Goal: Information Seeking & Learning: Learn about a topic

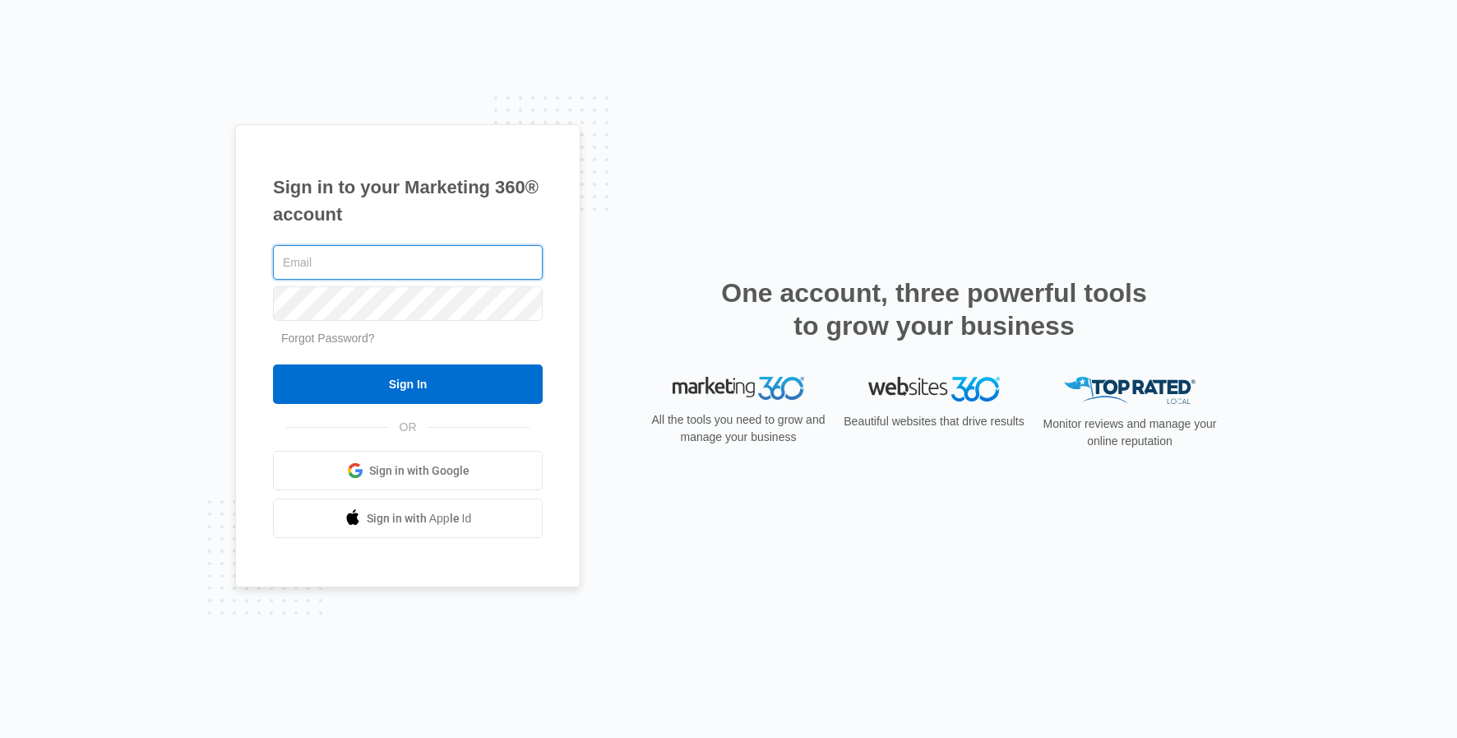
click at [379, 269] on input "text" at bounding box center [408, 262] width 270 height 35
type input "l"
type input "[EMAIL_ADDRESS][DOMAIN_NAME]"
click at [408, 384] on input "Sign In" at bounding box center [408, 383] width 270 height 39
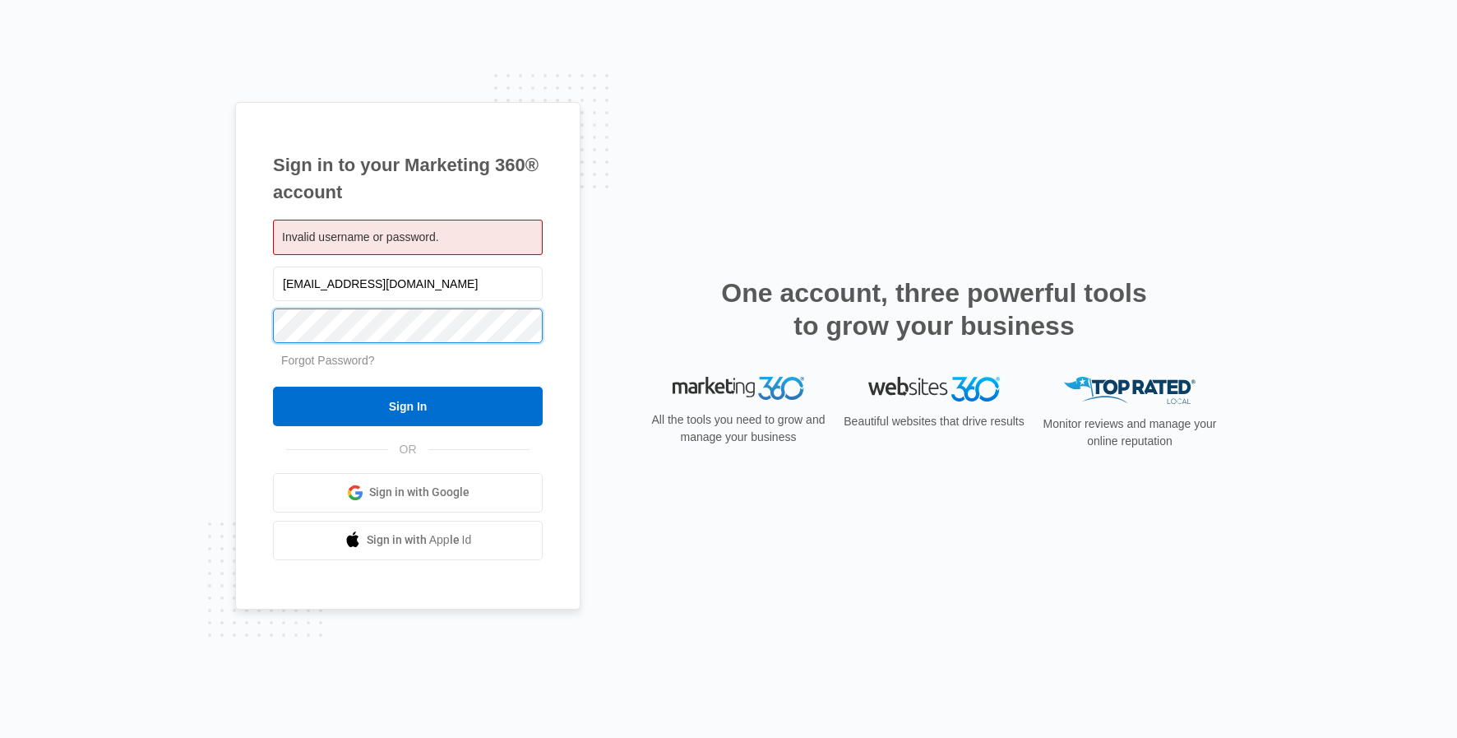
click at [408, 405] on input "Sign In" at bounding box center [408, 405] width 270 height 39
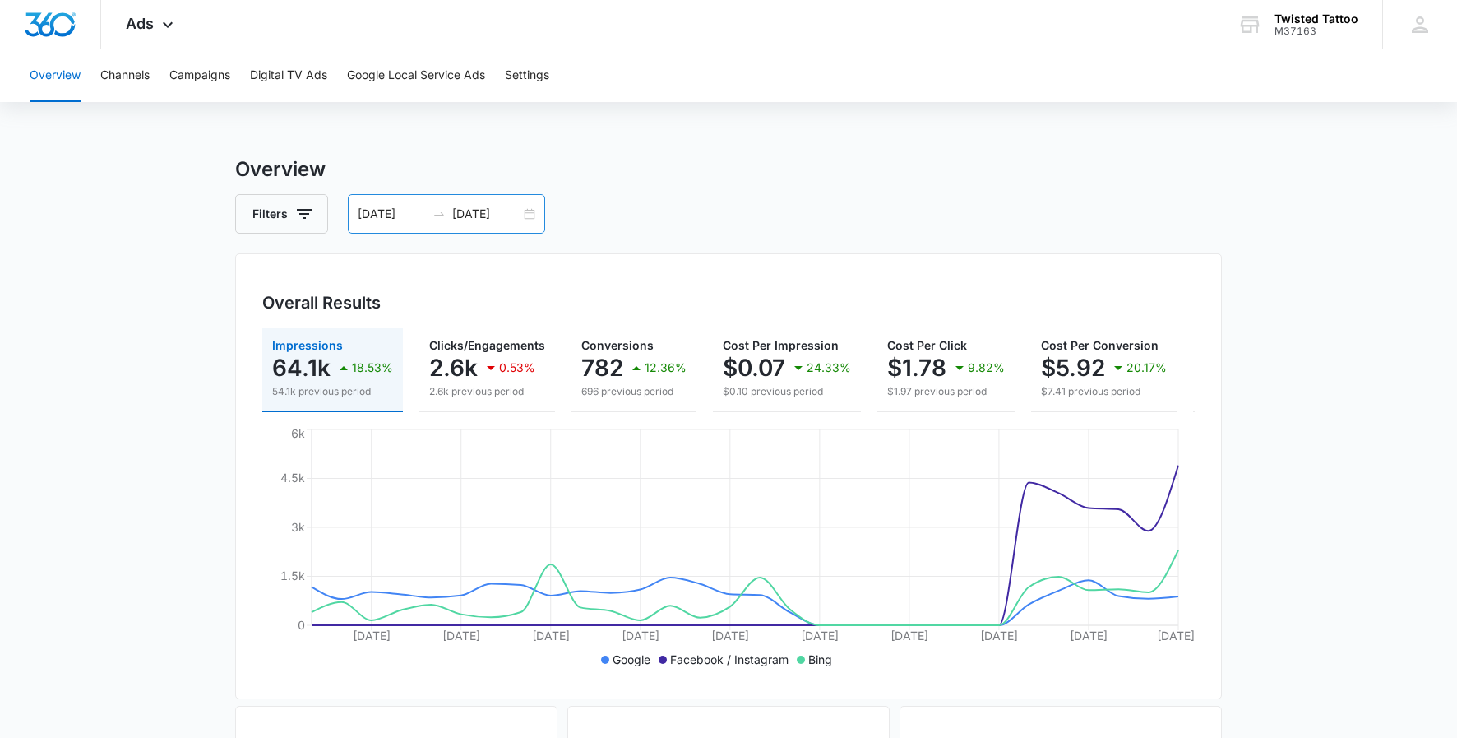
click at [398, 215] on input "[DATE]" at bounding box center [392, 214] width 68 height 18
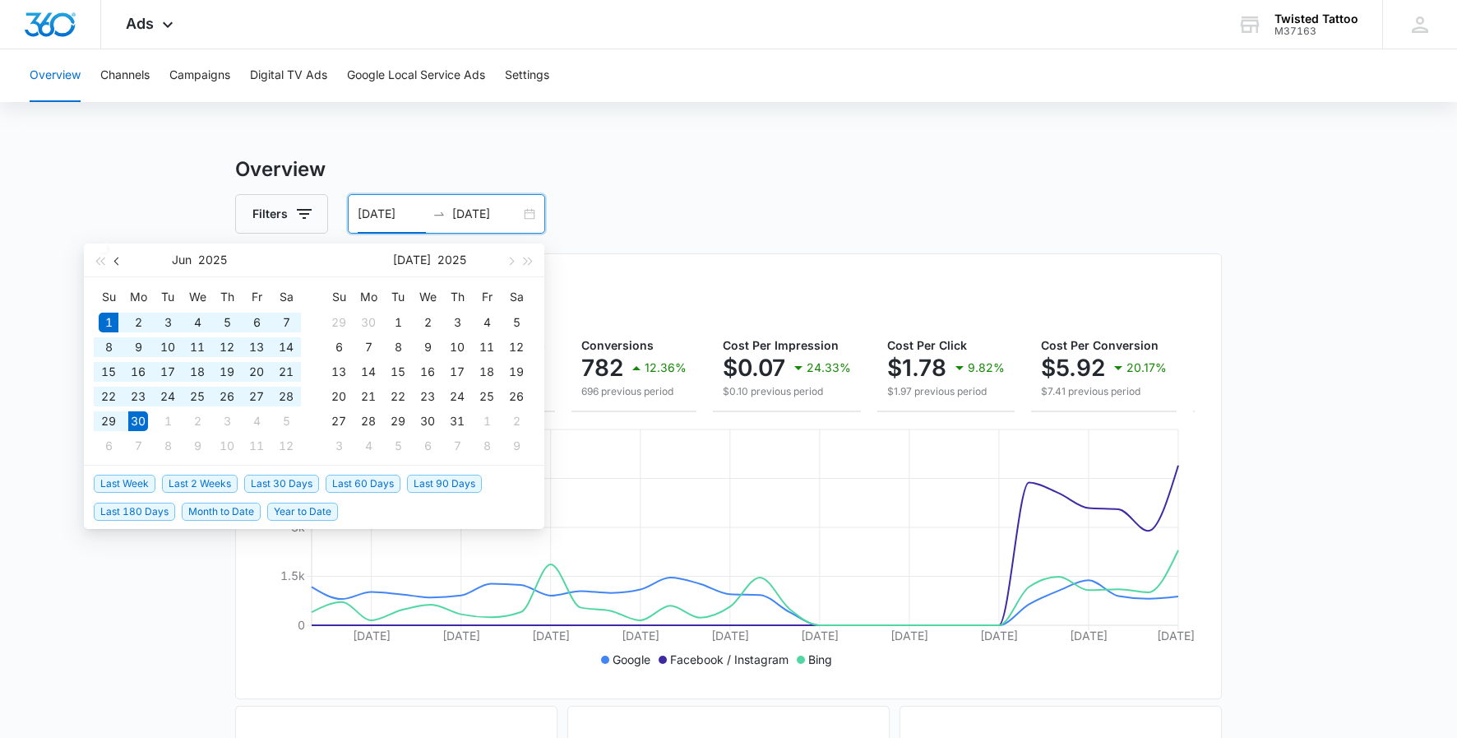
click at [114, 264] on button "button" at bounding box center [118, 259] width 18 height 33
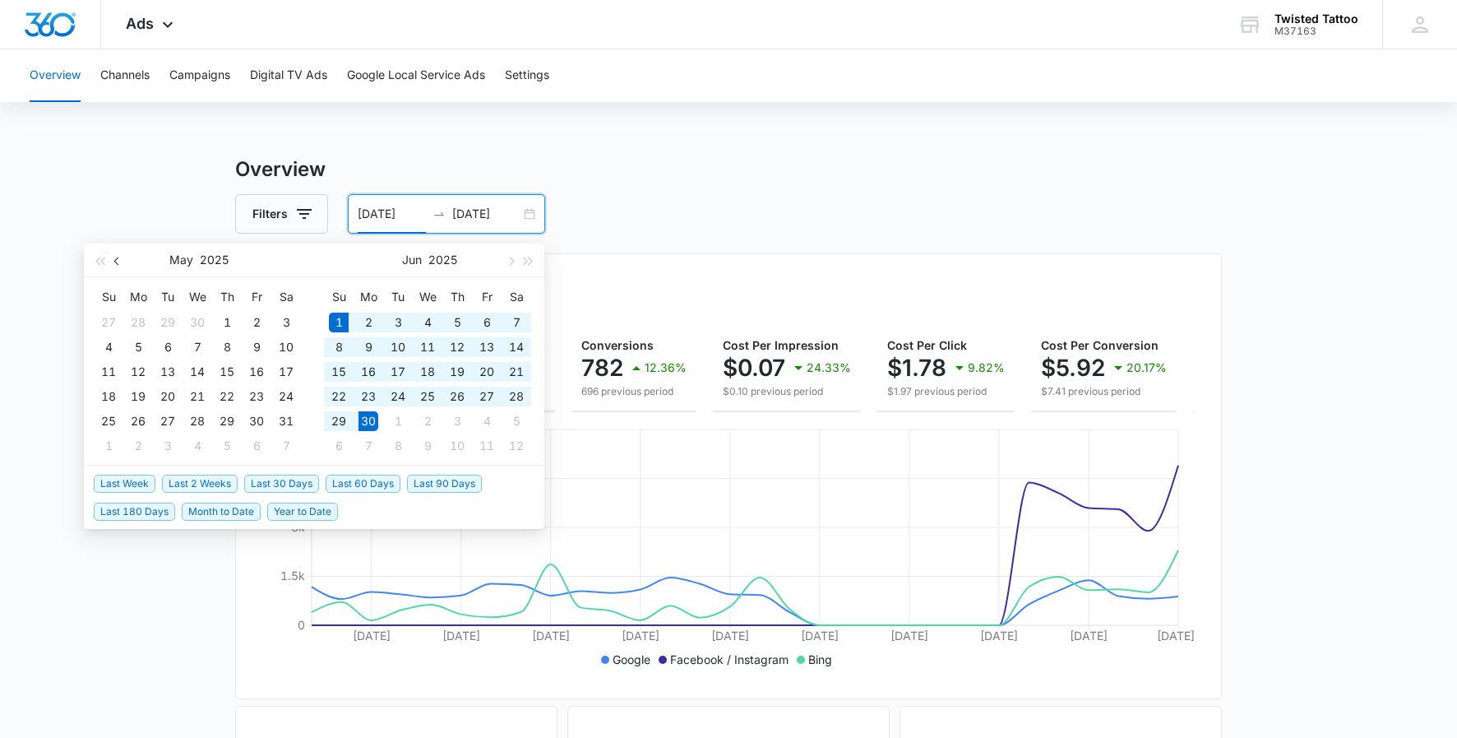
click at [123, 264] on button "button" at bounding box center [118, 259] width 18 height 33
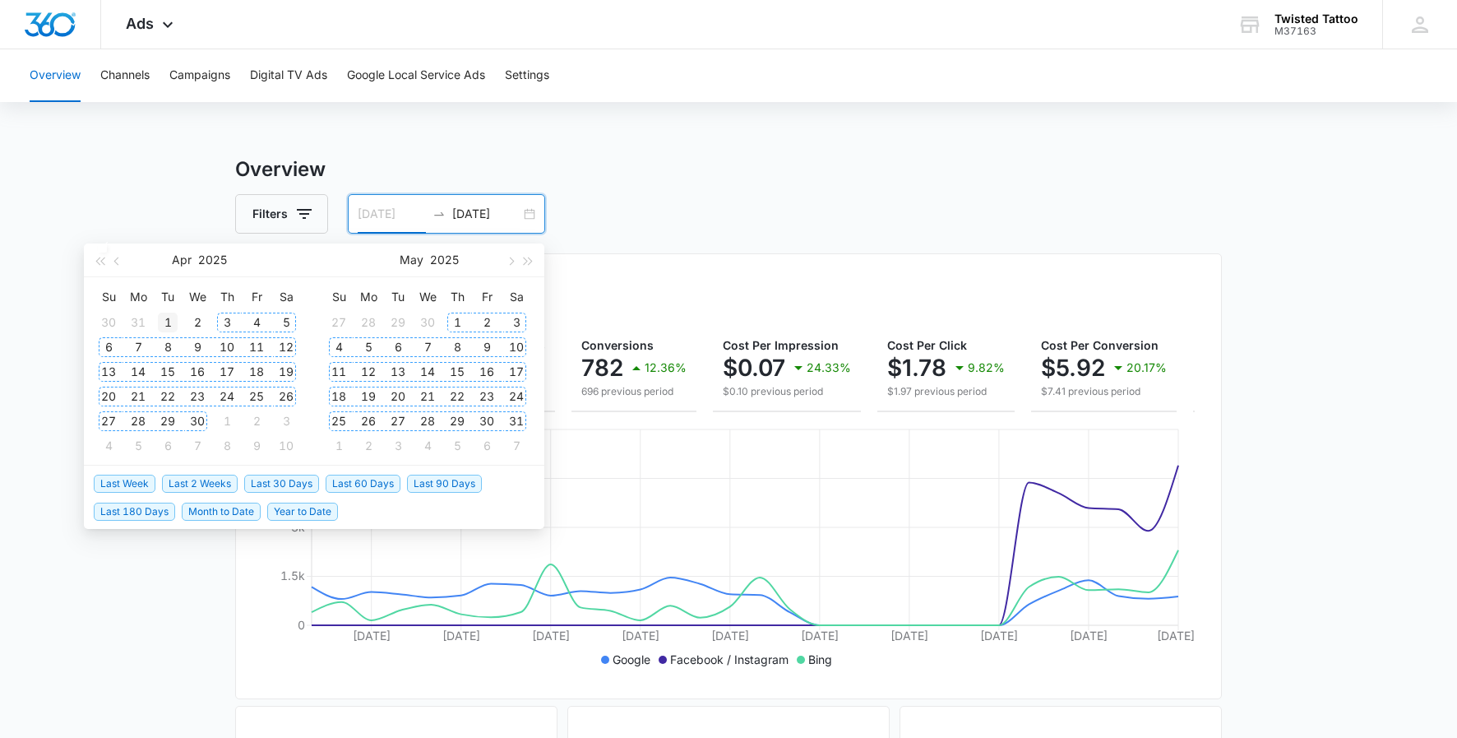
type input "04/01/2025"
click at [168, 317] on div "1" at bounding box center [168, 322] width 20 height 20
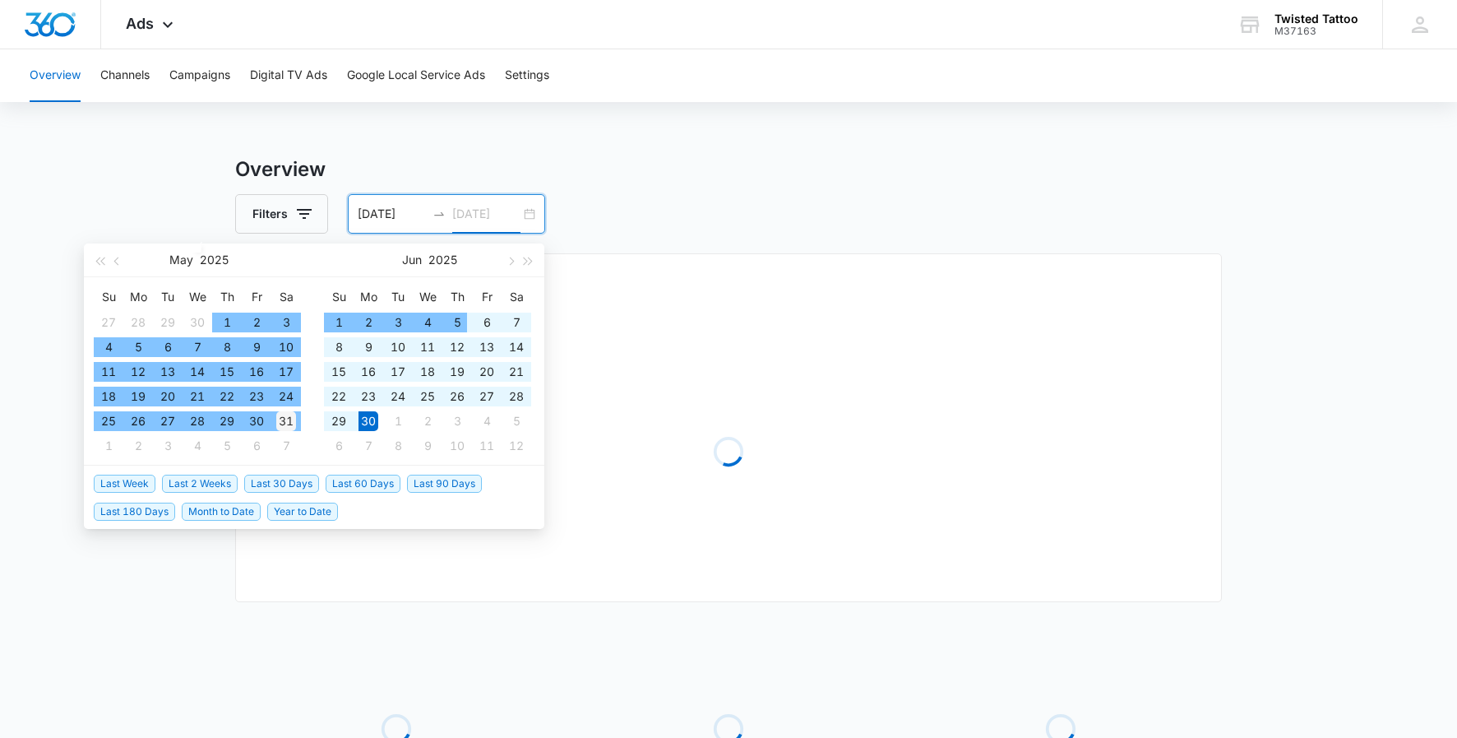
type input "05/31/2025"
click at [290, 422] on div "31" at bounding box center [286, 421] width 20 height 20
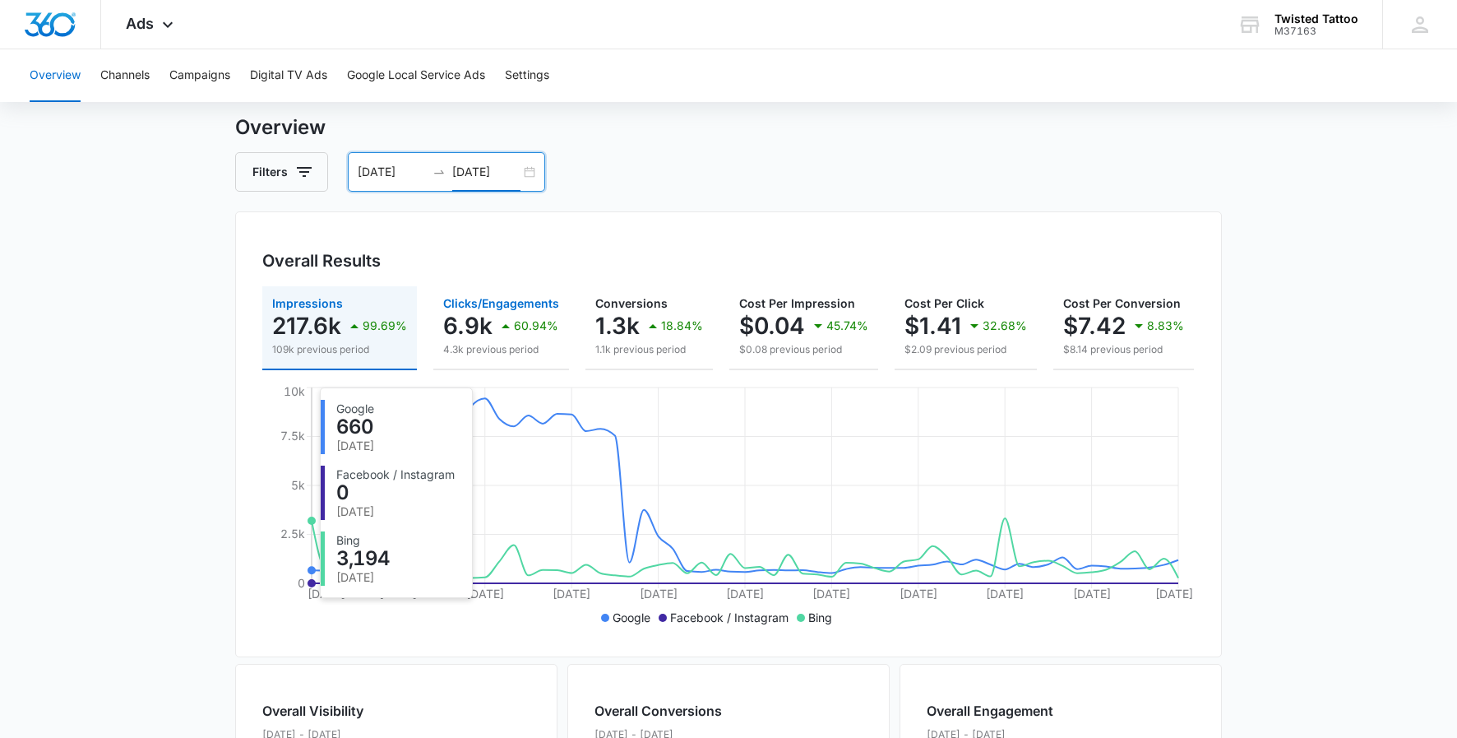
scroll to position [40, 0]
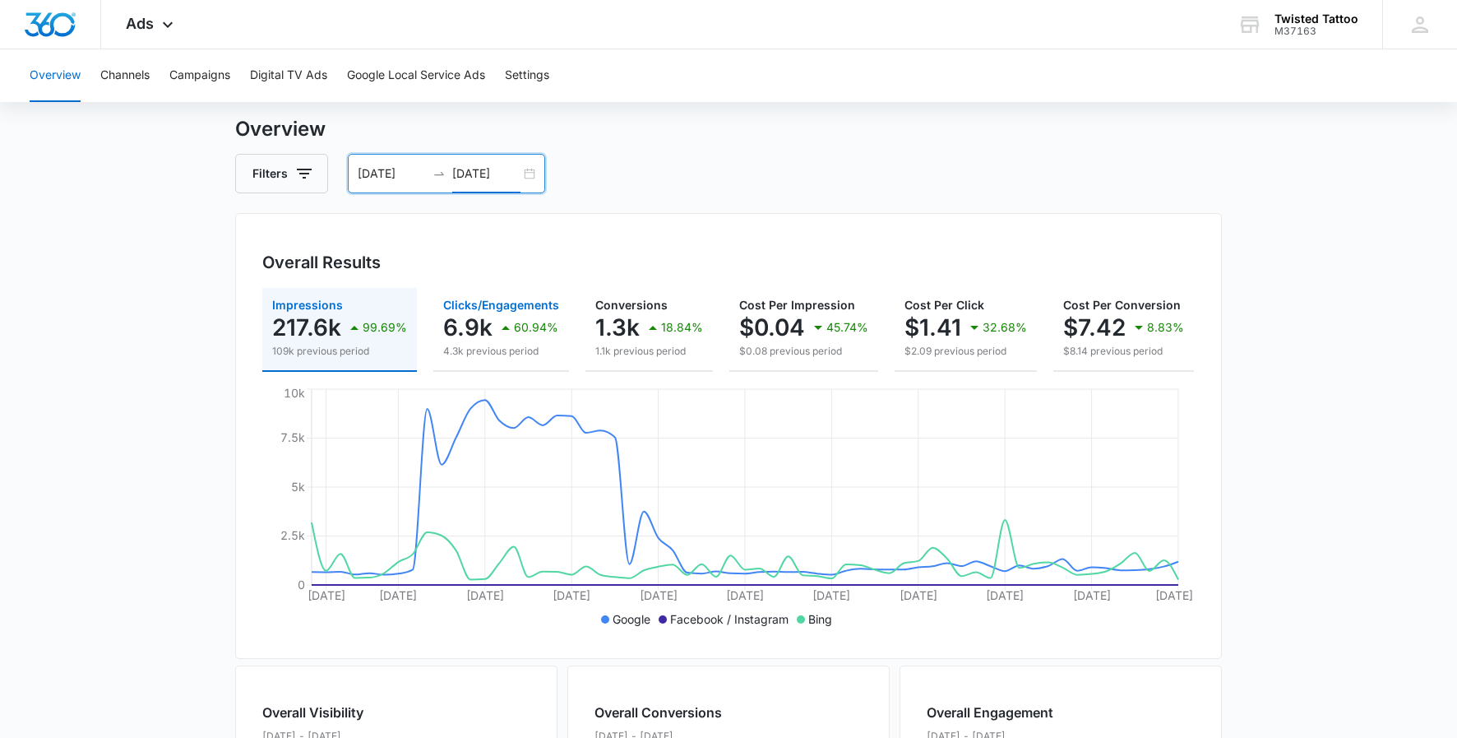
click at [490, 341] on div "6.9k 60.94%" at bounding box center [501, 327] width 116 height 33
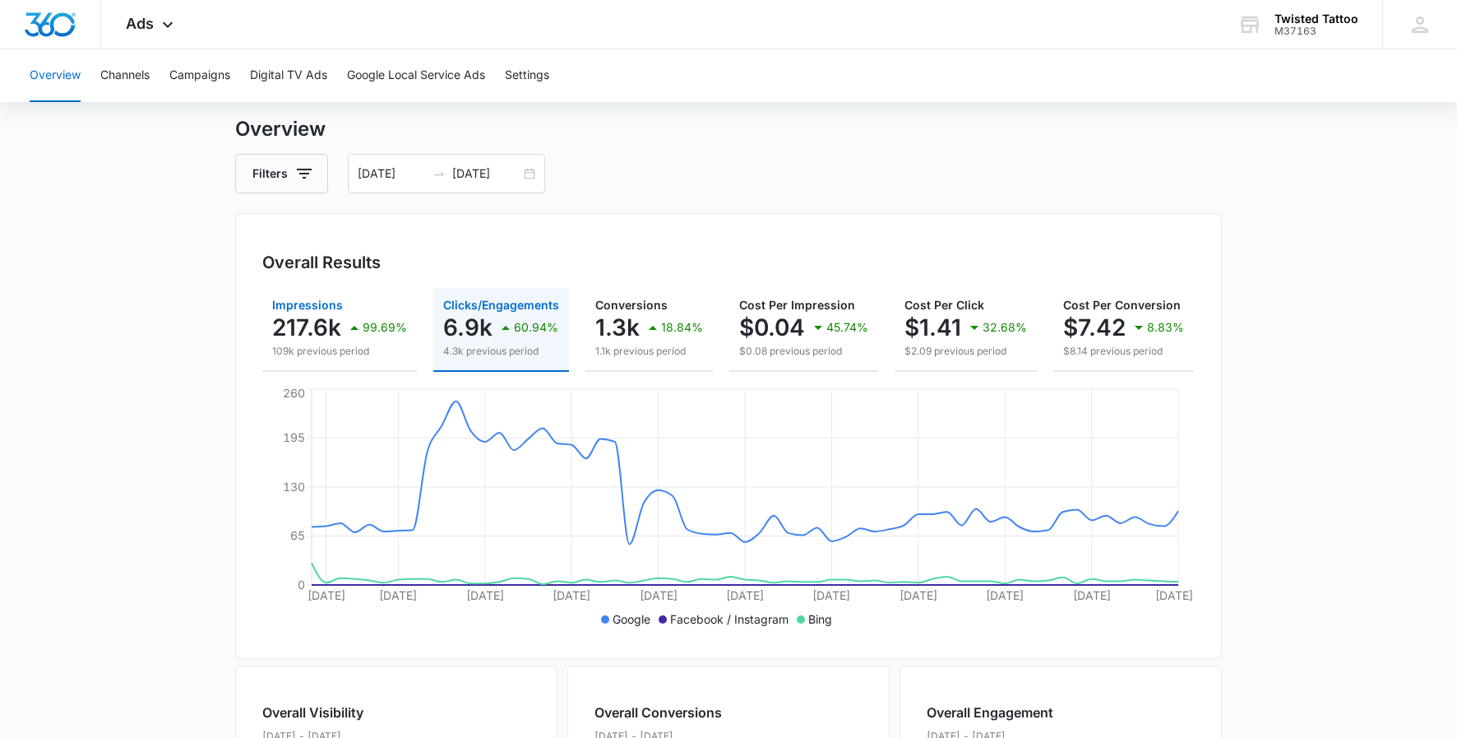
click at [321, 342] on div "217.6k 99.69%" at bounding box center [339, 327] width 135 height 33
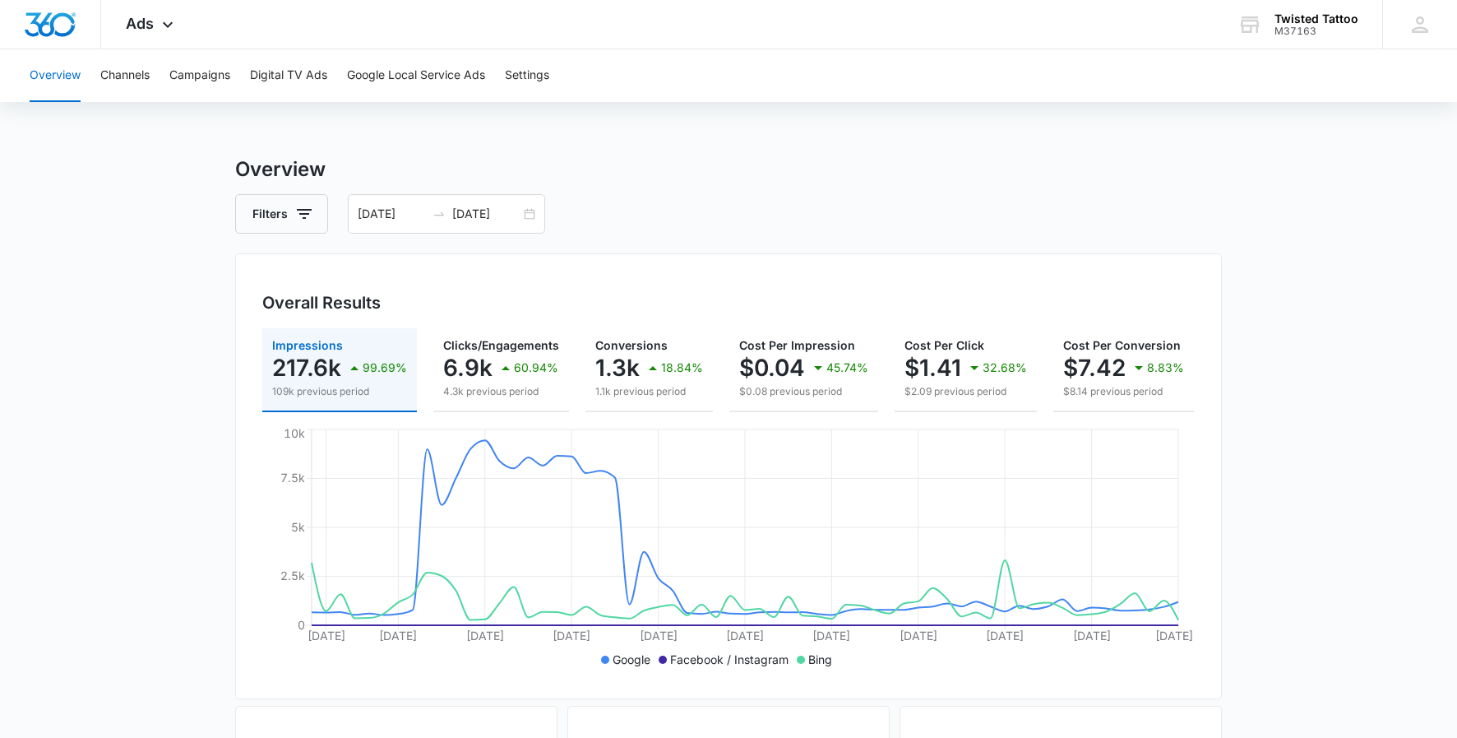
scroll to position [0, 0]
click at [144, 80] on button "Channels" at bounding box center [124, 75] width 49 height 53
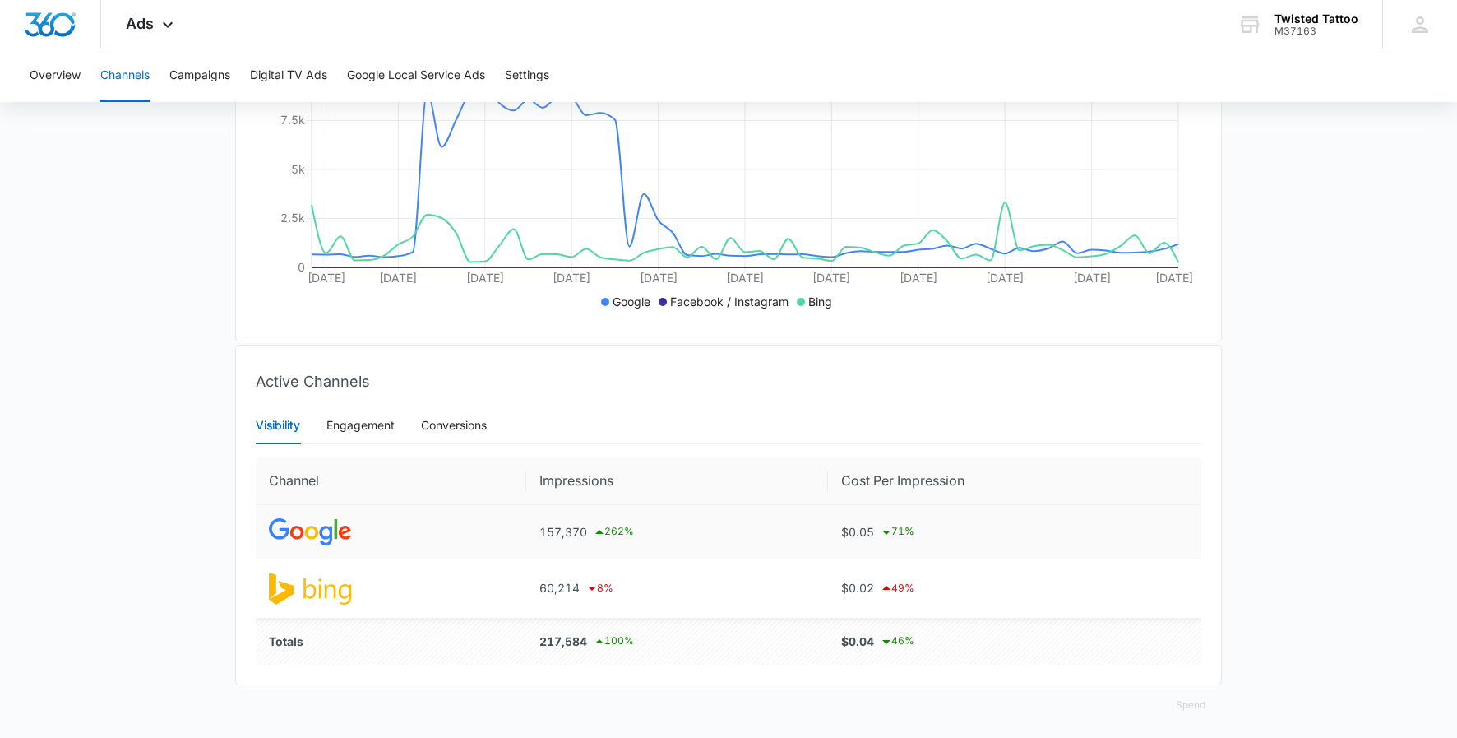
scroll to position [358, 0]
click at [382, 434] on div "Engagement" at bounding box center [360, 425] width 68 height 38
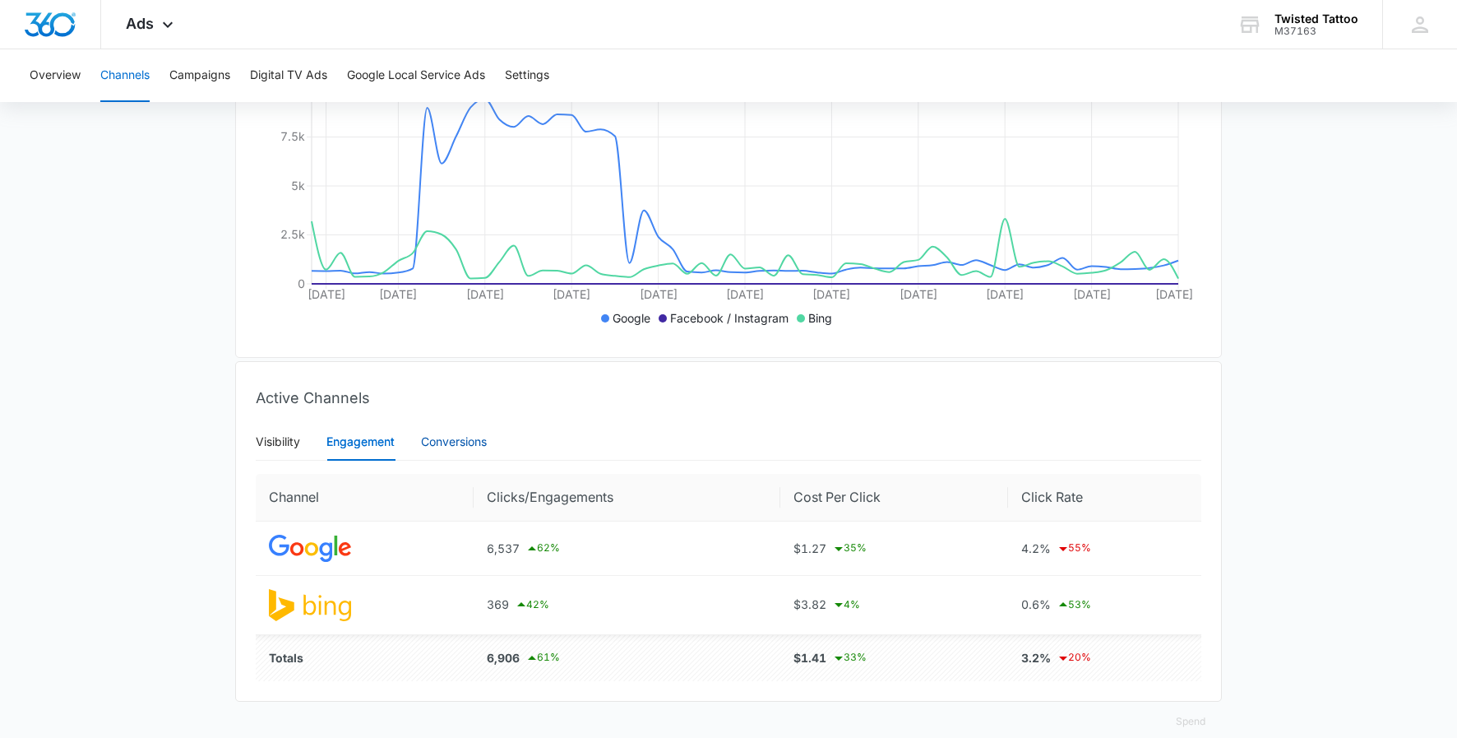
click at [467, 438] on div "Conversions" at bounding box center [454, 441] width 66 height 18
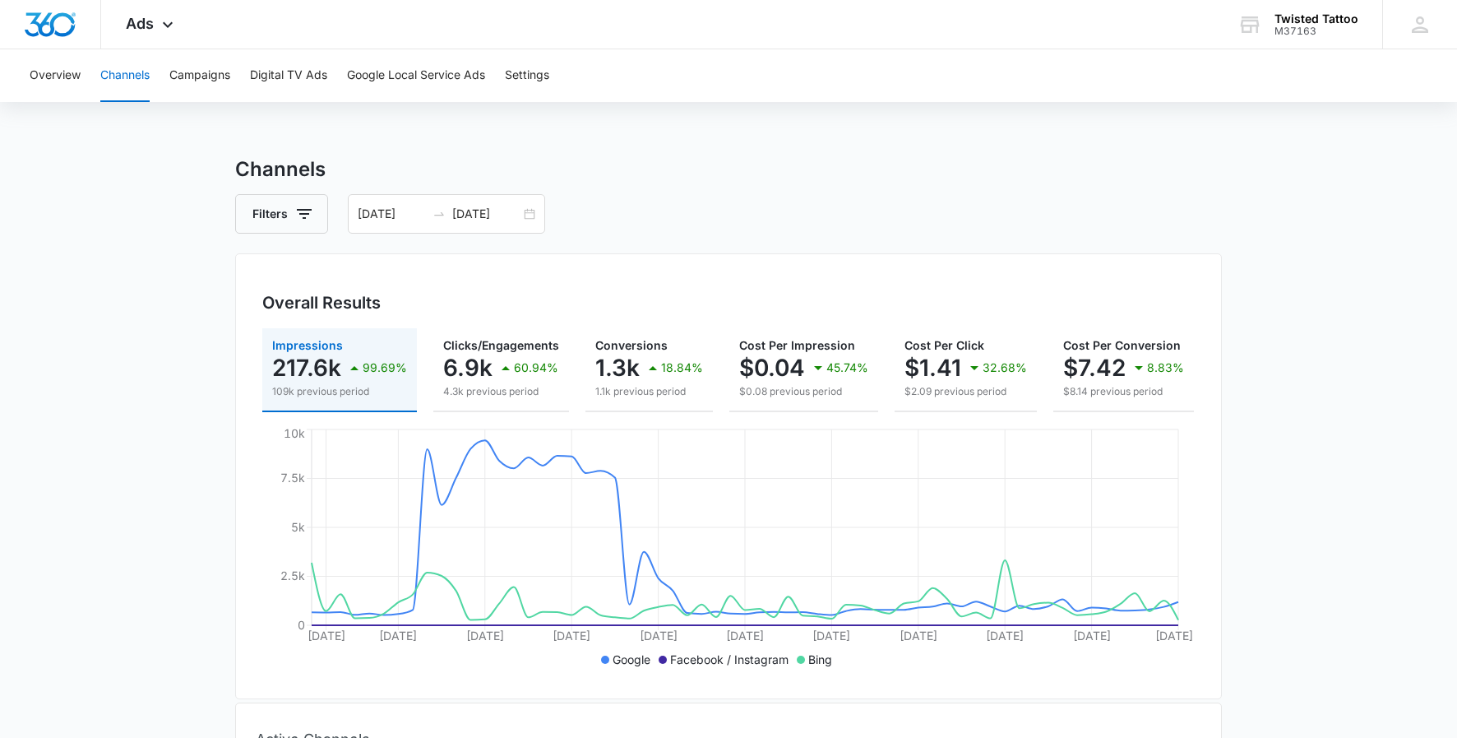
scroll to position [0, 0]
click at [187, 73] on button "Campaigns" at bounding box center [199, 75] width 61 height 53
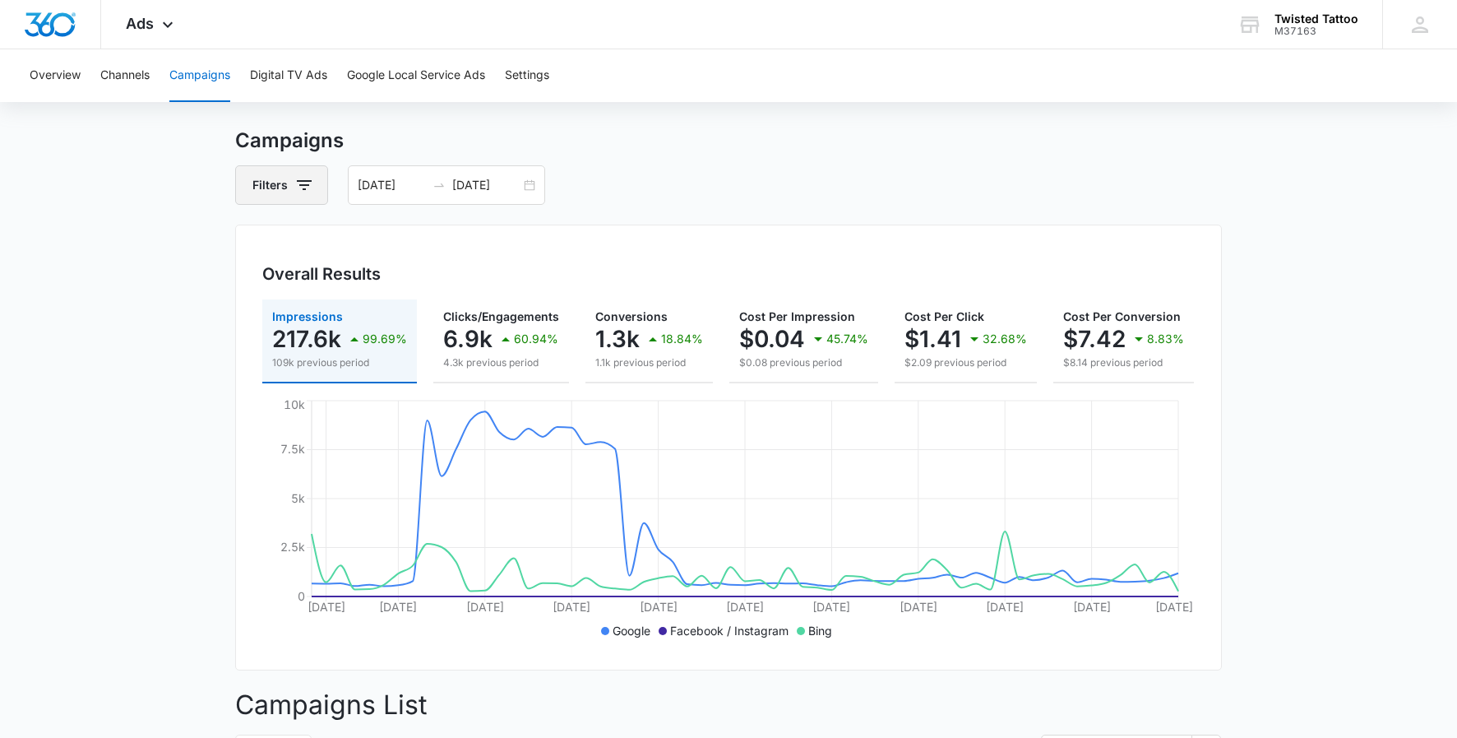
scroll to position [32, 0]
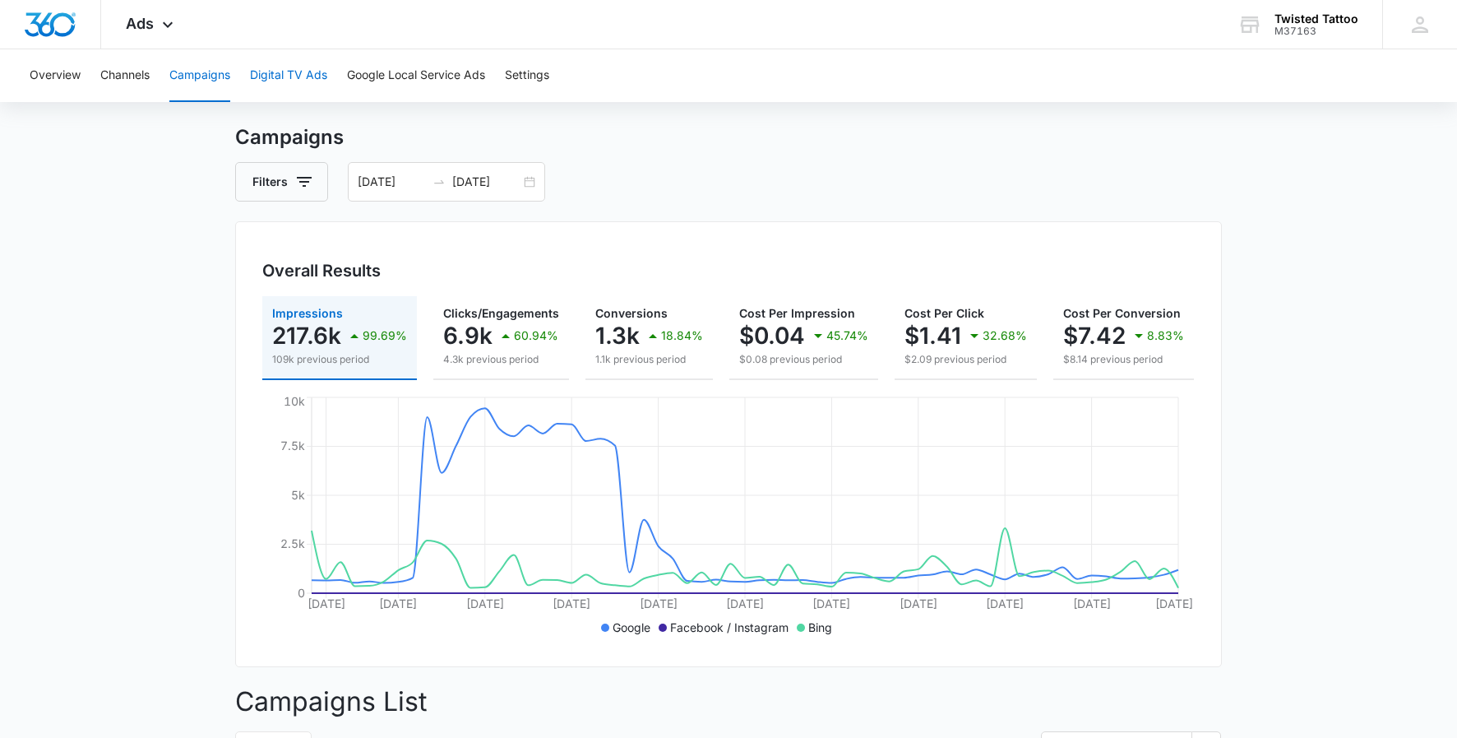
click at [307, 82] on button "Digital TV Ads" at bounding box center [288, 75] width 77 height 53
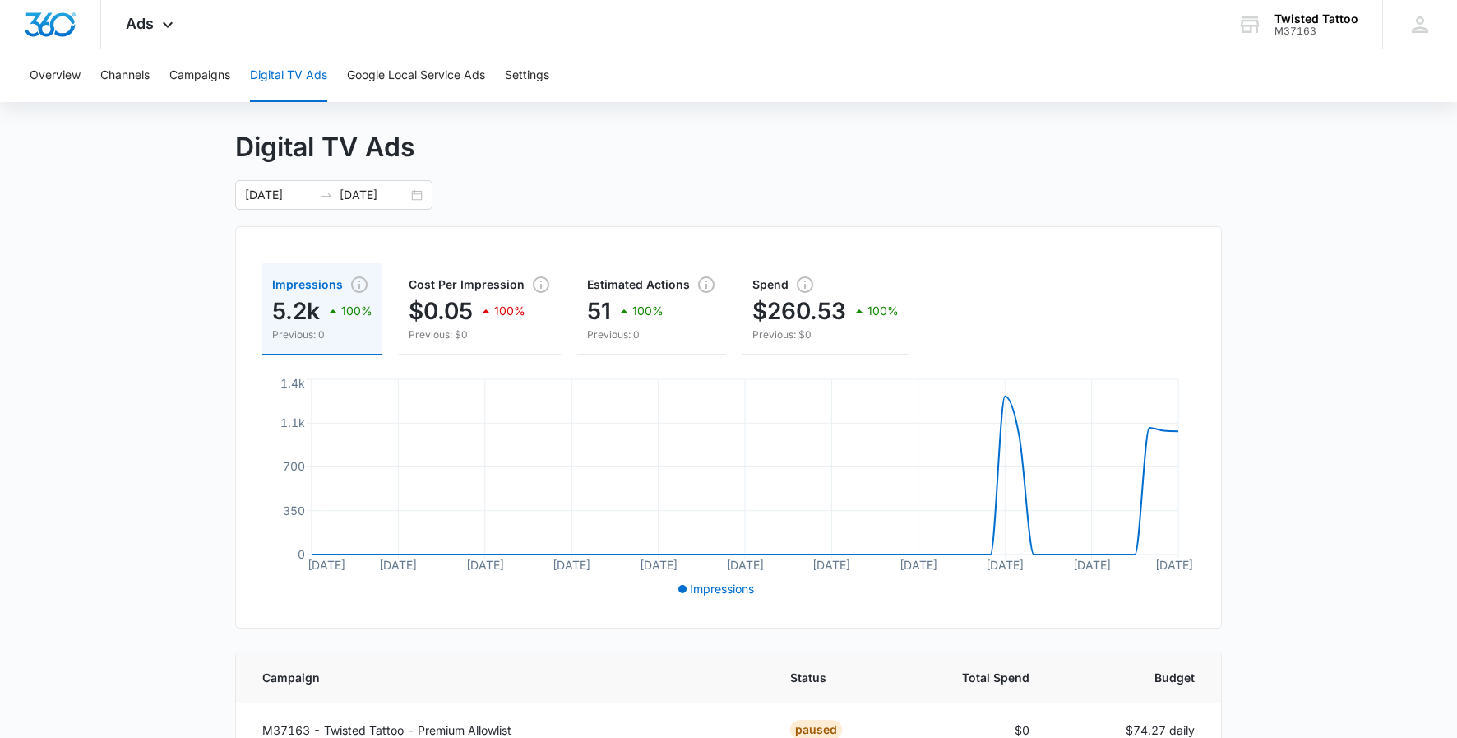
scroll to position [7, 0]
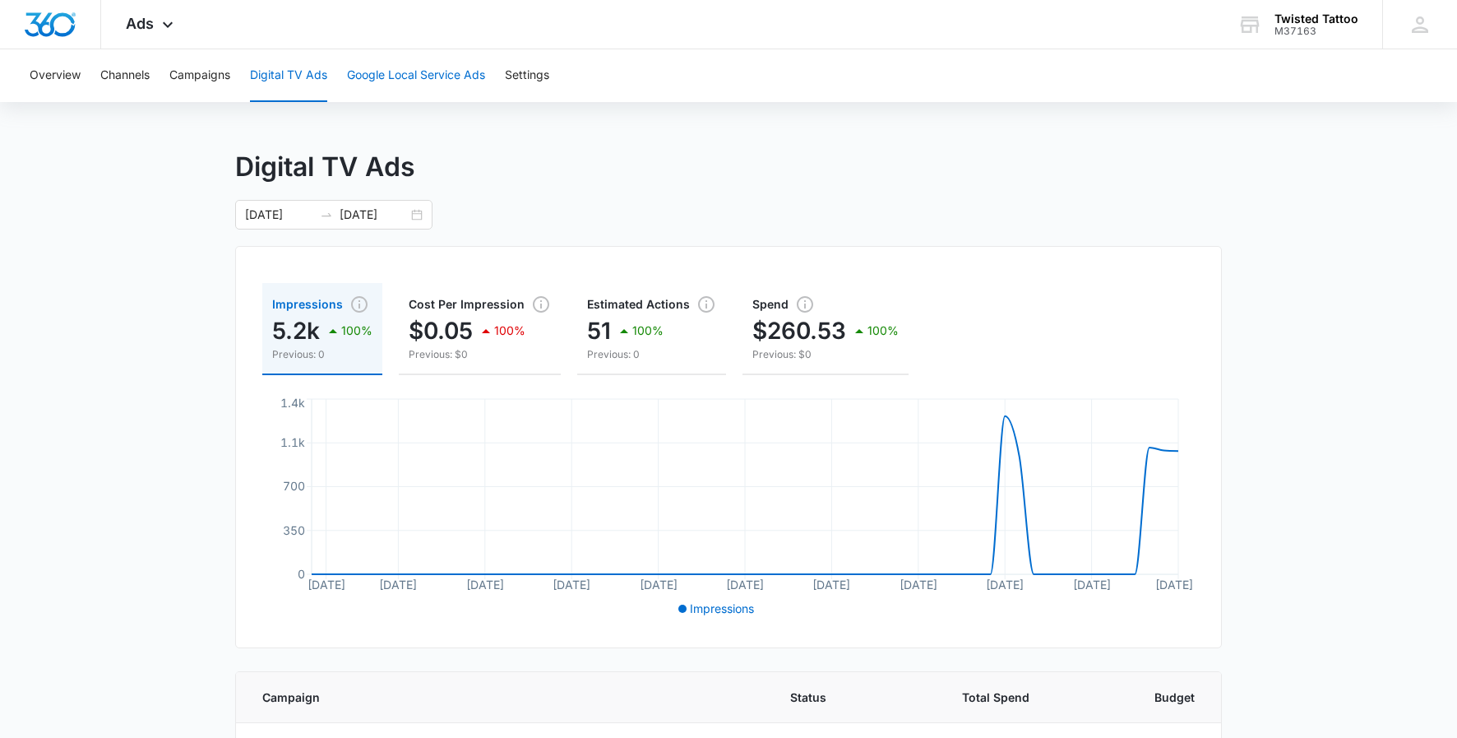
click at [394, 76] on button "Google Local Service Ads" at bounding box center [416, 75] width 138 height 53
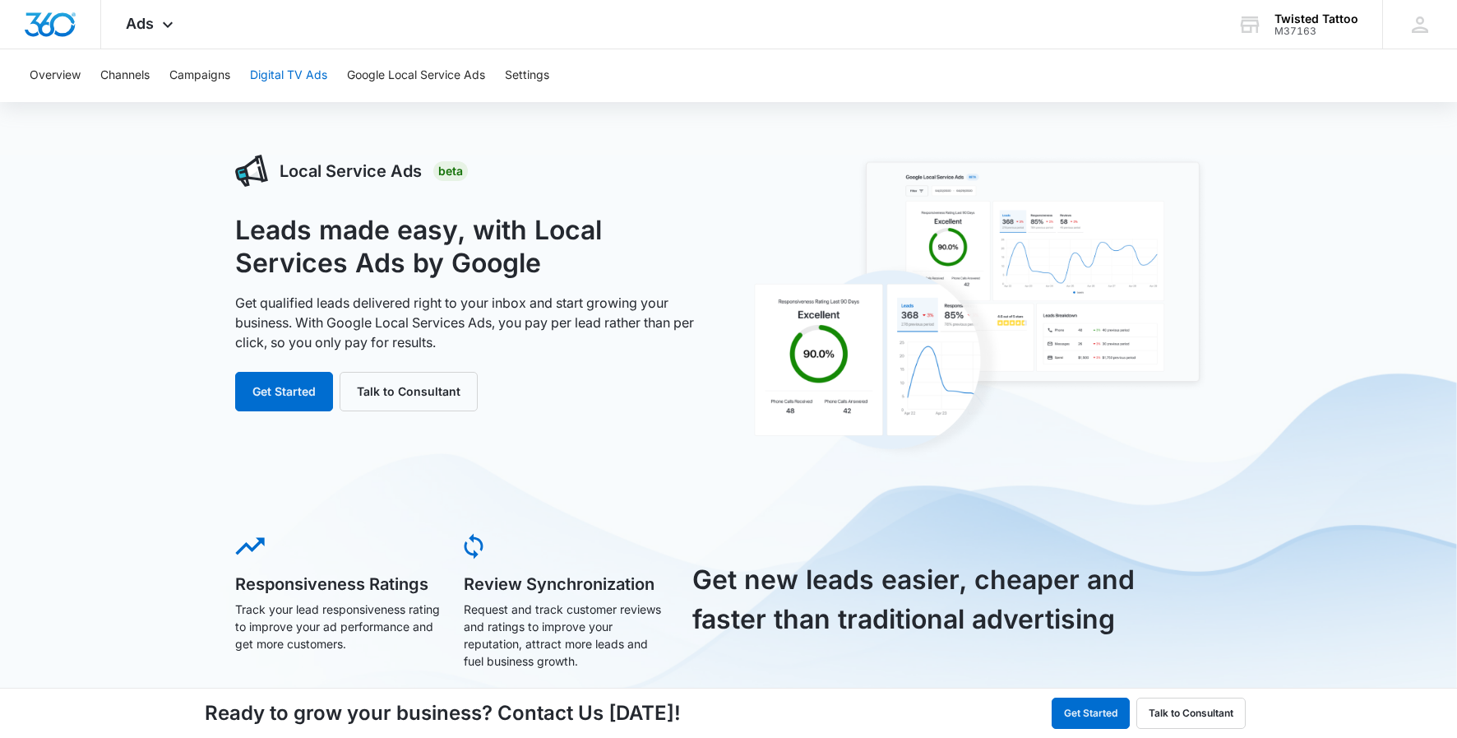
click at [292, 81] on button "Digital TV Ads" at bounding box center [288, 75] width 77 height 53
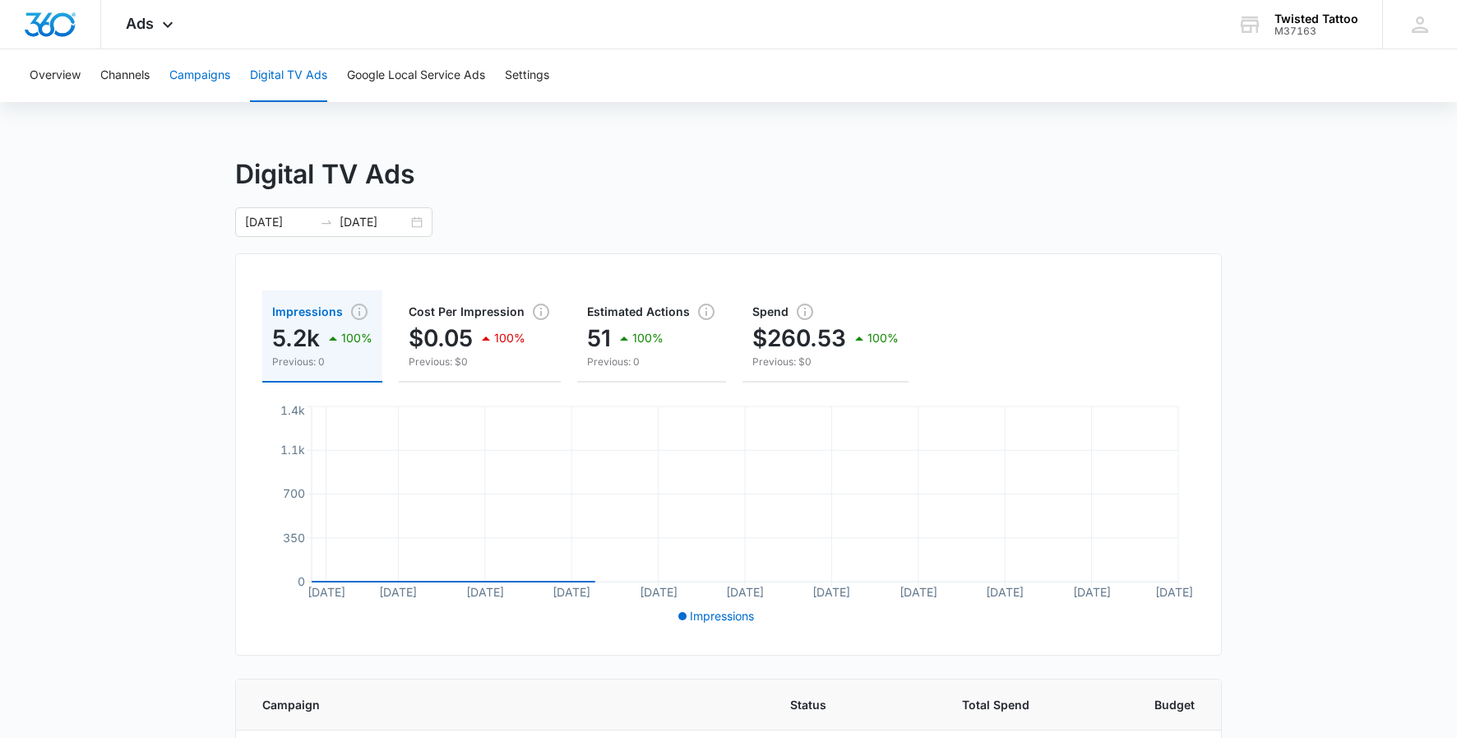
click at [210, 77] on button "Campaigns" at bounding box center [199, 75] width 61 height 53
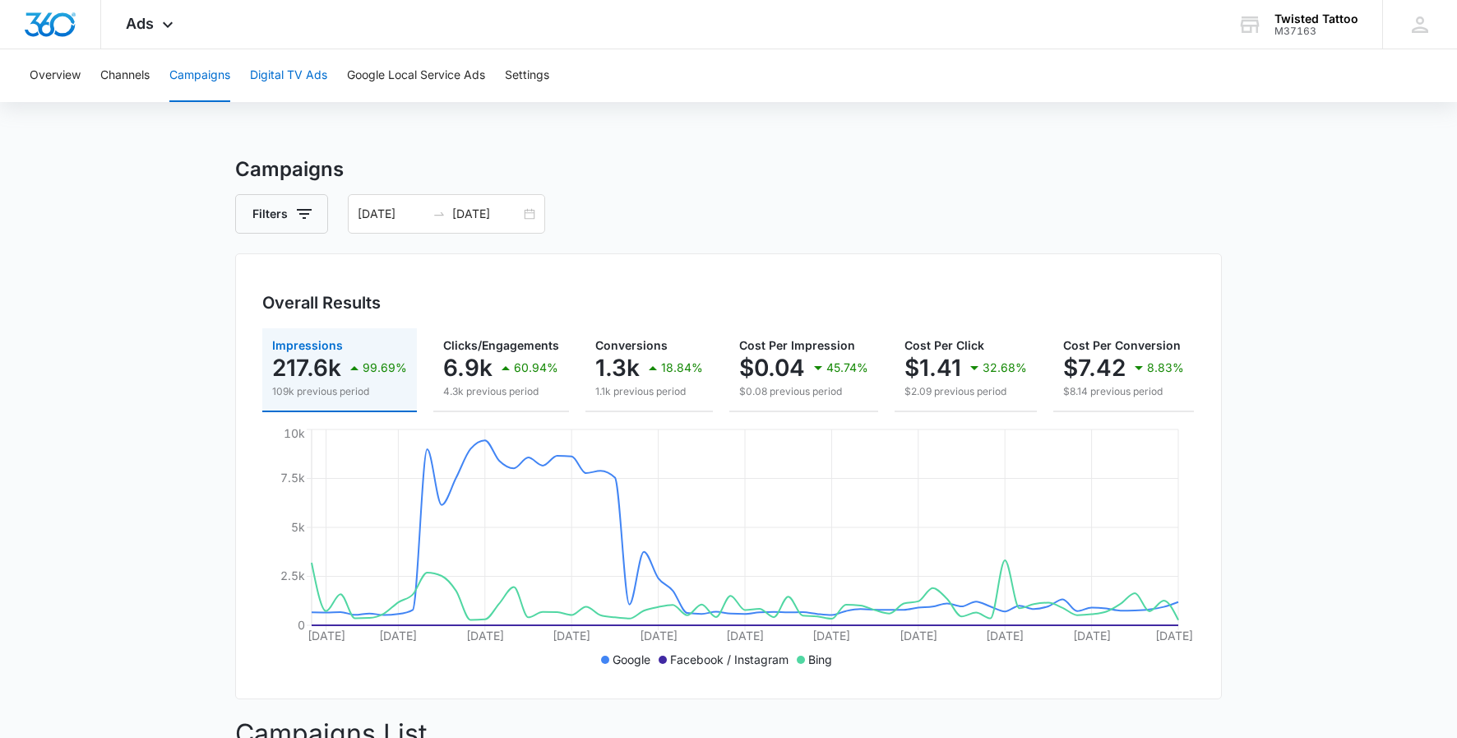
click at [300, 68] on button "Digital TV Ads" at bounding box center [288, 75] width 77 height 53
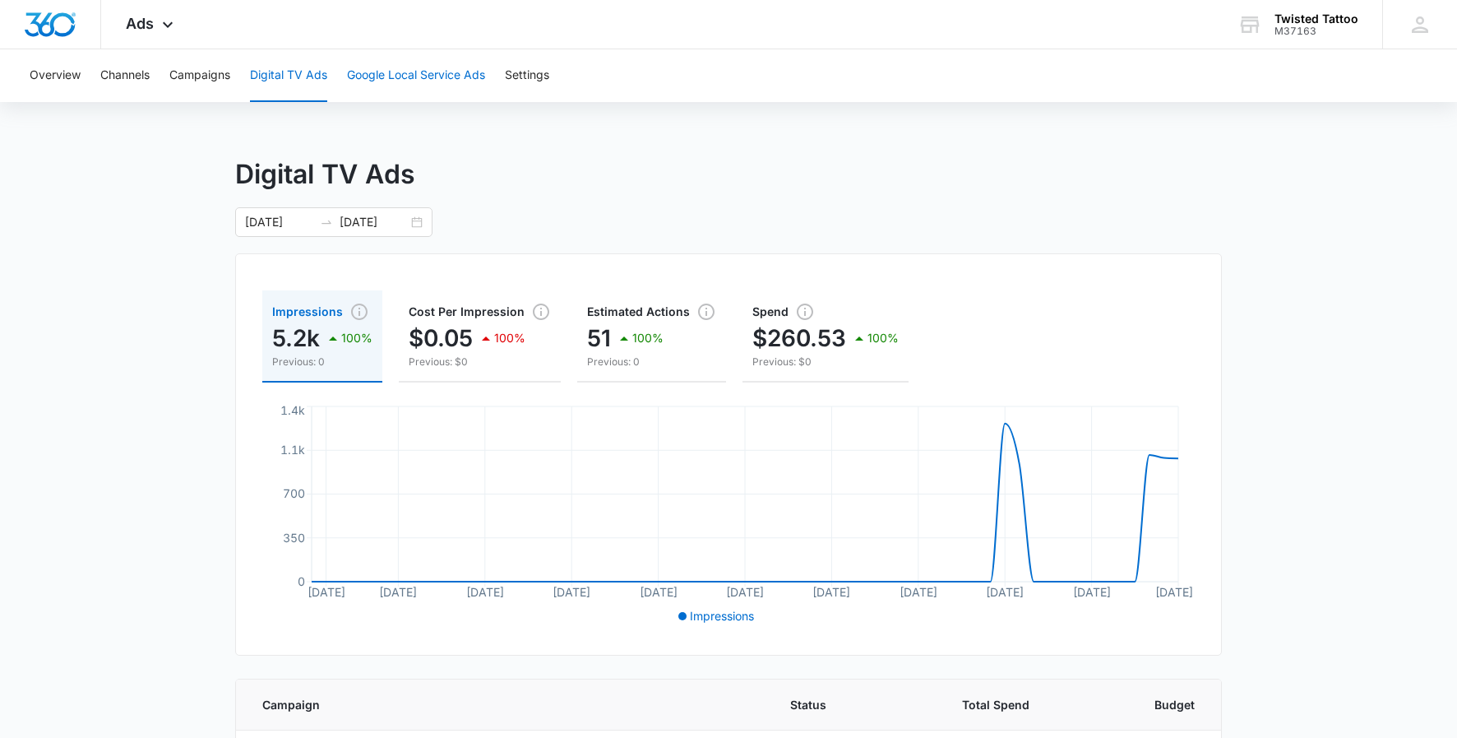
click at [435, 81] on button "Google Local Service Ads" at bounding box center [416, 75] width 138 height 53
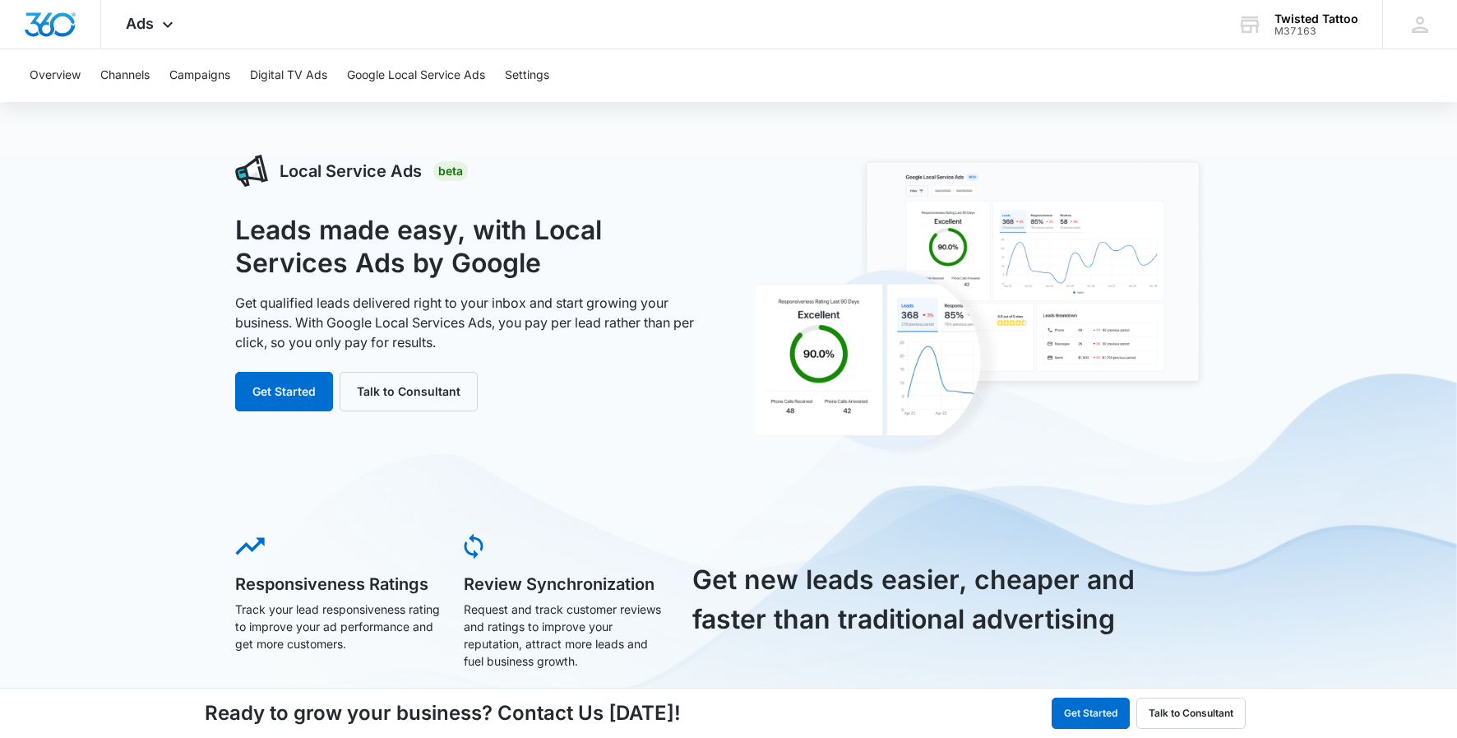
click at [136, 76] on button "Channels" at bounding box center [124, 75] width 49 height 53
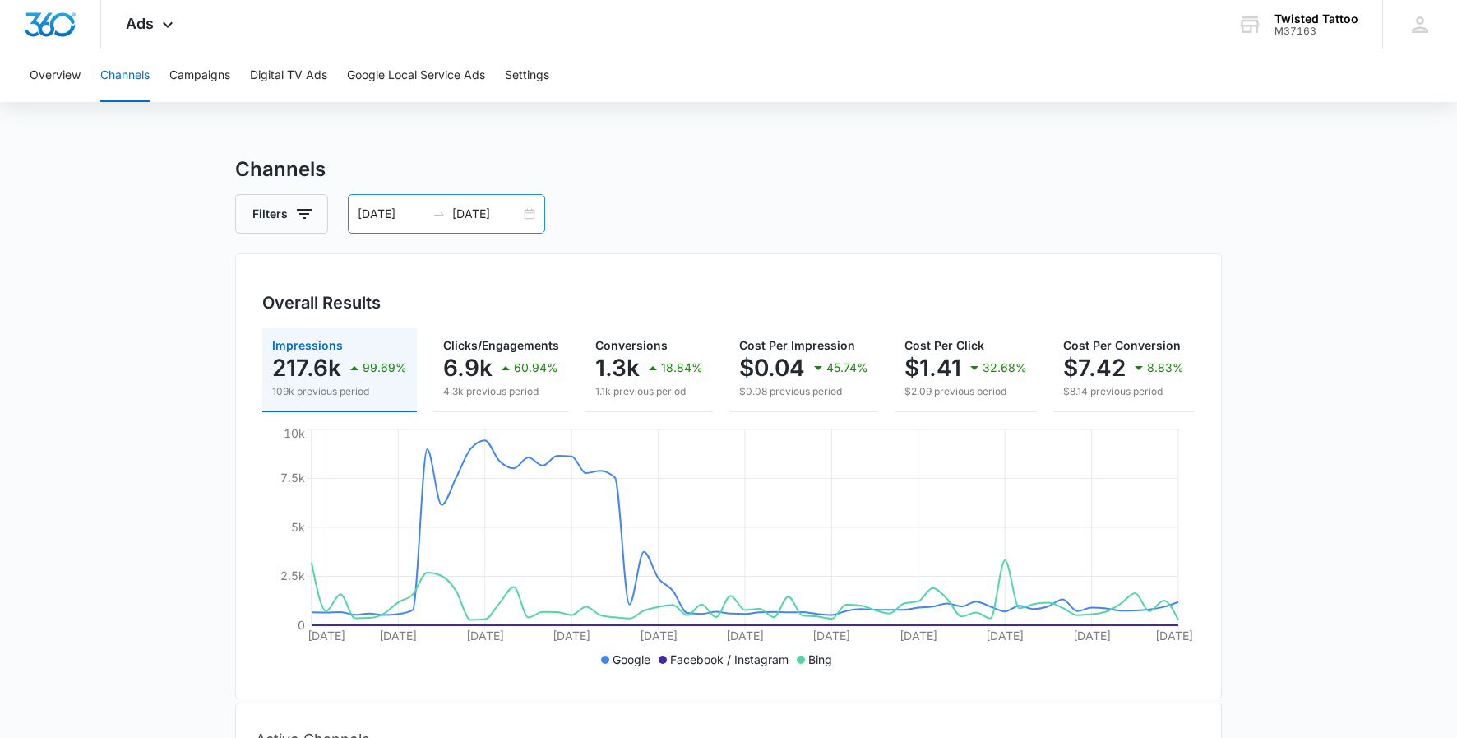
click at [408, 213] on input "04/01/2025" at bounding box center [392, 214] width 68 height 18
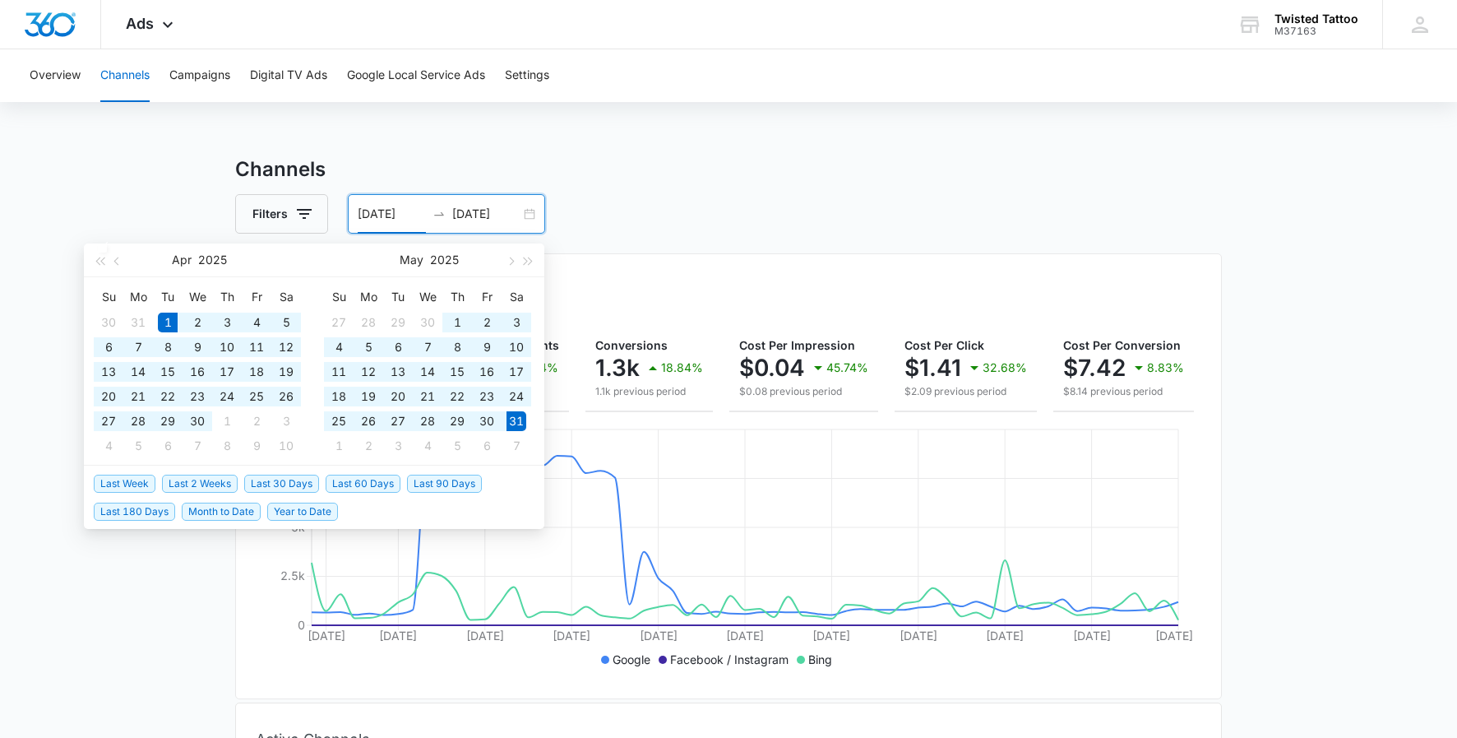
type input "04/01/2025"
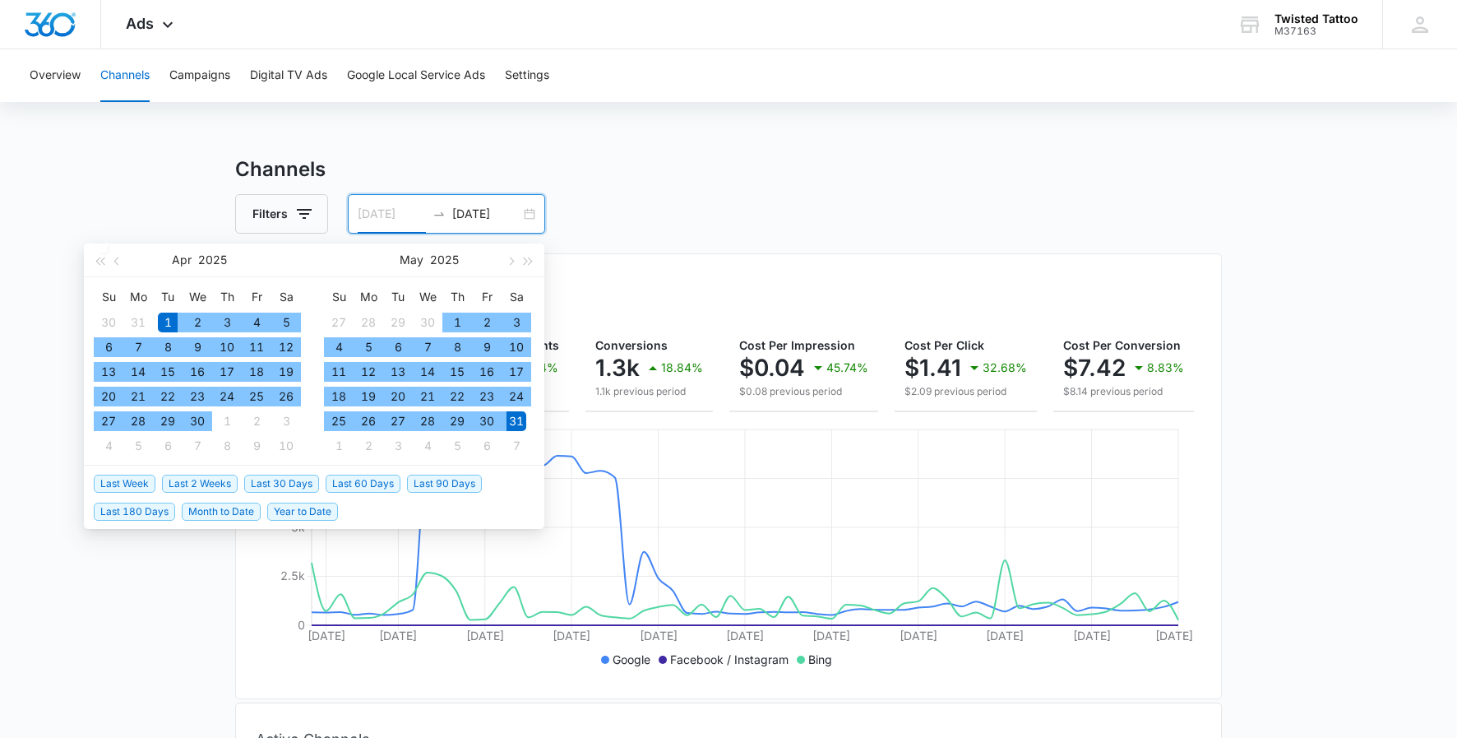
click at [170, 323] on div "1" at bounding box center [168, 322] width 20 height 20
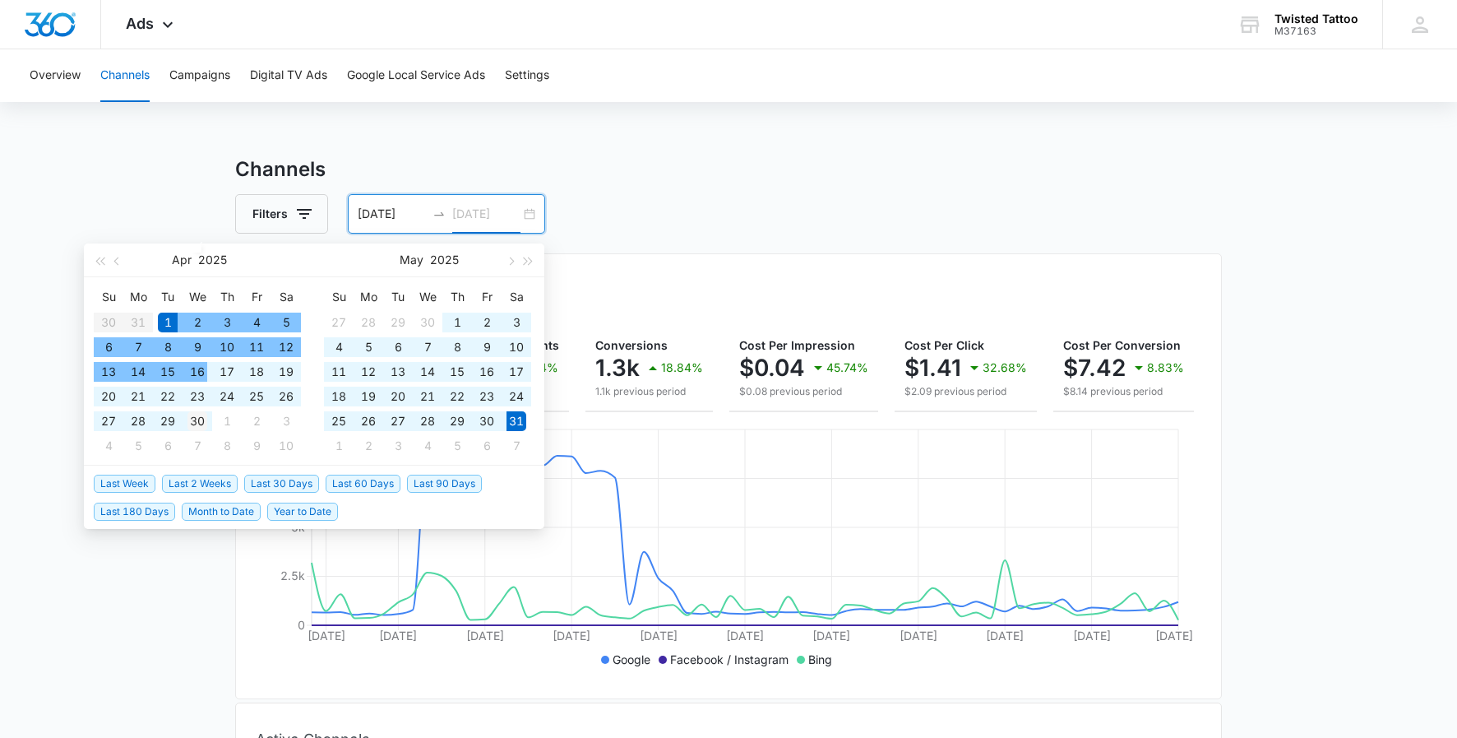
type input "04/30/2025"
click at [202, 419] on div "30" at bounding box center [197, 421] width 20 height 20
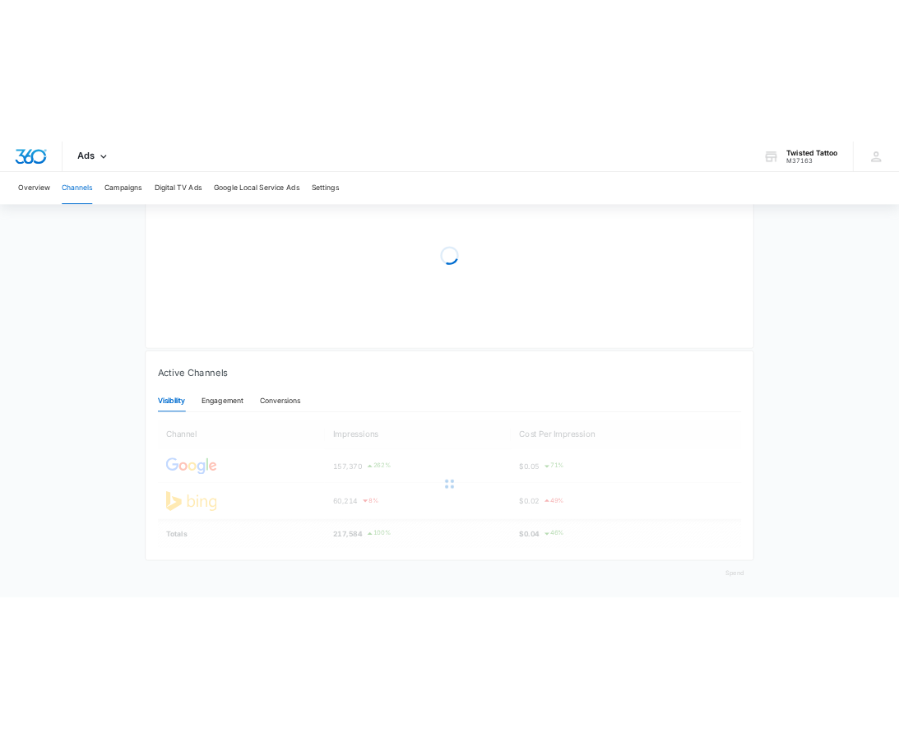
scroll to position [266, 0]
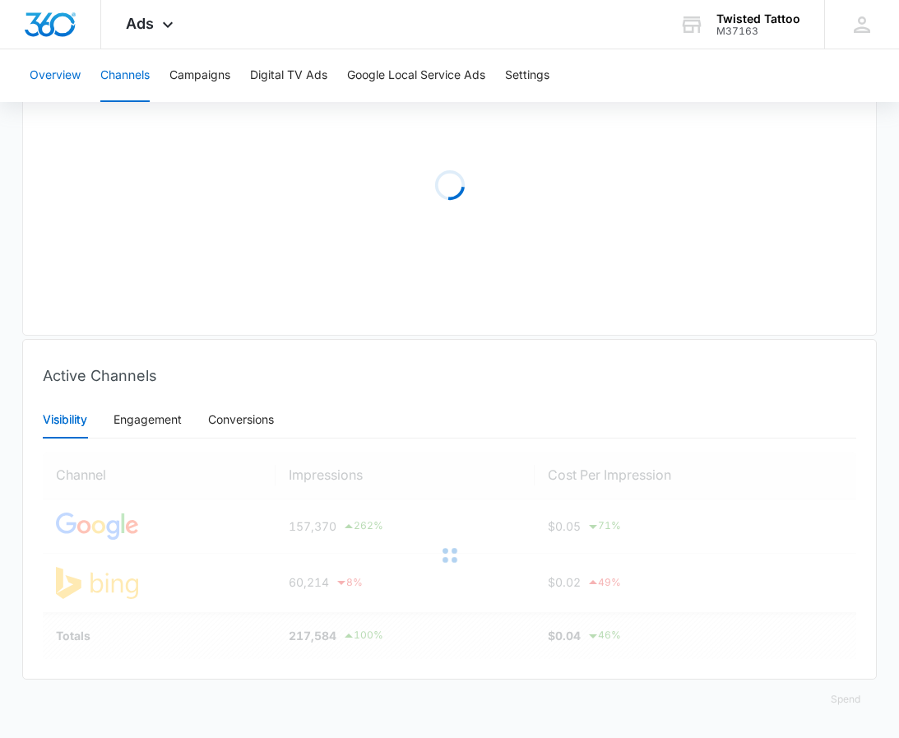
click at [74, 81] on button "Overview" at bounding box center [55, 75] width 51 height 53
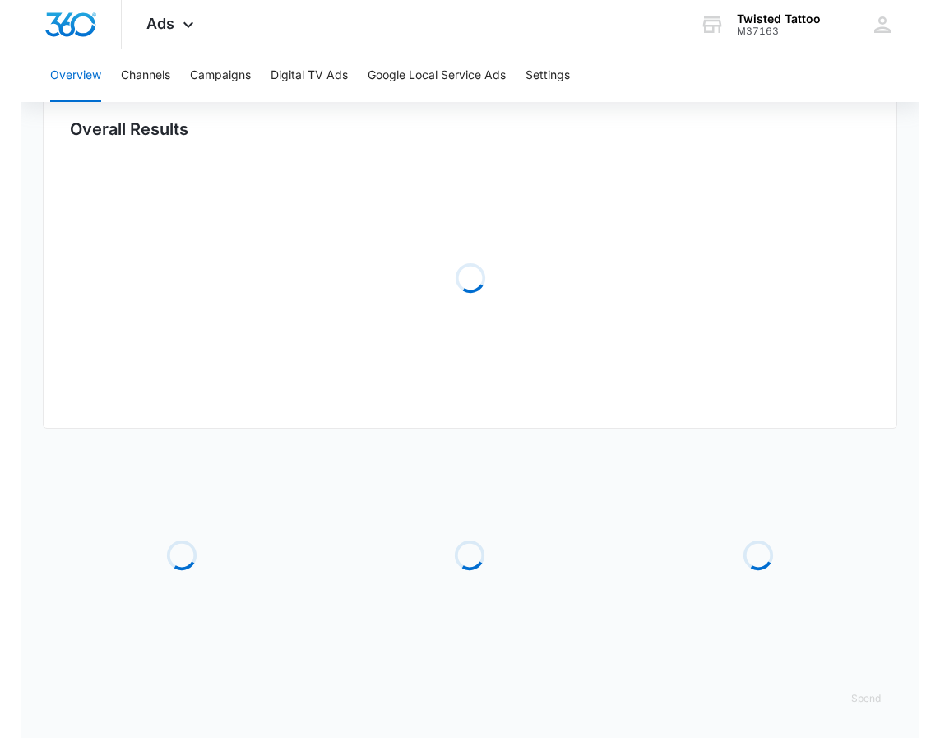
scroll to position [173, 0]
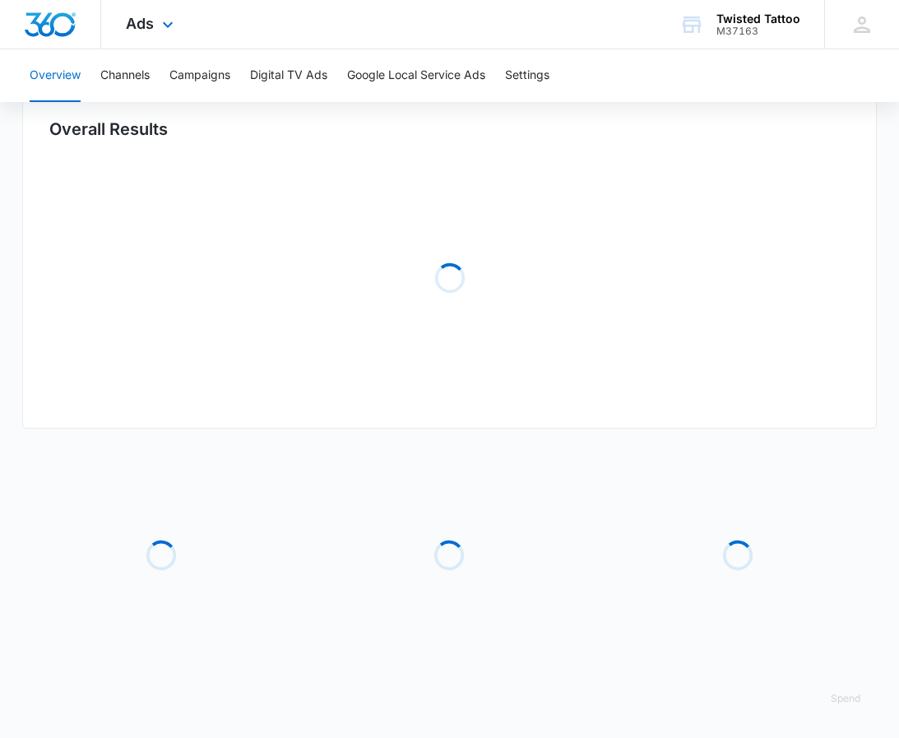
click at [60, 37] on div at bounding box center [50, 24] width 101 height 49
click at [163, 32] on icon at bounding box center [168, 29] width 20 height 20
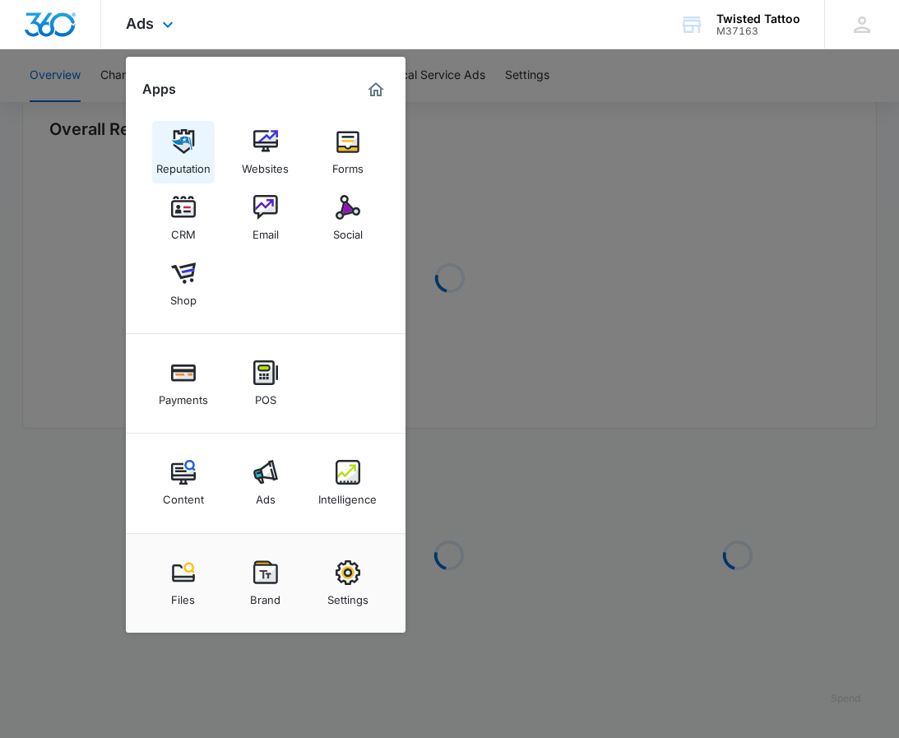
click at [174, 127] on link "Reputation" at bounding box center [183, 152] width 62 height 62
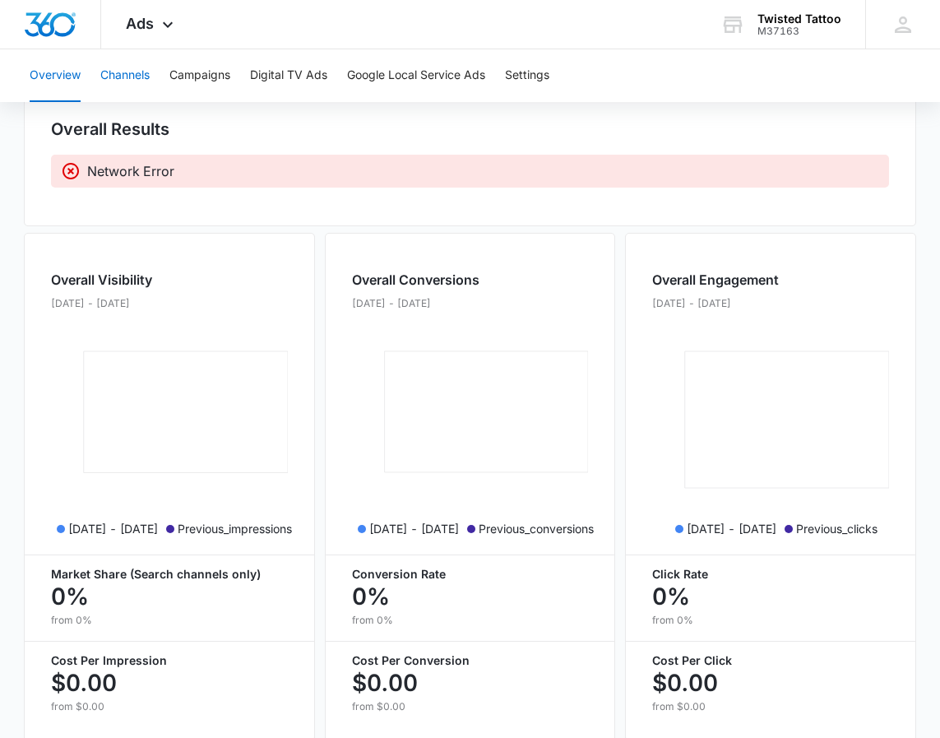
click at [133, 72] on button "Channels" at bounding box center [124, 75] width 49 height 53
click at [128, 78] on button "Channels" at bounding box center [124, 75] width 49 height 53
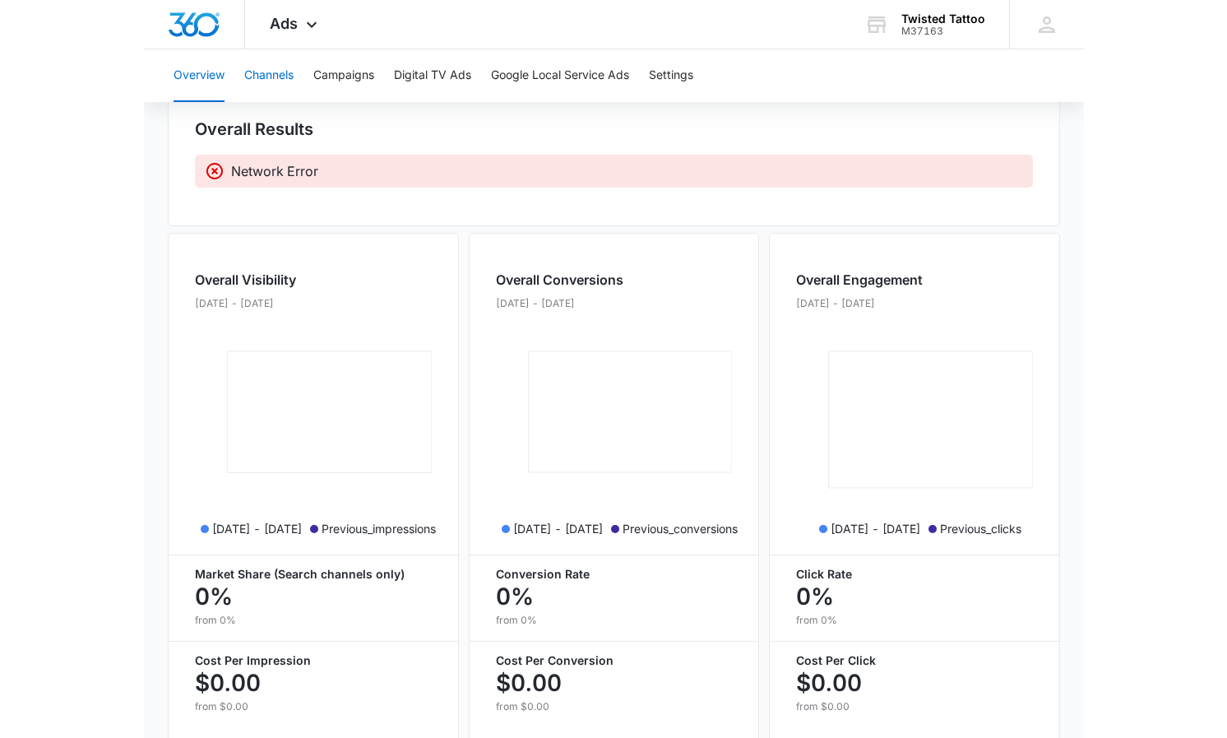
scroll to position [5, 0]
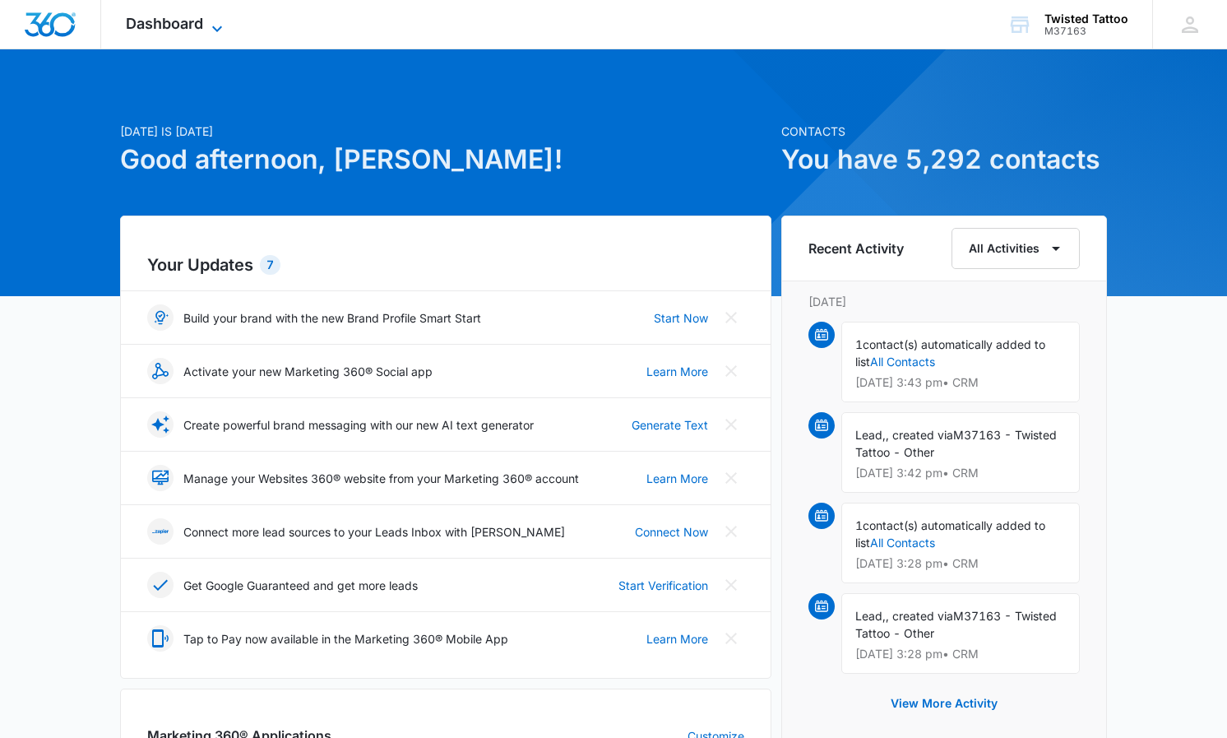
click at [219, 27] on icon at bounding box center [217, 29] width 20 height 20
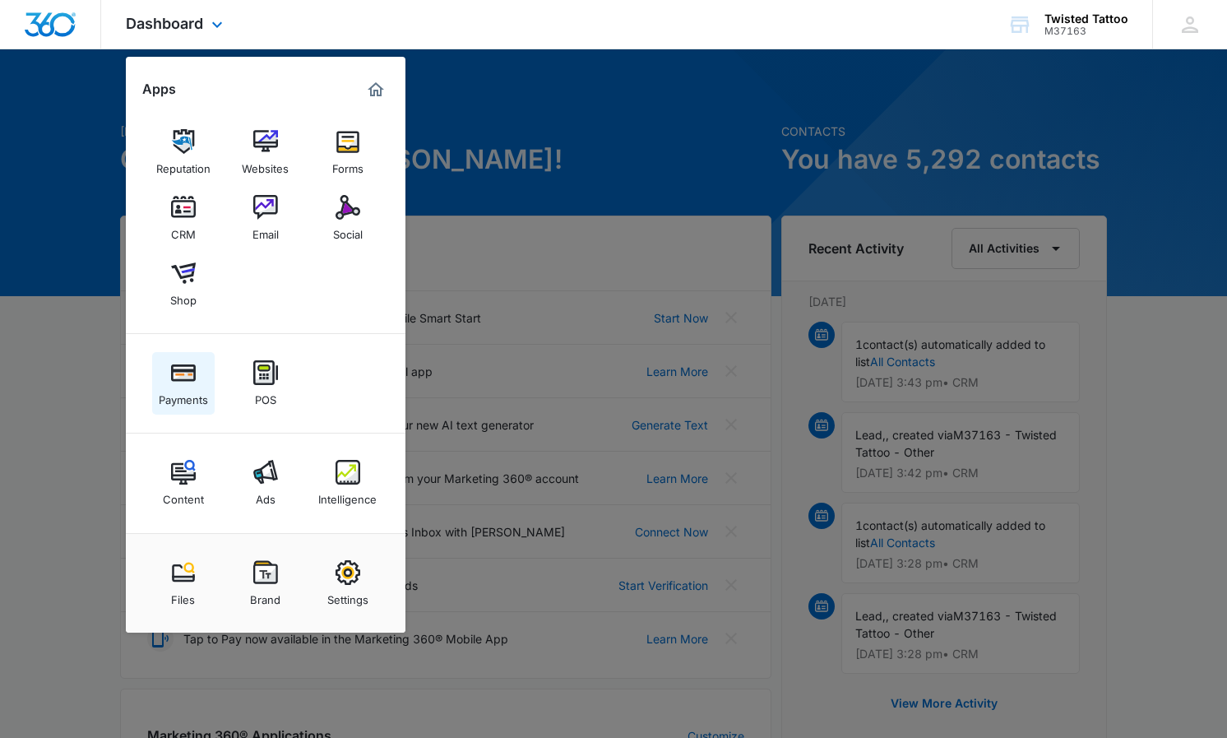
scroll to position [7, 0]
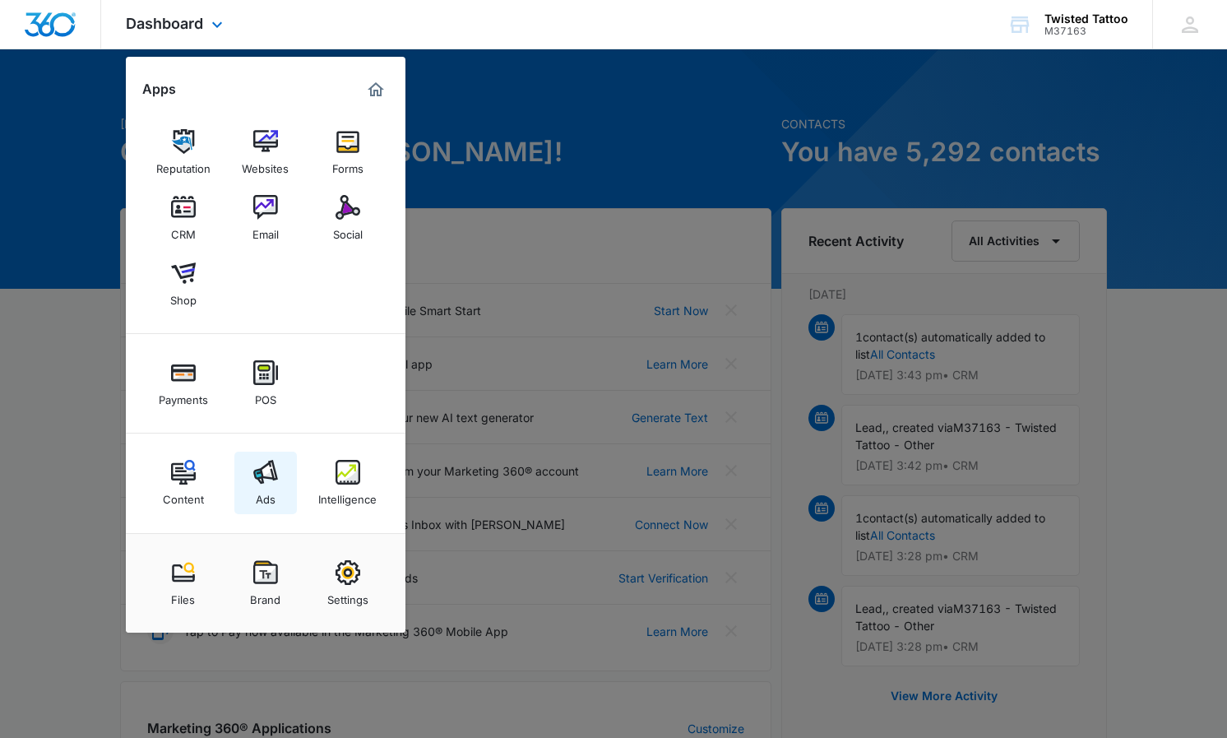
click at [271, 477] on img at bounding box center [265, 472] width 25 height 25
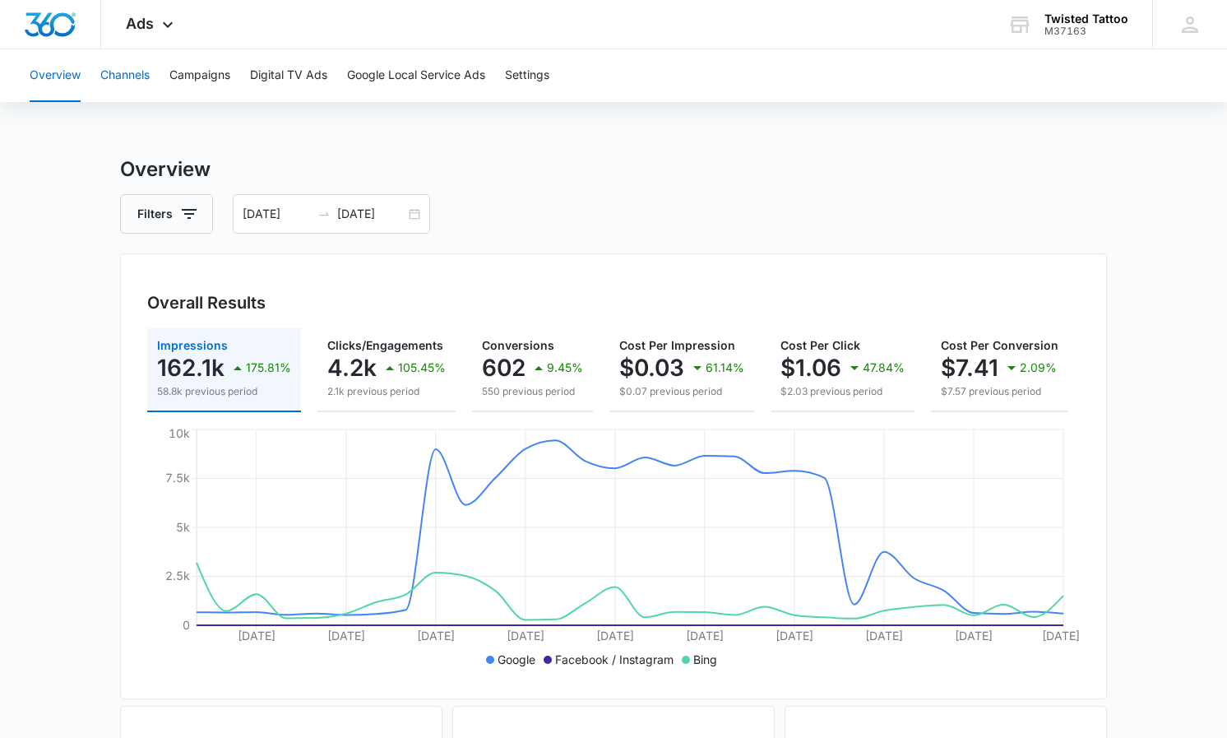
click at [125, 75] on button "Channels" at bounding box center [124, 75] width 49 height 53
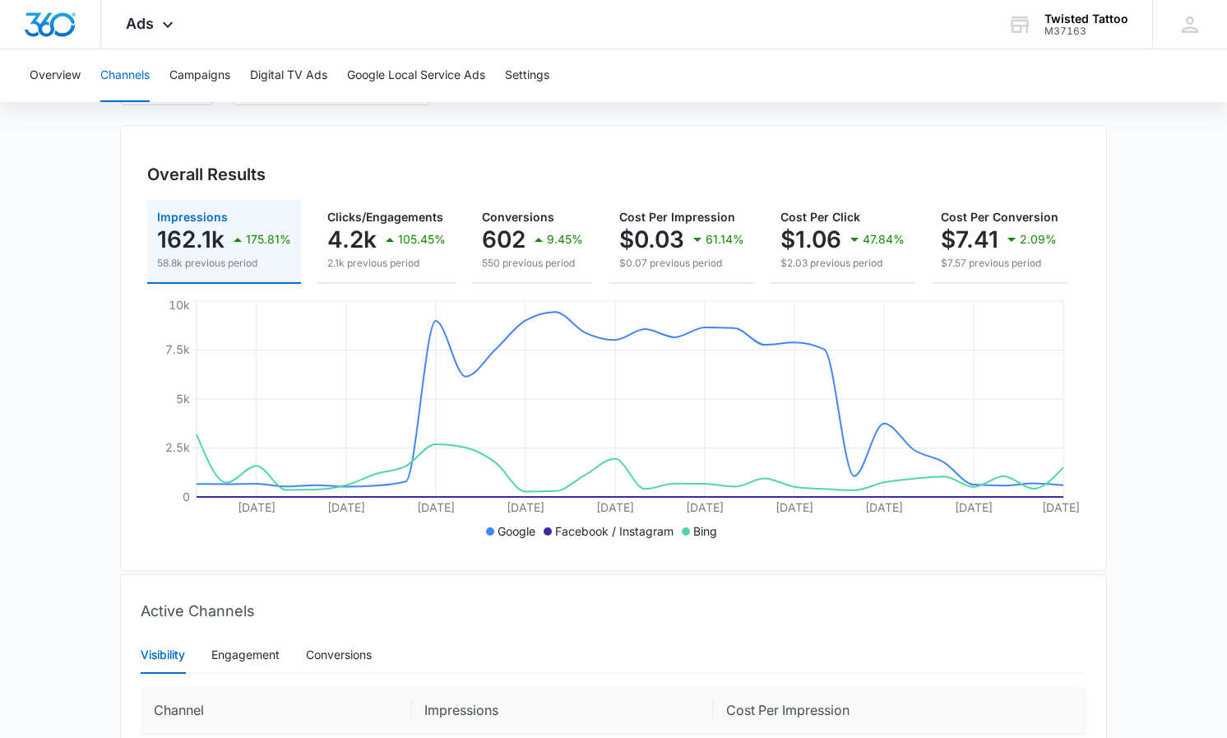
scroll to position [49, 0]
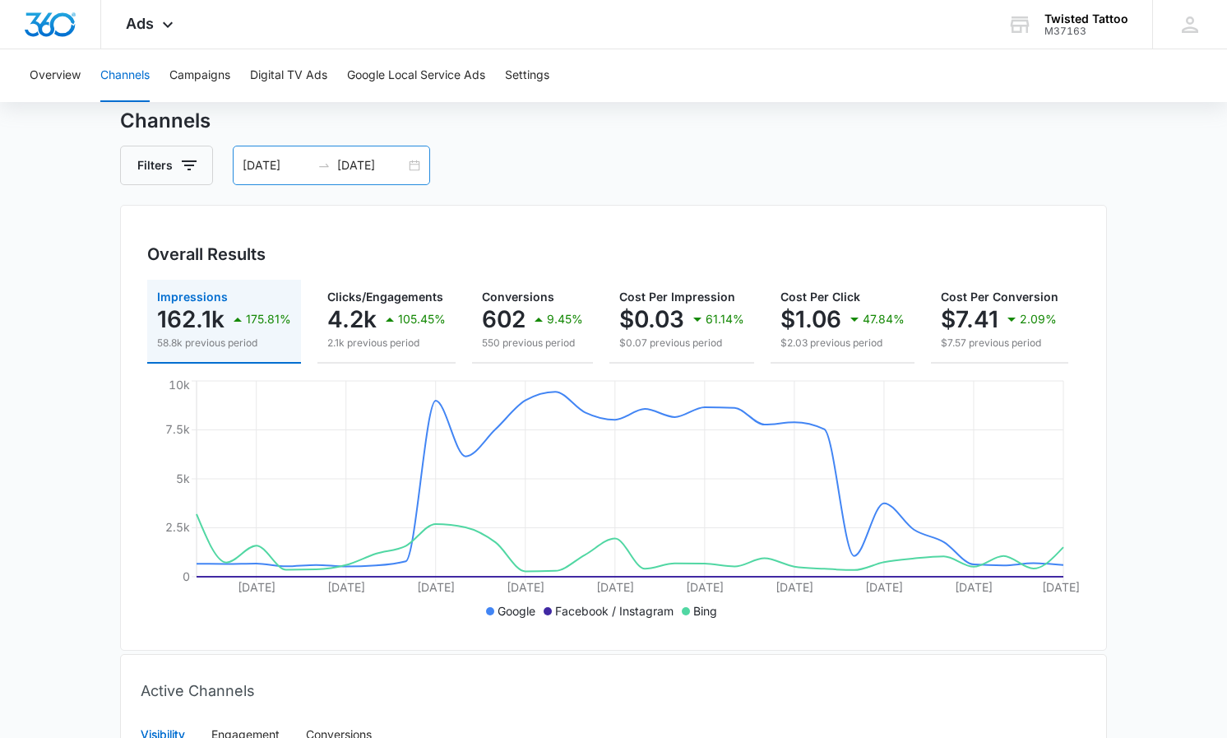
click at [296, 155] on div "04/01/2025 04/30/2025" at bounding box center [331, 165] width 197 height 39
click at [501, 168] on div "Filters 04/01/2025 04/30/2025" at bounding box center [613, 165] width 987 height 39
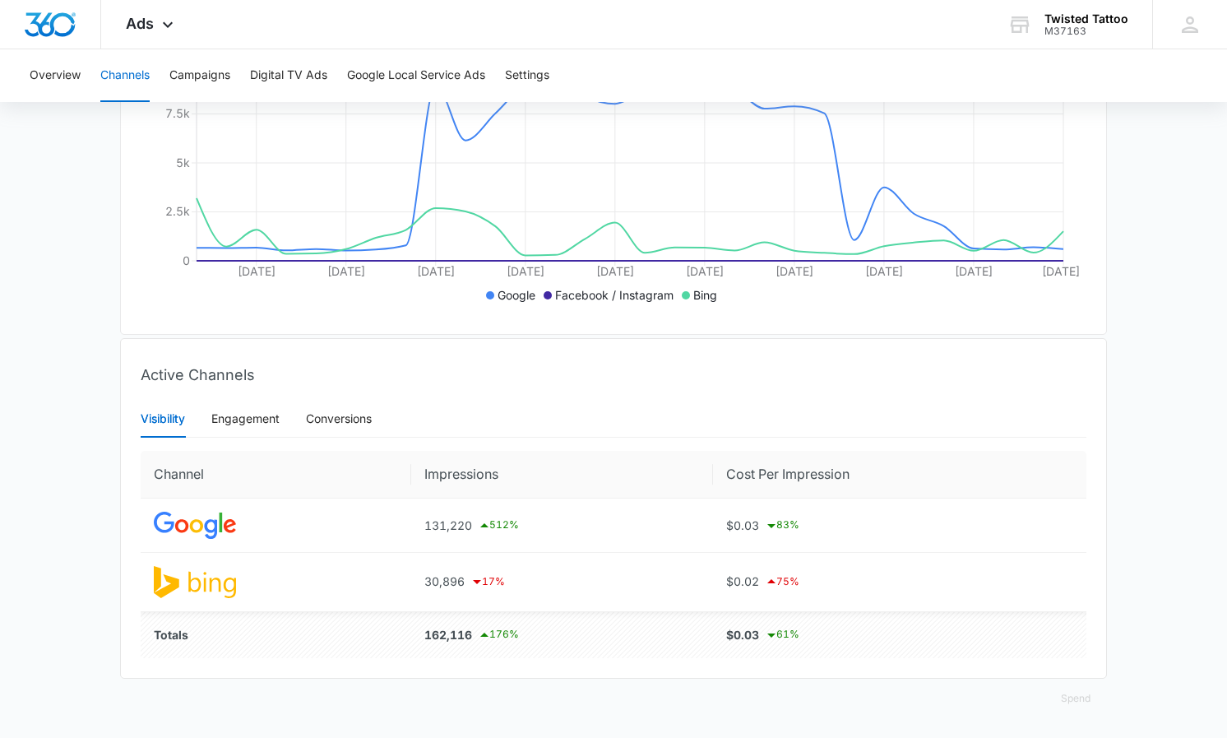
scroll to position [363, 0]
click at [456, 532] on div "131,220 512 %" at bounding box center [561, 526] width 275 height 20
click at [238, 426] on div "Engagement" at bounding box center [245, 419] width 68 height 18
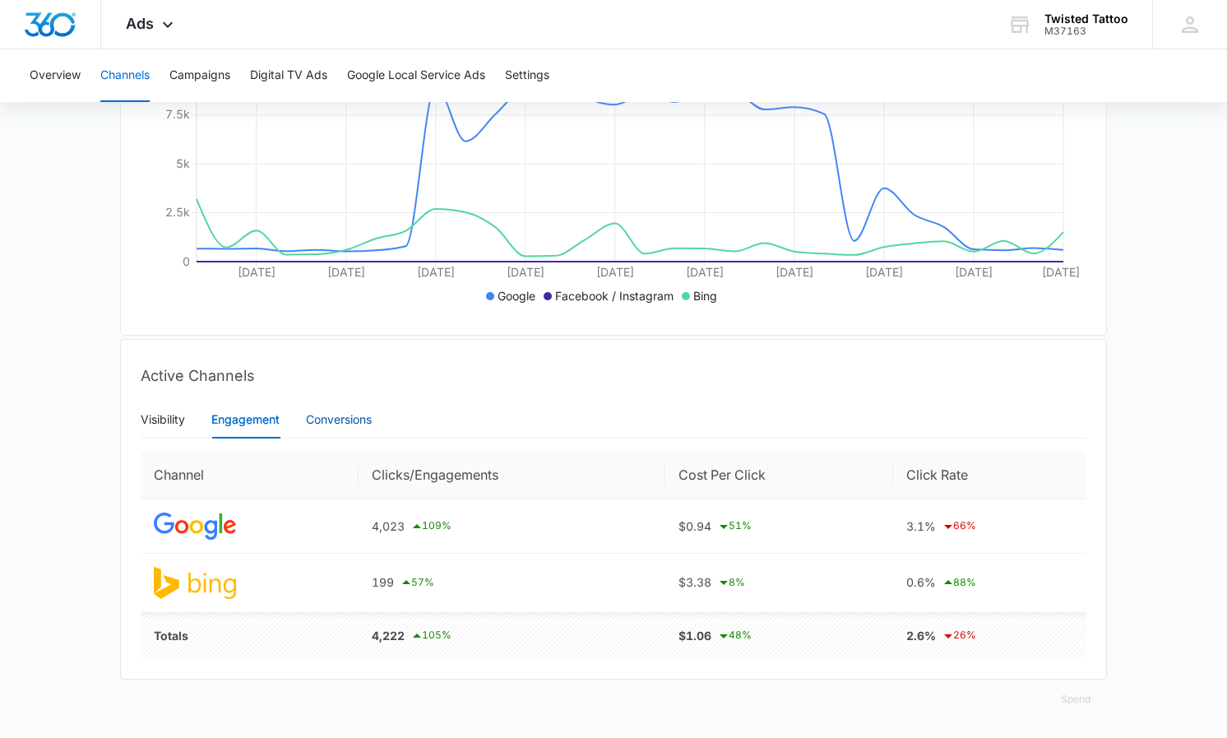
click at [335, 423] on div "Conversions" at bounding box center [339, 419] width 66 height 18
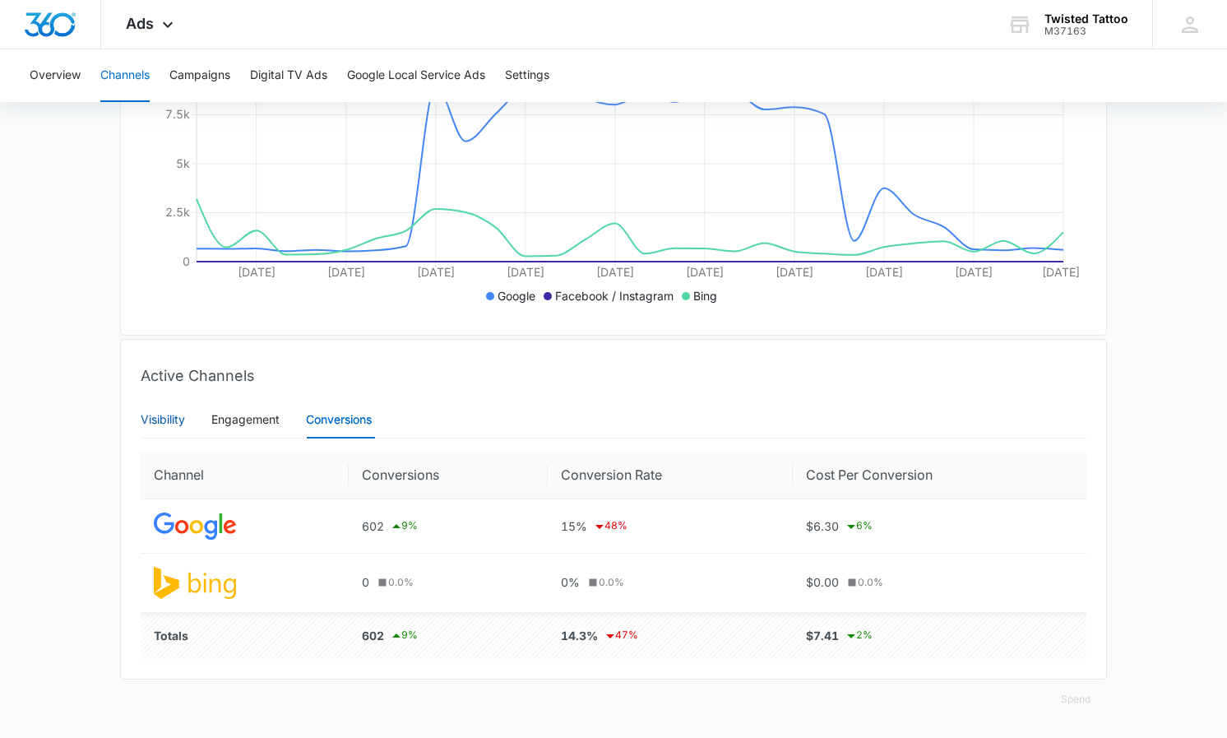
click at [173, 415] on div "Visibility" at bounding box center [163, 419] width 44 height 18
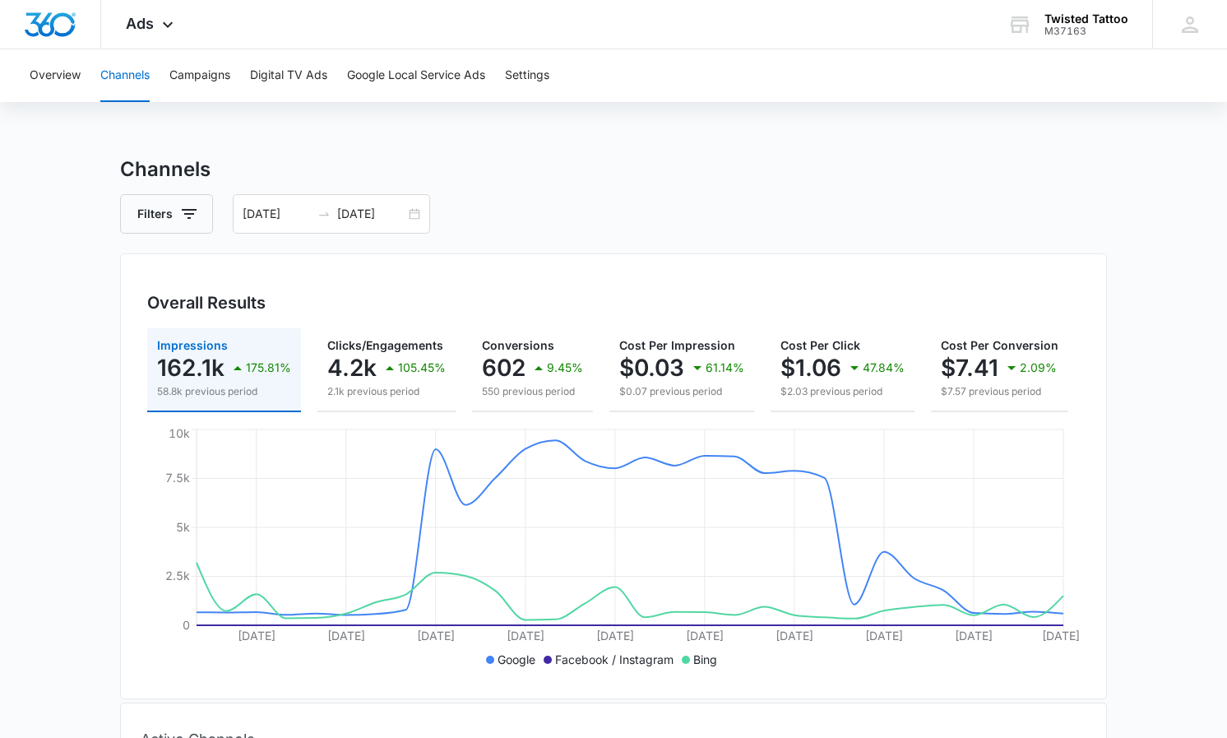
scroll to position [0, 0]
click at [54, 78] on button "Overview" at bounding box center [55, 75] width 51 height 53
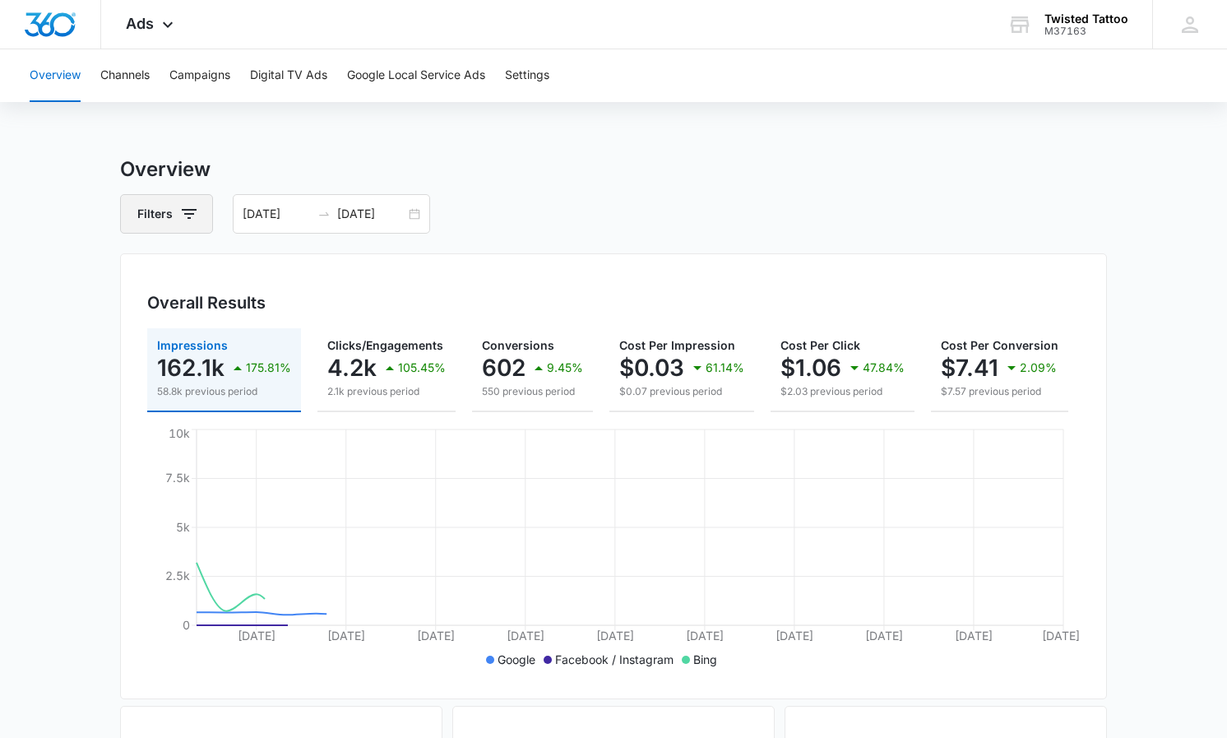
click at [173, 226] on button "Filters" at bounding box center [166, 213] width 93 height 39
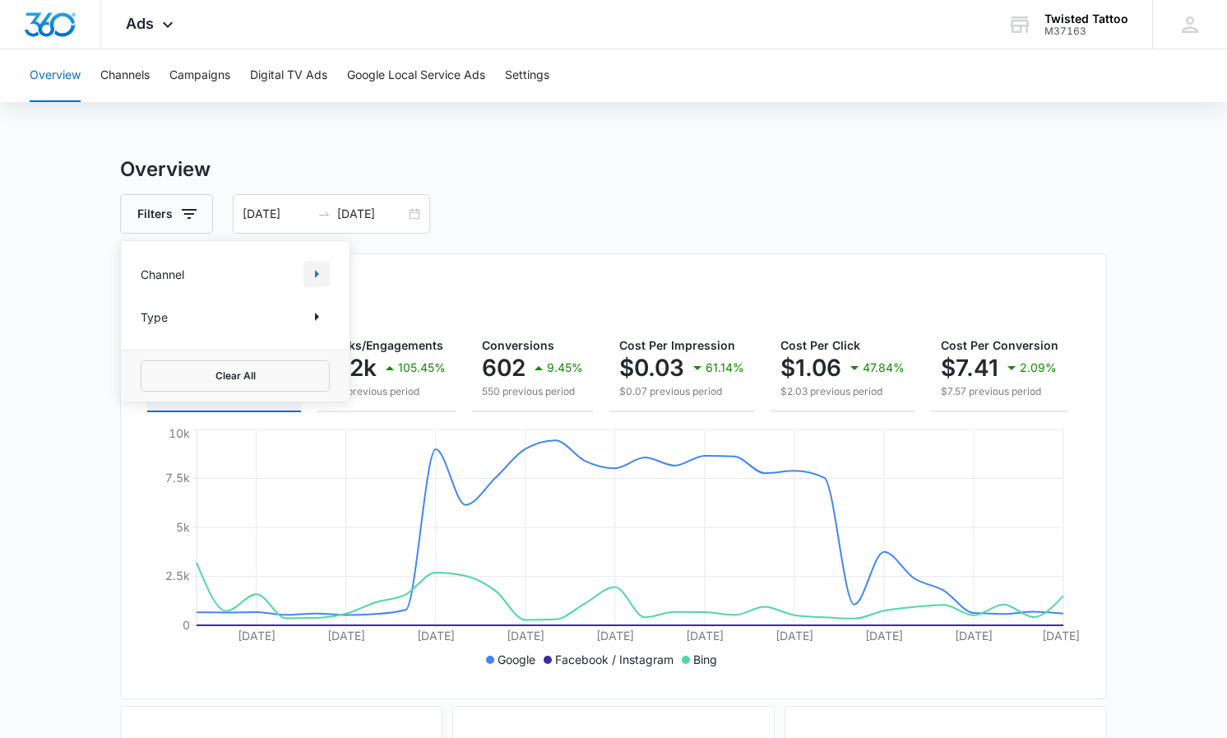
click at [321, 269] on icon "Show Channel filters" at bounding box center [317, 274] width 20 height 20
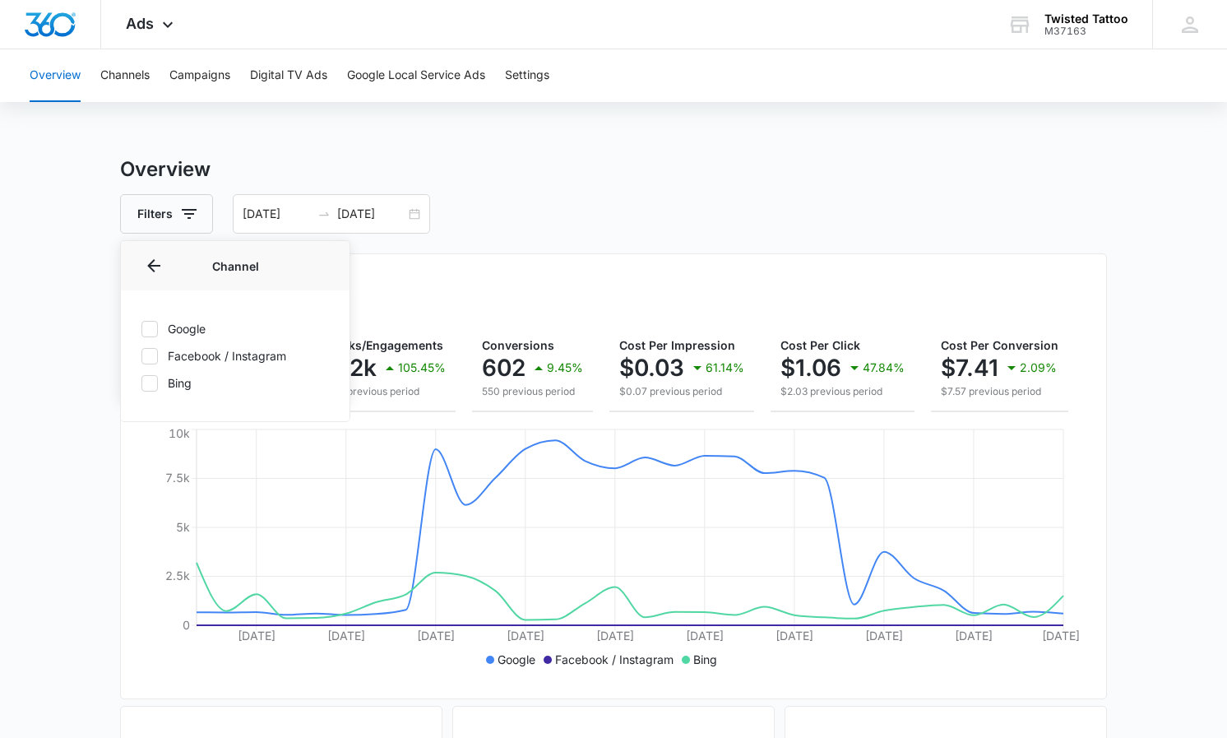
click at [148, 326] on icon at bounding box center [149, 328] width 15 height 15
click at [141, 328] on input "Google" at bounding box center [141, 328] width 1 height 1
checkbox input "true"
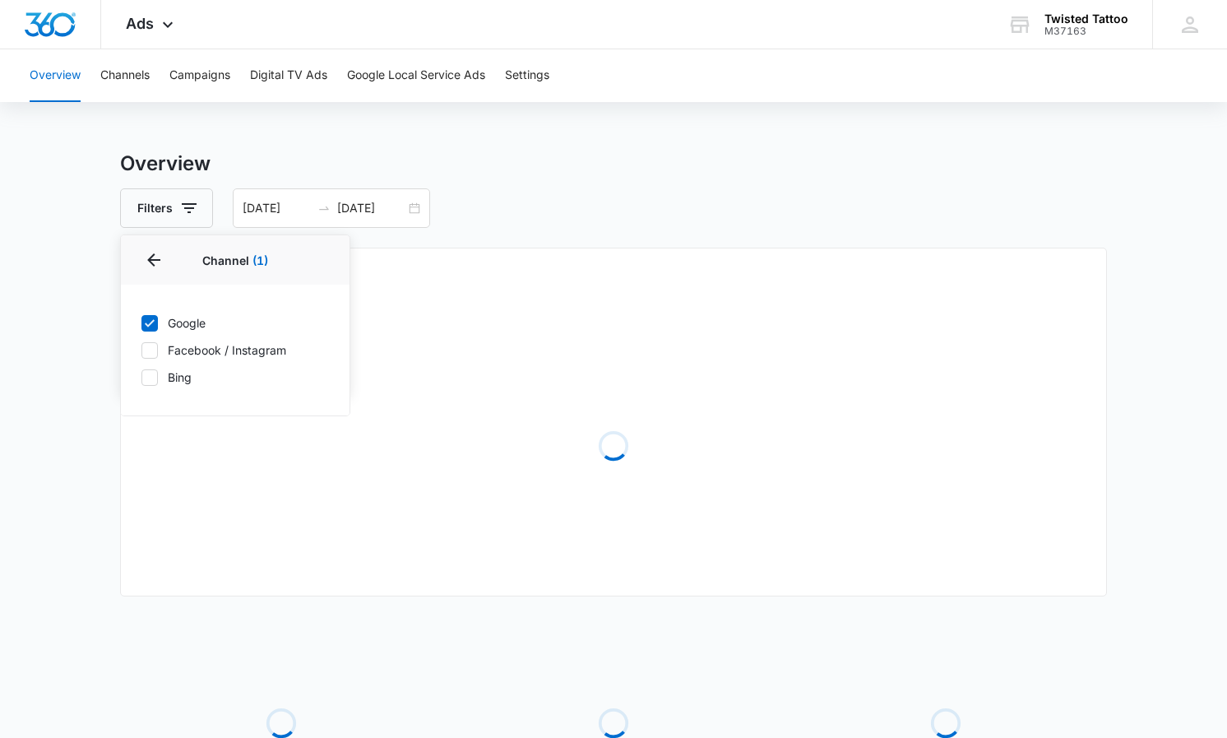
scroll to position [9, 1]
click at [553, 291] on div "Overall Results" at bounding box center [613, 293] width 932 height 25
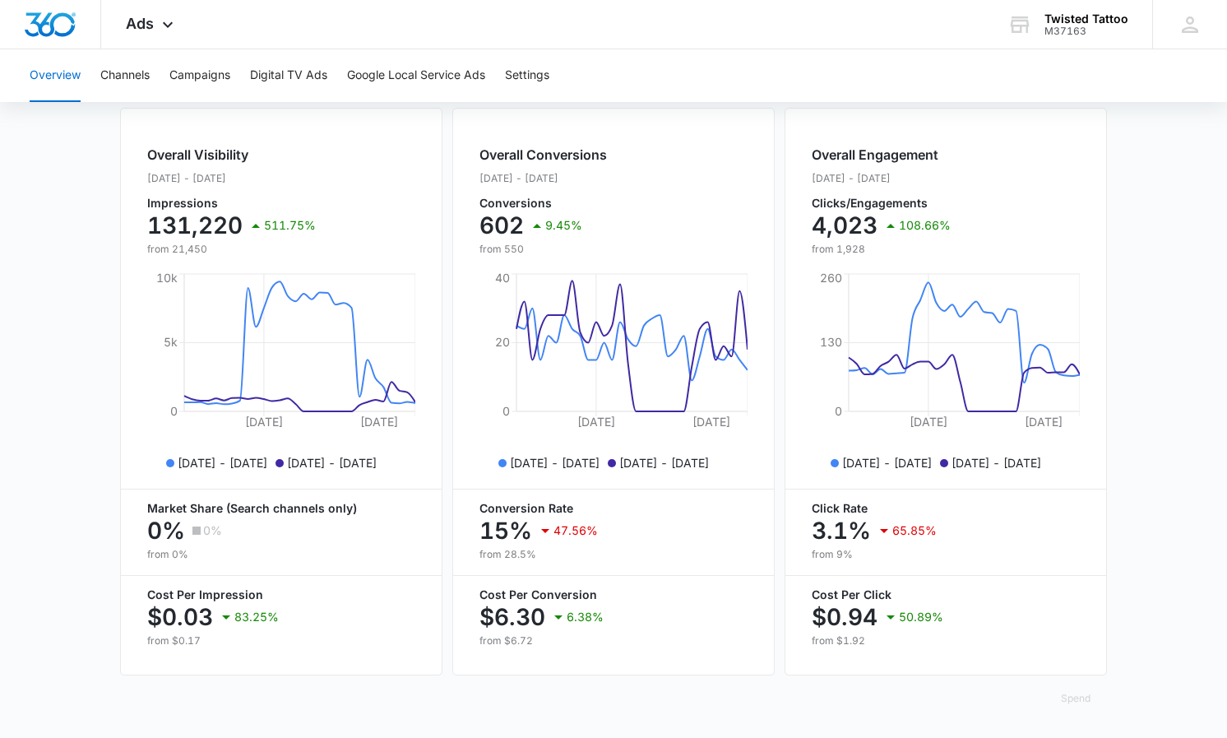
scroll to position [598, 0]
click at [557, 618] on icon at bounding box center [558, 617] width 20 height 20
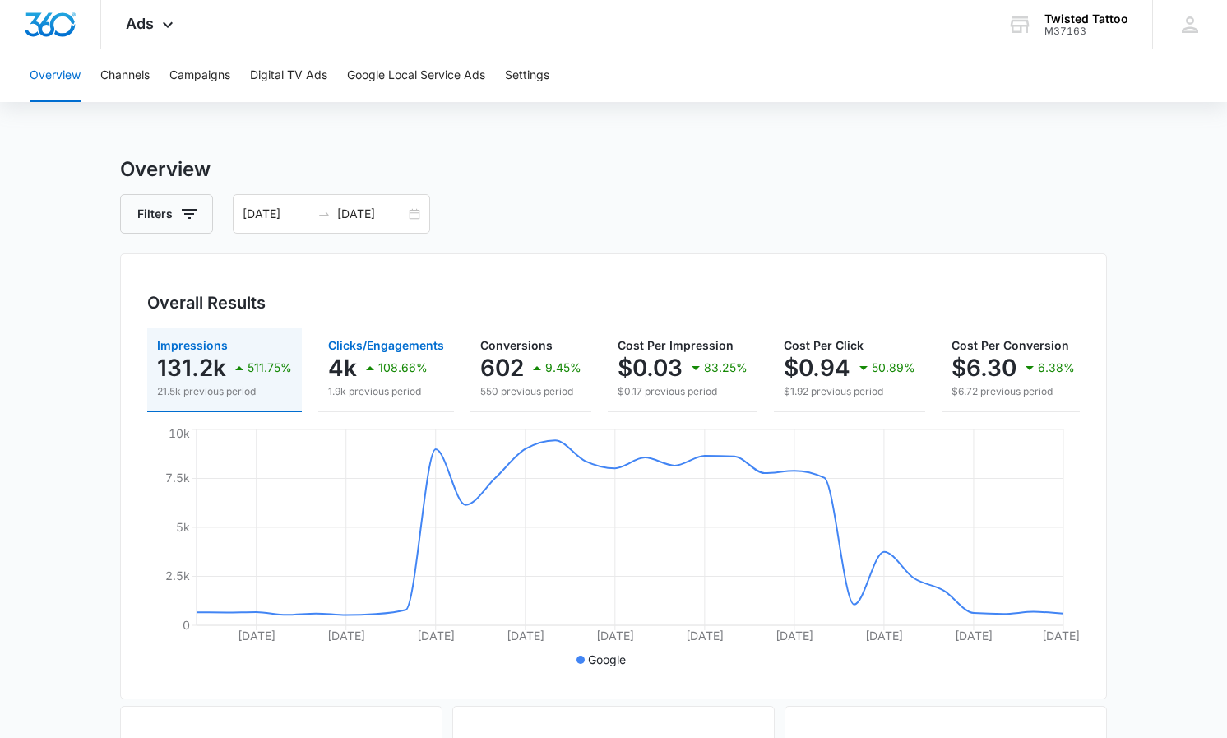
scroll to position [0, 0]
click at [728, 373] on p "83.25%" at bounding box center [726, 368] width 44 height 12
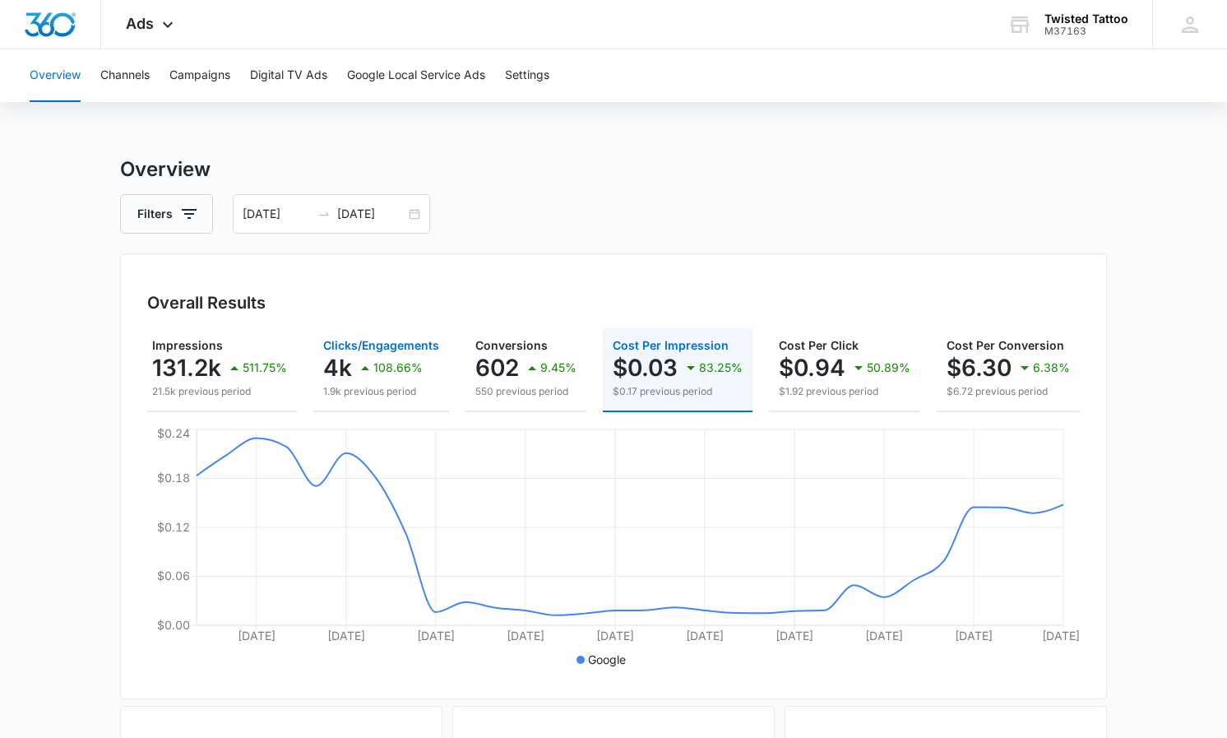
click at [372, 382] on div "108.66%" at bounding box center [388, 367] width 67 height 33
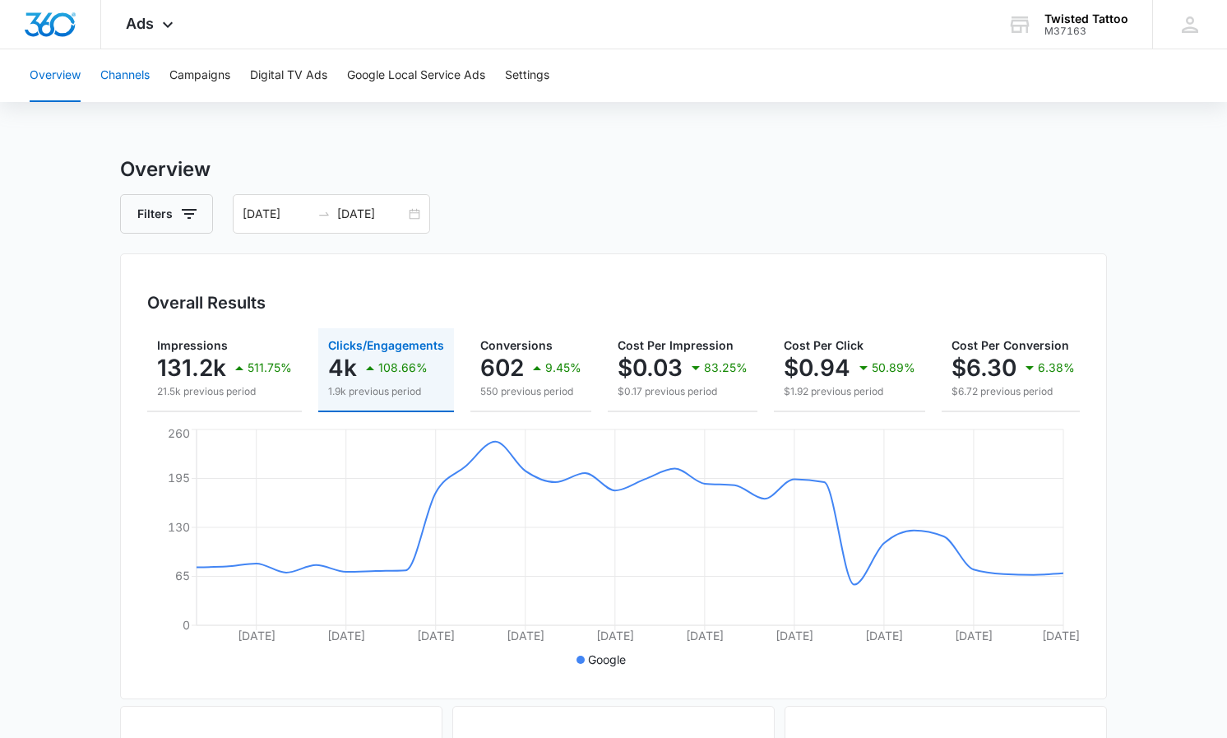
click at [139, 90] on button "Channels" at bounding box center [124, 75] width 49 height 53
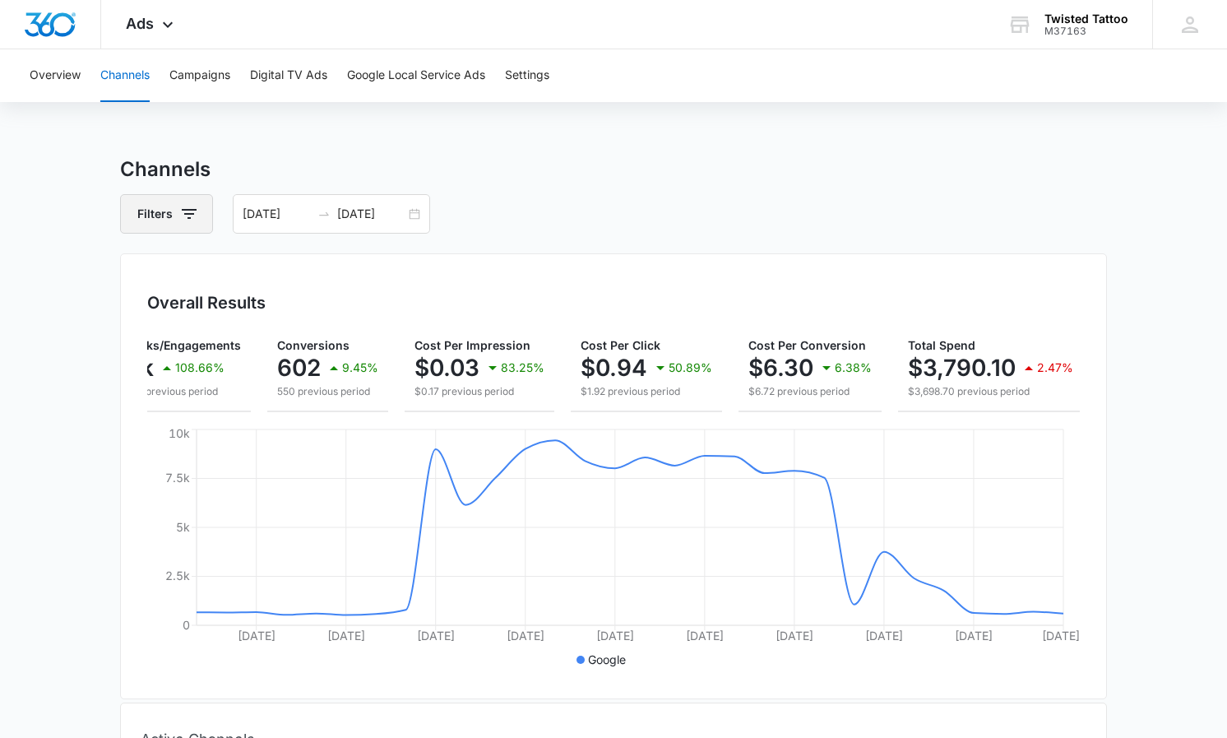
click at [182, 212] on icon "button" at bounding box center [189, 214] width 20 height 20
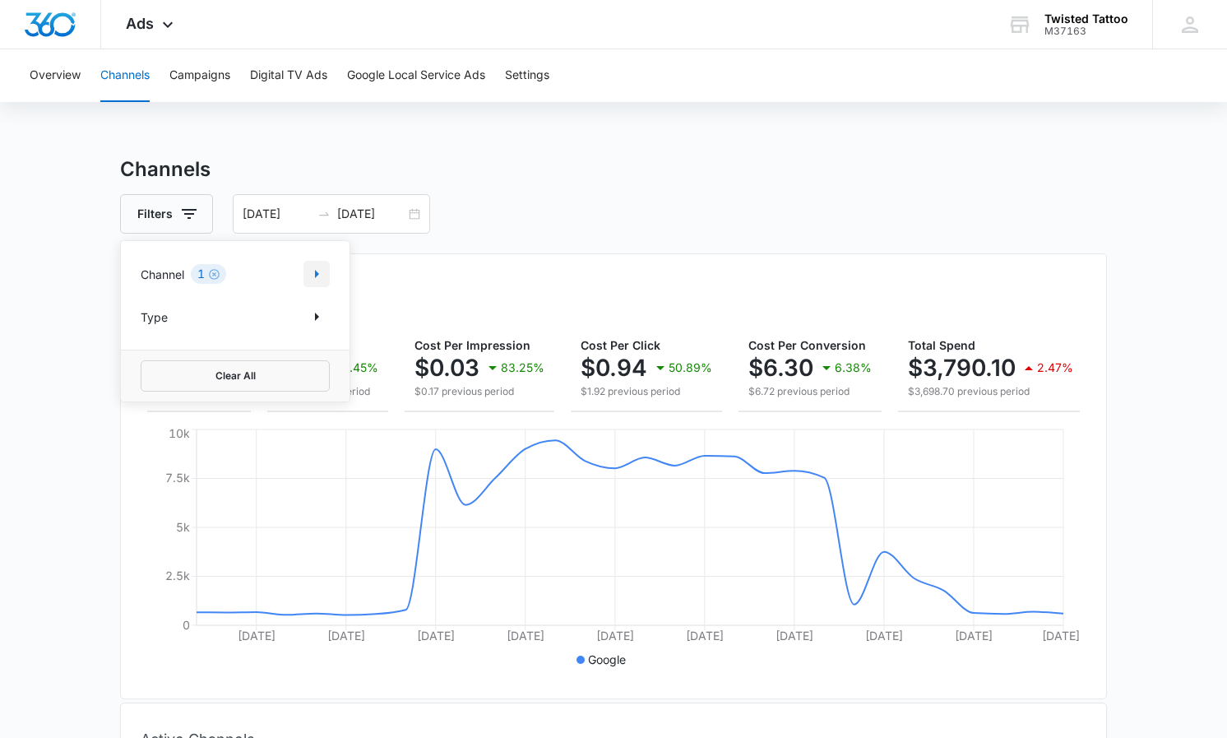
click at [315, 275] on icon "Show Channel filters" at bounding box center [317, 274] width 4 height 8
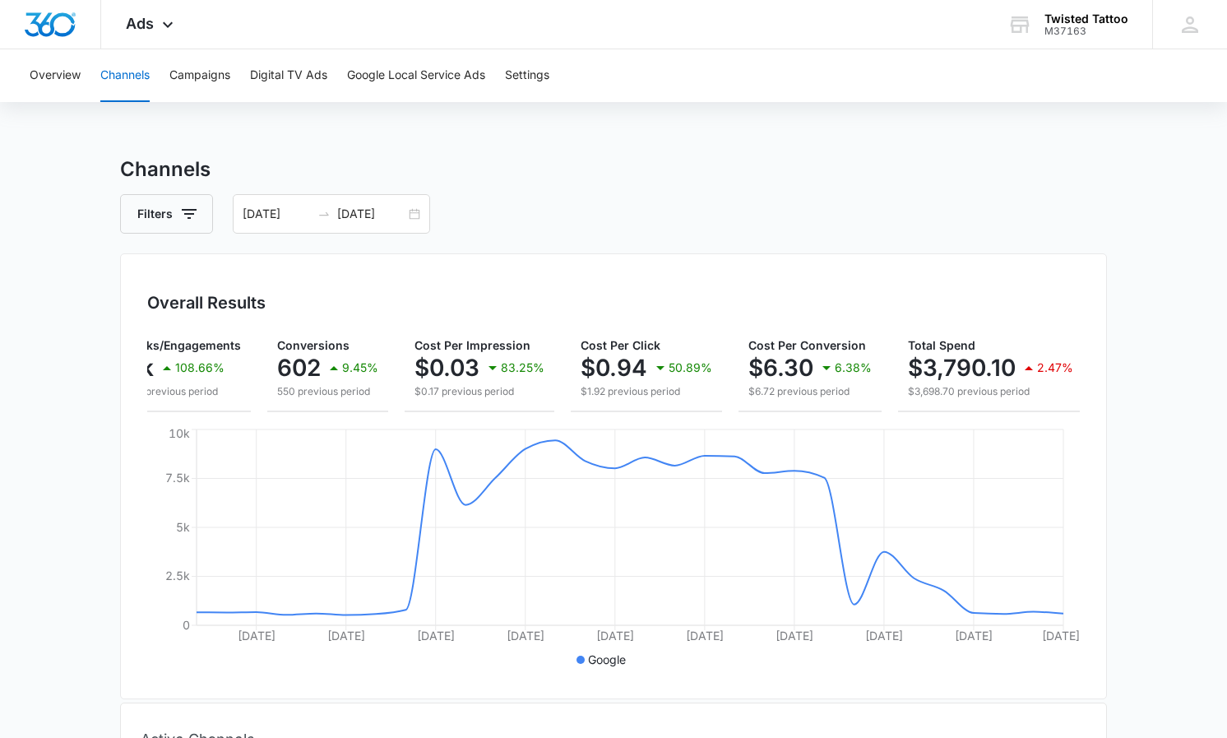
click at [464, 258] on div "Overall Results Impressions 131.2k 511.75% 21.5k previous period Clicks/Engagem…" at bounding box center [613, 476] width 987 height 446
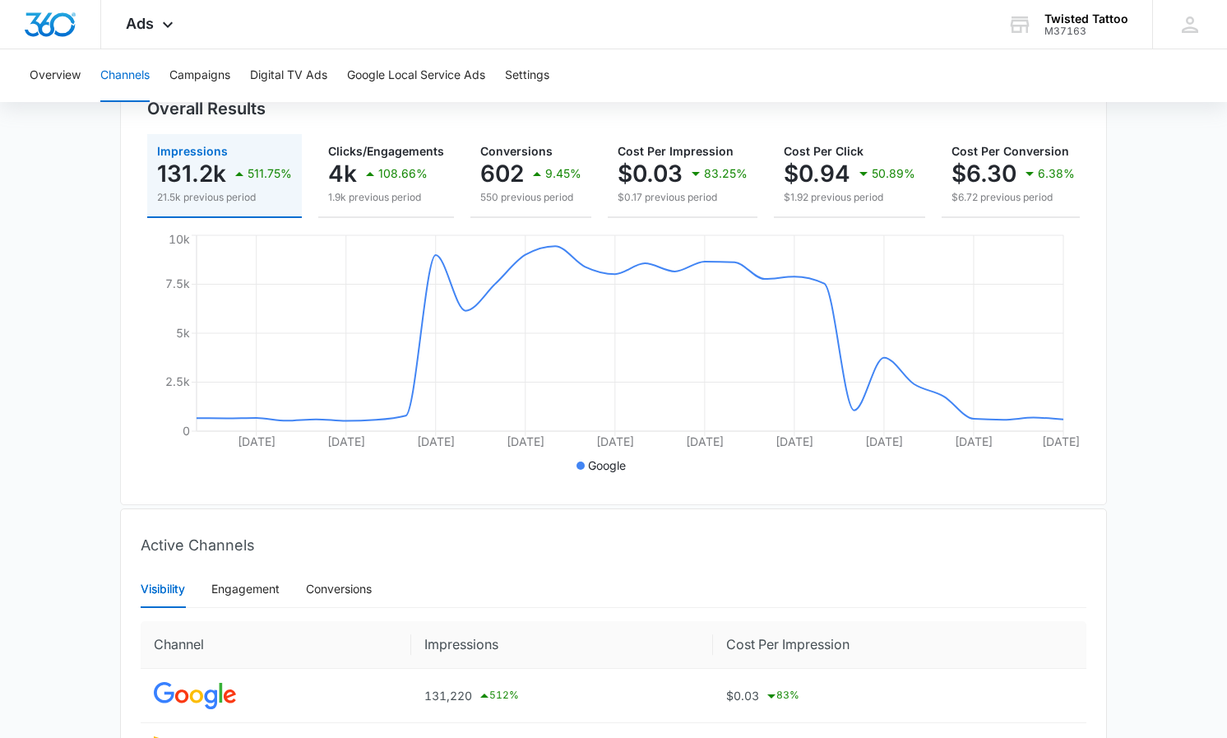
click at [230, 176] on icon "button" at bounding box center [239, 174] width 20 height 20
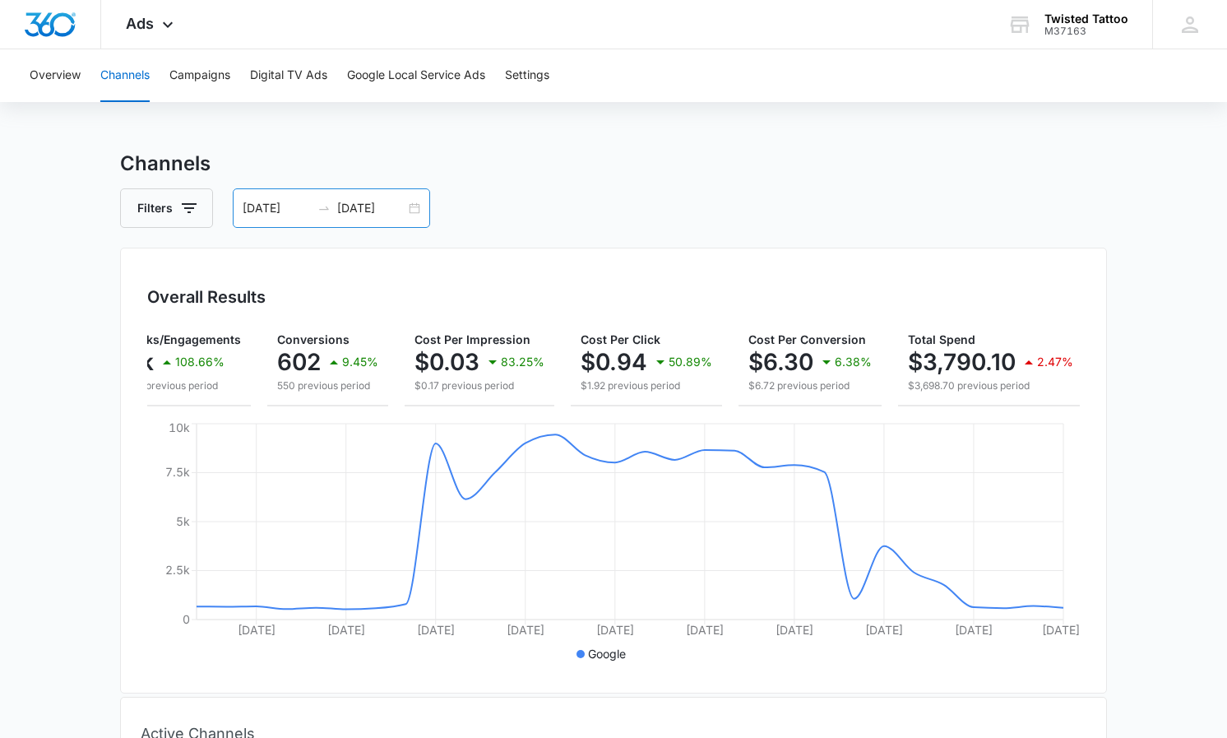
scroll to position [7, 0]
click at [413, 206] on div "04/01/2025 04/30/2025" at bounding box center [331, 206] width 197 height 39
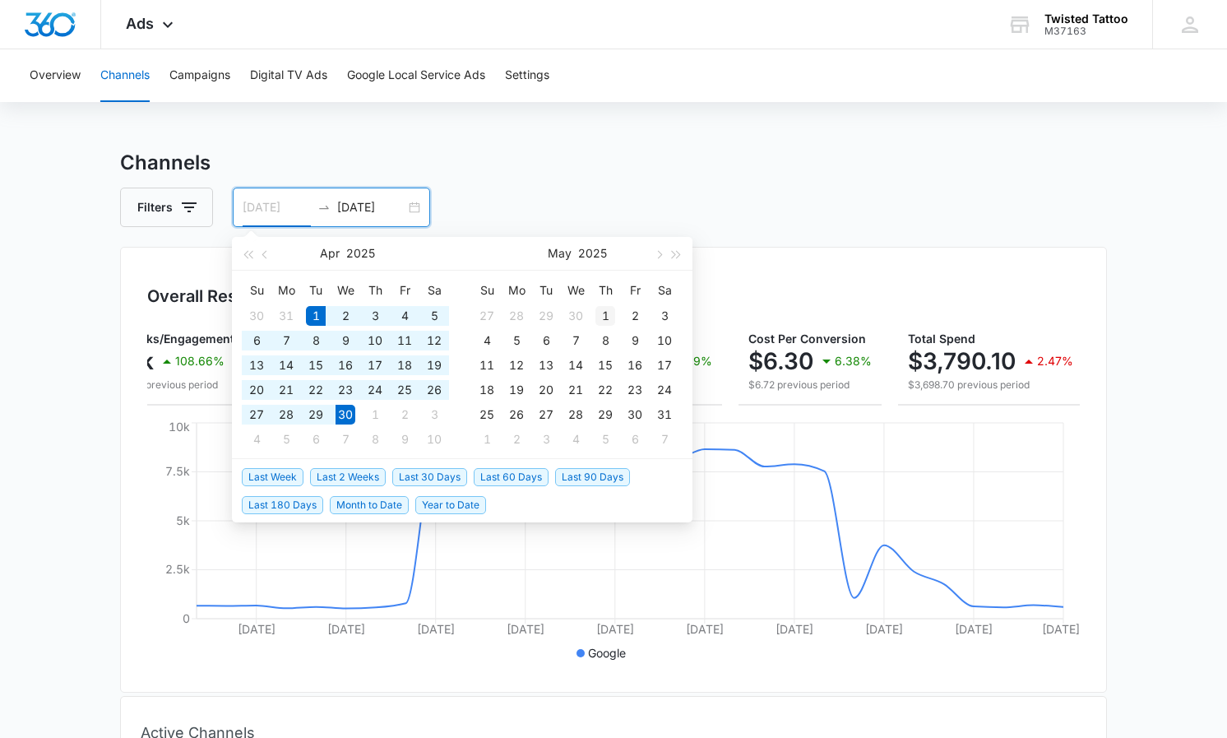
type input "05/01/2025"
drag, startPoint x: 608, startPoint y: 311, endPoint x: 664, endPoint y: 381, distance: 90.0
click at [608, 311] on div "1" at bounding box center [605, 316] width 20 height 20
type input "05/24/2025"
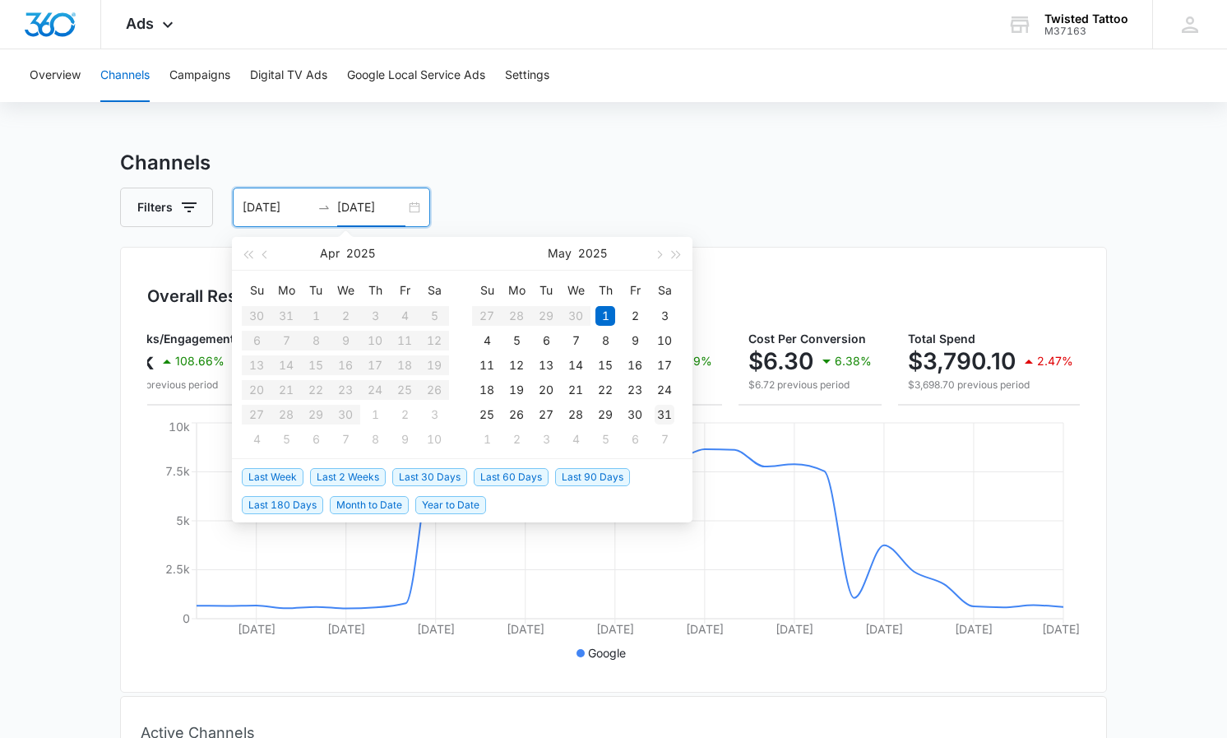
type input "05/31/2025"
click at [667, 411] on div "31" at bounding box center [664, 415] width 20 height 20
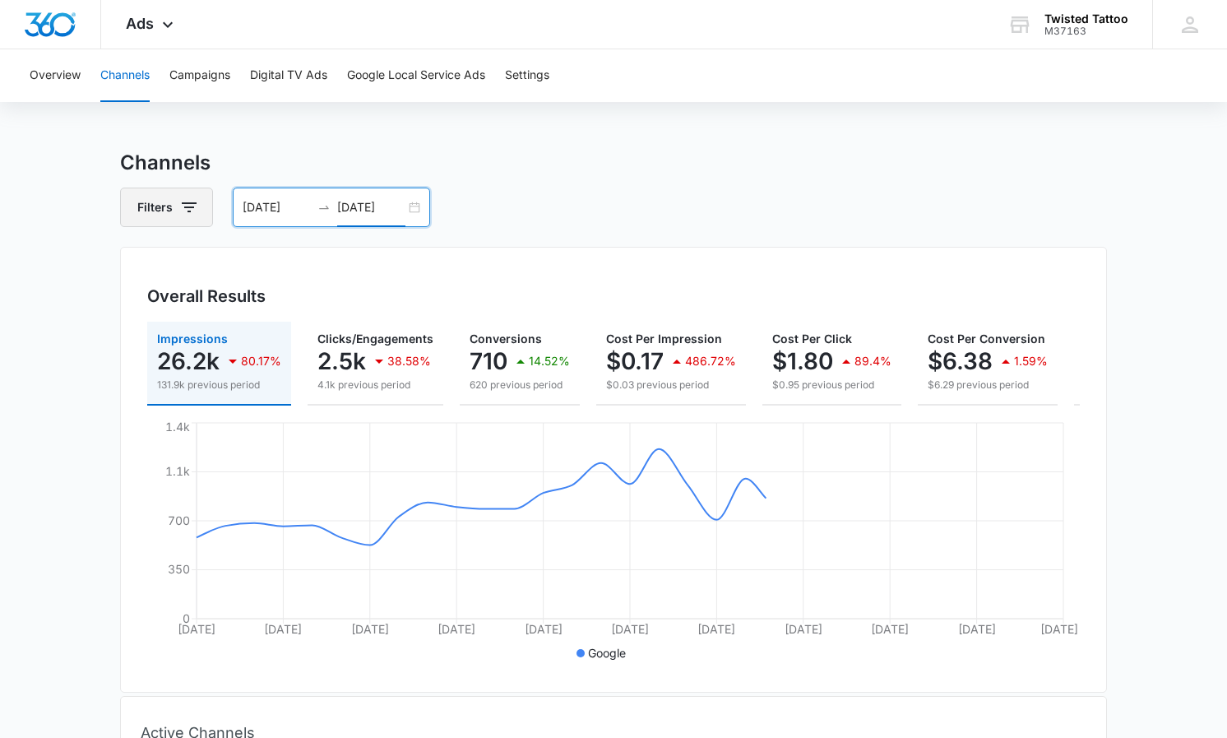
click at [192, 211] on icon "button" at bounding box center [189, 207] width 20 height 20
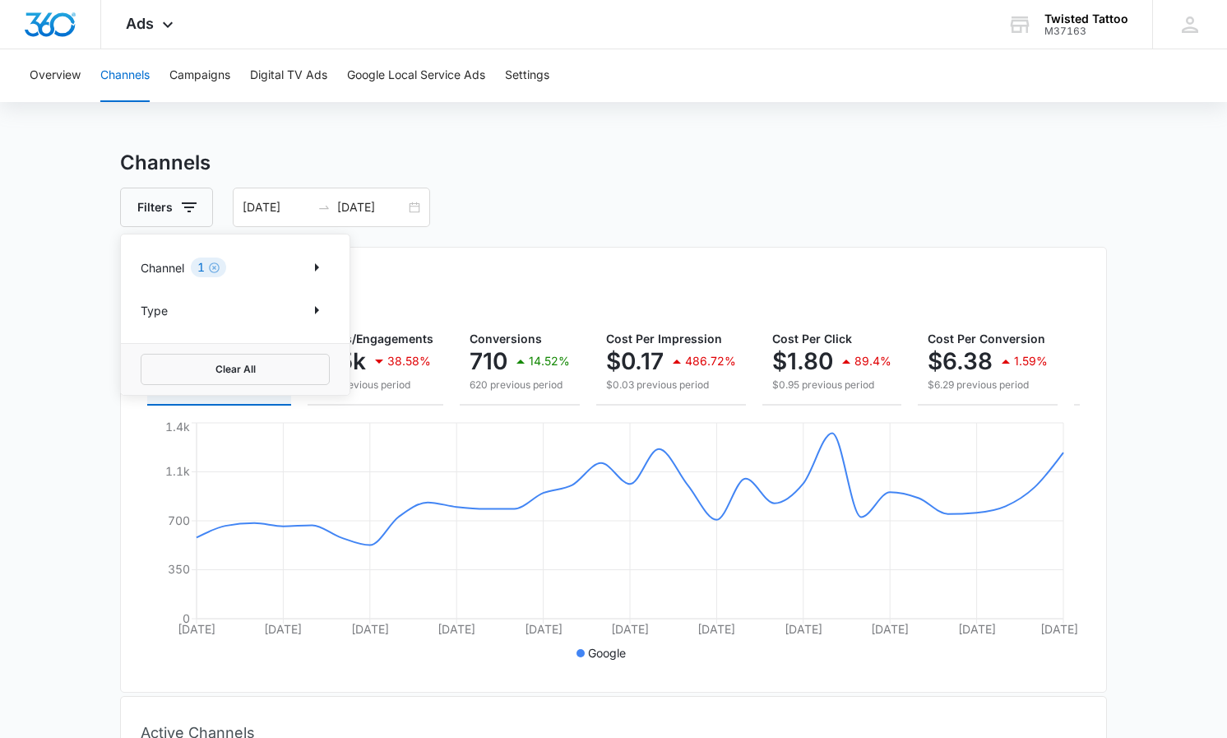
click at [529, 258] on div "Overall Results Impressions 26.2k 80.17% 131.9k previous period Clicks/Engageme…" at bounding box center [613, 470] width 987 height 446
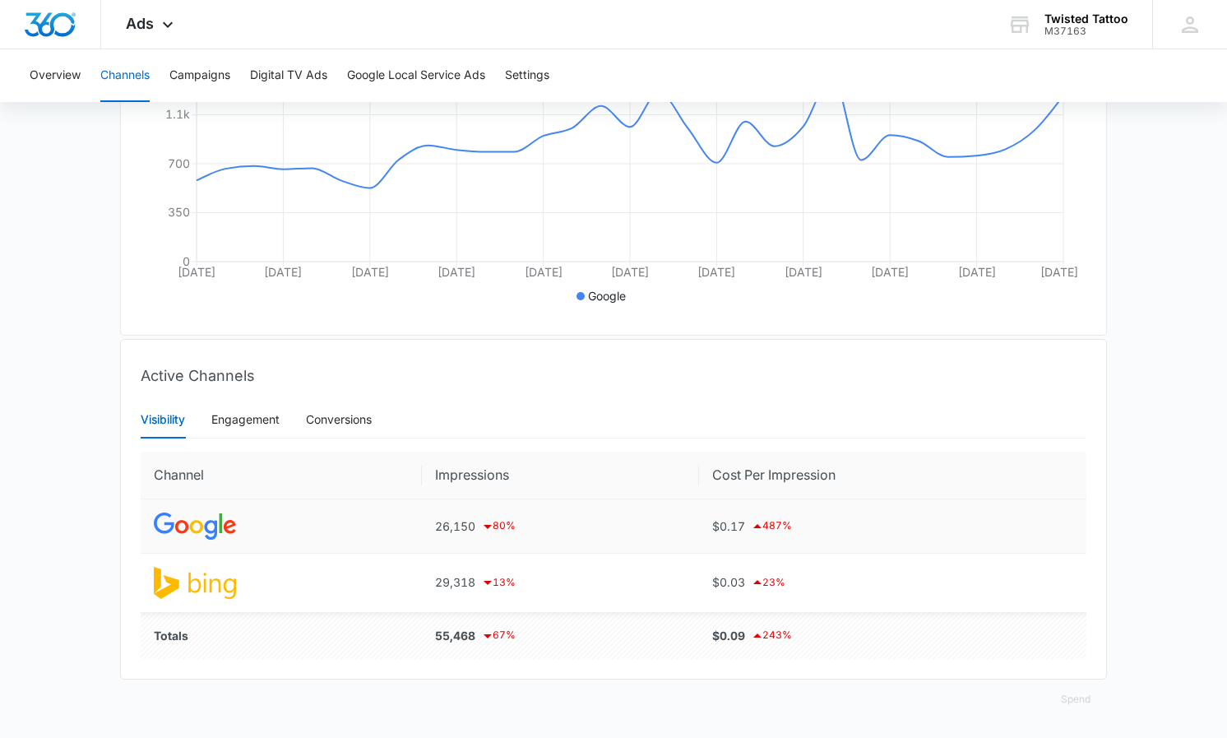
scroll to position [363, 0]
drag, startPoint x: 428, startPoint y: 525, endPoint x: 480, endPoint y: 521, distance: 51.9
click at [480, 521] on td "26,150 80 %" at bounding box center [560, 526] width 277 height 54
copy div "26,150"
drag, startPoint x: 428, startPoint y: 580, endPoint x: 488, endPoint y: 576, distance: 60.1
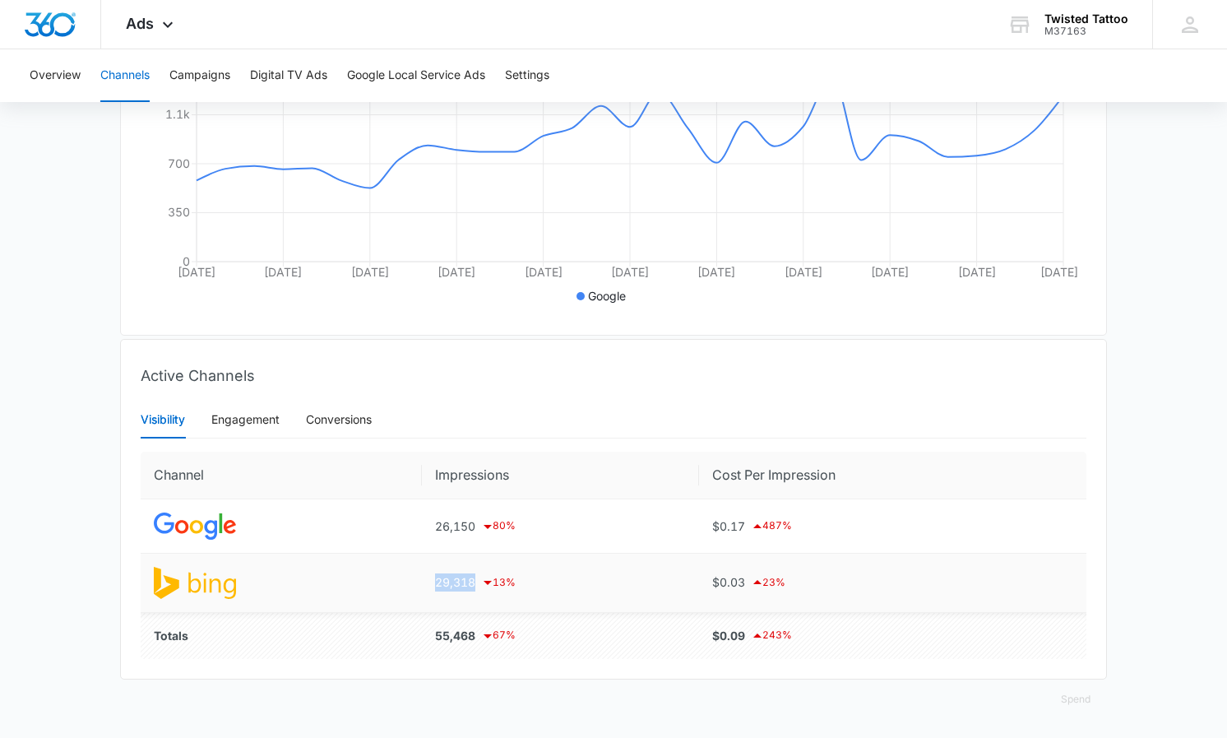
click at [475, 579] on td "29,318 13 %" at bounding box center [560, 582] width 277 height 58
copy div "29,318"
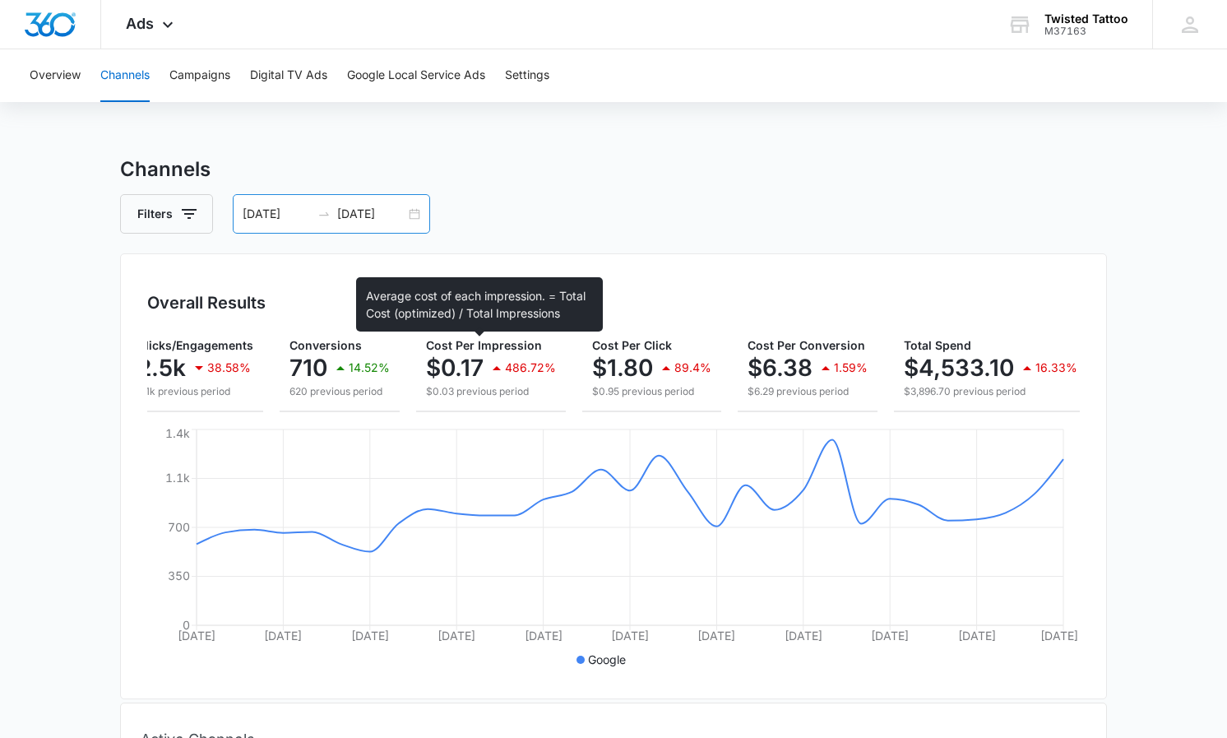
scroll to position [0, 0]
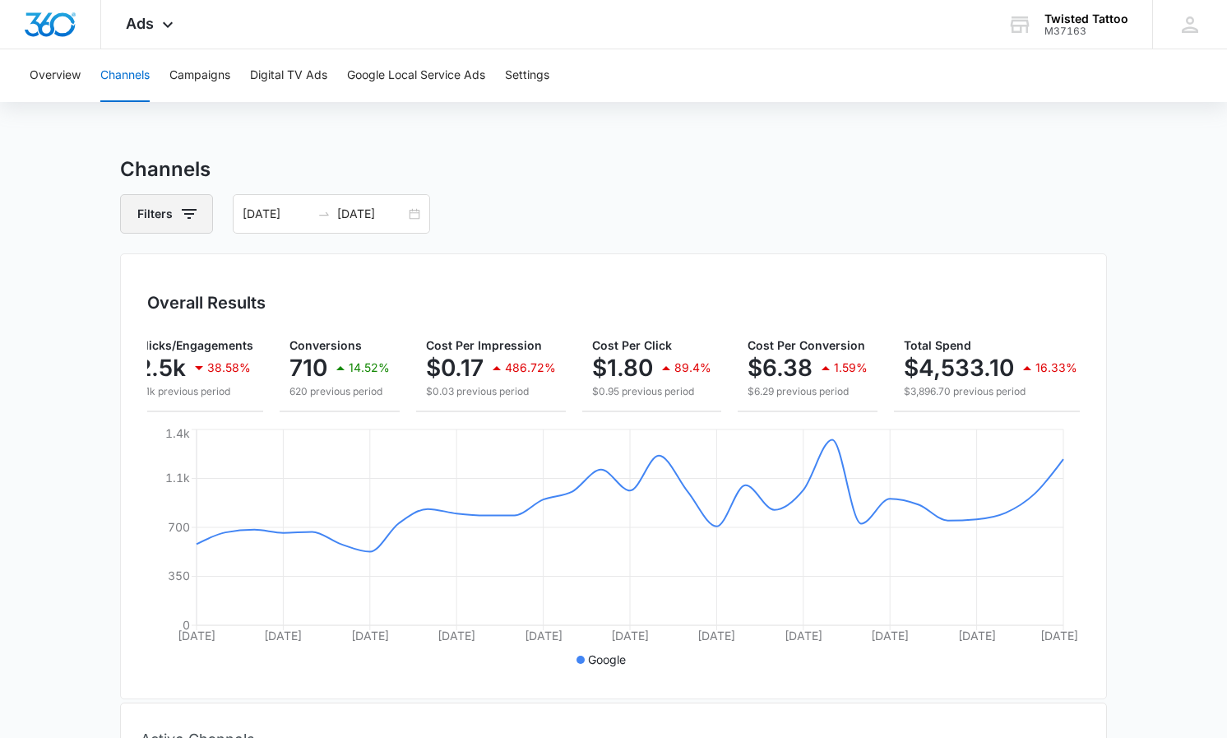
click at [201, 213] on button "Filters" at bounding box center [166, 213] width 93 height 39
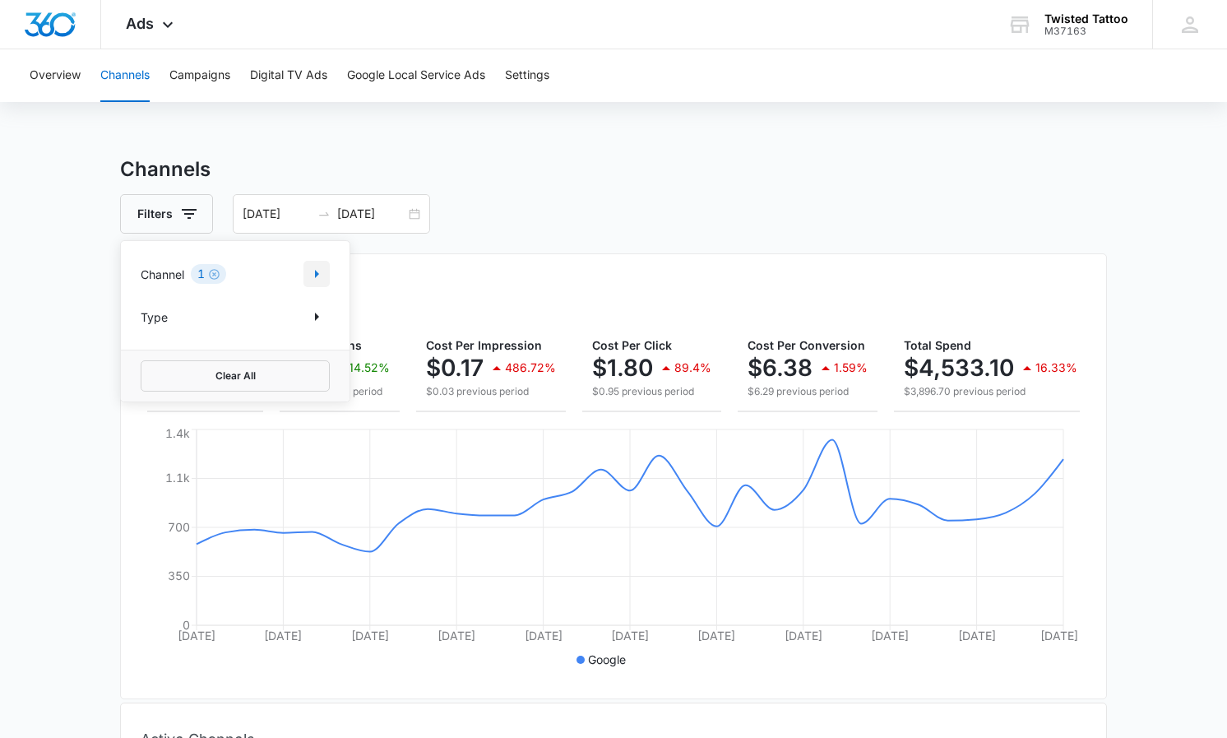
click at [314, 271] on icon "Show Channel filters" at bounding box center [317, 274] width 20 height 20
click at [153, 331] on icon at bounding box center [149, 328] width 15 height 15
click at [141, 329] on input "Google" at bounding box center [141, 328] width 1 height 1
checkbox input "false"
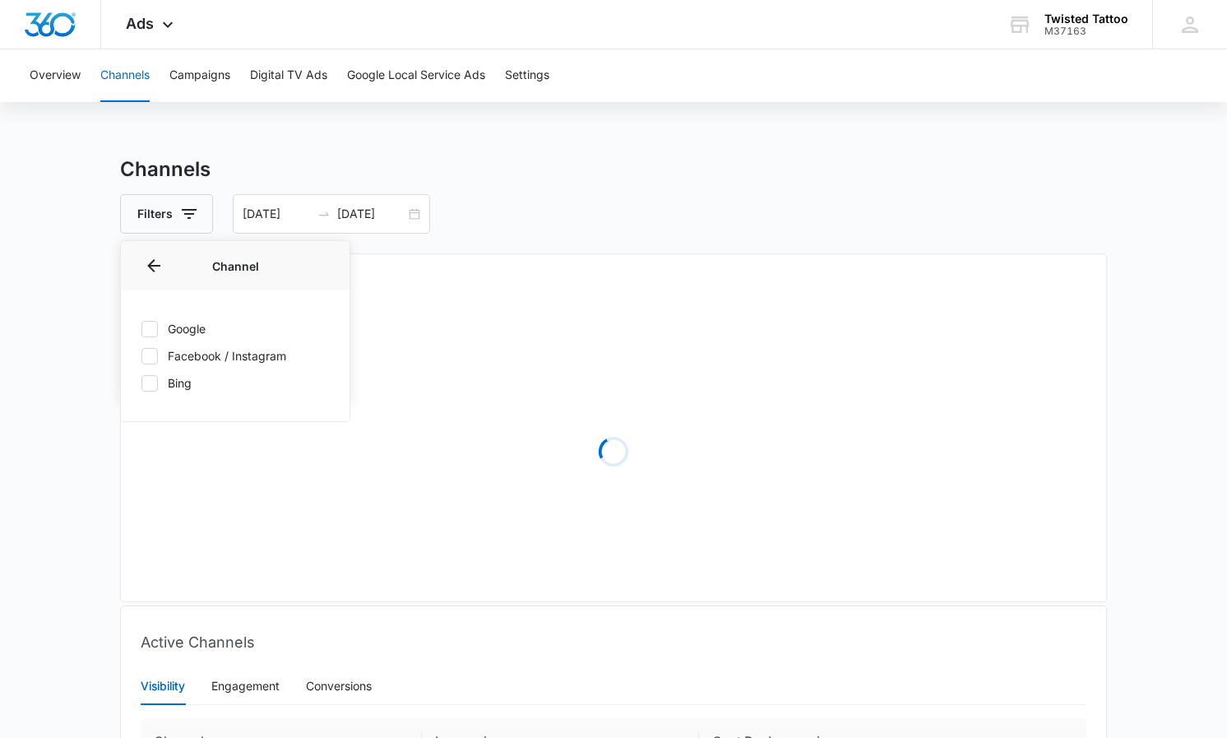
click at [152, 383] on icon at bounding box center [149, 383] width 15 height 15
click at [141, 383] on input "Bing" at bounding box center [141, 382] width 1 height 1
checkbox input "true"
click at [590, 237] on div "Channels Filters Channel 1 Channel (1) Google Facebook / Instagram Bing Type Cl…" at bounding box center [613, 580] width 987 height 850
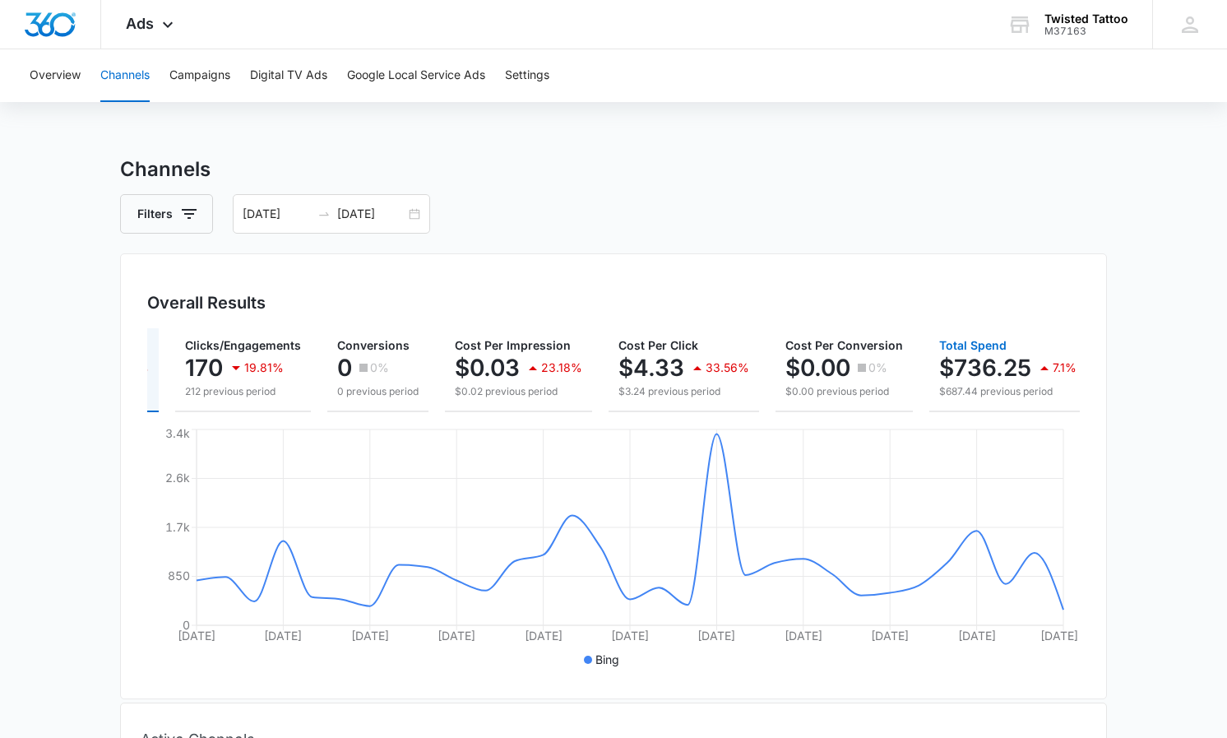
scroll to position [0, 132]
drag, startPoint x: 945, startPoint y: 366, endPoint x: 1033, endPoint y: 373, distance: 88.3
click at [1033, 373] on div "$736.25 7.1%" at bounding box center [1008, 367] width 137 height 33
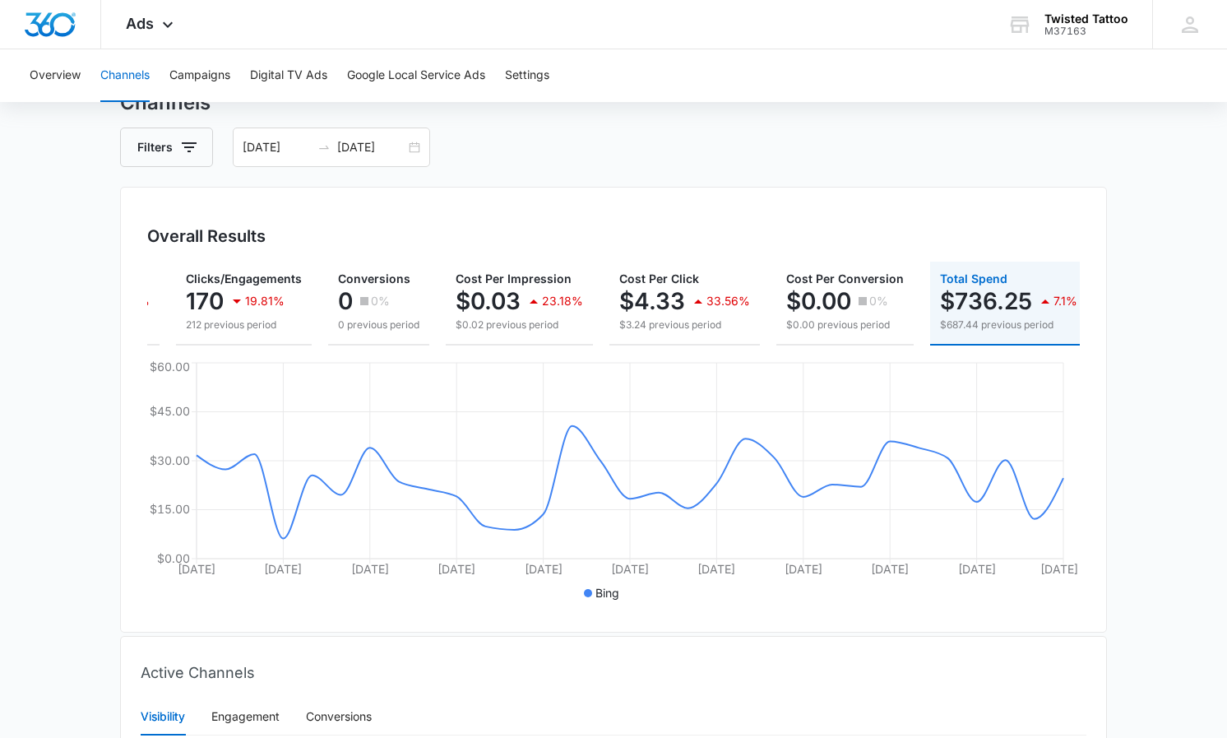
scroll to position [46, 0]
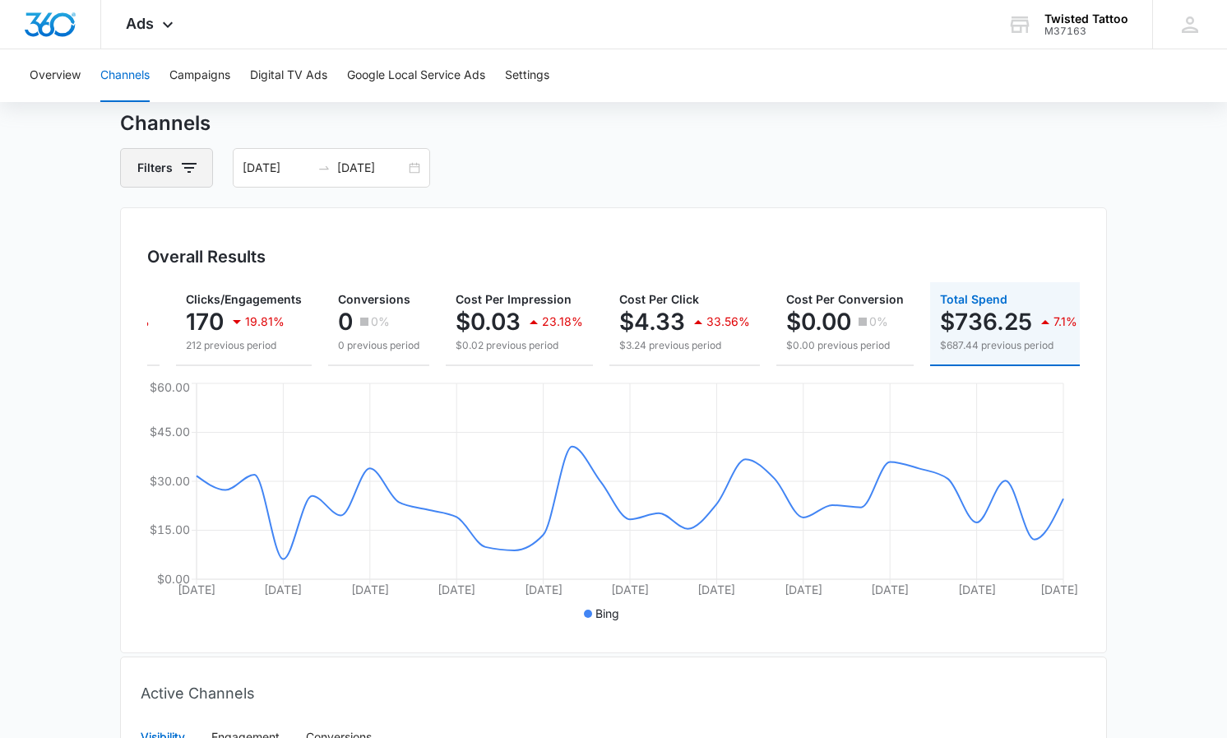
click at [186, 169] on icon "button" at bounding box center [189, 168] width 20 height 20
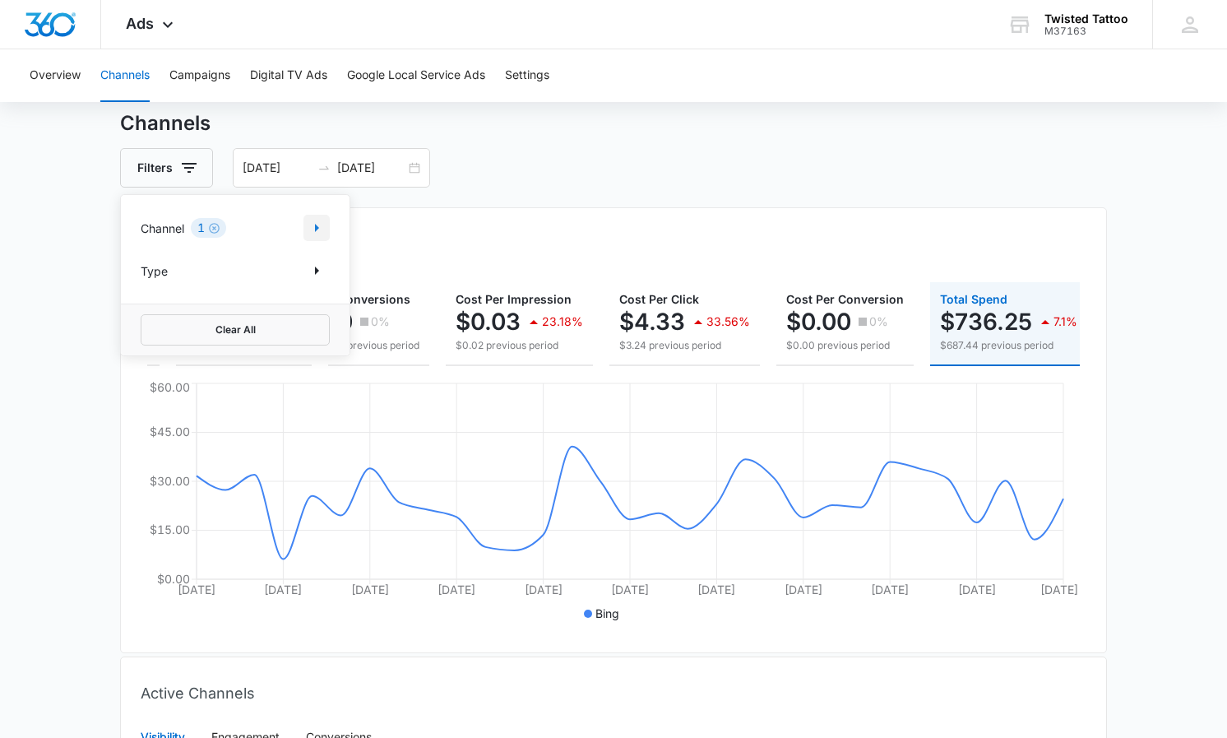
click at [314, 225] on icon "Show Channel filters" at bounding box center [317, 228] width 20 height 20
click at [156, 325] on div "Google Facebook / Instagram Bing" at bounding box center [235, 309] width 229 height 131
drag, startPoint x: 146, startPoint y: 331, endPoint x: 150, endPoint y: 317, distance: 15.4
click at [147, 325] on div "Google Facebook / Instagram Bing" at bounding box center [235, 309] width 229 height 131
drag, startPoint x: 150, startPoint y: 312, endPoint x: 200, endPoint y: 300, distance: 50.9
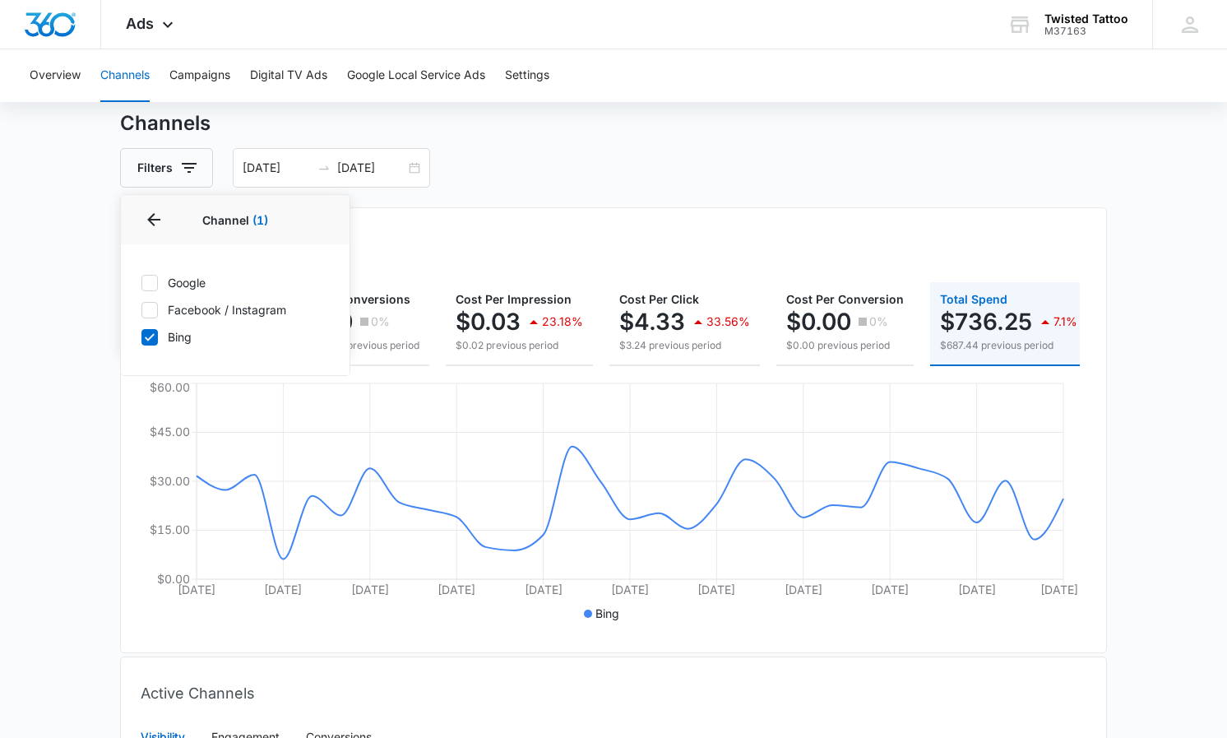
click at [150, 312] on icon at bounding box center [149, 310] width 15 height 15
click at [141, 310] on input "Facebook / Instagram" at bounding box center [141, 309] width 1 height 1
checkbox input "true"
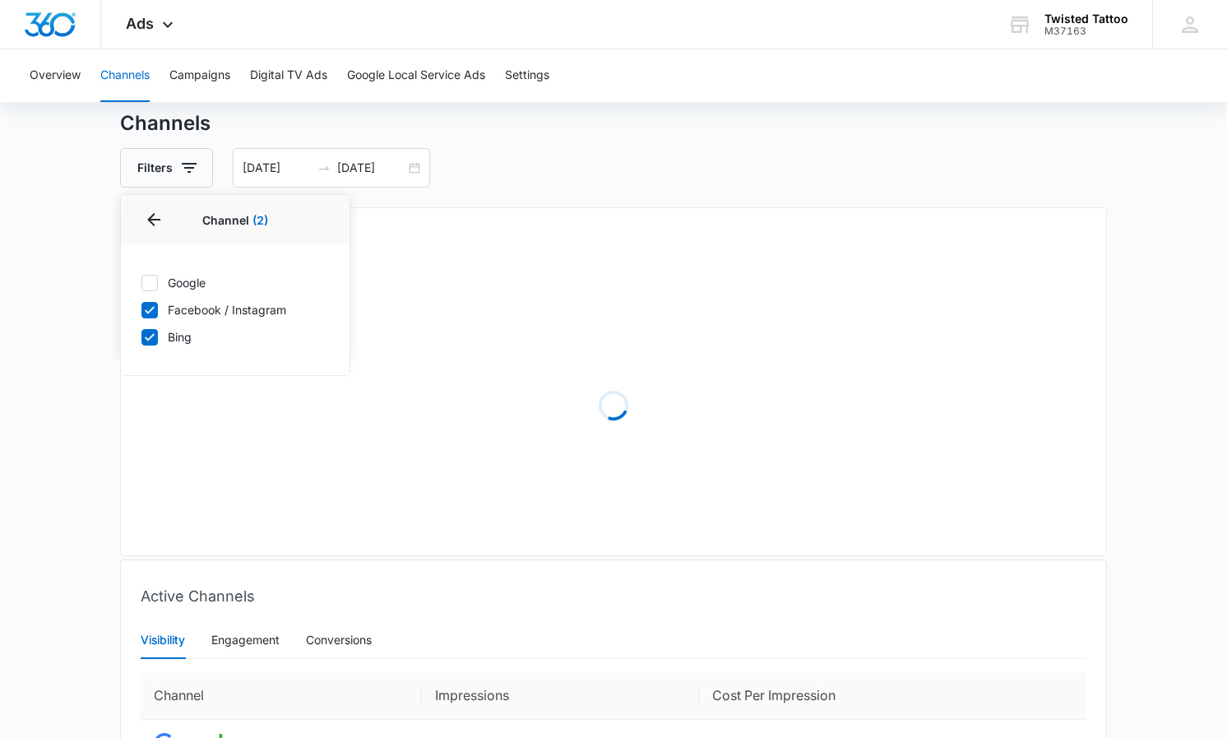
click at [150, 335] on icon at bounding box center [149, 337] width 15 height 15
click at [141, 336] on input "Bing" at bounding box center [141, 336] width 1 height 1
checkbox input "false"
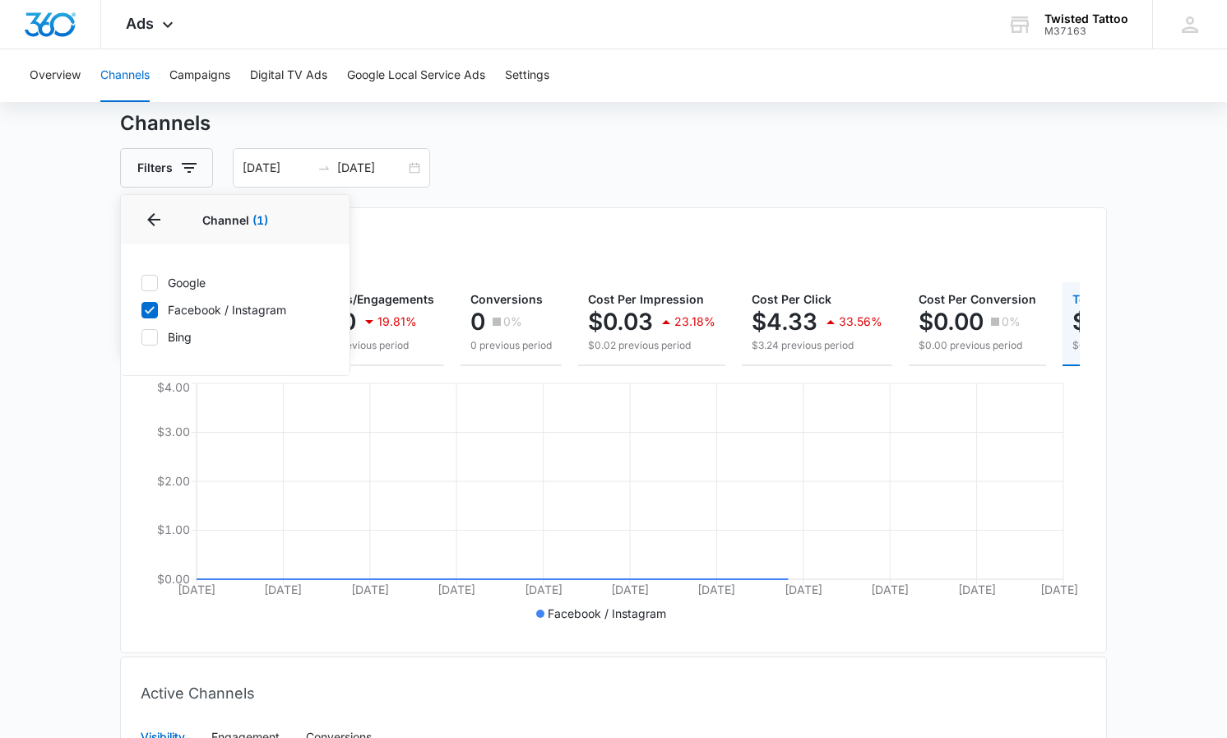
click at [553, 183] on div "Filters Channel 1 Channel (1) Google Facebook / Instagram Bing Type Clear All 0…" at bounding box center [613, 167] width 987 height 39
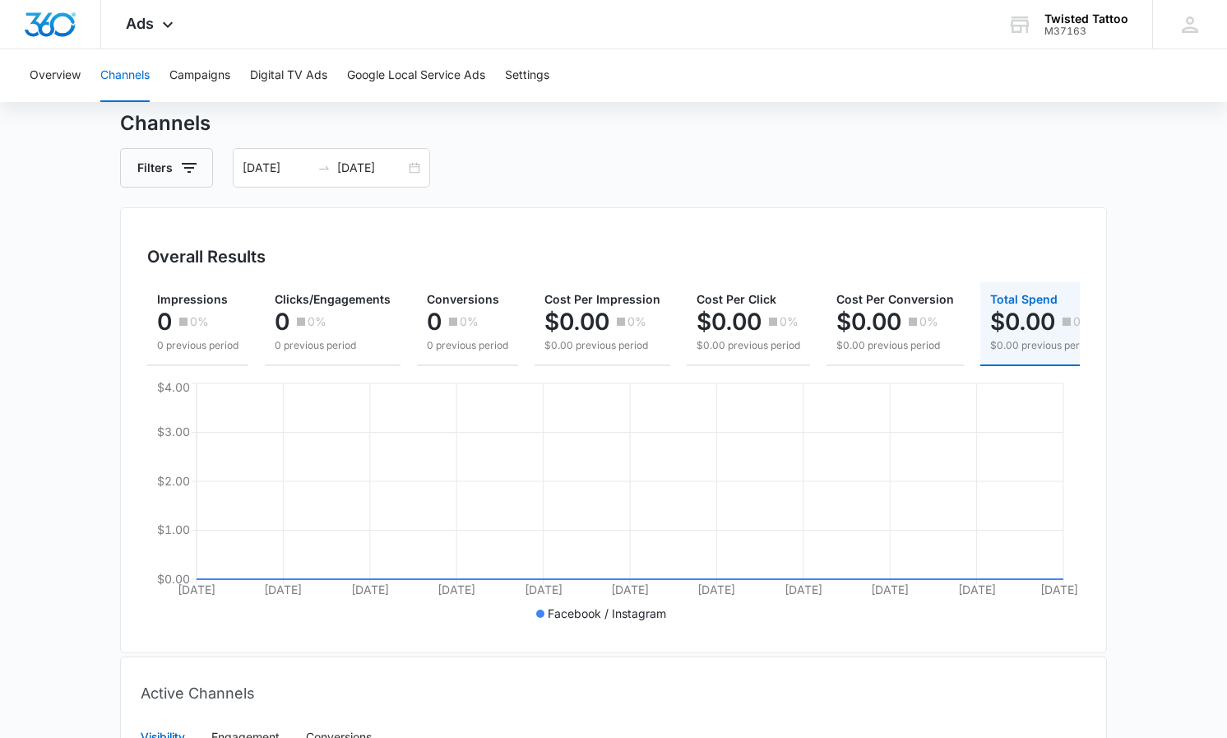
scroll to position [0, 1]
click at [392, 170] on input "05/31/2025" at bounding box center [371, 168] width 68 height 18
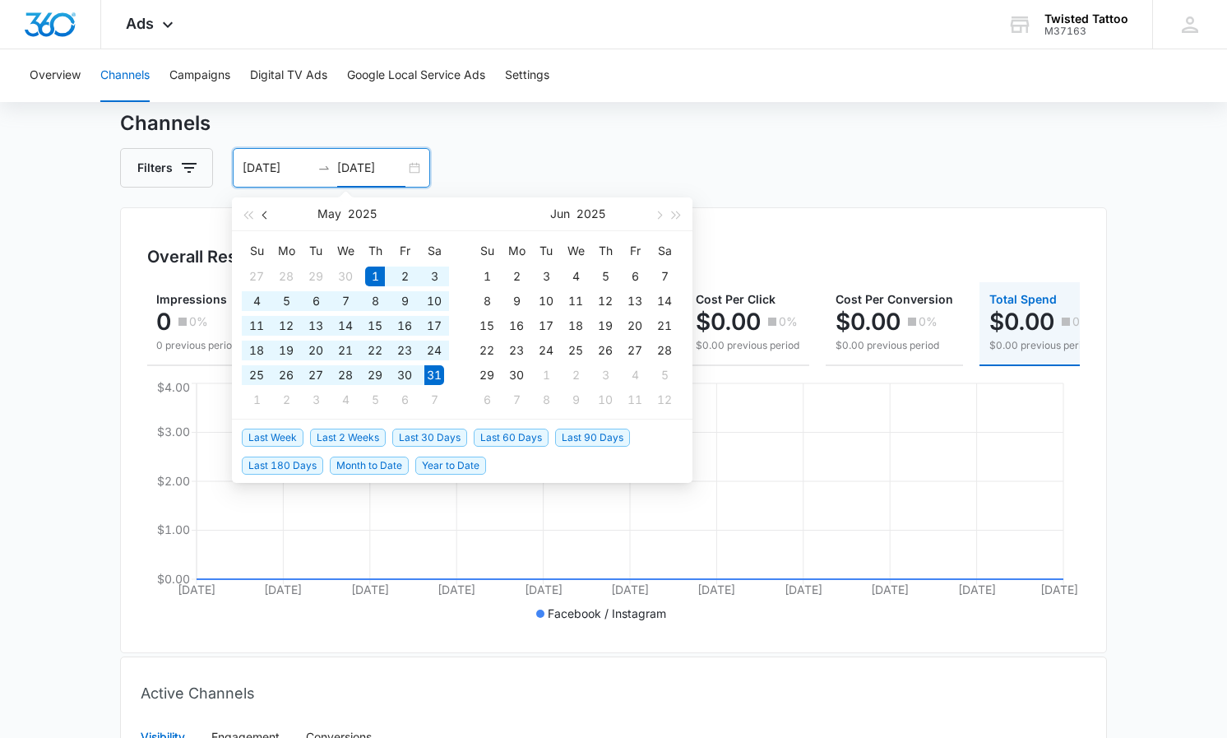
click at [263, 210] on button "button" at bounding box center [266, 213] width 18 height 33
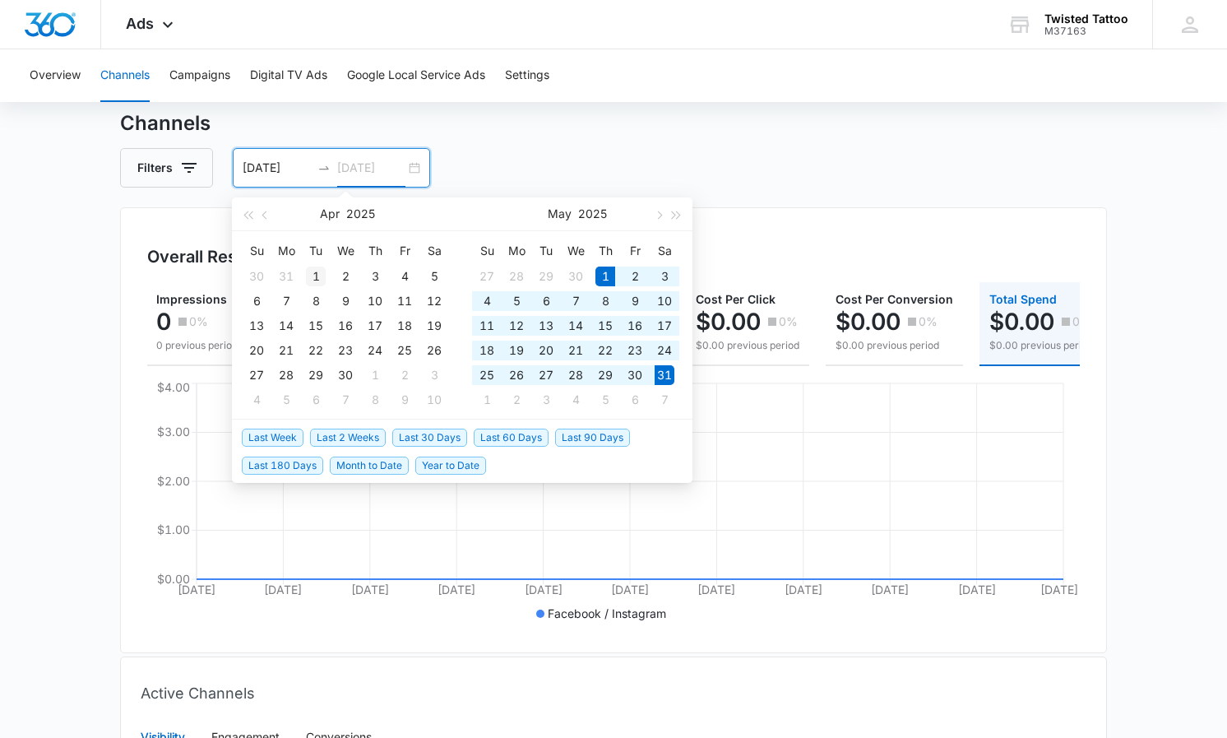
type input "04/01/2025"
click at [313, 273] on div "1" at bounding box center [316, 276] width 20 height 20
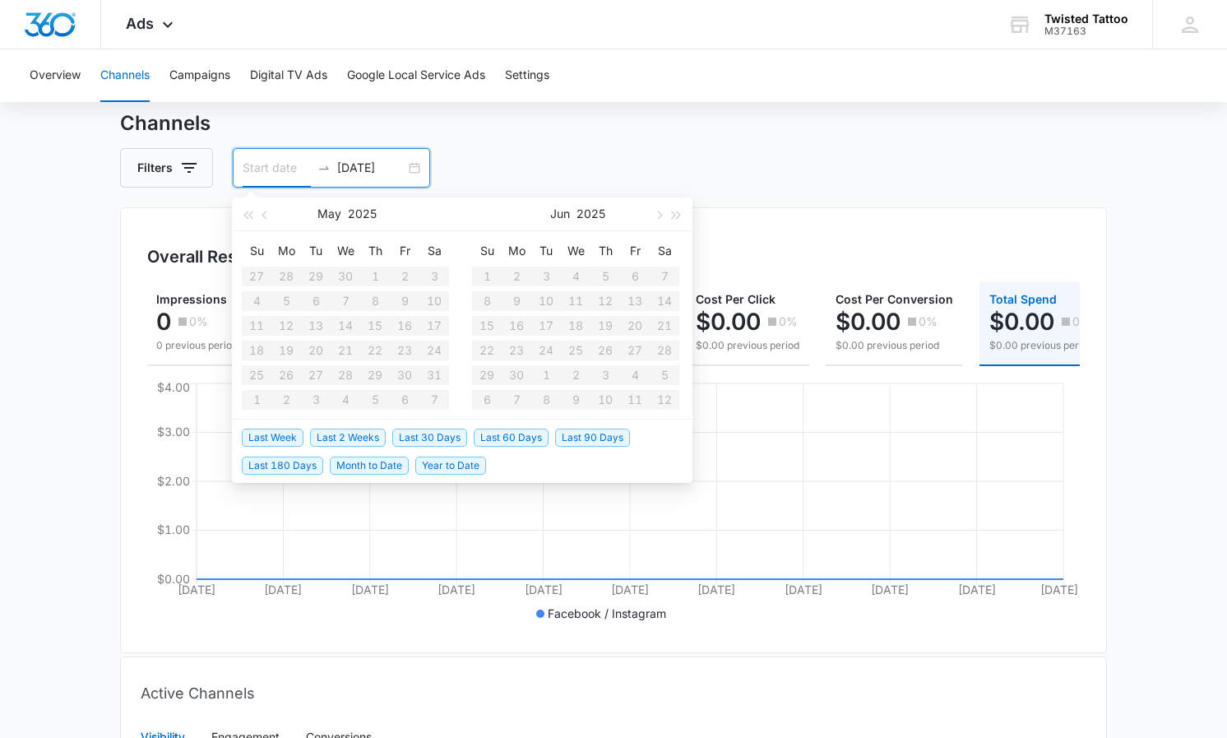
click at [269, 160] on input at bounding box center [277, 168] width 68 height 18
click at [255, 217] on button "button" at bounding box center [247, 213] width 18 height 33
click at [266, 217] on span "button" at bounding box center [266, 214] width 8 height 8
type input "04/01/2024"
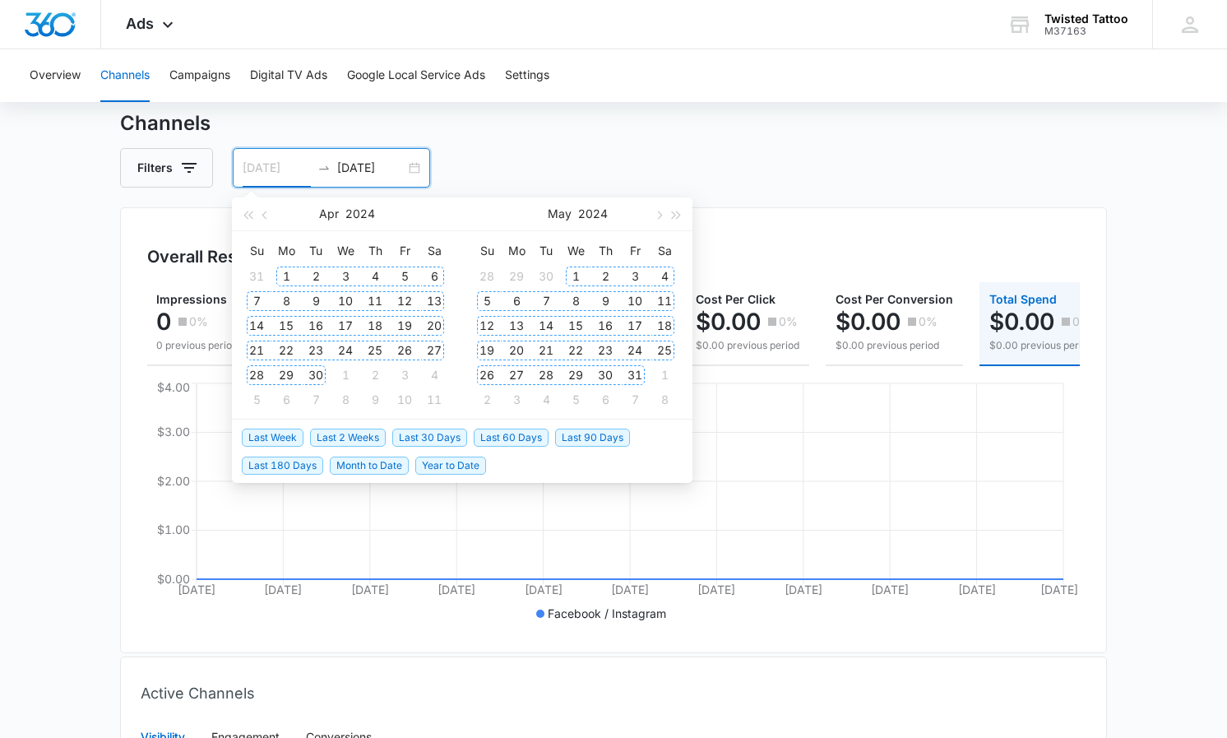
click at [288, 269] on div "1" at bounding box center [286, 276] width 20 height 20
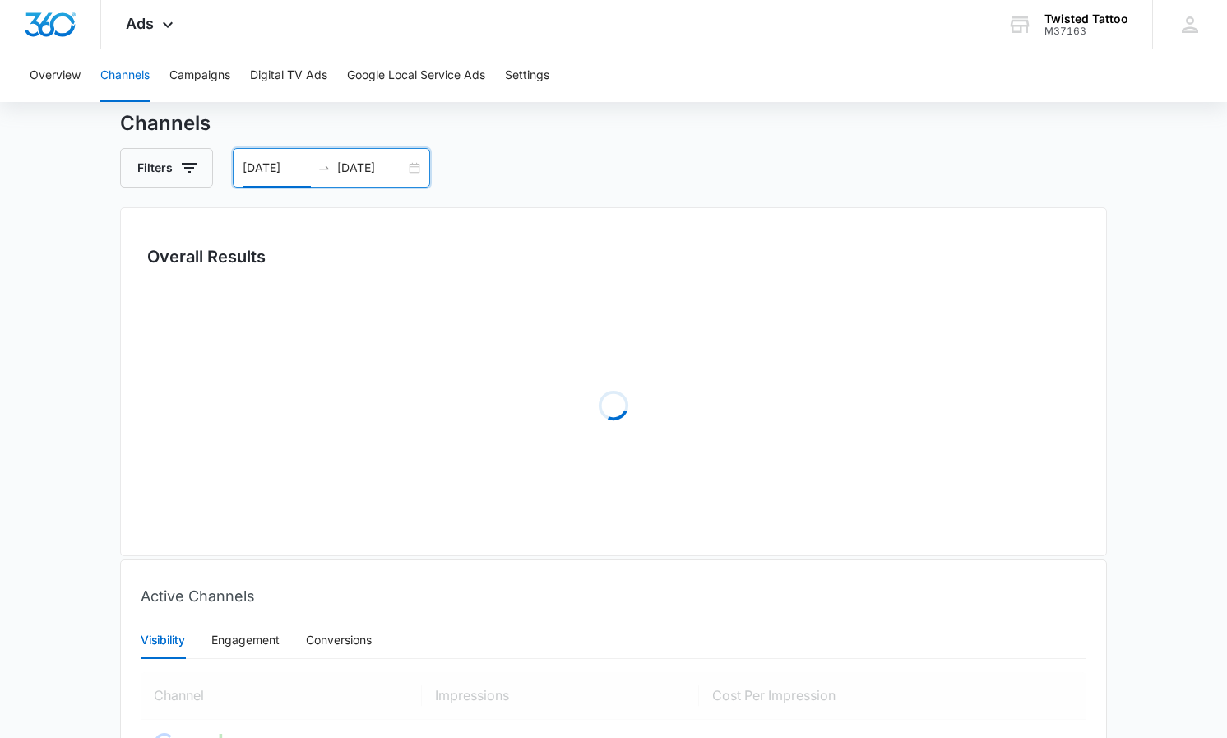
click at [387, 173] on input "04/01/2025" at bounding box center [371, 168] width 68 height 18
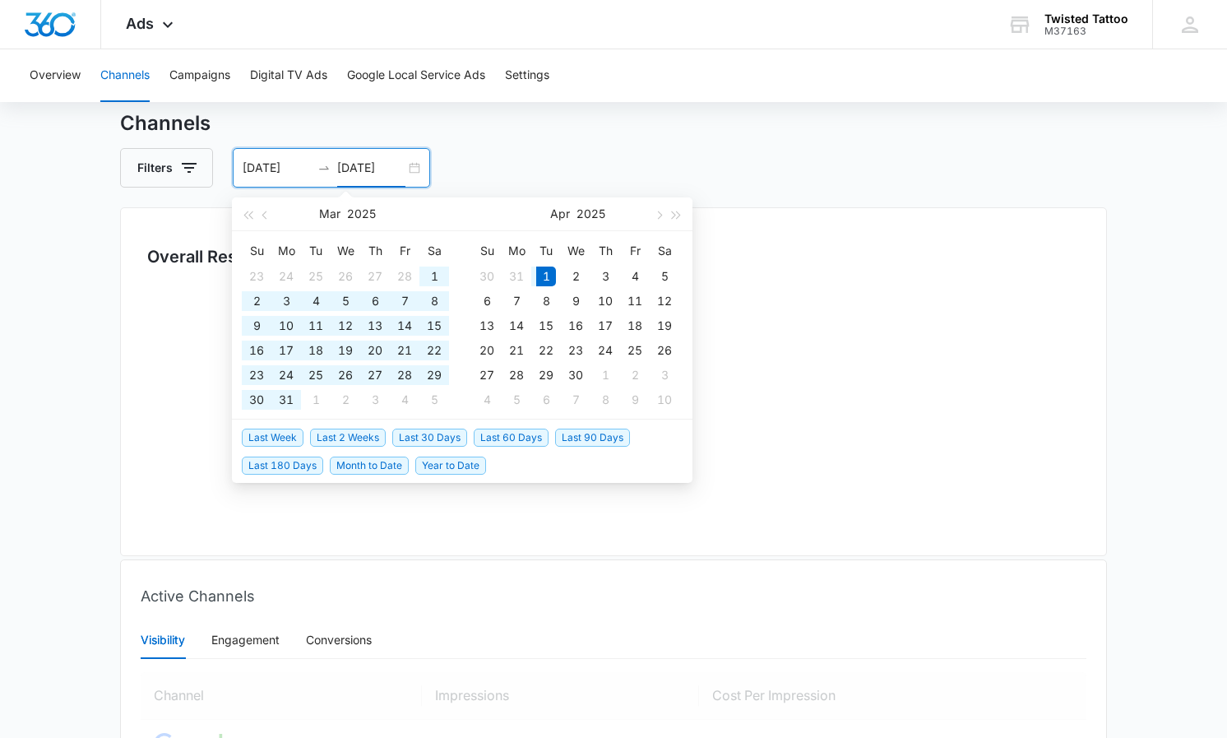
click at [387, 173] on input "04/01/2025" at bounding box center [371, 168] width 68 height 18
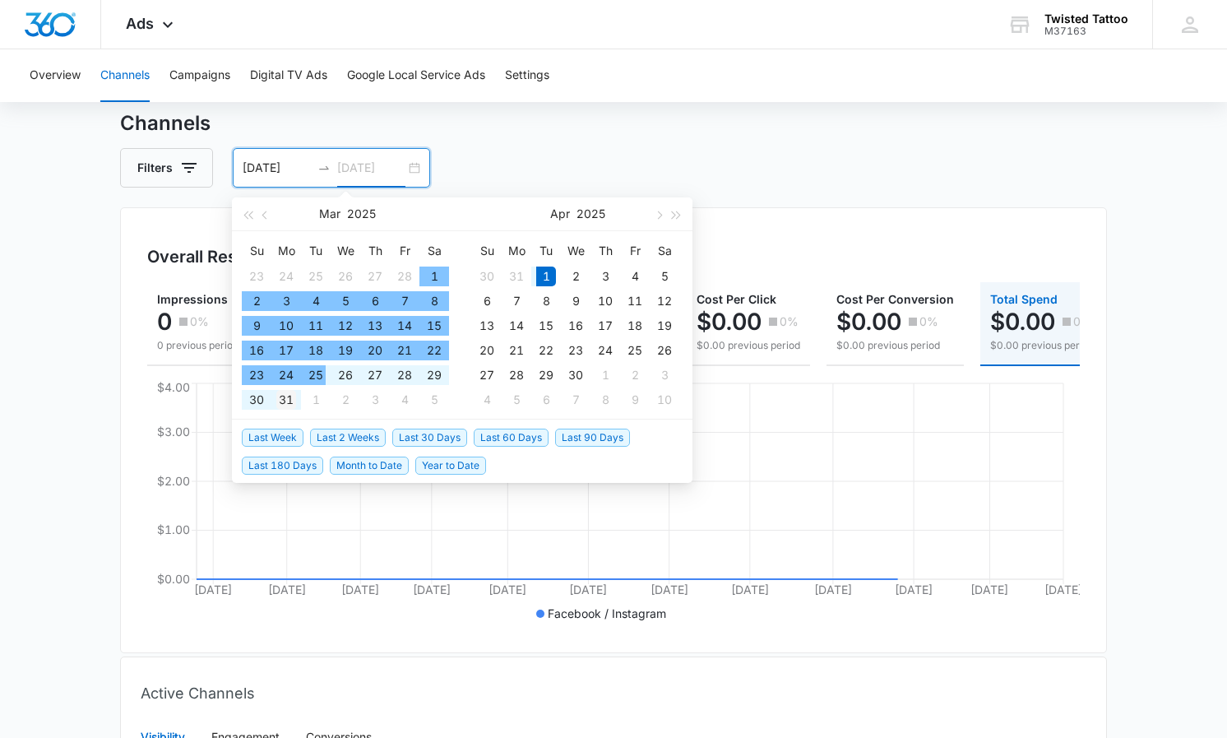
type input "03/31/2025"
click at [287, 396] on div "31" at bounding box center [286, 400] width 20 height 20
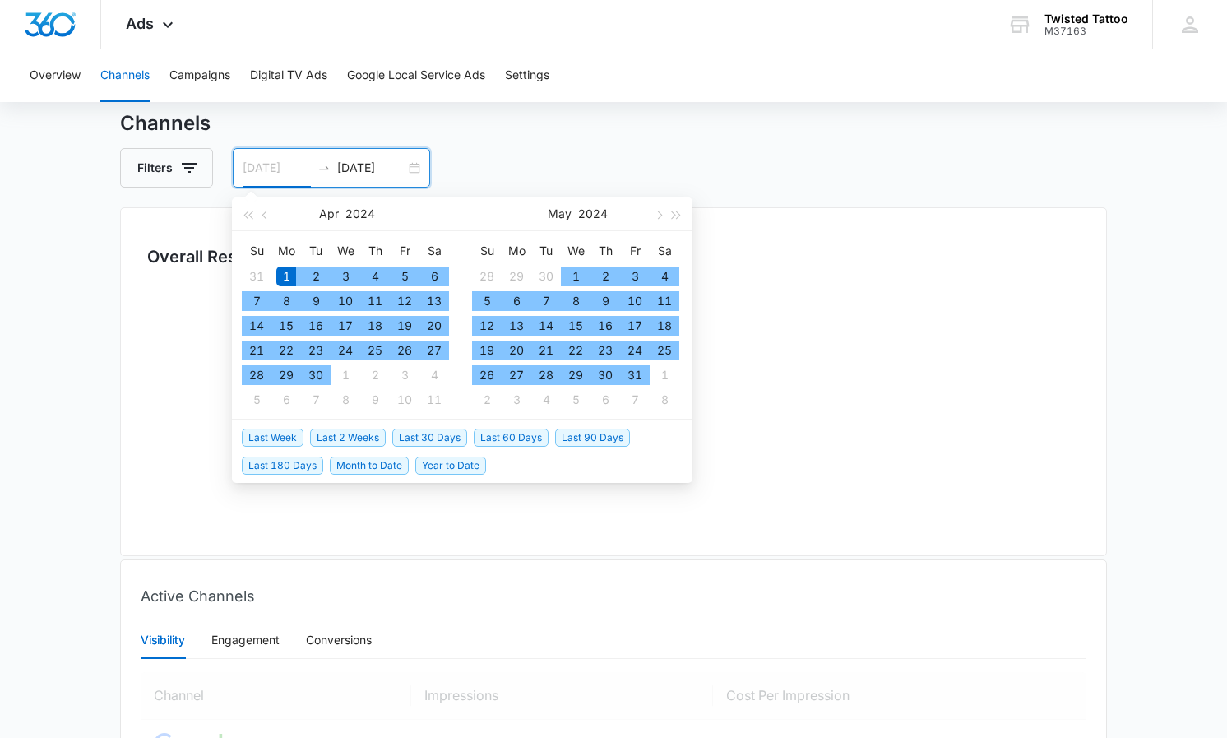
click at [284, 268] on div "1" at bounding box center [286, 276] width 20 height 20
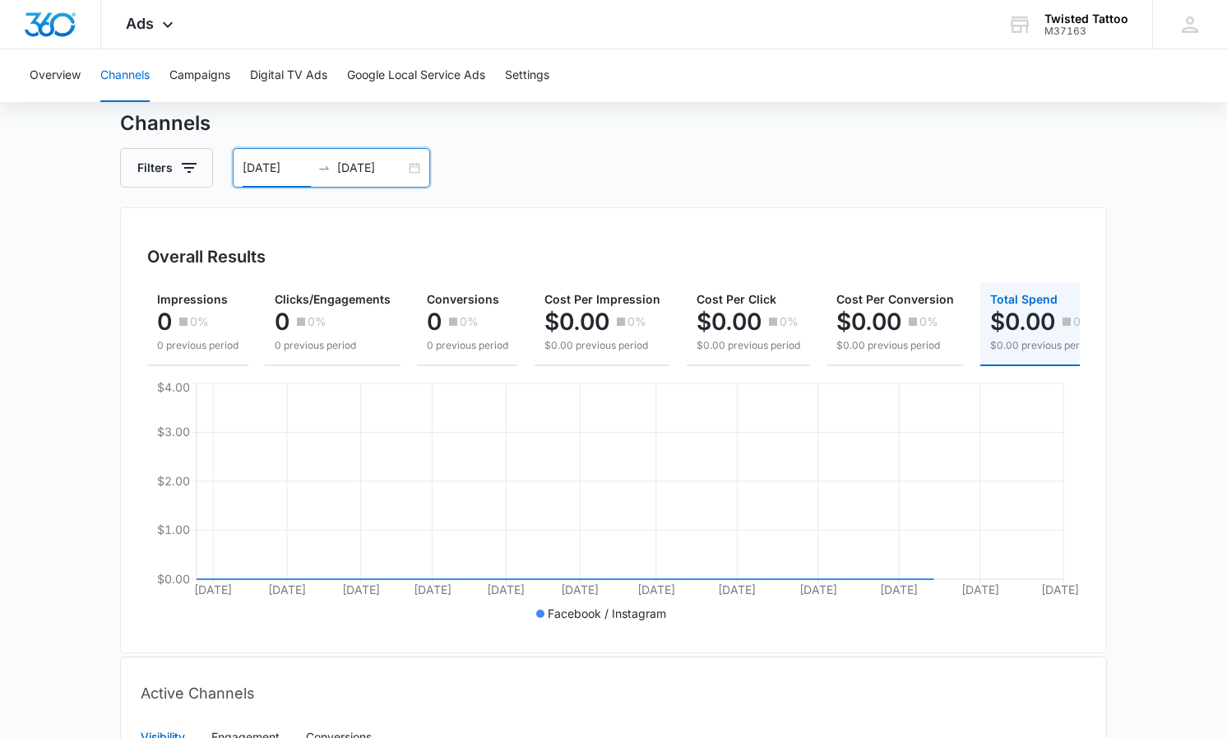
click at [280, 171] on input "04/01/2024" at bounding box center [277, 168] width 68 height 18
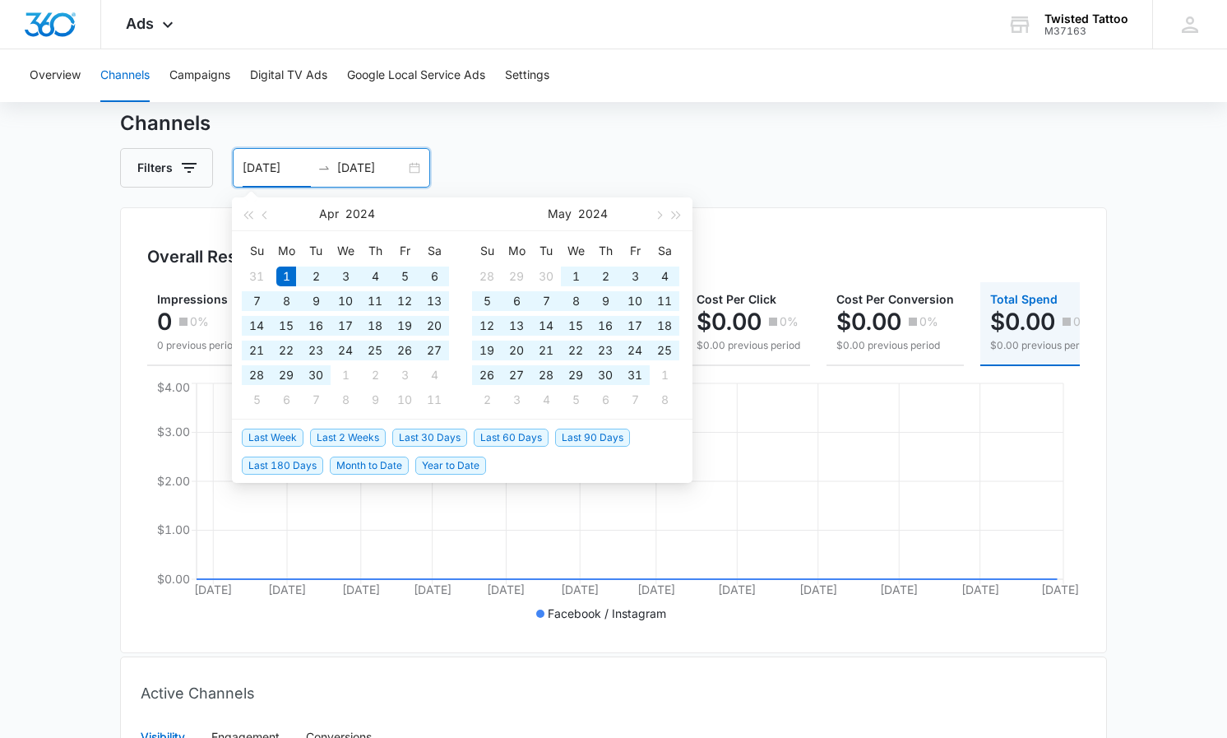
type input "04/01/2024"
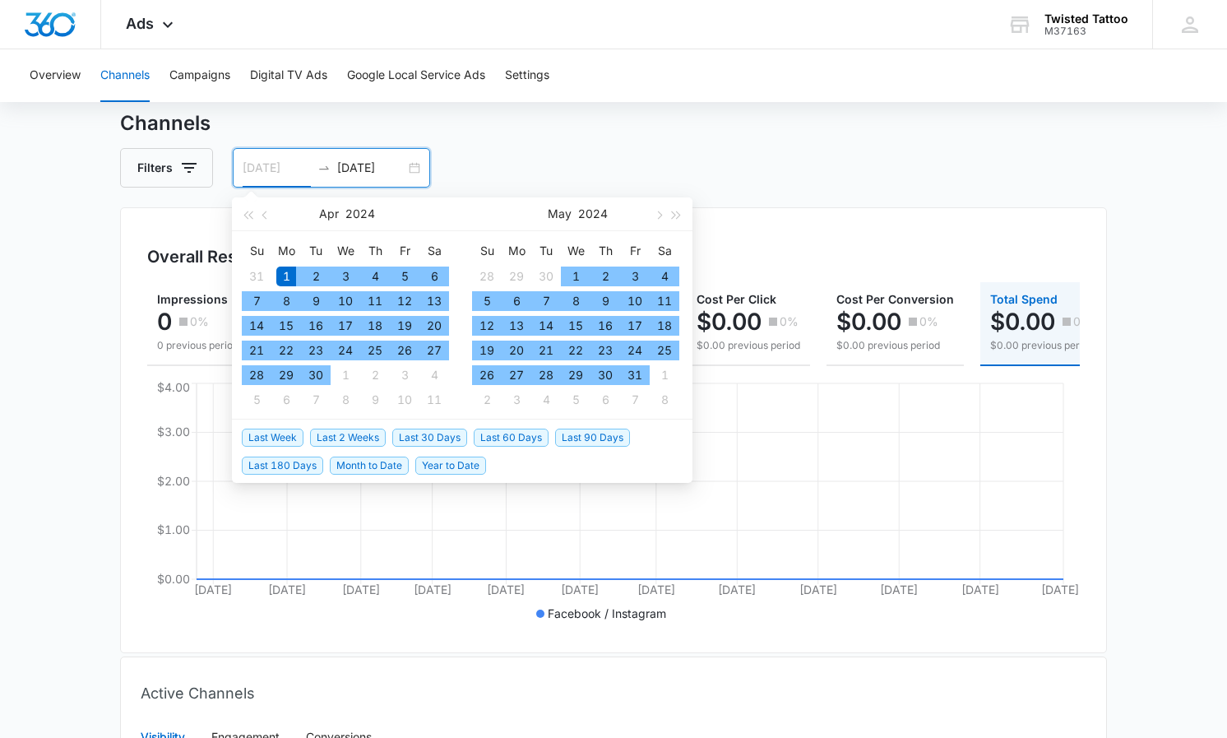
click at [284, 279] on div "1" at bounding box center [286, 276] width 20 height 20
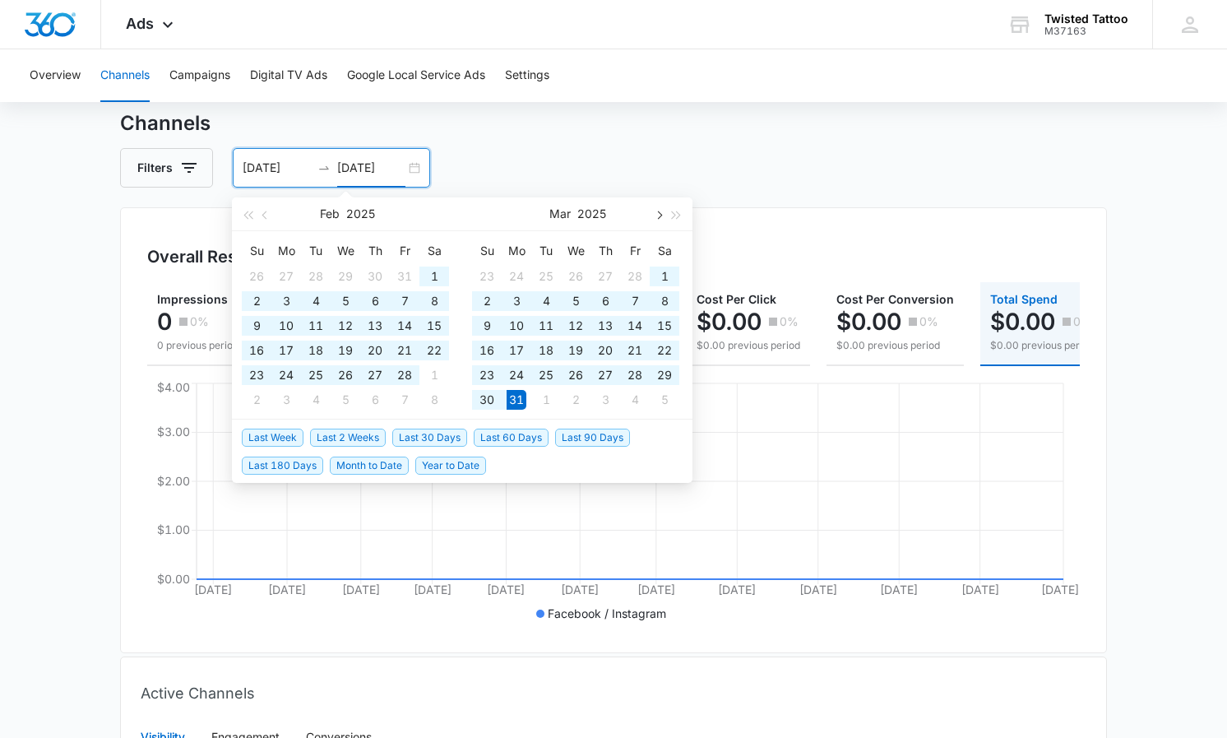
click at [657, 218] on button "button" at bounding box center [658, 213] width 18 height 33
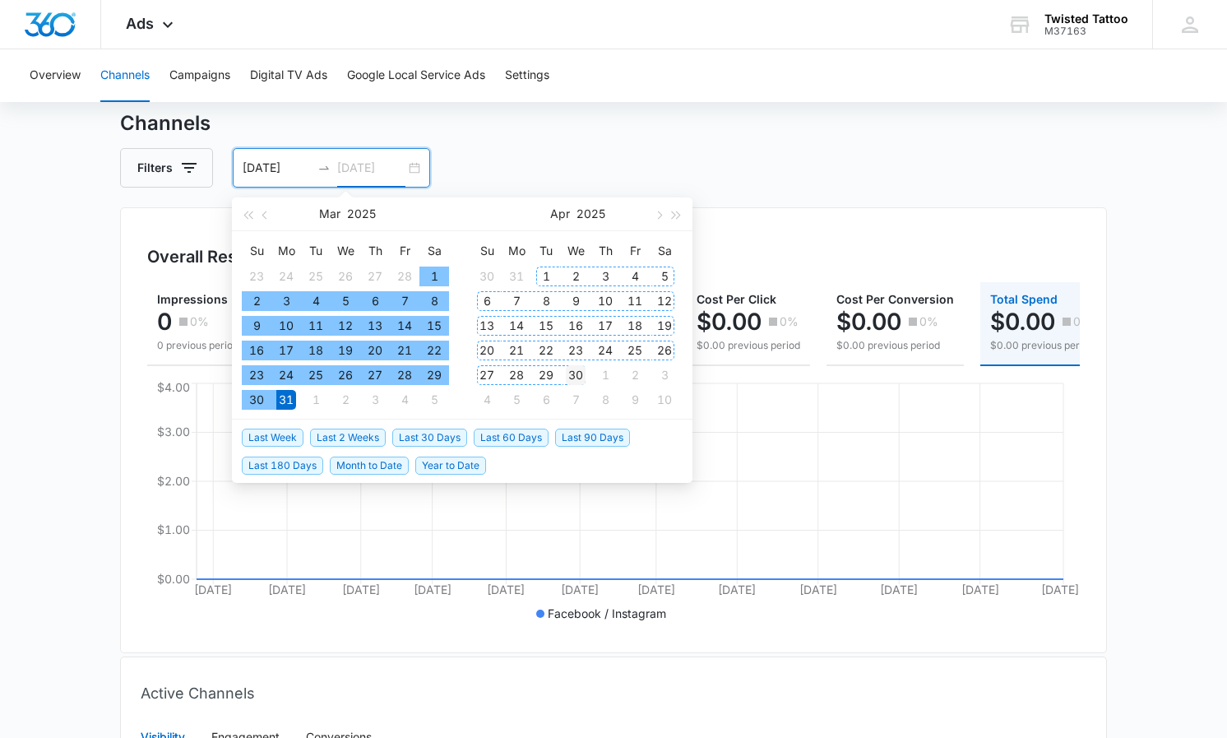
type input "04/30/2025"
click at [586, 374] on td "30" at bounding box center [576, 375] width 30 height 25
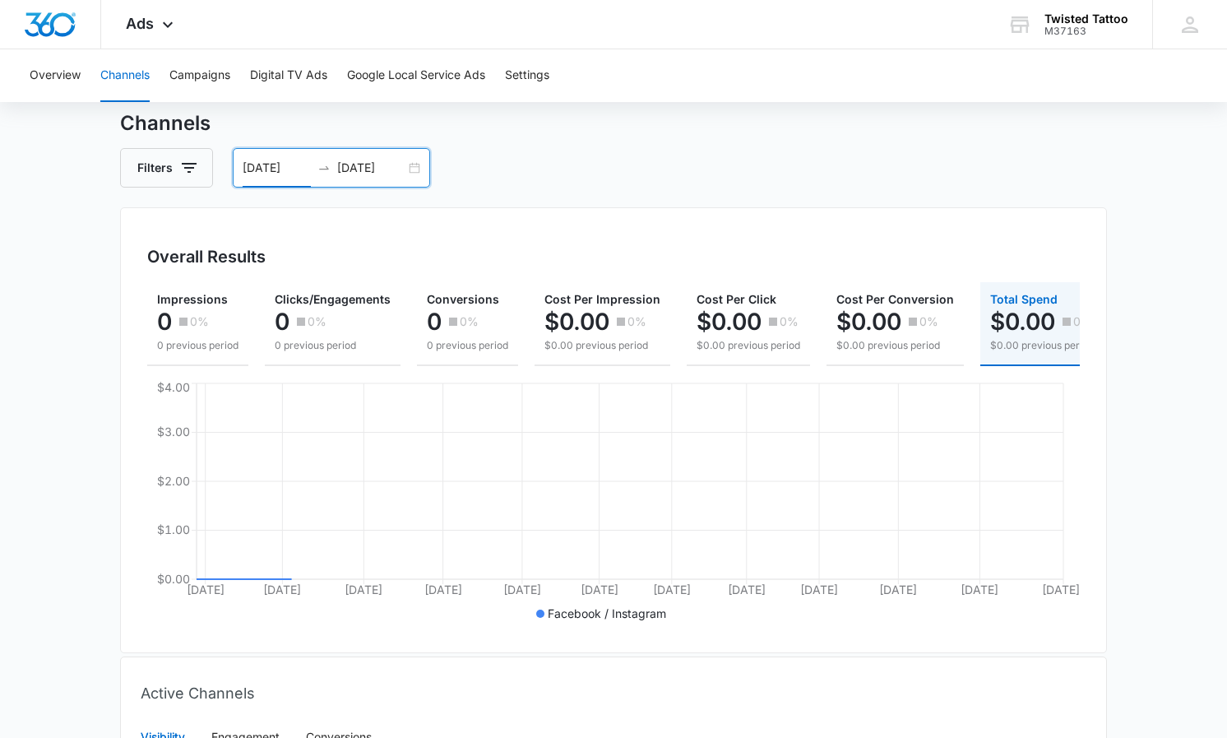
click at [276, 164] on input "04/01/2024" at bounding box center [277, 168] width 68 height 18
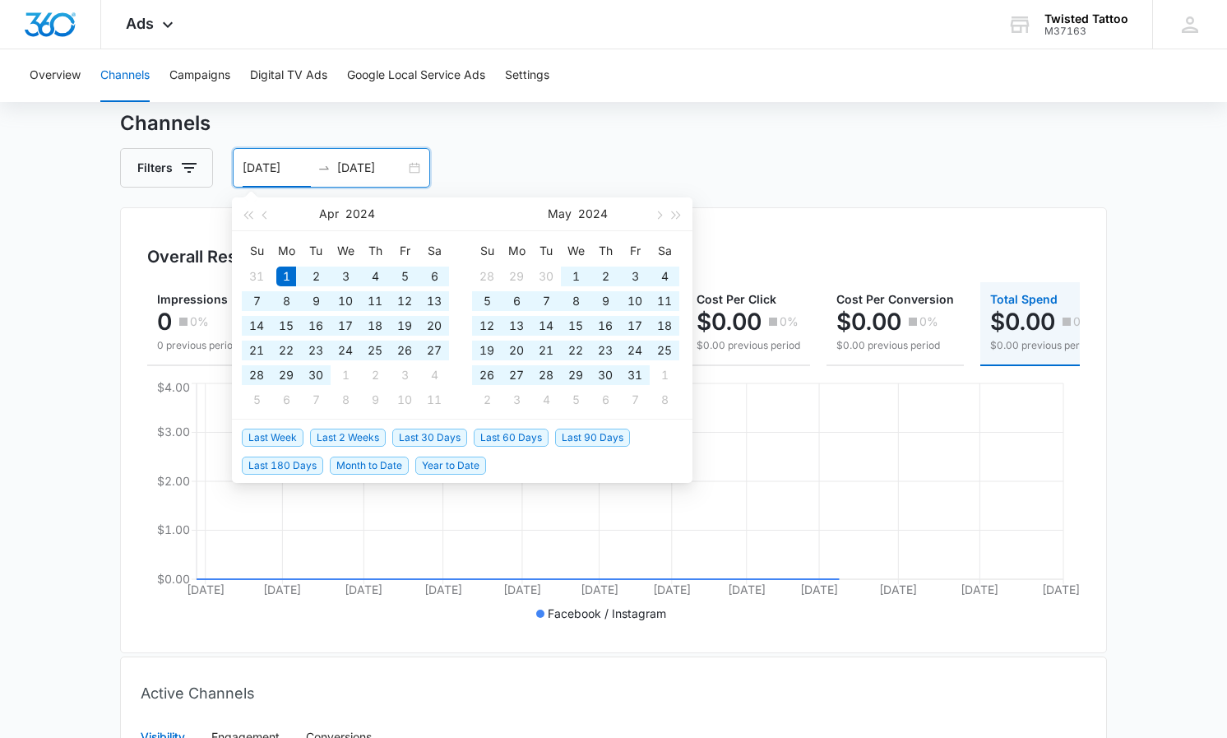
click at [307, 168] on input "04/01/2024" at bounding box center [277, 168] width 68 height 18
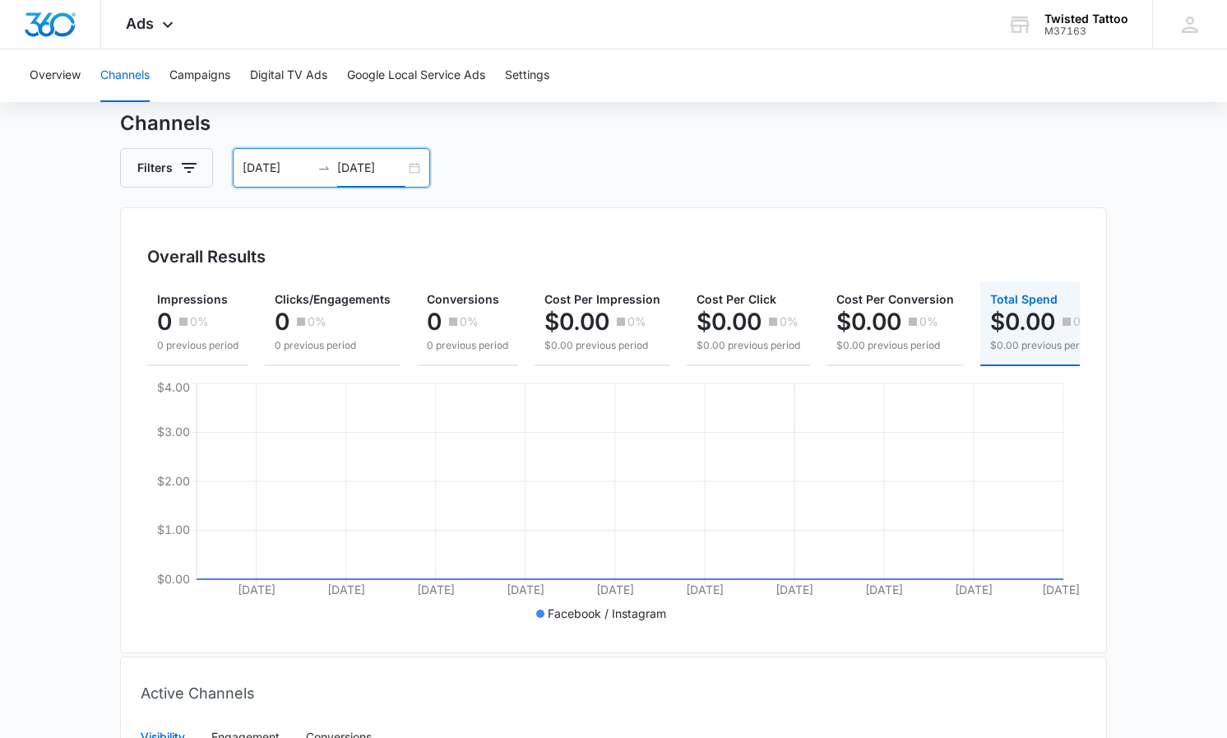
click at [509, 196] on div "Channels Filters 04/01/2025 04/30/2025 Overall Results Impressions 0 0% 0 previ…" at bounding box center [613, 582] width 987 height 947
click at [414, 169] on div "04/01/2025 04/30/2025" at bounding box center [331, 167] width 197 height 39
click at [502, 178] on div "Filters 04/01/2025 04/30/2025" at bounding box center [613, 167] width 987 height 39
click at [302, 173] on input "04/01/2025" at bounding box center [277, 168] width 68 height 18
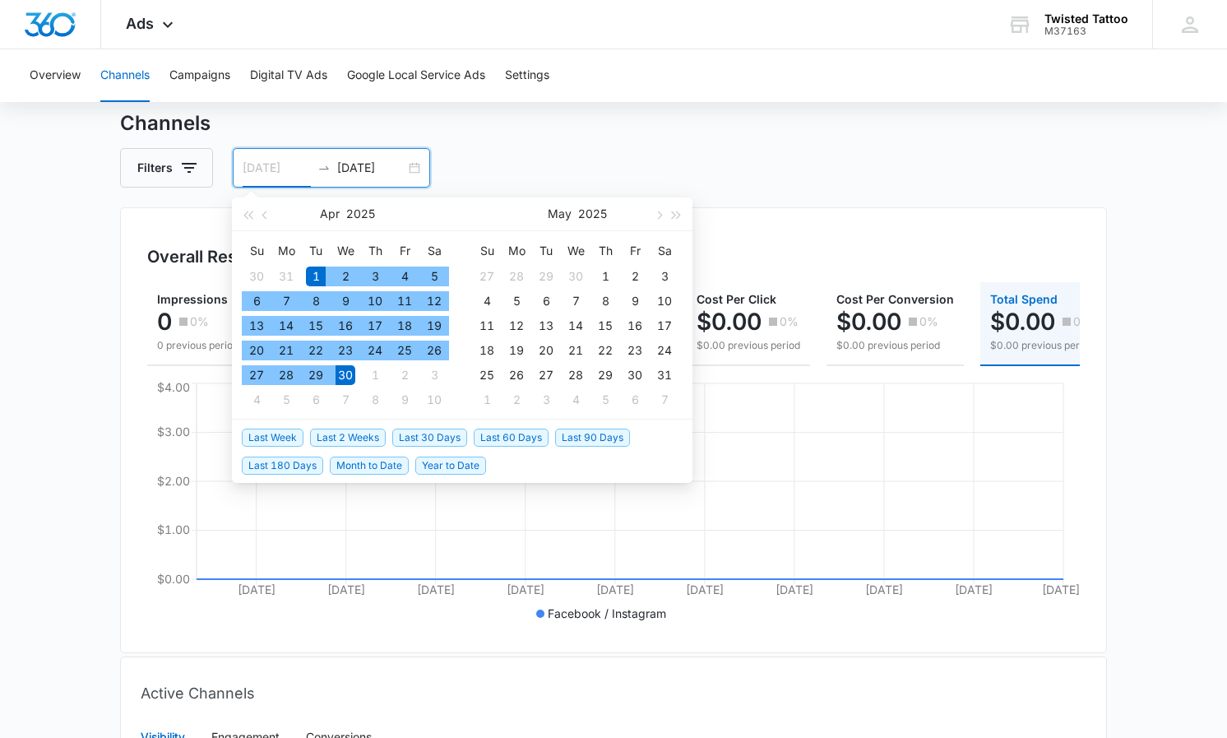
type input "04/01/2025"
click at [314, 272] on div "1" at bounding box center [316, 276] width 20 height 20
type input "04/30/2025"
click at [345, 373] on div "30" at bounding box center [345, 375] width 20 height 20
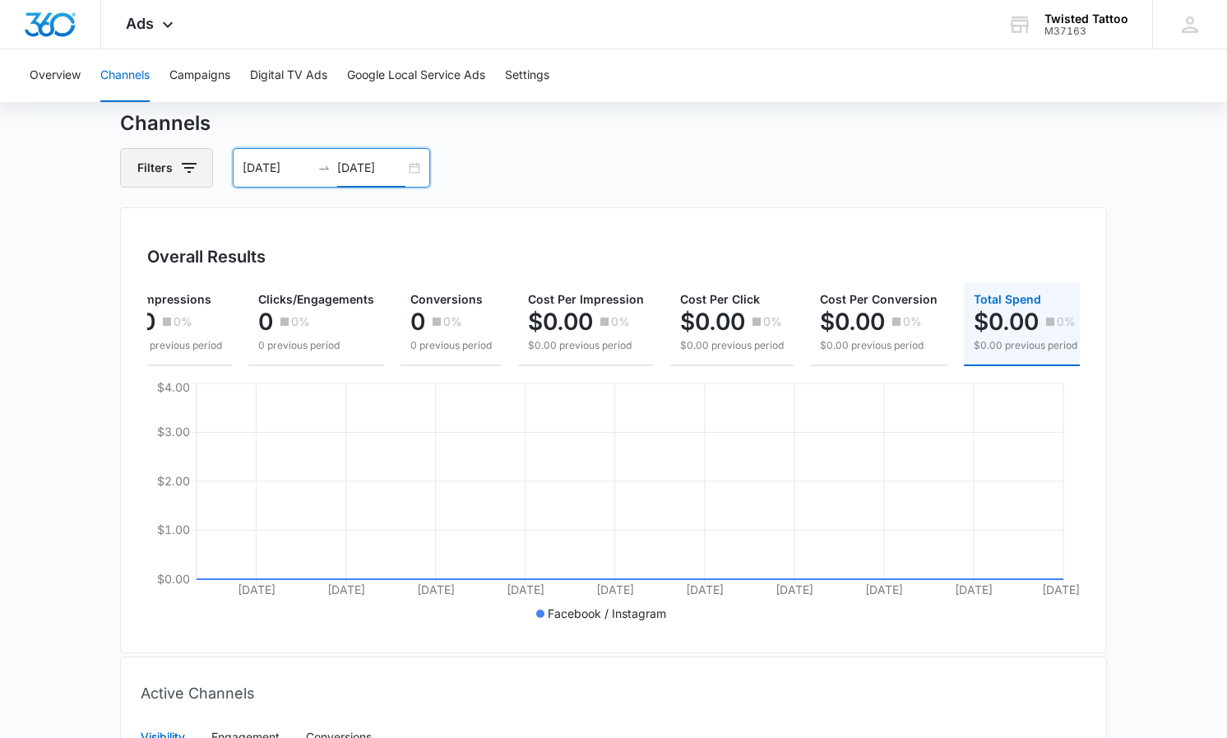
scroll to position [0, 16]
click at [179, 173] on icon "button" at bounding box center [189, 168] width 20 height 20
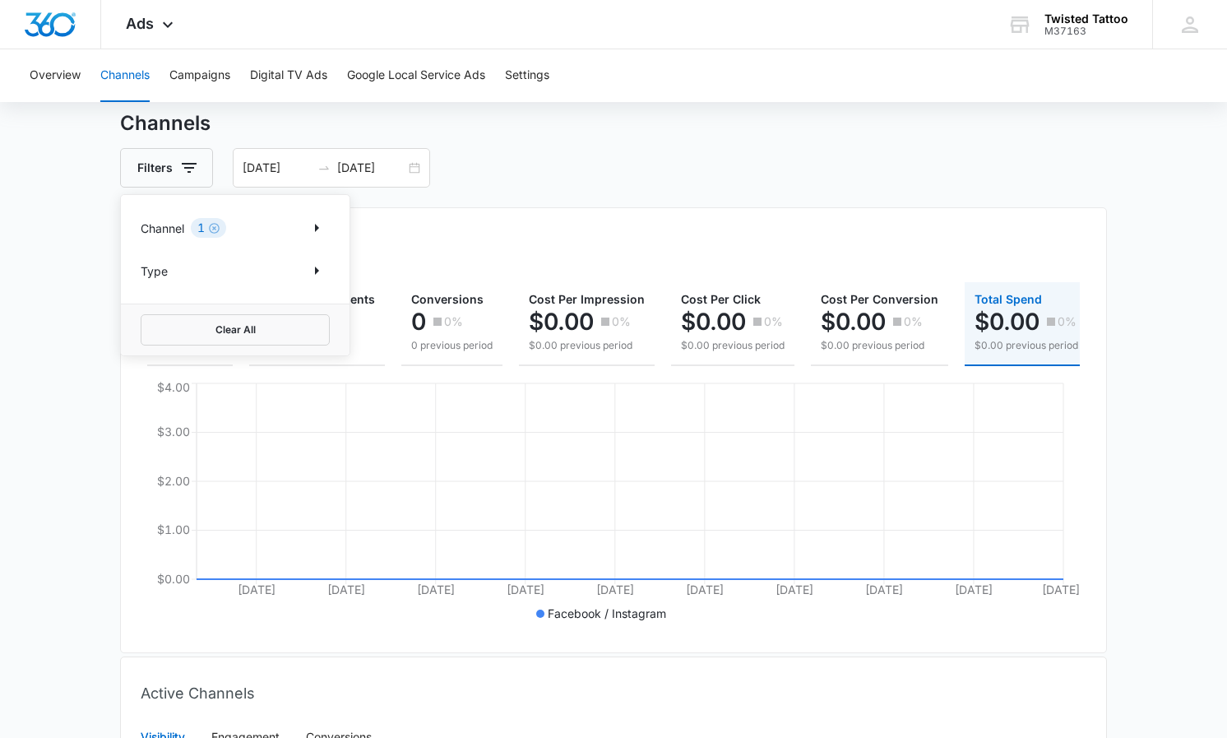
click at [238, 228] on div "Channel 1" at bounding box center [235, 228] width 189 height 26
click at [322, 224] on icon "Show Channel filters" at bounding box center [317, 228] width 20 height 20
click at [155, 308] on icon at bounding box center [149, 310] width 15 height 15
click at [141, 309] on input "Facebook / Instagram" at bounding box center [141, 309] width 1 height 1
checkbox input "false"
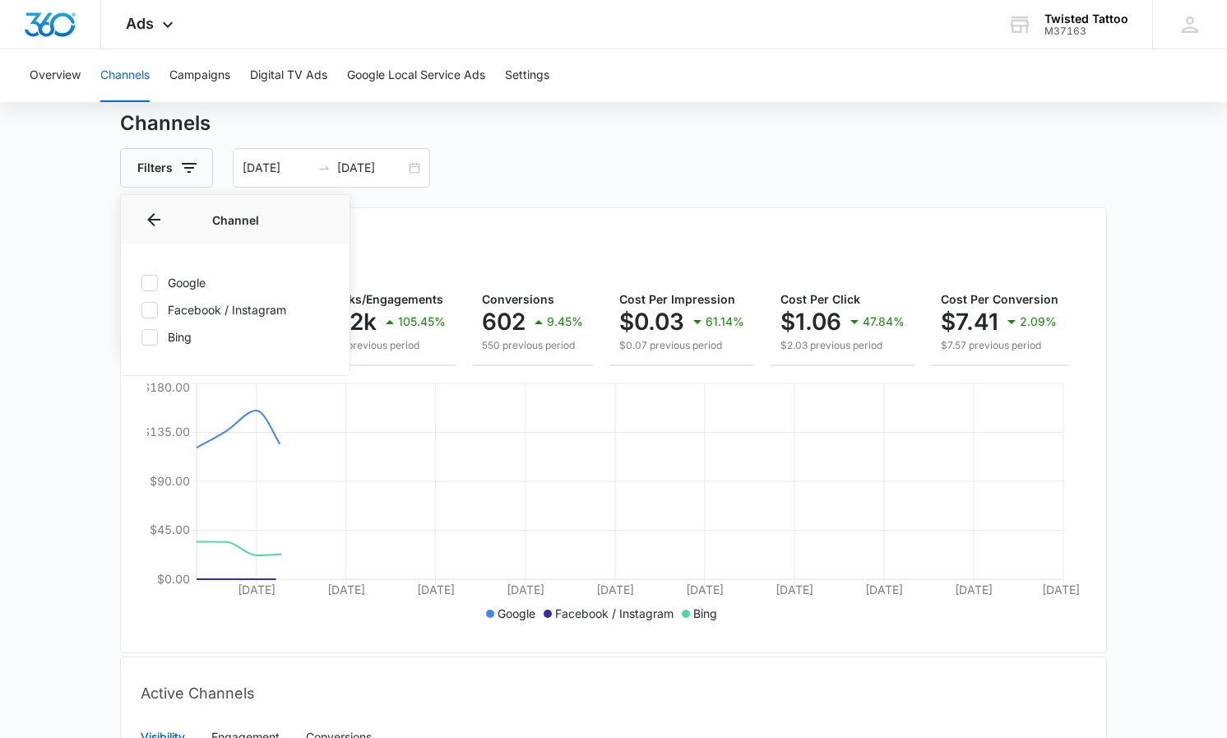
click at [155, 280] on icon at bounding box center [149, 282] width 15 height 15
click at [141, 282] on input "Google" at bounding box center [141, 282] width 1 height 1
checkbox input "true"
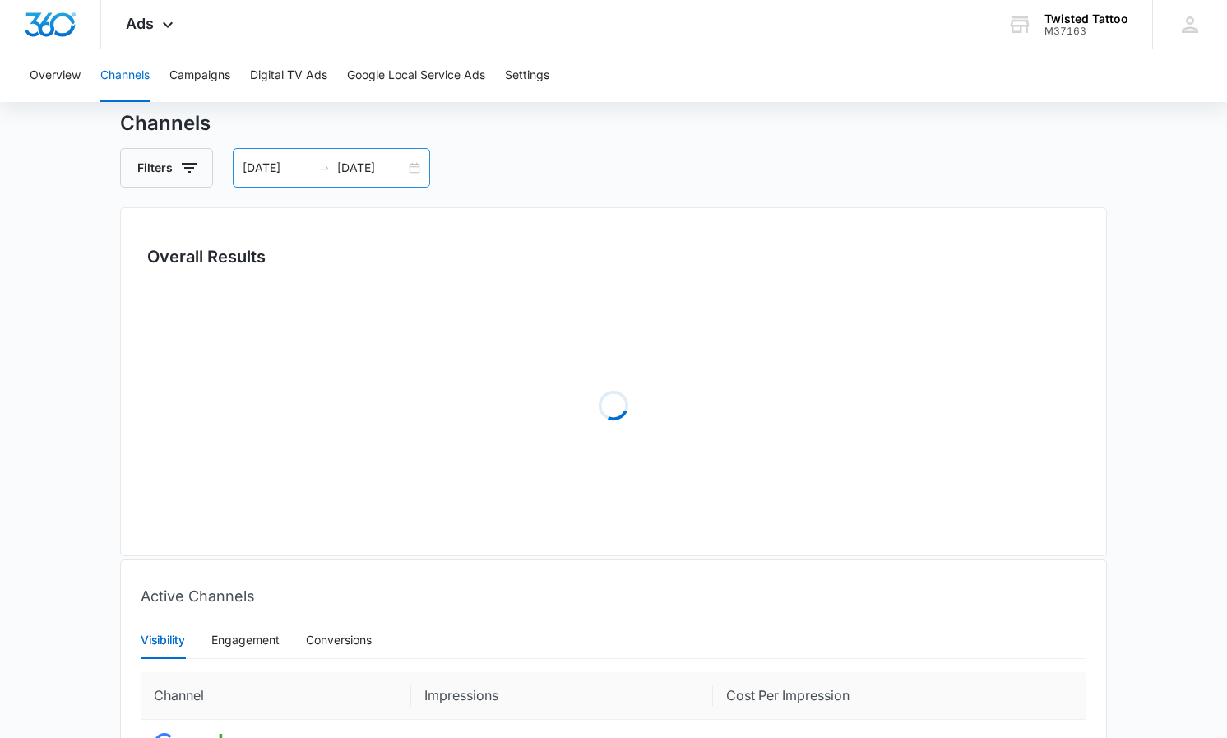
drag, startPoint x: 461, startPoint y: 157, endPoint x: 394, endPoint y: 172, distance: 69.0
click at [461, 157] on div "Filters 04/01/2025 04/30/2025" at bounding box center [613, 167] width 987 height 39
click at [394, 172] on input "04/30/2025" at bounding box center [371, 168] width 68 height 18
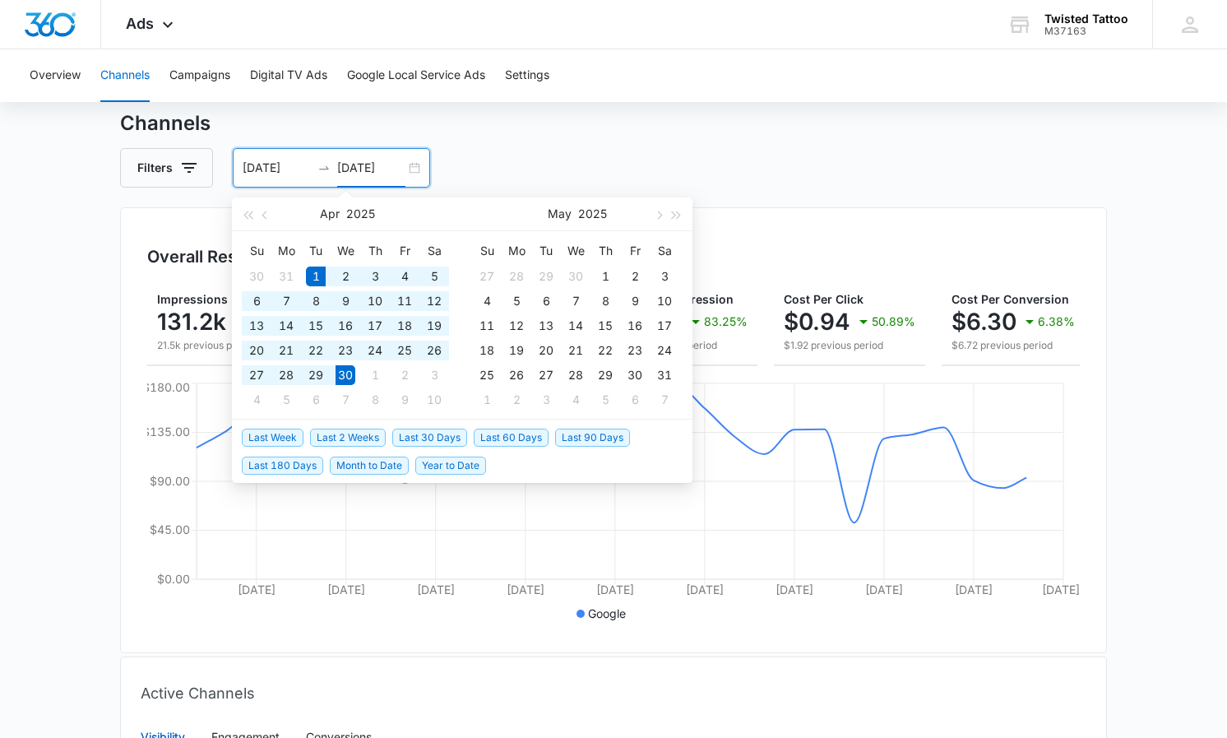
drag, startPoint x: 631, startPoint y: 148, endPoint x: 684, endPoint y: 168, distance: 57.0
click at [632, 150] on div "Filters 04/01/2025 04/30/2025" at bounding box center [613, 167] width 987 height 39
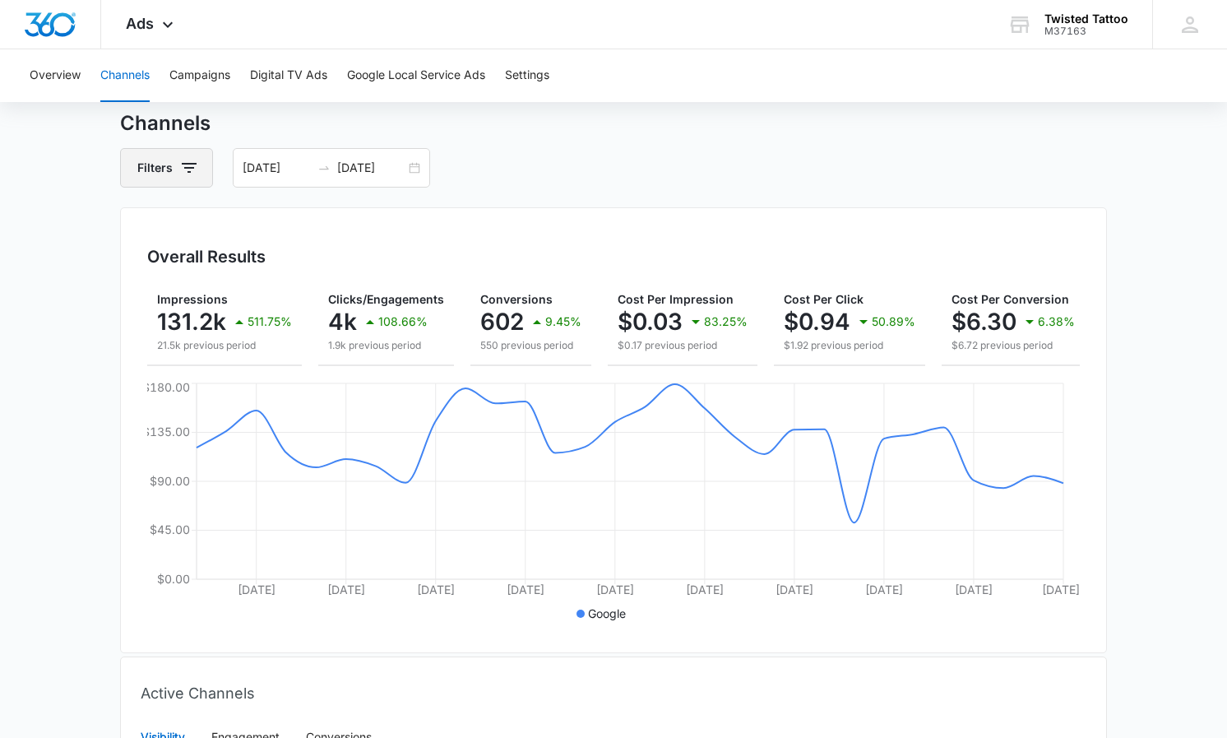
click at [184, 165] on icon "button" at bounding box center [189, 168] width 20 height 20
click at [259, 238] on div "Channel 1" at bounding box center [235, 228] width 189 height 26
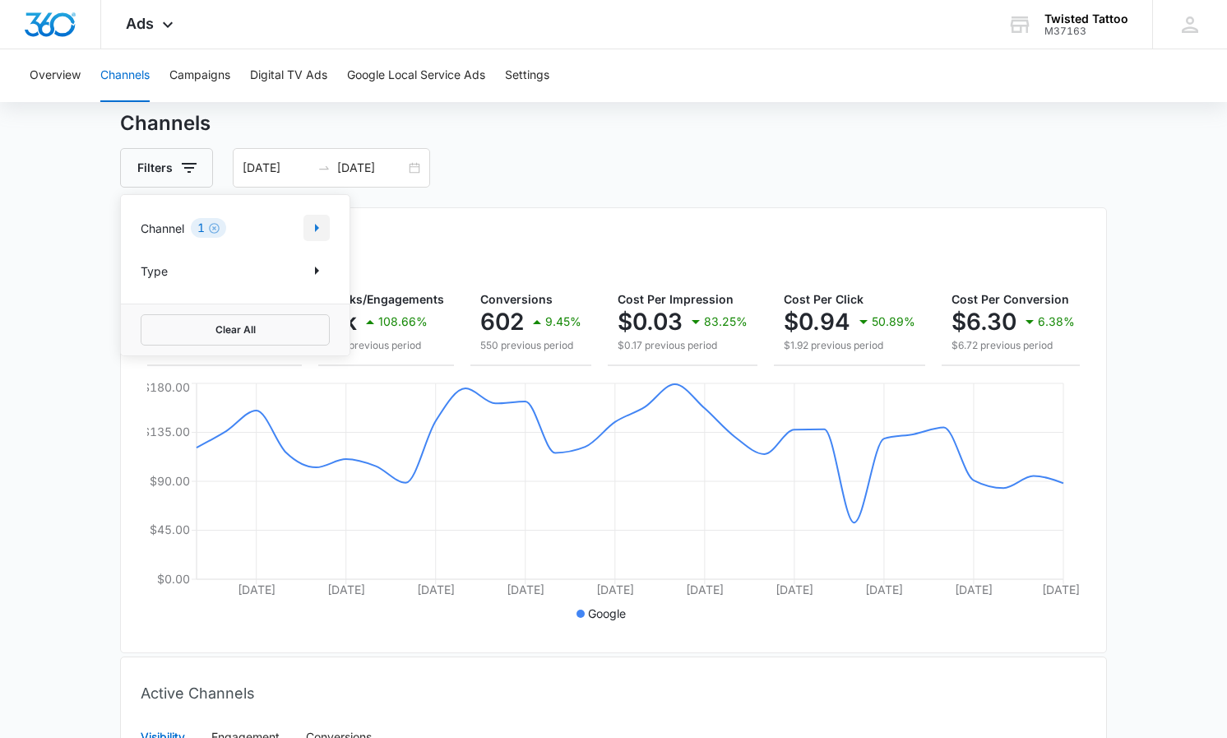
click at [318, 228] on icon "Show Channel filters" at bounding box center [317, 228] width 4 height 8
click at [153, 331] on icon at bounding box center [149, 337] width 15 height 15
click at [141, 336] on input "Bing" at bounding box center [141, 336] width 1 height 1
checkbox input "true"
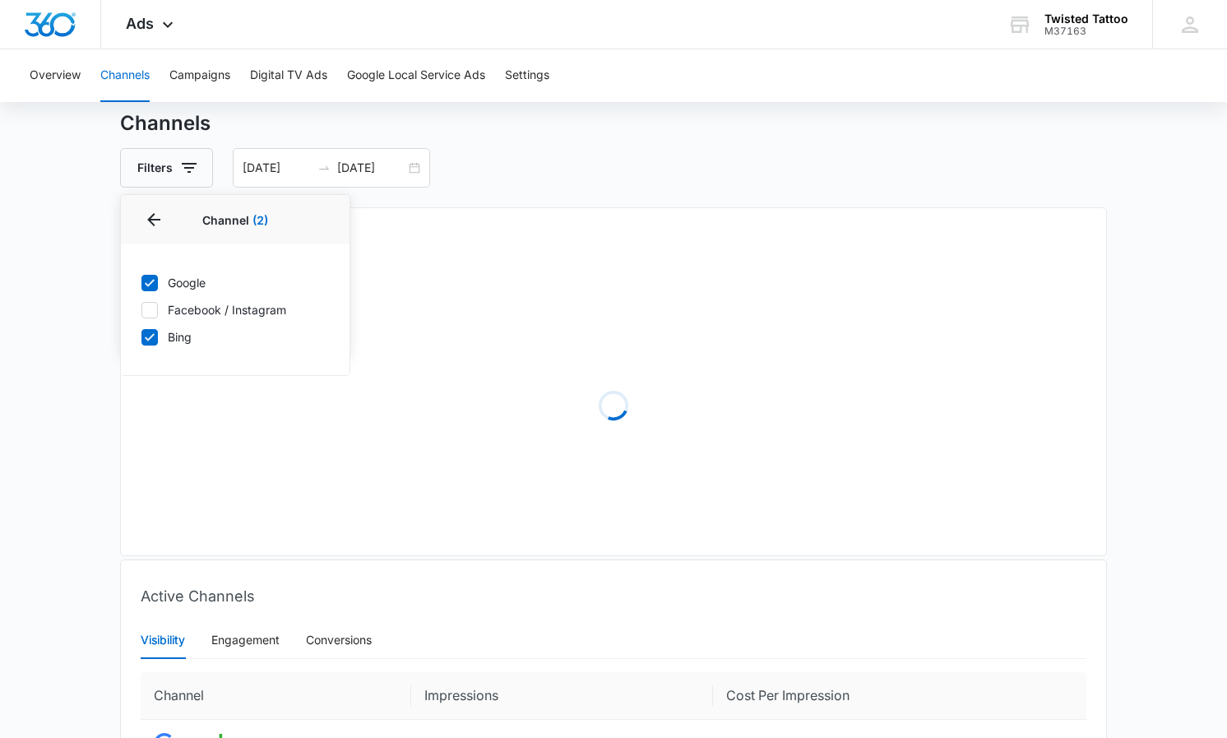
click at [152, 288] on icon at bounding box center [149, 282] width 15 height 15
click at [141, 283] on input "Google" at bounding box center [141, 282] width 1 height 1
checkbox input "false"
click at [645, 164] on div "Filters Channel 1 Channel (1) Google Facebook / Instagram Bing Type Clear All 0…" at bounding box center [613, 167] width 987 height 39
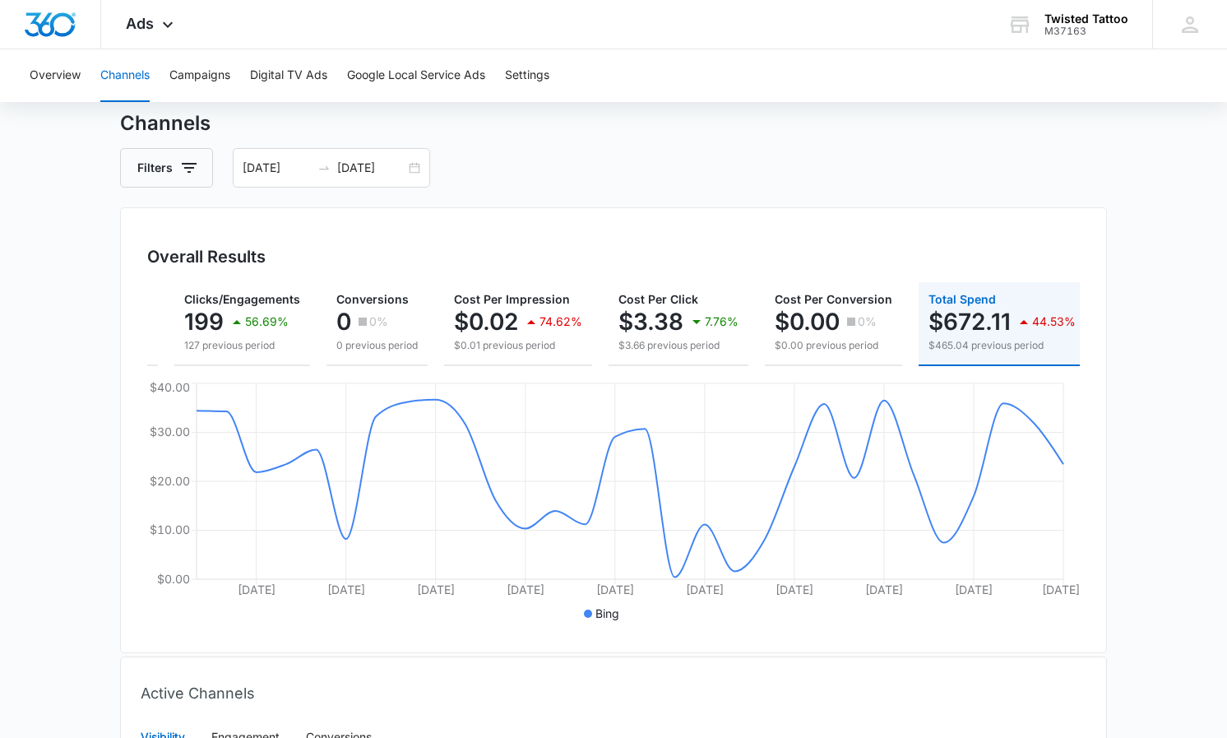
scroll to position [0, 133]
drag, startPoint x: 1006, startPoint y: 326, endPoint x: 1218, endPoint y: 309, distance: 212.0
click at [939, 323] on div "$672.11 44.53%" at bounding box center [1002, 321] width 147 height 33
click at [419, 175] on div "04/01/2025 04/30/2025" at bounding box center [331, 167] width 197 height 39
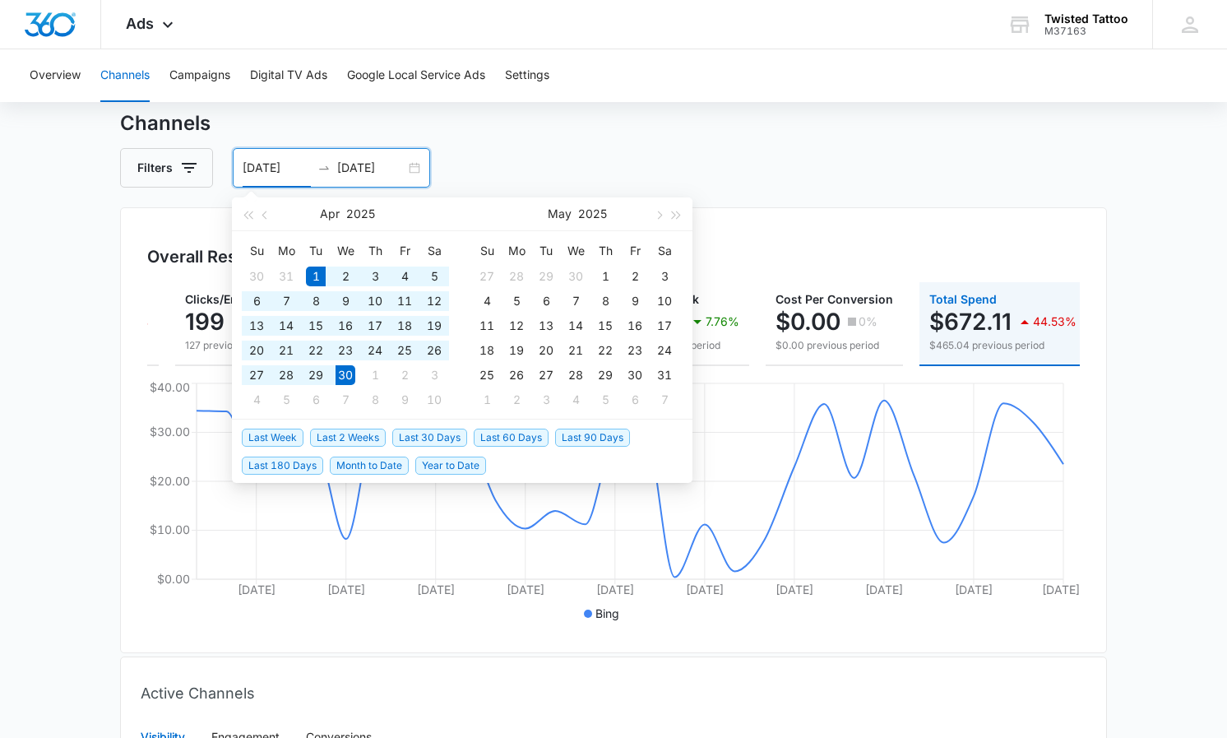
click at [414, 171] on div "04/01/2025 04/30/2025" at bounding box center [331, 167] width 197 height 39
type input "04/01/2025"
drag, startPoint x: 918, startPoint y: 191, endPoint x: 1126, endPoint y: 215, distance: 208.6
click at [923, 191] on div "Channels Filters 04/01/2025 04/30/2025 Overall Results Impressions 30.9k 17.23%…" at bounding box center [613, 582] width 987 height 947
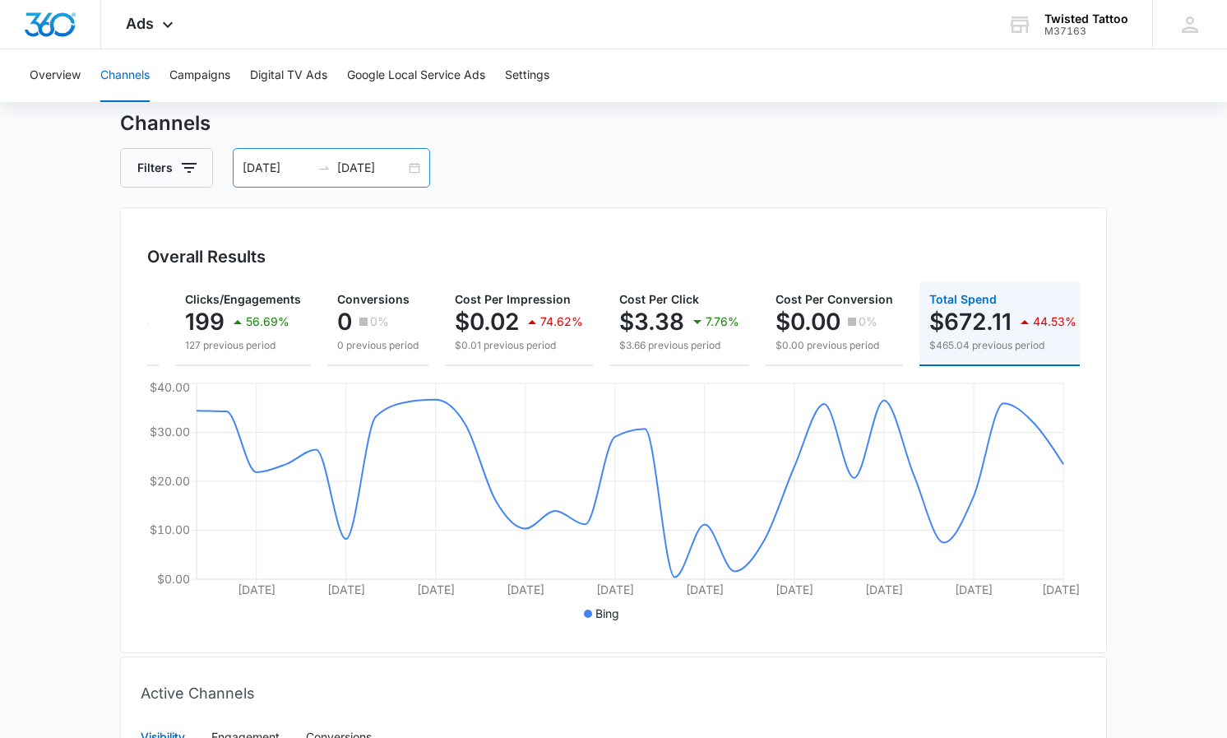
click at [400, 173] on input "04/30/2025" at bounding box center [371, 168] width 68 height 18
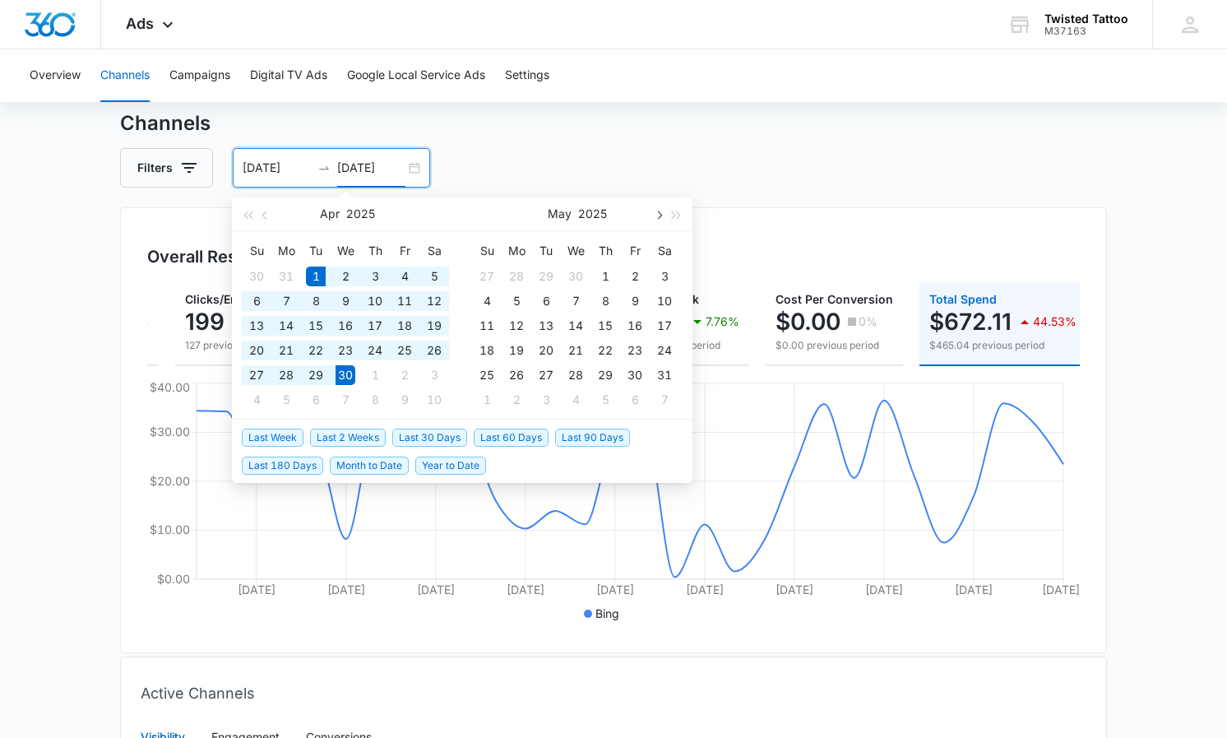
click at [661, 223] on button "button" at bounding box center [658, 213] width 18 height 33
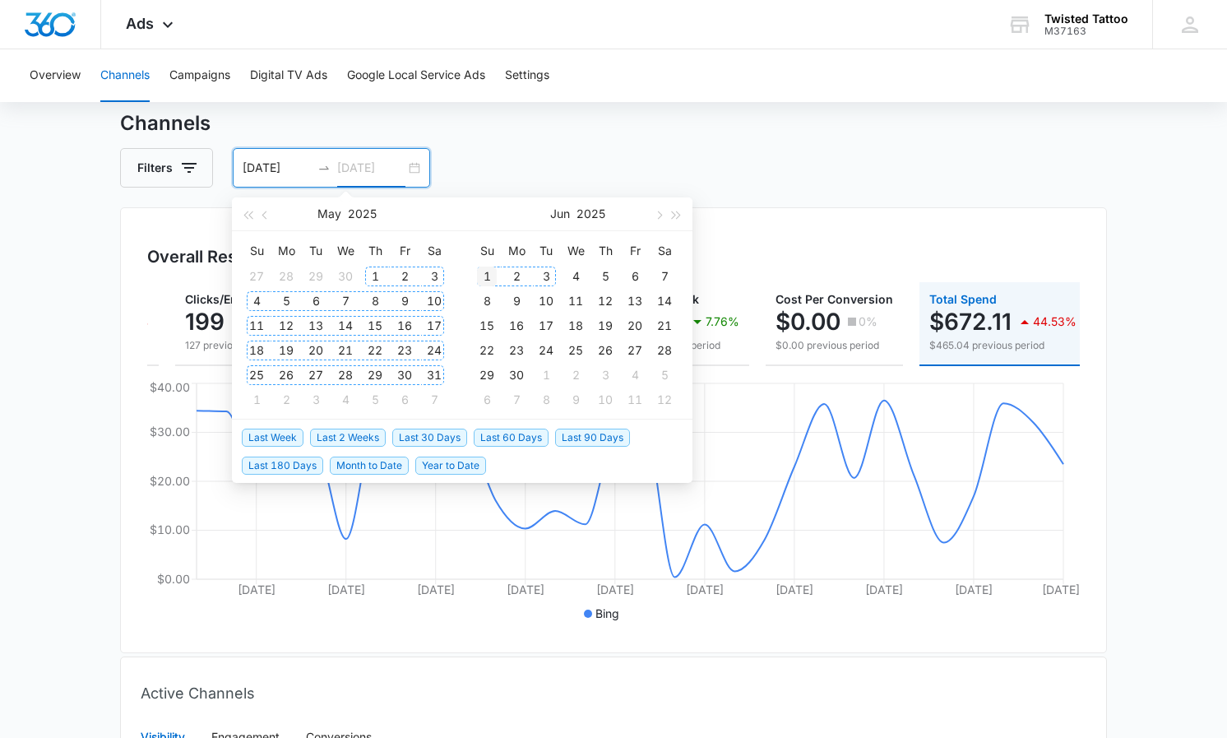
type input "06/01/2025"
click at [483, 277] on div "1" at bounding box center [487, 276] width 20 height 20
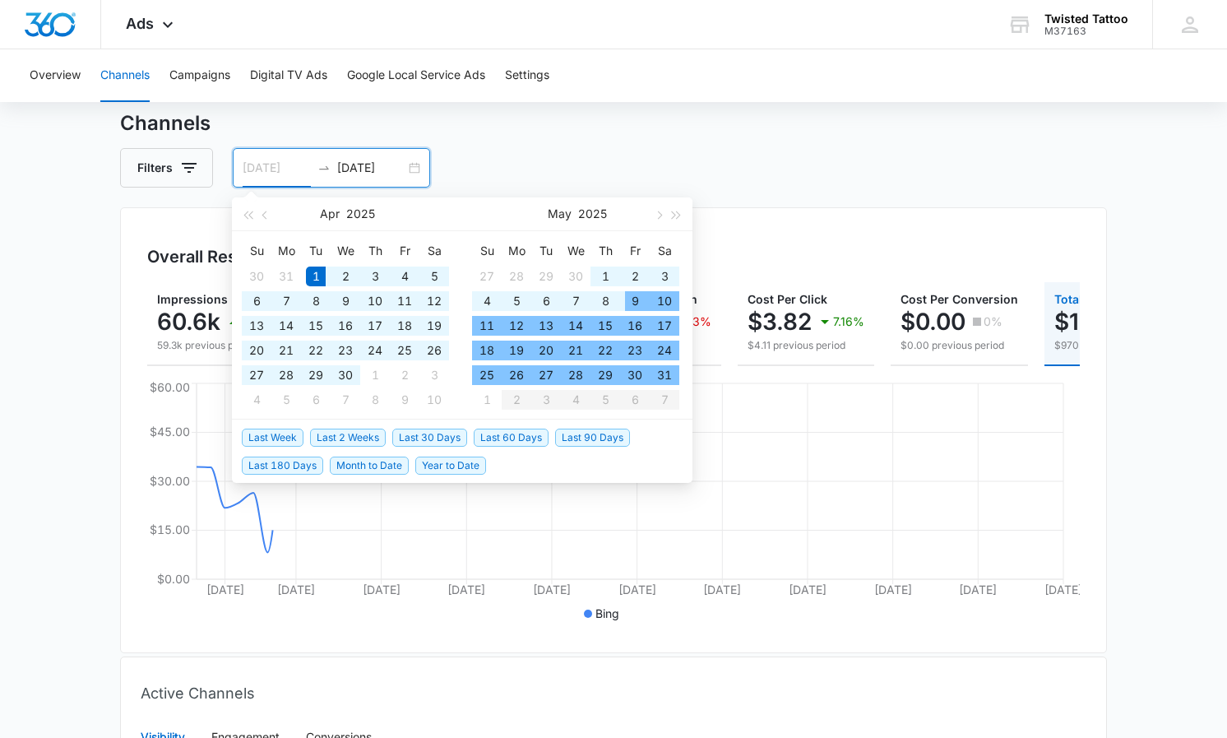
type input "04/01/2025"
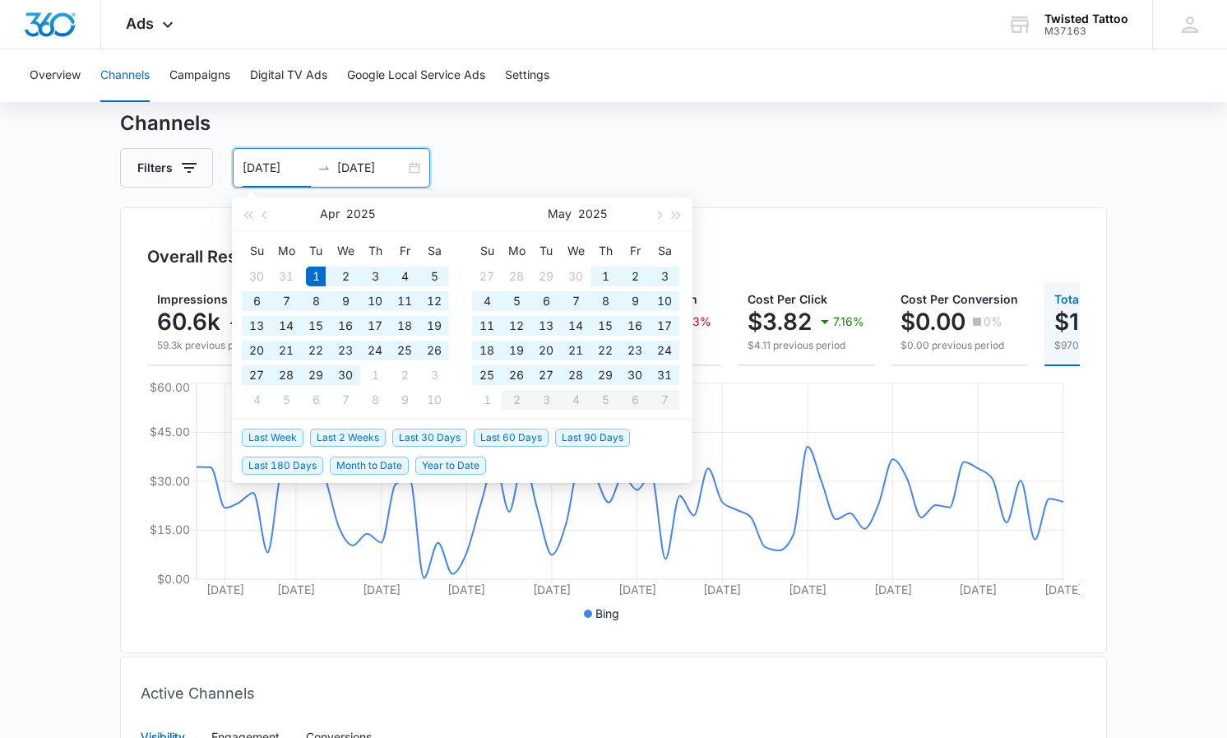
click at [377, 167] on input "06/01/2025" at bounding box center [371, 168] width 68 height 18
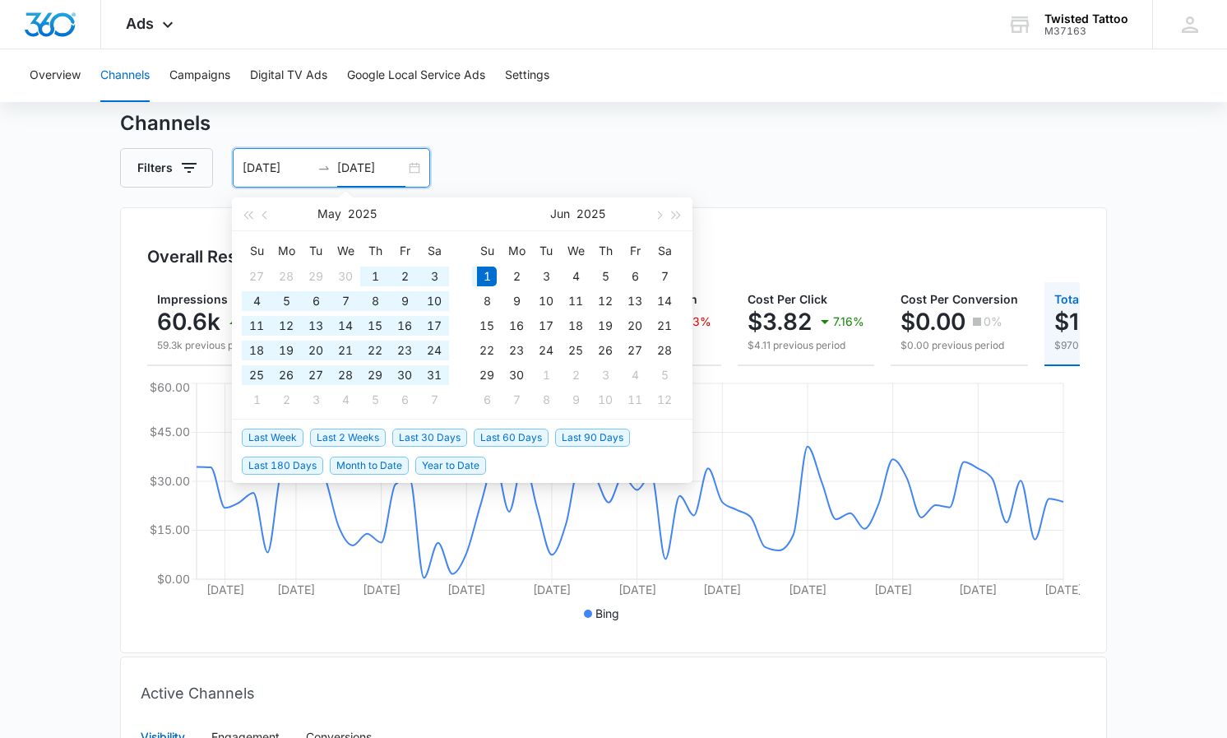
click at [377, 167] on input "06/01/2025" at bounding box center [371, 168] width 68 height 18
type input "\"
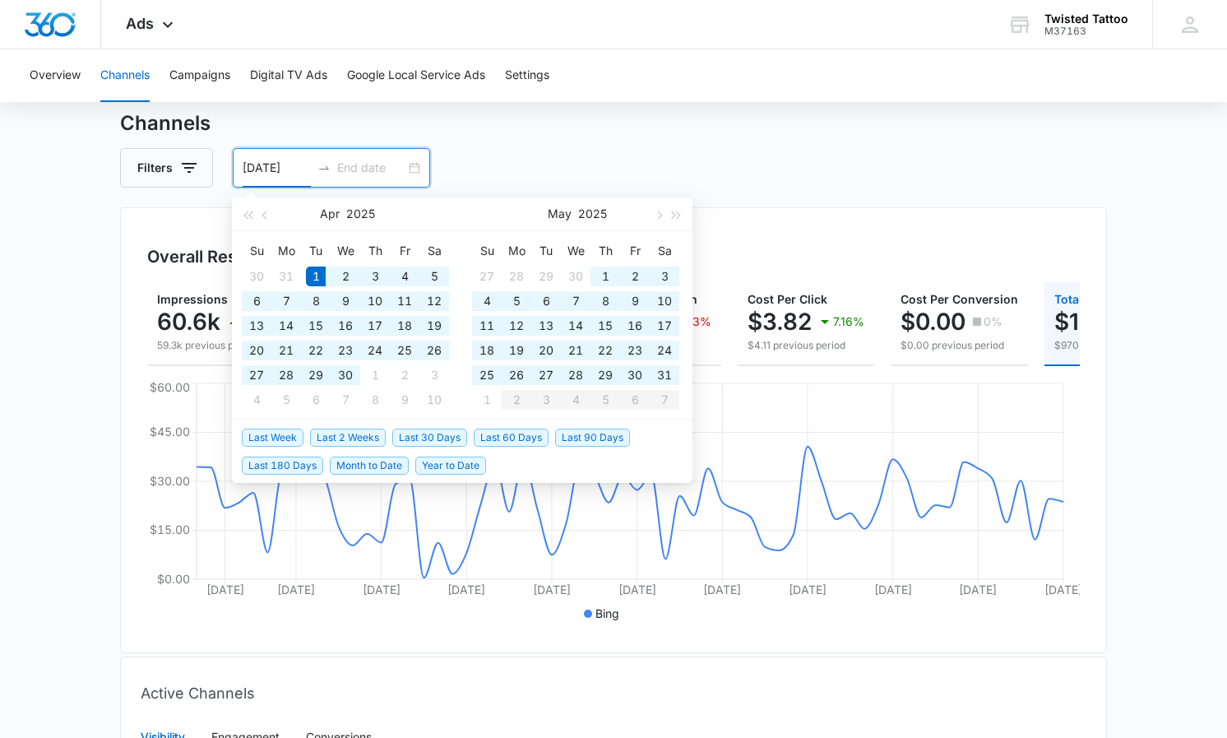
click at [274, 169] on input "04/01/2025" at bounding box center [277, 168] width 68 height 18
click at [285, 169] on input "04/01/2025" at bounding box center [277, 168] width 68 height 18
click at [655, 215] on span "button" at bounding box center [658, 214] width 8 height 8
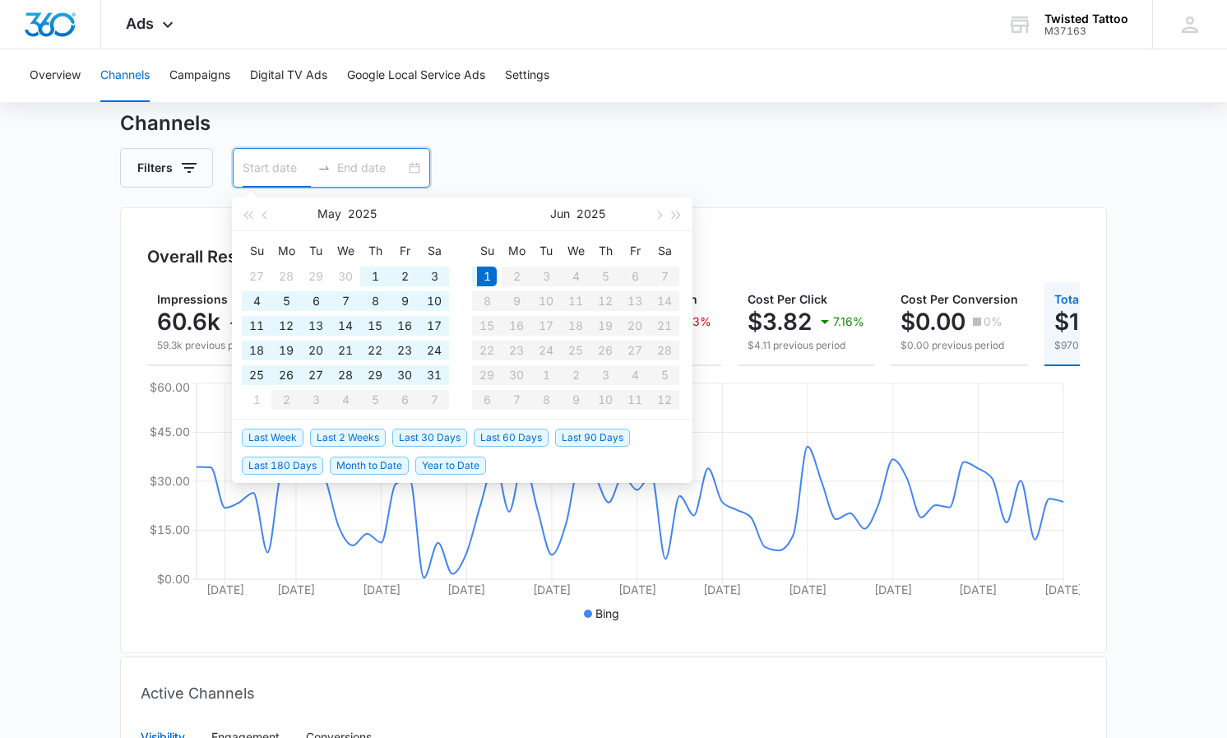
type input "06/01/2025"
click at [488, 274] on div "1" at bounding box center [487, 276] width 20 height 20
type input "06/01/2025"
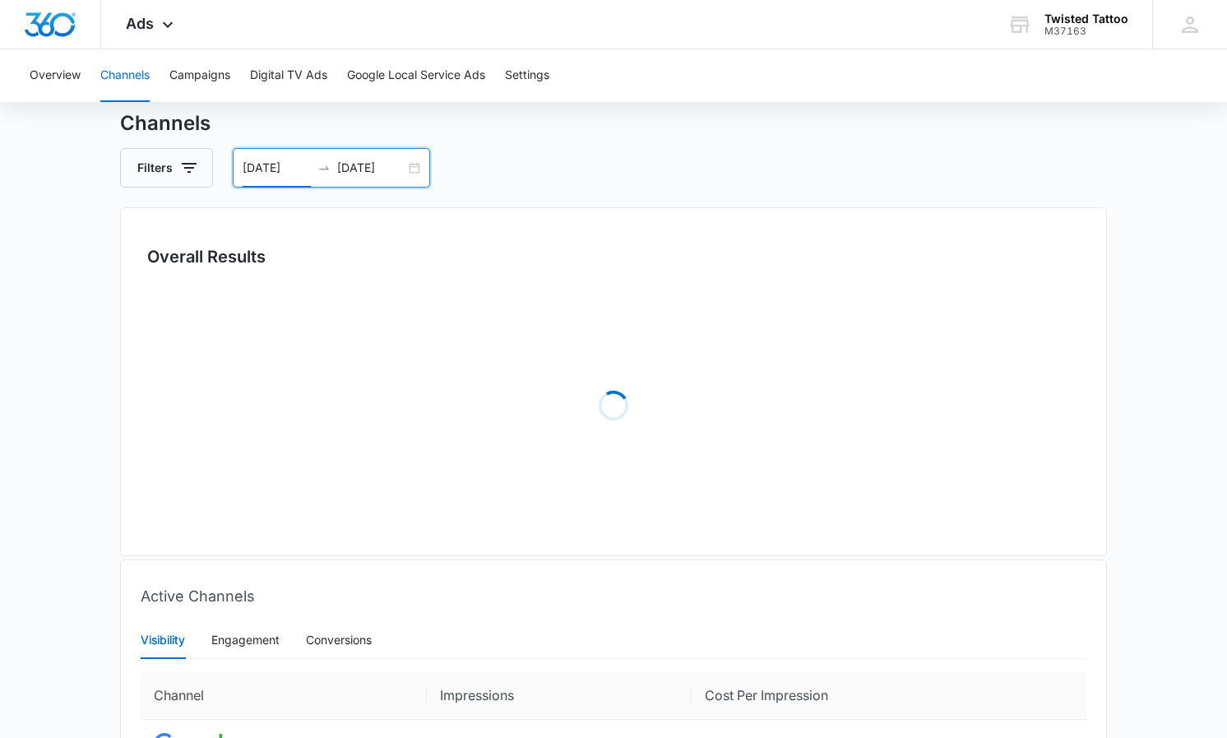
click at [374, 174] on input "06/01/2025" at bounding box center [371, 168] width 68 height 18
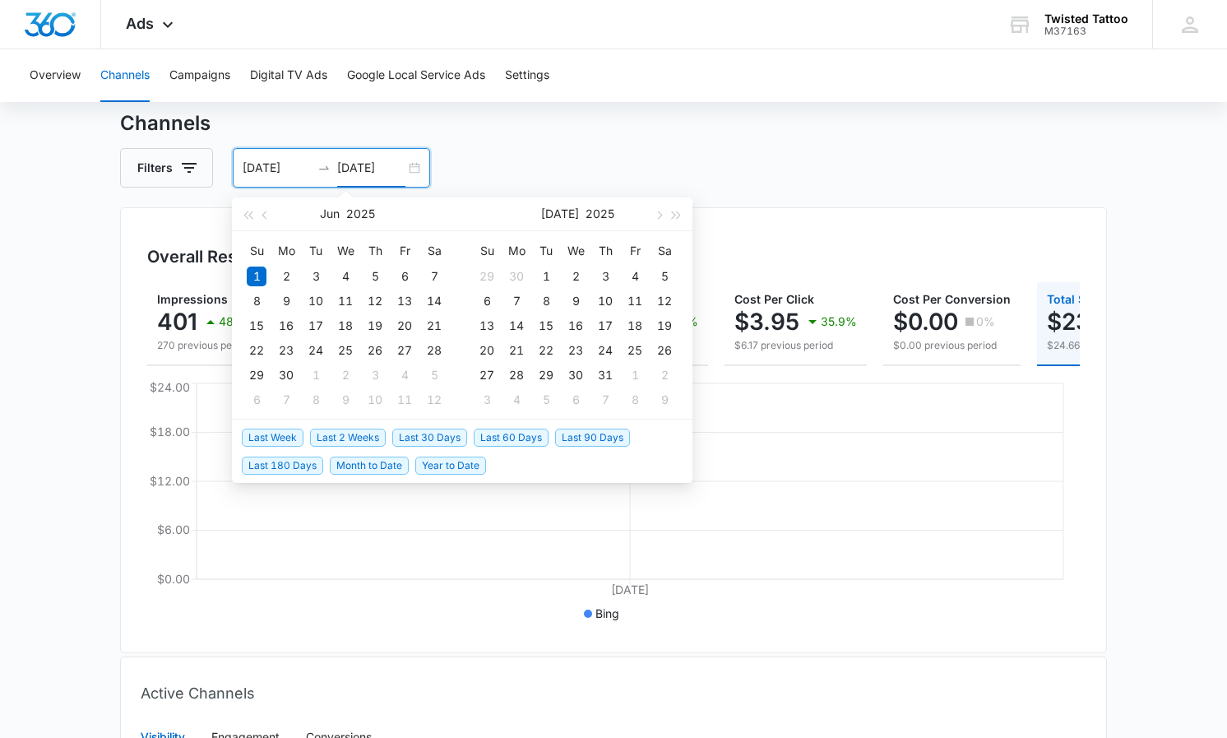
click at [374, 174] on input "06/01/2025" at bounding box center [371, 168] width 68 height 18
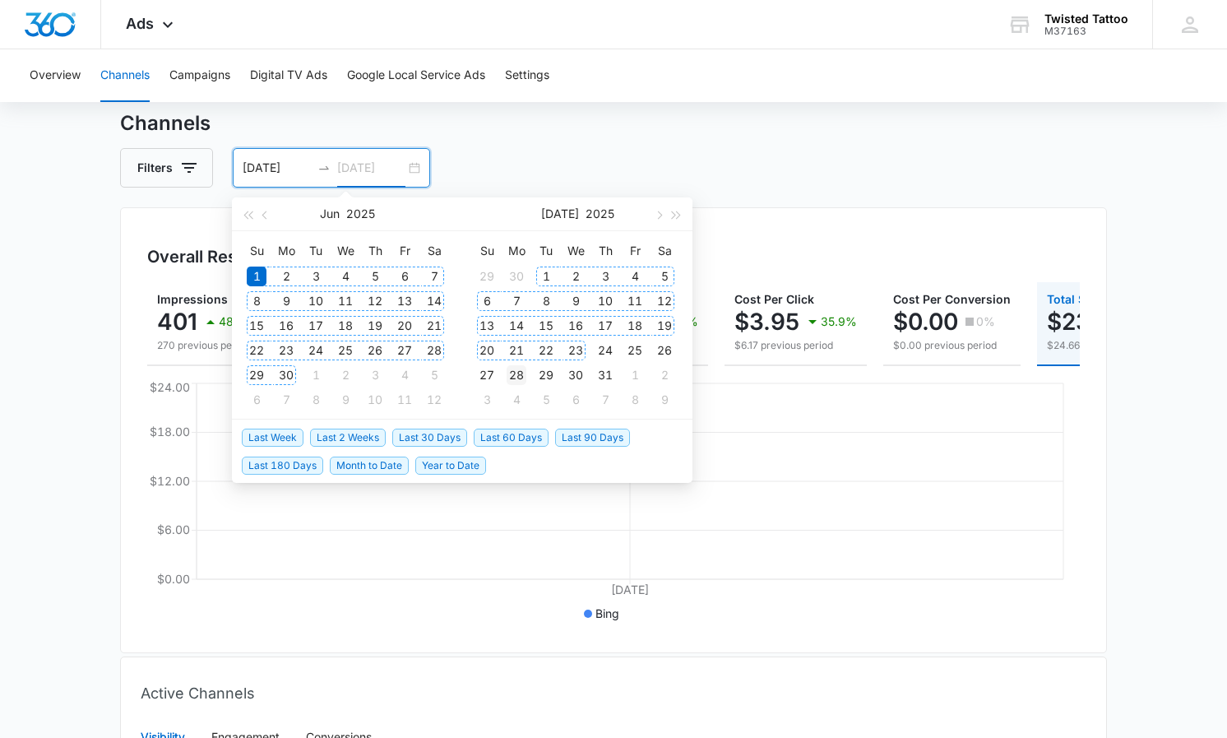
type input "07/28/2025"
type input "06/30/2025"
click at [291, 371] on div "30" at bounding box center [286, 375] width 20 height 20
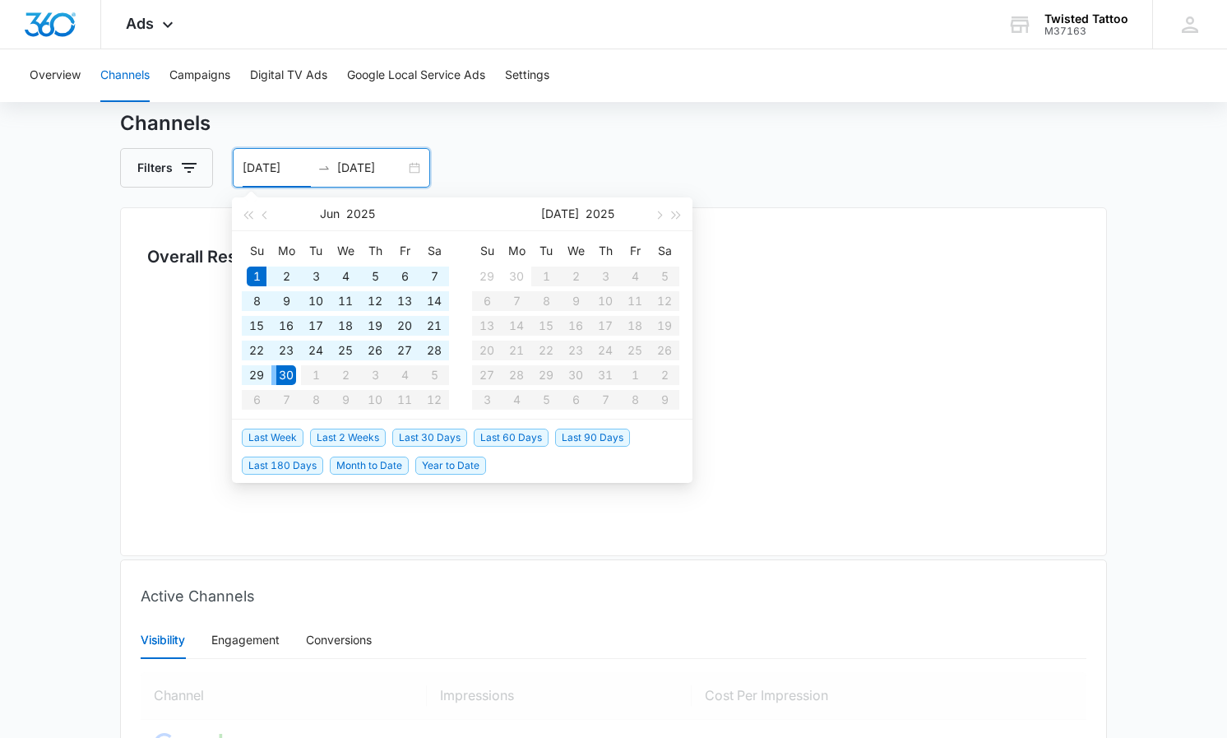
type input "06/01/2025"
click at [859, 158] on div "Filters 06/01/2025 06/30/2025" at bounding box center [613, 167] width 987 height 39
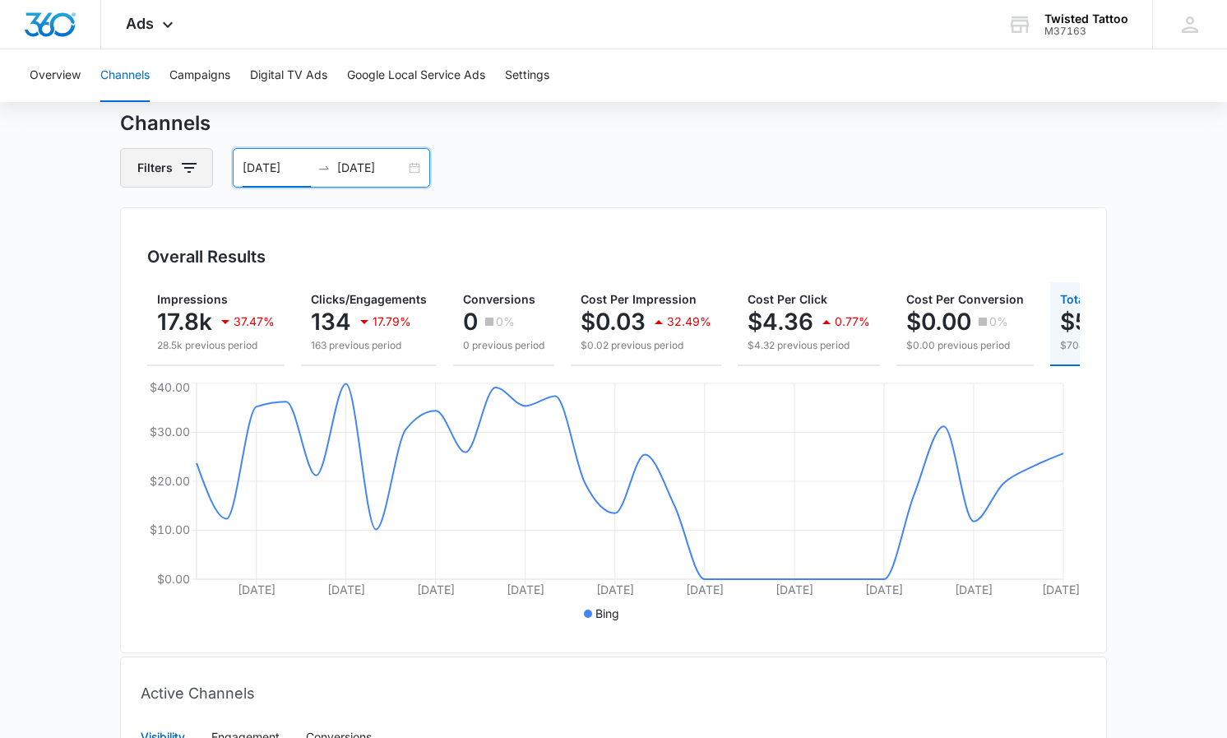
click at [192, 170] on icon "button" at bounding box center [189, 168] width 20 height 20
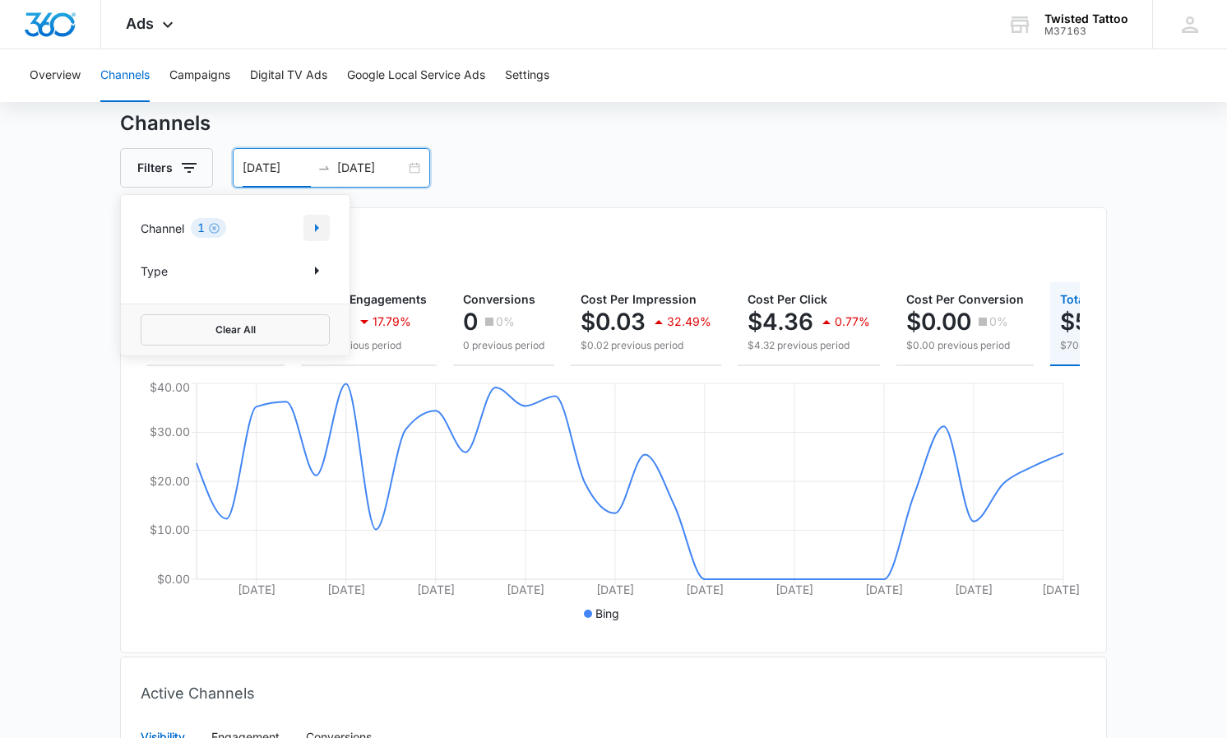
click at [310, 232] on icon "Show Channel filters" at bounding box center [317, 228] width 20 height 20
click at [707, 244] on div "Overall Results" at bounding box center [613, 256] width 932 height 25
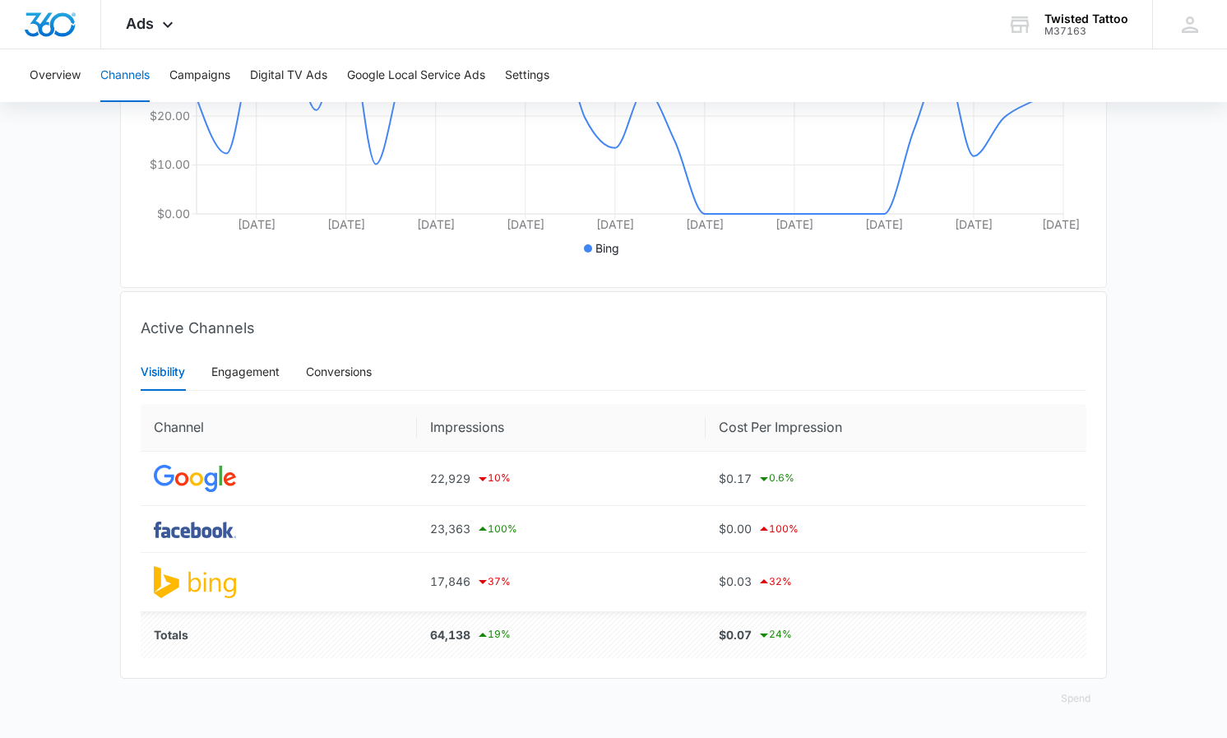
scroll to position [410, 0]
drag, startPoint x: 418, startPoint y: 579, endPoint x: 483, endPoint y: 578, distance: 65.8
click at [483, 578] on td "17,846 37 %" at bounding box center [561, 582] width 289 height 58
copy div "17,846"
drag, startPoint x: 470, startPoint y: 525, endPoint x: 428, endPoint y: 525, distance: 42.8
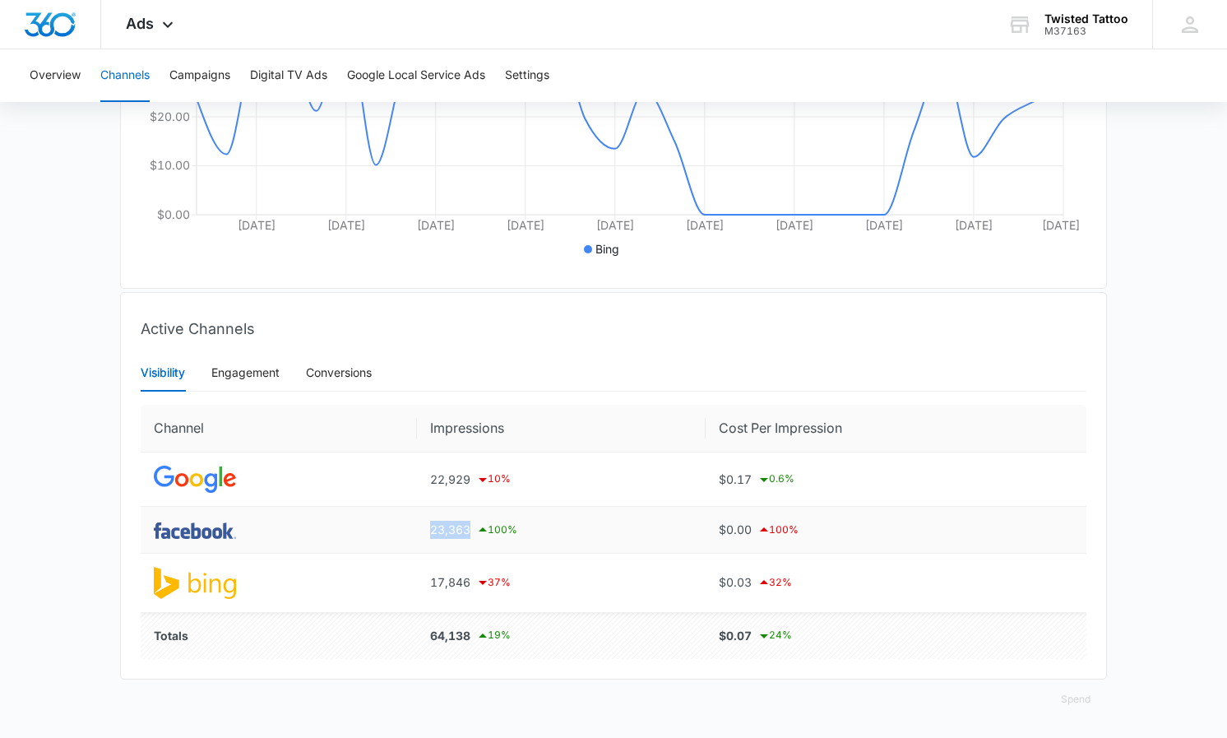
click at [428, 525] on td "23,363 100 %" at bounding box center [561, 529] width 289 height 47
copy div "23,363"
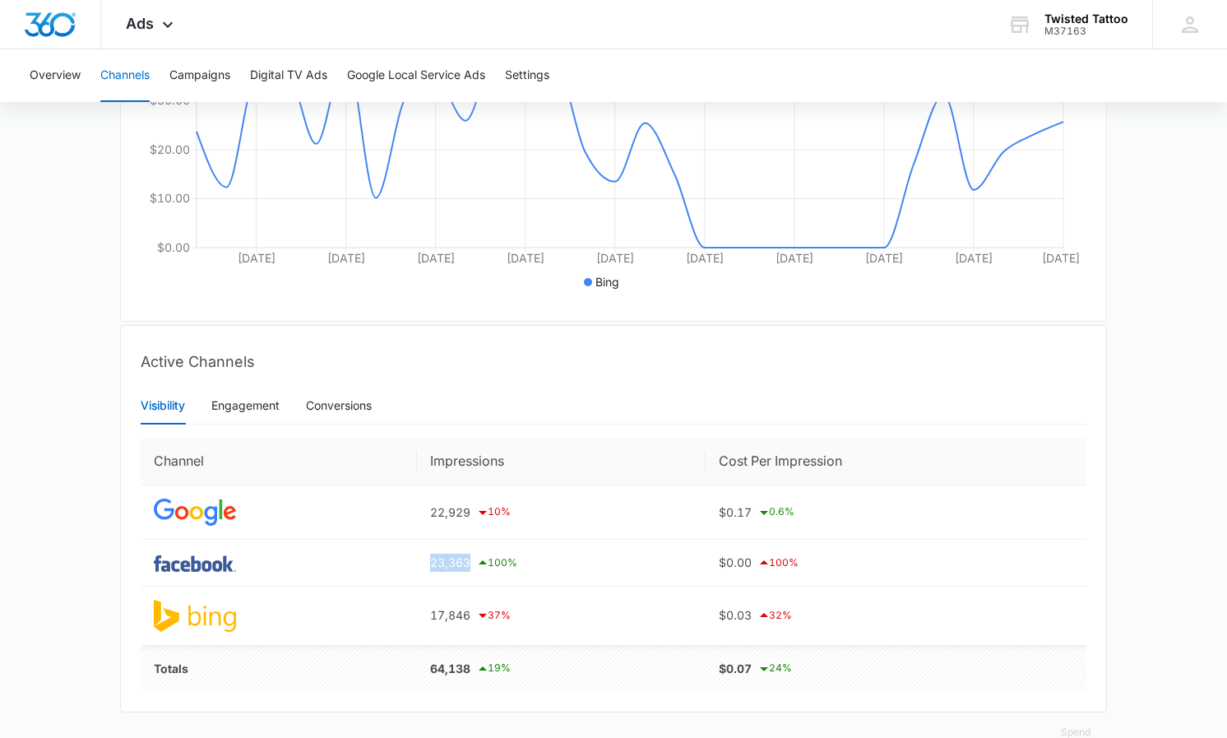
scroll to position [389, 0]
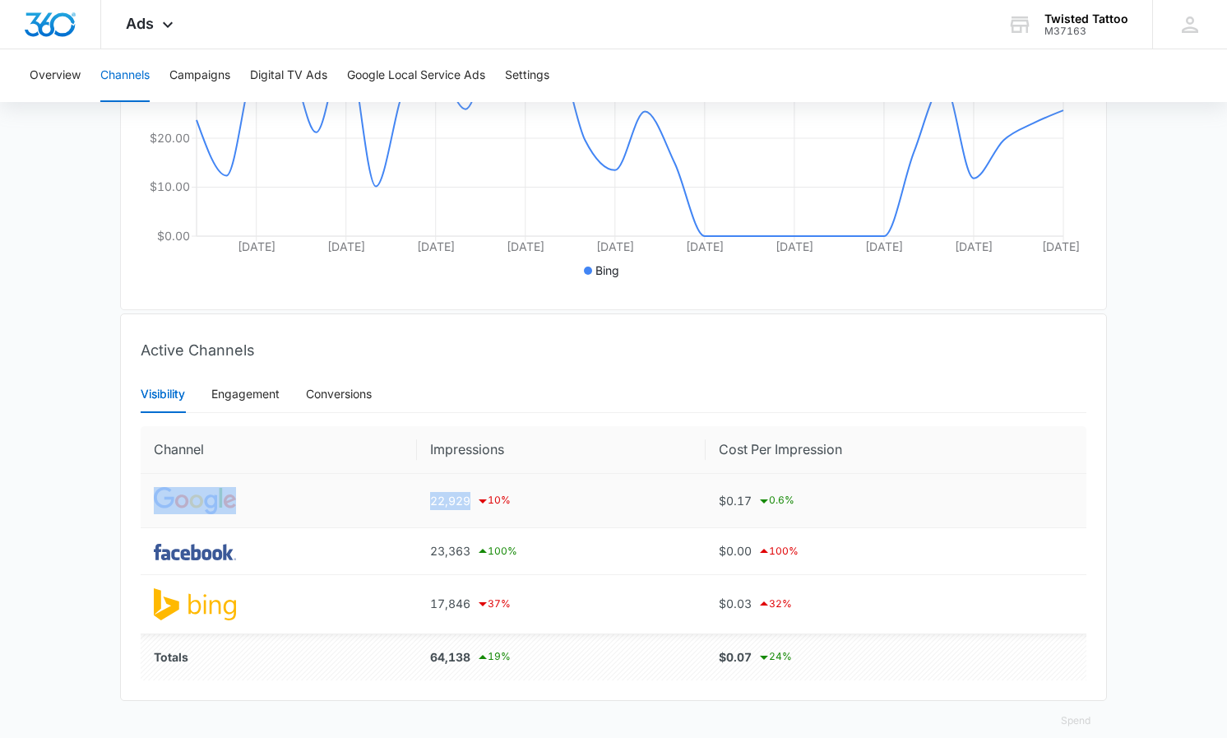
drag, startPoint x: 454, startPoint y: 496, endPoint x: 412, endPoint y: 500, distance: 42.1
click at [412, 500] on tr "22,929 10 % $0.17 0.6 %" at bounding box center [614, 501] width 946 height 54
click at [467, 497] on div "22,929 10 %" at bounding box center [561, 501] width 262 height 20
drag, startPoint x: 471, startPoint y: 500, endPoint x: 434, endPoint y: 500, distance: 37.0
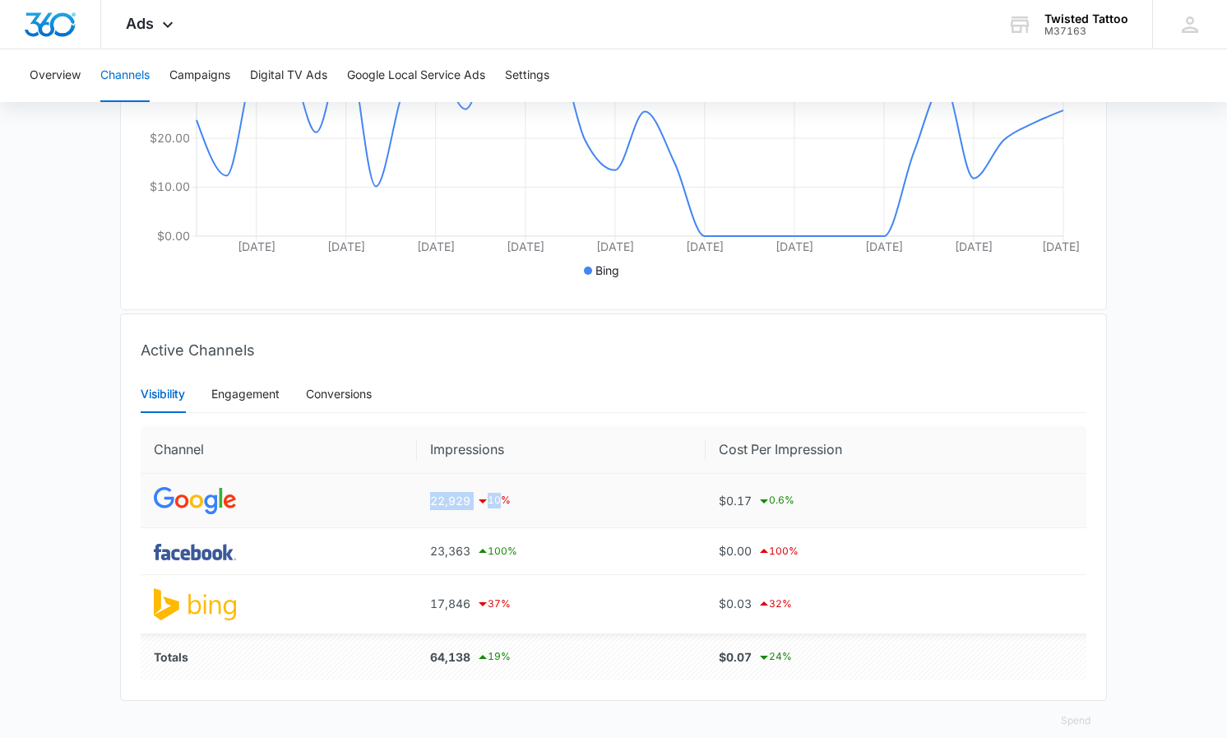
click at [434, 500] on div "22,929 10 %" at bounding box center [561, 501] width 262 height 20
click at [465, 506] on div "22,929 10 %" at bounding box center [561, 501] width 262 height 20
click at [430, 499] on div "22,929 10 %" at bounding box center [561, 501] width 262 height 20
drag, startPoint x: 431, startPoint y: 500, endPoint x: 468, endPoint y: 500, distance: 37.0
click at [468, 500] on div "22,929 10 %" at bounding box center [561, 501] width 262 height 20
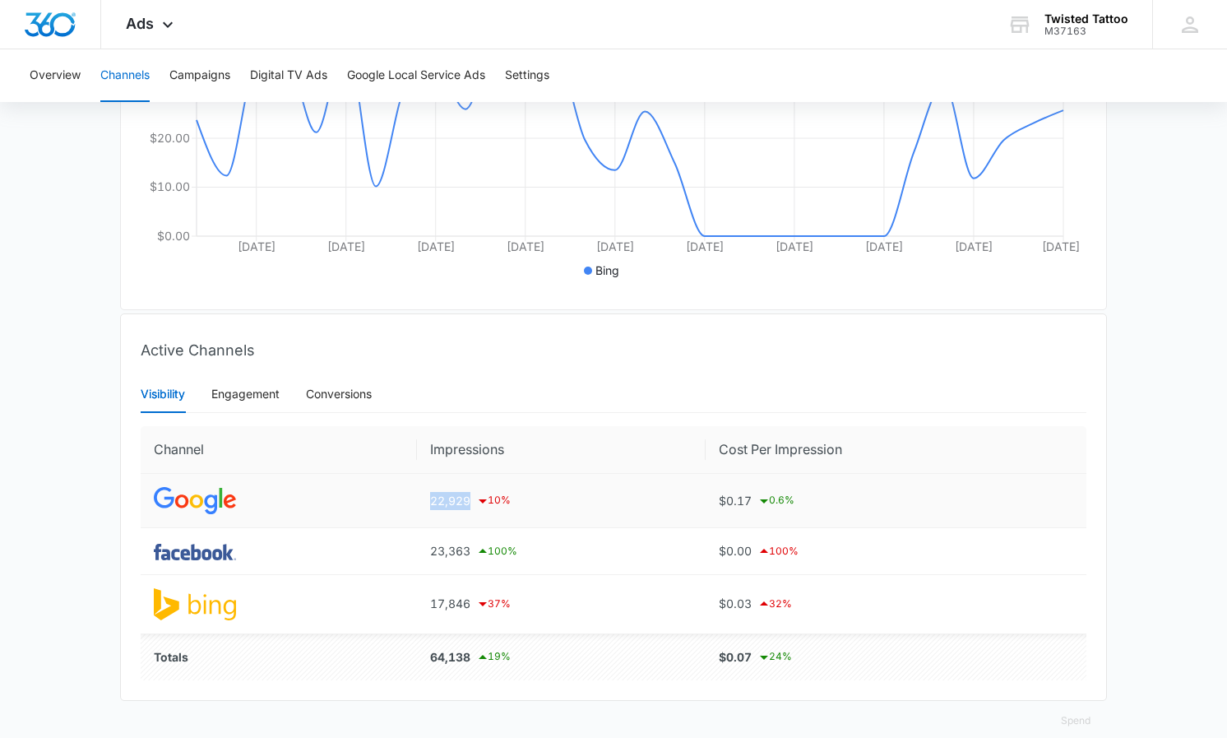
copy div "22,929"
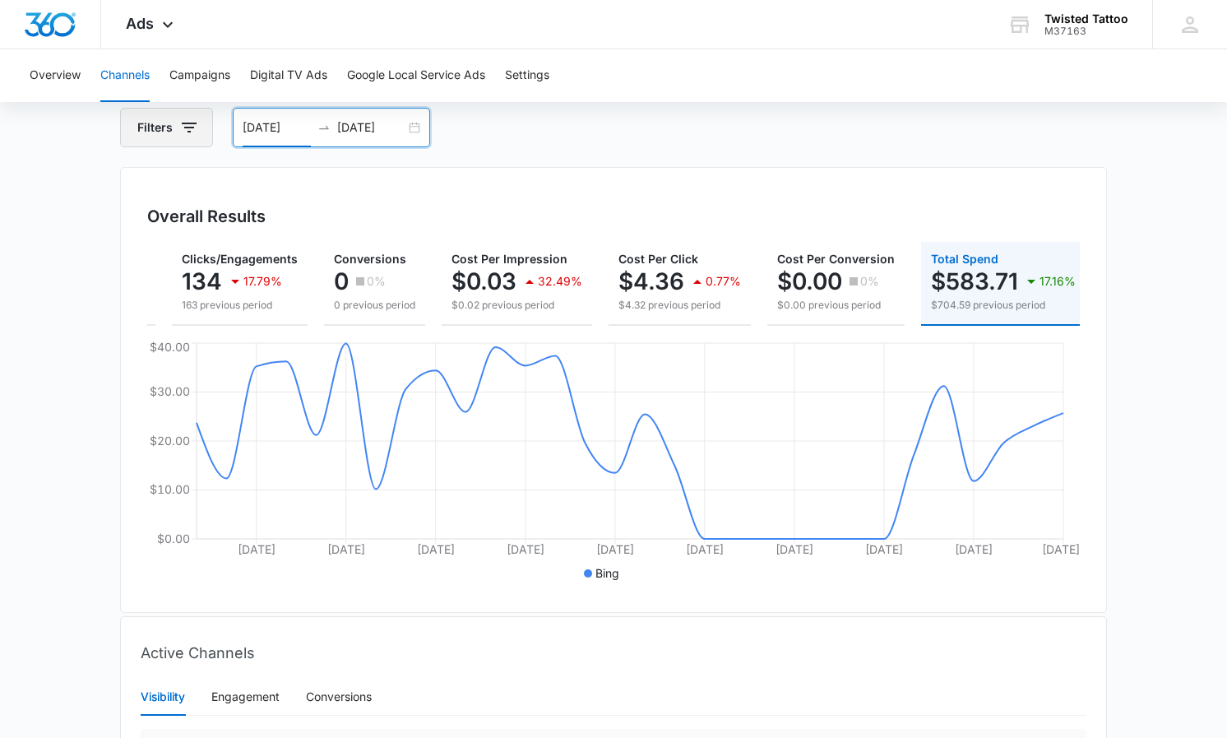
scroll to position [78, 0]
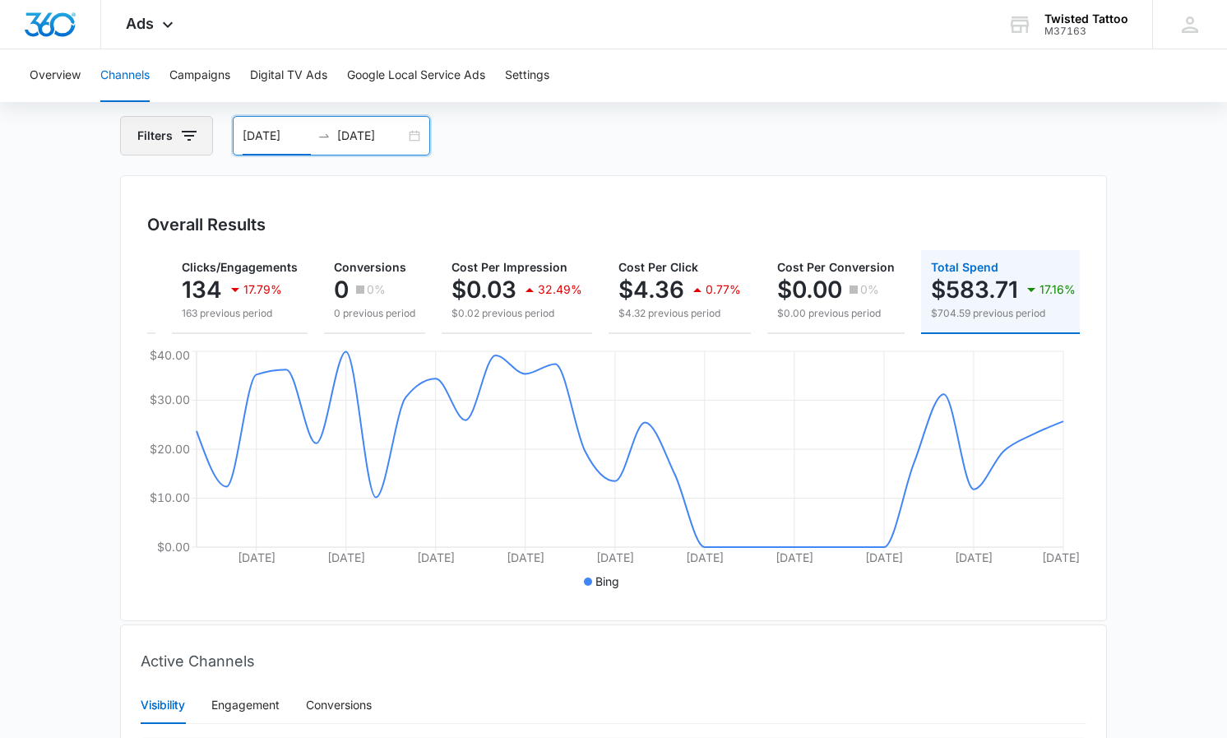
click at [187, 135] on icon "button" at bounding box center [189, 136] width 15 height 10
click at [248, 197] on div "Channel 1" at bounding box center [235, 196] width 189 height 26
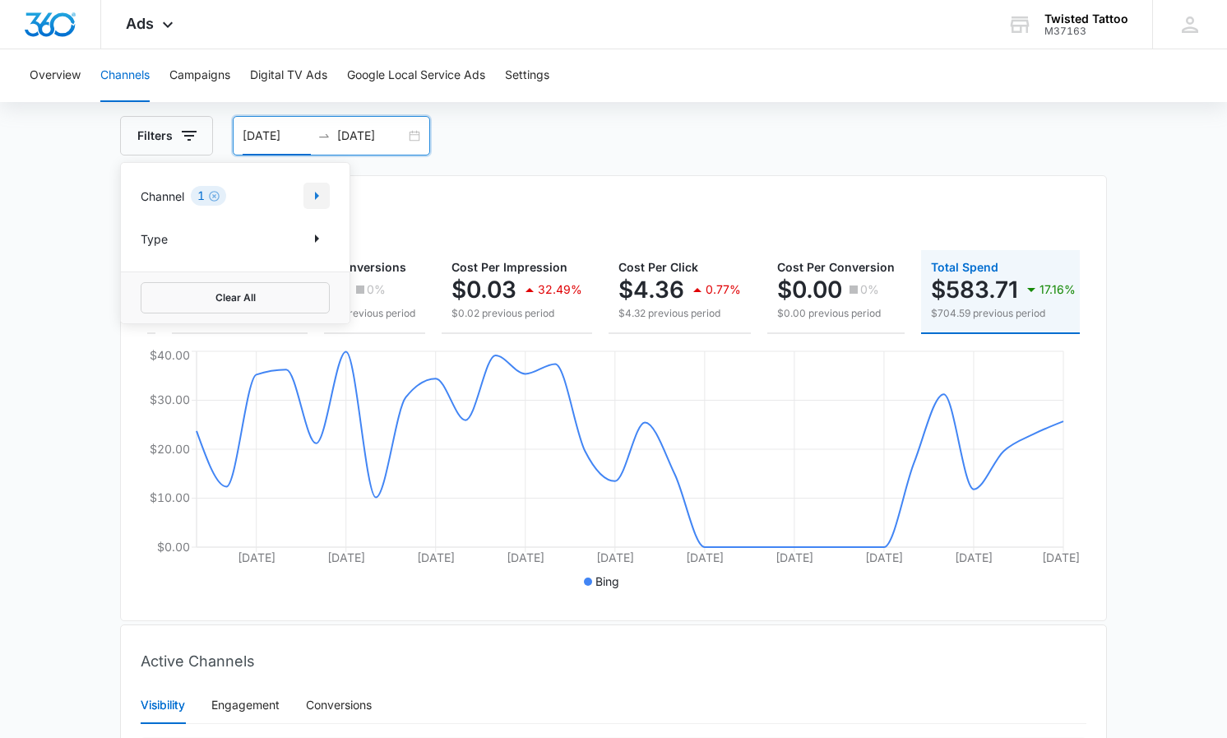
click at [323, 198] on icon "Show Channel filters" at bounding box center [317, 196] width 20 height 20
drag, startPoint x: 152, startPoint y: 298, endPoint x: 151, endPoint y: 280, distance: 18.9
click at [152, 297] on div at bounding box center [149, 305] width 16 height 16
click at [141, 304] on input "Bing" at bounding box center [141, 304] width 1 height 1
checkbox input "false"
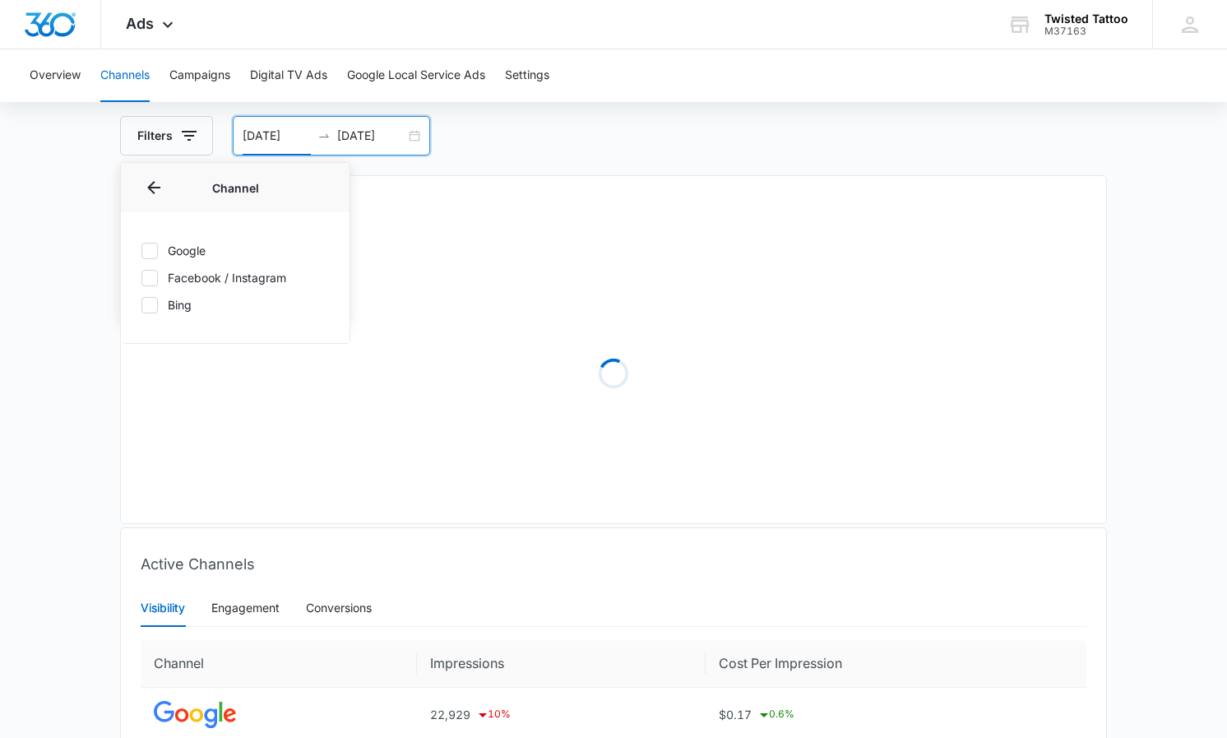
click at [151, 280] on icon at bounding box center [149, 278] width 15 height 15
click at [141, 278] on input "Facebook / Instagram" at bounding box center [141, 277] width 1 height 1
checkbox input "true"
click at [475, 206] on div "Overall Results Loading" at bounding box center [613, 349] width 987 height 349
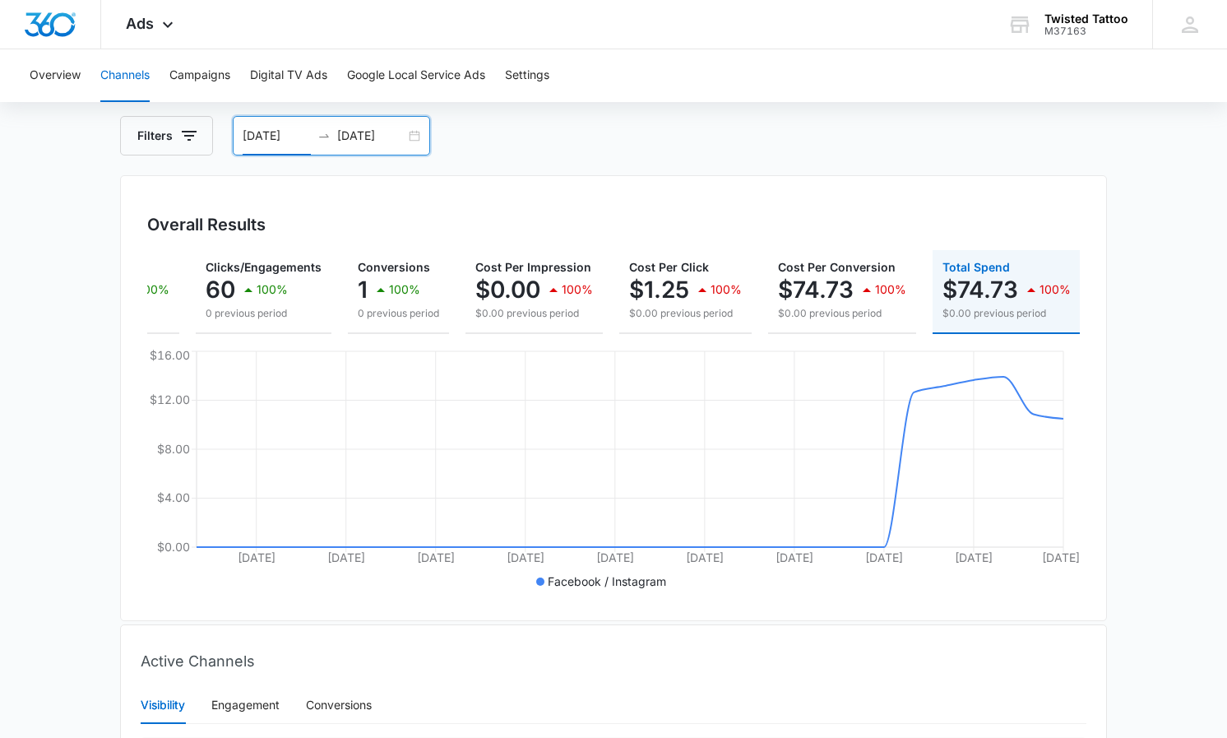
scroll to position [0, 104]
click at [177, 133] on button "Filters" at bounding box center [166, 135] width 93 height 39
click at [298, 191] on div "Channel 1" at bounding box center [235, 196] width 189 height 26
click at [318, 192] on icon "Show Channel filters" at bounding box center [317, 196] width 20 height 20
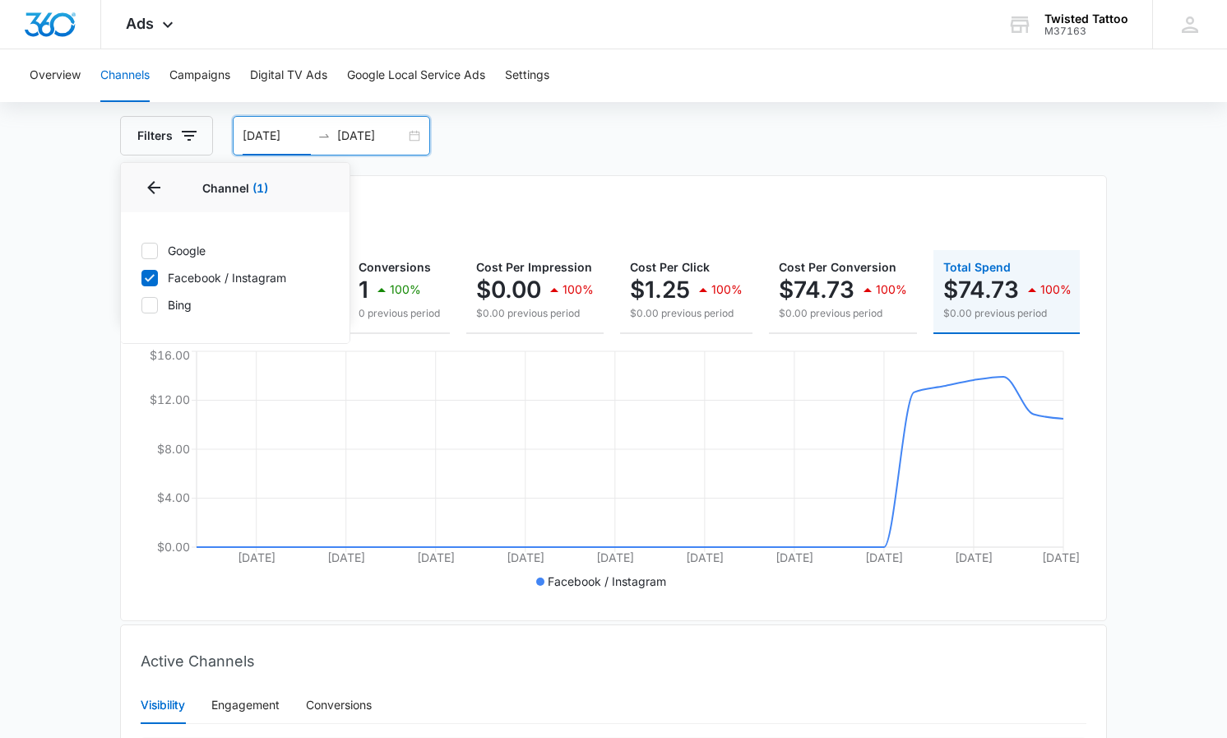
click at [154, 275] on icon at bounding box center [150, 277] width 10 height 7
click at [141, 277] on input "Facebook / Instagram" at bounding box center [141, 277] width 1 height 1
checkbox input "false"
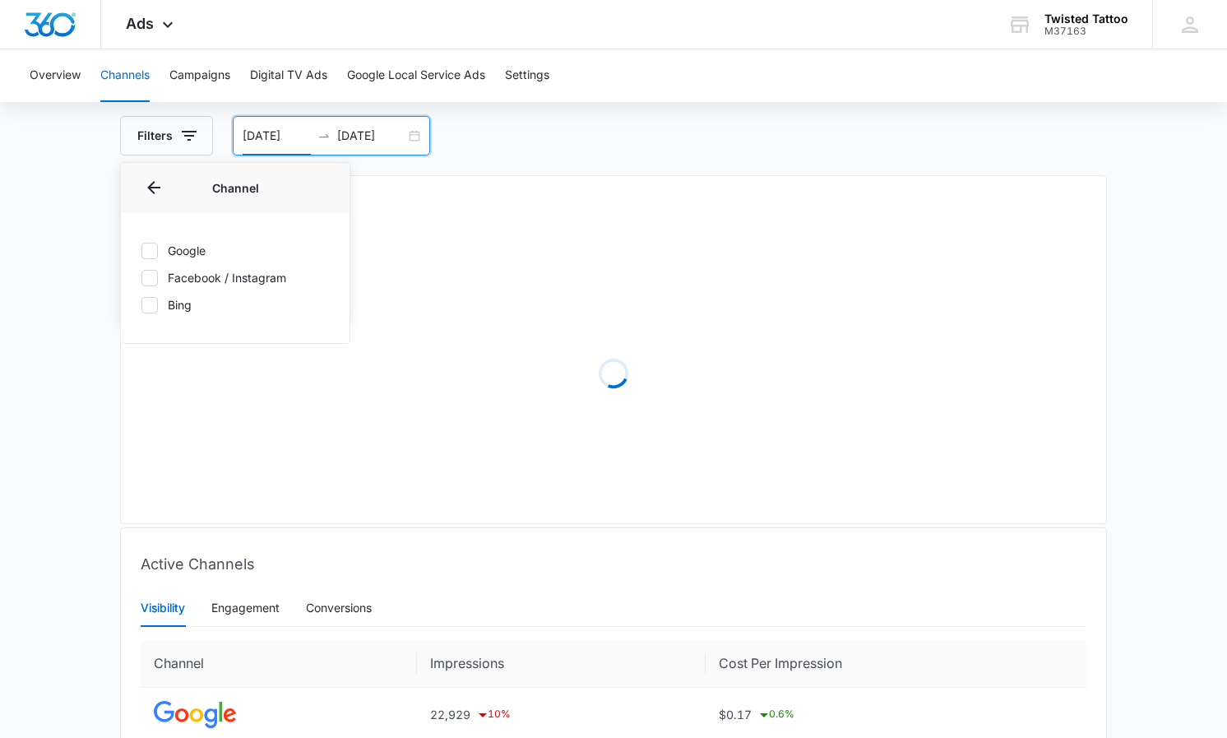
click at [154, 257] on icon at bounding box center [149, 250] width 15 height 15
click at [141, 251] on input "Google" at bounding box center [141, 250] width 1 height 1
checkbox input "true"
click at [490, 192] on div "Overall Results Loading" at bounding box center [613, 349] width 987 height 349
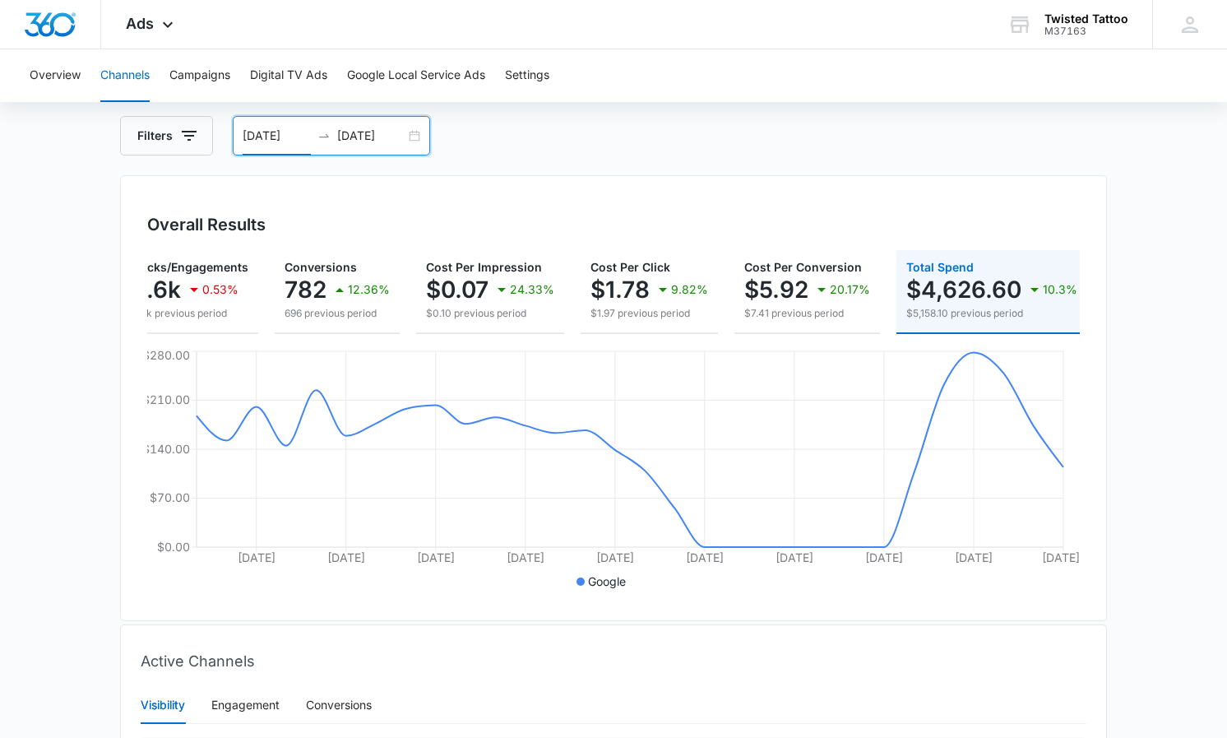
scroll to position [0, 181]
click at [405, 135] on div "06/01/2025 06/30/2025" at bounding box center [331, 135] width 197 height 39
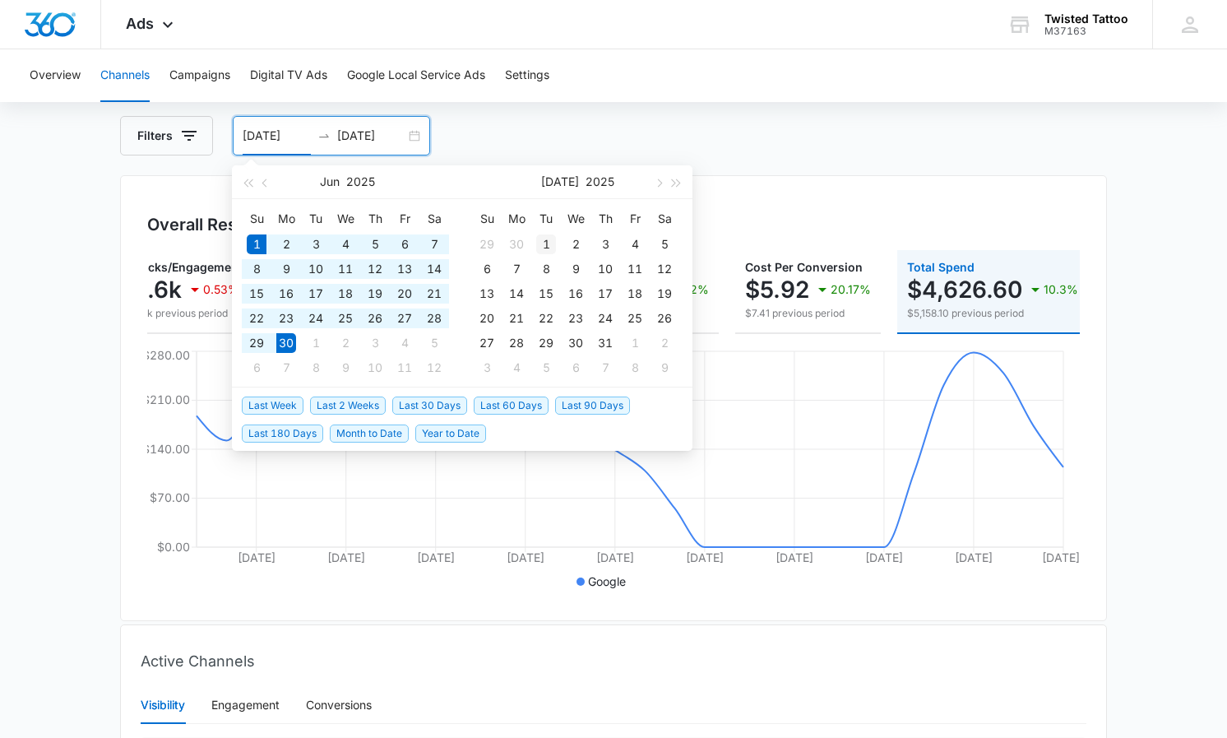
type input "07/01/2025"
click at [536, 240] on div "1" at bounding box center [546, 244] width 20 height 20
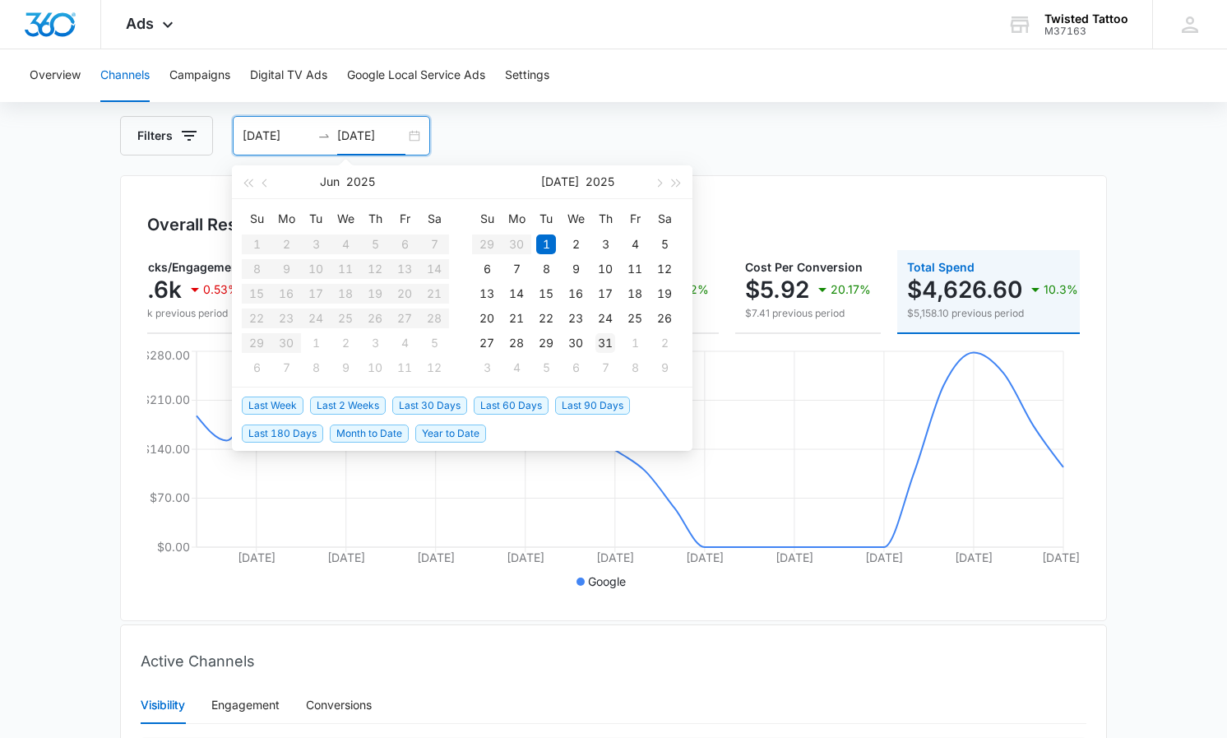
type input "07/31/2025"
click at [608, 348] on div "31" at bounding box center [605, 343] width 20 height 20
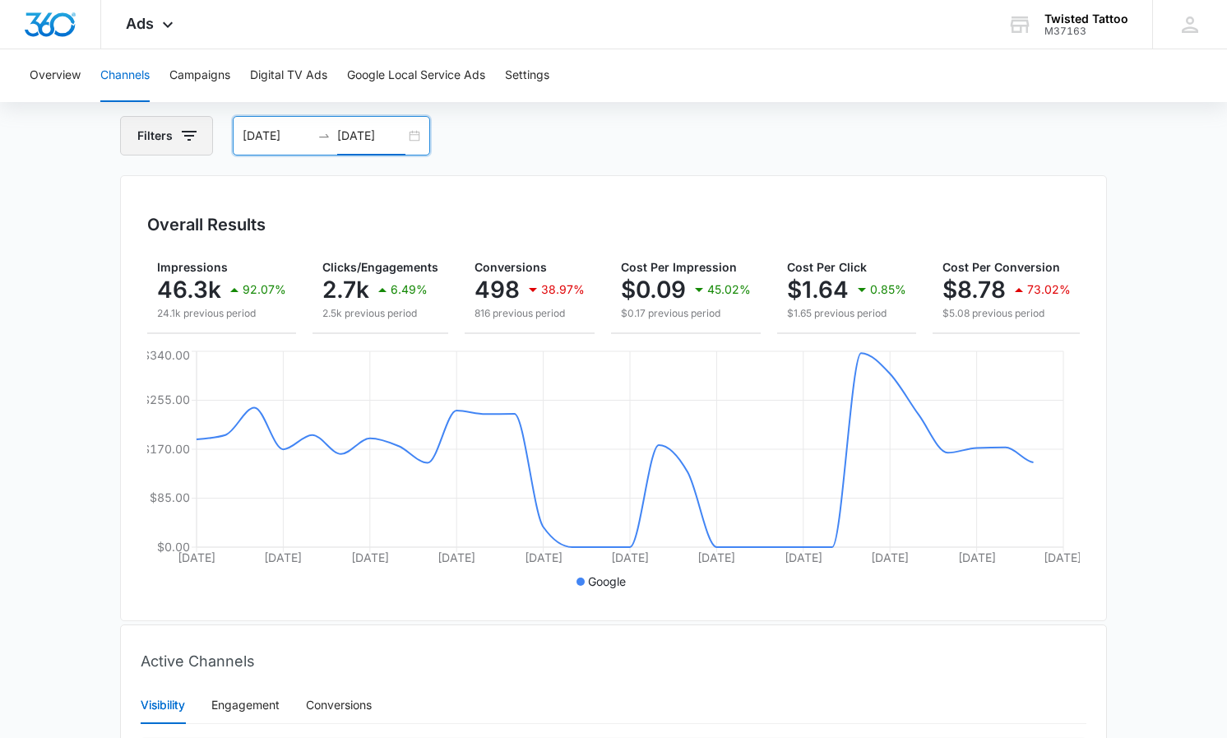
click at [192, 144] on icon "button" at bounding box center [189, 136] width 20 height 20
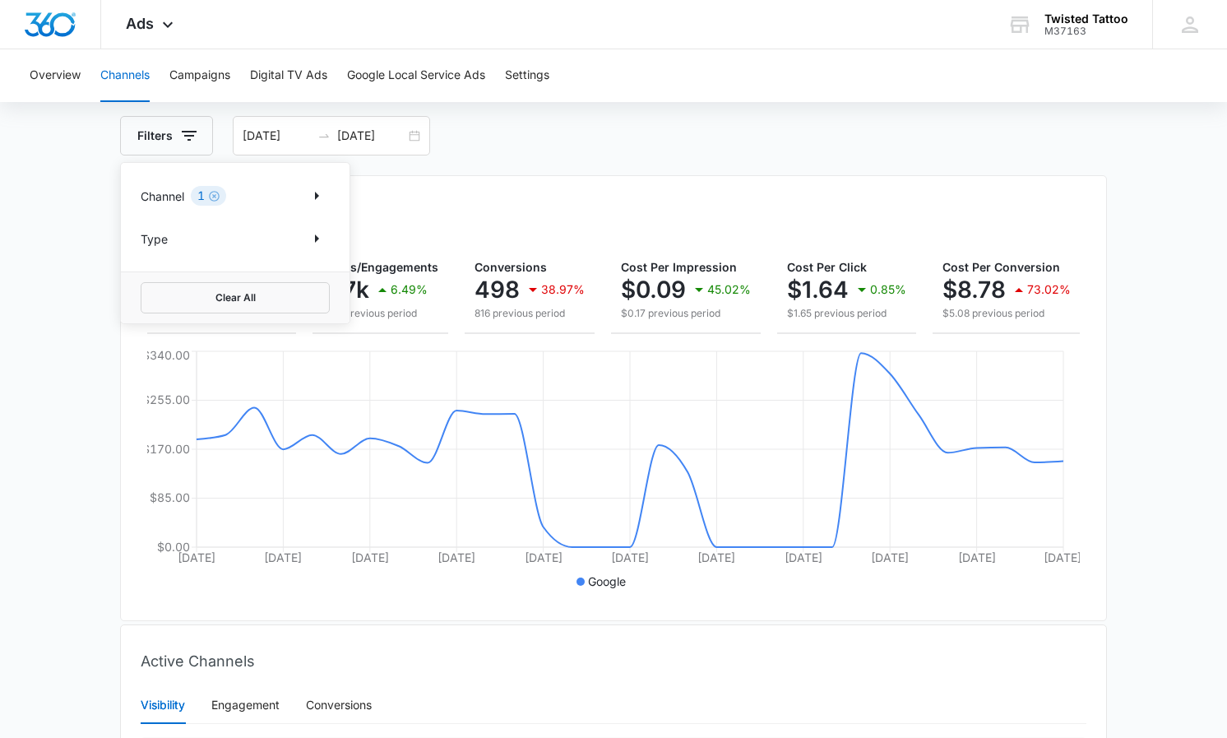
click at [458, 260] on div "Impressions 46.3k 92.07% 24.1k previous period Clicks/Engagements 2.7k 6.49% 2.…" at bounding box center [613, 292] width 932 height 84
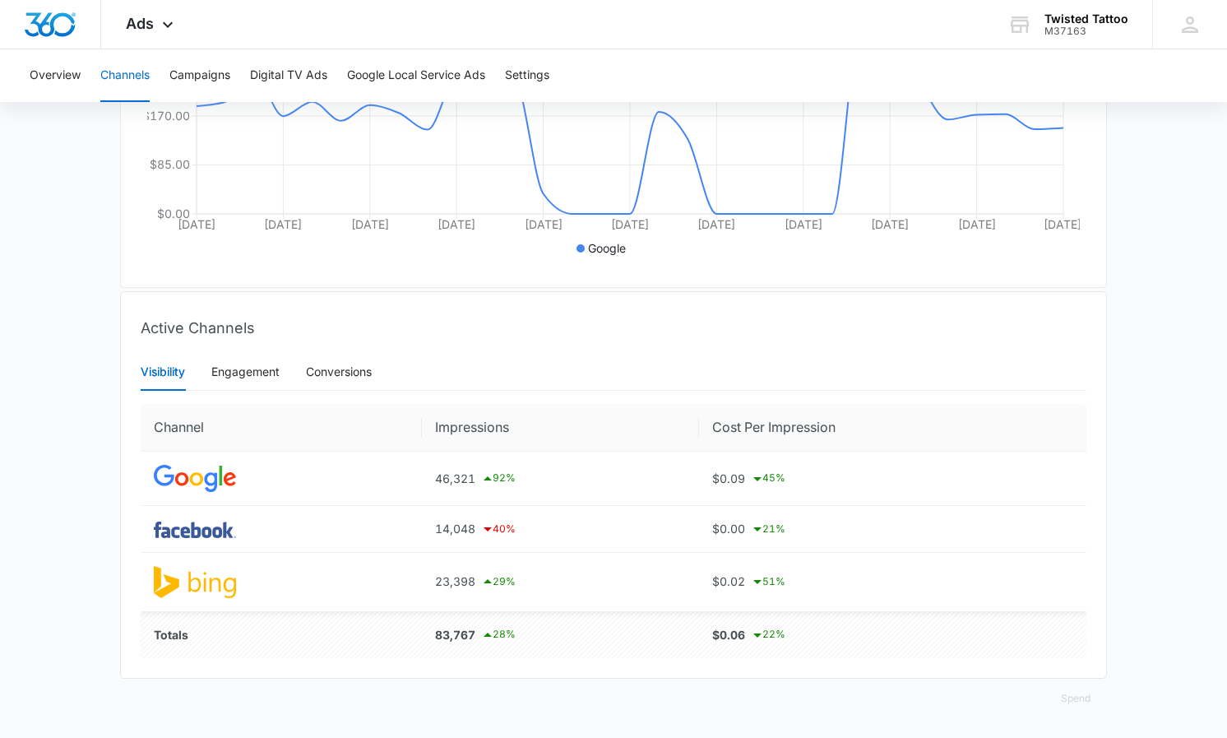
scroll to position [410, 0]
drag, startPoint x: 428, startPoint y: 478, endPoint x: 486, endPoint y: 477, distance: 57.6
click at [486, 477] on td "46,321 92 %" at bounding box center [560, 479] width 277 height 54
copy div "46,321"
drag, startPoint x: 432, startPoint y: 528, endPoint x: 482, endPoint y: 530, distance: 50.2
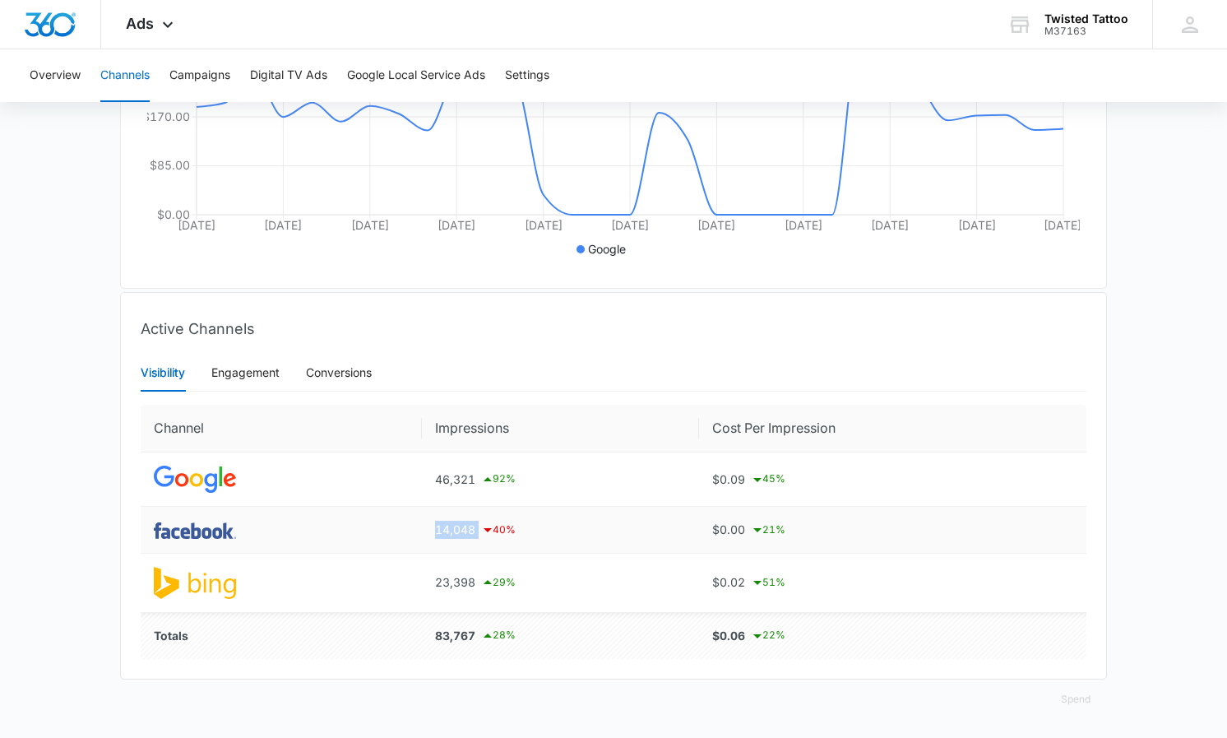
click at [482, 530] on td "14,048 40 %" at bounding box center [560, 529] width 277 height 47
copy div "14,048"
drag, startPoint x: 438, startPoint y: 581, endPoint x: 479, endPoint y: 583, distance: 40.3
click at [479, 583] on td "23,398 29 %" at bounding box center [560, 582] width 277 height 58
copy div "23,398"
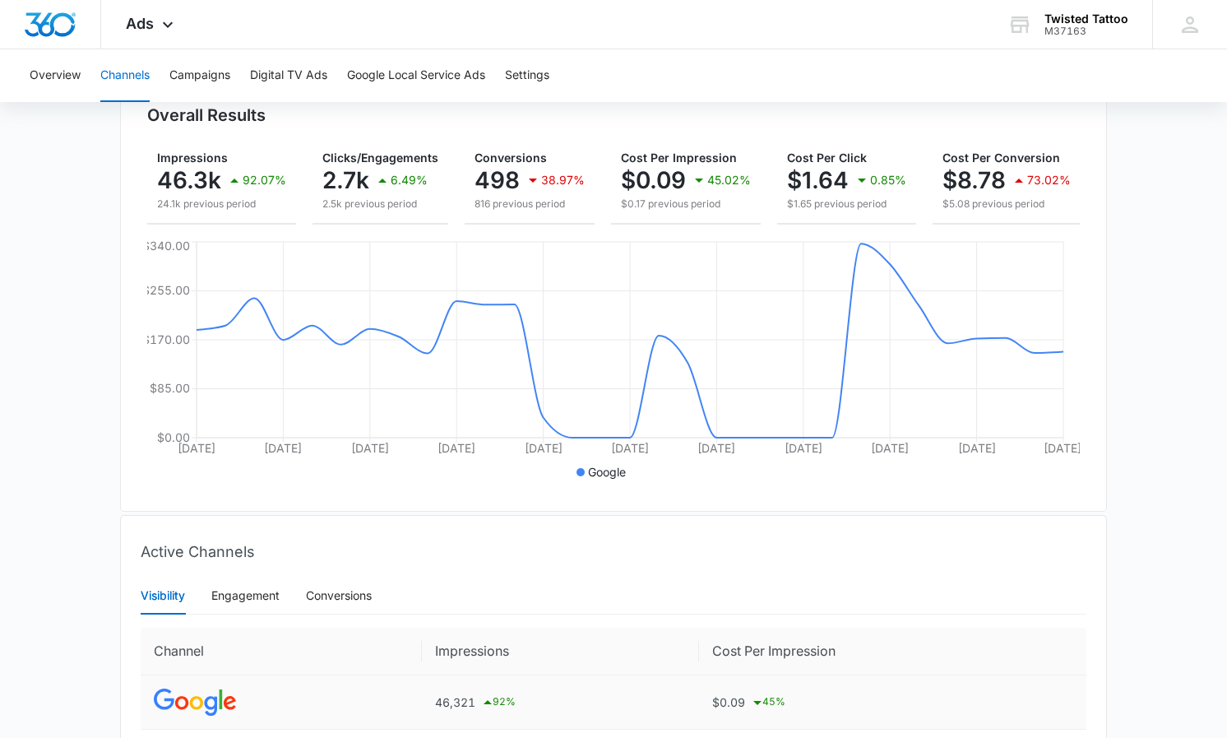
scroll to position [81, 0]
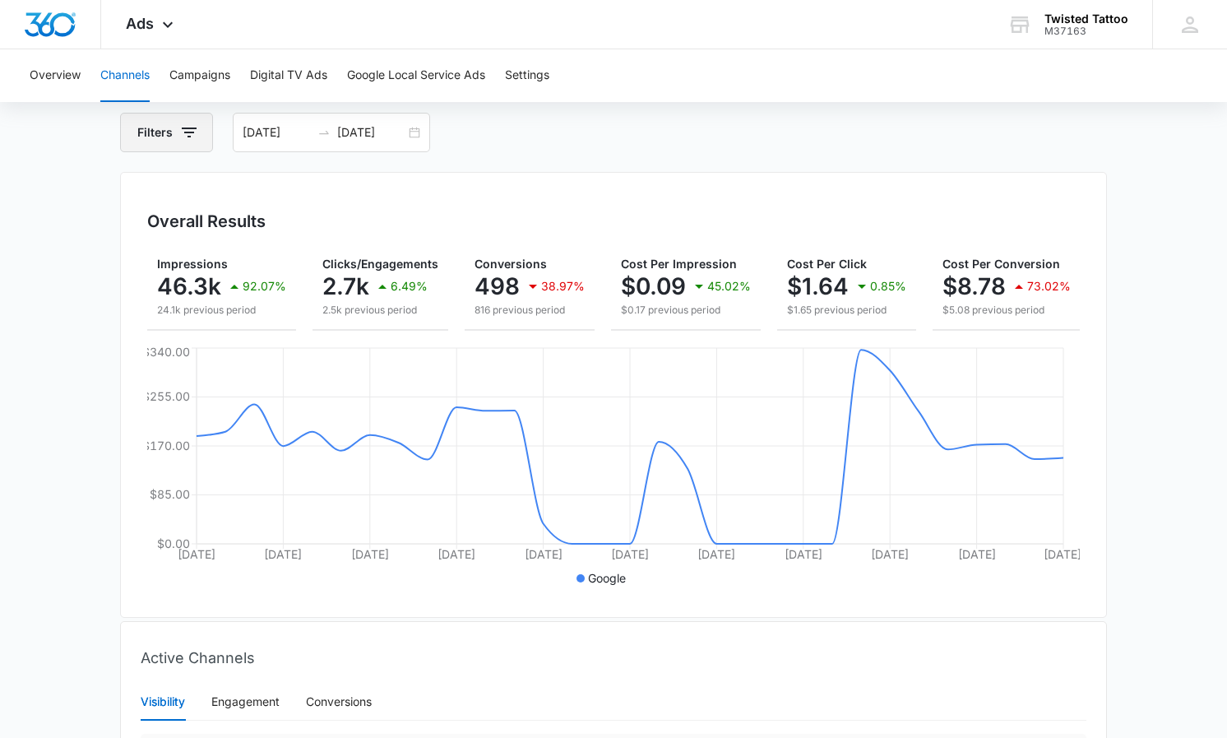
click at [183, 132] on icon "button" at bounding box center [189, 133] width 20 height 20
click at [284, 189] on div "Channel 1" at bounding box center [235, 192] width 189 height 26
click at [311, 194] on icon "Show Channel filters" at bounding box center [317, 193] width 20 height 20
click at [484, 245] on div "Overall Results Impressions 46.3k 92.07% 24.1k previous period Clicks/Engagemen…" at bounding box center [613, 395] width 987 height 446
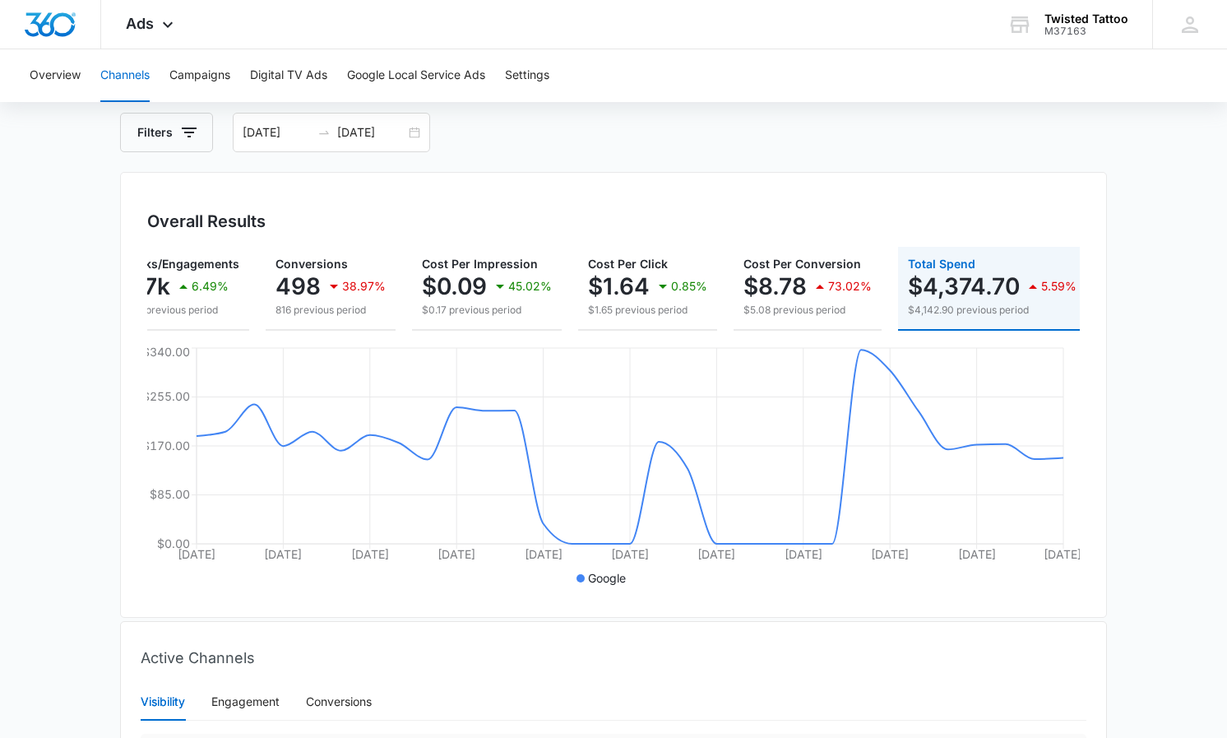
scroll to position [0, 198]
drag, startPoint x: 920, startPoint y: 287, endPoint x: 1020, endPoint y: 288, distance: 99.5
click at [1020, 288] on div "$4,374.70 5.59%" at bounding box center [993, 286] width 169 height 33
click at [190, 155] on div "Channels Filters 07/01/2025 07/31/2025 Overall Results Impressions 46.3k 92.07%…" at bounding box center [613, 570] width 987 height 994
click at [192, 146] on button "Filters" at bounding box center [166, 132] width 93 height 39
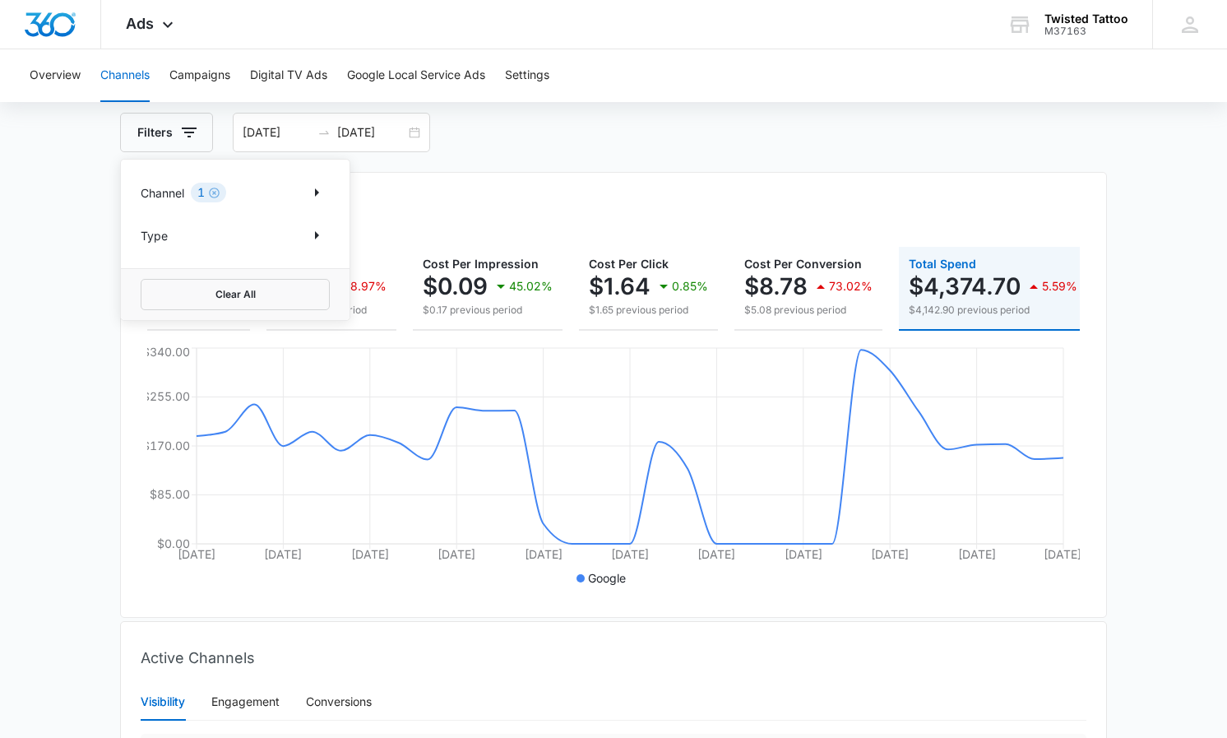
click at [243, 190] on div "Channel 1" at bounding box center [235, 192] width 189 height 26
click at [325, 197] on icon "Show Channel filters" at bounding box center [317, 193] width 20 height 20
drag, startPoint x: 150, startPoint y: 275, endPoint x: 150, endPoint y: 251, distance: 23.9
click at [151, 270] on icon at bounding box center [149, 274] width 15 height 15
click at [141, 274] on input "Facebook / Instagram" at bounding box center [141, 274] width 1 height 1
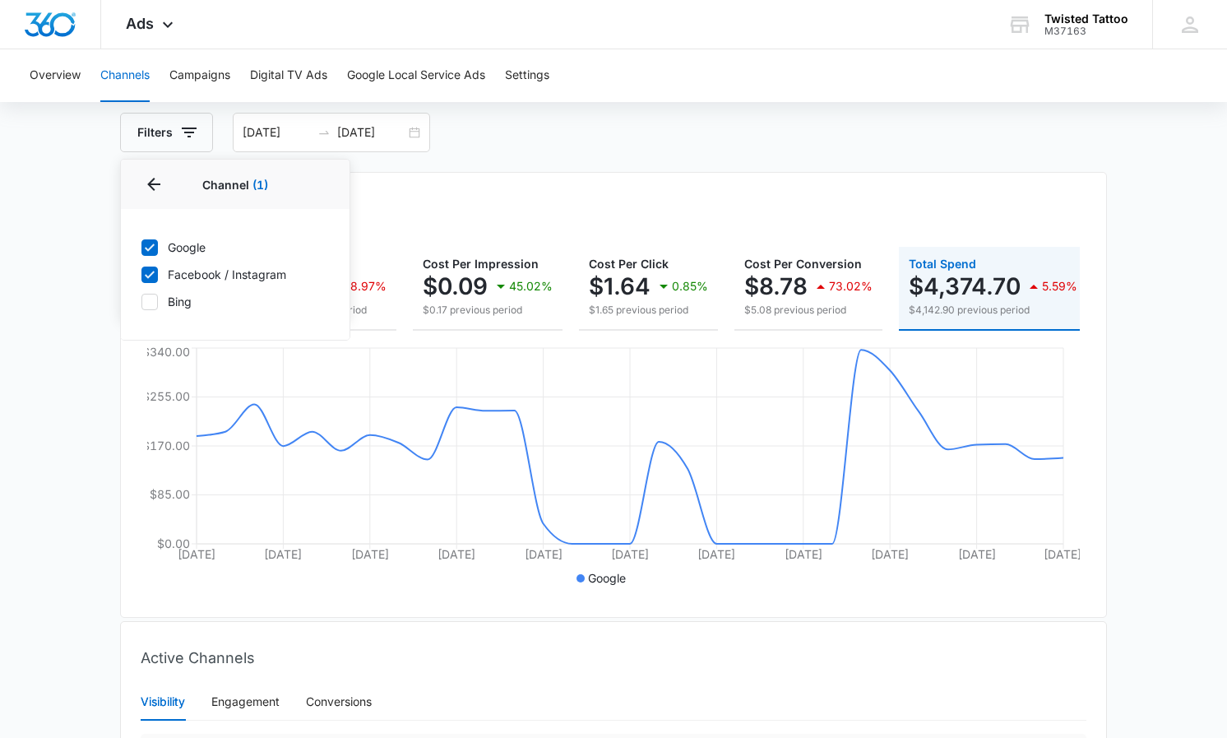
checkbox input "true"
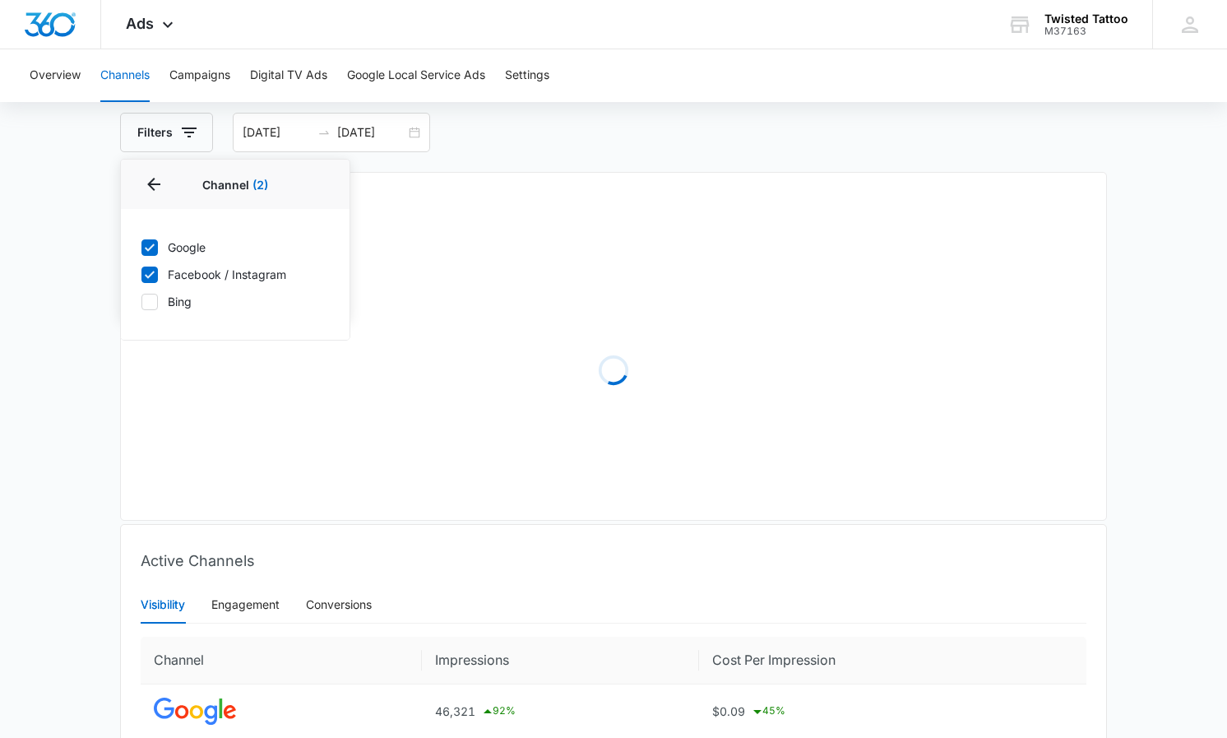
click at [150, 249] on icon at bounding box center [150, 246] width 10 height 7
click at [141, 247] on input "Google" at bounding box center [141, 247] width 1 height 1
checkbox input "false"
click at [553, 182] on div "Overall Results Loading" at bounding box center [613, 346] width 987 height 349
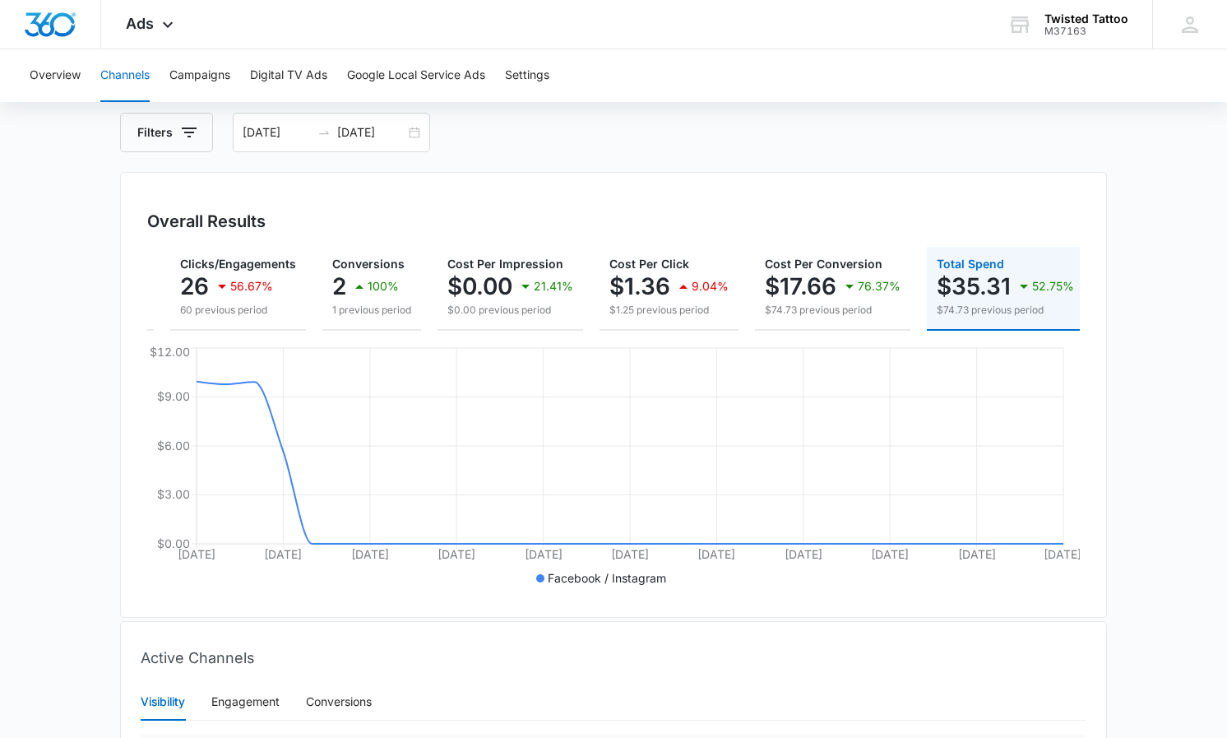
scroll to position [0, 116]
click at [189, 140] on icon "button" at bounding box center [189, 133] width 20 height 20
click at [281, 187] on div "Channel 1" at bounding box center [235, 192] width 189 height 26
click at [326, 196] on icon "Show Channel filters" at bounding box center [317, 193] width 20 height 20
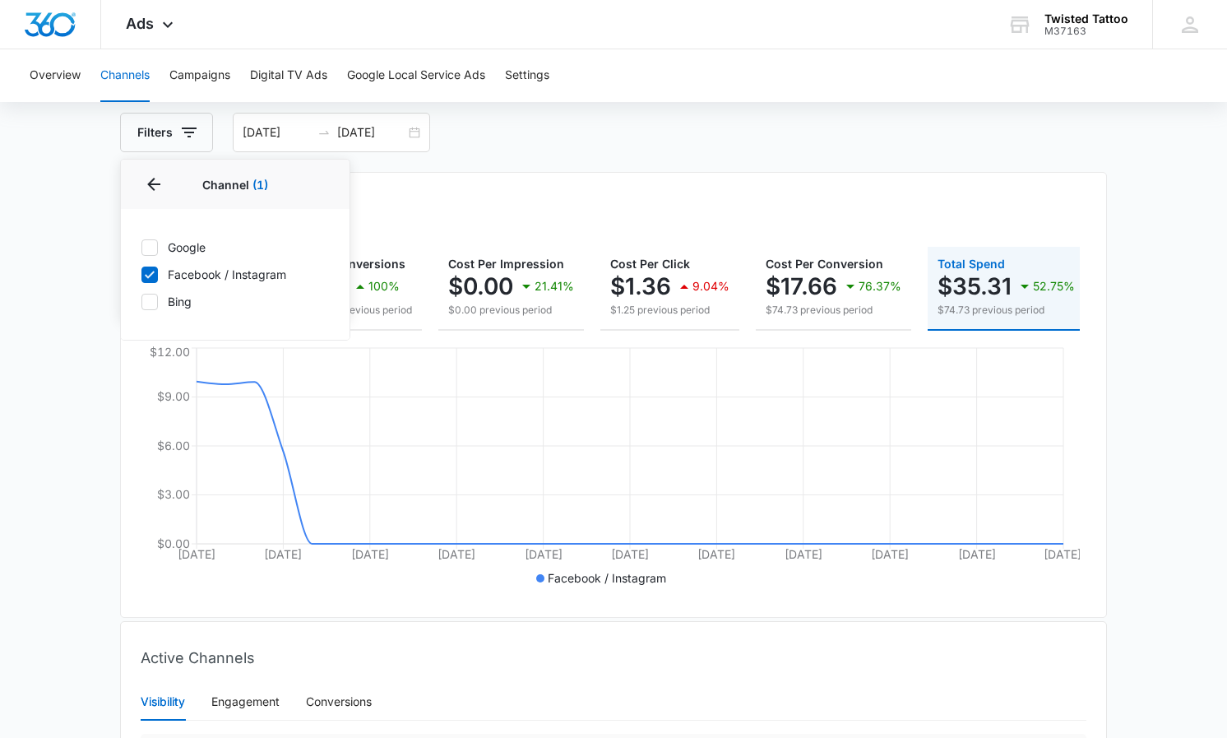
click at [151, 297] on icon at bounding box center [149, 301] width 15 height 15
click at [141, 301] on input "Bing" at bounding box center [141, 301] width 1 height 1
checkbox input "true"
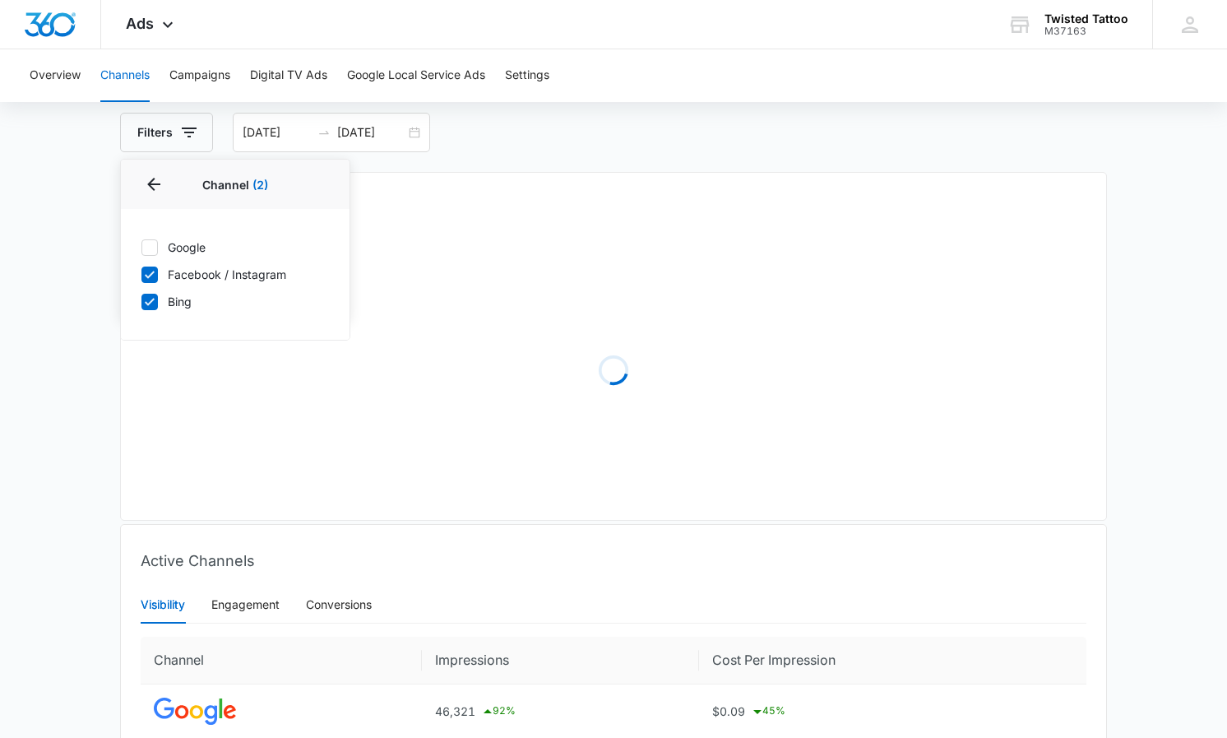
click at [152, 280] on icon at bounding box center [149, 274] width 15 height 15
click at [141, 275] on input "Facebook / Instagram" at bounding box center [141, 274] width 1 height 1
checkbox input "false"
click at [826, 261] on div "Loading" at bounding box center [613, 370] width 932 height 247
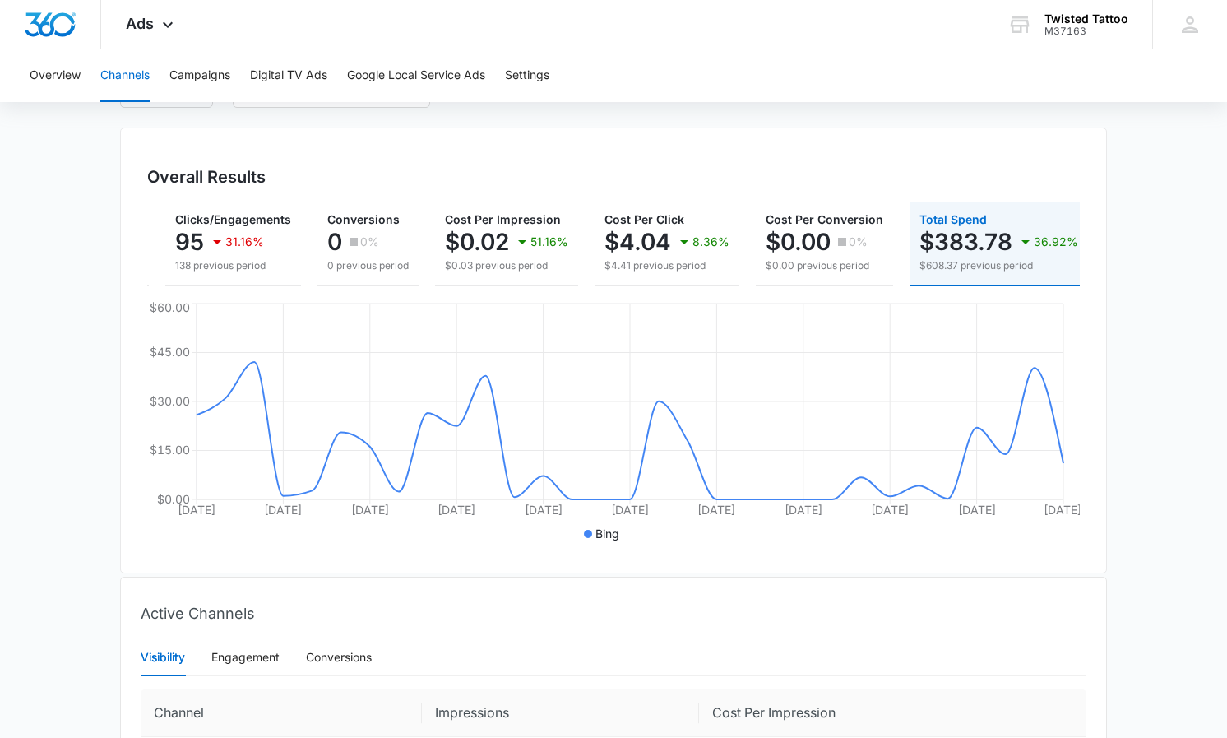
scroll to position [34, 0]
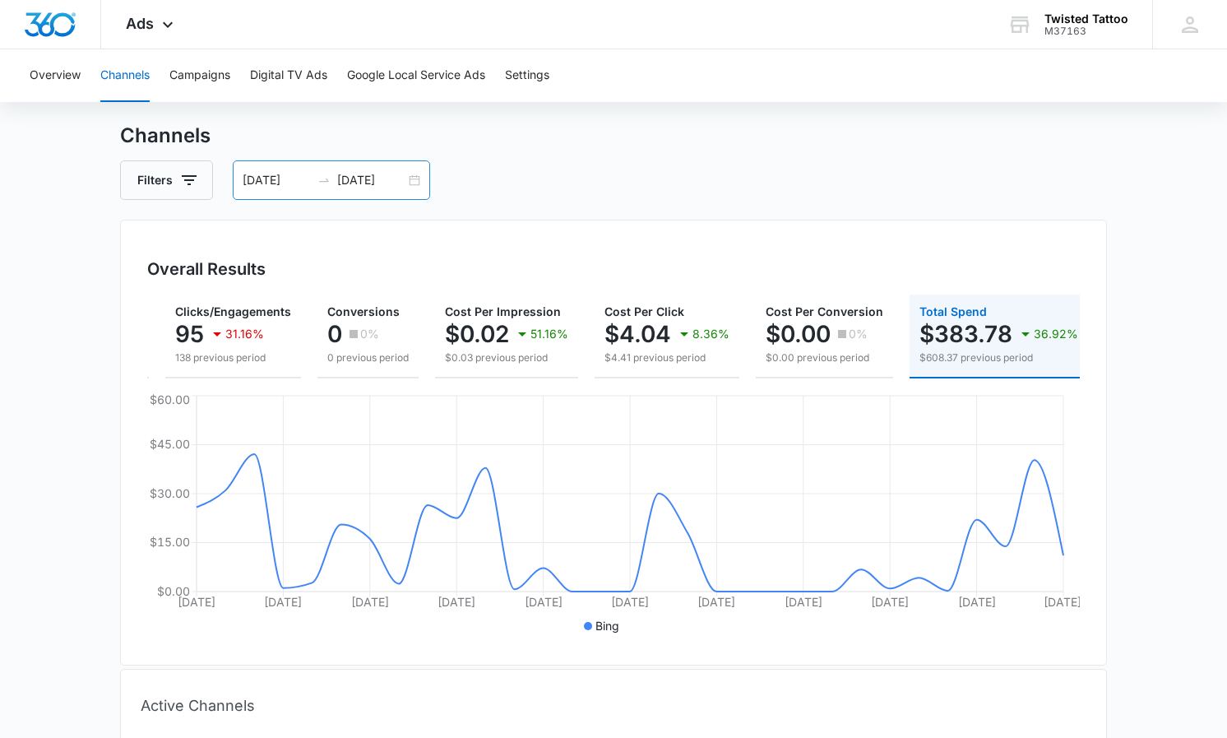
click at [412, 183] on div "07/01/2025 07/31/2025" at bounding box center [331, 179] width 197 height 39
click at [192, 183] on icon "button" at bounding box center [189, 180] width 20 height 20
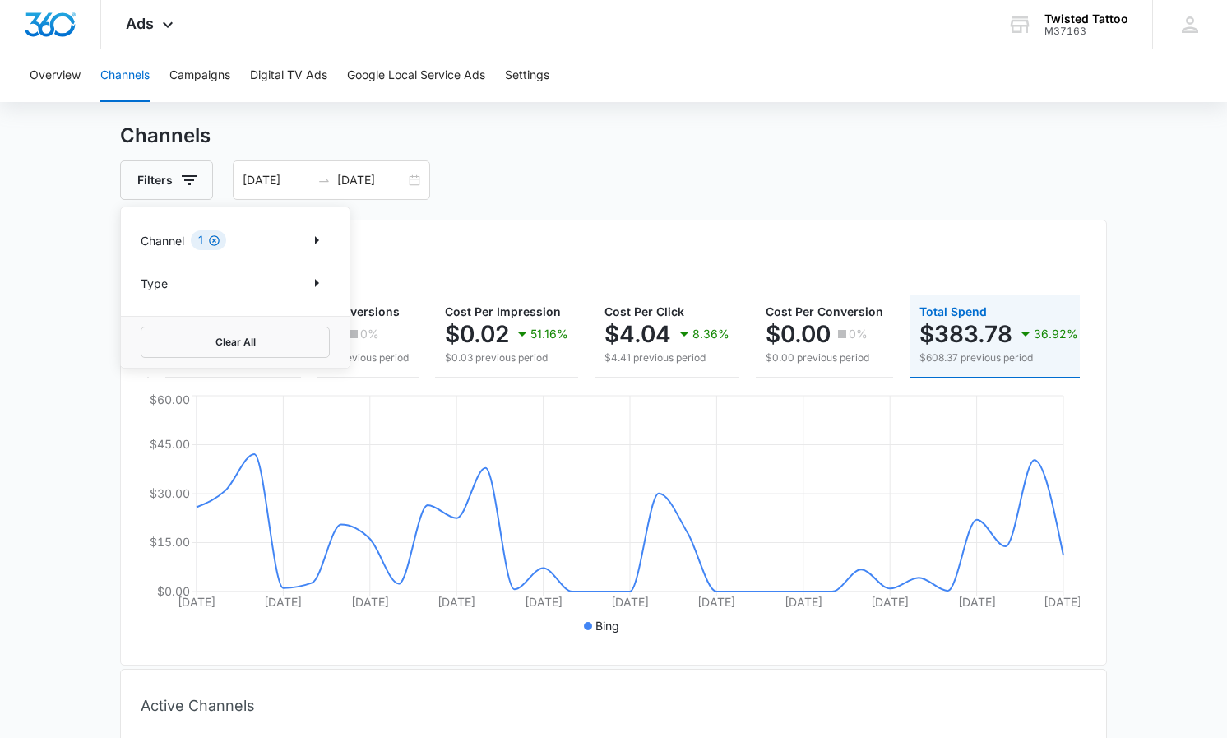
click at [216, 240] on icon "Clear" at bounding box center [214, 240] width 11 height 11
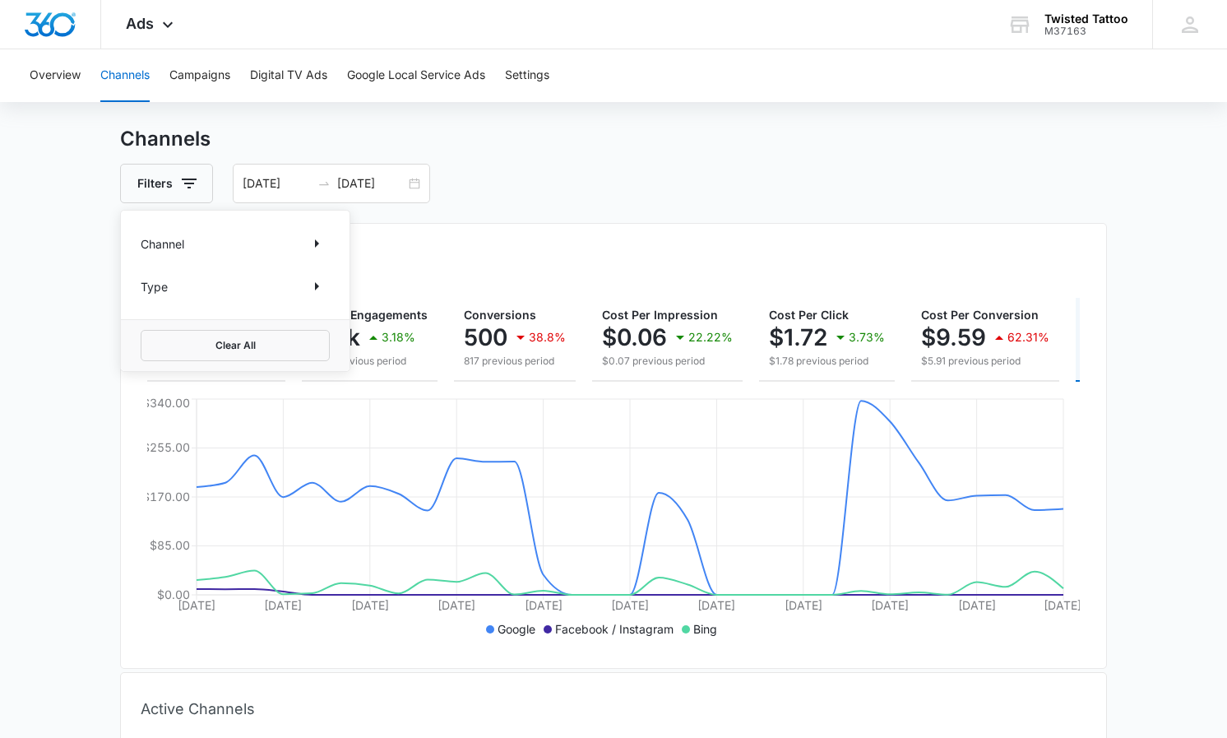
scroll to position [30, 0]
click at [398, 167] on div "07/01/2025 07/31/2025" at bounding box center [331, 183] width 197 height 39
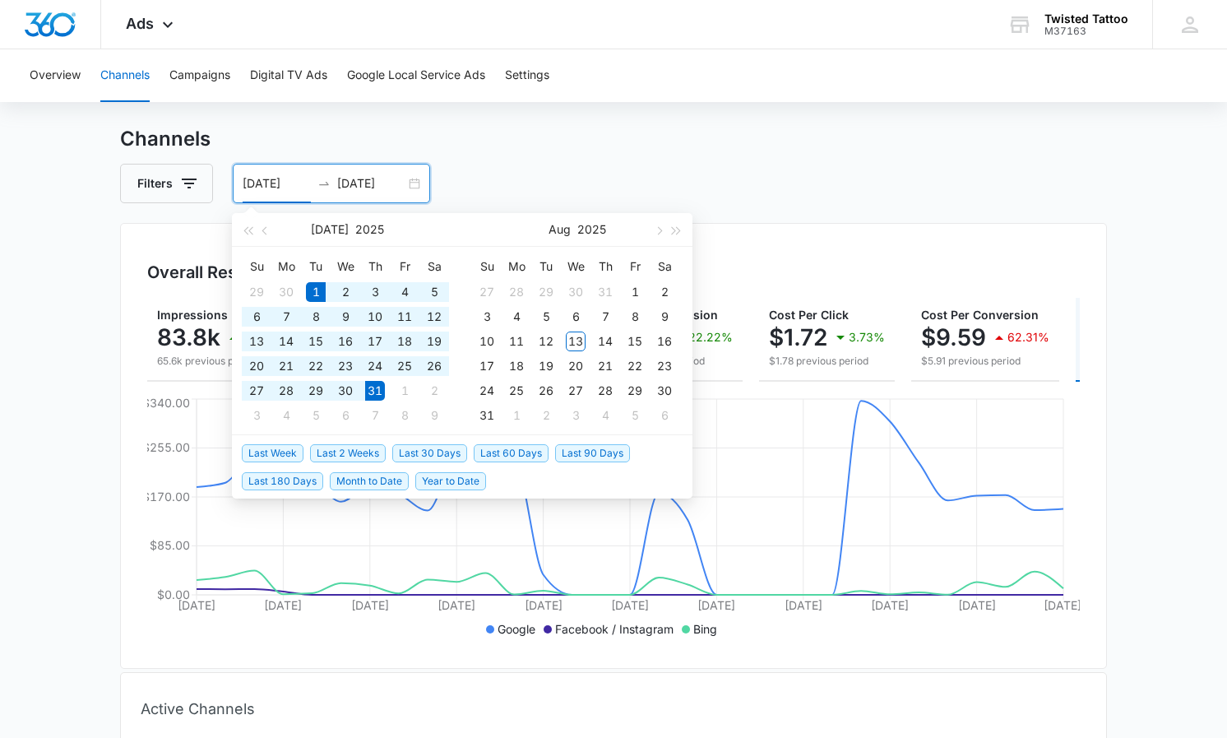
click at [422, 182] on div "07/01/2025 07/31/2025" at bounding box center [331, 183] width 197 height 39
click at [252, 234] on span "button" at bounding box center [247, 230] width 8 height 8
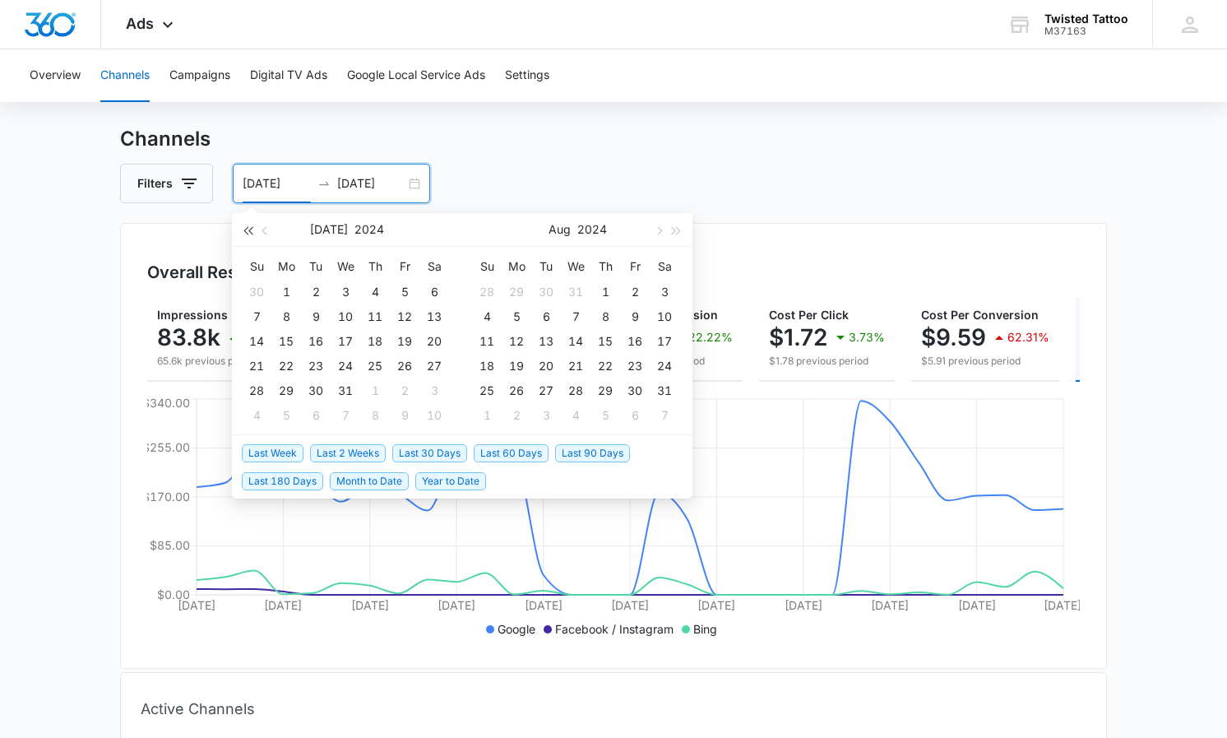
click at [250, 231] on span "button" at bounding box center [247, 230] width 8 height 8
click at [679, 230] on span "button" at bounding box center [677, 230] width 8 height 8
click at [269, 233] on button "button" at bounding box center [266, 229] width 18 height 33
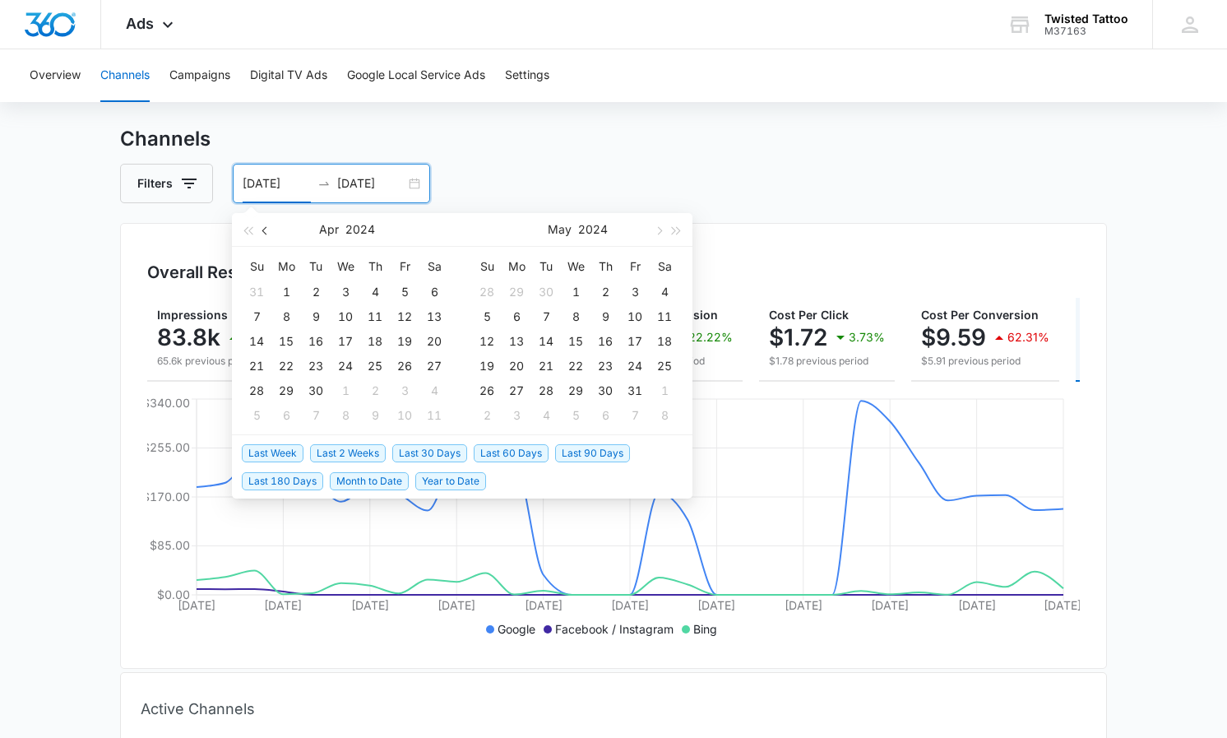
click at [269, 233] on button "button" at bounding box center [266, 229] width 18 height 33
type input "01/01/2024"
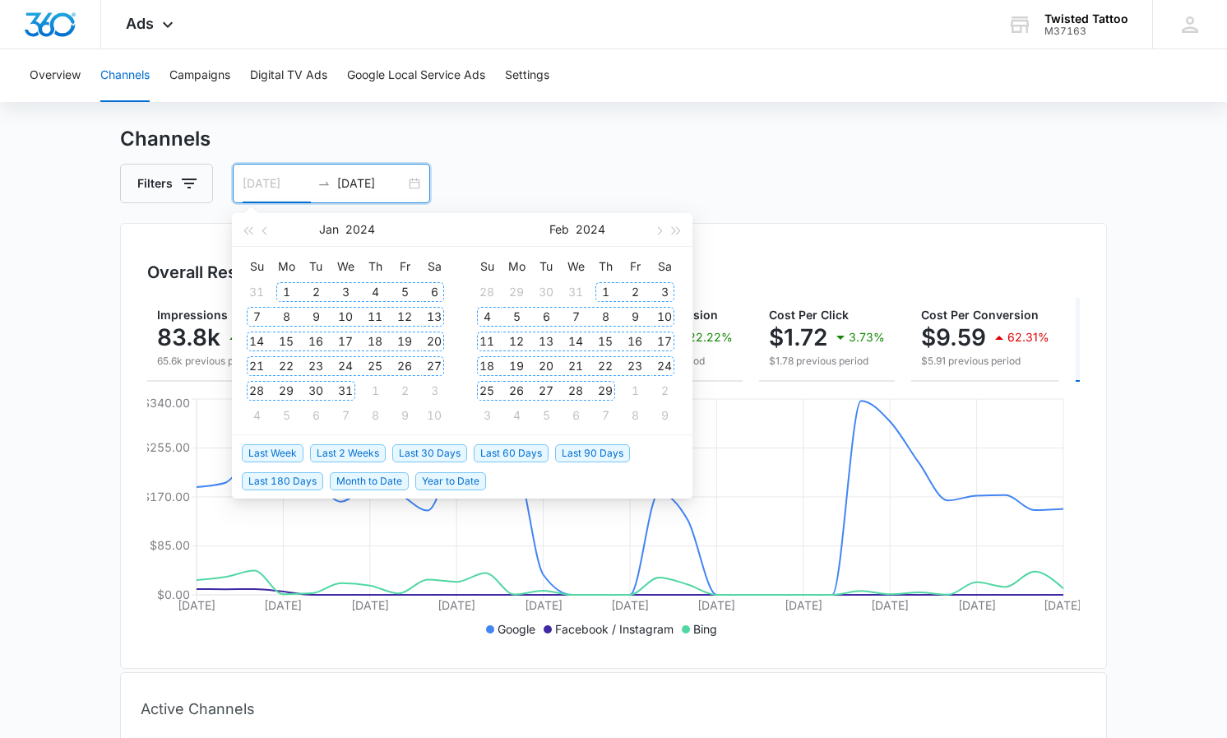
click at [285, 289] on div "1" at bounding box center [286, 292] width 20 height 20
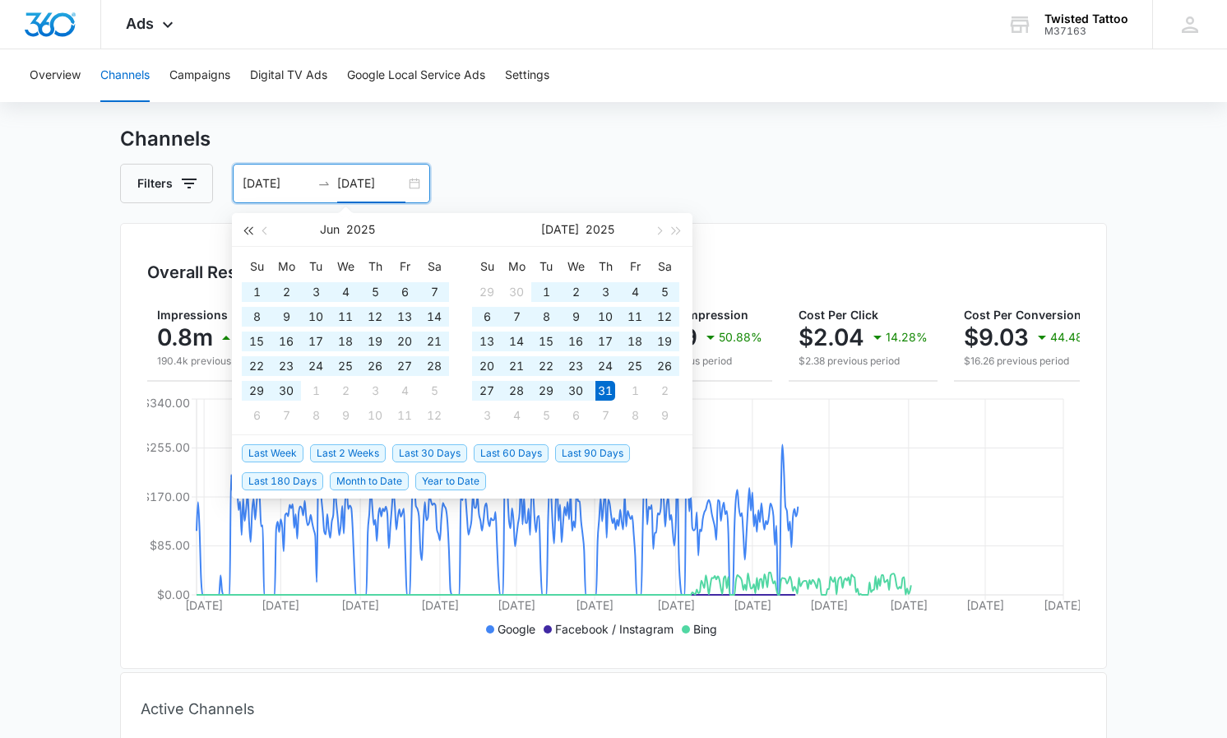
click at [250, 231] on span "button" at bounding box center [247, 230] width 8 height 8
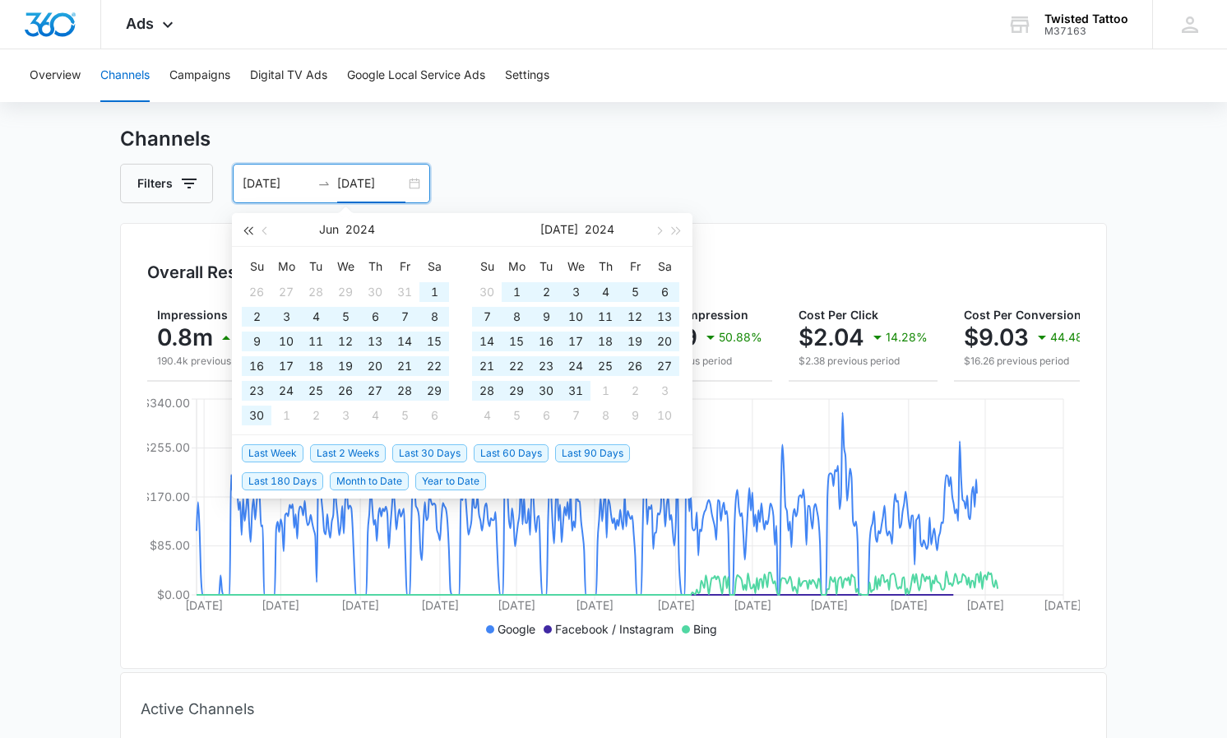
click at [250, 231] on span "button" at bounding box center [247, 230] width 8 height 8
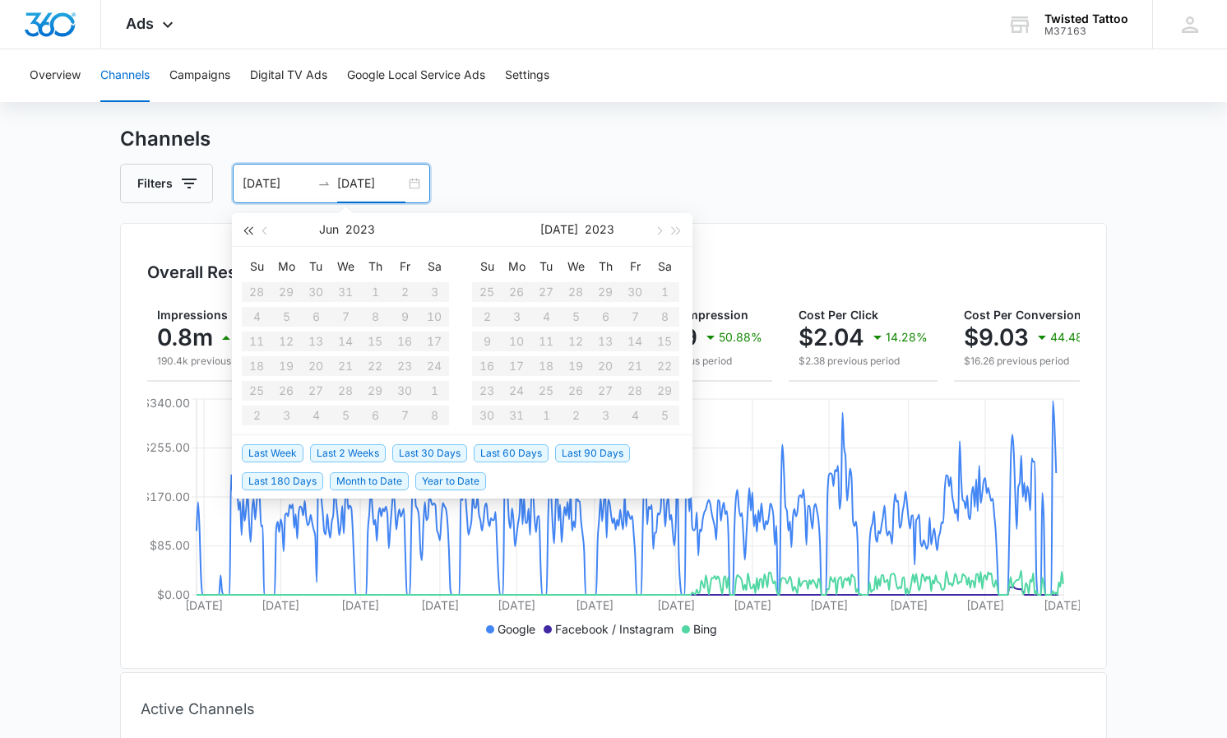
click at [250, 231] on span "button" at bounding box center [247, 230] width 8 height 8
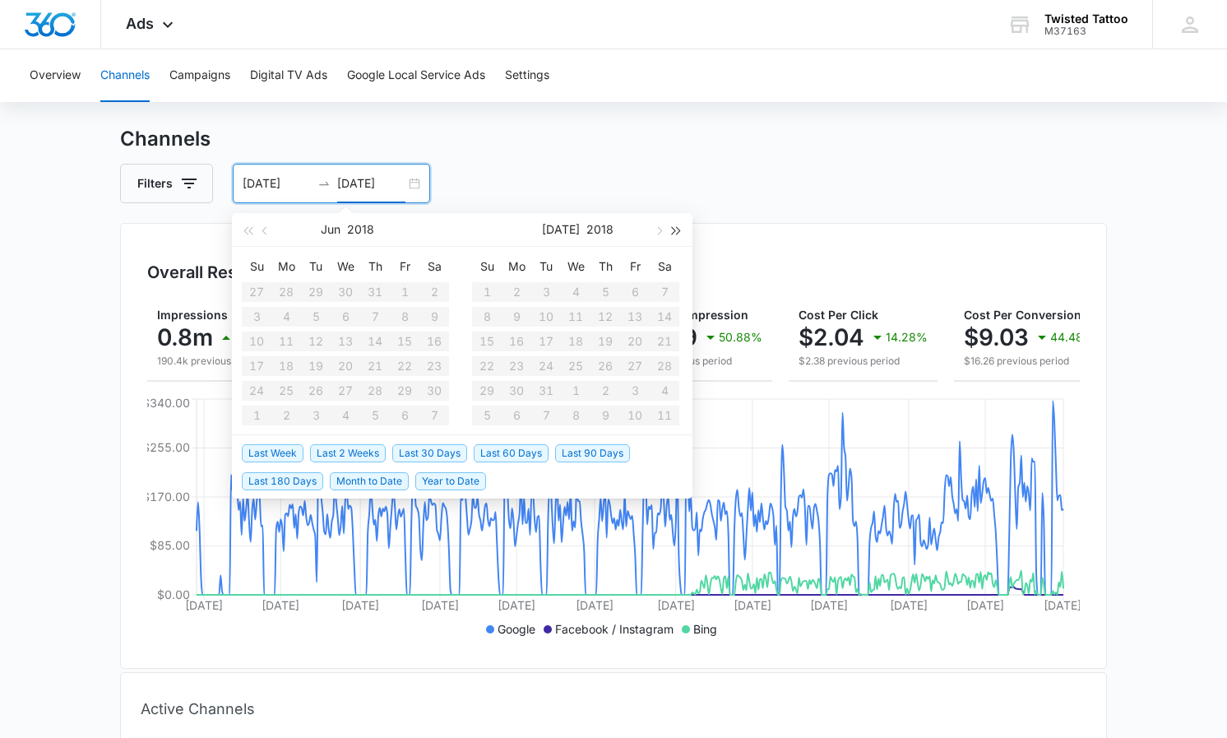
click at [676, 234] on button "button" at bounding box center [677, 229] width 18 height 33
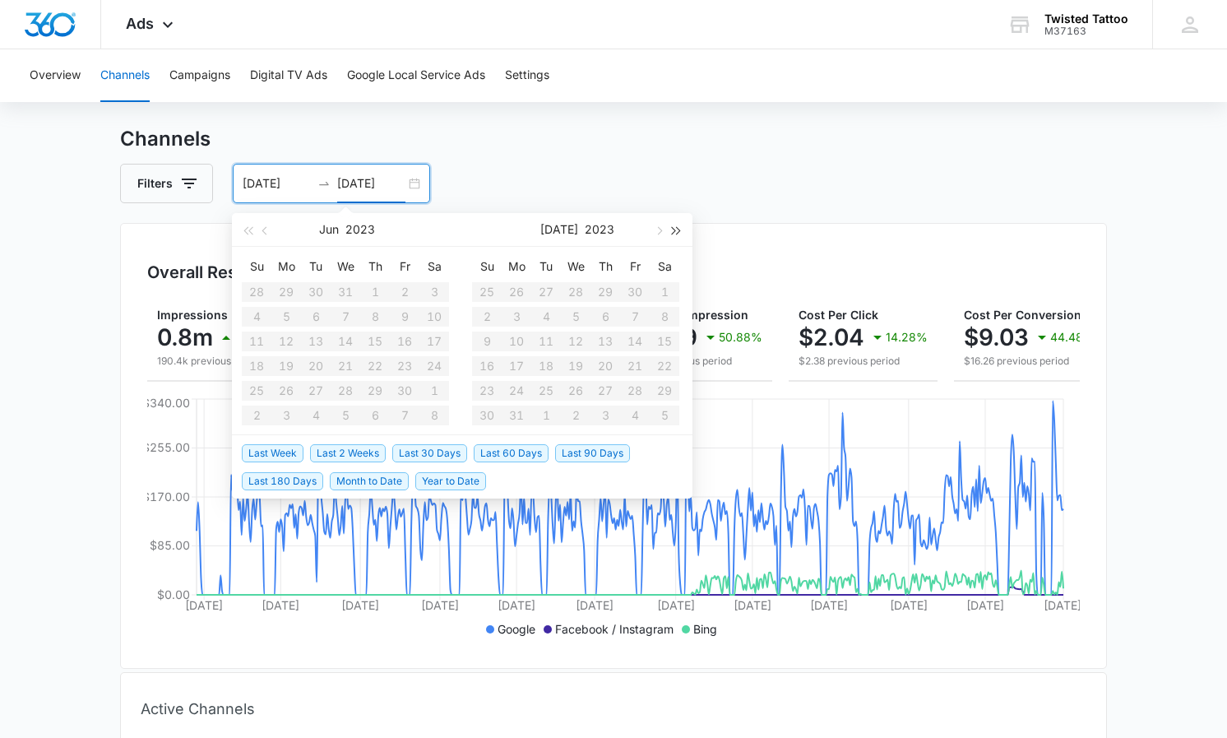
click at [676, 234] on button "button" at bounding box center [677, 229] width 18 height 33
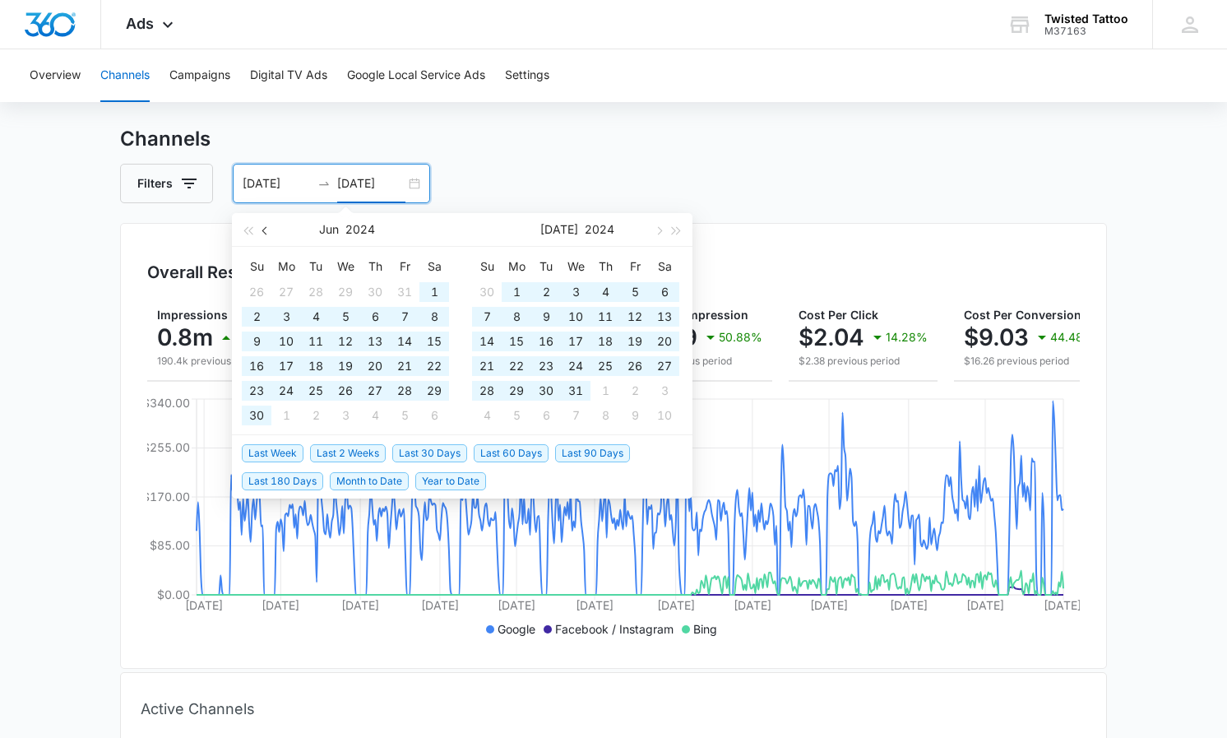
click at [267, 234] on button "button" at bounding box center [266, 229] width 18 height 33
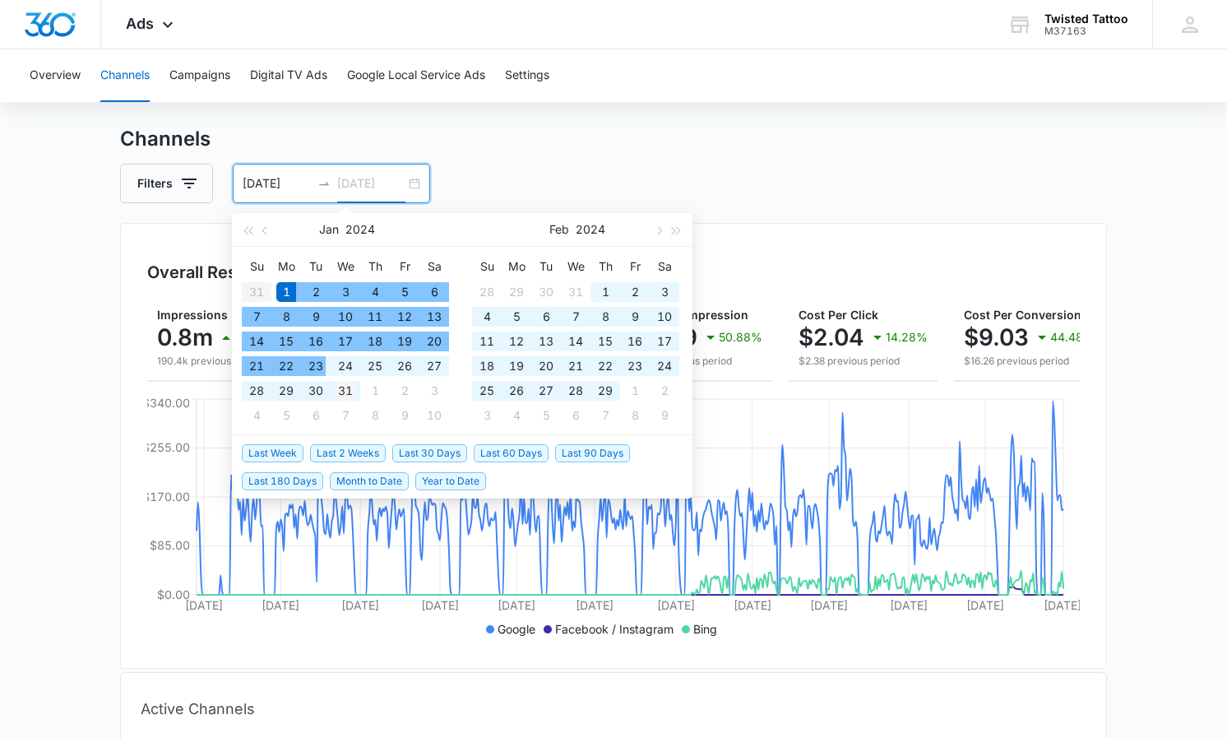
type input "01/31/2024"
click at [335, 392] on div "31" at bounding box center [345, 391] width 20 height 20
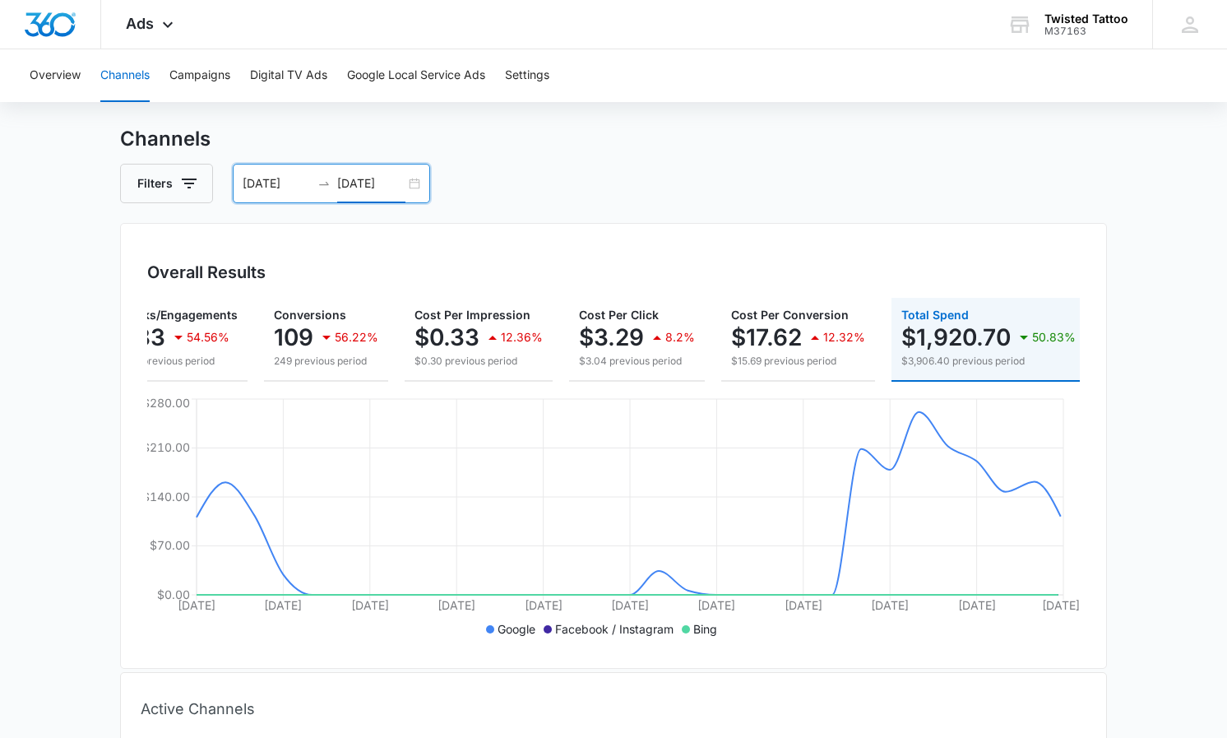
scroll to position [0, 183]
click at [197, 183] on icon "button" at bounding box center [189, 183] width 20 height 20
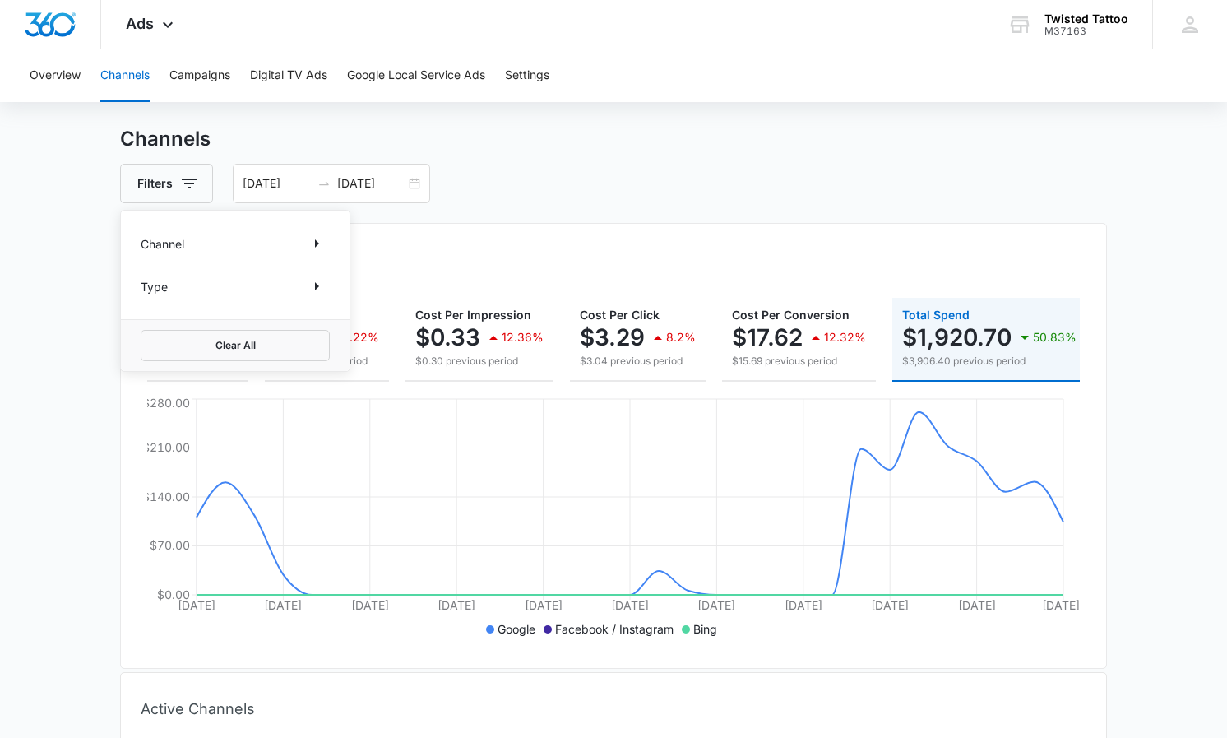
click at [276, 244] on div "Channel" at bounding box center [235, 243] width 189 height 26
click at [318, 245] on icon "Show Channel filters" at bounding box center [317, 244] width 20 height 20
click at [428, 286] on div "Overall Results Impressions 5.8k 56.24% 13.2k previous period Clicks/Engagement…" at bounding box center [613, 446] width 987 height 446
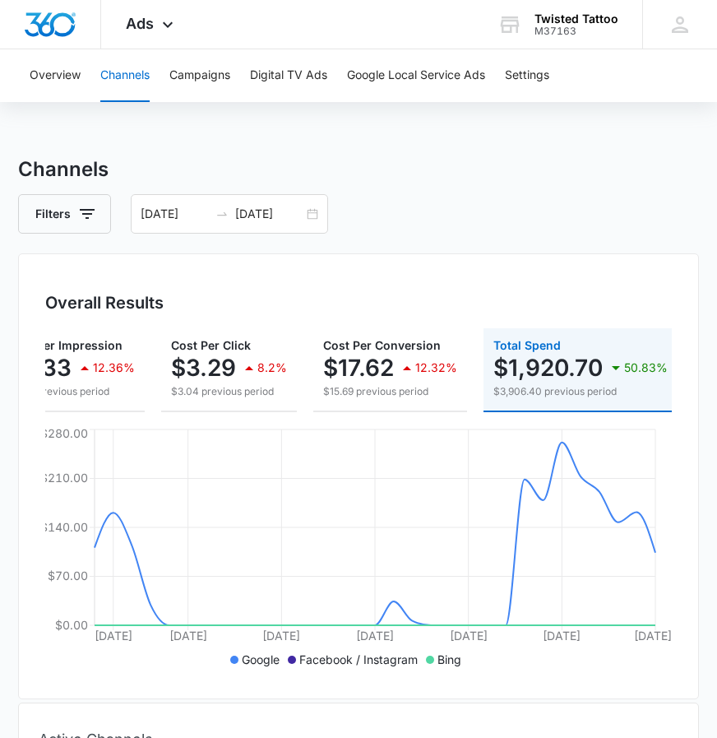
scroll to position [0, 489]
click at [312, 215] on div "01/01/2024 01/31/2024" at bounding box center [229, 213] width 197 height 39
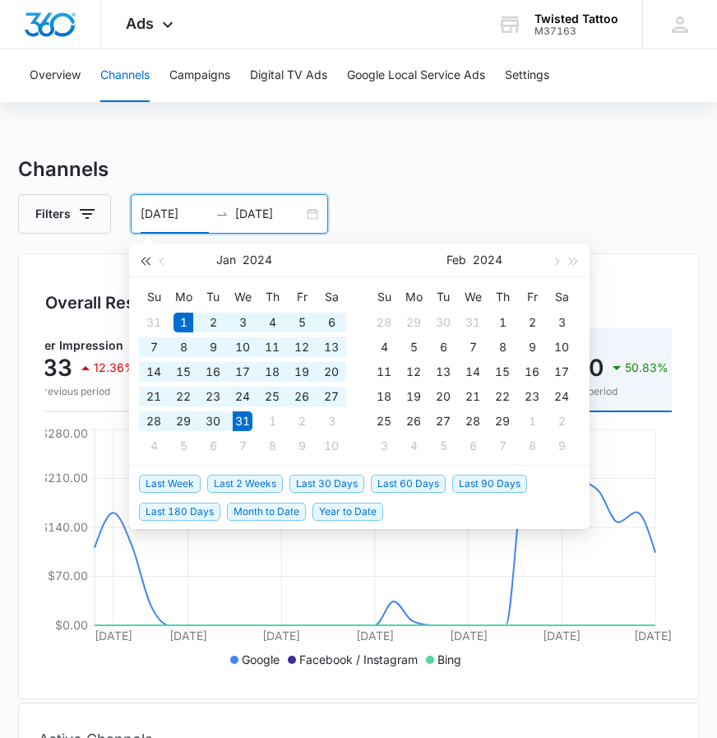
click at [149, 261] on span "button" at bounding box center [145, 261] width 8 height 8
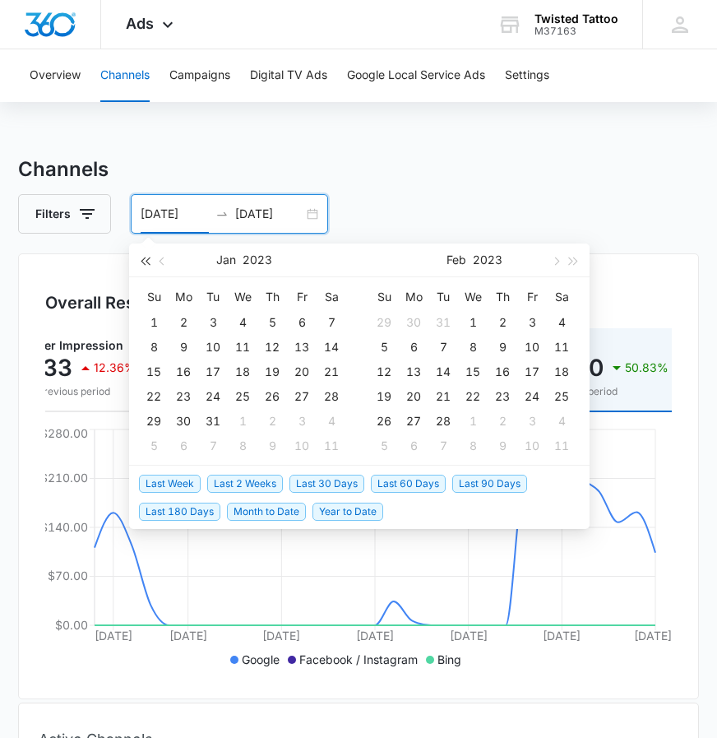
click at [149, 261] on span "button" at bounding box center [145, 261] width 8 height 8
click at [572, 264] on button "button" at bounding box center [574, 259] width 18 height 33
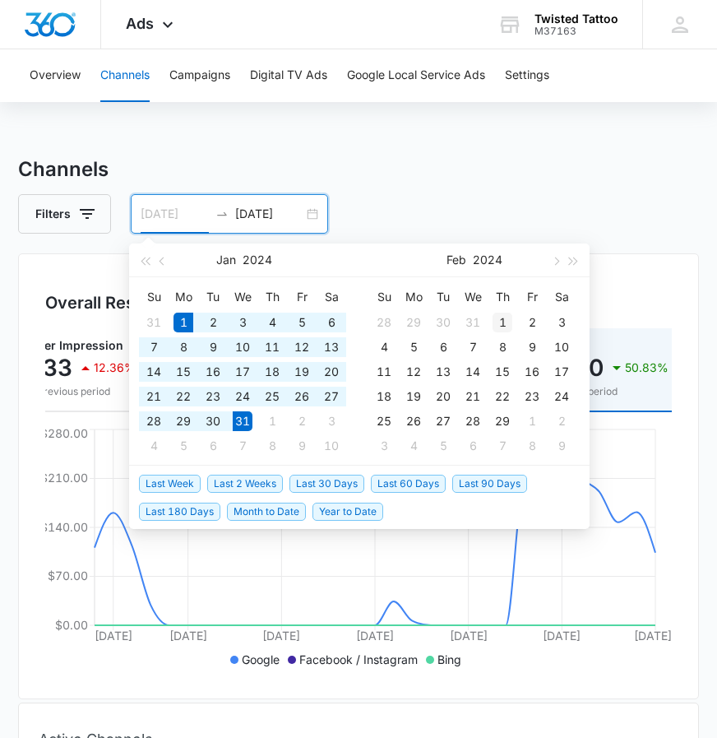
type input "02/01/2024"
click at [506, 320] on div "1" at bounding box center [503, 322] width 20 height 20
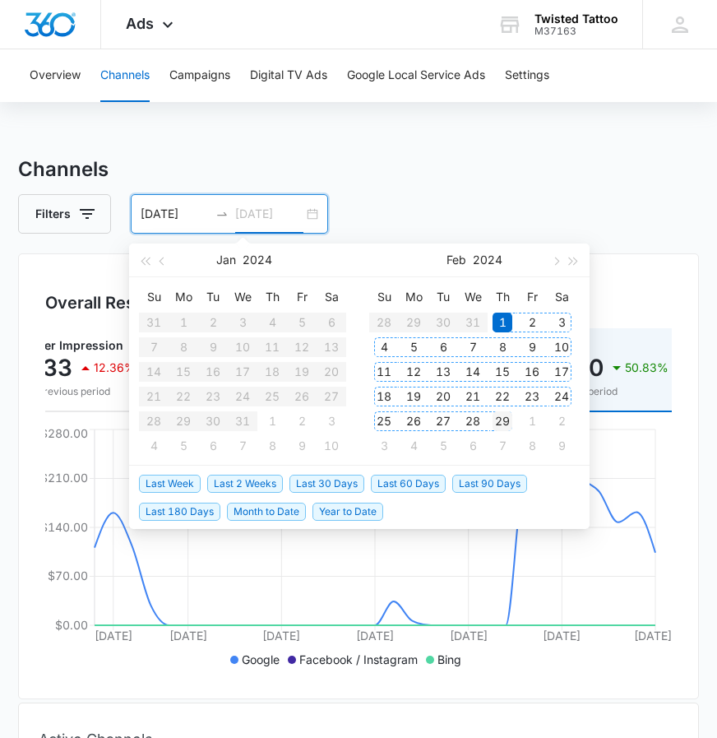
type input "02/29/2024"
click at [505, 415] on div "29" at bounding box center [503, 421] width 20 height 20
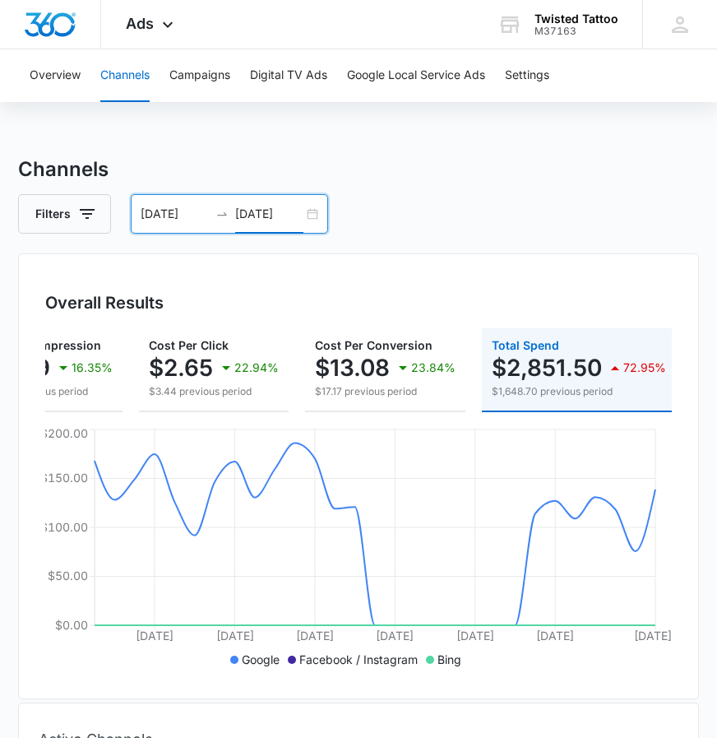
scroll to position [0, 507]
click at [313, 214] on div "02/01/2024 02/29/2024" at bounding box center [229, 213] width 197 height 39
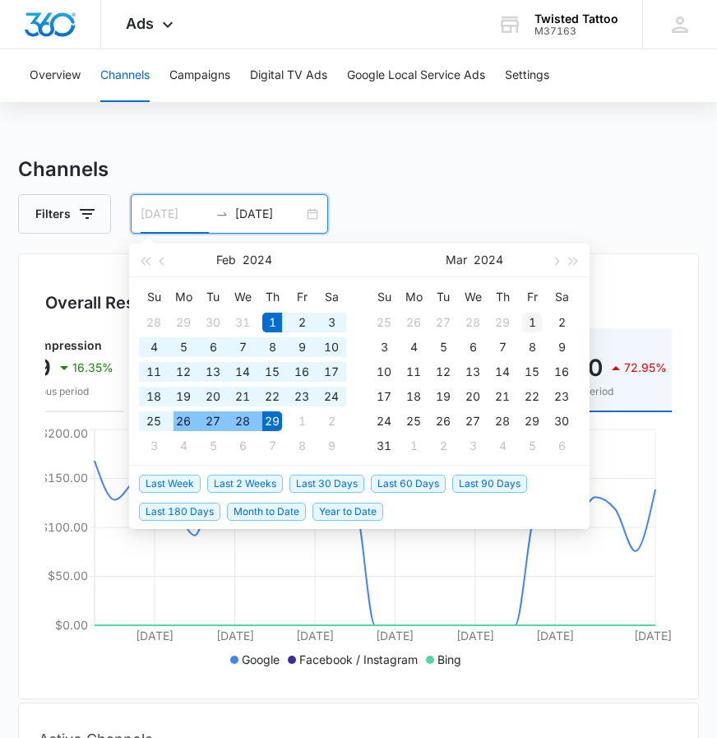
type input "03/01/2024"
click at [525, 324] on div "1" at bounding box center [532, 322] width 20 height 20
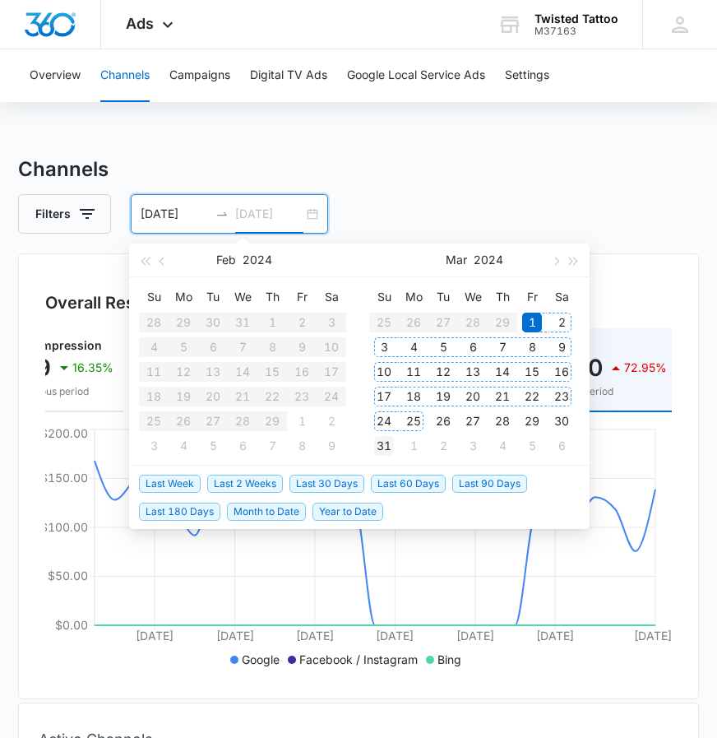
type input "03/31/2024"
click at [385, 446] on div "31" at bounding box center [384, 446] width 20 height 20
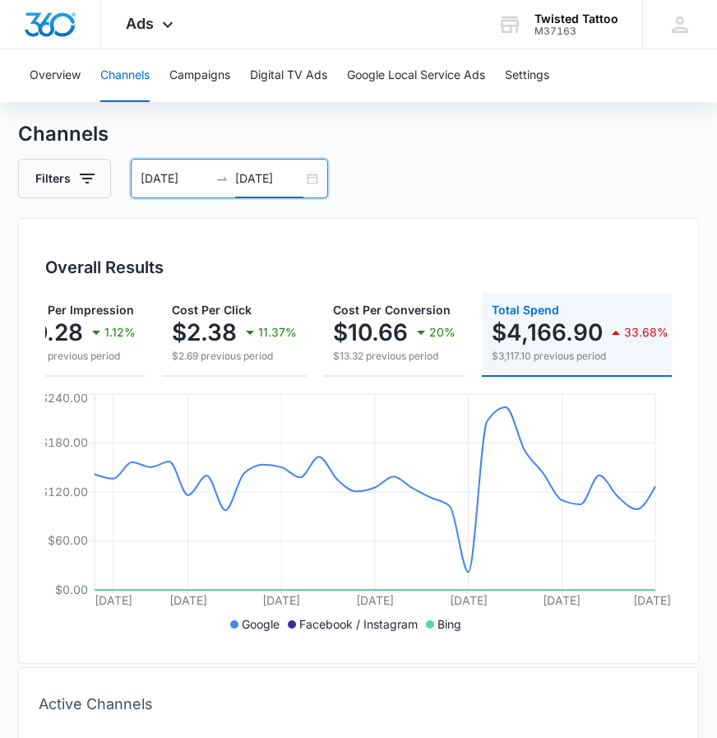
scroll to position [0, 479]
click at [315, 173] on div "03/01/2024 03/31/2024" at bounding box center [229, 178] width 197 height 39
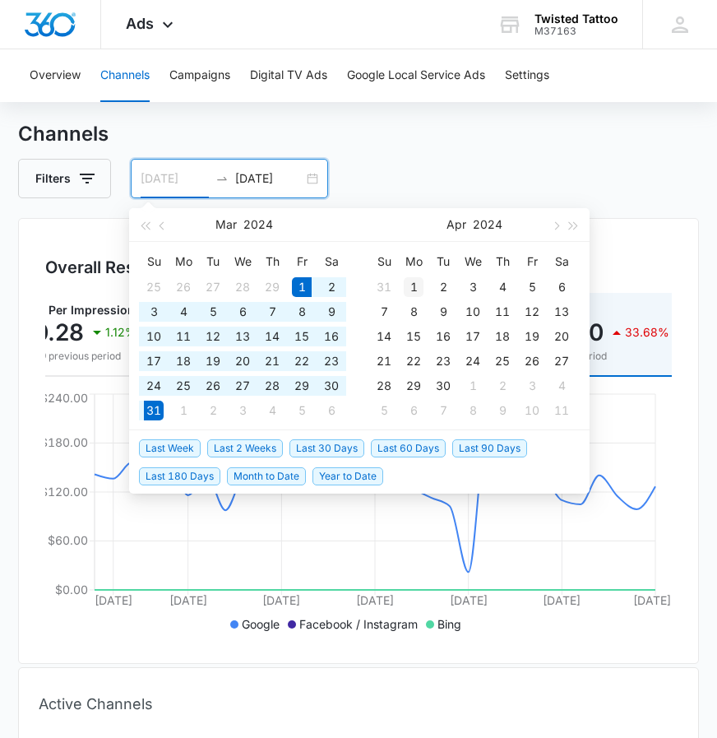
type input "04/01/2024"
click at [412, 283] on div "1" at bounding box center [414, 287] width 20 height 20
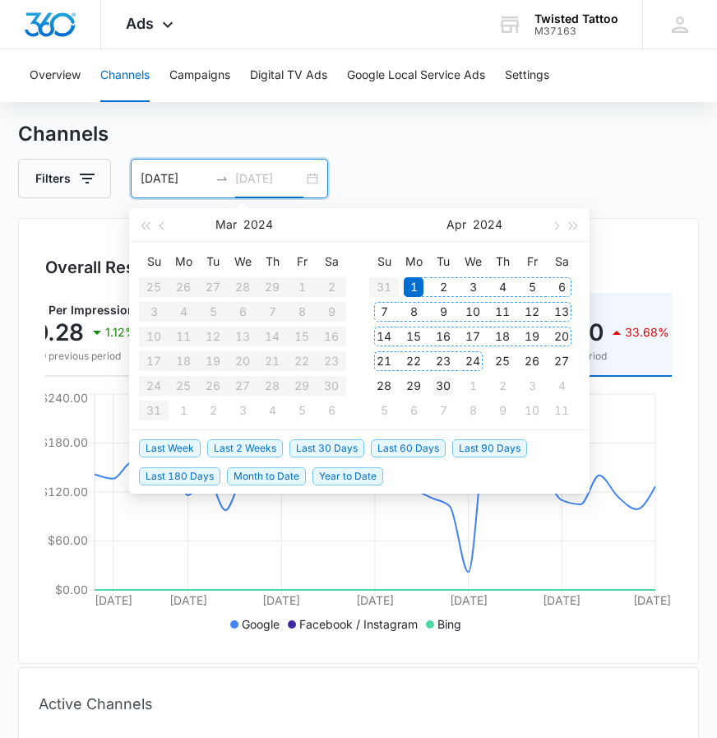
type input "04/30/2024"
click at [448, 382] on div "30" at bounding box center [443, 386] width 20 height 20
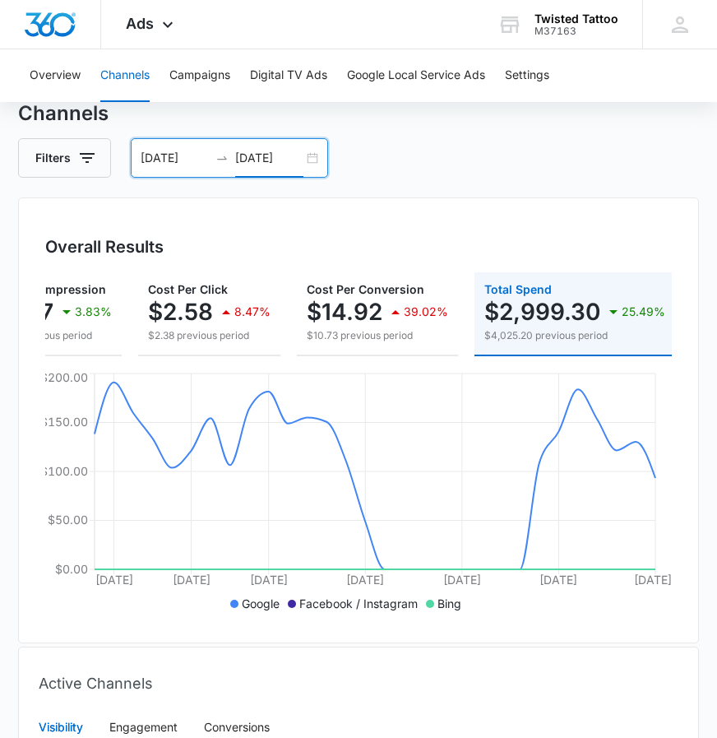
scroll to position [0, 485]
click at [316, 160] on div "04/01/2024 04/30/2024" at bounding box center [229, 157] width 197 height 39
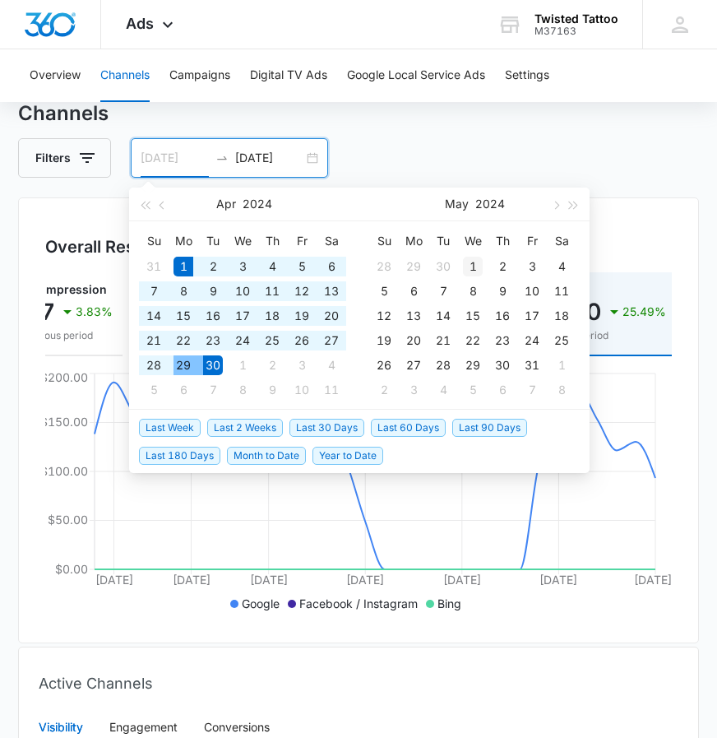
type input "05/01/2024"
click at [467, 264] on div "1" at bounding box center [473, 267] width 20 height 20
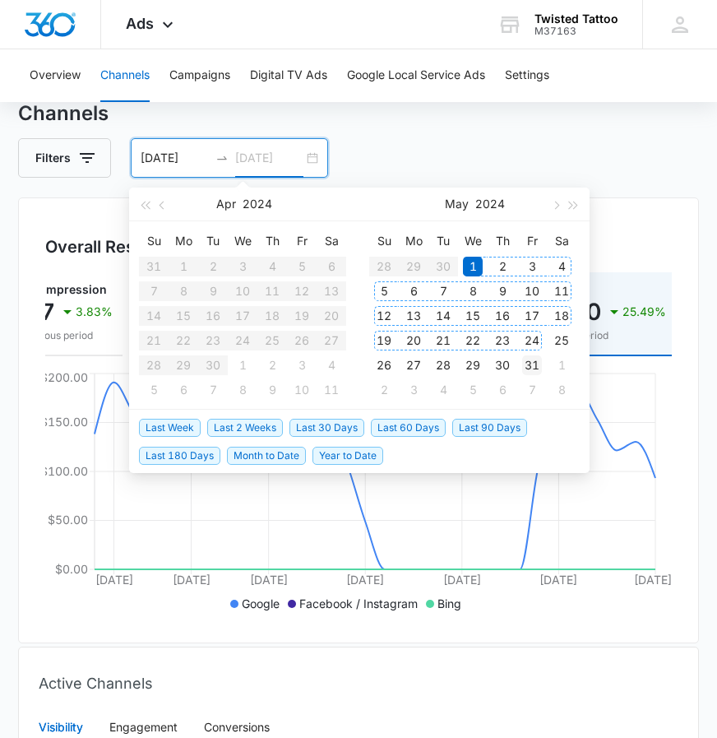
type input "05/31/2024"
click at [533, 368] on div "31" at bounding box center [532, 365] width 20 height 20
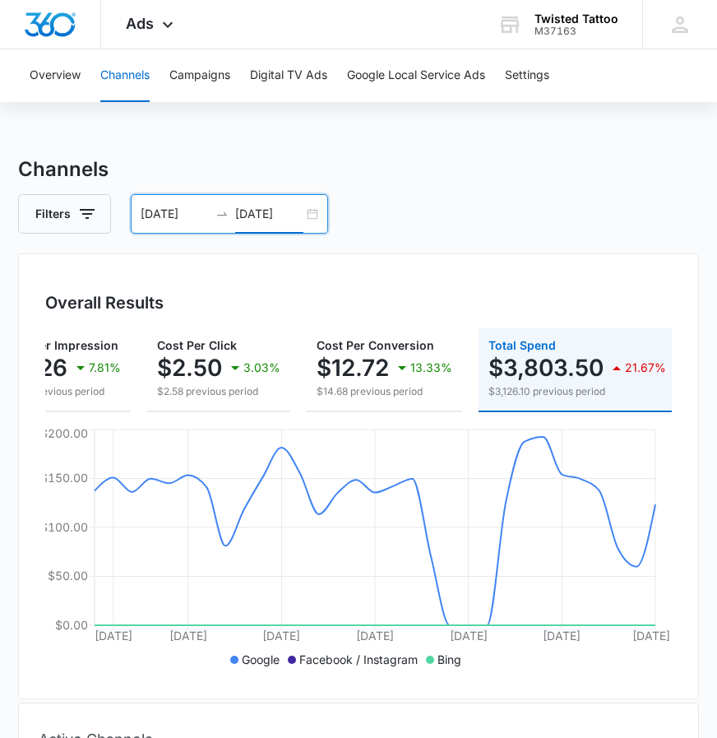
scroll to position [0, 507]
click at [312, 217] on div "05/01/2024 05/31/2024" at bounding box center [229, 213] width 197 height 39
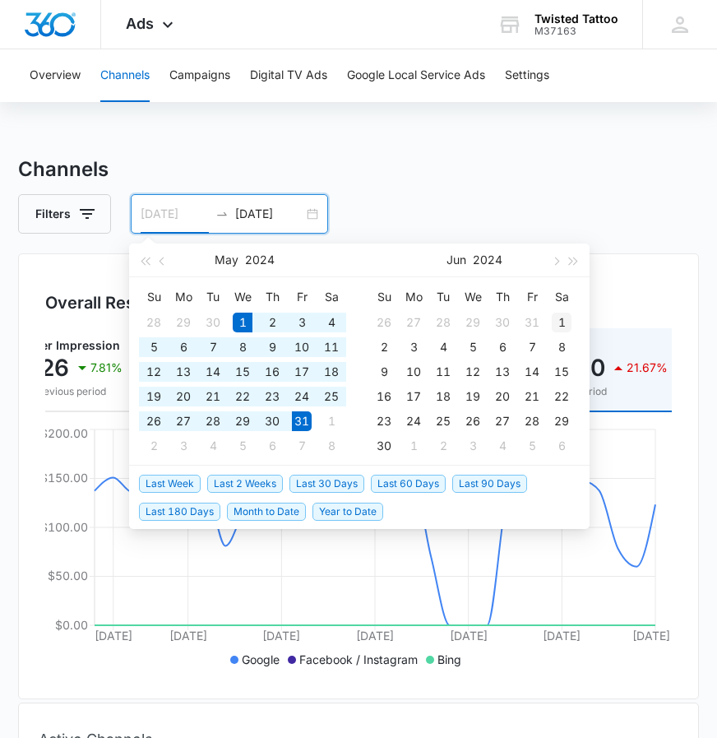
type input "06/01/2024"
click at [565, 319] on div "1" at bounding box center [562, 322] width 20 height 20
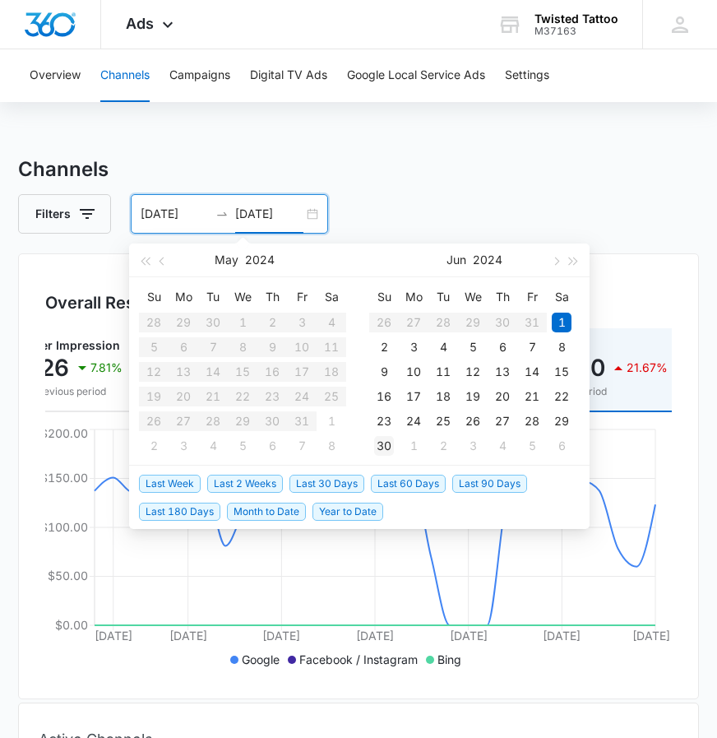
type input "06/30/2024"
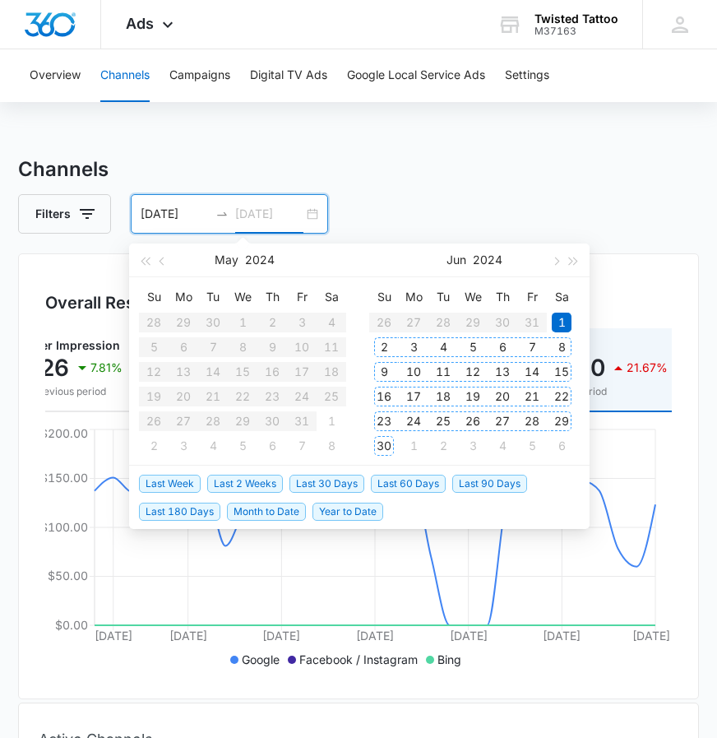
click at [382, 444] on div "30" at bounding box center [384, 446] width 20 height 20
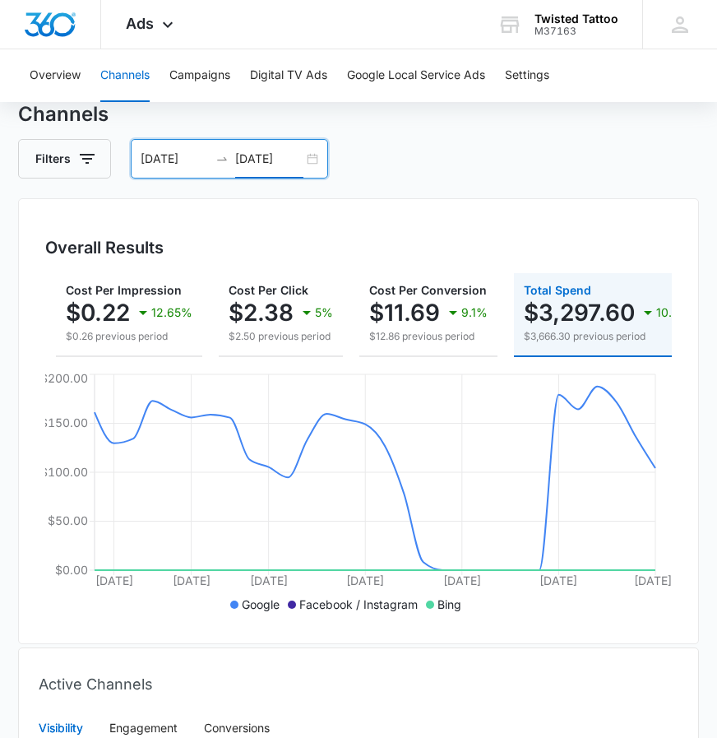
scroll to position [0, 428]
click at [317, 163] on div "06/01/2024 06/30/2024" at bounding box center [229, 158] width 197 height 39
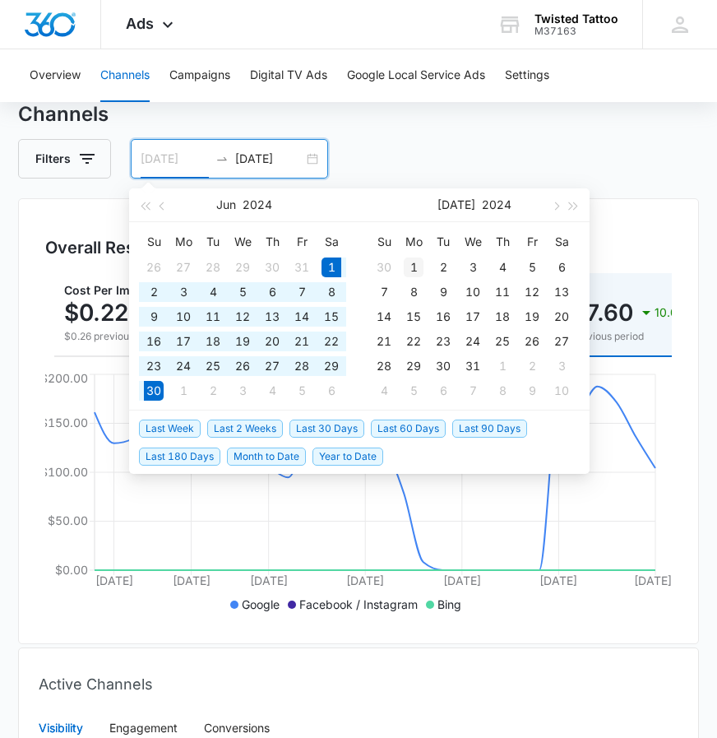
type input "07/01/2024"
click at [415, 264] on div "1" at bounding box center [414, 267] width 20 height 20
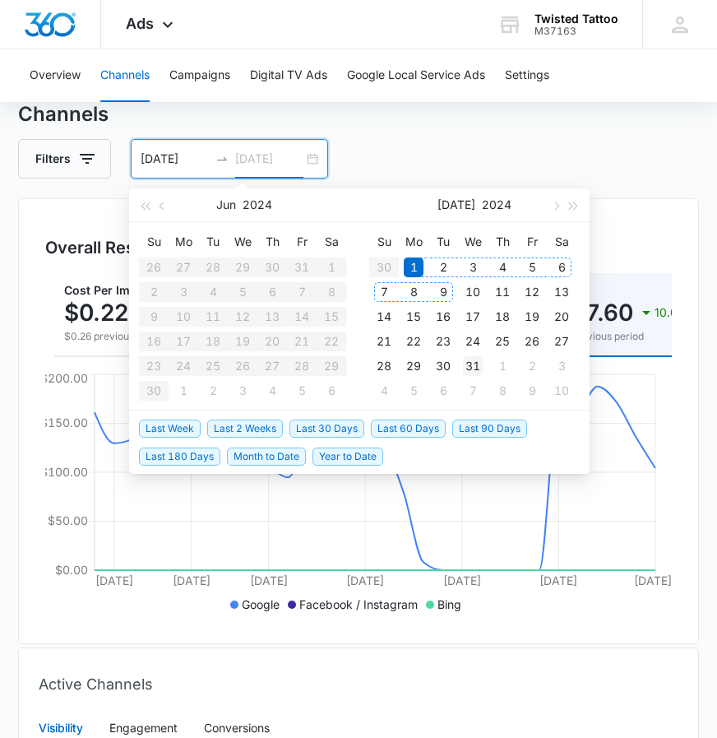
type input "07/31/2024"
click at [474, 364] on div "31" at bounding box center [473, 366] width 20 height 20
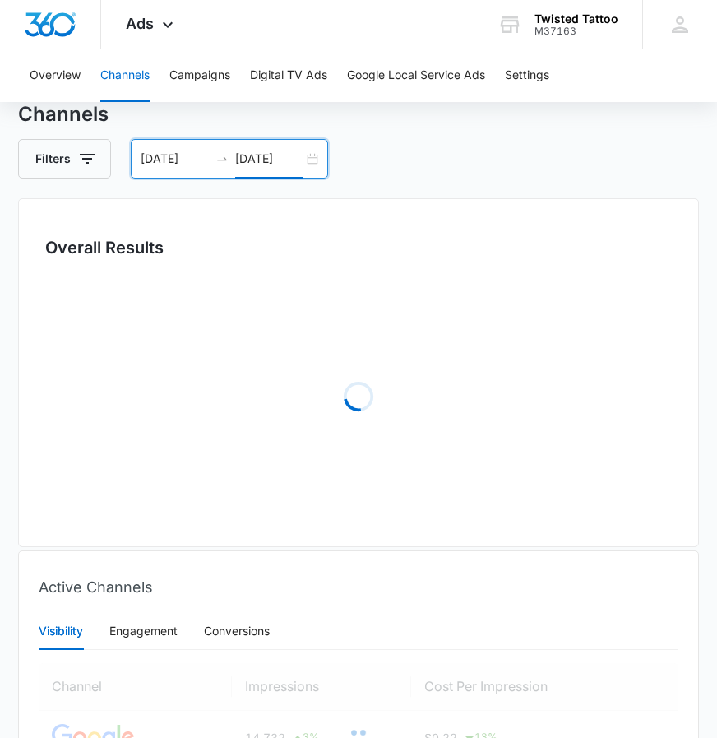
click at [482, 159] on div "Filters 07/01/2024 07/31/2024" at bounding box center [358, 158] width 681 height 39
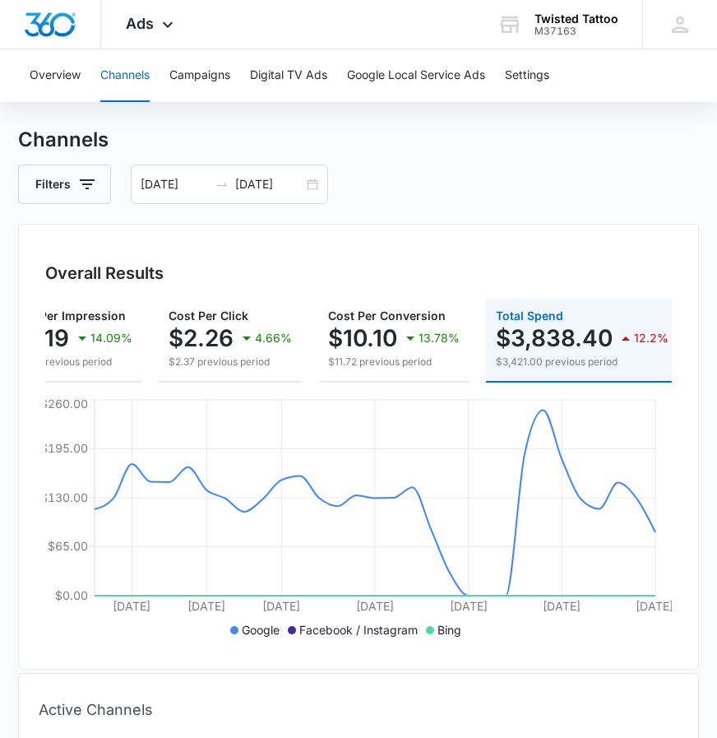
scroll to position [0, 496]
click at [315, 184] on div "07/01/2024 07/31/2024" at bounding box center [229, 183] width 197 height 39
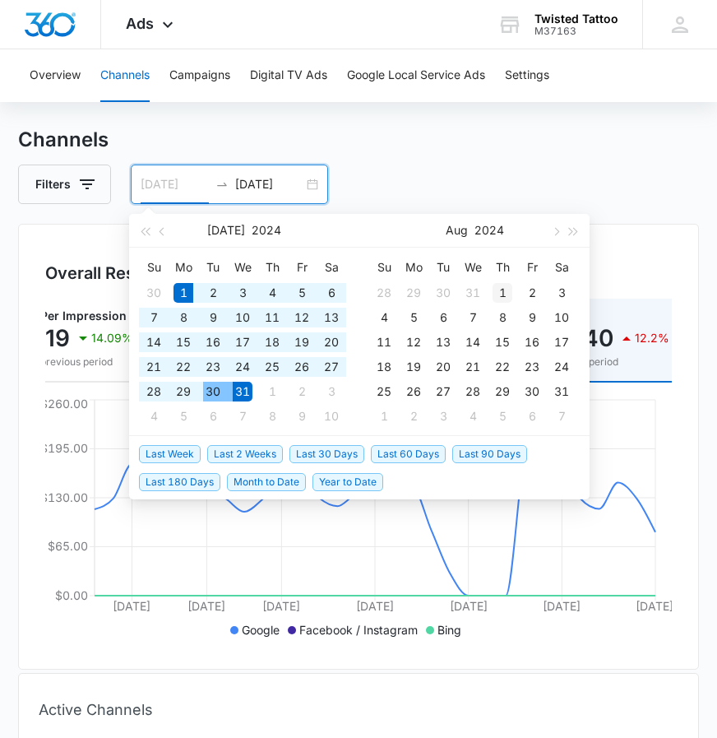
type input "08/01/2024"
click at [496, 292] on div "1" at bounding box center [503, 293] width 20 height 20
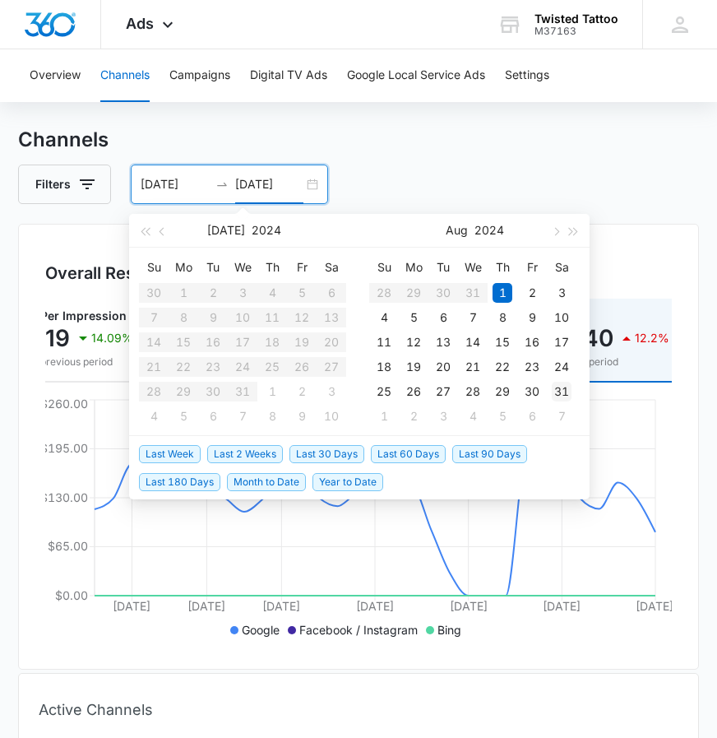
type input "08/31/2024"
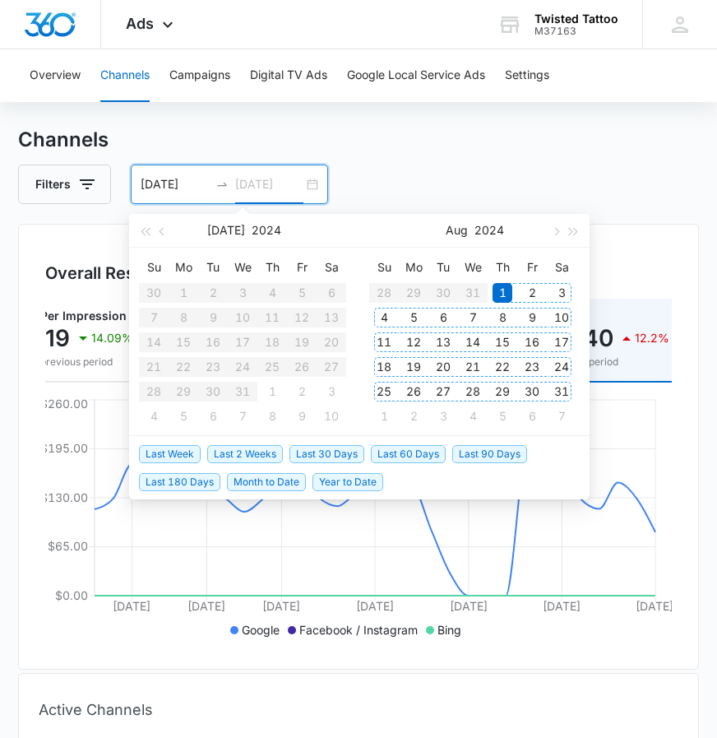
click at [565, 386] on div "31" at bounding box center [562, 392] width 20 height 20
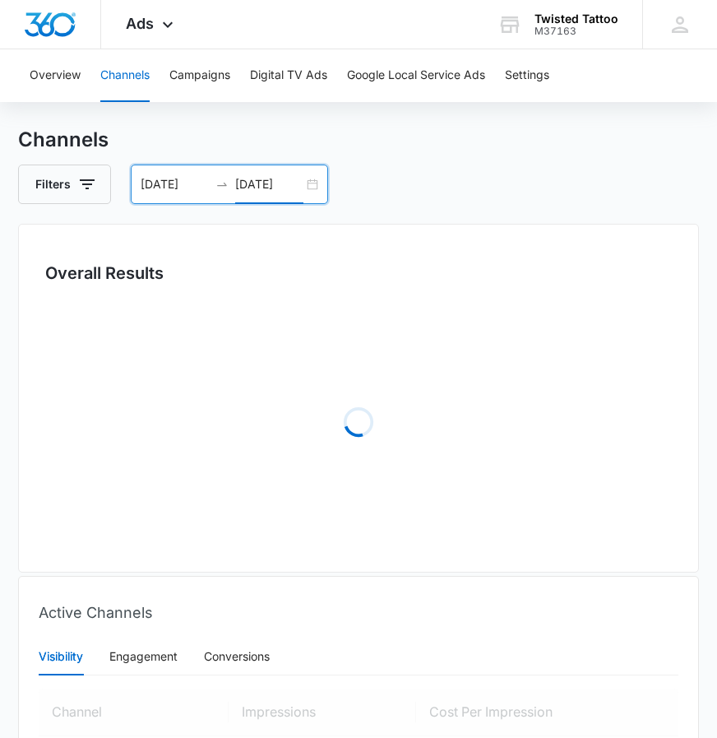
click at [508, 175] on div "Filters 08/01/2024 08/31/2024" at bounding box center [358, 183] width 681 height 39
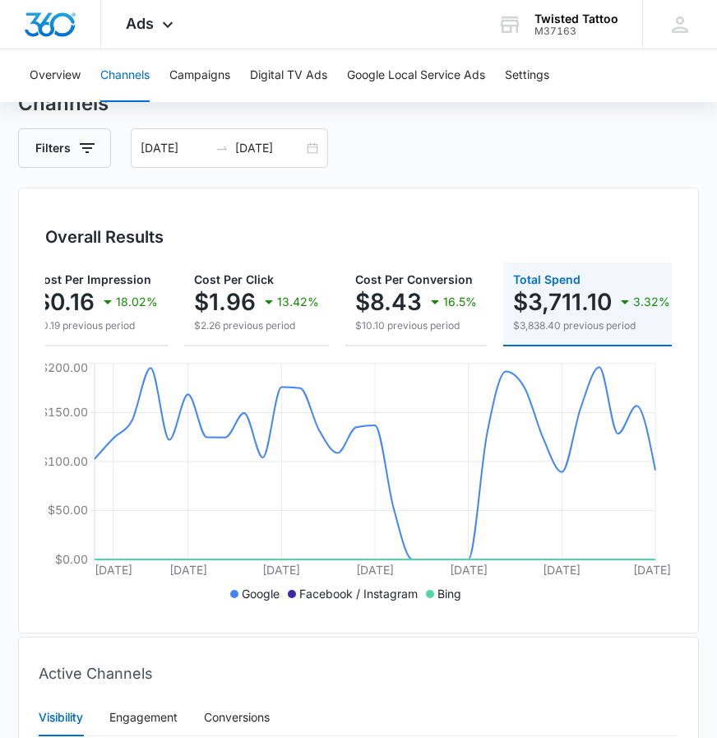
scroll to position [62, 0]
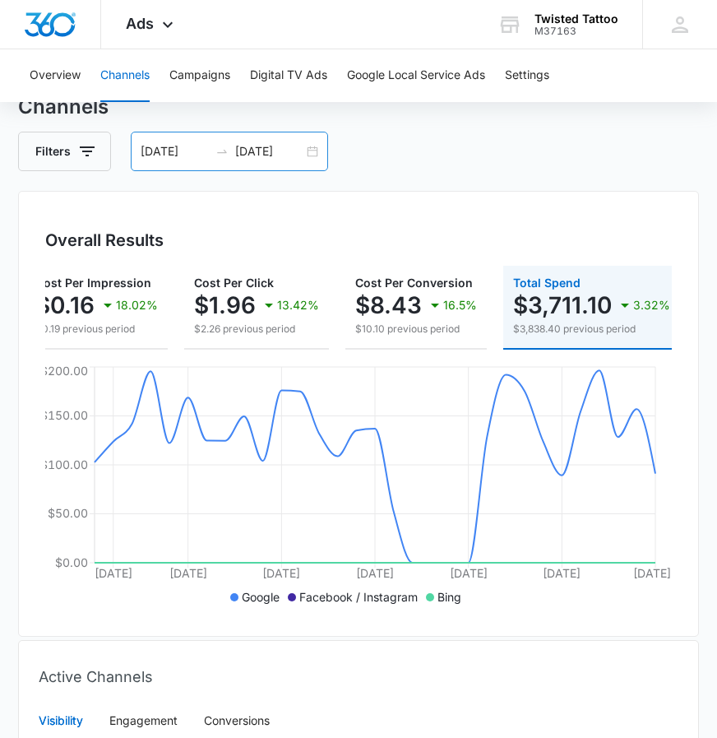
click at [317, 152] on div "08/01/2024 08/31/2024" at bounding box center [229, 151] width 197 height 39
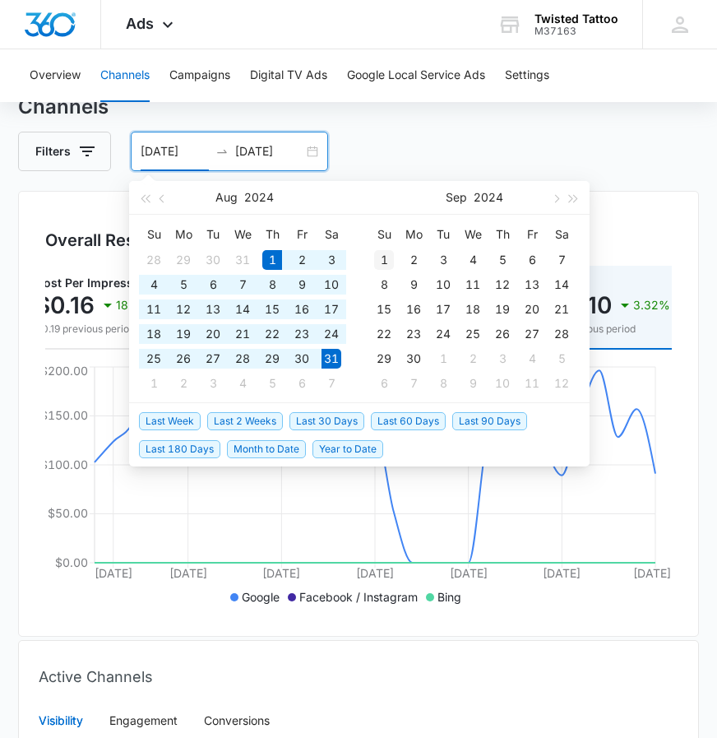
type input "09/01/2024"
click at [385, 264] on div "1" at bounding box center [384, 260] width 20 height 20
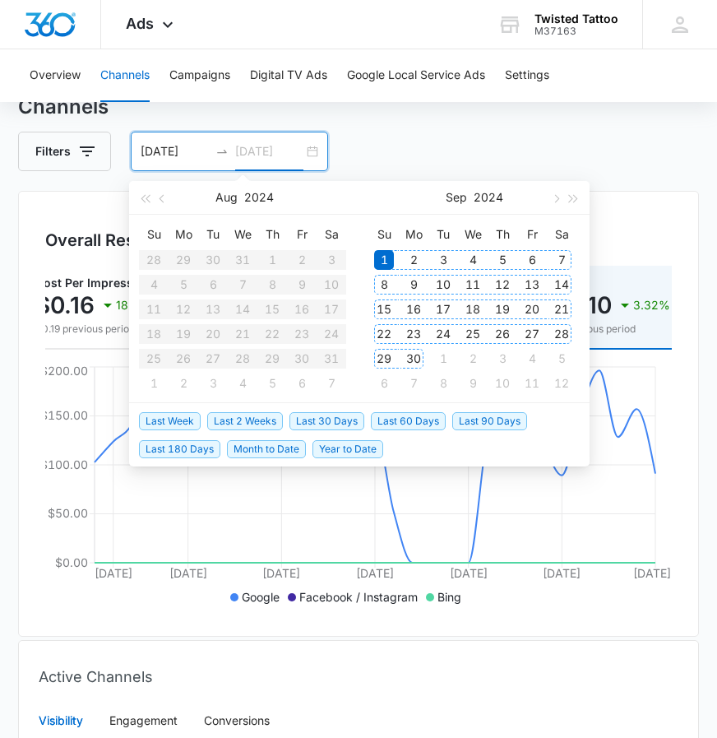
type input "09/30/2024"
click at [416, 356] on div "30" at bounding box center [414, 359] width 20 height 20
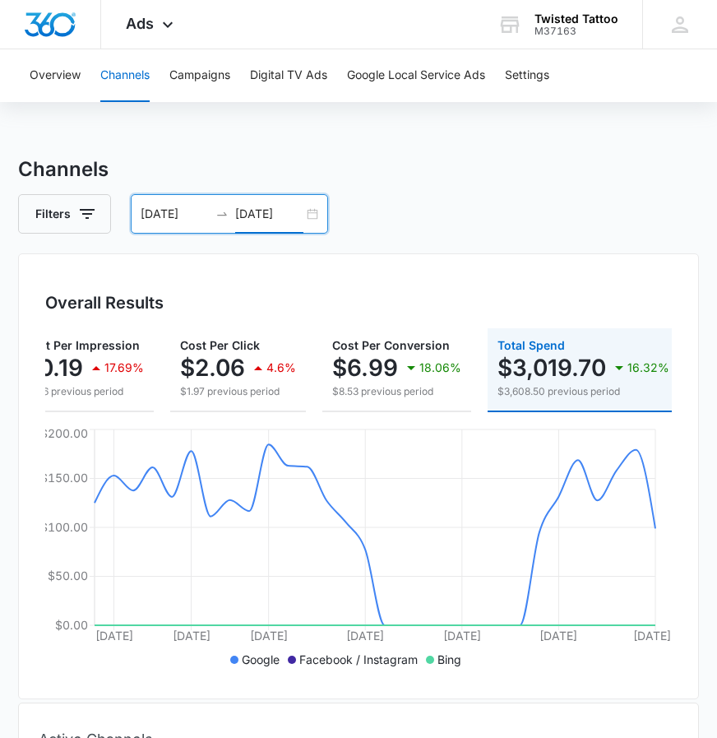
scroll to position [0, 479]
click at [310, 220] on div "09/01/2024 09/30/2024" at bounding box center [229, 213] width 197 height 39
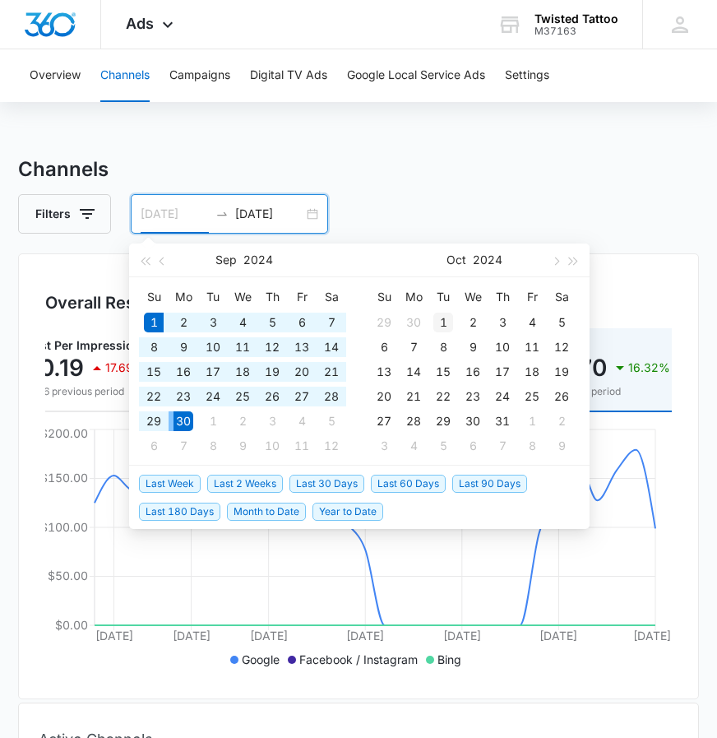
type input "10/01/2024"
click at [443, 322] on div "1" at bounding box center [443, 322] width 20 height 20
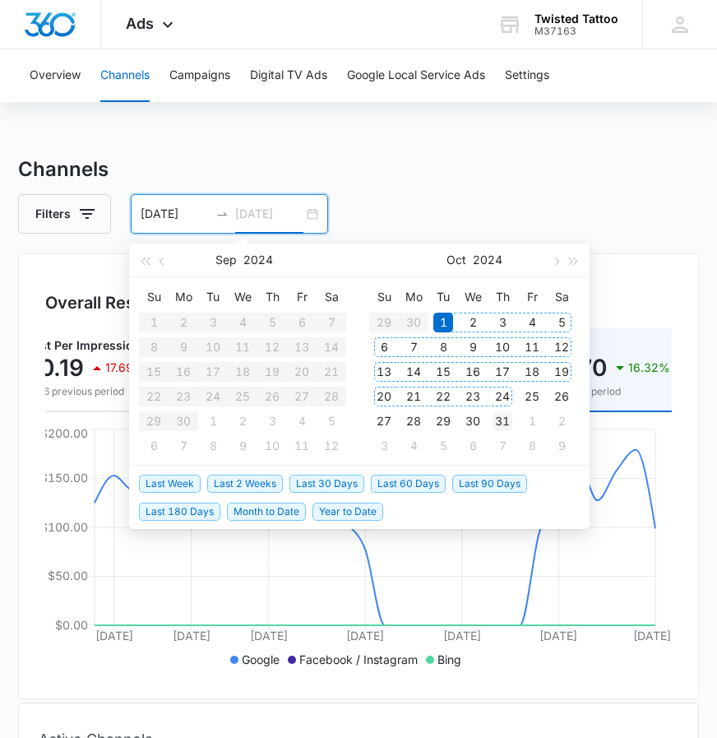
type input "10/31/2024"
click at [503, 425] on div "31" at bounding box center [503, 421] width 20 height 20
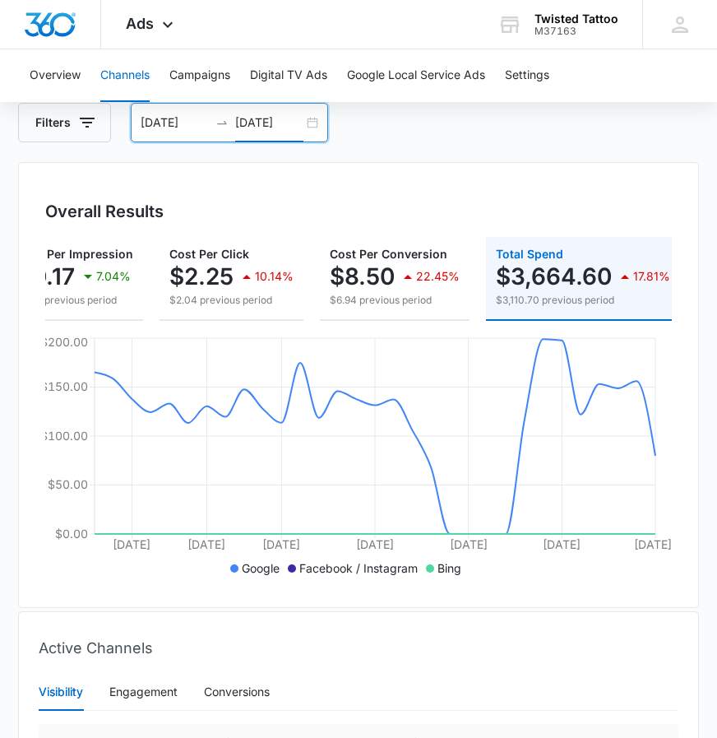
scroll to position [86, 0]
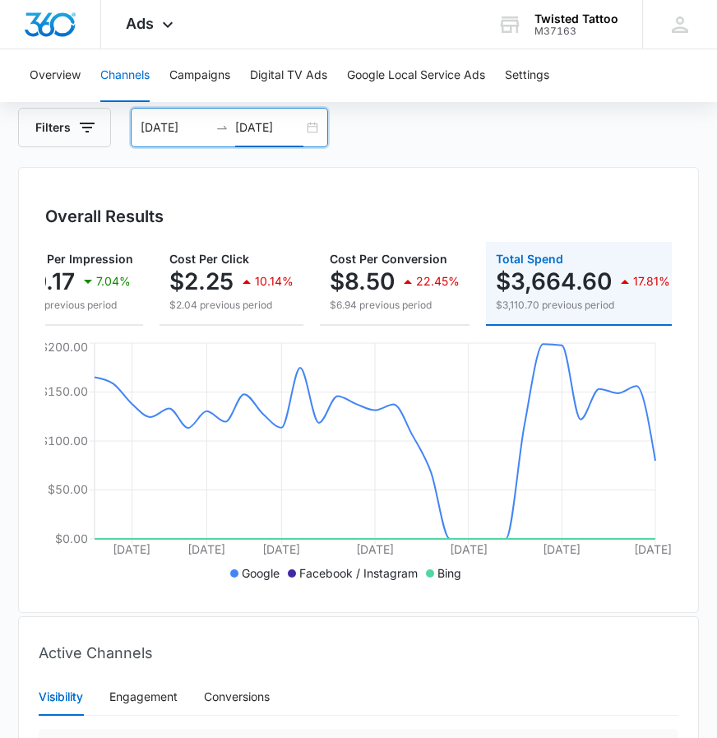
click at [316, 131] on div "10/01/2024 10/31/2024" at bounding box center [229, 127] width 197 height 39
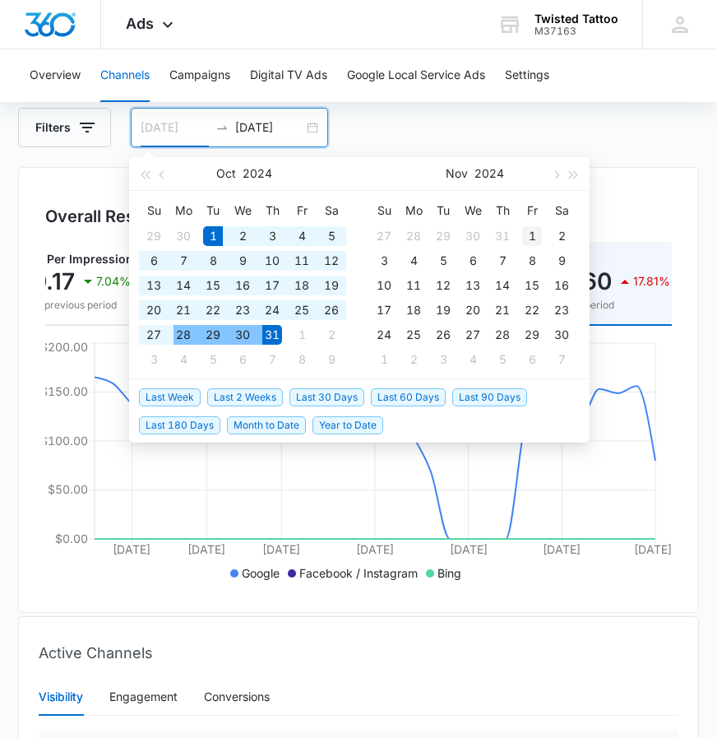
type input "11/01/2024"
drag, startPoint x: 525, startPoint y: 232, endPoint x: 530, endPoint y: 269, distance: 37.3
click at [525, 233] on div "1" at bounding box center [532, 236] width 20 height 20
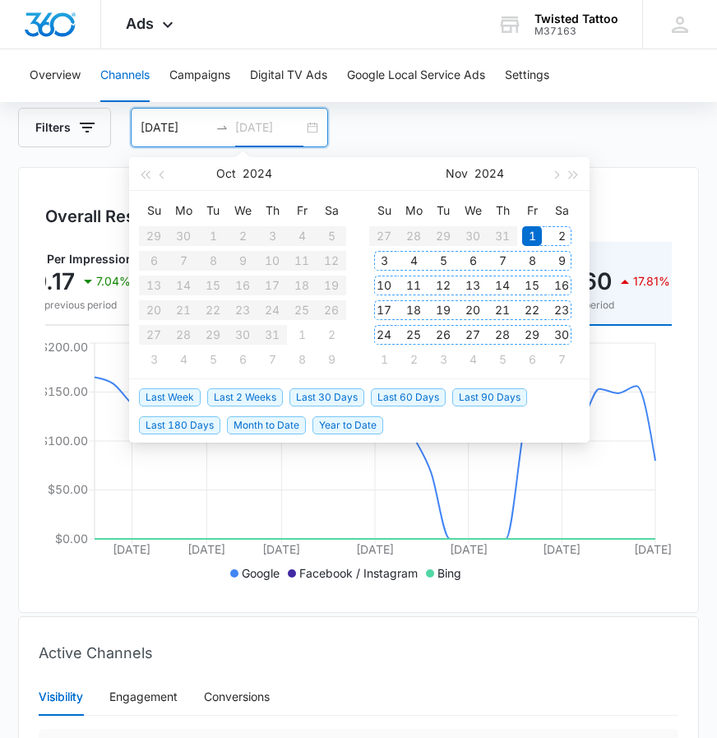
type input "11/30/2024"
click at [560, 333] on div "30" at bounding box center [562, 335] width 20 height 20
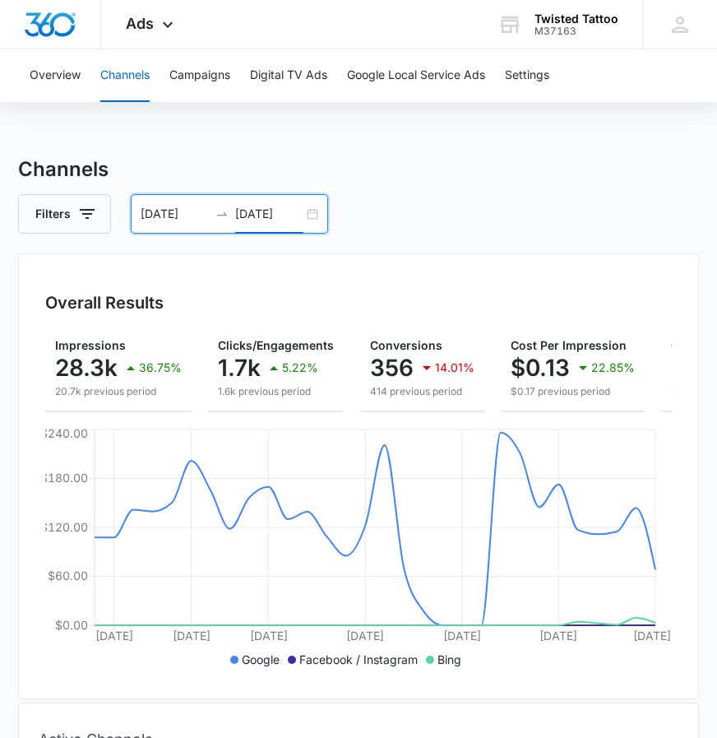
scroll to position [0, 0]
click at [95, 214] on icon "button" at bounding box center [87, 214] width 20 height 20
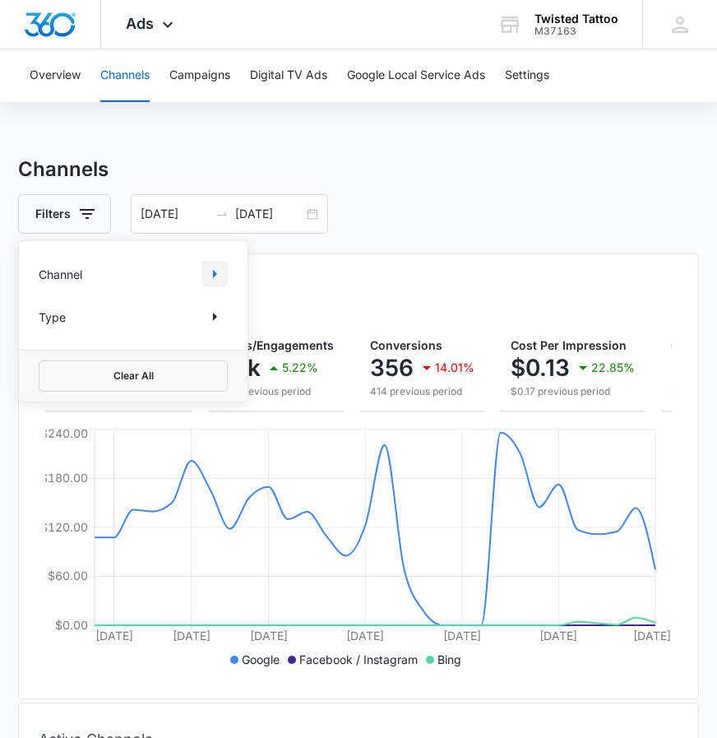
click at [201, 274] on button "Show Channel filters" at bounding box center [214, 274] width 26 height 26
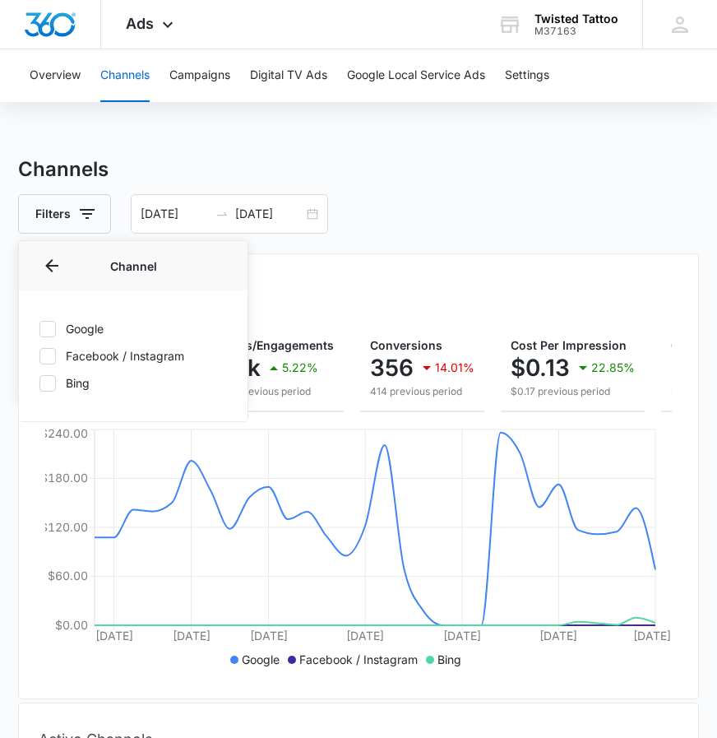
click at [71, 326] on label "Google" at bounding box center [133, 328] width 189 height 17
click at [39, 328] on input "Google" at bounding box center [39, 328] width 1 height 1
checkbox input "true"
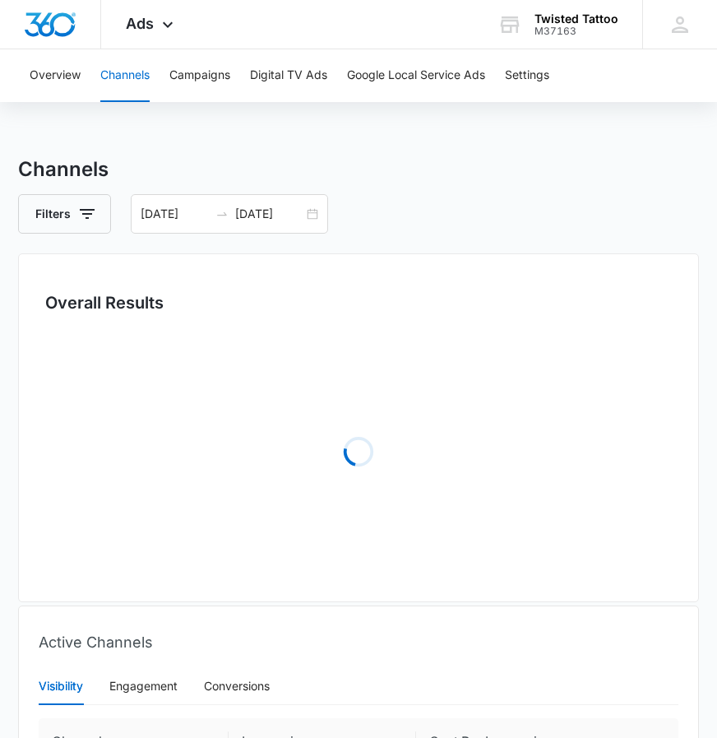
click at [370, 286] on div "Overall Results Loading" at bounding box center [358, 427] width 681 height 349
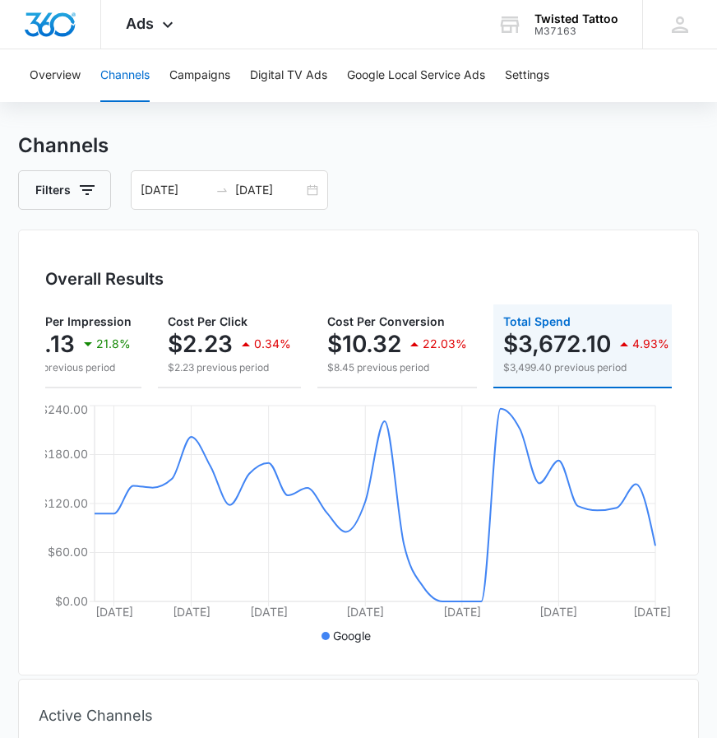
scroll to position [0, 489]
click at [77, 185] on icon "button" at bounding box center [87, 190] width 20 height 20
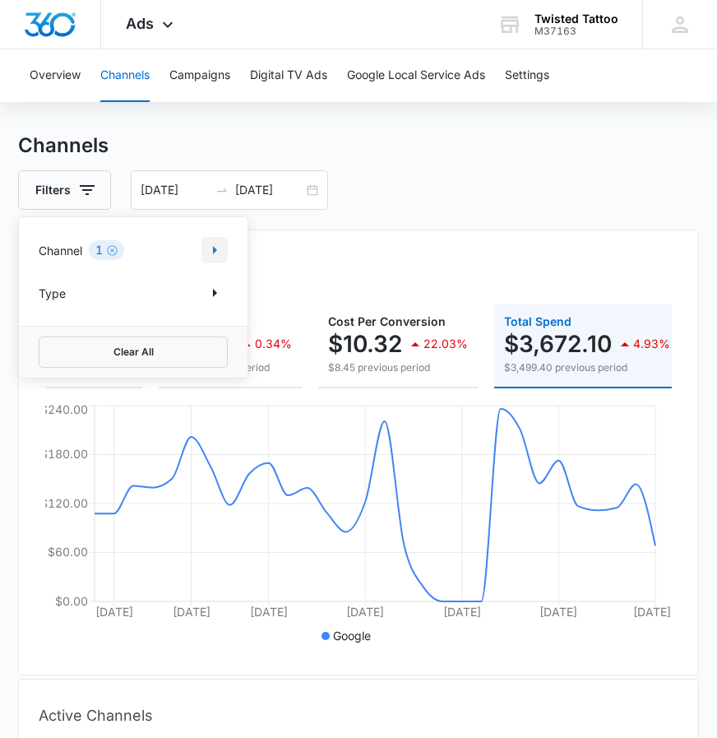
click at [220, 256] on icon "Show Channel filters" at bounding box center [215, 250] width 20 height 20
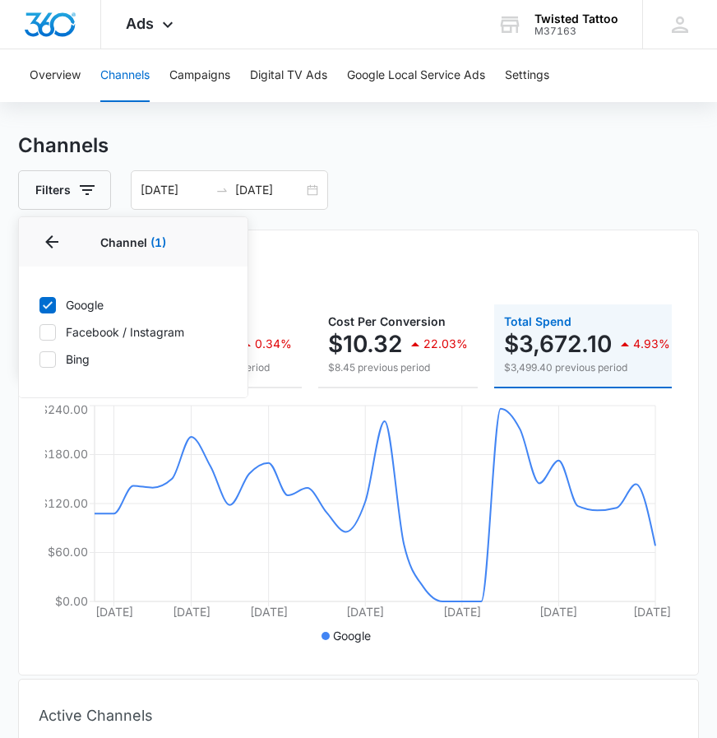
drag, startPoint x: 54, startPoint y: 353, endPoint x: 51, endPoint y: 319, distance: 33.9
click at [54, 353] on icon at bounding box center [47, 359] width 15 height 15
click at [39, 358] on input "Bing" at bounding box center [39, 358] width 1 height 1
checkbox input "true"
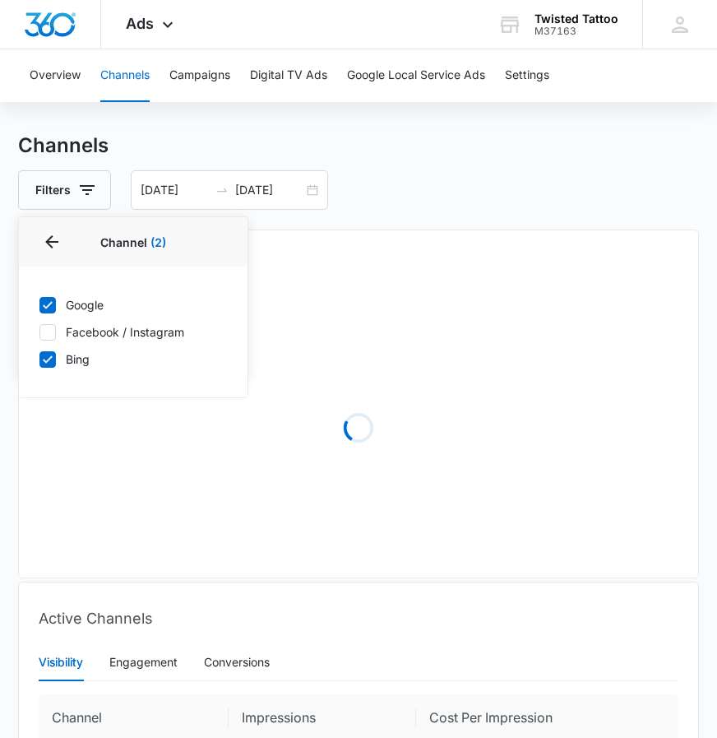
click at [48, 309] on icon at bounding box center [47, 305] width 15 height 15
click at [39, 305] on input "Google" at bounding box center [39, 304] width 1 height 1
checkbox input "false"
click at [361, 251] on div "Overall Results Loading" at bounding box center [358, 403] width 681 height 349
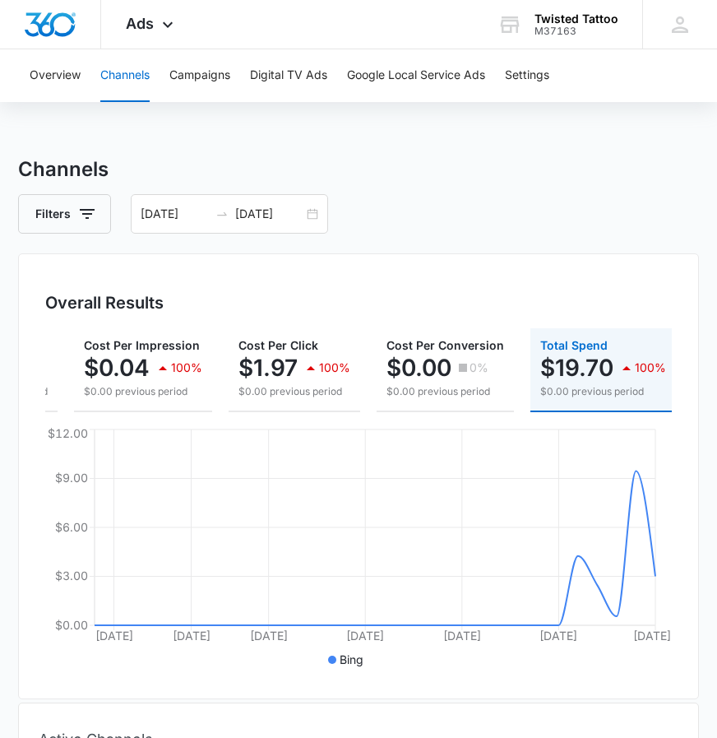
scroll to position [0, 372]
click at [316, 210] on div "11/01/2024 11/30/2024" at bounding box center [229, 213] width 197 height 39
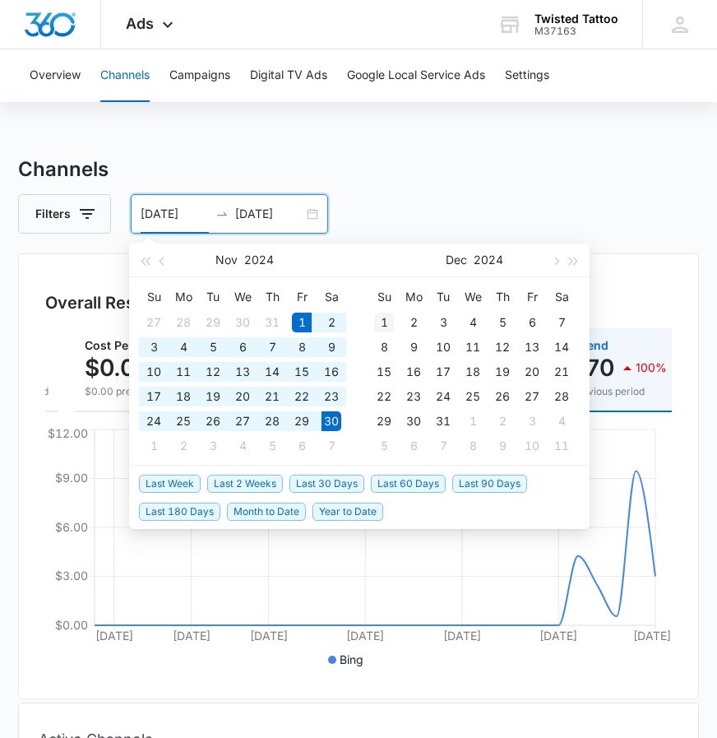
type input "12/01/2024"
click at [387, 321] on div "1" at bounding box center [384, 322] width 20 height 20
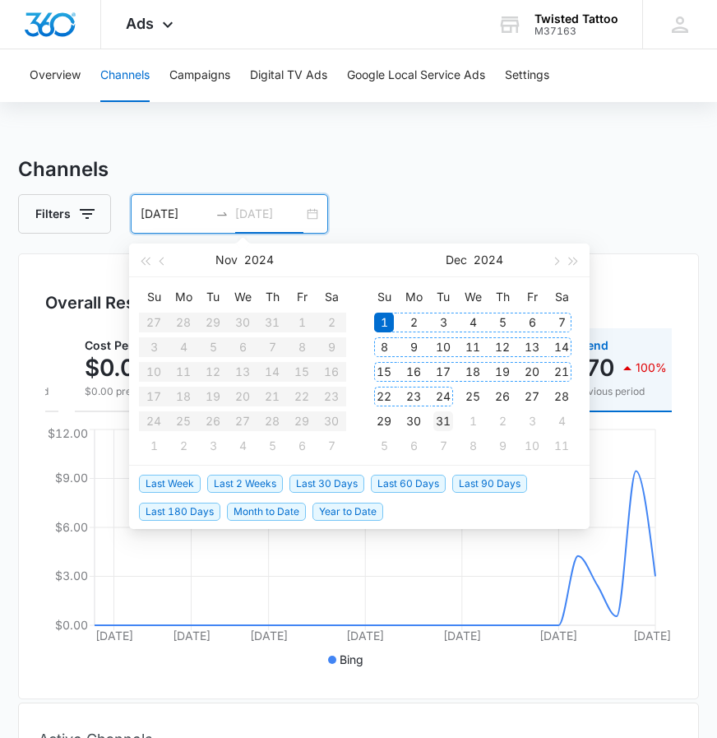
type input "12/31/2024"
click at [445, 419] on div "31" at bounding box center [443, 421] width 20 height 20
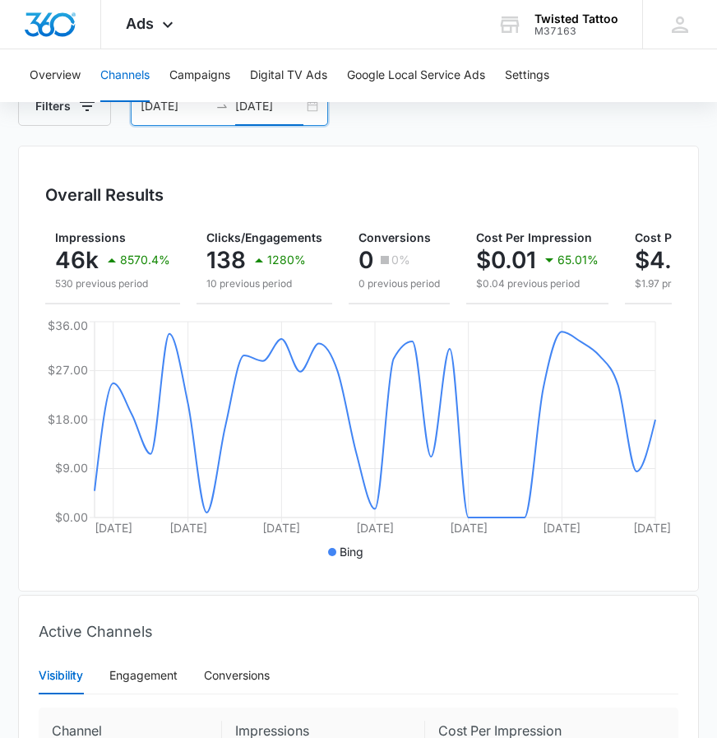
scroll to position [67, 0]
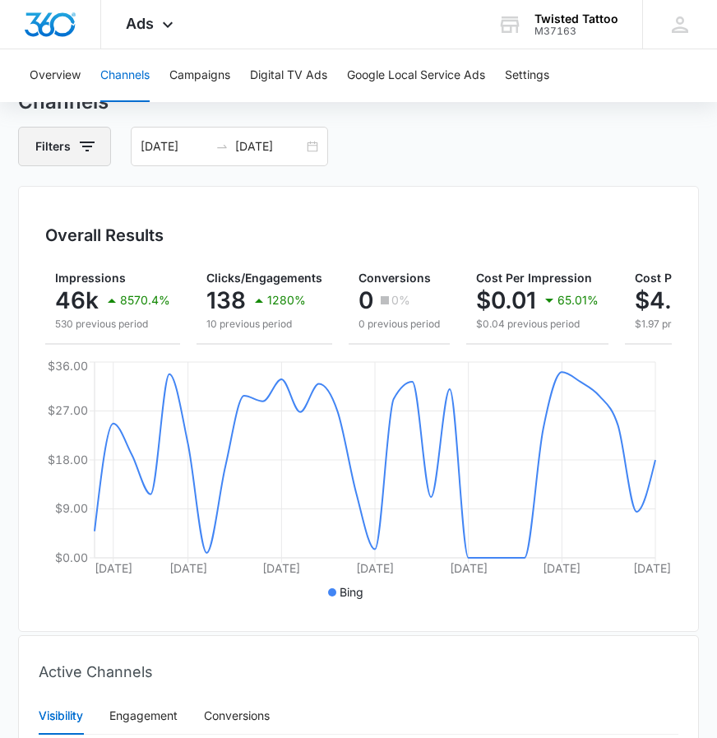
click at [77, 154] on icon "button" at bounding box center [87, 146] width 20 height 20
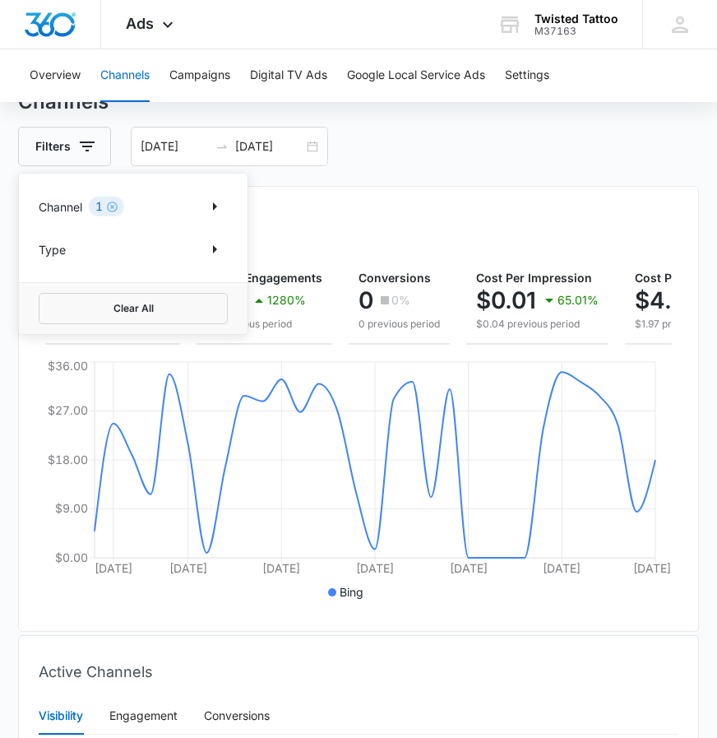
click at [177, 203] on div "Channel 1" at bounding box center [133, 206] width 189 height 26
click at [205, 205] on icon "Show Channel filters" at bounding box center [215, 207] width 20 height 20
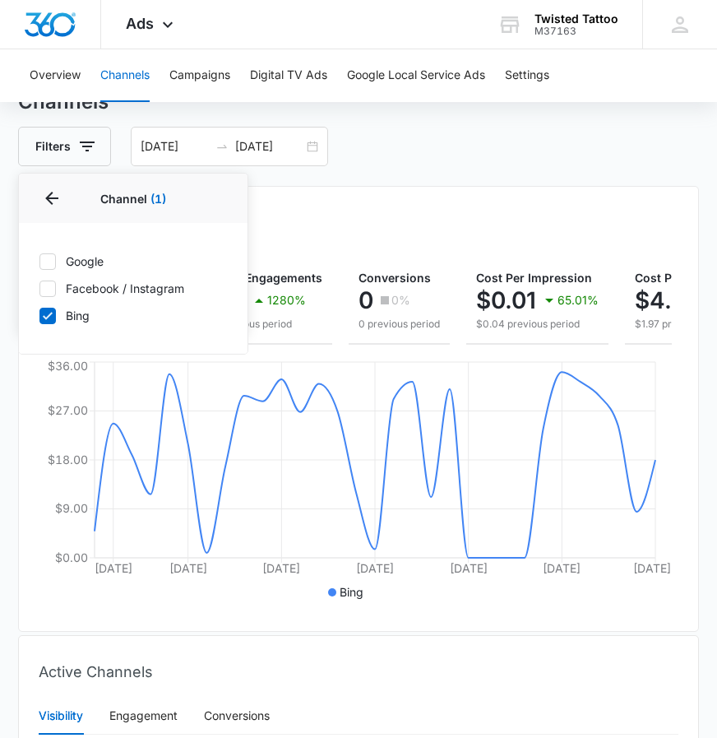
click at [370, 189] on div "Overall Results Impressions 46k 8570.4% 530 previous period Clicks/Engagements …" at bounding box center [358, 409] width 681 height 446
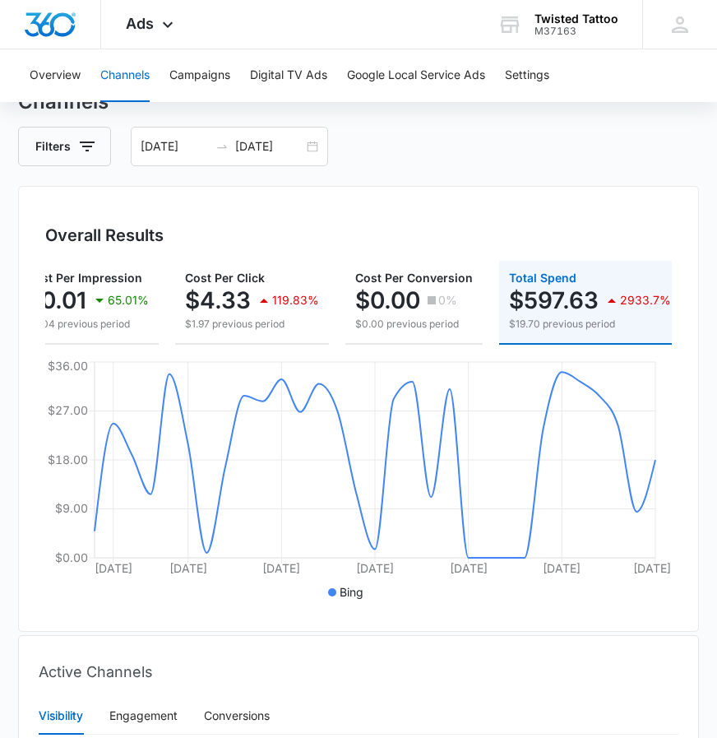
scroll to position [0, 449]
click at [93, 146] on icon "button" at bounding box center [87, 146] width 20 height 20
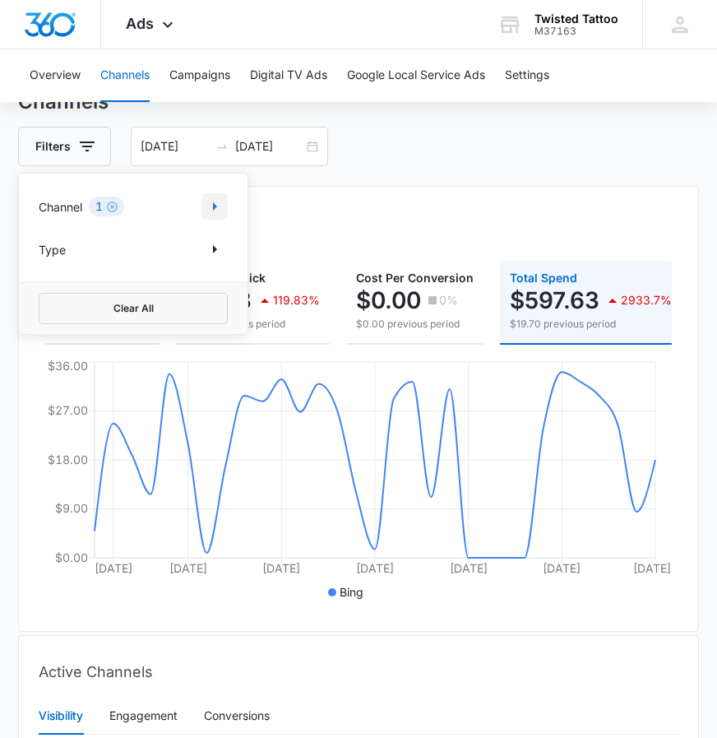
drag, startPoint x: 190, startPoint y: 197, endPoint x: 221, endPoint y: 210, distance: 33.9
click at [190, 197] on div "Channel 1" at bounding box center [133, 206] width 189 height 26
click at [215, 205] on icon "Show Channel filters" at bounding box center [215, 206] width 4 height 8
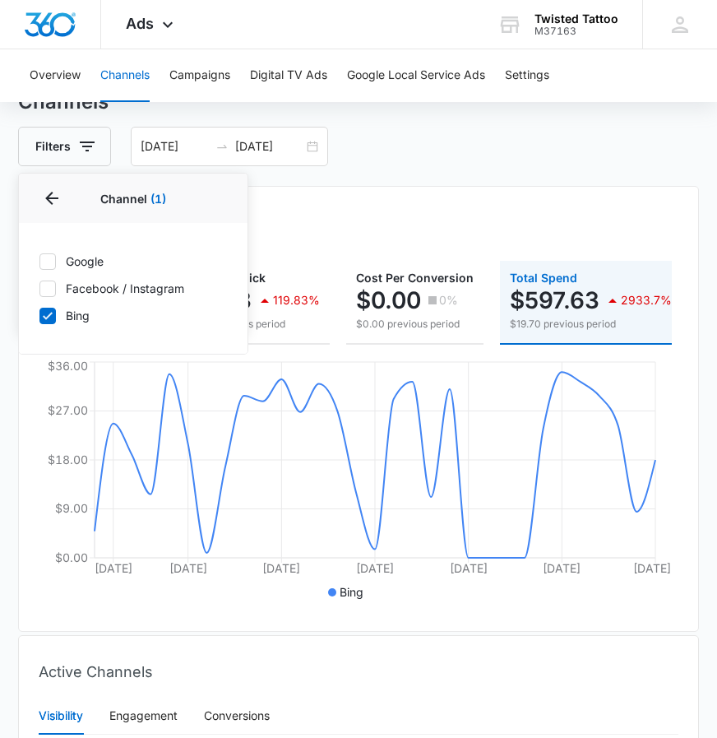
drag, startPoint x: 61, startPoint y: 261, endPoint x: 64, endPoint y: 293, distance: 32.2
click at [61, 261] on label "Google" at bounding box center [133, 260] width 189 height 17
click at [39, 261] on input "Google" at bounding box center [39, 261] width 1 height 1
checkbox input "true"
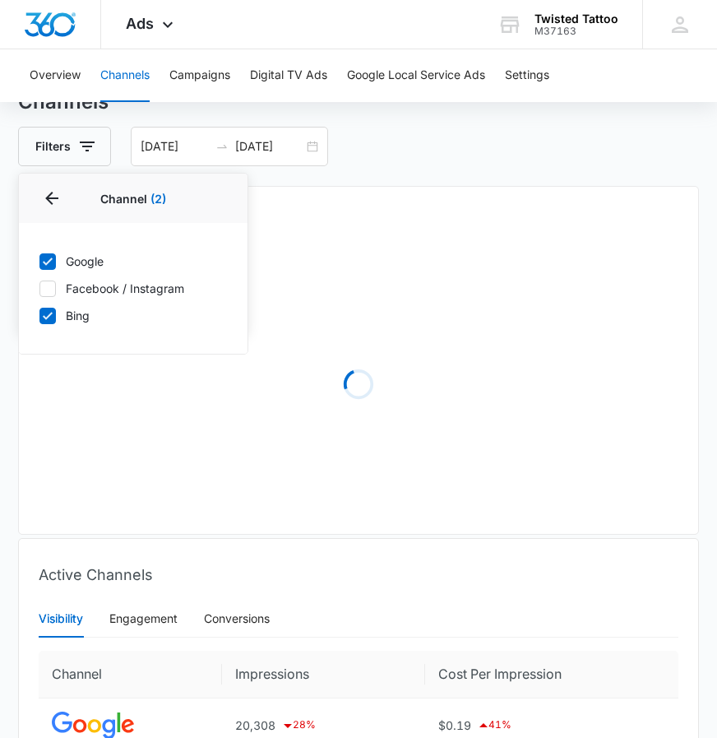
click at [53, 308] on icon at bounding box center [47, 315] width 15 height 15
click at [39, 315] on input "Bing" at bounding box center [39, 315] width 1 height 1
checkbox input "false"
click at [506, 114] on h3 "Channels" at bounding box center [358, 102] width 681 height 30
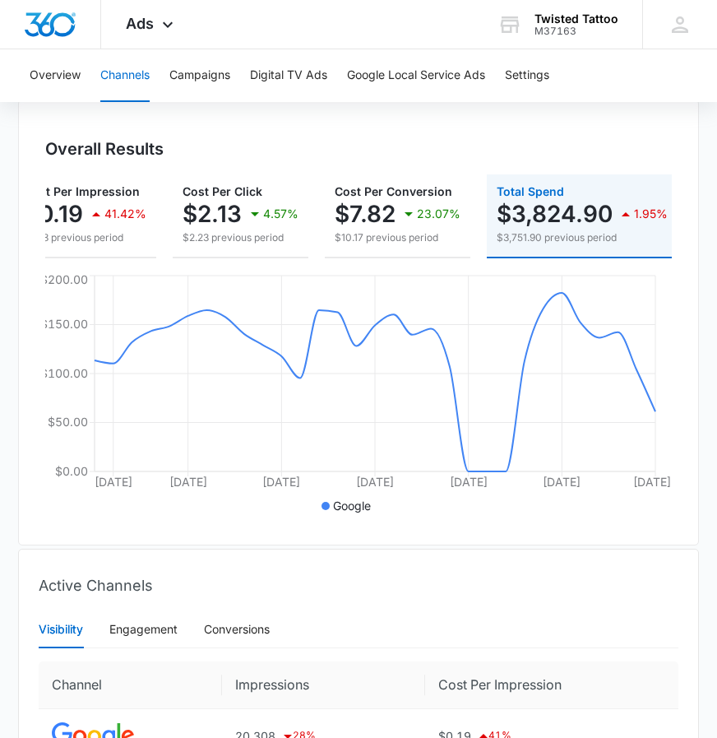
scroll to position [53, 0]
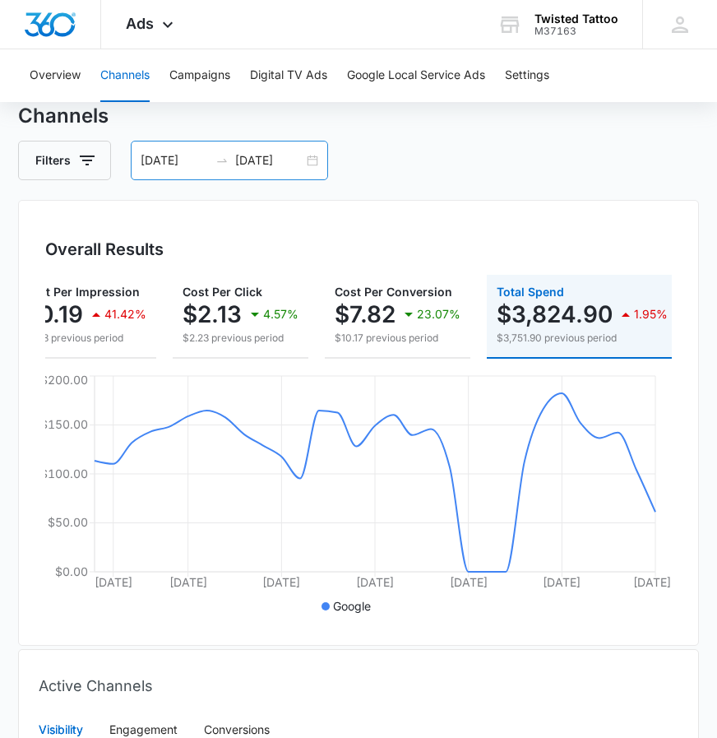
click at [315, 162] on div "12/01/2024 12/31/2024" at bounding box center [229, 160] width 197 height 39
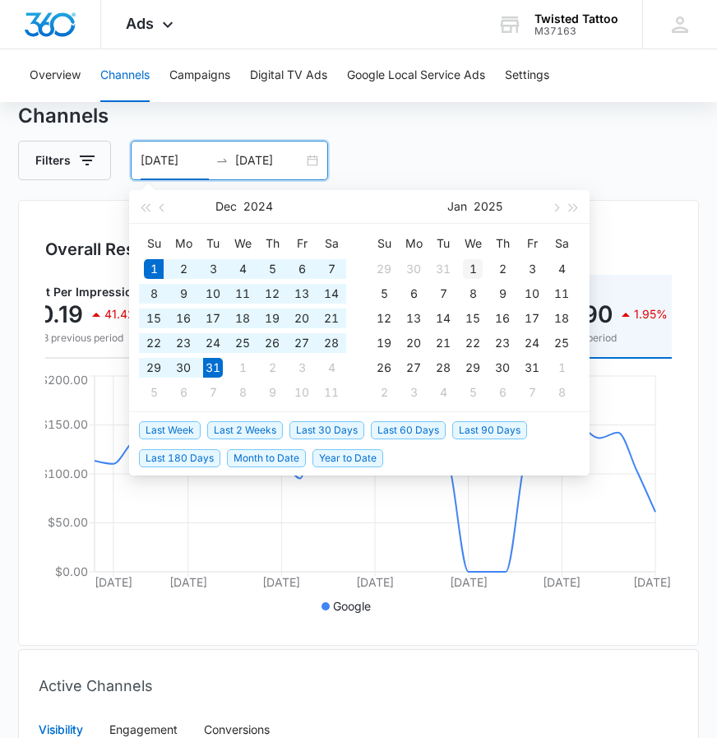
type input "01/01/2025"
click at [473, 271] on div "1" at bounding box center [473, 269] width 20 height 20
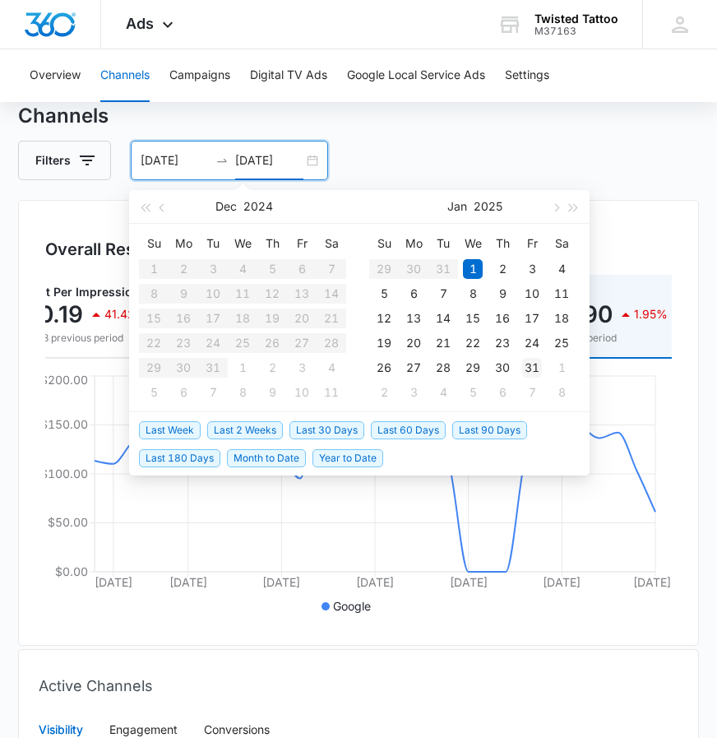
type input "01/31/2025"
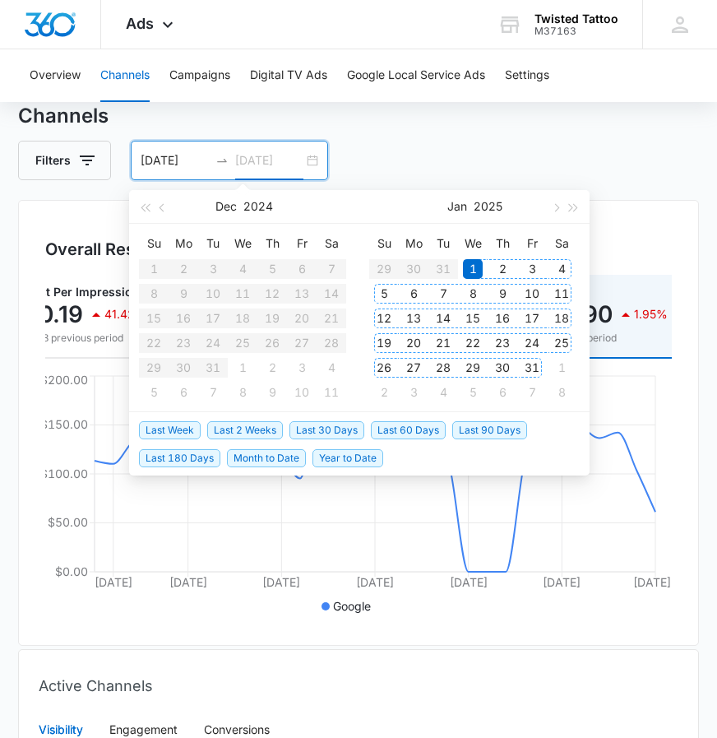
click at [528, 362] on div "31" at bounding box center [532, 368] width 20 height 20
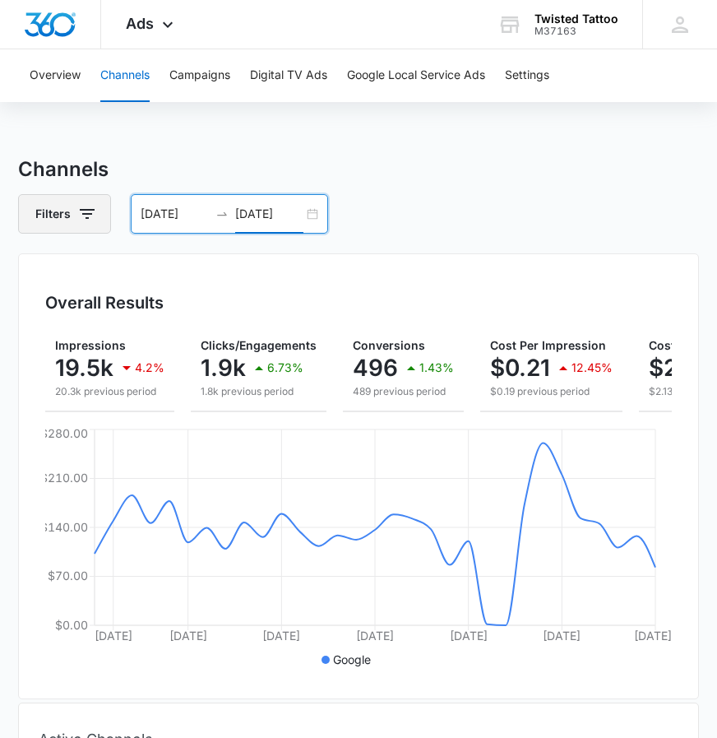
scroll to position [0, 0]
click at [86, 204] on icon "button" at bounding box center [87, 214] width 20 height 20
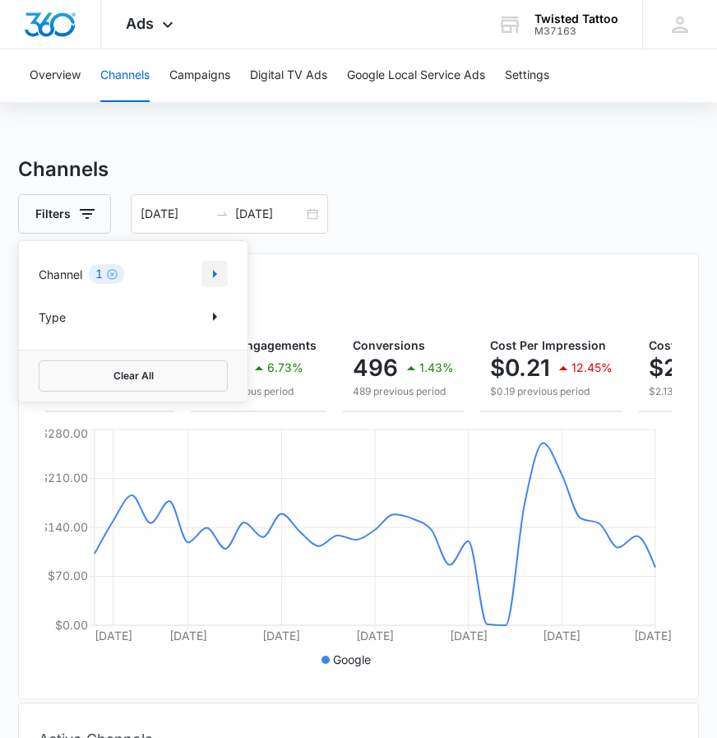
click at [216, 277] on icon "Show Channel filters" at bounding box center [215, 274] width 20 height 20
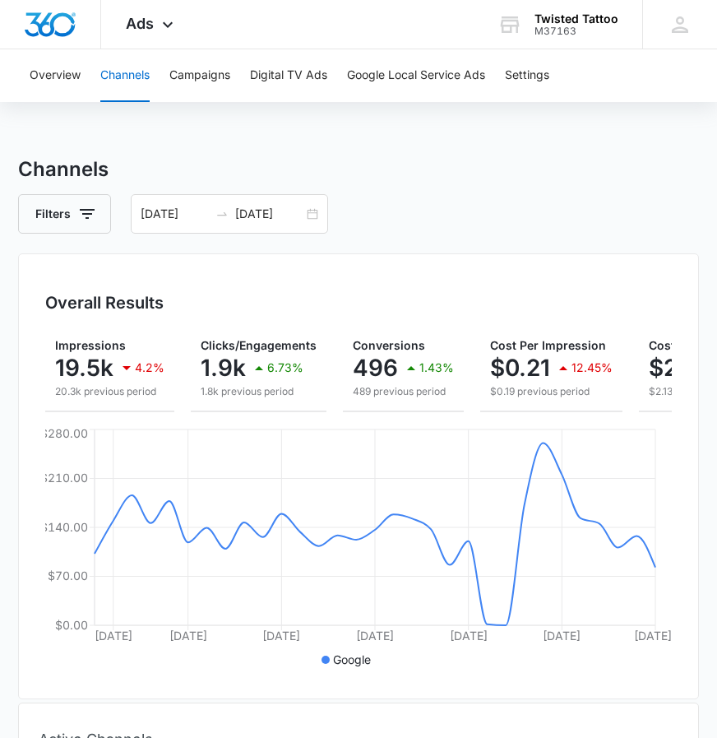
click at [324, 273] on div "Overall Results Impressions 19.5k 4.2% 20.3k previous period Clicks/Engagements…" at bounding box center [358, 476] width 681 height 446
click at [83, 221] on icon "button" at bounding box center [87, 214] width 20 height 20
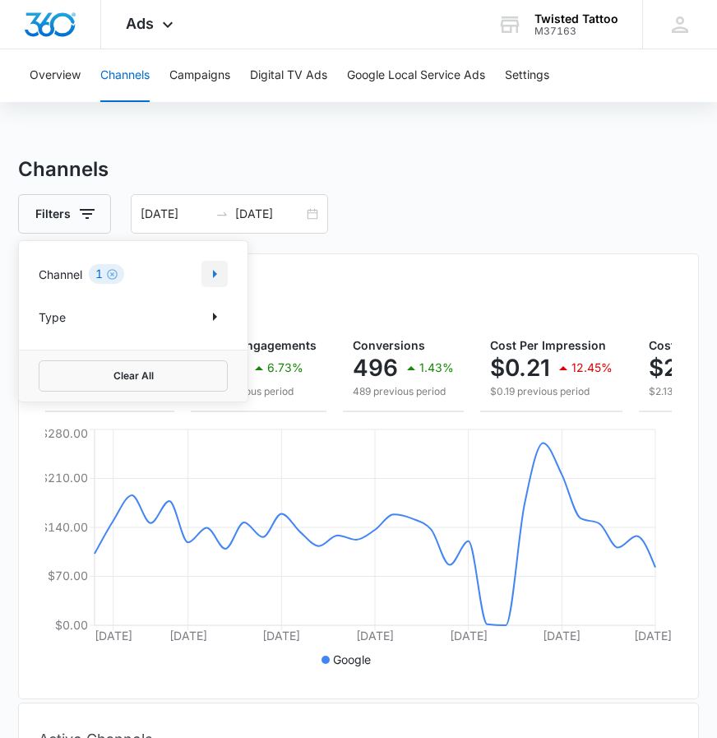
click at [210, 274] on icon "Show Channel filters" at bounding box center [215, 274] width 20 height 20
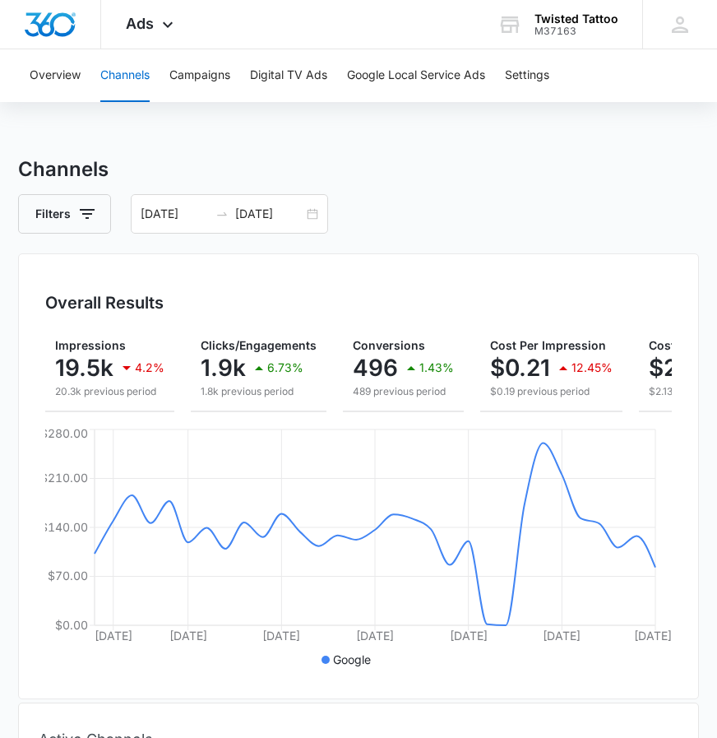
click at [377, 253] on div "Overall Results Impressions 19.5k 4.2% 20.3k previous period Clicks/Engagements…" at bounding box center [358, 476] width 681 height 446
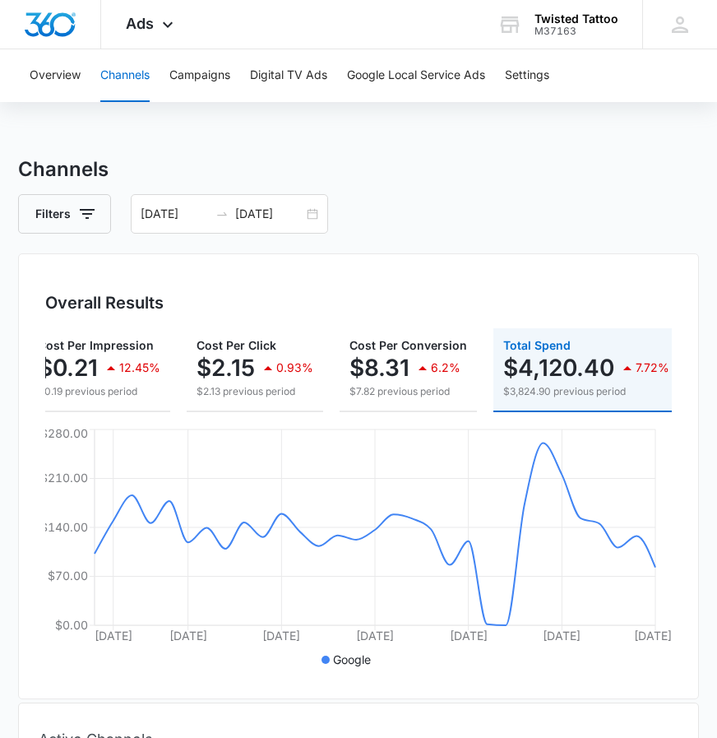
scroll to position [0, 451]
click at [82, 214] on icon "button" at bounding box center [87, 214] width 15 height 10
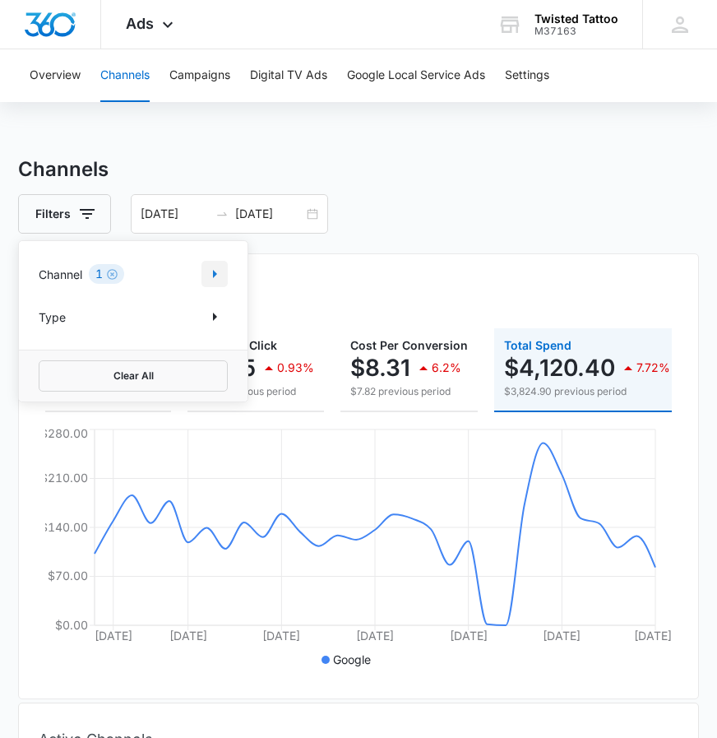
click at [210, 276] on icon "Show Channel filters" at bounding box center [215, 274] width 20 height 20
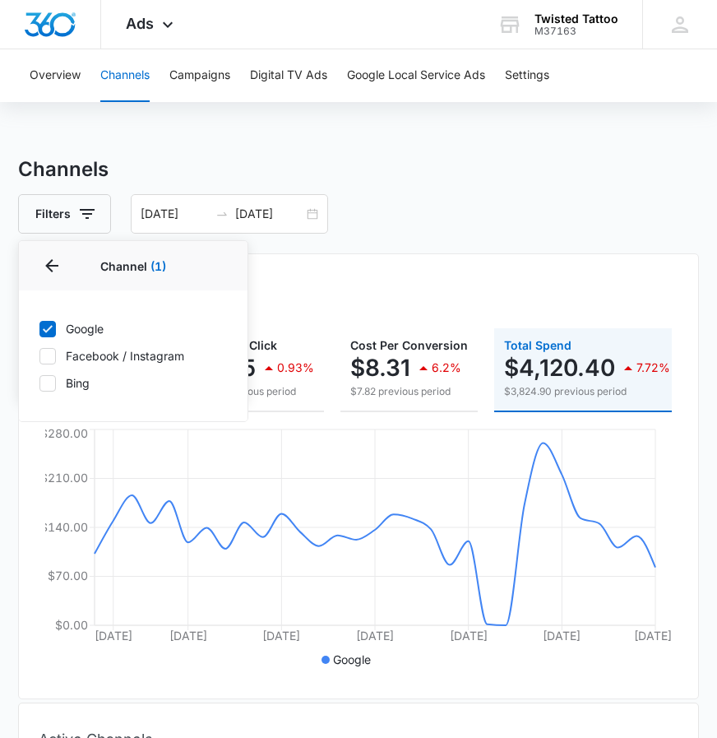
drag, startPoint x: 48, startPoint y: 377, endPoint x: 48, endPoint y: 317, distance: 60.0
click at [48, 376] on icon at bounding box center [47, 383] width 15 height 15
click at [39, 382] on input "Bing" at bounding box center [39, 382] width 1 height 1
checkbox input "true"
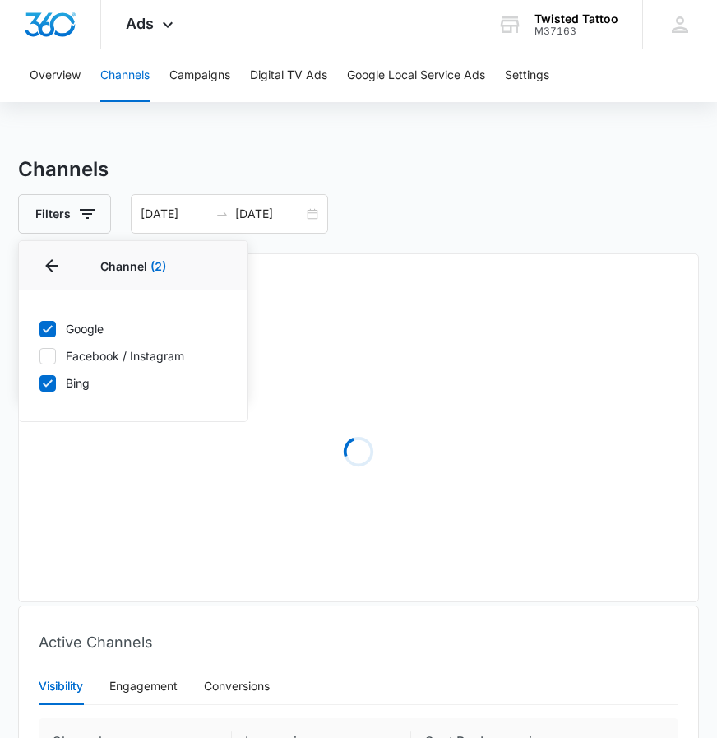
click at [48, 316] on div "Google Facebook / Instagram Bing" at bounding box center [133, 355] width 229 height 131
click at [45, 323] on icon at bounding box center [47, 328] width 15 height 15
click at [39, 328] on input "Google" at bounding box center [39, 328] width 1 height 1
checkbox input "false"
click at [434, 261] on div "Overall Results Loading" at bounding box center [358, 427] width 681 height 349
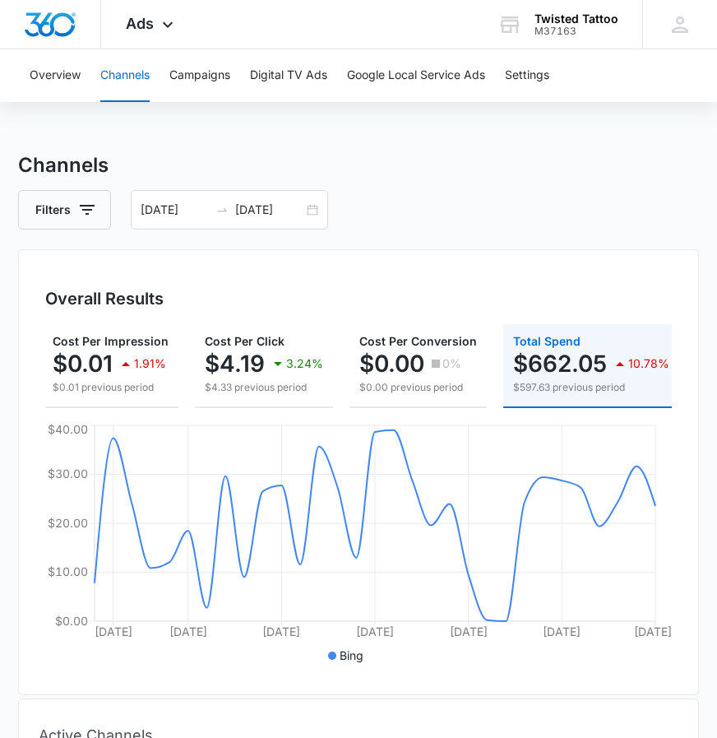
scroll to position [0, 400]
click at [86, 211] on icon "button" at bounding box center [87, 210] width 20 height 20
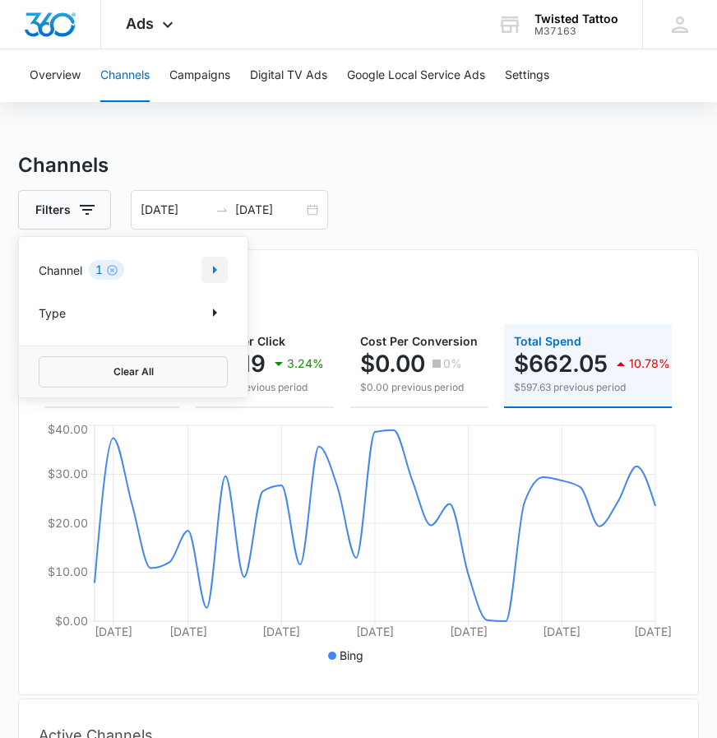
click at [201, 268] on button "Show Channel filters" at bounding box center [214, 270] width 26 height 26
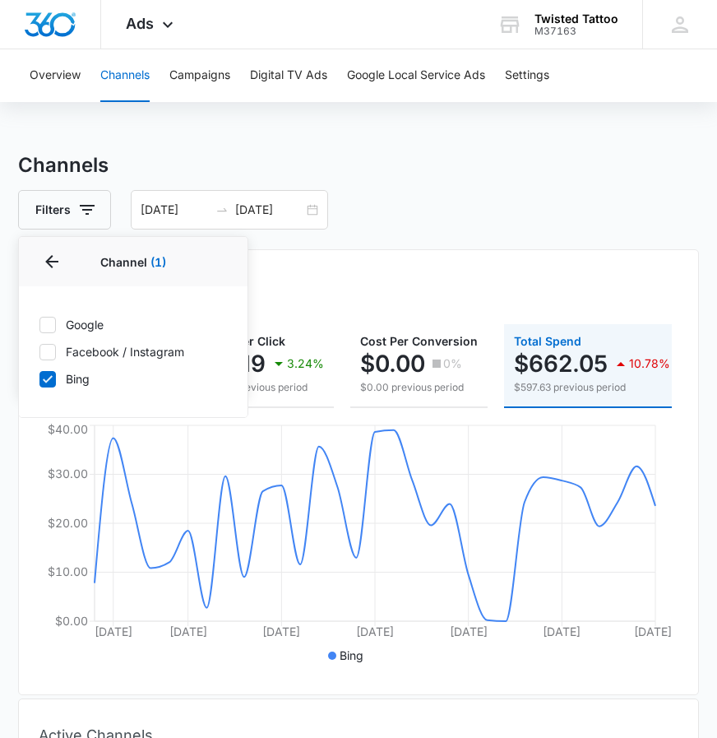
click at [47, 379] on icon at bounding box center [47, 379] width 15 height 15
click at [39, 379] on input "Bing" at bounding box center [39, 378] width 1 height 1
checkbox input "false"
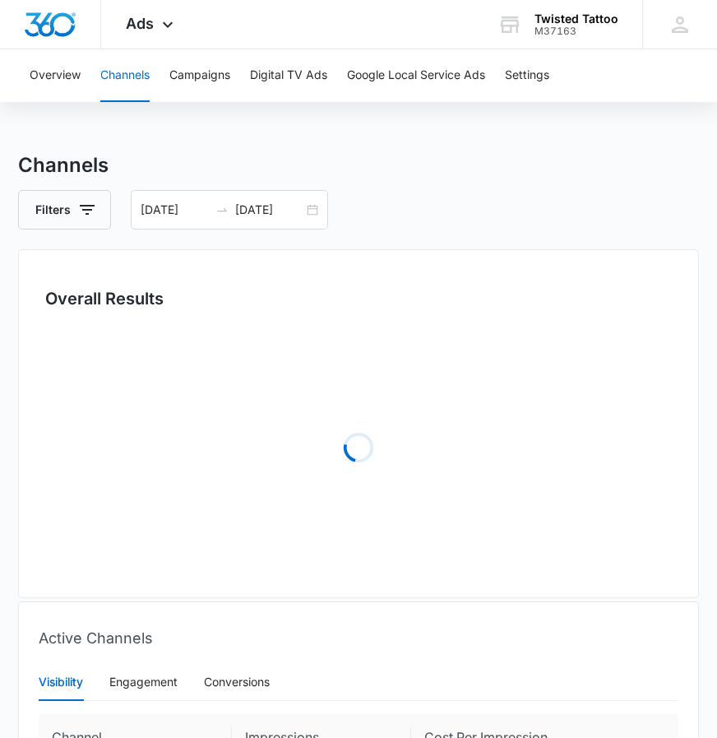
click at [367, 265] on div "Overall Results Loading" at bounding box center [358, 423] width 681 height 349
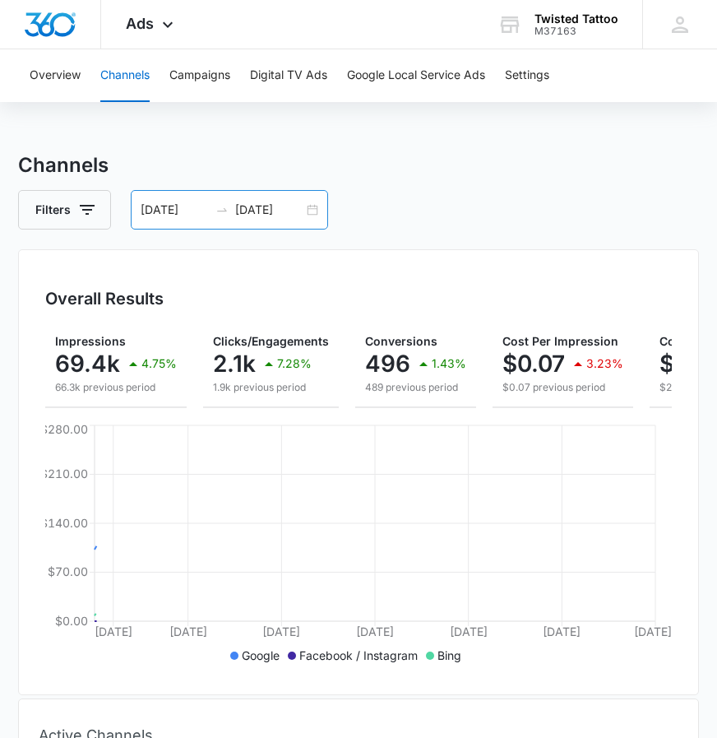
click at [312, 213] on div "01/01/2025 01/31/2025" at bounding box center [229, 209] width 197 height 39
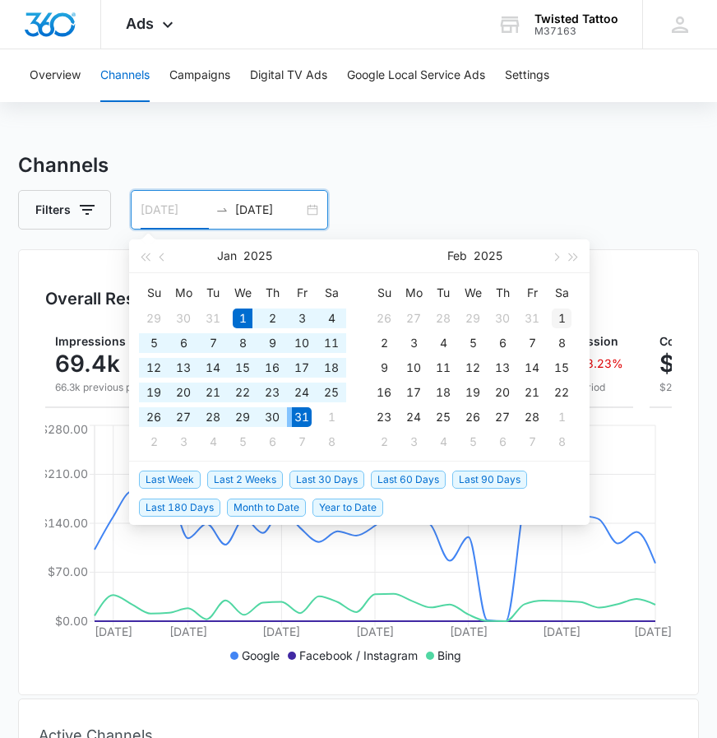
type input "02/01/2025"
click at [557, 320] on div "1" at bounding box center [562, 318] width 20 height 20
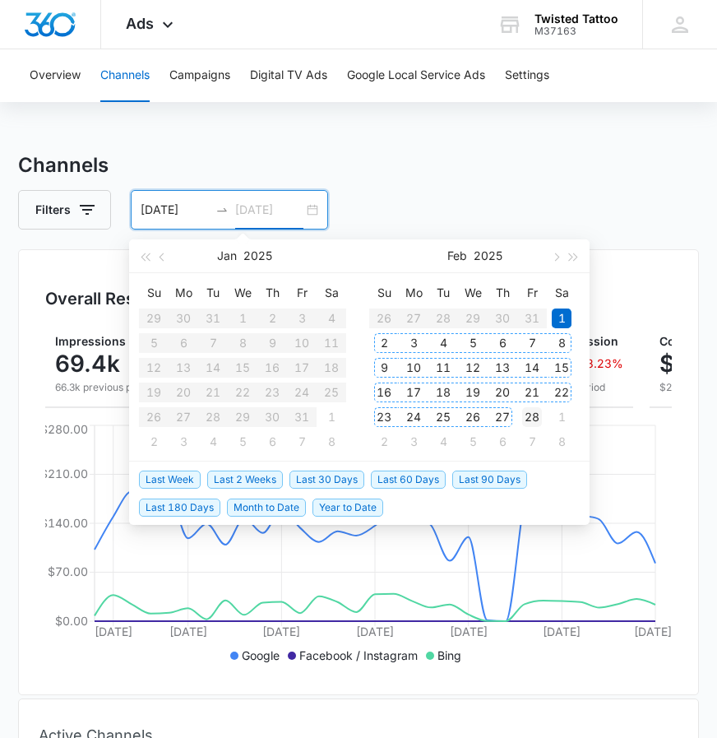
type input "02/28/2025"
click at [532, 414] on div "28" at bounding box center [532, 417] width 20 height 20
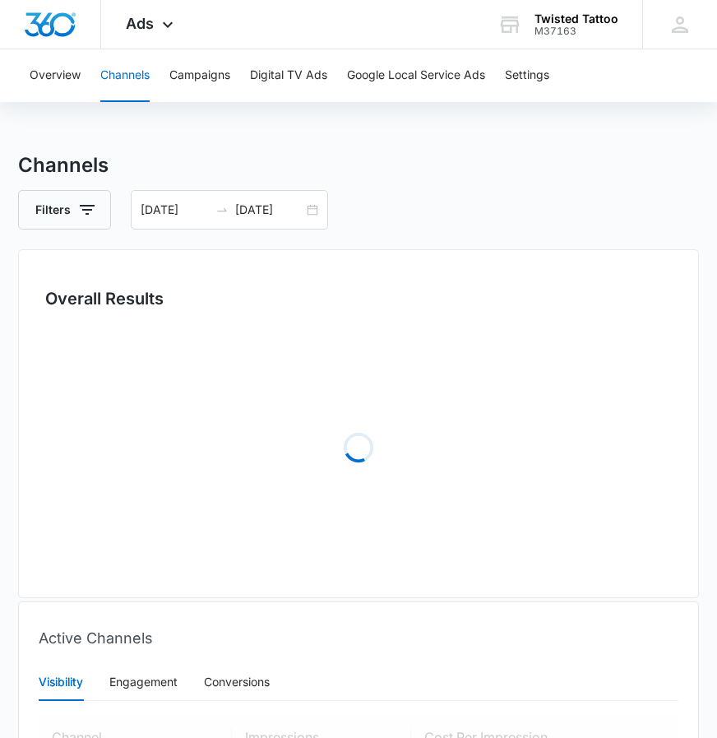
click at [466, 202] on div "Filters 02/01/2025 02/28/2025" at bounding box center [358, 209] width 681 height 39
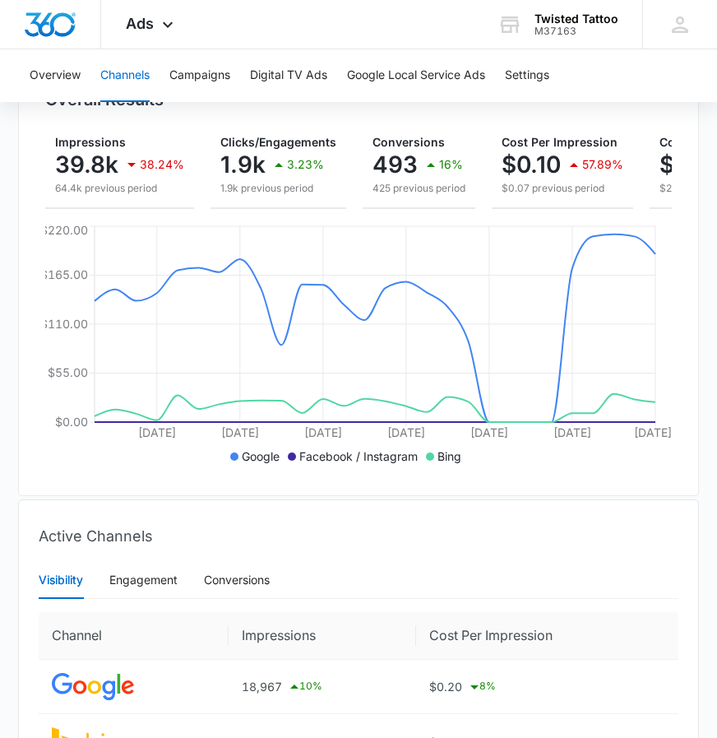
scroll to position [111, 0]
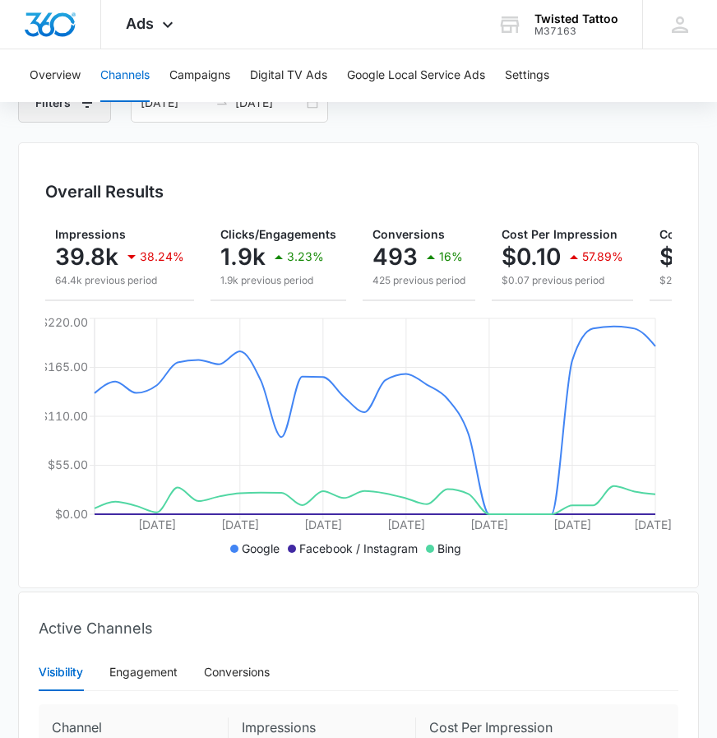
click at [92, 109] on icon "button" at bounding box center [87, 103] width 20 height 20
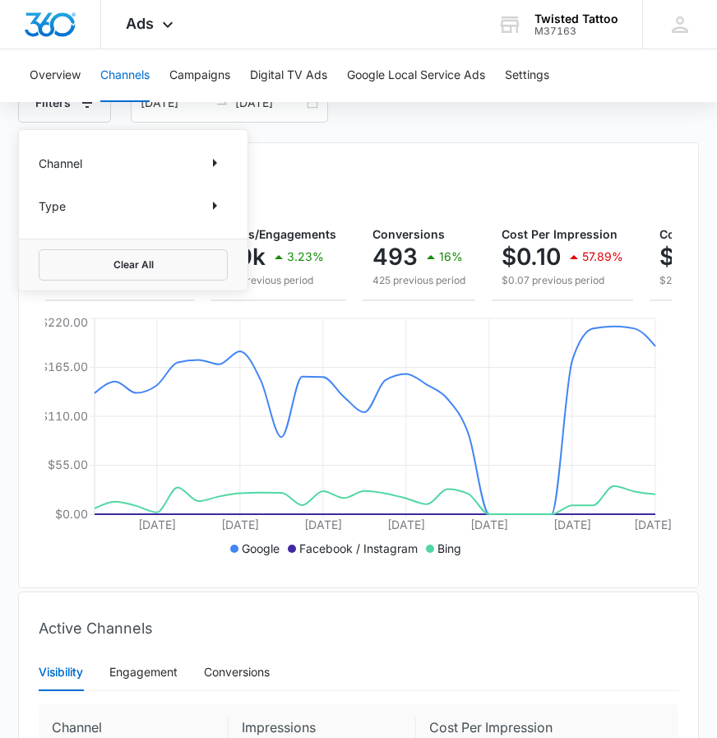
click at [171, 155] on div "Channel" at bounding box center [133, 163] width 189 height 26
click at [202, 162] on button "Show Channel filters" at bounding box center [214, 163] width 26 height 26
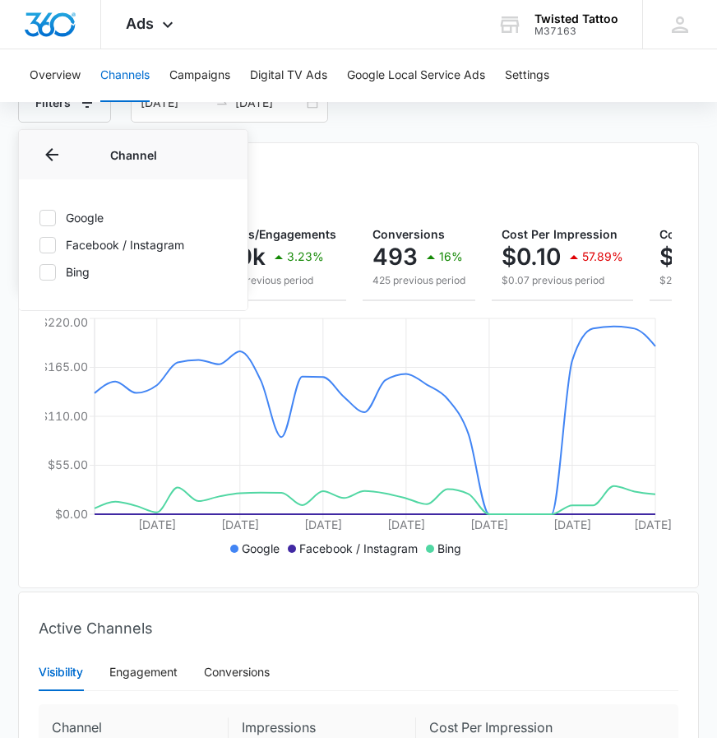
click at [49, 213] on icon at bounding box center [47, 217] width 15 height 15
click at [39, 217] on input "Google" at bounding box center [39, 217] width 1 height 1
checkbox input "true"
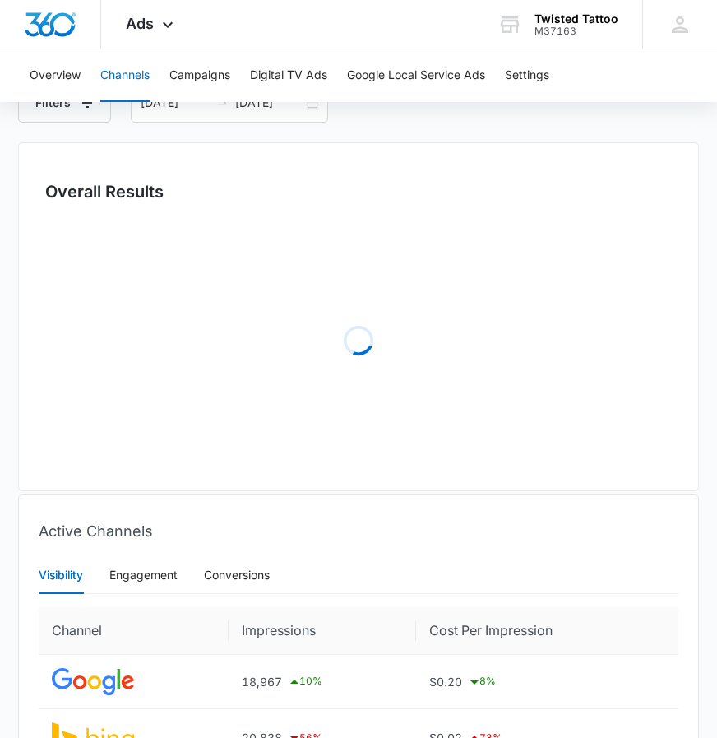
click at [350, 186] on div "Overall Results" at bounding box center [358, 191] width 627 height 25
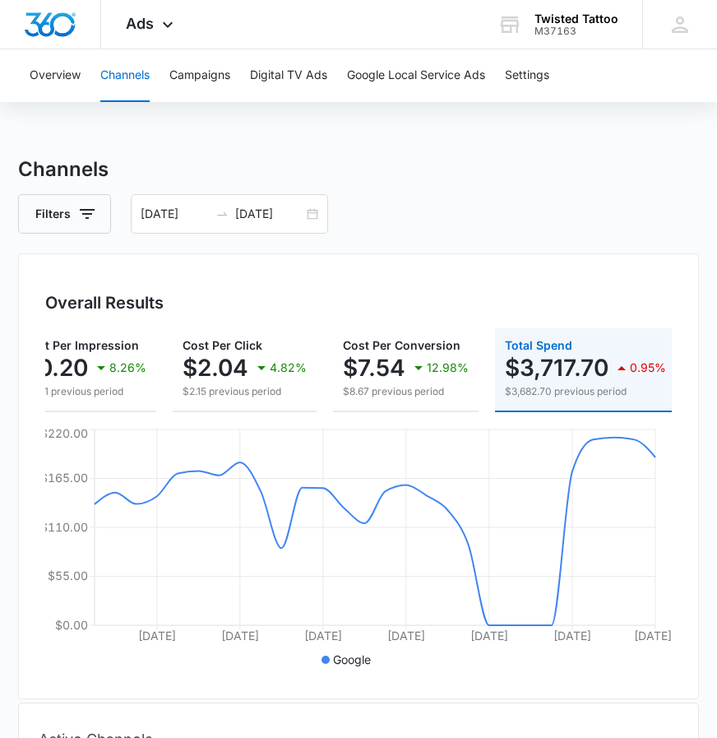
scroll to position [0, 0]
click at [86, 216] on icon "button" at bounding box center [87, 214] width 20 height 20
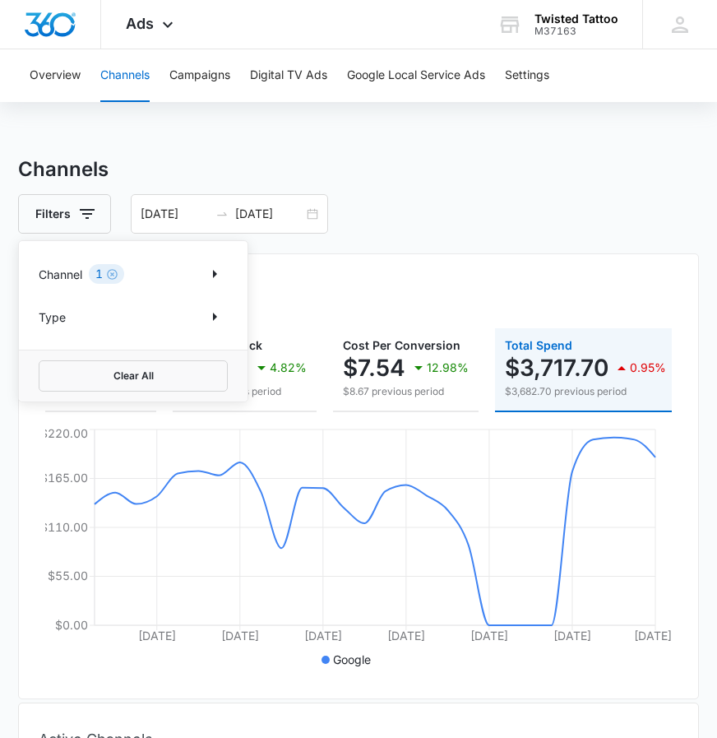
click at [189, 269] on div "Channel 1" at bounding box center [133, 274] width 189 height 26
click at [210, 274] on icon "Show Channel filters" at bounding box center [215, 274] width 20 height 20
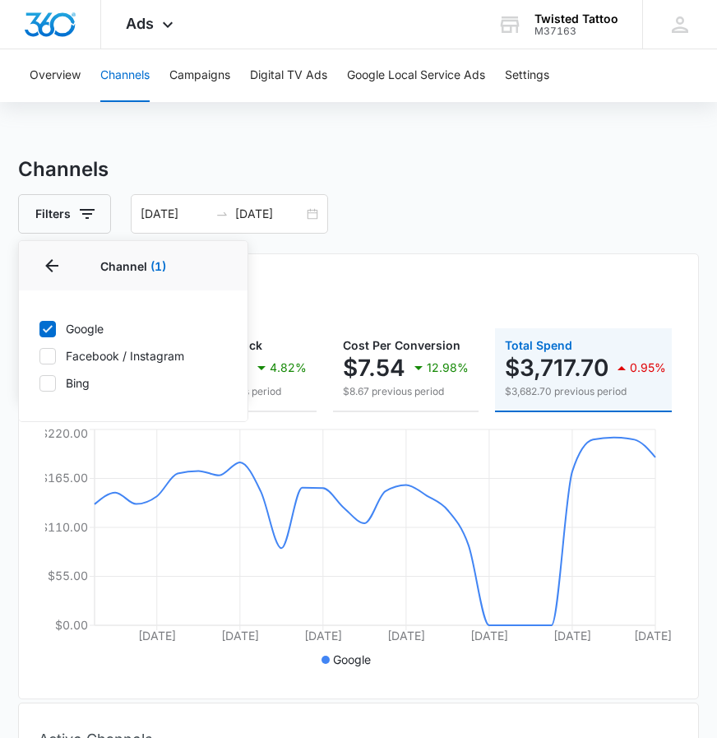
click at [57, 382] on label "Bing" at bounding box center [133, 382] width 189 height 17
click at [39, 382] on input "Bing" at bounding box center [39, 382] width 1 height 1
checkbox input "true"
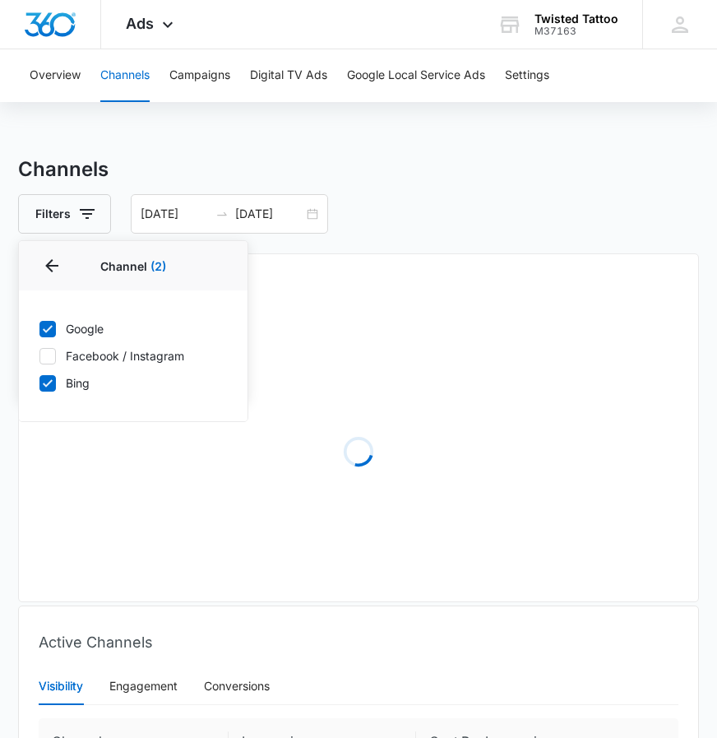
click at [53, 324] on icon at bounding box center [47, 328] width 15 height 15
click at [39, 328] on input "Google" at bounding box center [39, 328] width 1 height 1
checkbox input "false"
click at [404, 301] on div "Overall Results" at bounding box center [358, 302] width 627 height 25
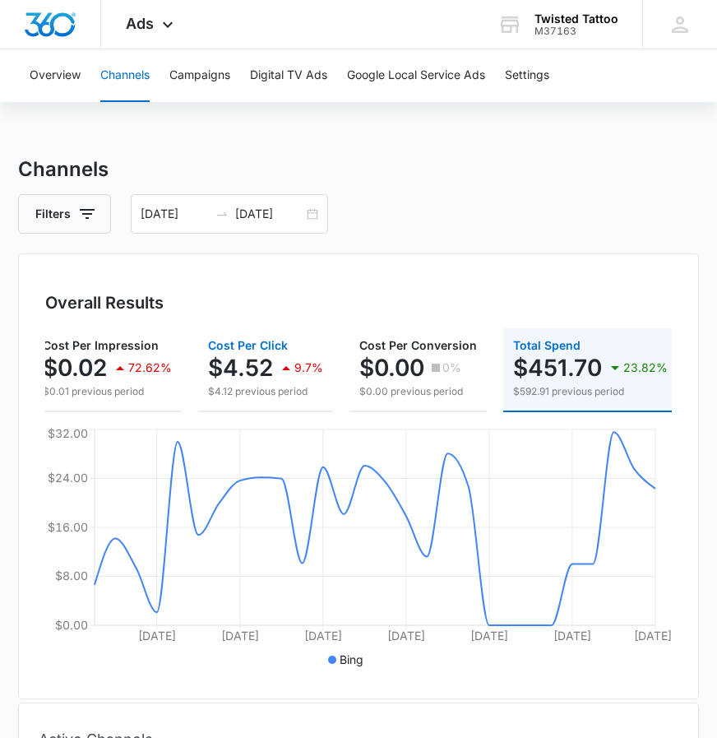
scroll to position [0, 444]
click at [307, 216] on div "02/01/2025 02/28/2025" at bounding box center [229, 213] width 197 height 39
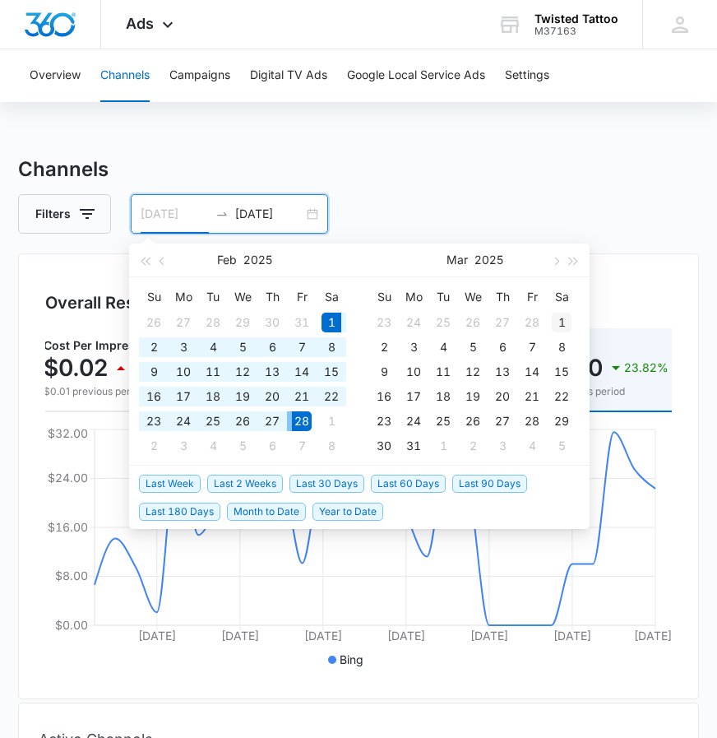
type input "03/01/2025"
click at [557, 322] on div "1" at bounding box center [562, 322] width 20 height 20
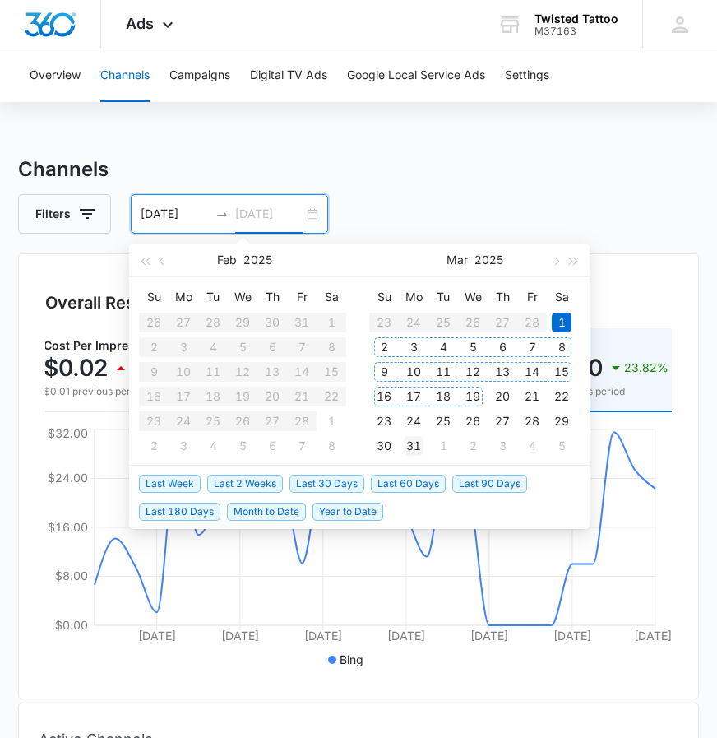
type input "03/31/2025"
click at [414, 443] on div "31" at bounding box center [414, 446] width 20 height 20
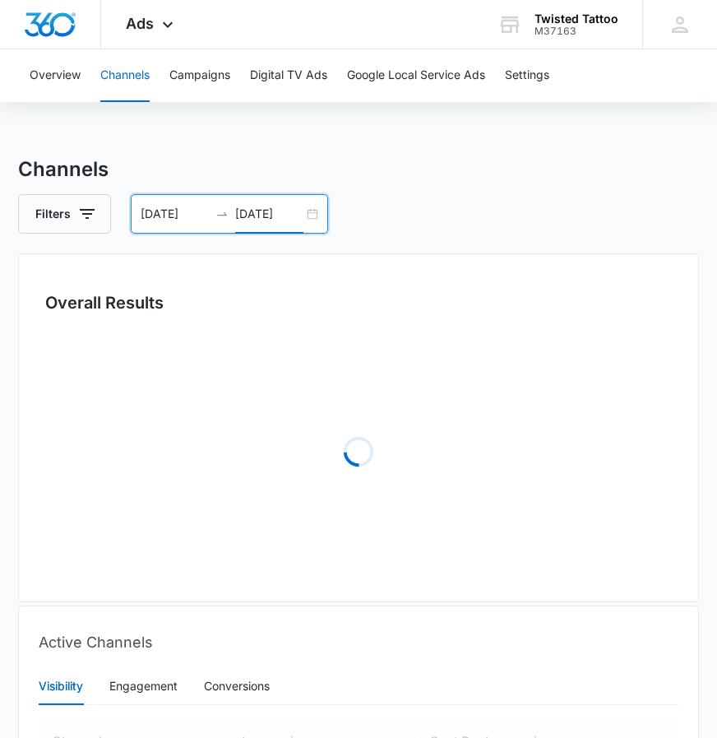
click at [355, 199] on div "Filters 03/01/2025 03/31/2025" at bounding box center [358, 213] width 681 height 39
click at [90, 213] on icon "button" at bounding box center [87, 214] width 15 height 10
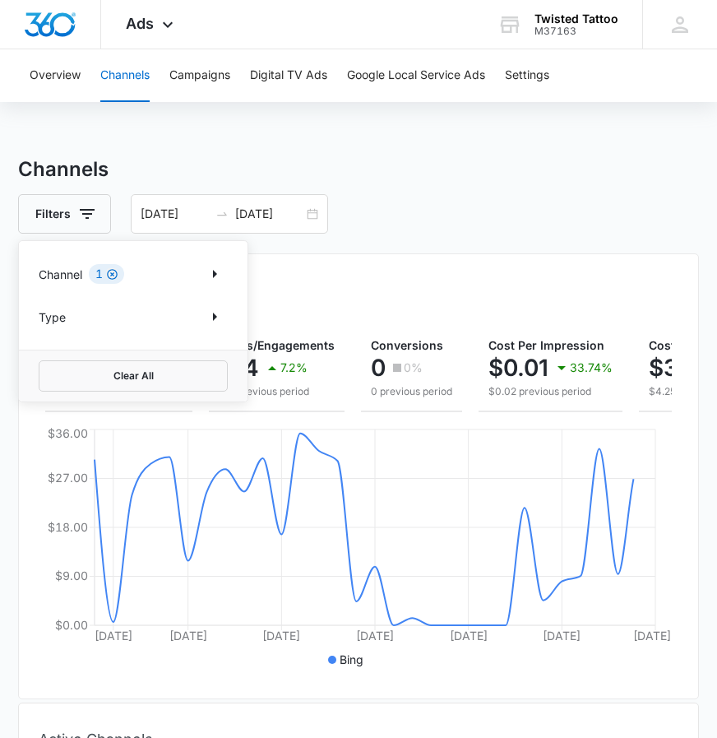
click at [114, 275] on icon "Clear" at bounding box center [112, 274] width 11 height 11
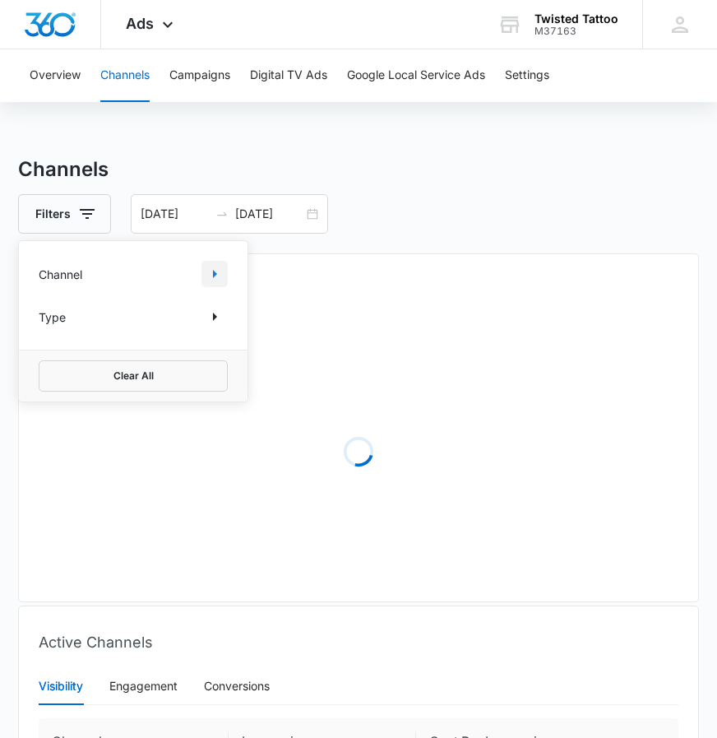
click at [215, 278] on icon "Show Channel filters" at bounding box center [215, 274] width 20 height 20
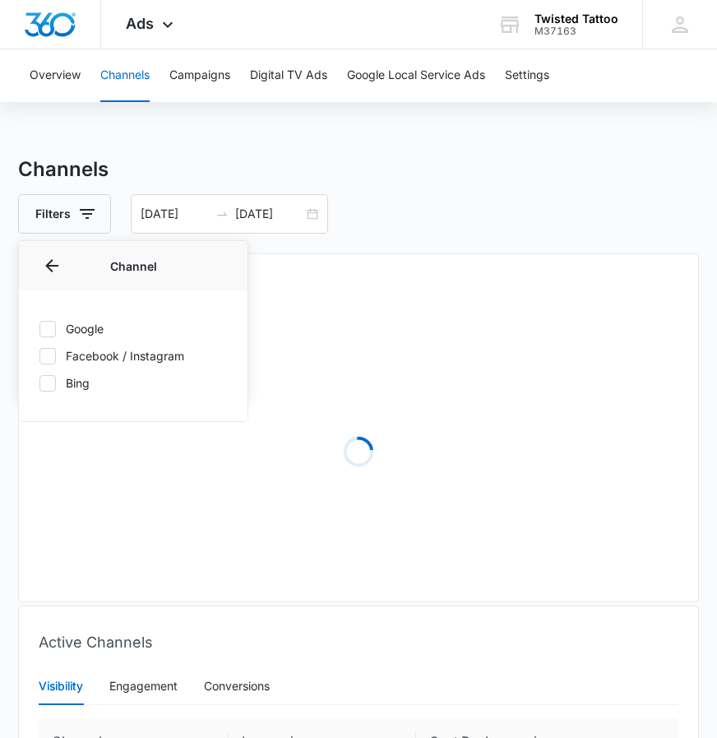
click at [50, 328] on icon at bounding box center [48, 328] width 10 height 7
click at [39, 328] on input "Google" at bounding box center [39, 328] width 1 height 1
checkbox input "true"
click at [399, 262] on div "Overall Results Loading" at bounding box center [358, 427] width 681 height 349
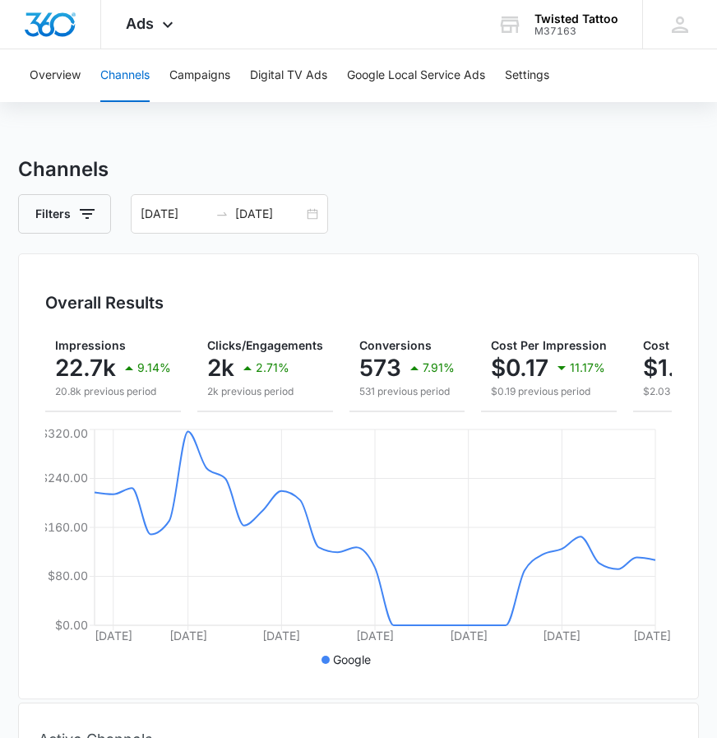
scroll to position [0, 0]
click at [86, 216] on icon "button" at bounding box center [87, 214] width 20 height 20
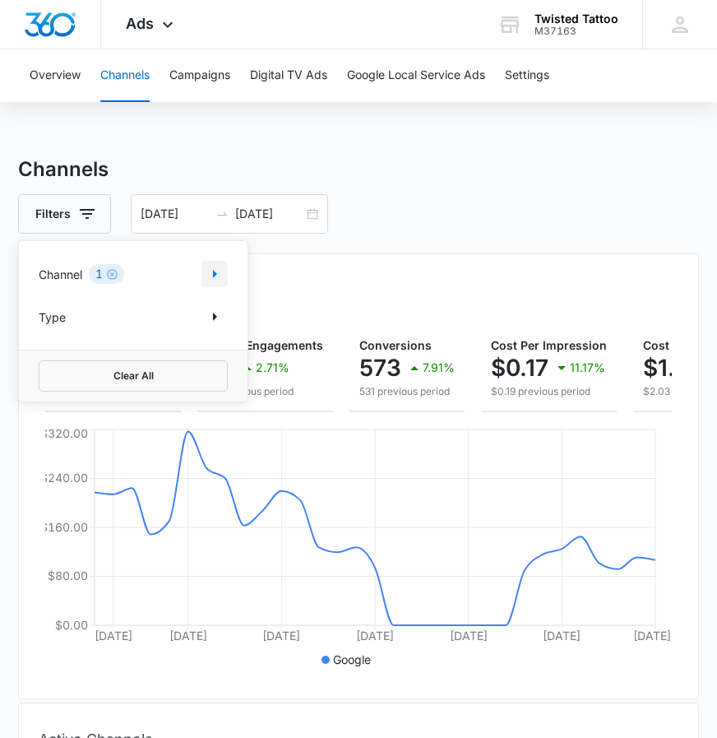
click at [216, 274] on icon "Show Channel filters" at bounding box center [215, 274] width 4 height 8
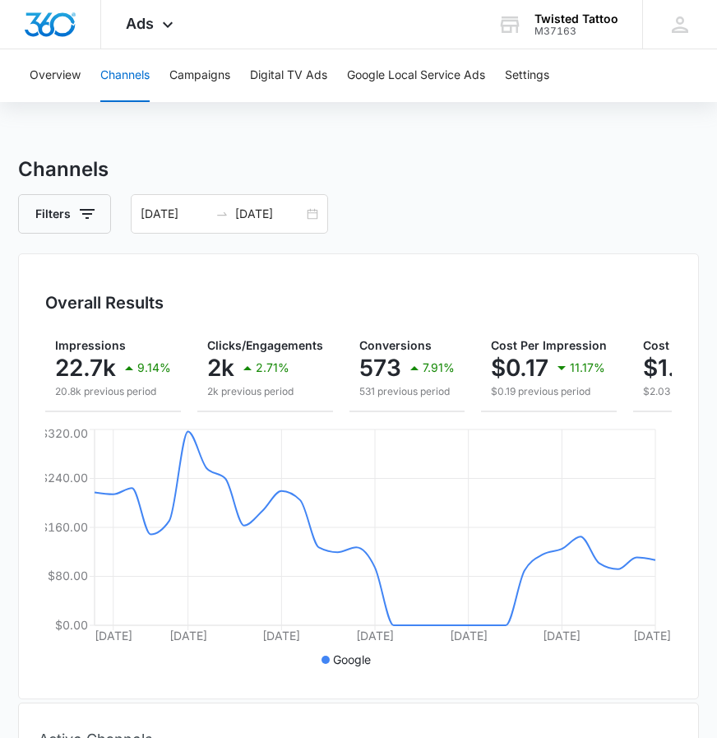
click at [424, 285] on div "Overall Results Impressions 22.7k 9.14% 20.8k previous period Clicks/Engagement…" at bounding box center [358, 476] width 681 height 446
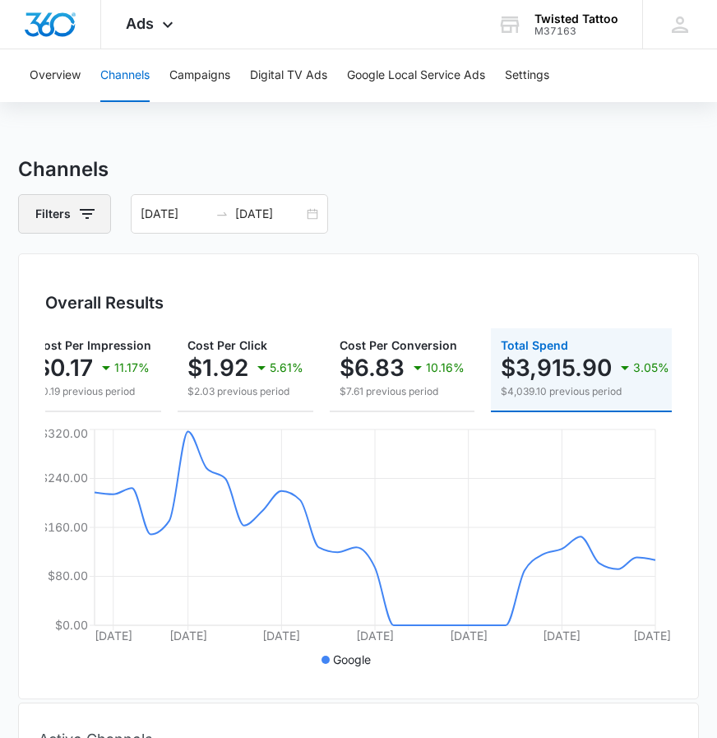
click at [83, 217] on icon "button" at bounding box center [87, 214] width 20 height 20
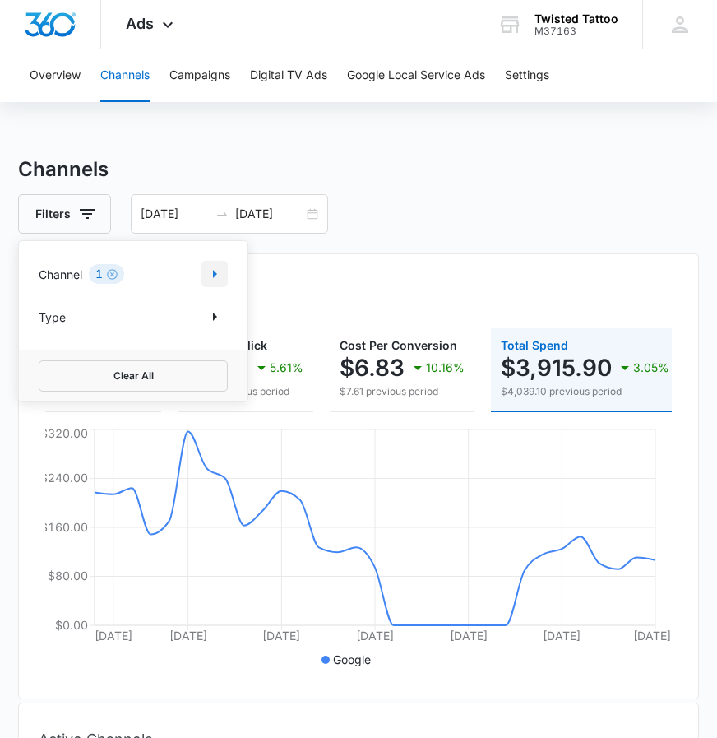
click at [220, 272] on icon "Show Channel filters" at bounding box center [215, 274] width 20 height 20
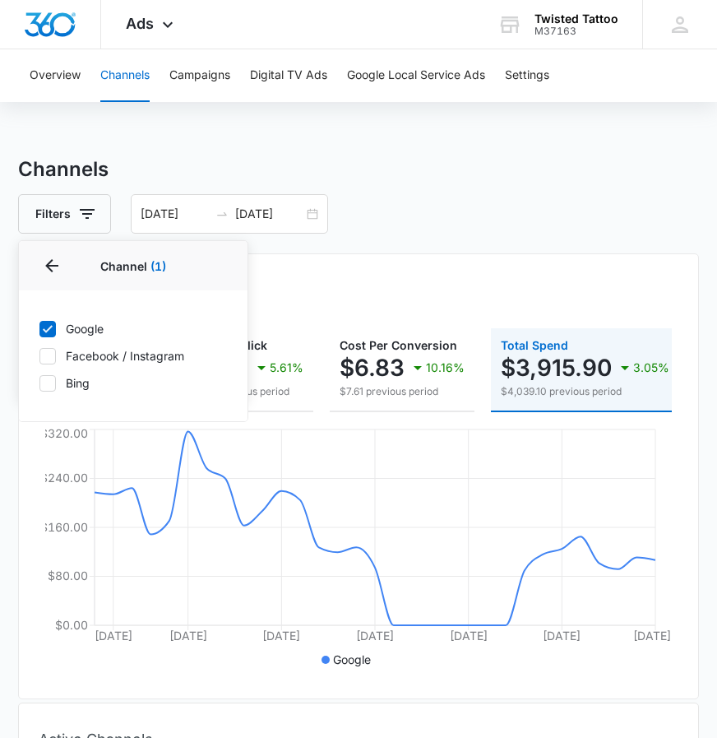
click at [57, 376] on label "Bing" at bounding box center [133, 382] width 189 height 17
click at [39, 382] on input "Bing" at bounding box center [39, 382] width 1 height 1
checkbox input "true"
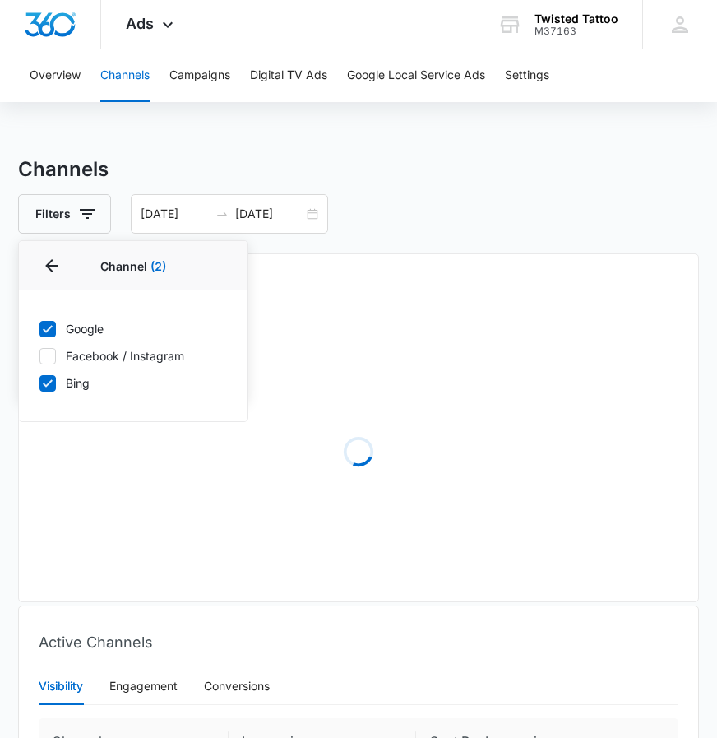
click at [53, 332] on icon at bounding box center [47, 328] width 15 height 15
click at [39, 329] on input "Google" at bounding box center [39, 328] width 1 height 1
checkbox input "false"
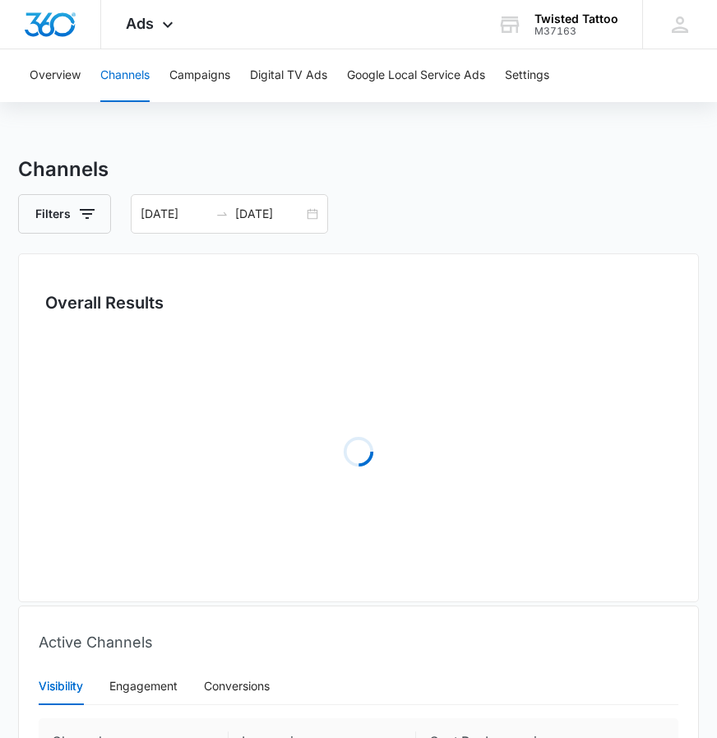
click at [422, 309] on div "Overall Results" at bounding box center [358, 302] width 627 height 25
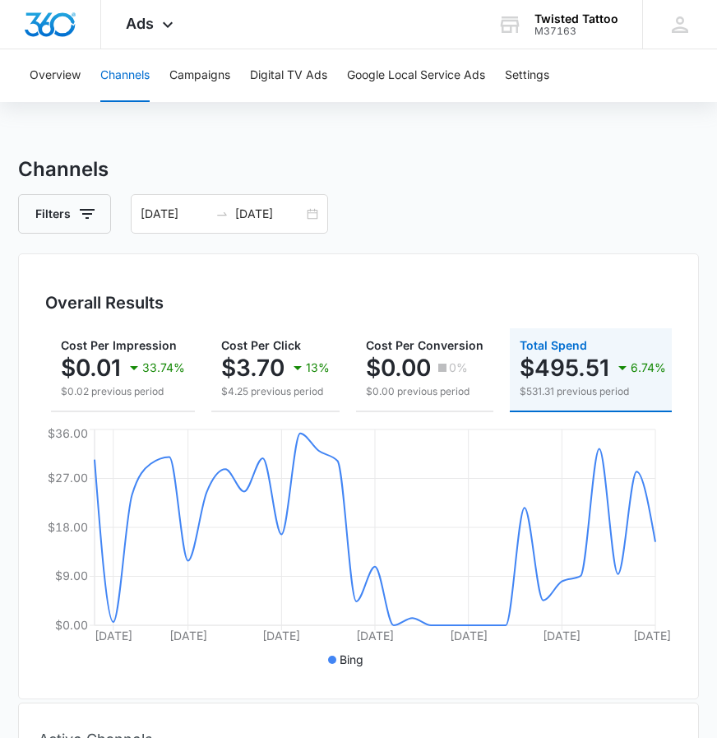
scroll to position [0, 426]
click at [323, 217] on div "03/01/2025 03/31/2025" at bounding box center [229, 213] width 197 height 39
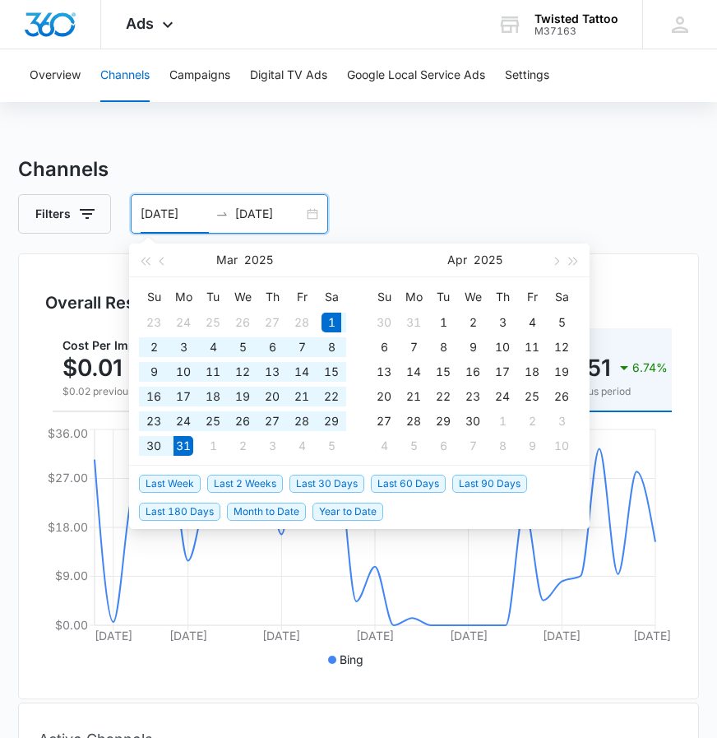
click at [319, 215] on div "03/01/2025 03/31/2025" at bounding box center [229, 213] width 197 height 39
type input "04/01/2025"
click at [442, 321] on div "1" at bounding box center [443, 322] width 20 height 20
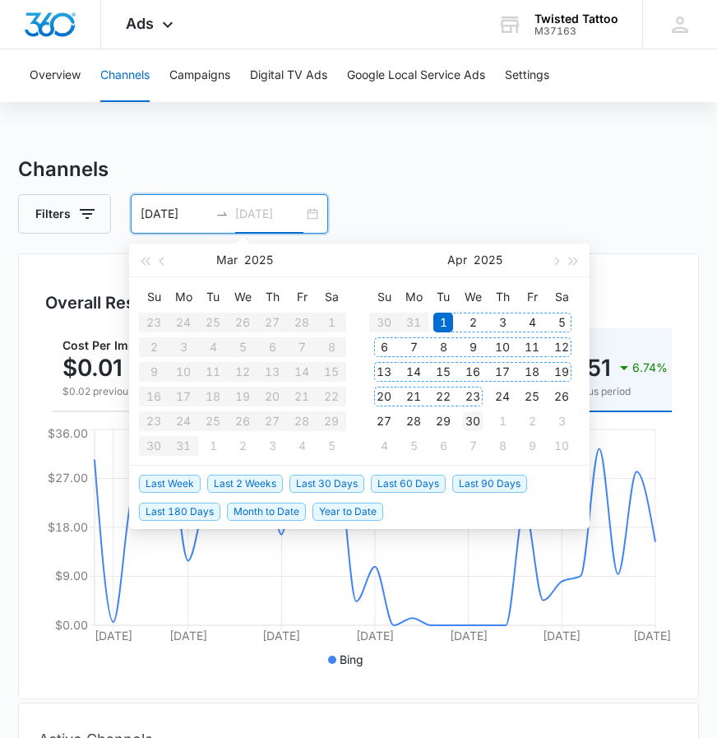
type input "04/30/2025"
click at [472, 416] on div "30" at bounding box center [473, 421] width 20 height 20
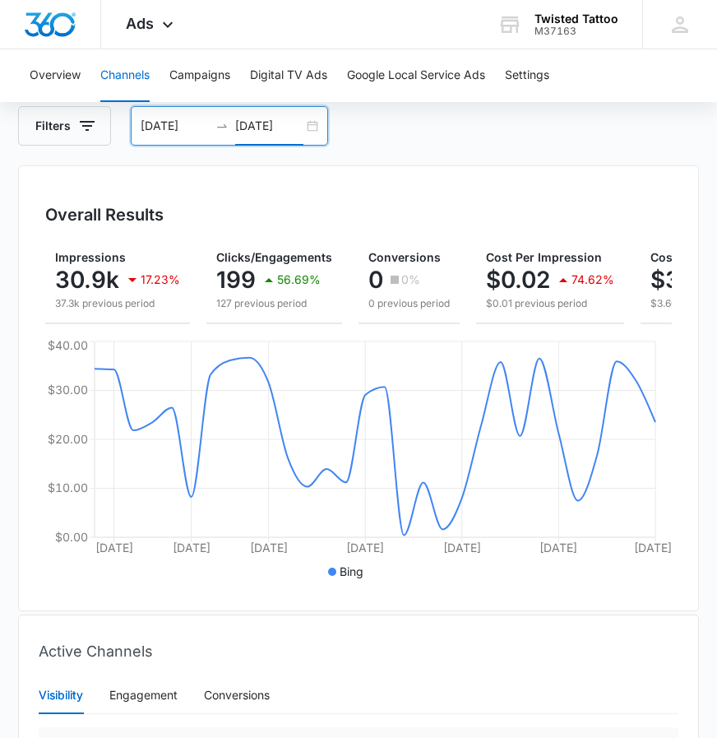
scroll to position [24, 0]
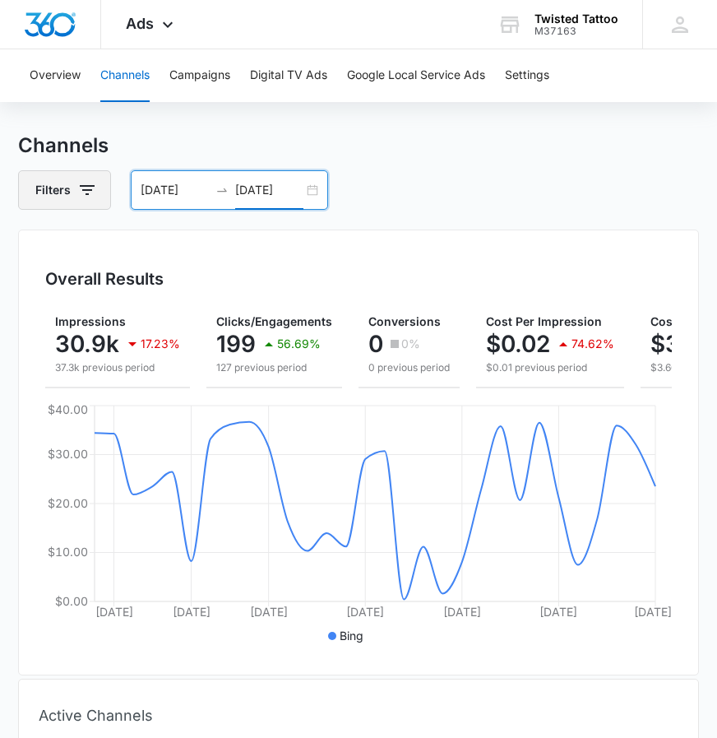
click at [90, 187] on icon "button" at bounding box center [87, 190] width 15 height 10
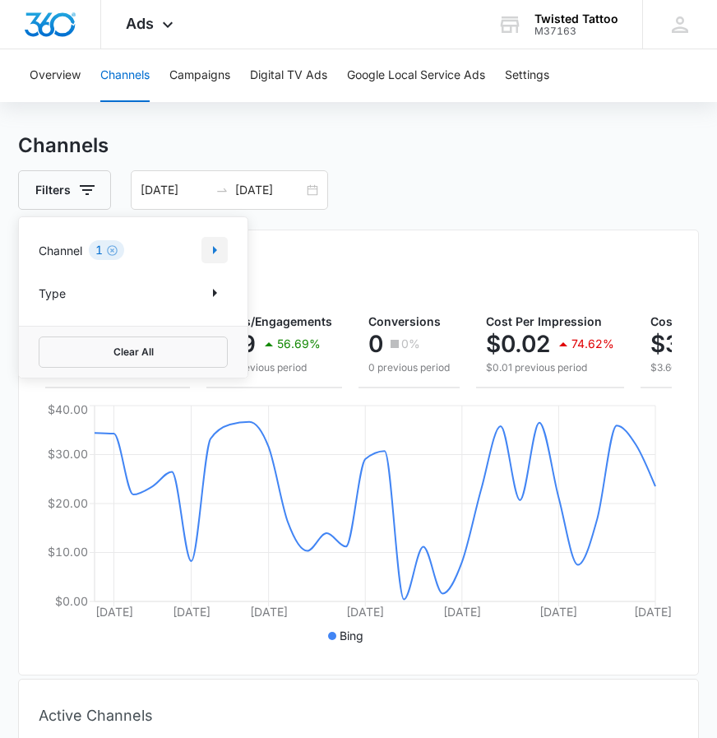
click at [218, 247] on icon "Show Channel filters" at bounding box center [215, 250] width 20 height 20
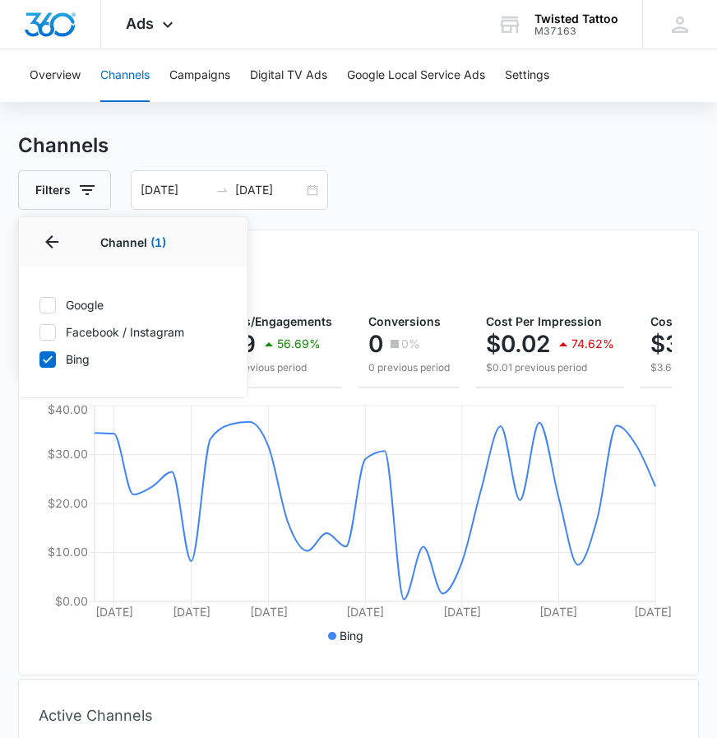
drag, startPoint x: 335, startPoint y: 258, endPoint x: 331, endPoint y: 284, distance: 26.5
click at [335, 259] on div "Overall Results Impressions 30.9k 17.23% 37.3k previous period Clicks/Engagemen…" at bounding box center [358, 452] width 681 height 446
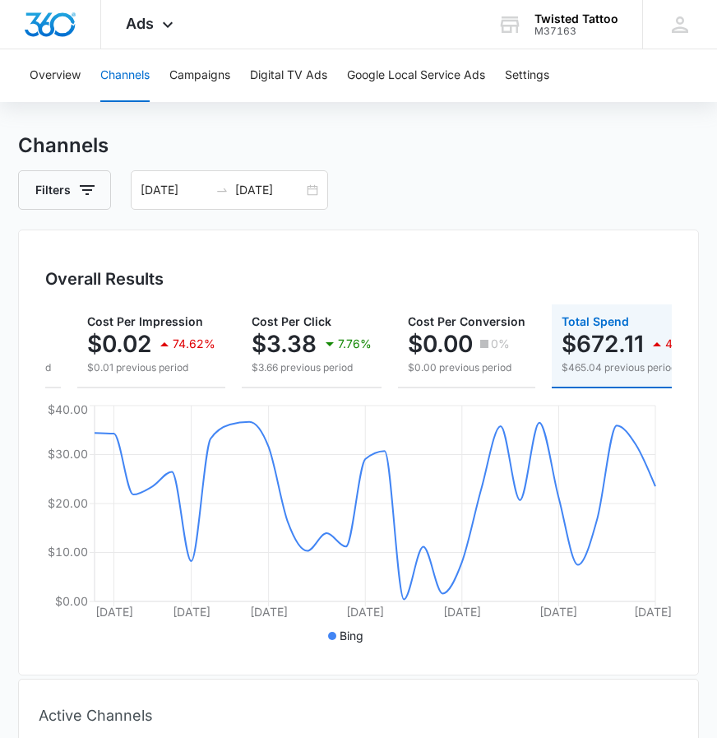
scroll to position [0, 411]
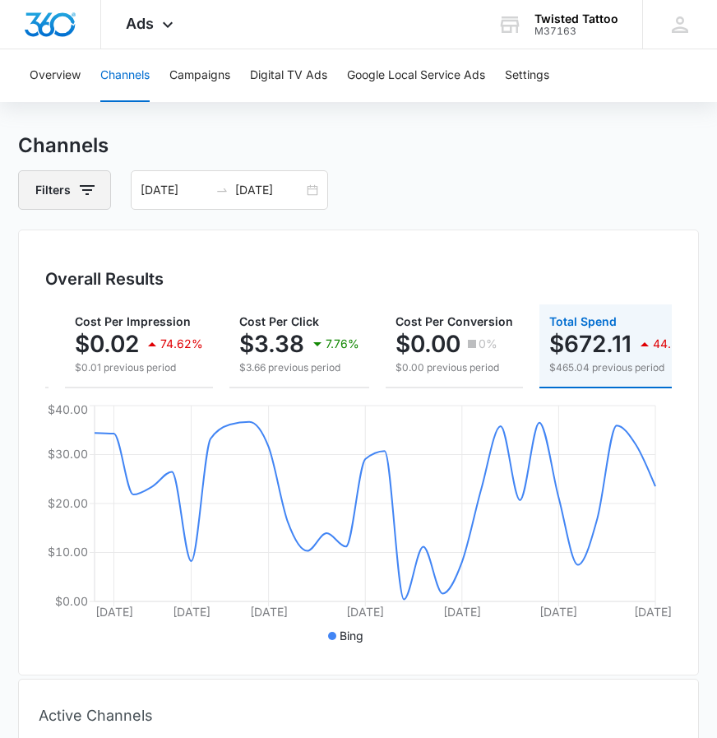
click at [90, 187] on icon "button" at bounding box center [87, 190] width 20 height 20
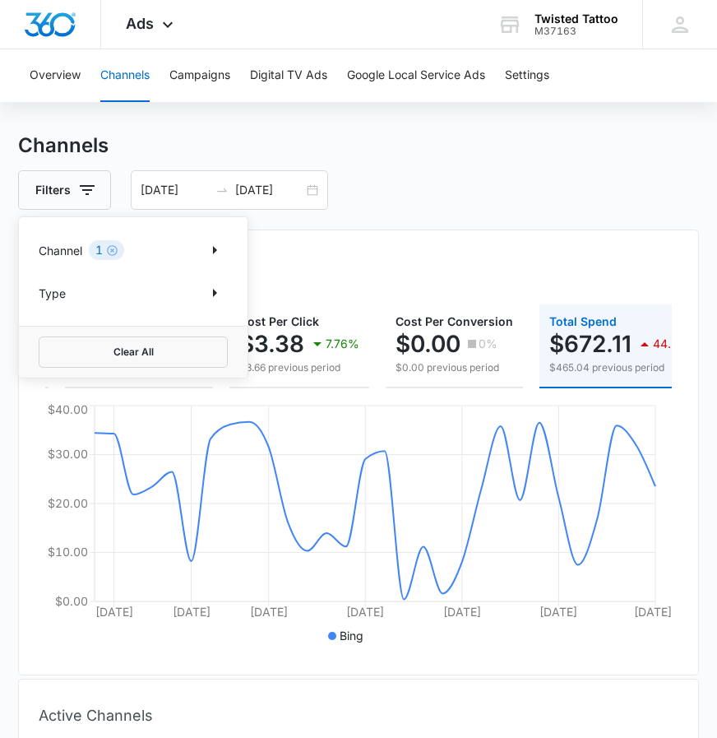
scroll to position [24, 1]
click at [224, 255] on button "Show Channel filters" at bounding box center [214, 250] width 26 height 26
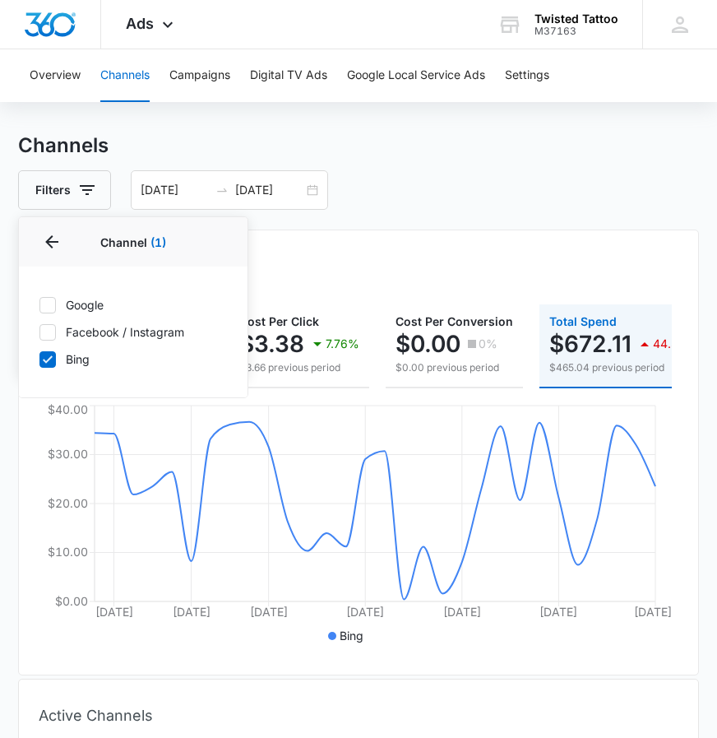
scroll to position [20, 0]
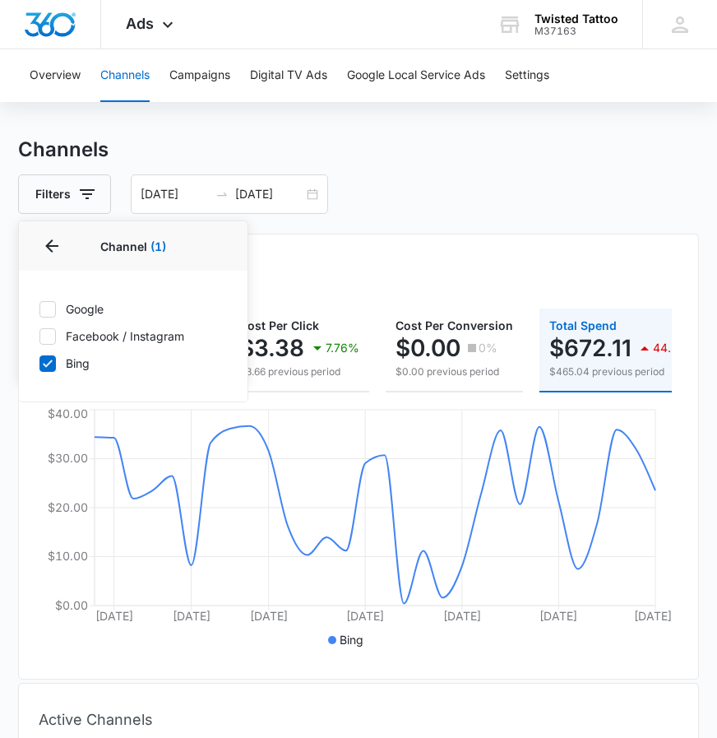
click at [42, 312] on icon at bounding box center [47, 309] width 15 height 15
click at [39, 309] on input "Google" at bounding box center [39, 308] width 1 height 1
checkbox input "true"
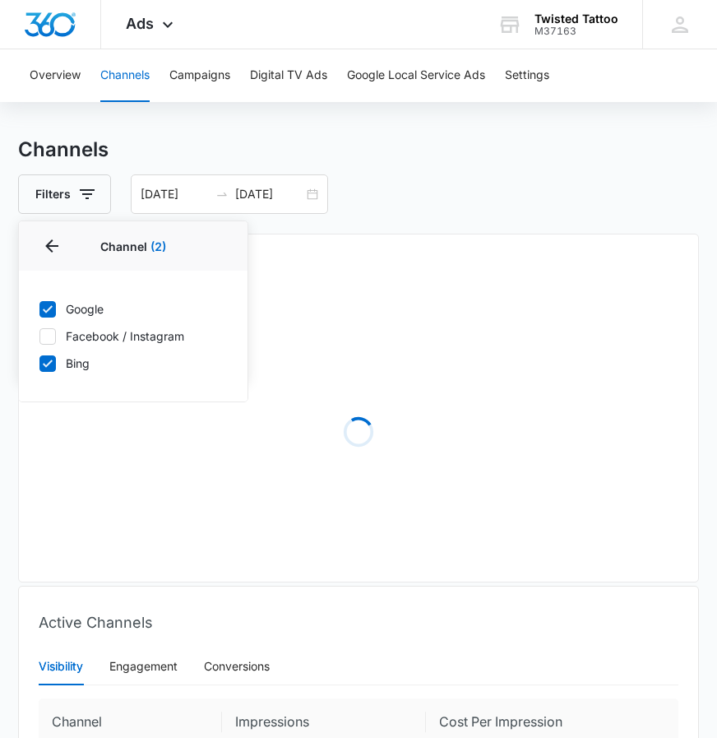
drag, startPoint x: 49, startPoint y: 363, endPoint x: 321, endPoint y: 301, distance: 279.9
click at [49, 363] on icon at bounding box center [48, 362] width 10 height 7
click at [39, 363] on input "Bing" at bounding box center [39, 363] width 1 height 1
checkbox input "false"
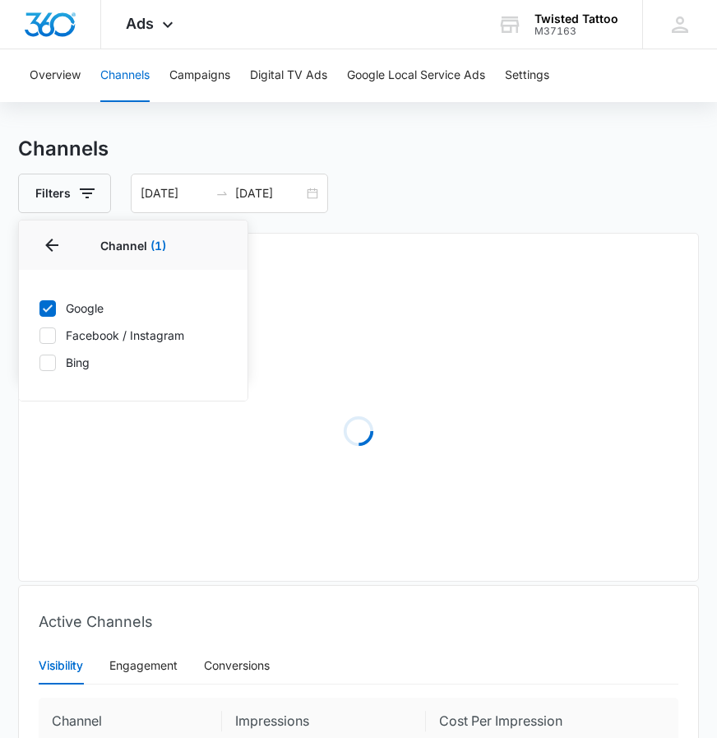
click at [407, 275] on div "Overall Results" at bounding box center [358, 282] width 627 height 25
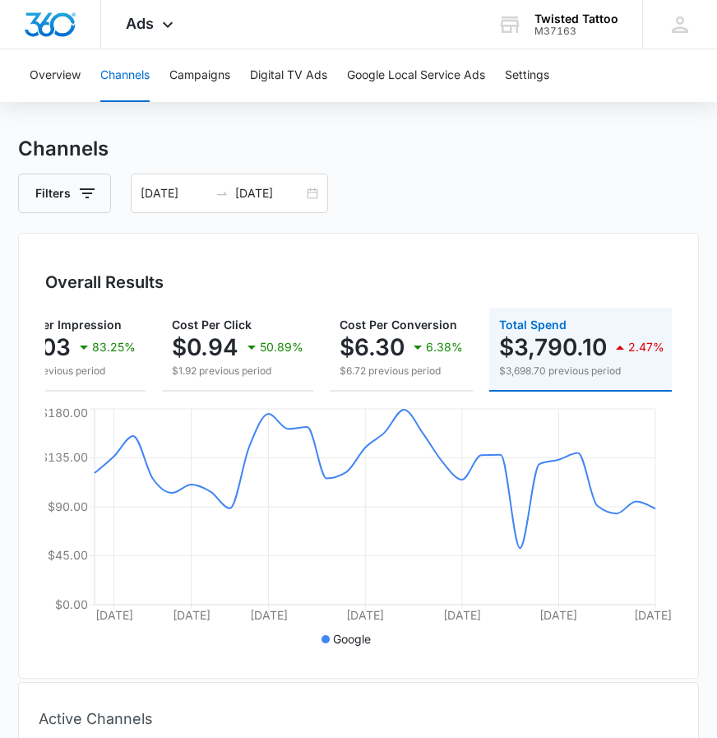
scroll to position [0, 509]
click at [303, 192] on div "04/01/2025 04/30/2025" at bounding box center [229, 192] width 197 height 39
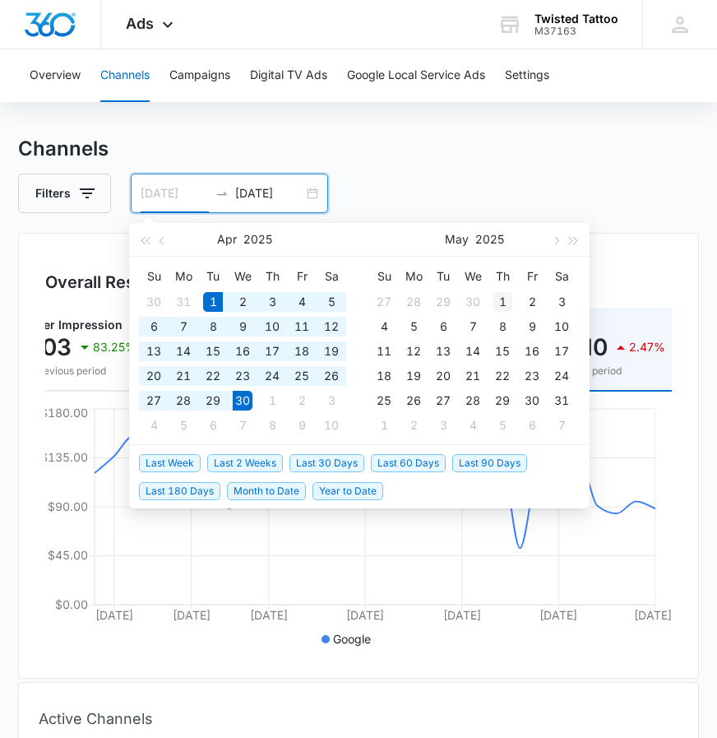
type input "05/01/2025"
click at [495, 300] on div "1" at bounding box center [503, 302] width 20 height 20
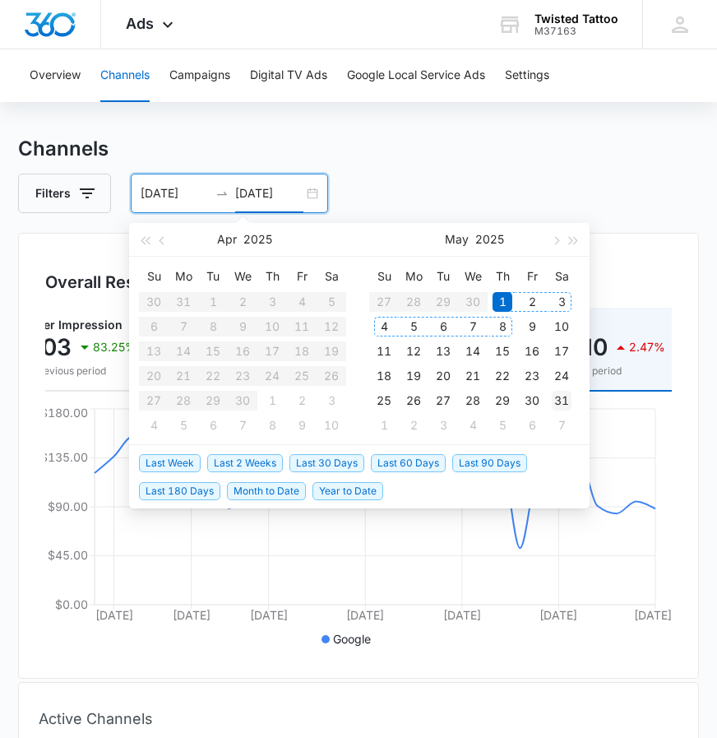
type input "05/31/2025"
click at [565, 399] on div "31" at bounding box center [562, 401] width 20 height 20
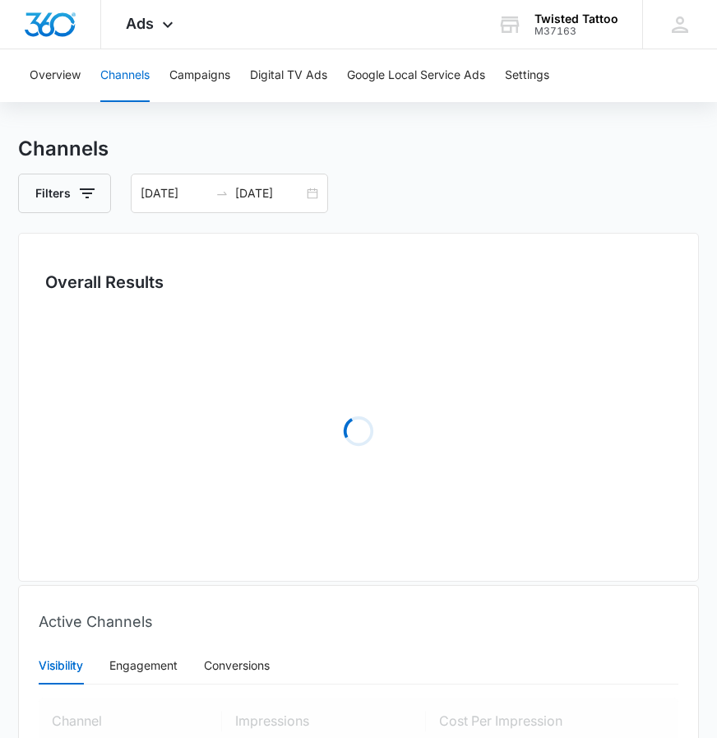
click at [415, 171] on div "Channels Filters 05/01/2025 05/31/2025 Overall Results Loading Active Channels …" at bounding box center [358, 559] width 681 height 850
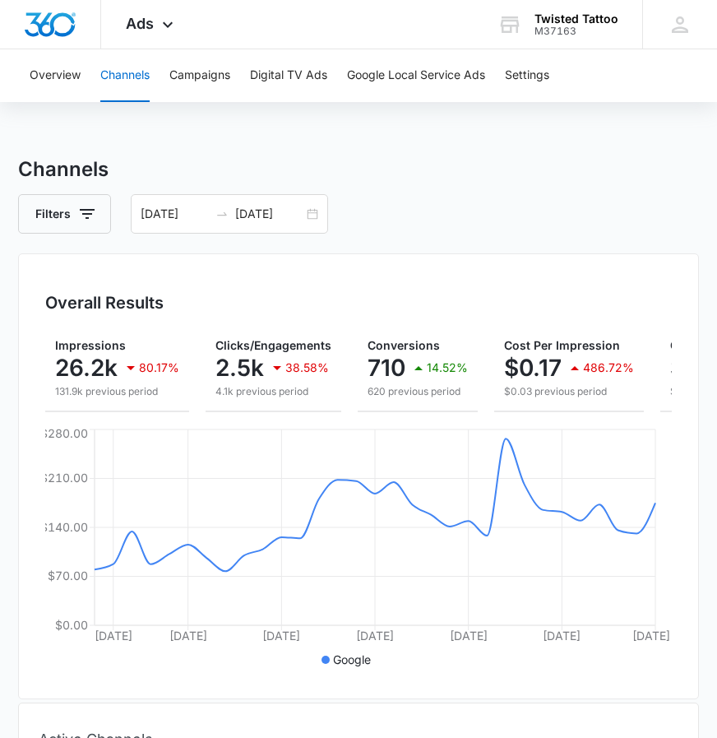
scroll to position [0, 0]
click at [89, 216] on icon "button" at bounding box center [87, 214] width 20 height 20
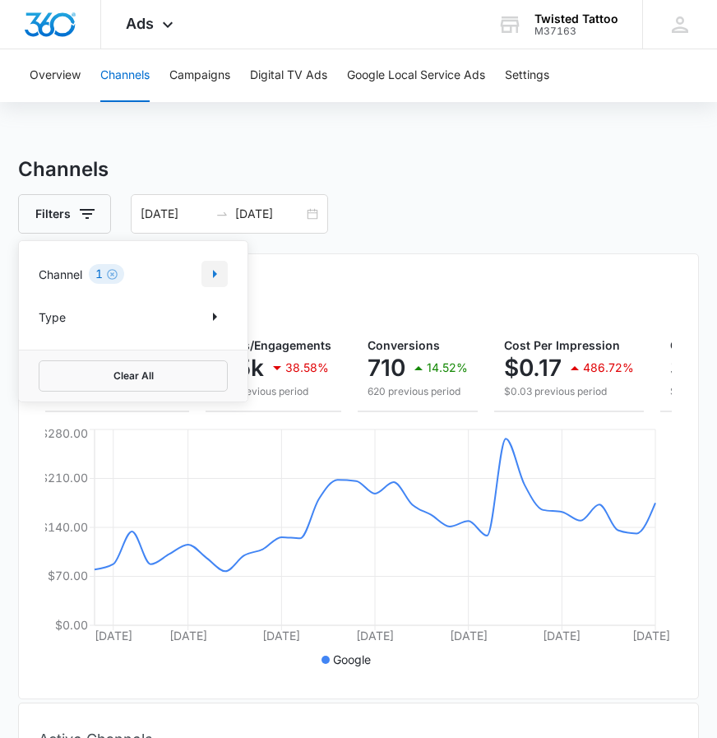
click at [203, 270] on button "Show Channel filters" at bounding box center [214, 274] width 26 height 26
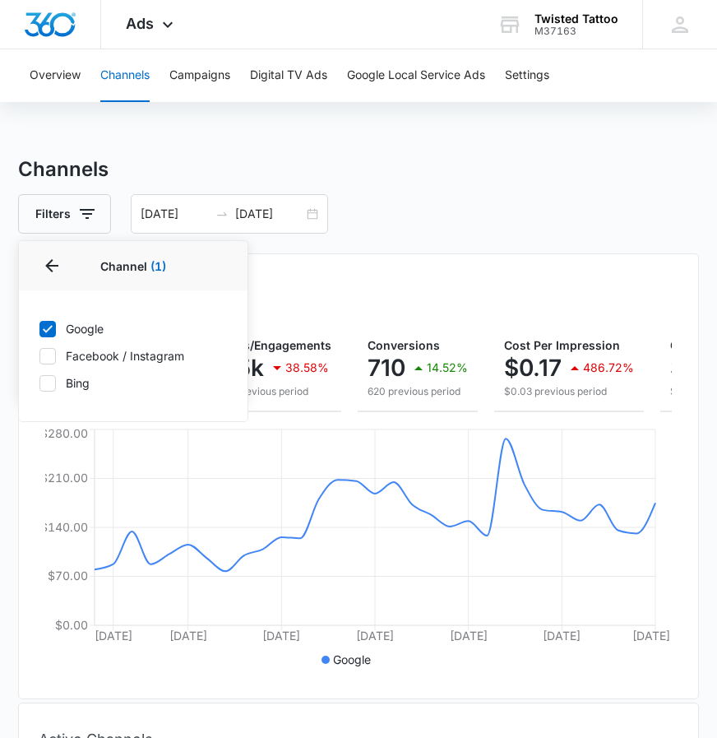
click at [327, 278] on div "Overall Results Impressions 26.2k 80.17% 131.9k previous period Clicks/Engageme…" at bounding box center [358, 476] width 681 height 446
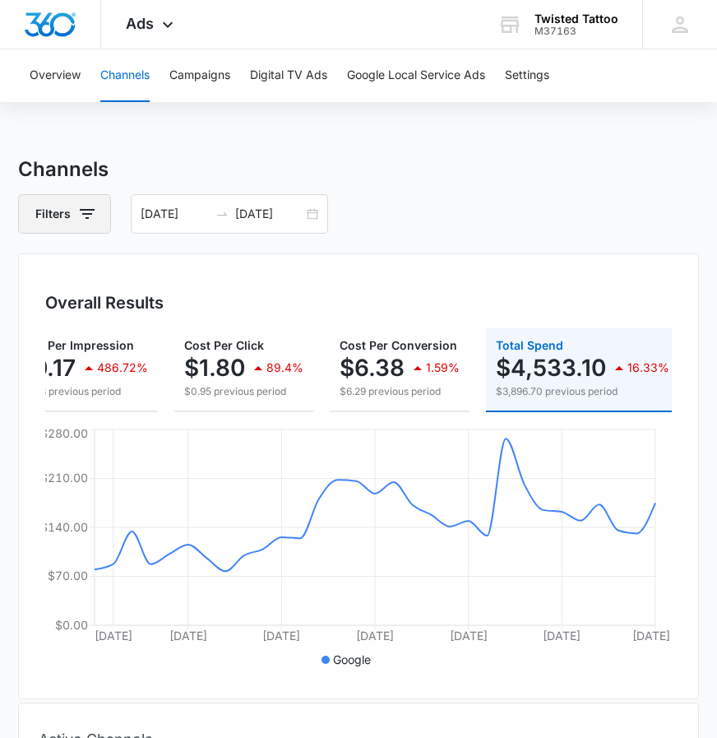
click at [95, 212] on icon "button" at bounding box center [87, 214] width 20 height 20
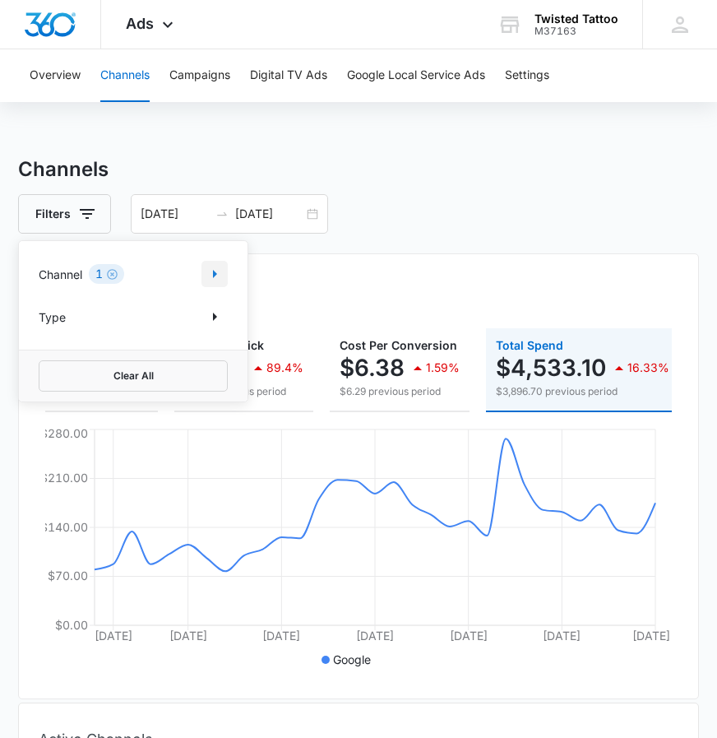
click at [220, 261] on button "Show Channel filters" at bounding box center [214, 274] width 26 height 26
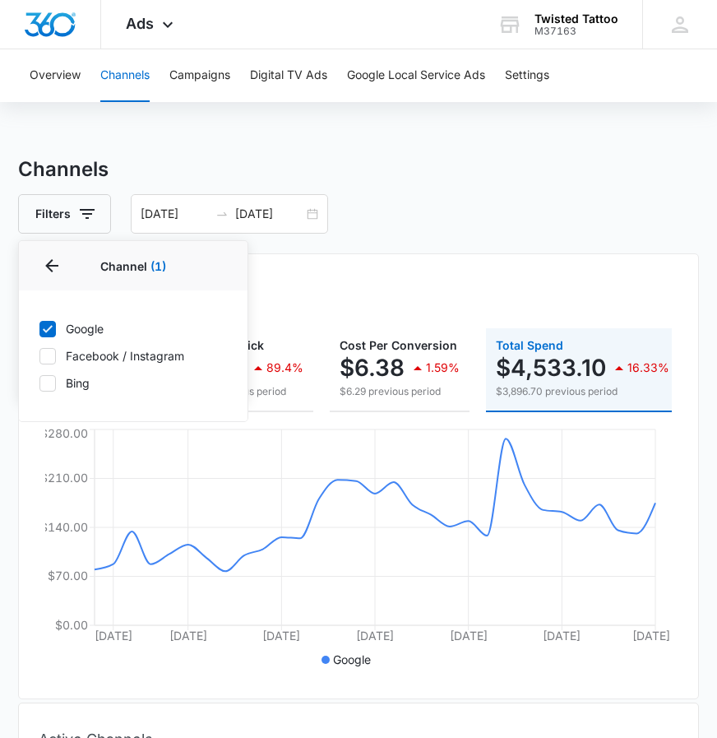
drag, startPoint x: 56, startPoint y: 380, endPoint x: 61, endPoint y: 328, distance: 52.0
click at [56, 378] on label "Bing" at bounding box center [133, 382] width 189 height 17
click at [39, 382] on input "Bing" at bounding box center [39, 382] width 1 height 1
checkbox input "true"
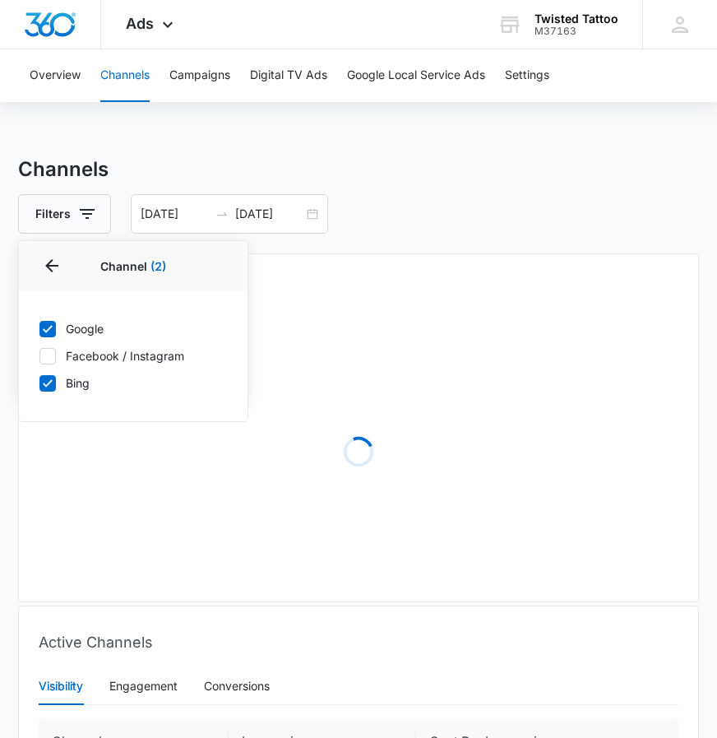
drag, startPoint x: 49, startPoint y: 330, endPoint x: 375, endPoint y: 280, distance: 329.3
click at [49, 330] on icon at bounding box center [47, 328] width 15 height 15
click at [39, 329] on input "Google" at bounding box center [39, 328] width 1 height 1
checkbox input "false"
click at [442, 261] on div "Overall Results Loading" at bounding box center [358, 427] width 681 height 349
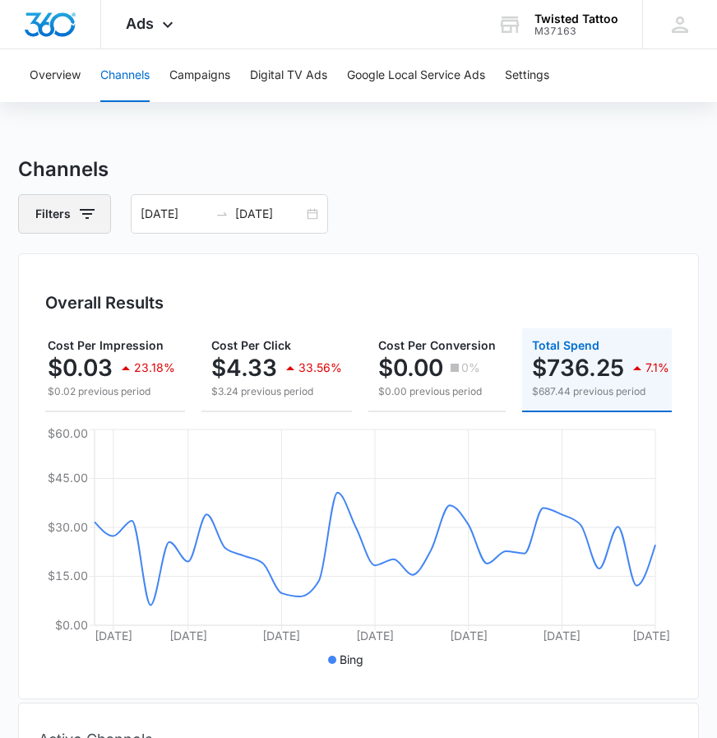
click at [90, 214] on icon "button" at bounding box center [87, 214] width 15 height 10
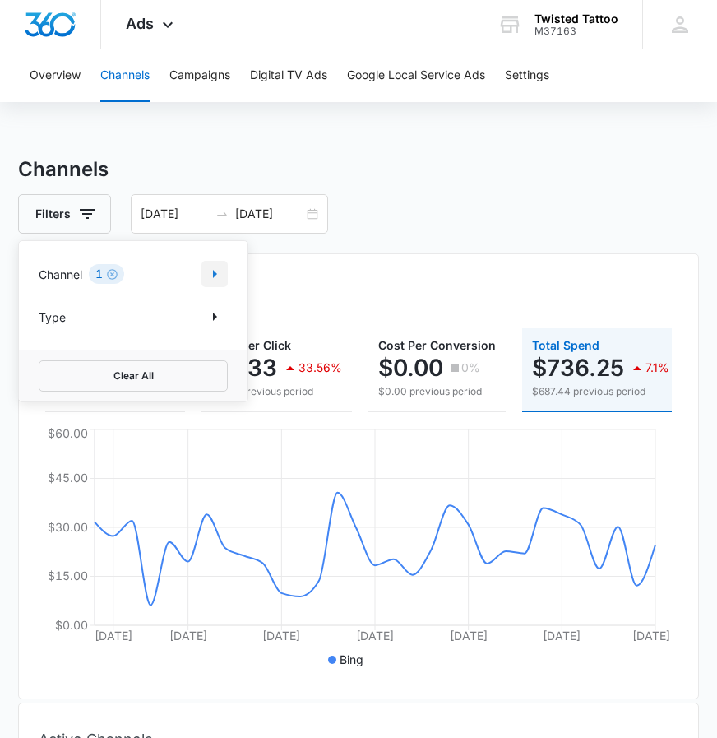
click at [207, 280] on icon "Show Channel filters" at bounding box center [215, 274] width 20 height 20
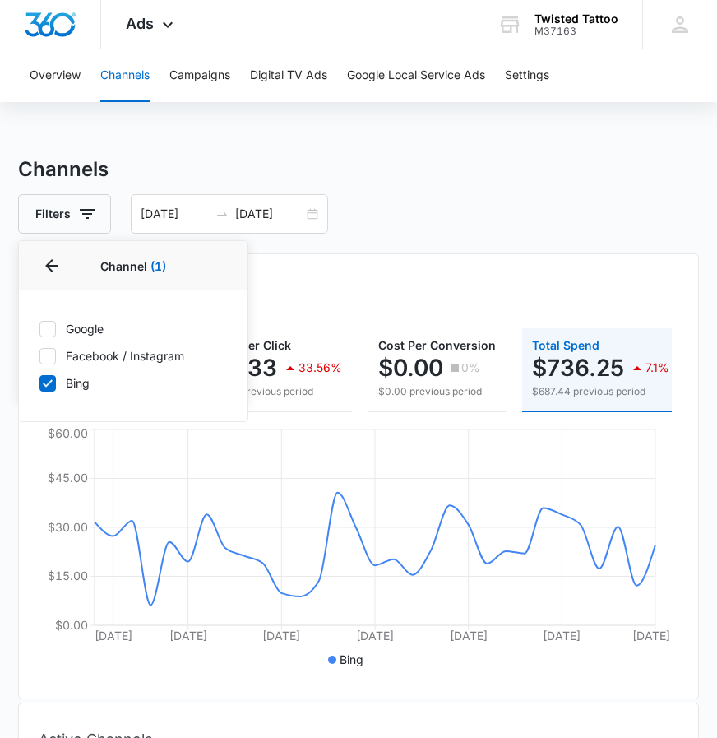
click at [56, 383] on label "Bing" at bounding box center [133, 382] width 189 height 17
click at [39, 383] on input "Bing" at bounding box center [39, 382] width 1 height 1
checkbox input "false"
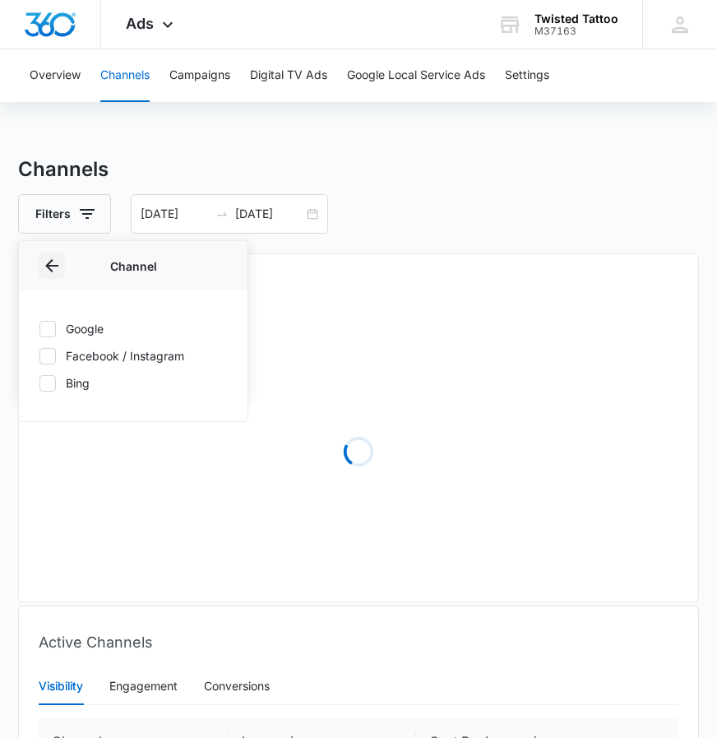
click at [50, 266] on icon "Back" at bounding box center [51, 265] width 13 height 13
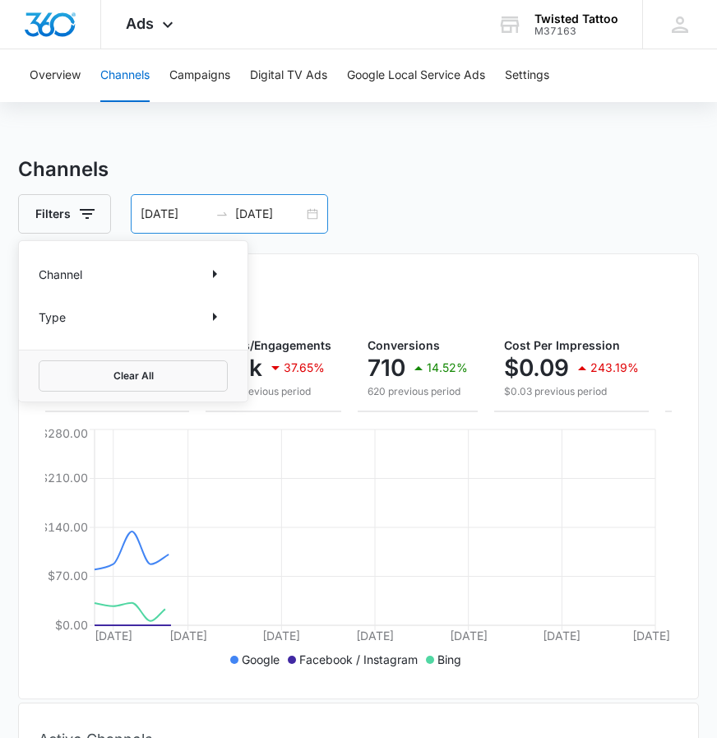
click at [304, 218] on div "05/01/2025 05/31/2025" at bounding box center [229, 213] width 197 height 39
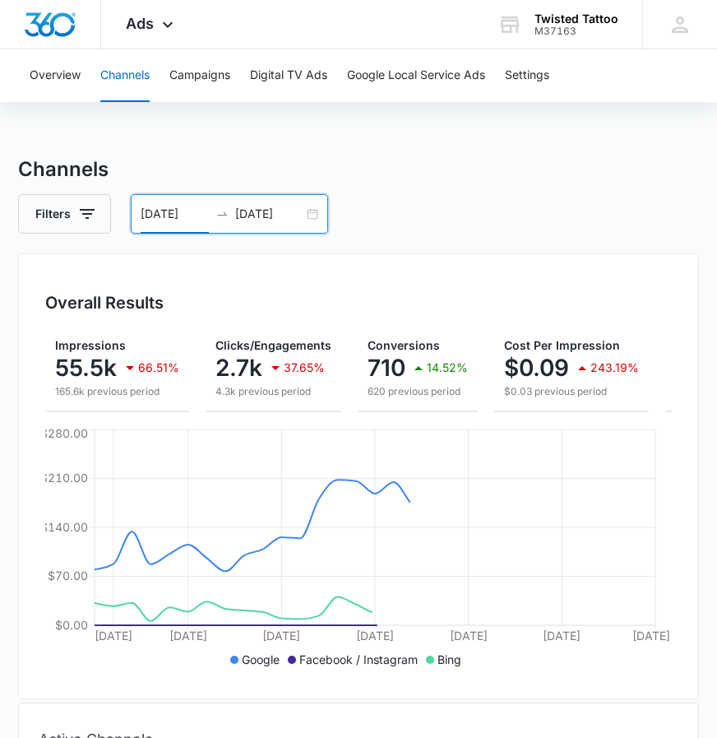
click at [314, 215] on div "05/01/2025 05/31/2025" at bounding box center [229, 213] width 197 height 39
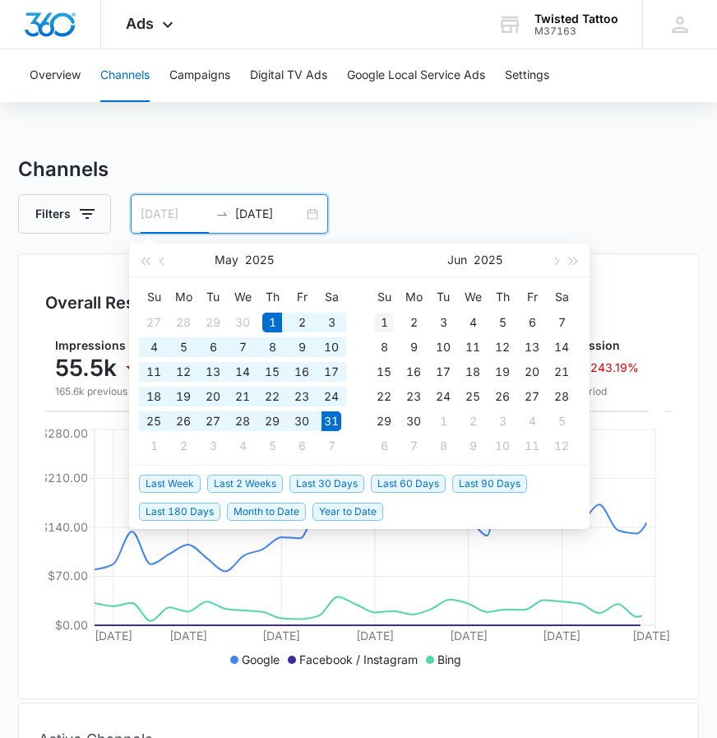
type input "06/01/2025"
click at [389, 316] on div "1" at bounding box center [384, 322] width 20 height 20
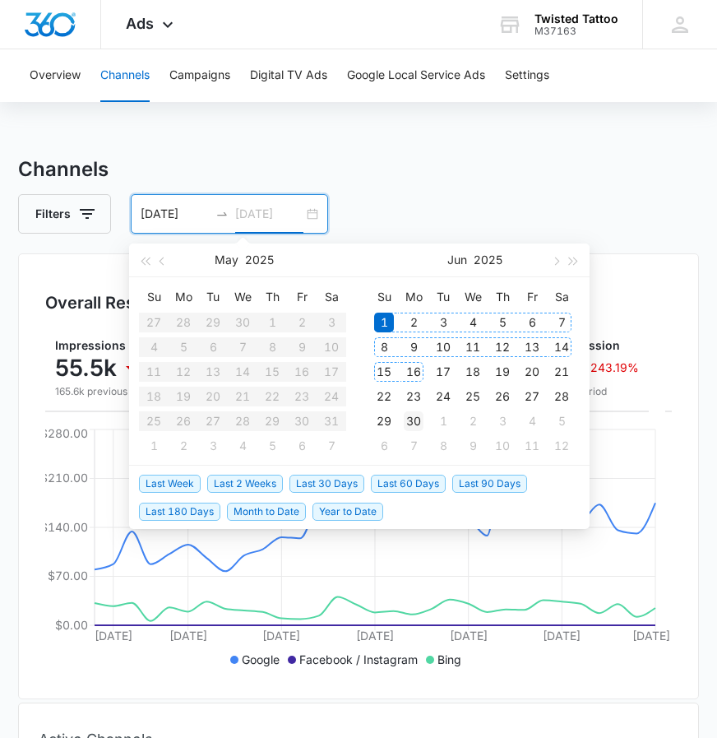
type input "06/30/2025"
drag, startPoint x: 412, startPoint y: 419, endPoint x: 414, endPoint y: 313, distance: 106.1
click at [412, 419] on div "30" at bounding box center [414, 421] width 20 height 20
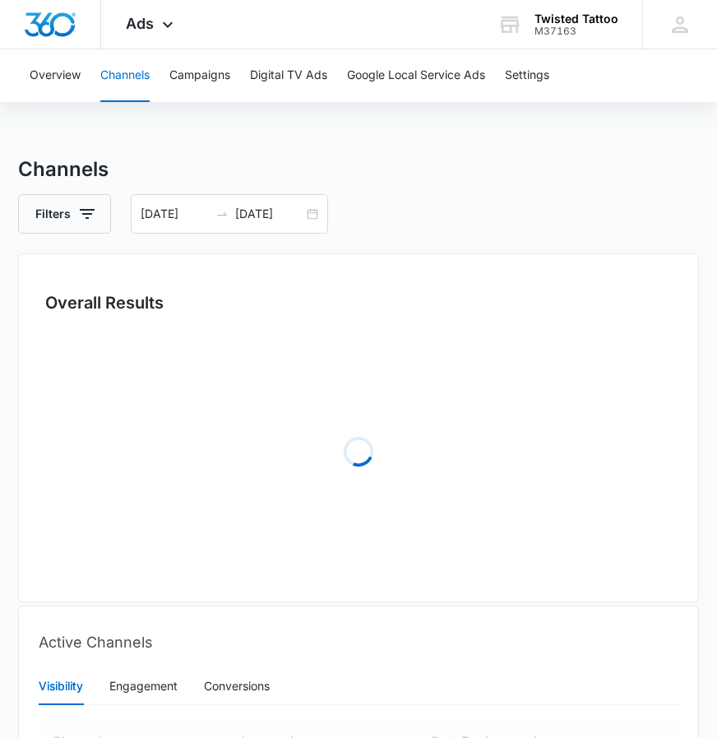
click at [404, 198] on div "Filters 06/01/2025 06/30/2025" at bounding box center [358, 213] width 681 height 39
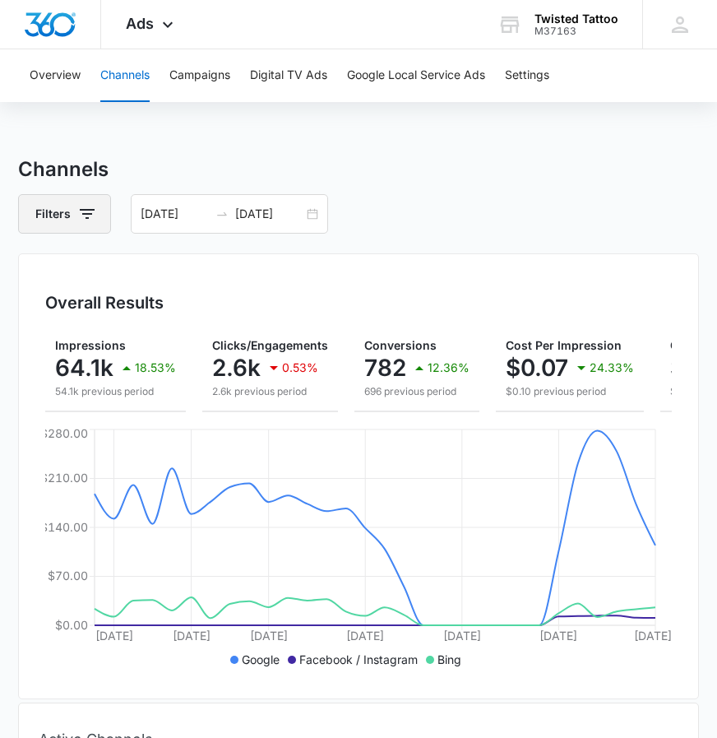
click at [92, 210] on icon "button" at bounding box center [87, 214] width 15 height 10
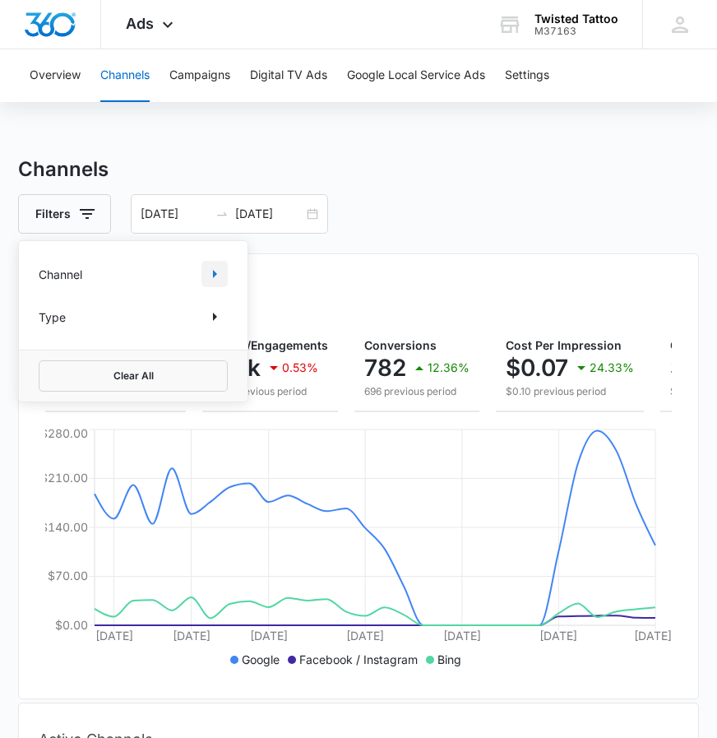
click at [203, 280] on button "Show Channel filters" at bounding box center [214, 274] width 26 height 26
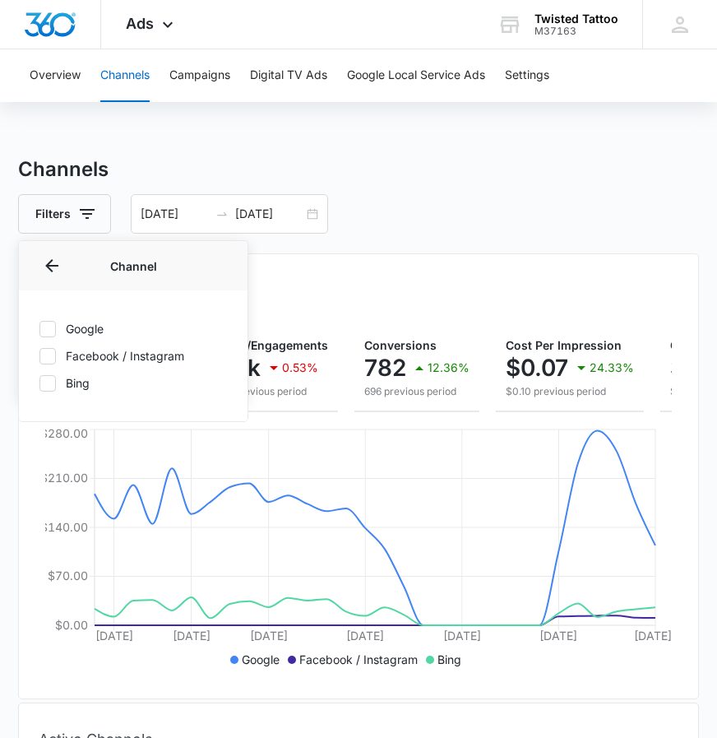
click at [69, 328] on label "Google" at bounding box center [133, 328] width 189 height 17
click at [39, 328] on input "Google" at bounding box center [39, 328] width 1 height 1
checkbox input "true"
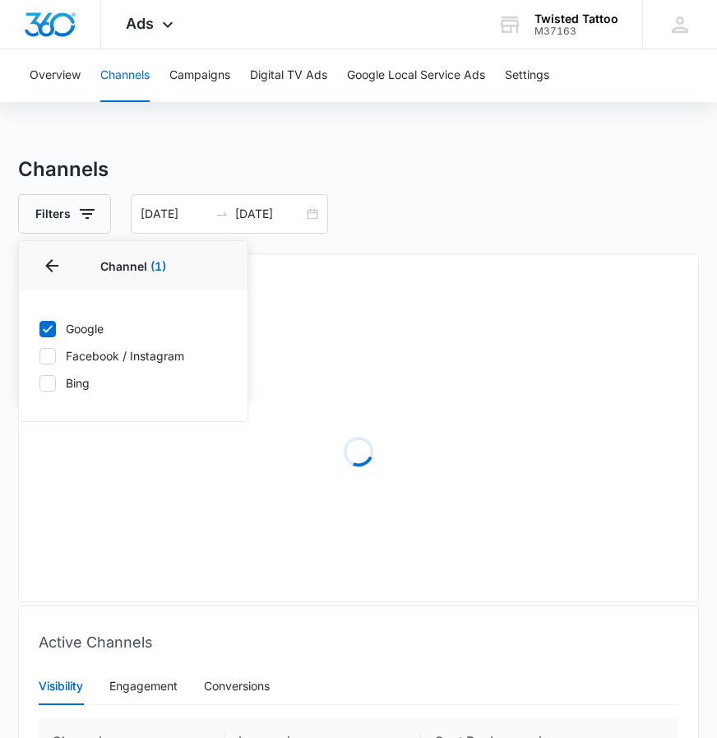
click at [361, 266] on div "Overall Results Loading" at bounding box center [358, 427] width 681 height 349
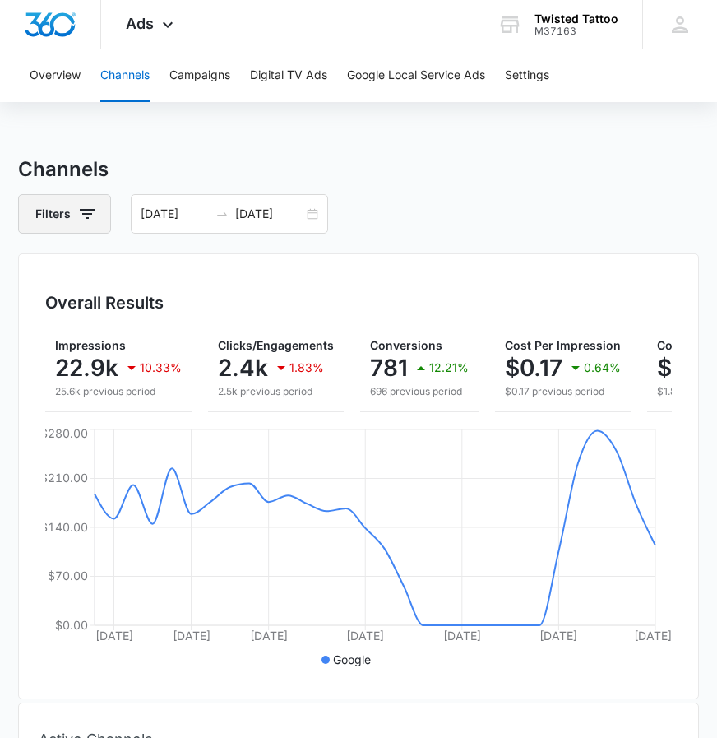
click at [90, 214] on icon "button" at bounding box center [87, 214] width 15 height 10
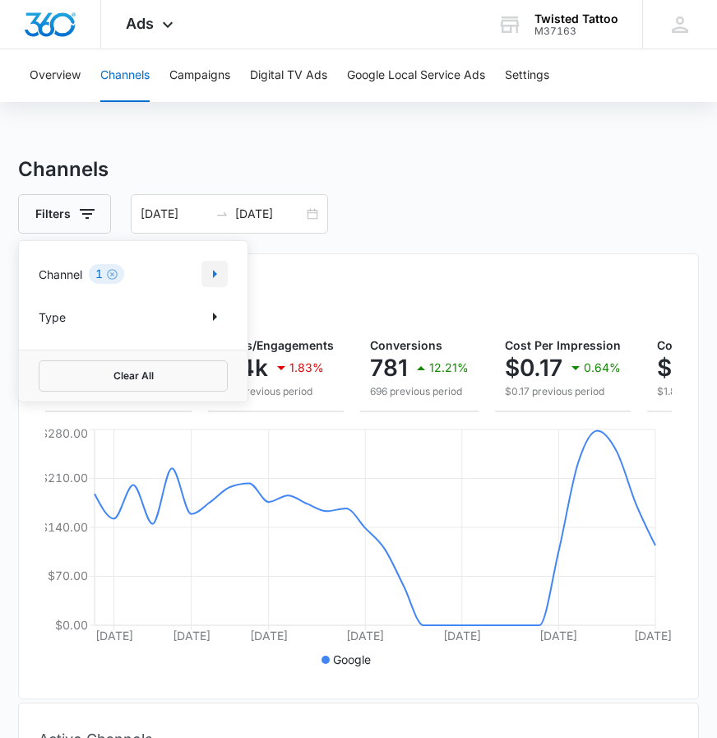
click at [220, 276] on icon "Show Channel filters" at bounding box center [215, 274] width 20 height 20
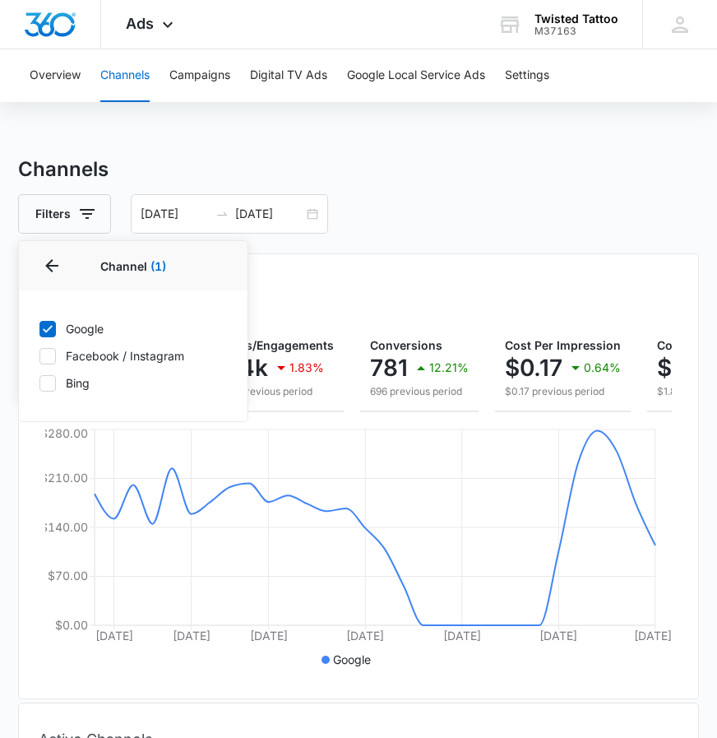
click at [345, 285] on div "Overall Results Impressions 22.9k 10.33% 25.6k previous period Clicks/Engagemen…" at bounding box center [358, 476] width 681 height 446
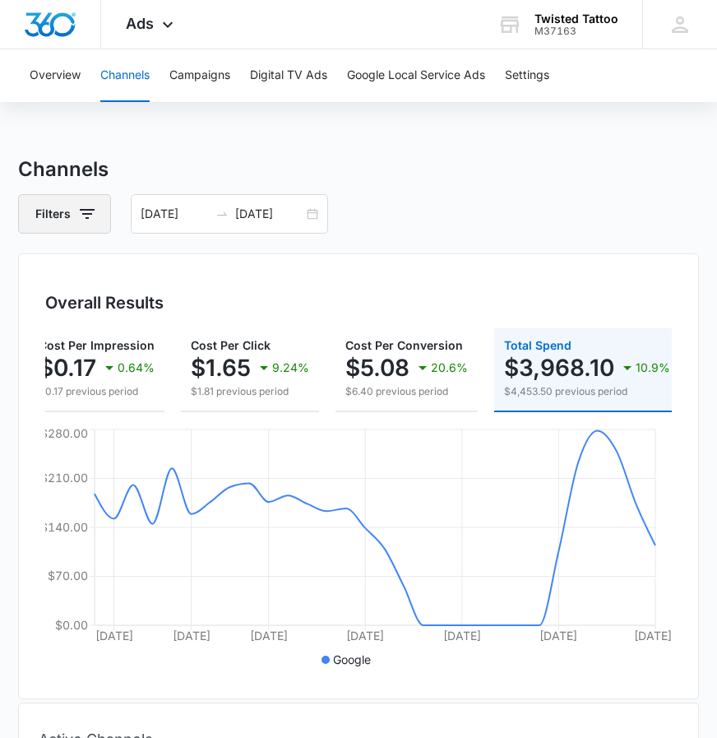
click at [83, 213] on icon "button" at bounding box center [87, 214] width 15 height 10
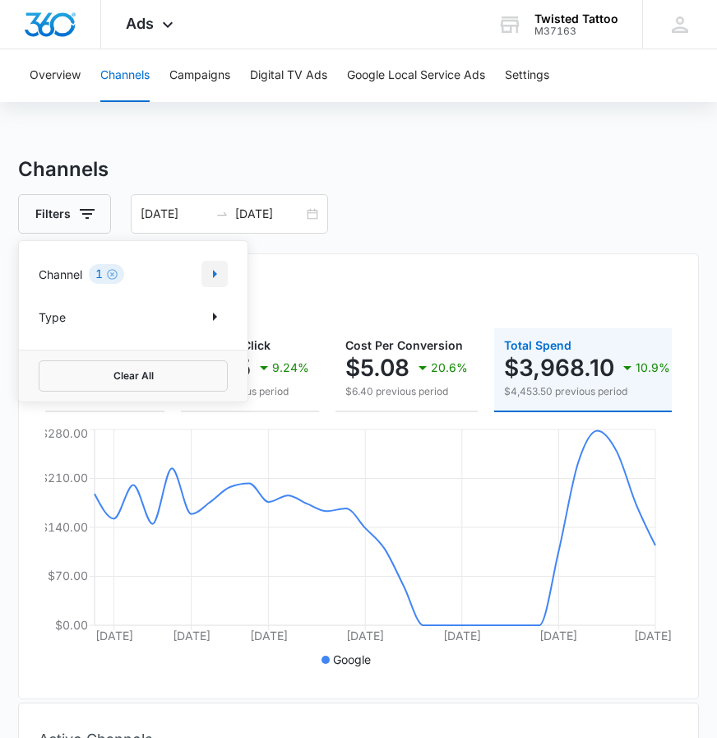
click at [206, 279] on icon "Show Channel filters" at bounding box center [215, 274] width 20 height 20
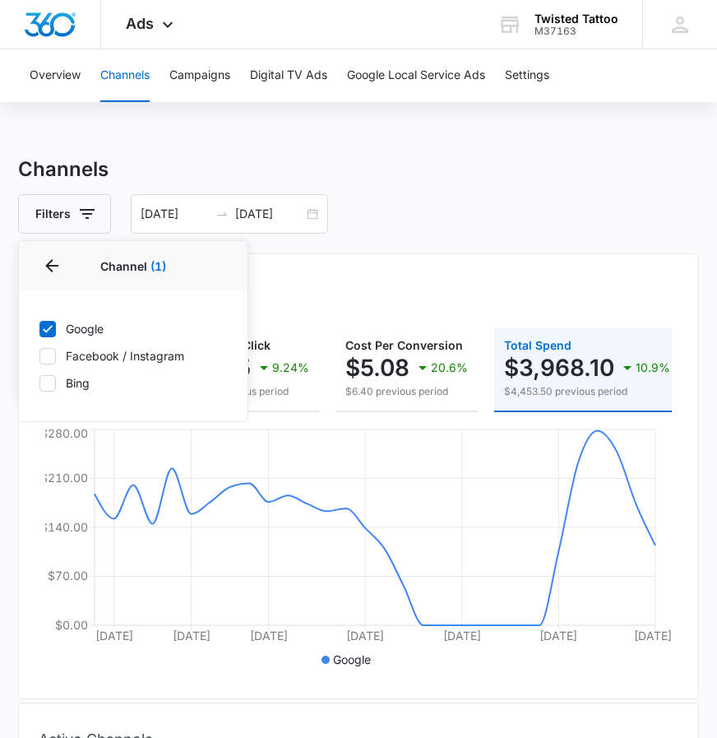
click at [60, 356] on label "Facebook / Instagram" at bounding box center [133, 355] width 189 height 17
click at [39, 356] on input "Facebook / Instagram" at bounding box center [39, 355] width 1 height 1
checkbox input "true"
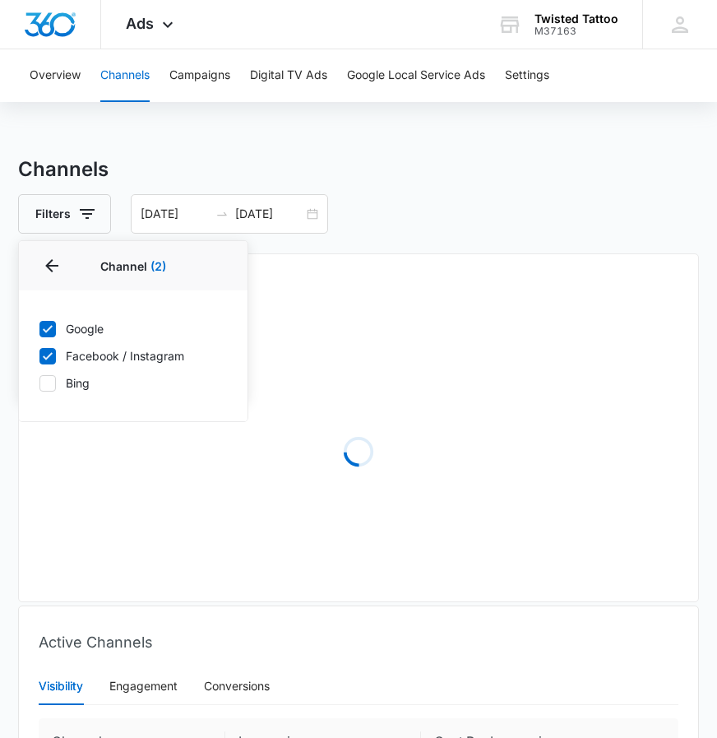
click at [48, 336] on div at bounding box center [47, 329] width 16 height 16
click at [39, 329] on input "Google" at bounding box center [39, 328] width 1 height 1
checkbox input "false"
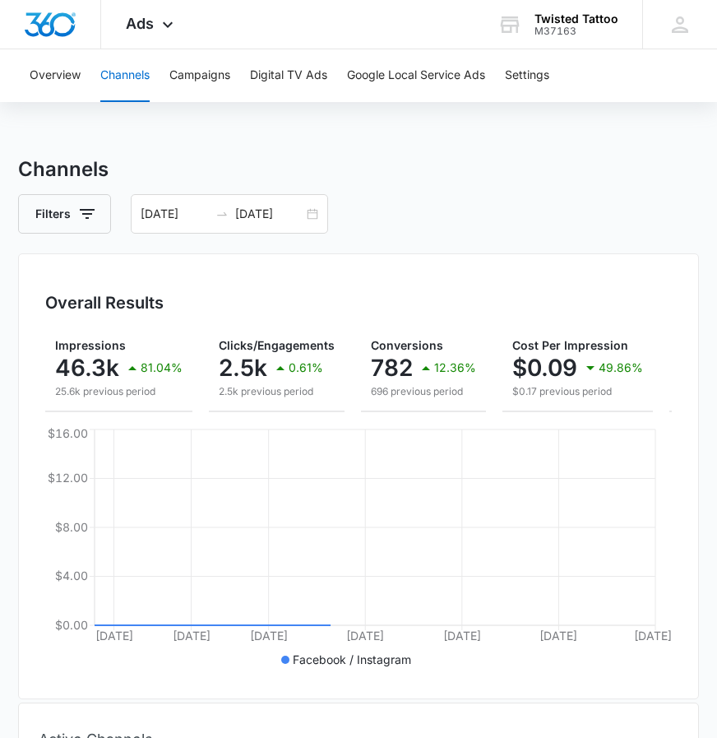
click at [418, 264] on div "Overall Results Impressions 46.3k 81.04% 25.6k previous period Clicks/Engagemen…" at bounding box center [358, 476] width 681 height 446
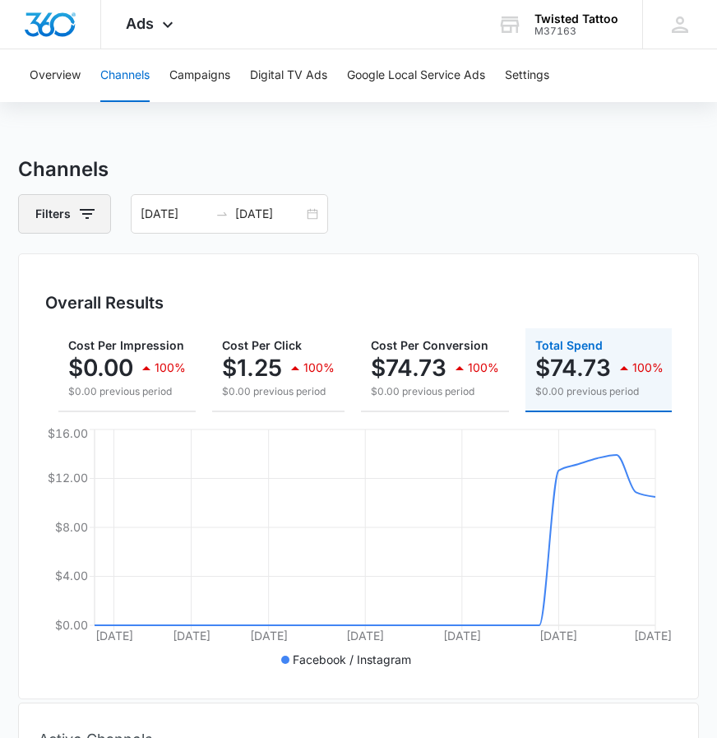
click at [89, 215] on icon "button" at bounding box center [87, 214] width 15 height 10
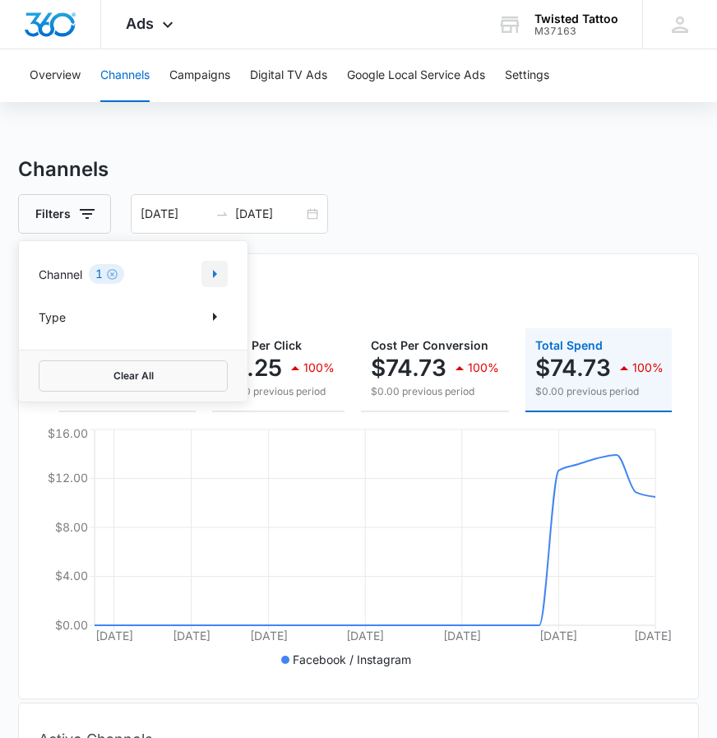
click at [210, 275] on icon "Show Channel filters" at bounding box center [215, 274] width 20 height 20
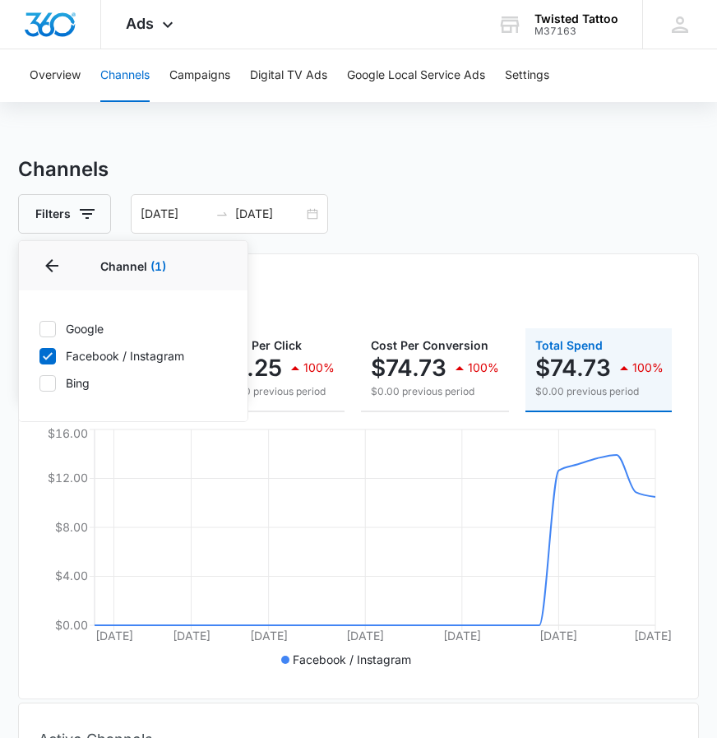
click at [52, 362] on icon at bounding box center [47, 356] width 15 height 15
click at [39, 356] on input "Facebook / Instagram" at bounding box center [39, 355] width 1 height 1
checkbox input "false"
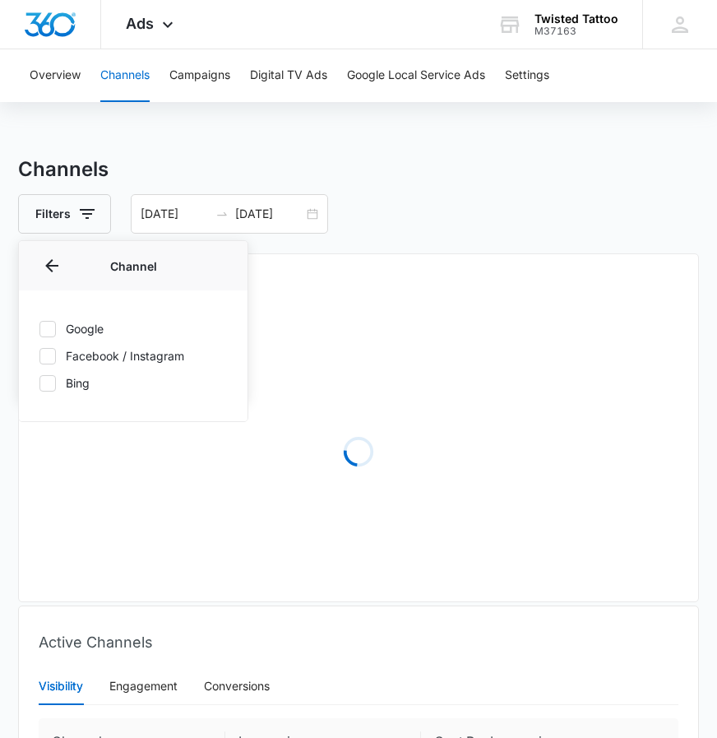
click at [53, 389] on icon at bounding box center [47, 383] width 15 height 15
click at [39, 383] on input "Bing" at bounding box center [39, 382] width 1 height 1
checkbox input "true"
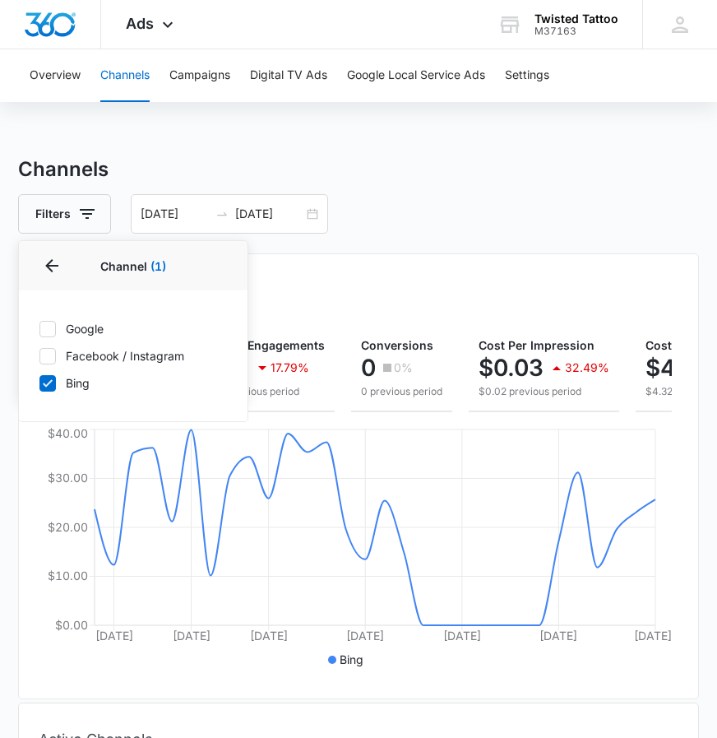
click at [299, 269] on div "Overall Results Impressions 17.8k 37.47% 28.5k previous period Clicks/Engagemen…" at bounding box center [358, 476] width 681 height 446
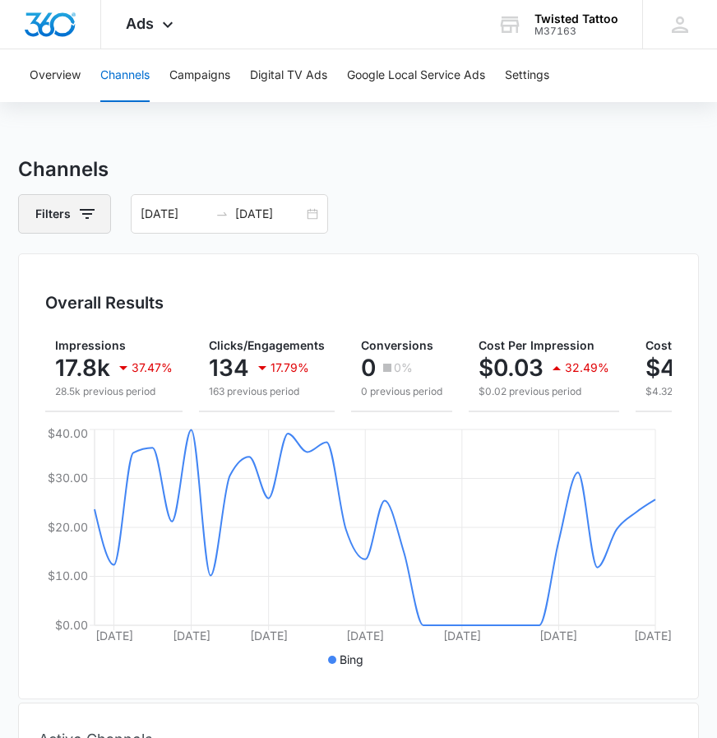
click at [81, 223] on icon "button" at bounding box center [87, 214] width 20 height 20
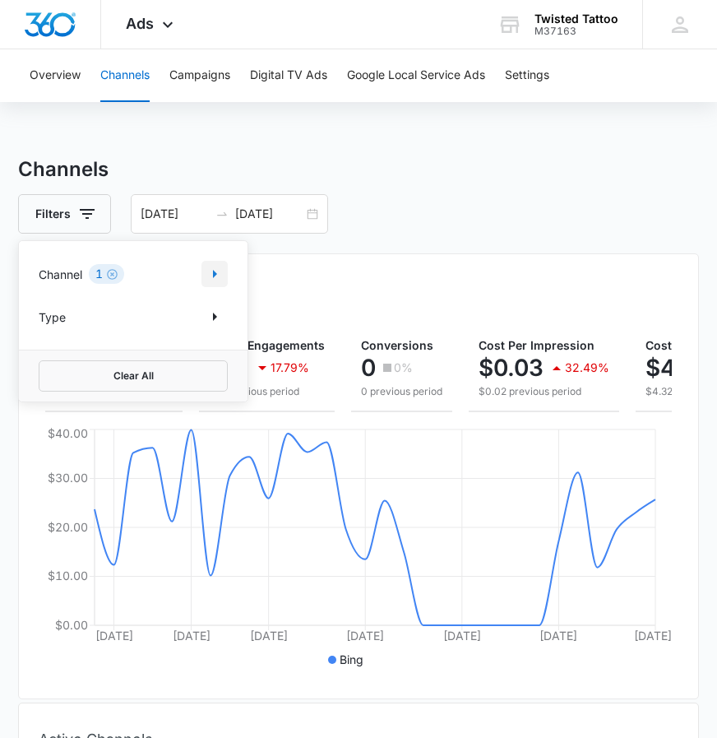
click at [215, 280] on icon "Show Channel filters" at bounding box center [215, 274] width 20 height 20
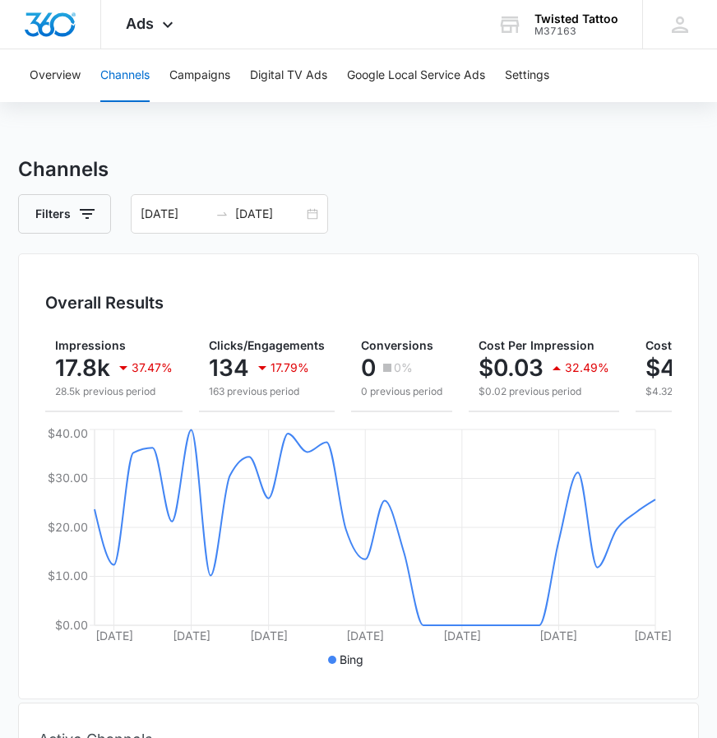
click at [518, 266] on div "Overall Results Impressions 17.8k 37.47% 28.5k previous period Clicks/Engagemen…" at bounding box center [358, 476] width 681 height 446
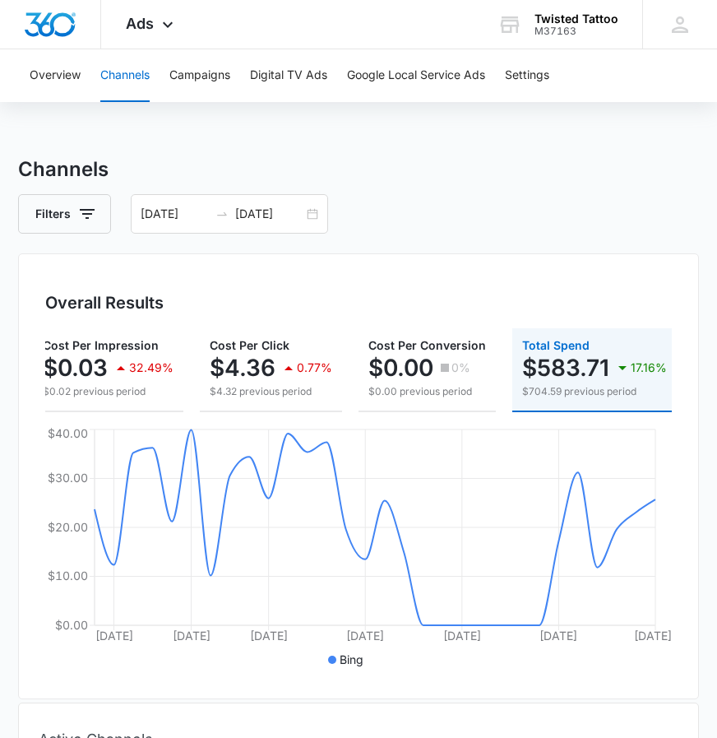
scroll to position [0, 435]
click at [308, 216] on div "06/01/2025 06/30/2025" at bounding box center [229, 213] width 197 height 39
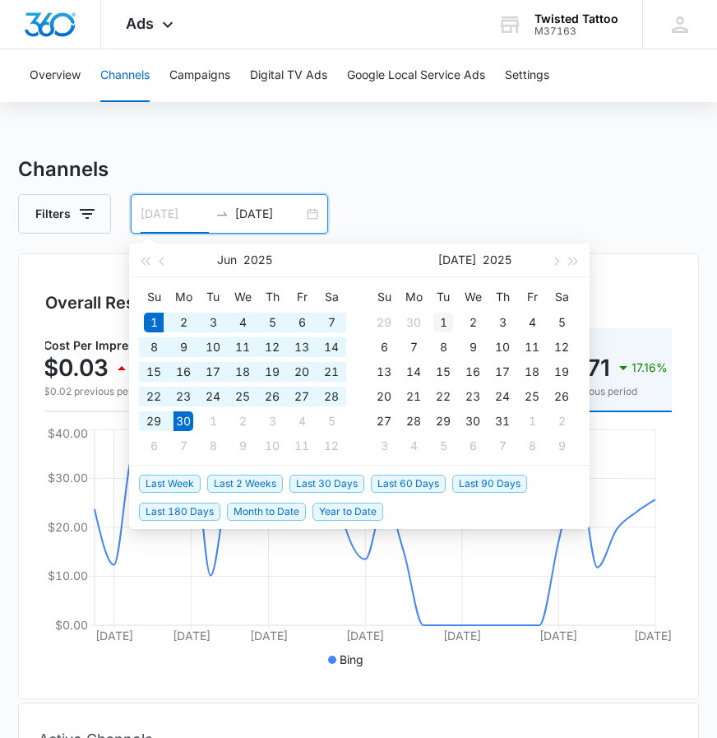
type input "07/01/2025"
click at [446, 318] on div "1" at bounding box center [443, 322] width 20 height 20
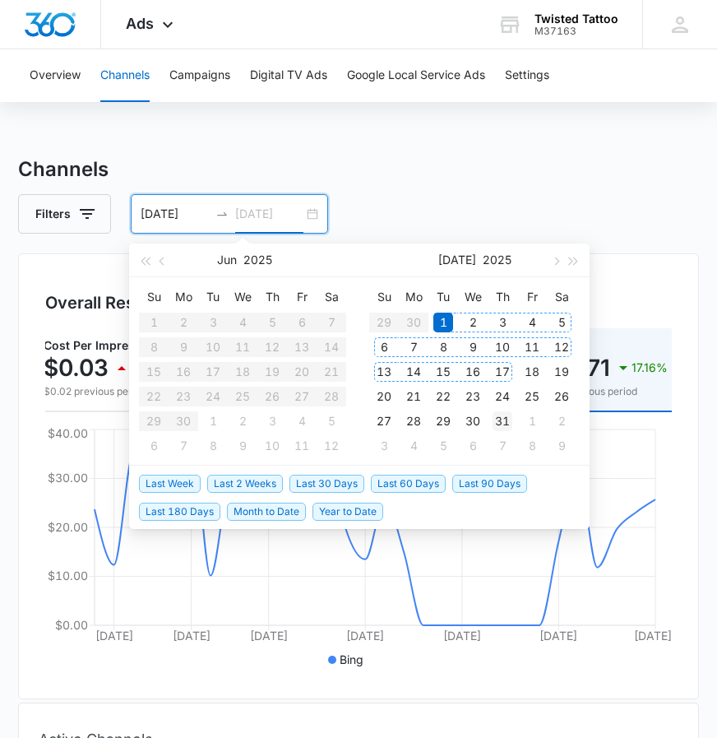
type input "07/31/2025"
click at [502, 422] on div "31" at bounding box center [503, 421] width 20 height 20
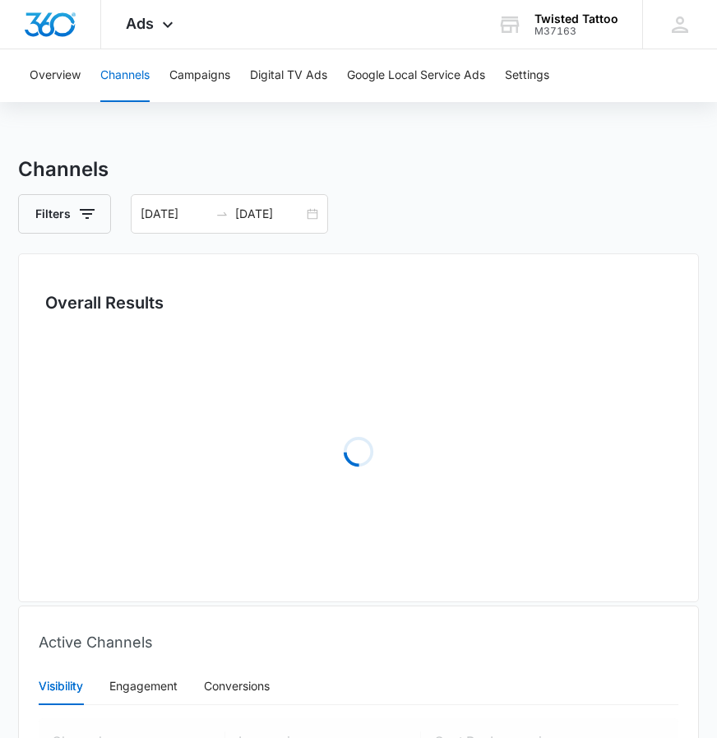
click at [457, 192] on div "Channels Filters 07/01/2025 07/31/2025 Overall Results Loading Active Channels …" at bounding box center [358, 603] width 681 height 897
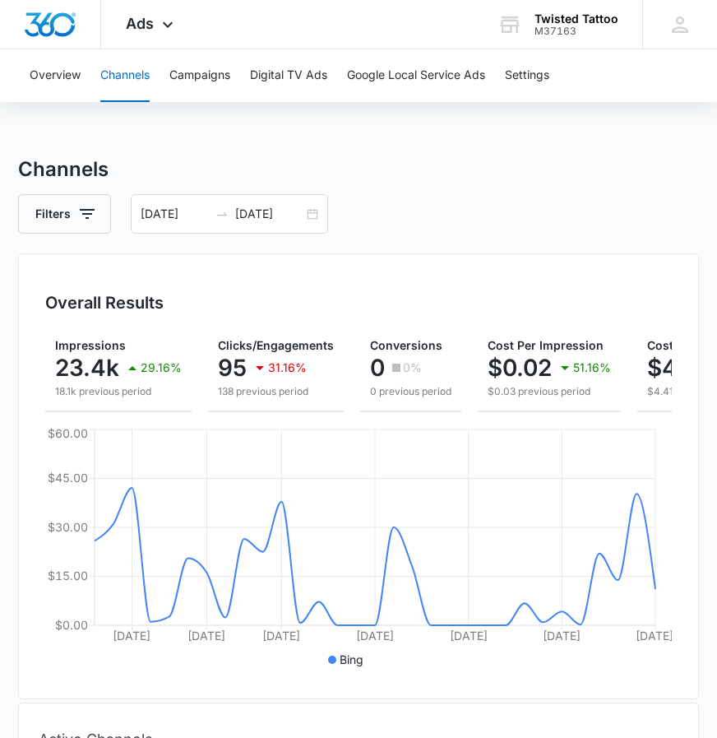
scroll to position [0, 0]
click at [85, 214] on icon "button" at bounding box center [87, 214] width 15 height 10
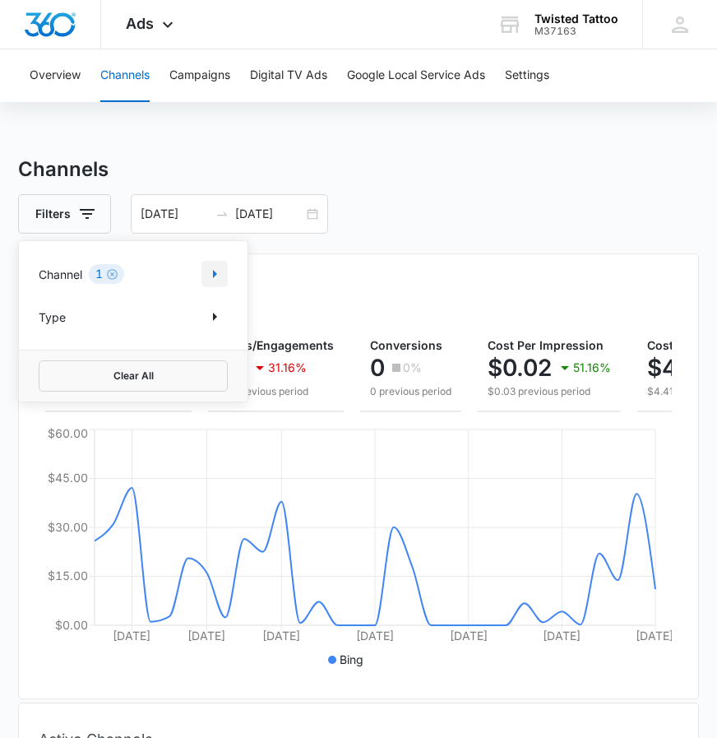
click at [209, 271] on icon "Show Channel filters" at bounding box center [215, 274] width 20 height 20
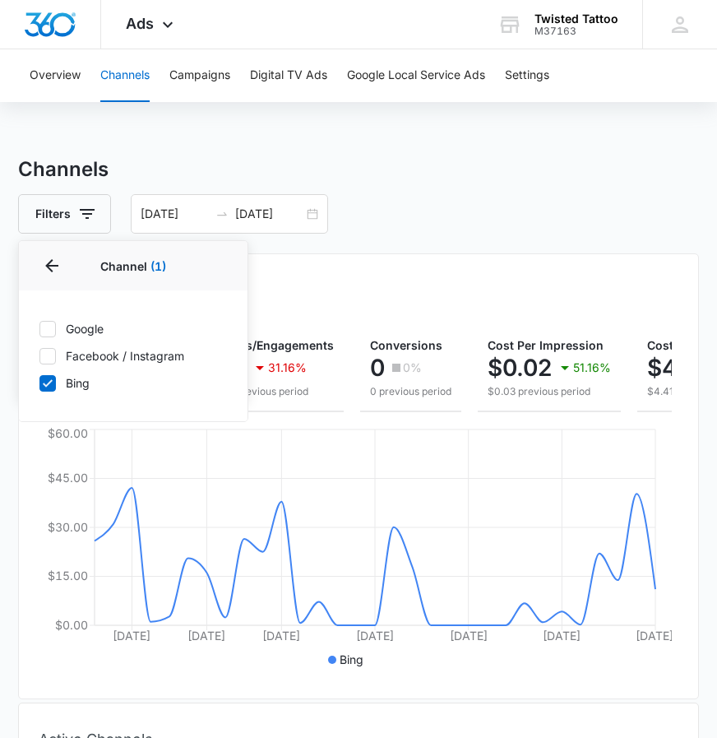
drag, startPoint x: 57, startPoint y: 332, endPoint x: 52, endPoint y: 349, distance: 17.2
click at [56, 334] on label "Google" at bounding box center [133, 328] width 189 height 17
click at [39, 329] on input "Google" at bounding box center [39, 328] width 1 height 1
checkbox input "true"
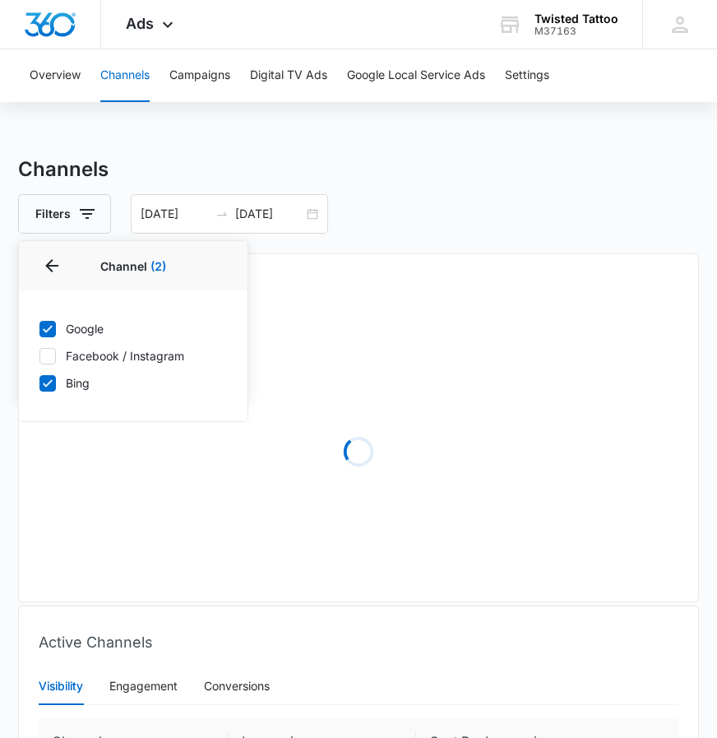
click at [50, 378] on icon at bounding box center [47, 383] width 15 height 15
click at [39, 382] on input "Bing" at bounding box center [39, 382] width 1 height 1
checkbox input "false"
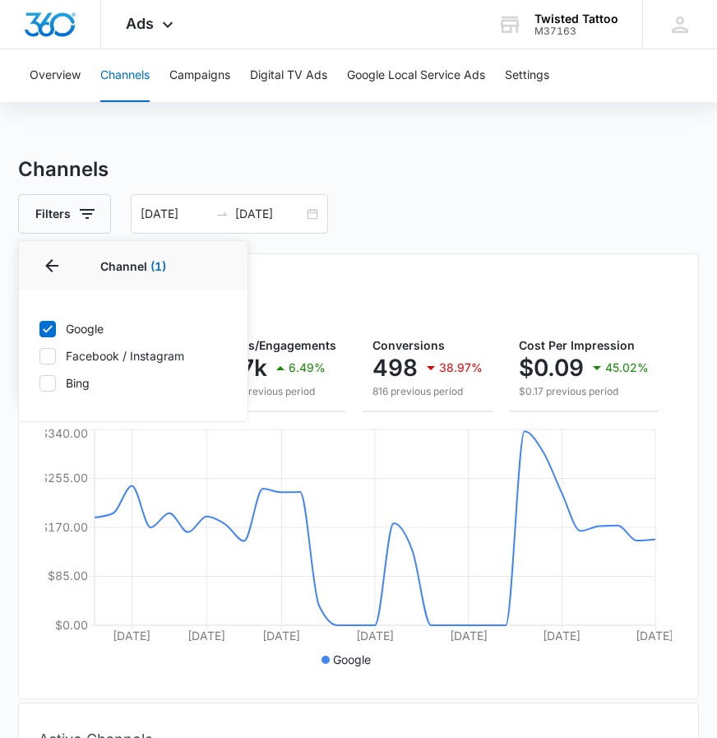
click at [562, 298] on div "Overall Results" at bounding box center [358, 302] width 627 height 25
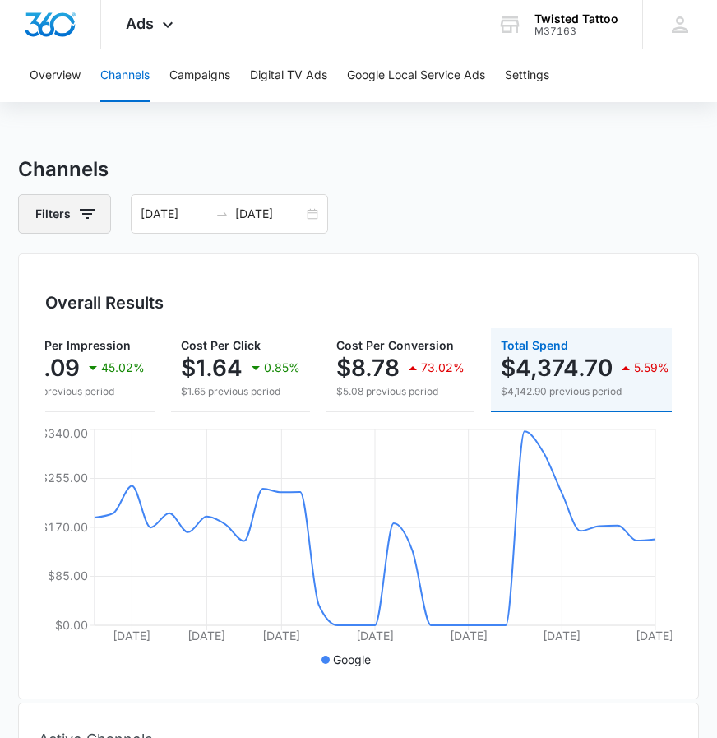
click at [84, 215] on icon "button" at bounding box center [87, 214] width 15 height 10
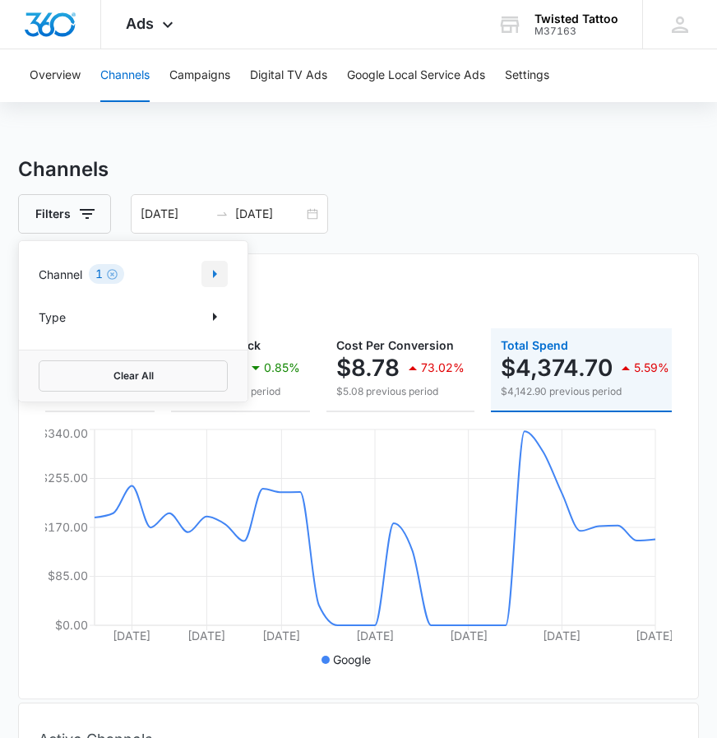
click at [205, 273] on icon "Show Channel filters" at bounding box center [215, 274] width 20 height 20
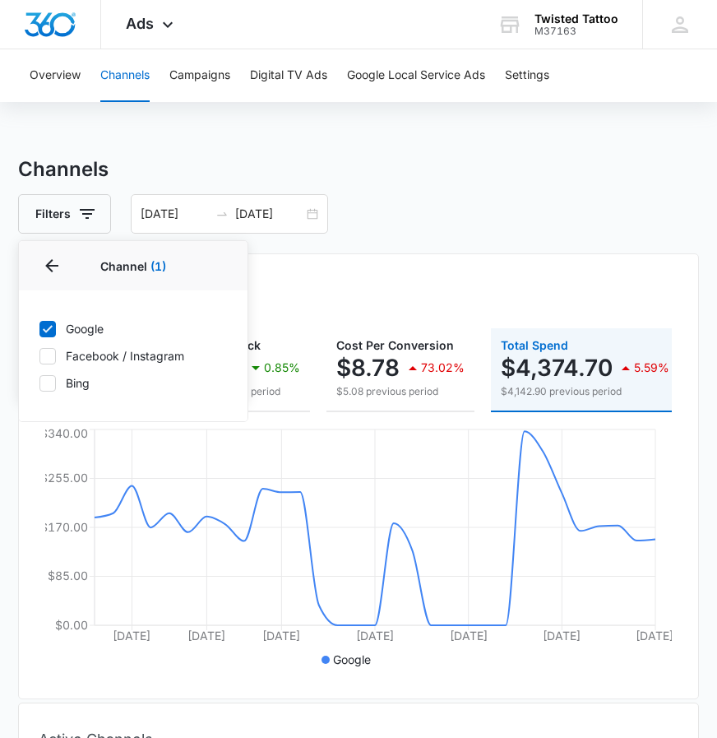
drag, startPoint x: 44, startPoint y: 351, endPoint x: 47, endPoint y: 333, distance: 18.4
click at [44, 350] on icon at bounding box center [47, 356] width 15 height 15
click at [39, 355] on input "Facebook / Instagram" at bounding box center [39, 355] width 1 height 1
checkbox input "true"
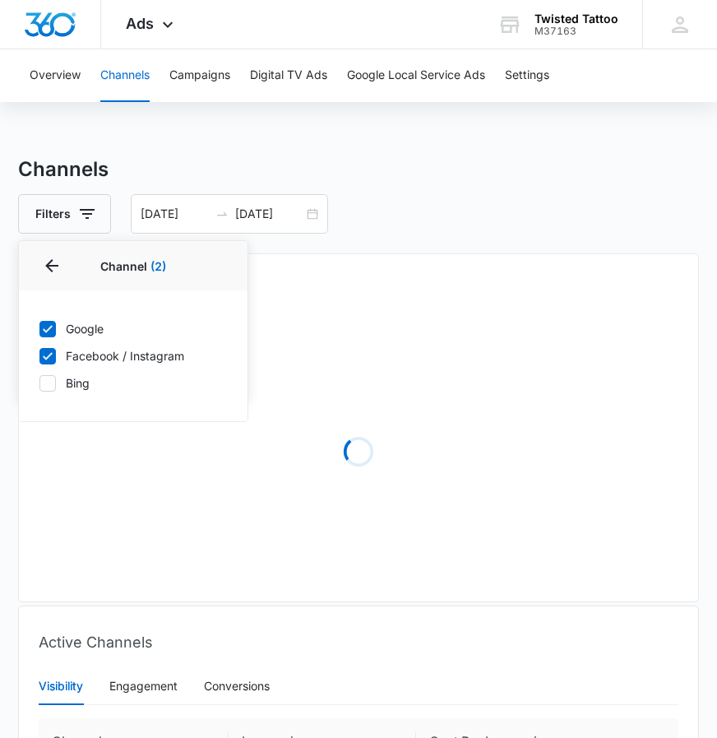
click at [47, 331] on icon at bounding box center [48, 328] width 10 height 7
click at [39, 329] on input "Google" at bounding box center [39, 328] width 1 height 1
checkbox input "false"
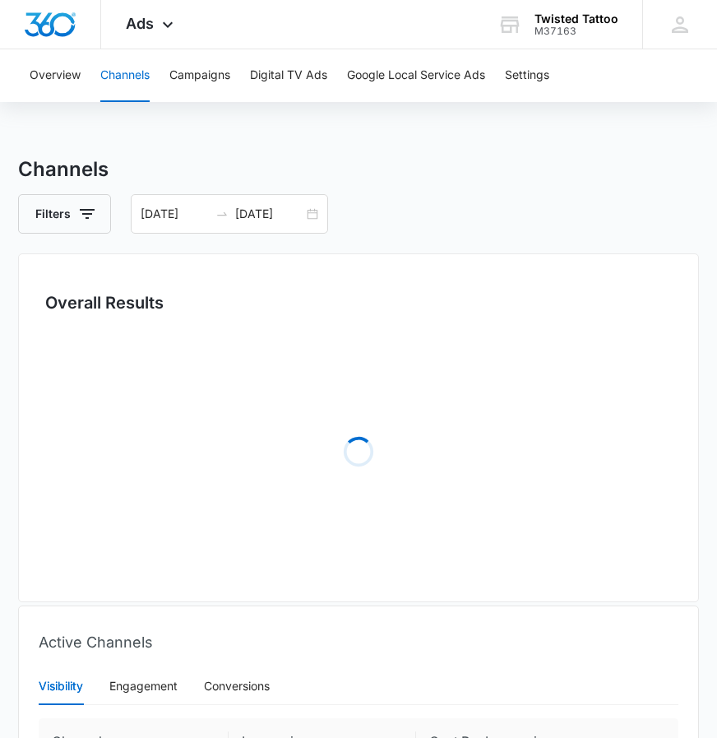
click at [480, 254] on div "Overall Results Loading" at bounding box center [358, 427] width 681 height 349
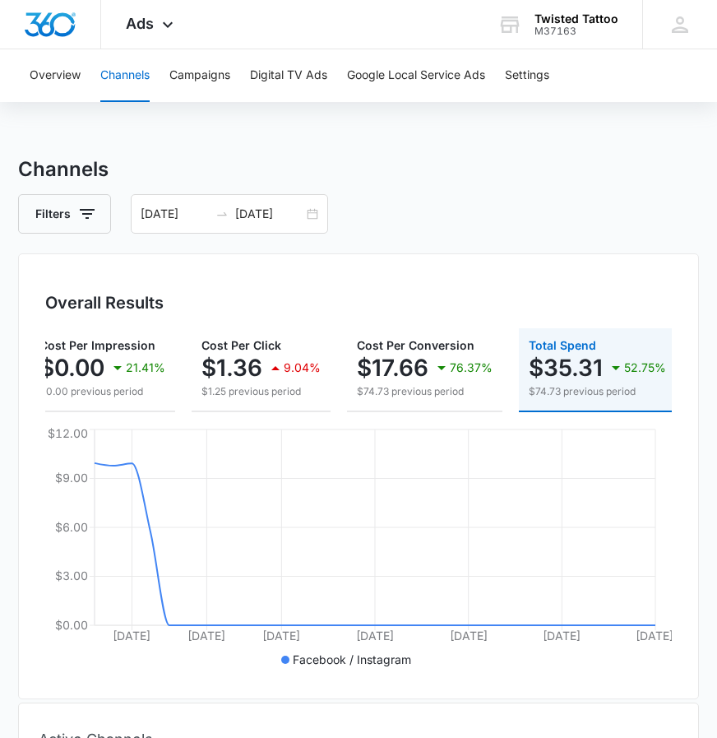
scroll to position [0, 422]
click at [83, 212] on icon "button" at bounding box center [87, 214] width 20 height 20
drag, startPoint x: 83, startPoint y: 212, endPoint x: 140, endPoint y: 263, distance: 76.3
click at [83, 213] on icon "button" at bounding box center [87, 214] width 20 height 20
drag, startPoint x: 89, startPoint y: 209, endPoint x: 95, endPoint y: 234, distance: 26.1
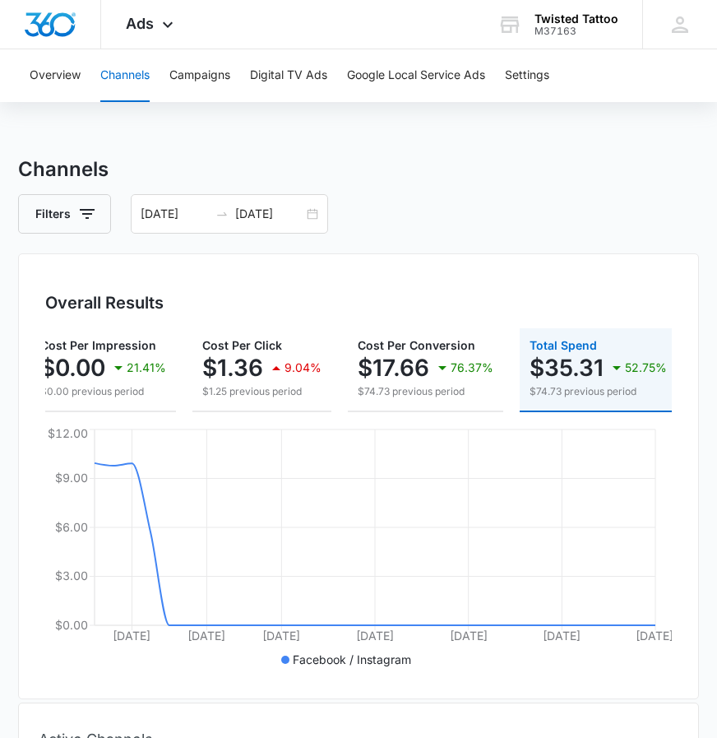
click at [89, 209] on icon "button" at bounding box center [87, 214] width 15 height 10
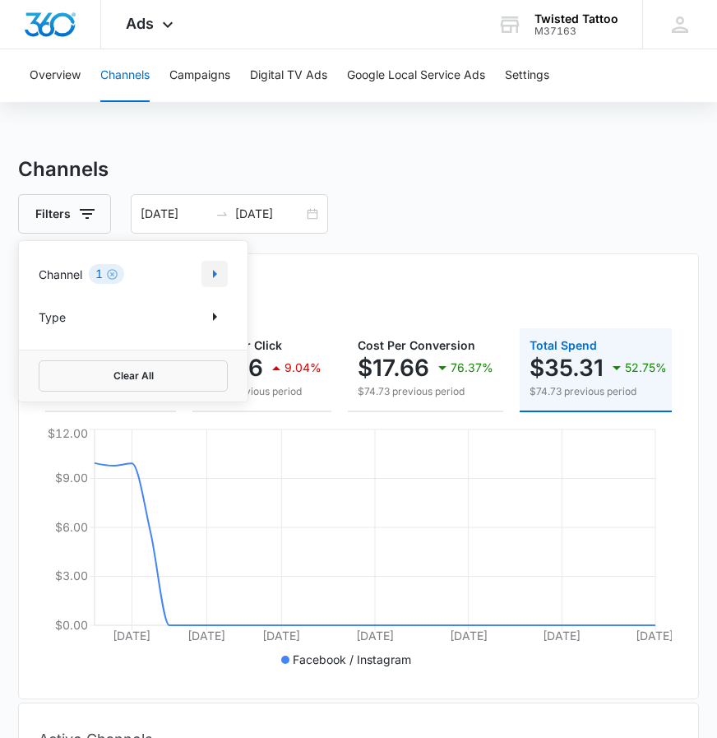
drag, startPoint x: 173, startPoint y: 281, endPoint x: 212, endPoint y: 275, distance: 39.1
click at [175, 281] on div "Channel 1" at bounding box center [133, 274] width 189 height 26
click at [212, 275] on icon "Show Channel filters" at bounding box center [215, 274] width 20 height 20
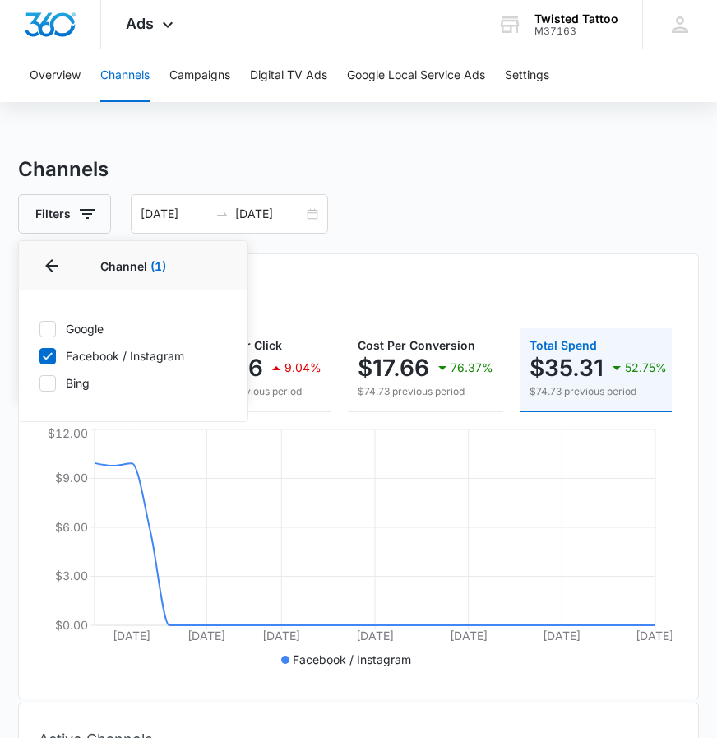
drag, startPoint x: 48, startPoint y: 387, endPoint x: 52, endPoint y: 363, distance: 24.2
click at [48, 387] on icon at bounding box center [47, 383] width 15 height 15
click at [39, 383] on input "Bing" at bounding box center [39, 382] width 1 height 1
checkbox input "true"
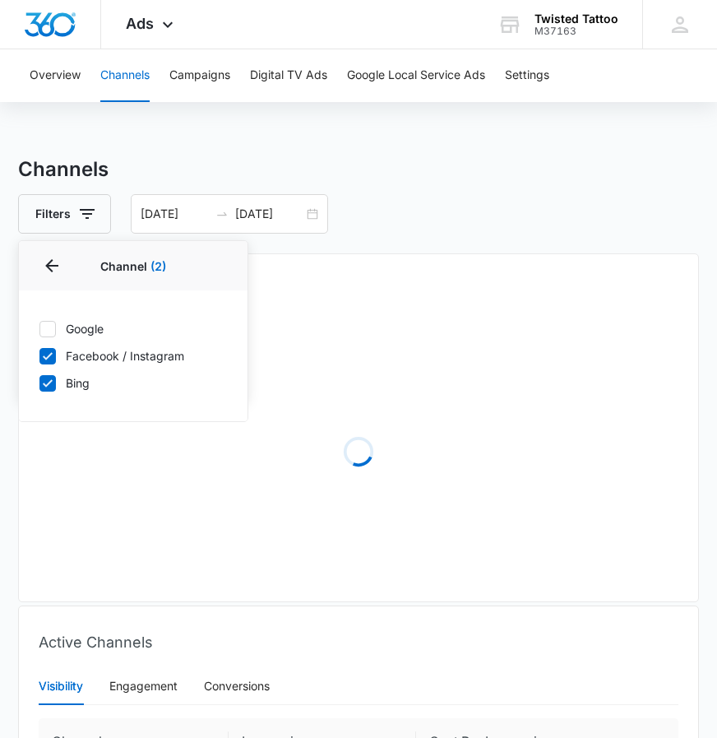
click at [50, 356] on icon at bounding box center [47, 356] width 15 height 15
click at [39, 356] on input "Facebook / Instagram" at bounding box center [39, 355] width 1 height 1
checkbox input "false"
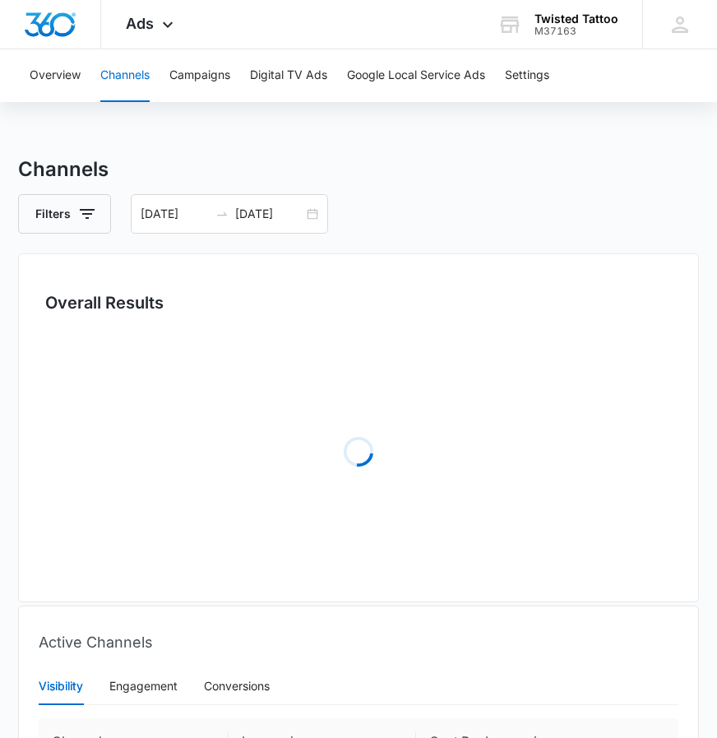
drag, startPoint x: 444, startPoint y: 215, endPoint x: 338, endPoint y: 315, distance: 146.0
click at [442, 218] on div "Filters 07/01/2025 07/31/2025" at bounding box center [358, 213] width 681 height 39
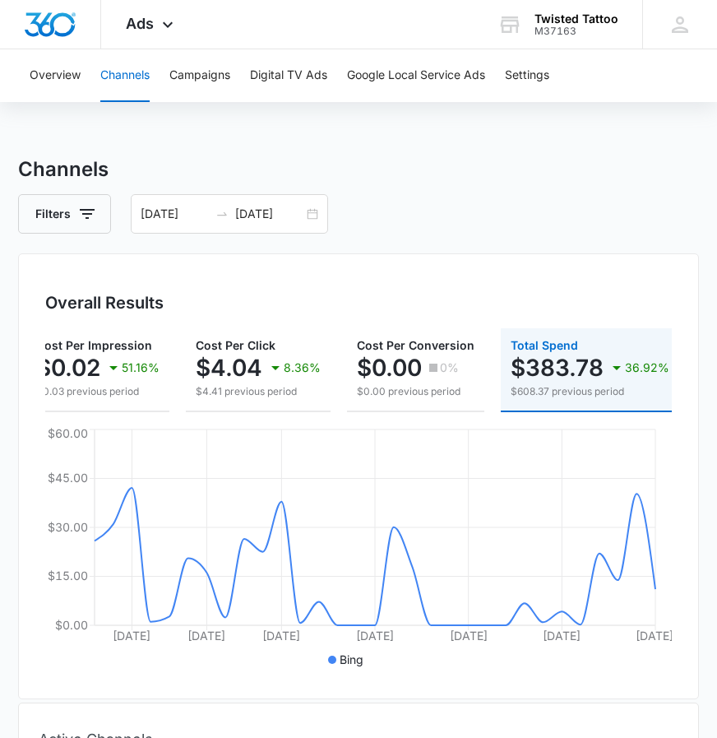
scroll to position [0, 451]
click at [89, 216] on icon "button" at bounding box center [87, 214] width 20 height 20
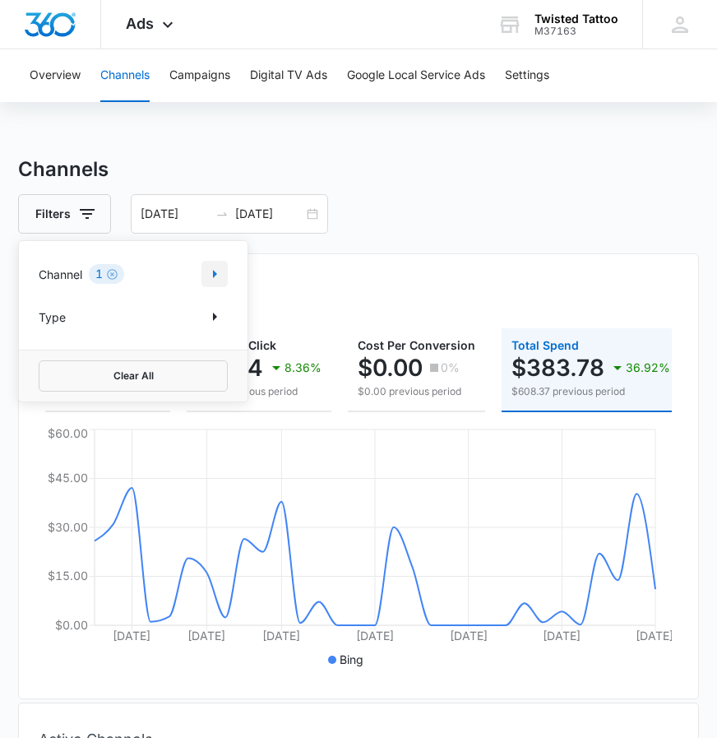
click at [213, 275] on icon "Show Channel filters" at bounding box center [215, 274] width 4 height 8
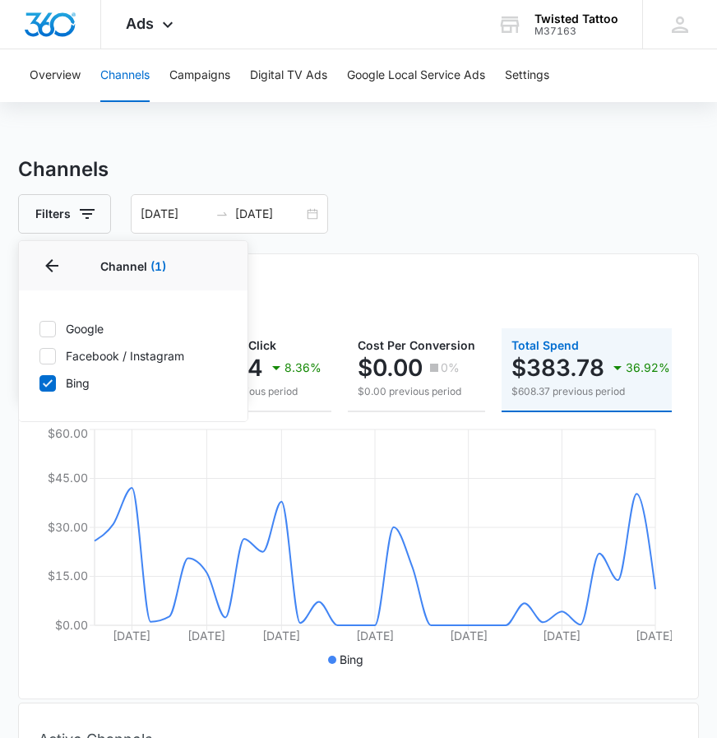
drag, startPoint x: 52, startPoint y: 334, endPoint x: 53, endPoint y: 368, distance: 34.5
click at [52, 335] on icon at bounding box center [47, 328] width 15 height 15
click at [39, 329] on input "Google" at bounding box center [39, 328] width 1 height 1
checkbox input "true"
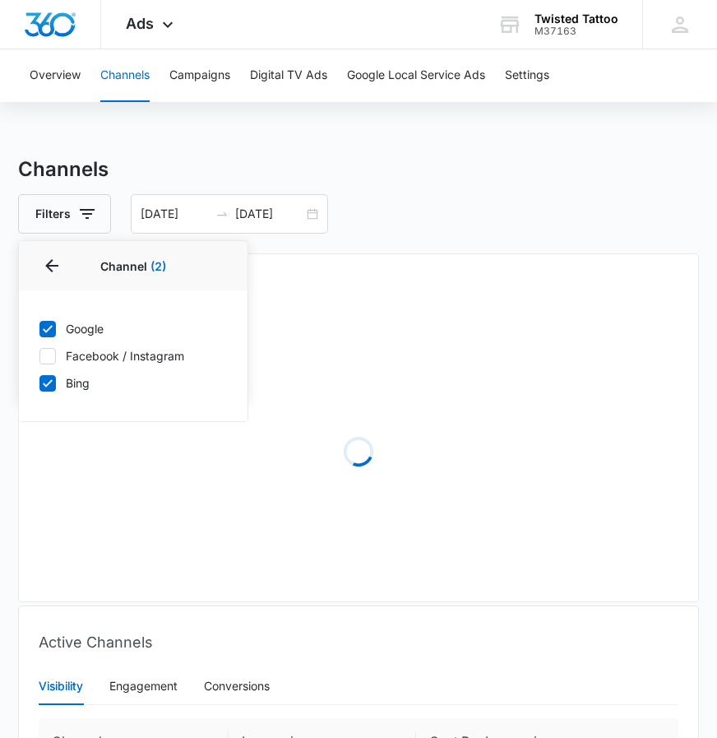
click at [50, 385] on icon at bounding box center [47, 383] width 15 height 15
click at [39, 383] on input "Bing" at bounding box center [39, 382] width 1 height 1
checkbox input "false"
click at [315, 211] on div "07/01/2025 07/31/2025" at bounding box center [229, 213] width 197 height 39
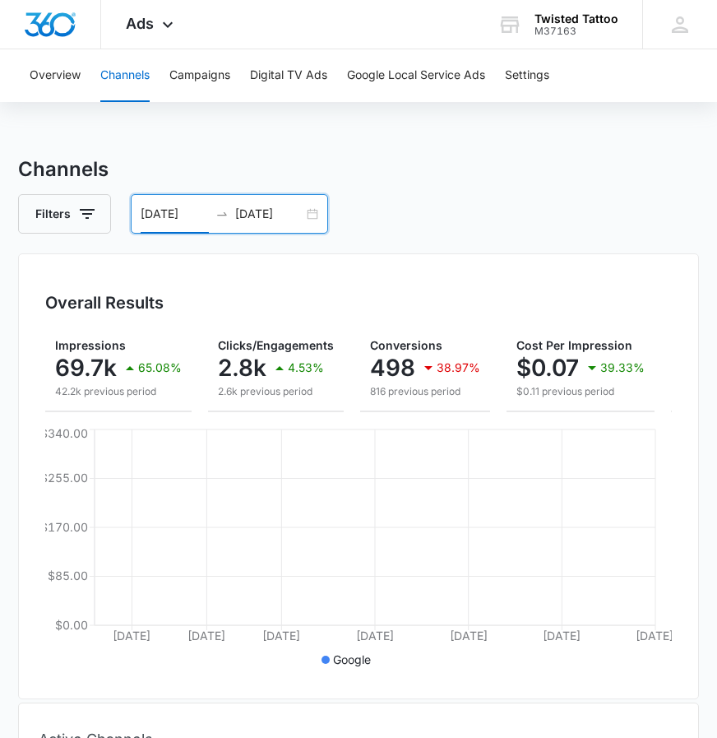
click at [309, 219] on div "07/01/2025 07/31/2025" at bounding box center [229, 213] width 197 height 39
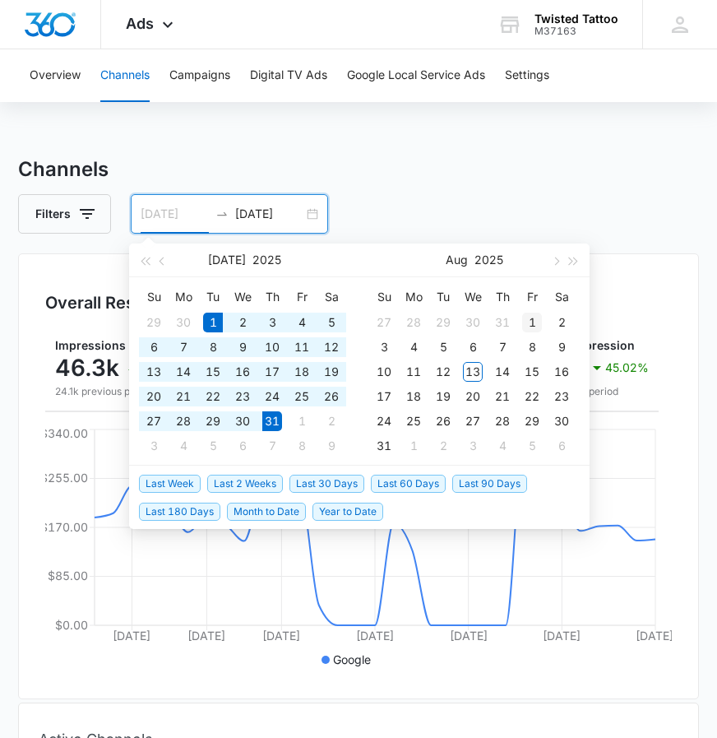
type input "08/01/2025"
click at [521, 321] on td "1" at bounding box center [532, 322] width 30 height 25
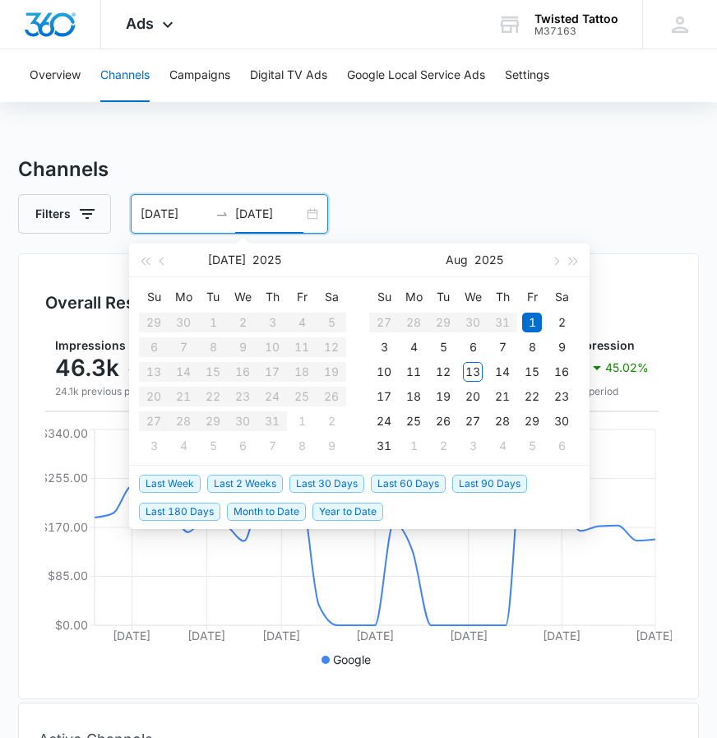
type input "09/01/2025"
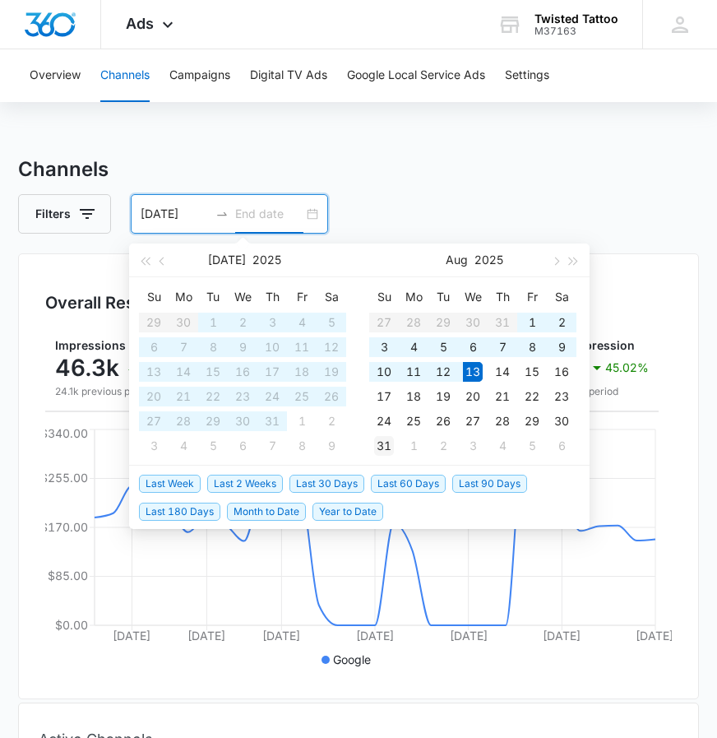
type input "08/31/2025"
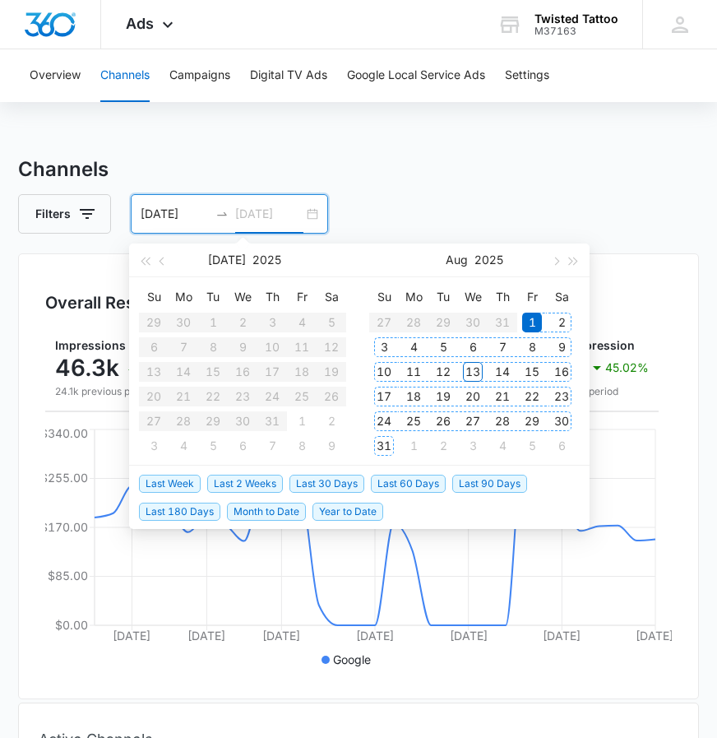
click at [386, 452] on div "31" at bounding box center [384, 446] width 20 height 20
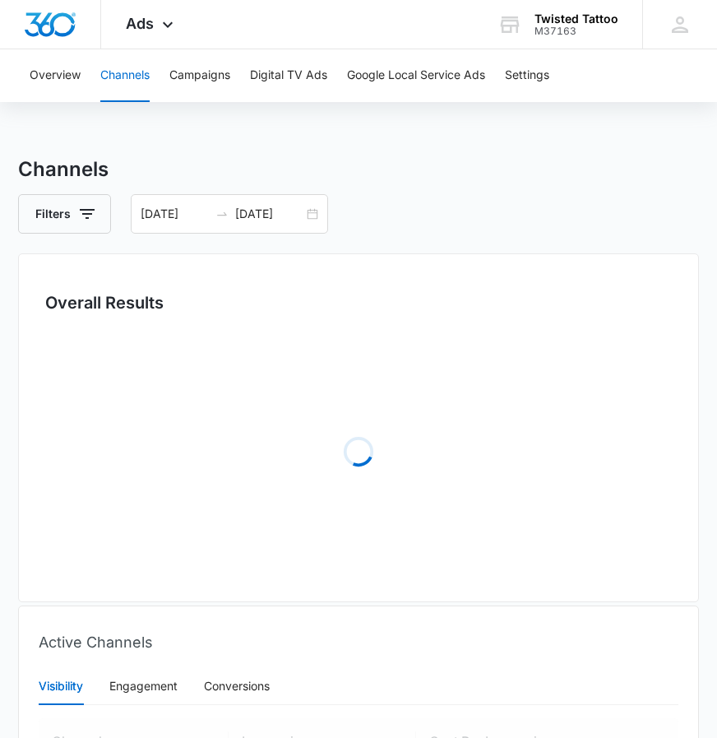
drag, startPoint x: 413, startPoint y: 233, endPoint x: 373, endPoint y: 322, distance: 97.9
click at [413, 233] on div "Filters 08/01/2025 08/31/2025" at bounding box center [358, 213] width 681 height 39
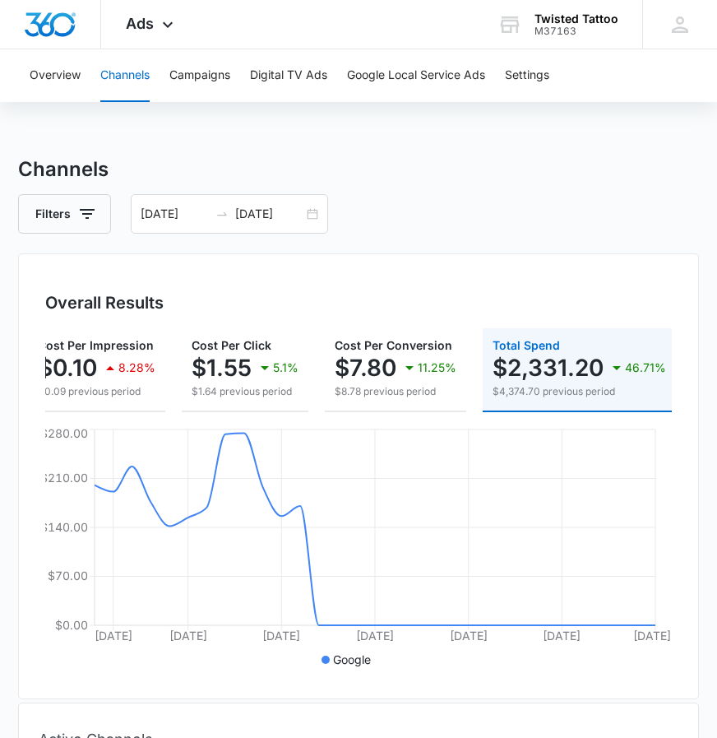
scroll to position [0, 477]
click at [87, 215] on icon "button" at bounding box center [87, 214] width 15 height 10
click at [92, 213] on icon "button" at bounding box center [87, 214] width 20 height 20
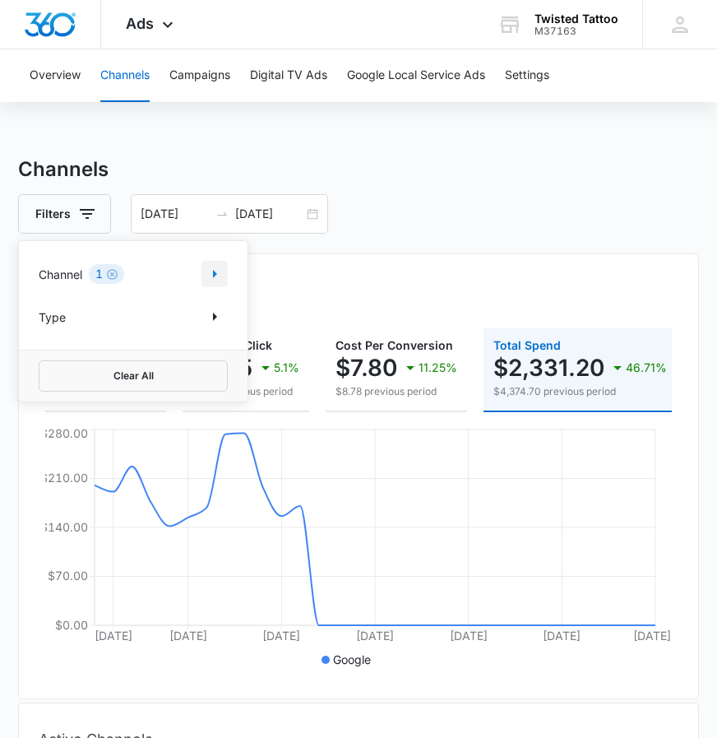
click at [210, 274] on icon "Show Channel filters" at bounding box center [215, 274] width 20 height 20
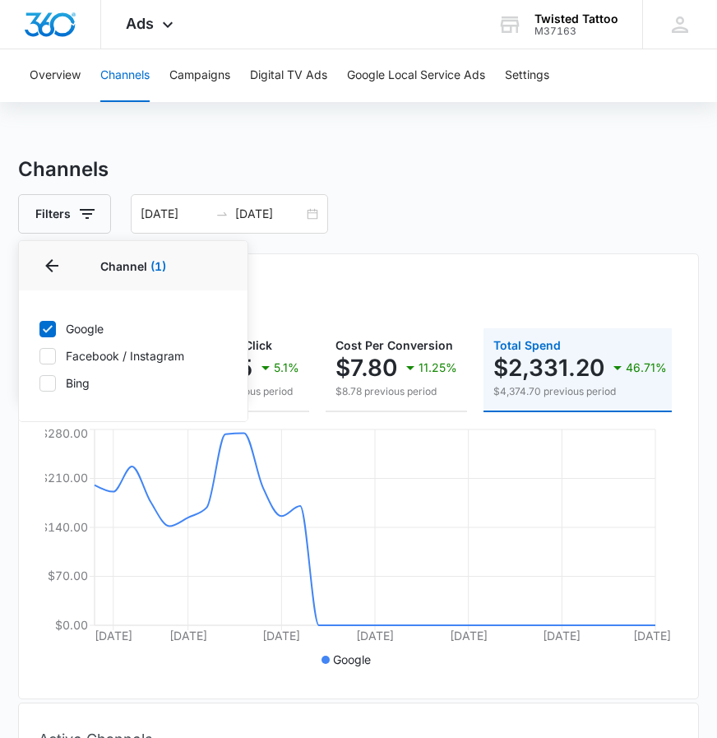
drag, startPoint x: 44, startPoint y: 355, endPoint x: 47, endPoint y: 337, distance: 18.4
click at [44, 354] on icon at bounding box center [47, 356] width 15 height 15
click at [39, 355] on input "Facebook / Instagram" at bounding box center [39, 355] width 1 height 1
checkbox input "true"
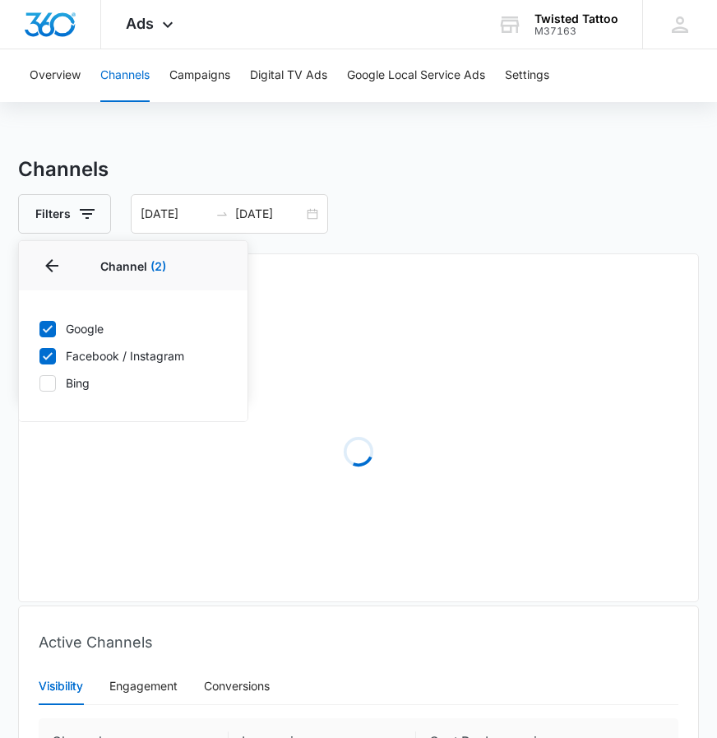
click at [49, 332] on icon at bounding box center [47, 328] width 15 height 15
click at [39, 329] on input "Google" at bounding box center [39, 328] width 1 height 1
checkbox input "false"
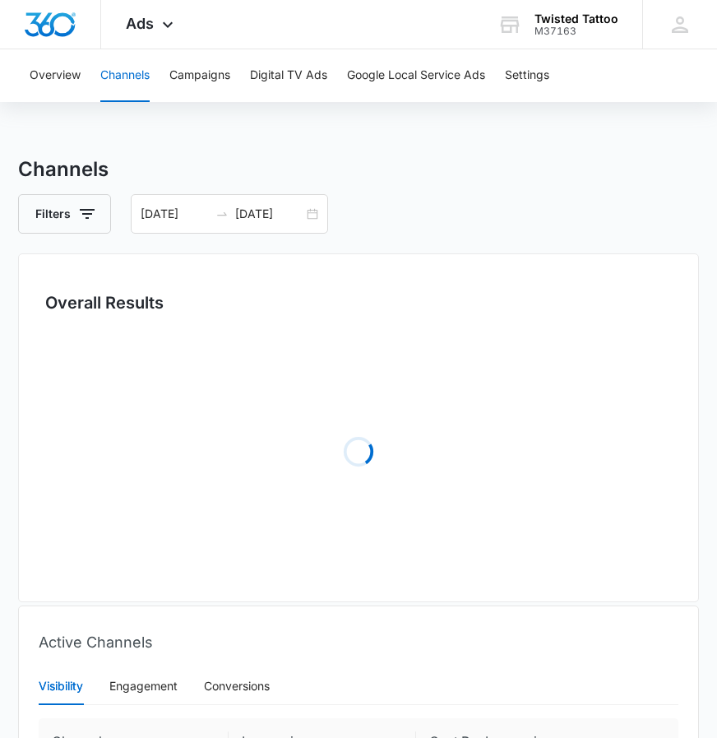
click at [445, 252] on div "Channels Filters 08/01/2025 08/31/2025 Overall Results Loading Active Channels …" at bounding box center [358, 603] width 681 height 897
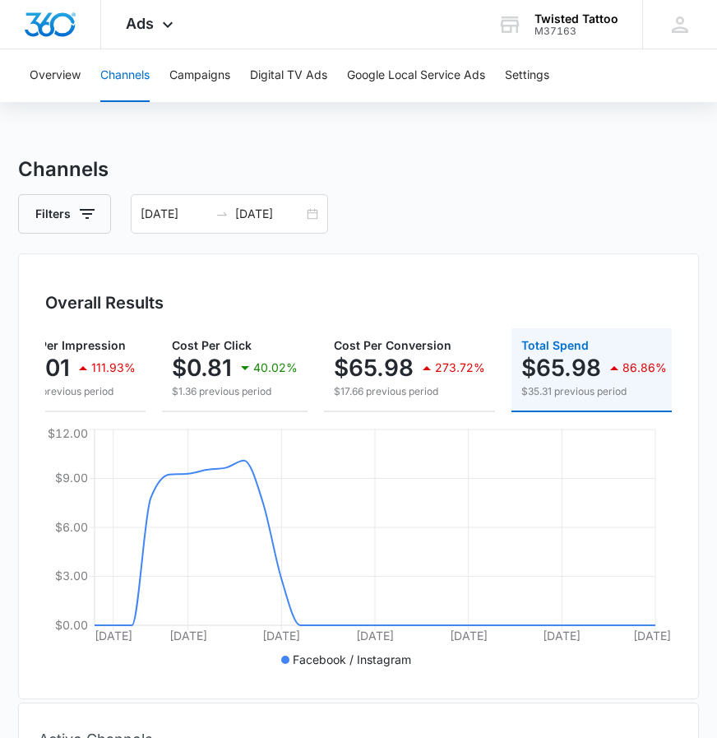
scroll to position [0, 469]
click at [77, 217] on icon "button" at bounding box center [87, 214] width 20 height 20
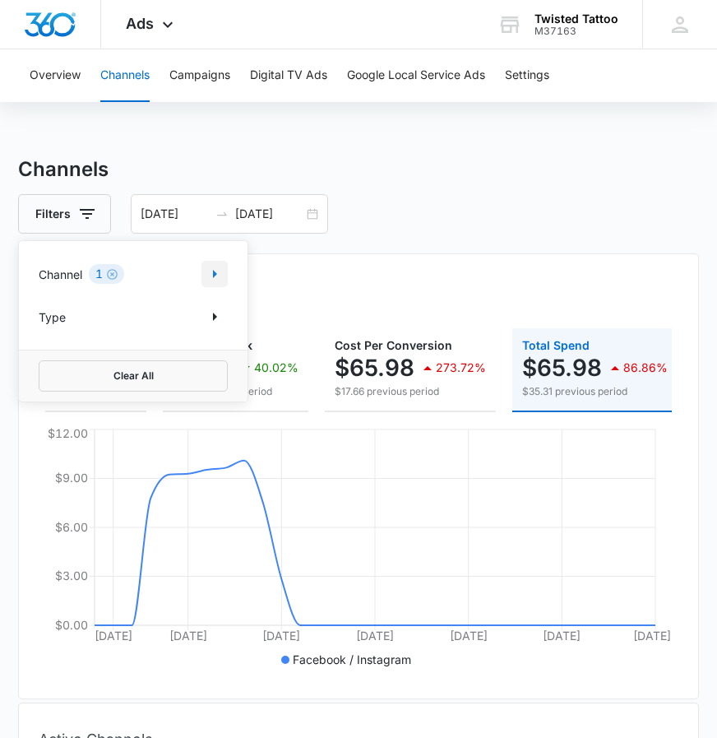
click at [206, 278] on icon "Show Channel filters" at bounding box center [215, 274] width 20 height 20
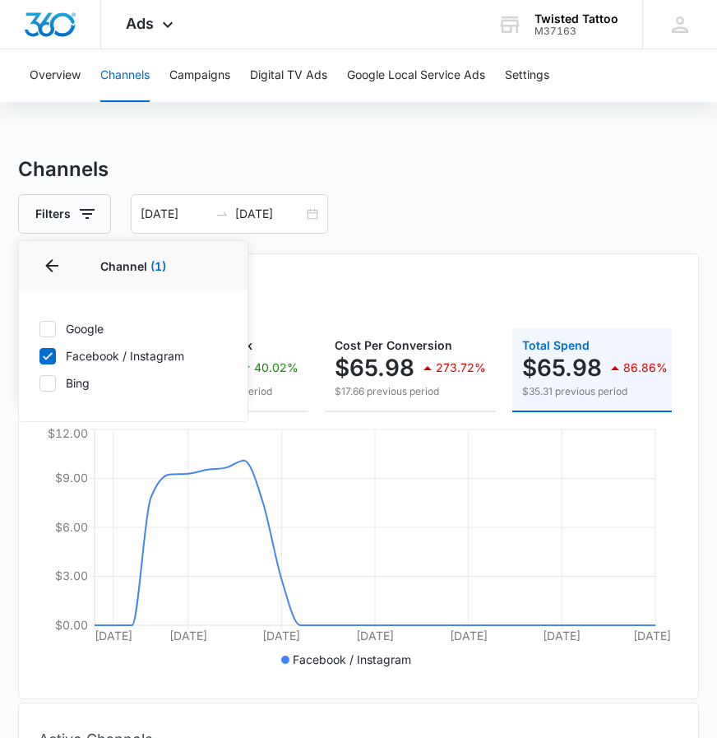
drag, startPoint x: 55, startPoint y: 359, endPoint x: 49, endPoint y: 377, distance: 18.2
click at [55, 360] on div at bounding box center [47, 356] width 16 height 16
click at [39, 356] on input "Facebook / Instagram" at bounding box center [39, 355] width 1 height 1
checkbox input "false"
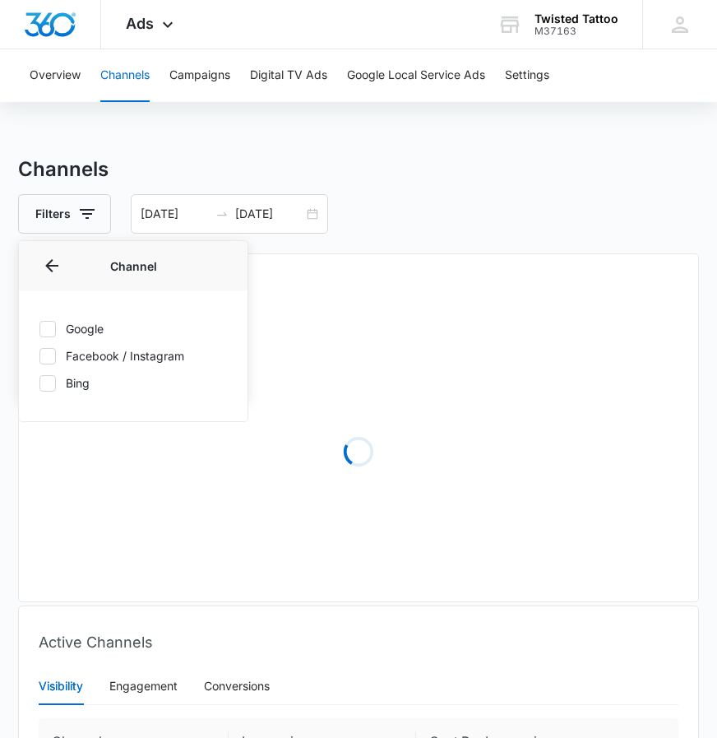
click at [49, 377] on icon at bounding box center [47, 383] width 15 height 15
click at [39, 382] on input "Bing" at bounding box center [39, 382] width 1 height 1
checkbox input "true"
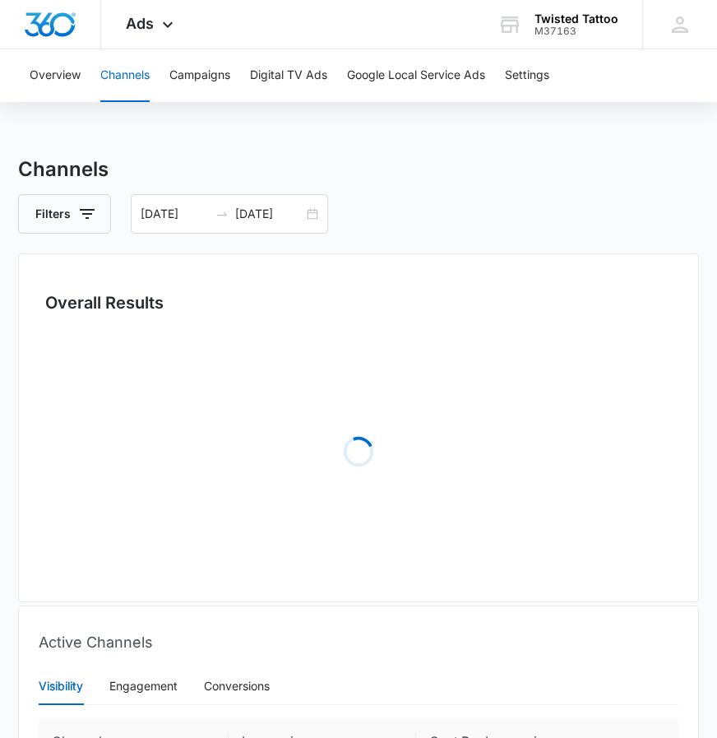
click at [556, 194] on div "Filters 08/01/2025 08/31/2025" at bounding box center [358, 213] width 681 height 39
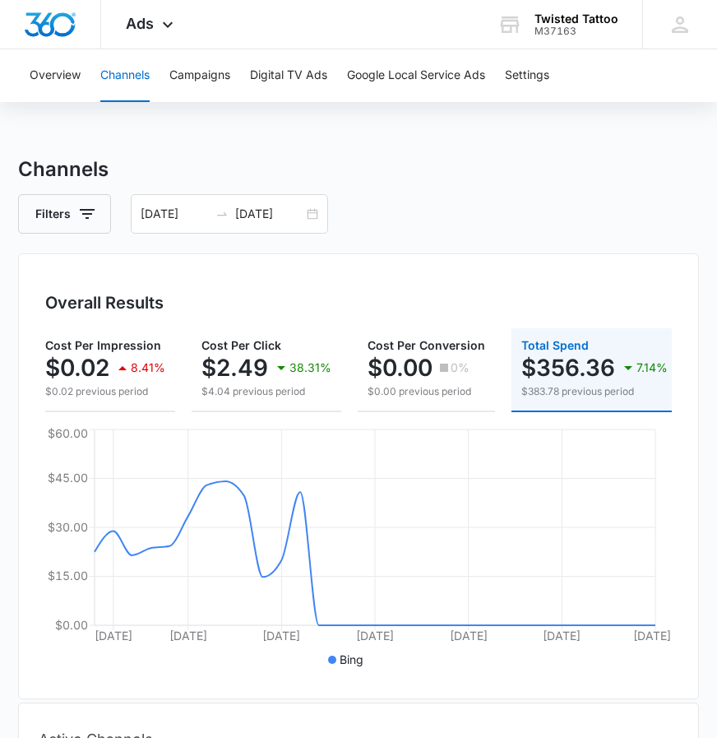
scroll to position [0, 420]
click at [304, 221] on div "08/01/2025 08/31/2025" at bounding box center [229, 213] width 197 height 39
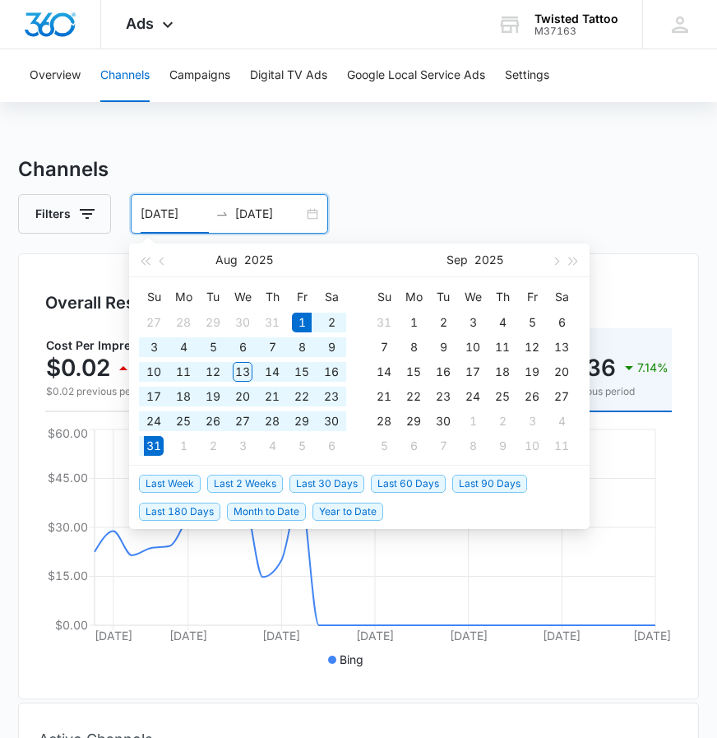
click at [310, 218] on div "08/01/2025 08/31/2025" at bounding box center [229, 213] width 197 height 39
type input "09/01/2025"
click at [414, 320] on div "1" at bounding box center [414, 322] width 20 height 20
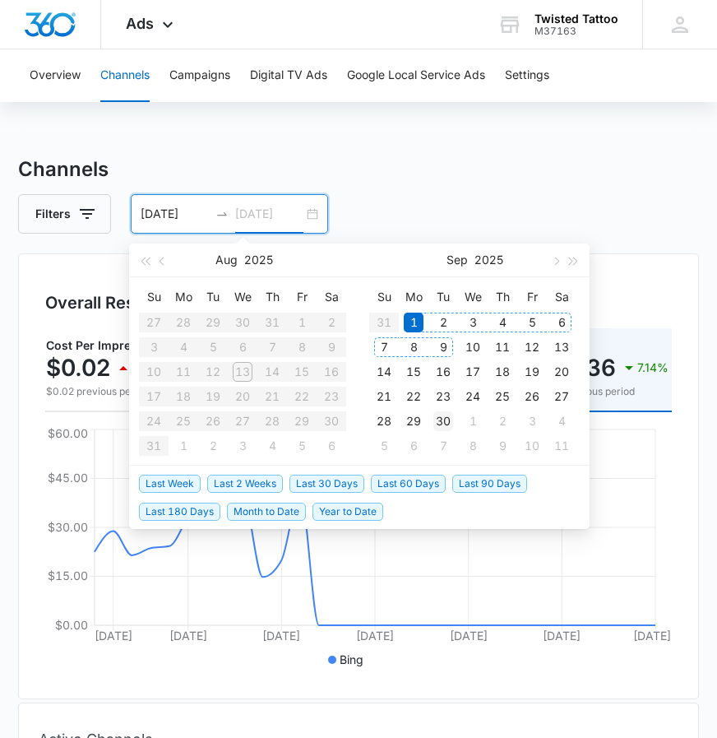
type input "09/30/2025"
click at [444, 418] on div "30" at bounding box center [443, 421] width 20 height 20
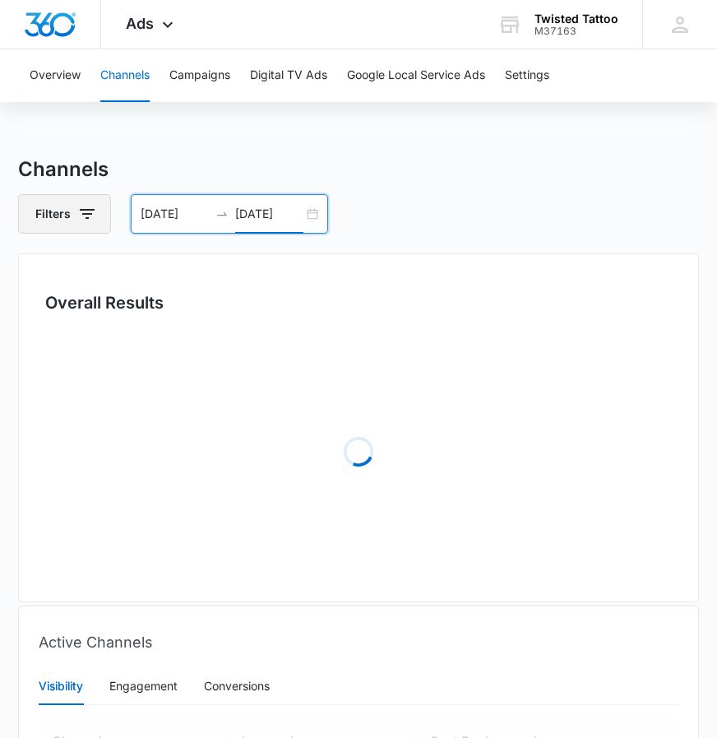
click at [86, 215] on icon "button" at bounding box center [87, 214] width 20 height 20
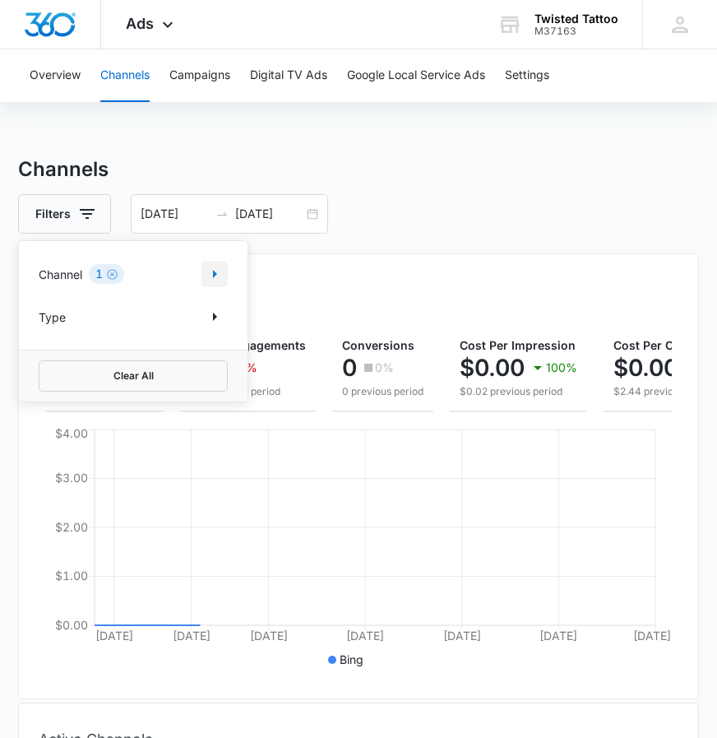
click at [220, 273] on icon "Show Channel filters" at bounding box center [215, 274] width 20 height 20
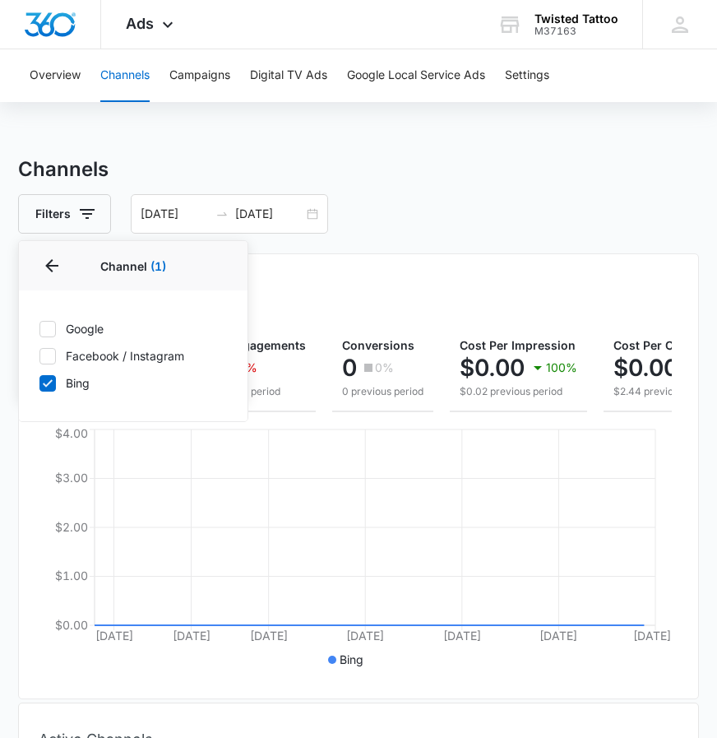
click at [51, 380] on icon at bounding box center [48, 382] width 10 height 7
click at [39, 382] on input "Bing" at bounding box center [39, 382] width 1 height 1
checkbox input "false"
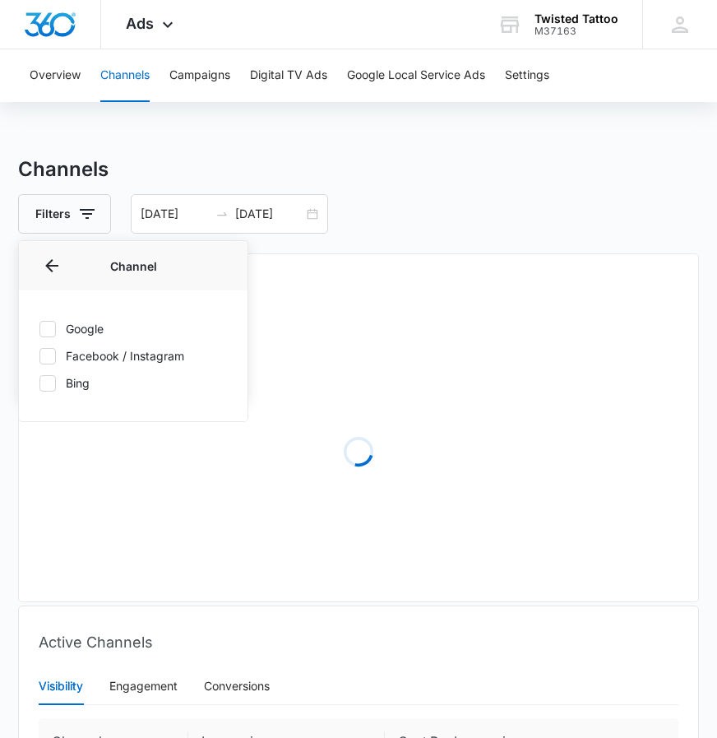
click at [423, 224] on div "Filters Channel Channel Google Facebook / Instagram Bing Type Clear All 09/01/2…" at bounding box center [358, 213] width 681 height 39
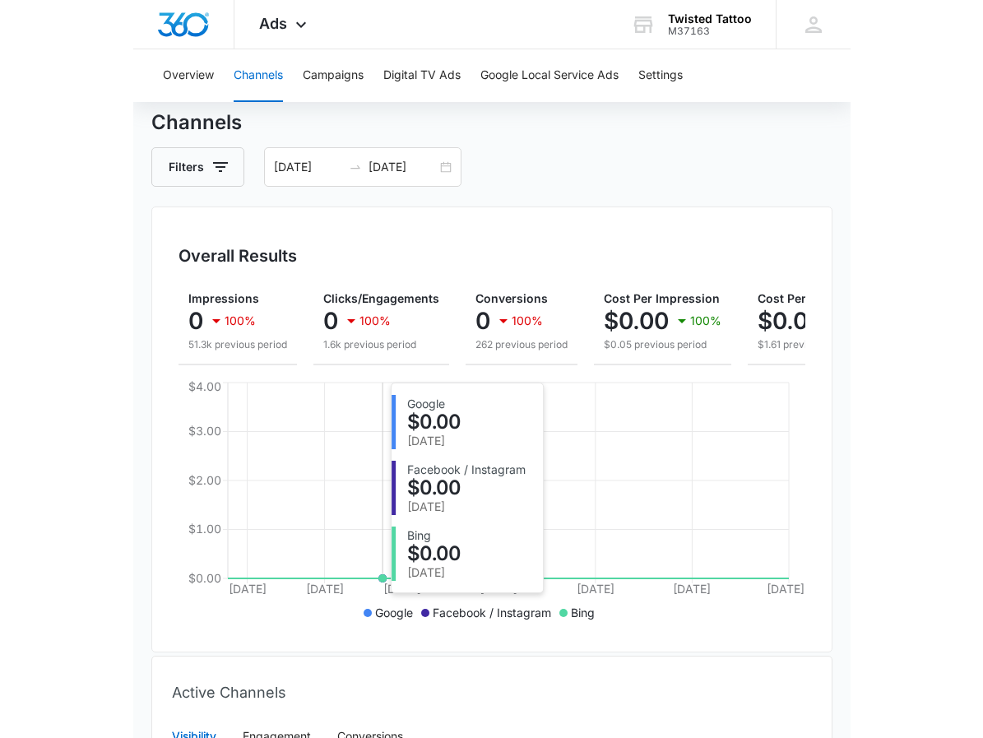
scroll to position [12, 0]
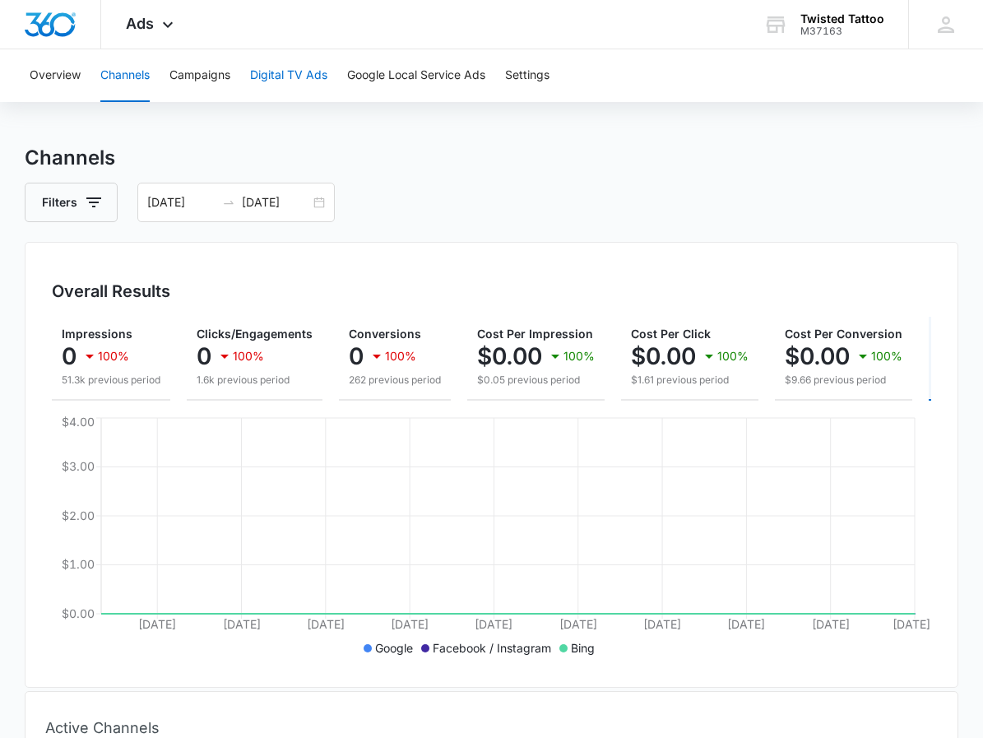
click at [305, 80] on button "Digital TV Ads" at bounding box center [288, 75] width 77 height 53
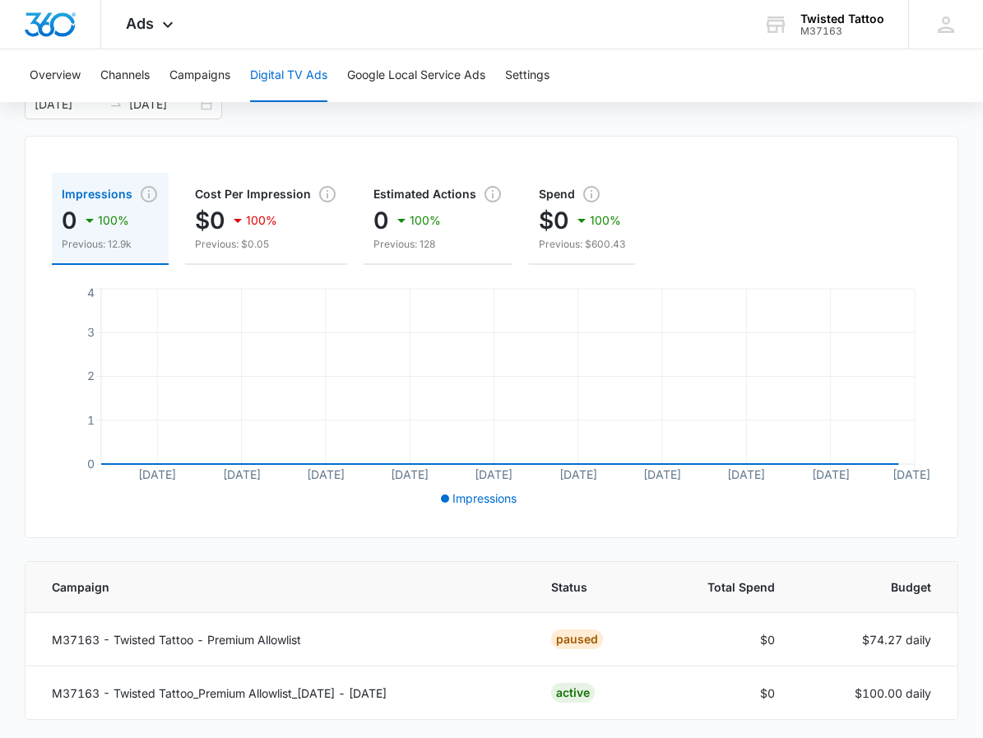
scroll to position [37, 0]
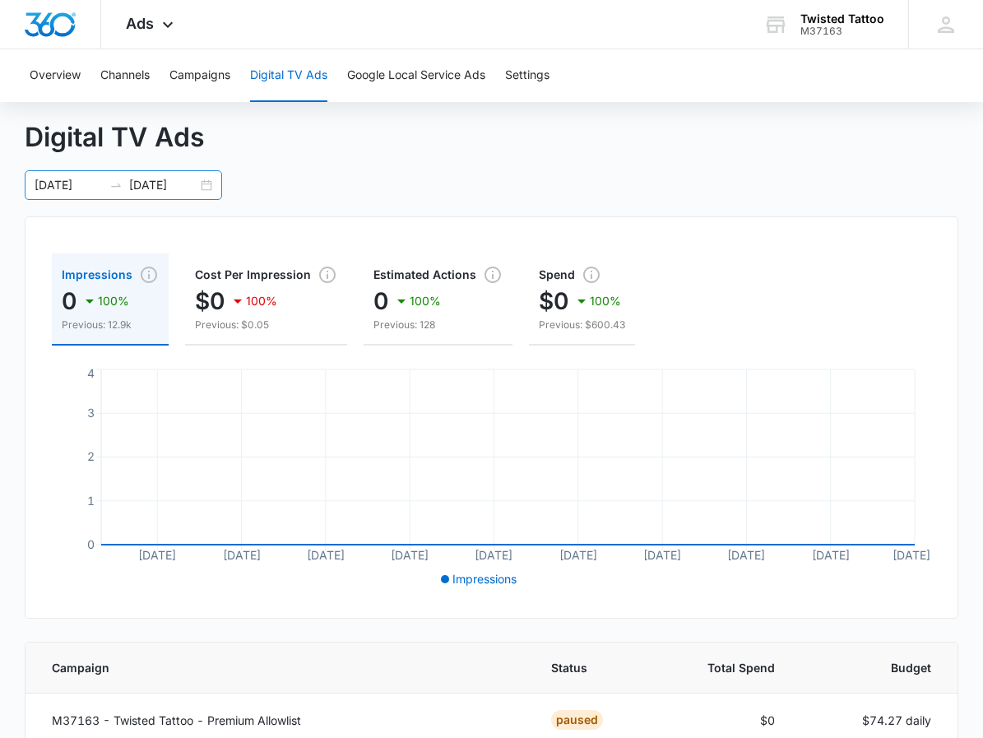
click at [205, 187] on div "09/01/2025 09/30/2025" at bounding box center [123, 185] width 197 height 30
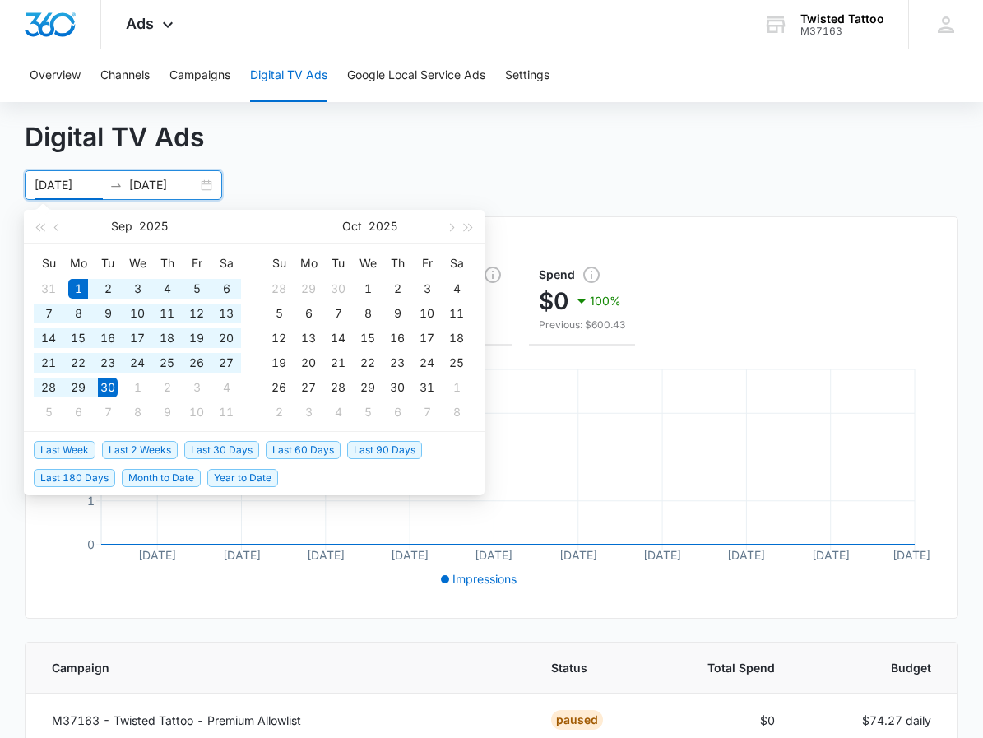
click at [209, 187] on div "09/01/2025 09/30/2025" at bounding box center [123, 185] width 197 height 30
click at [52, 229] on button "button" at bounding box center [58, 226] width 18 height 33
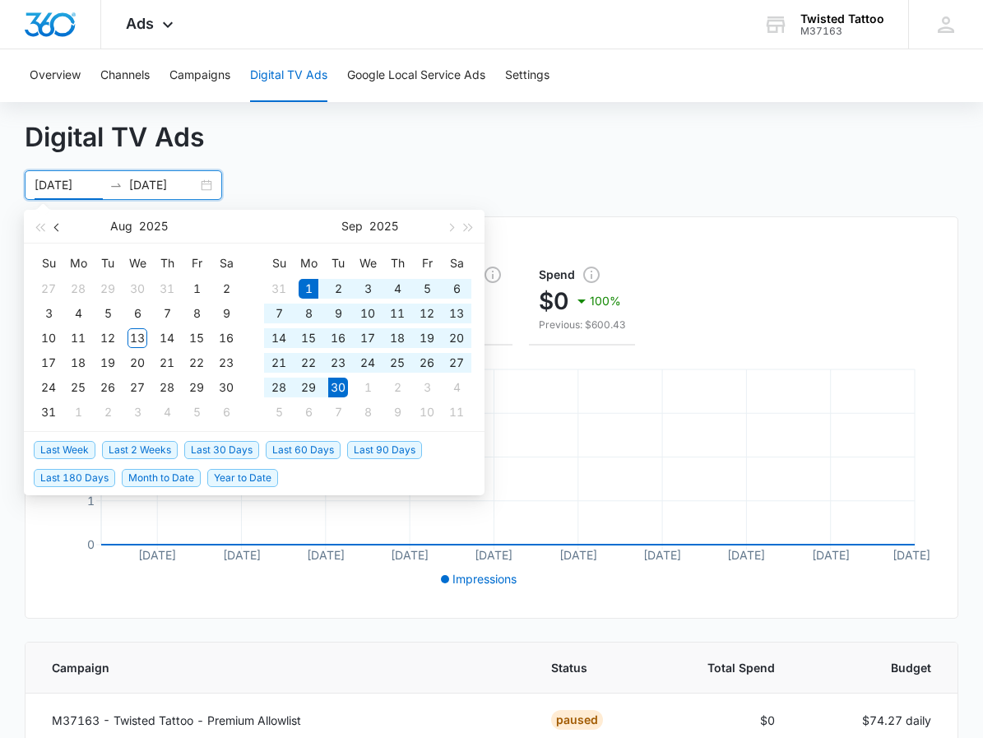
click at [52, 229] on button "button" at bounding box center [58, 226] width 18 height 33
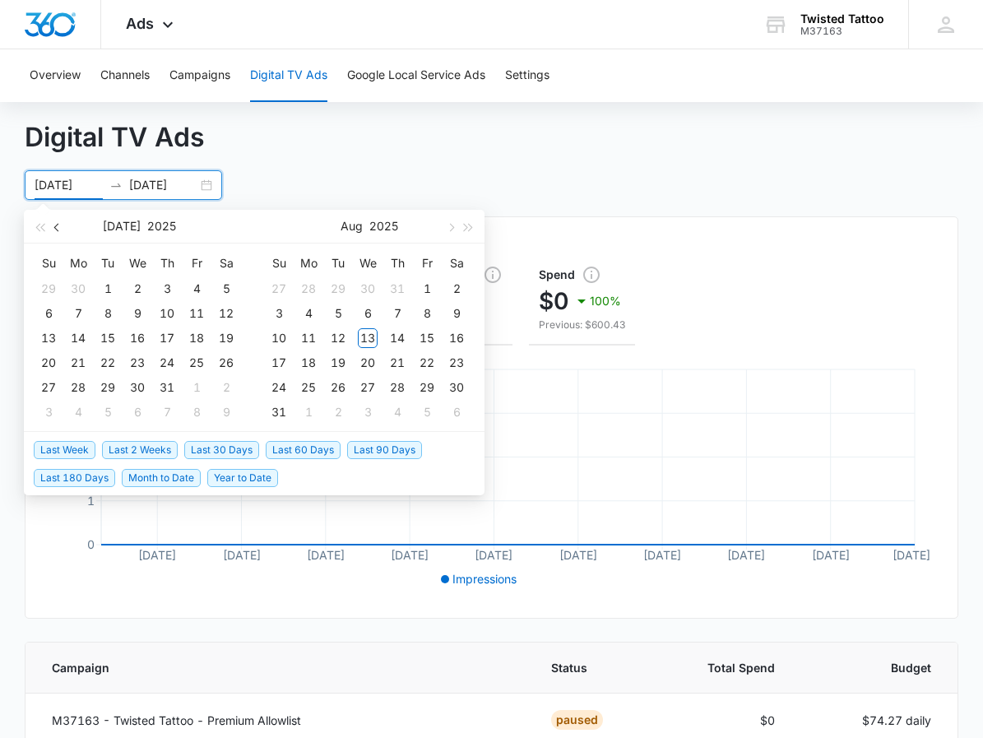
click at [52, 229] on button "button" at bounding box center [58, 226] width 18 height 33
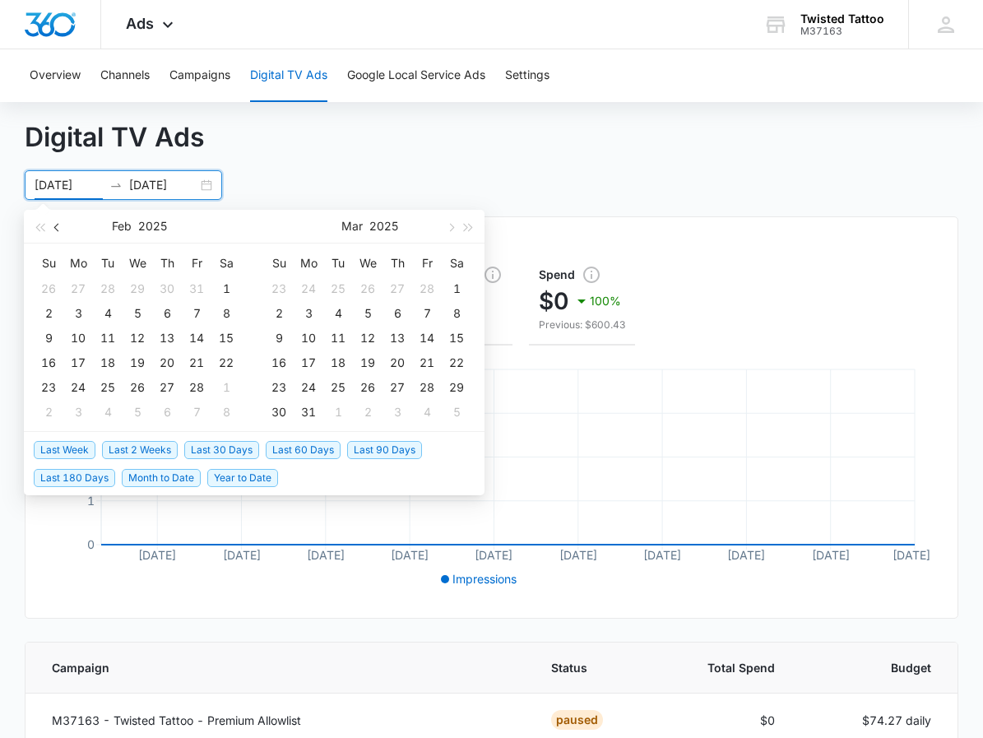
click at [52, 229] on button "button" at bounding box center [58, 226] width 18 height 33
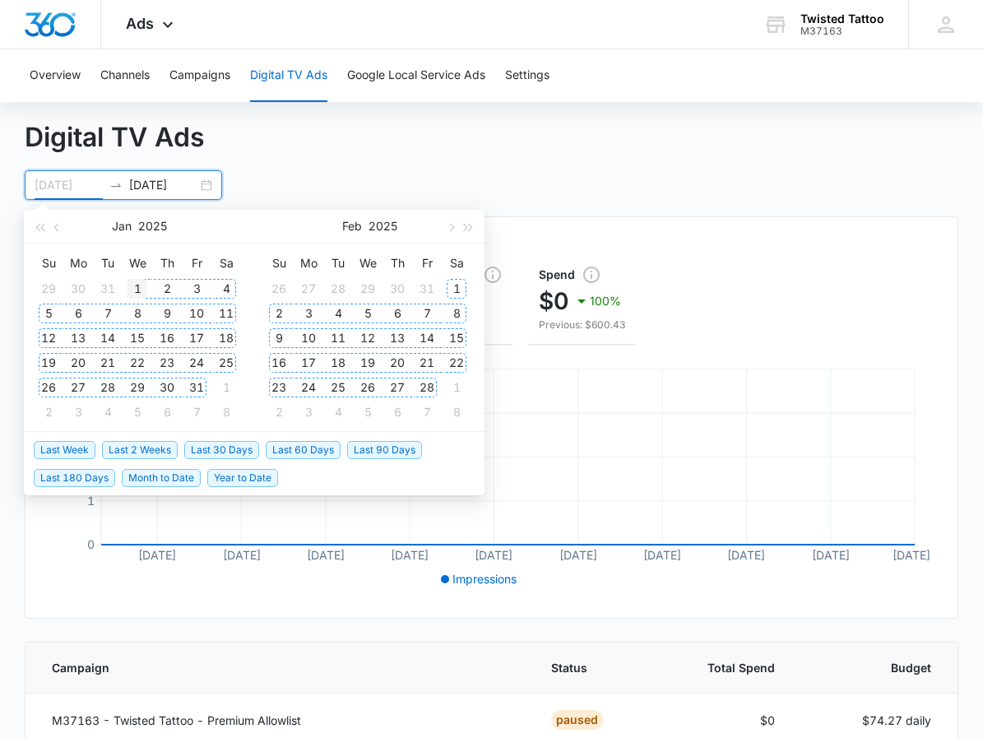
type input "01/01/2025"
drag, startPoint x: 129, startPoint y: 286, endPoint x: 141, endPoint y: 296, distance: 15.8
click at [131, 287] on div "1" at bounding box center [137, 289] width 20 height 20
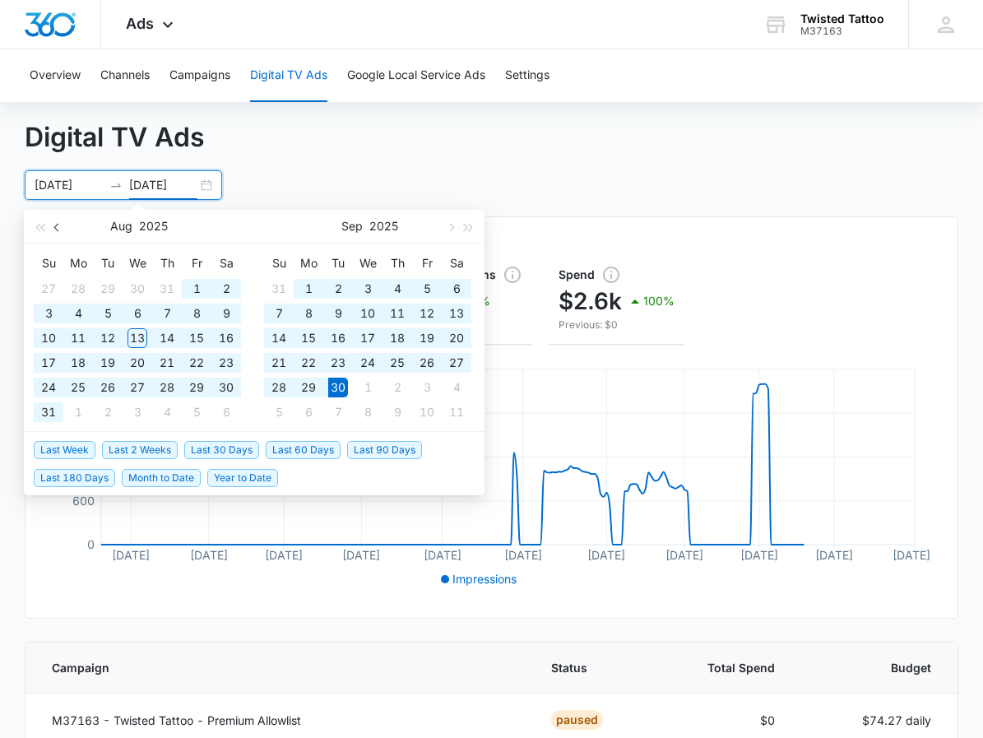
click at [57, 226] on span "button" at bounding box center [58, 227] width 8 height 8
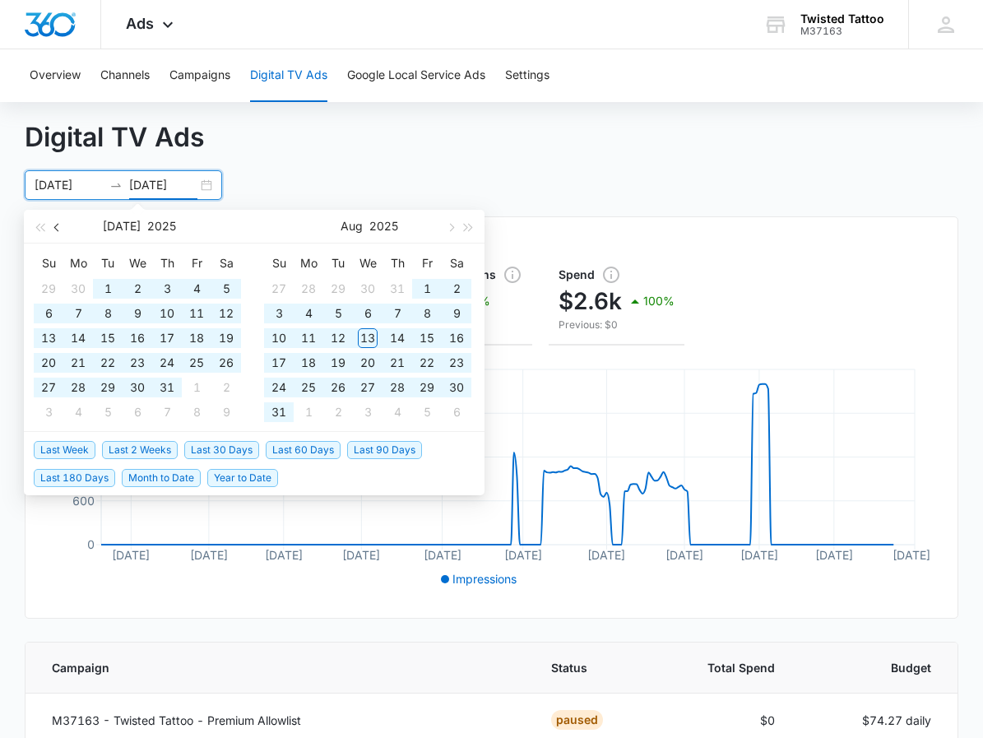
click at [57, 226] on span "button" at bounding box center [58, 227] width 8 height 8
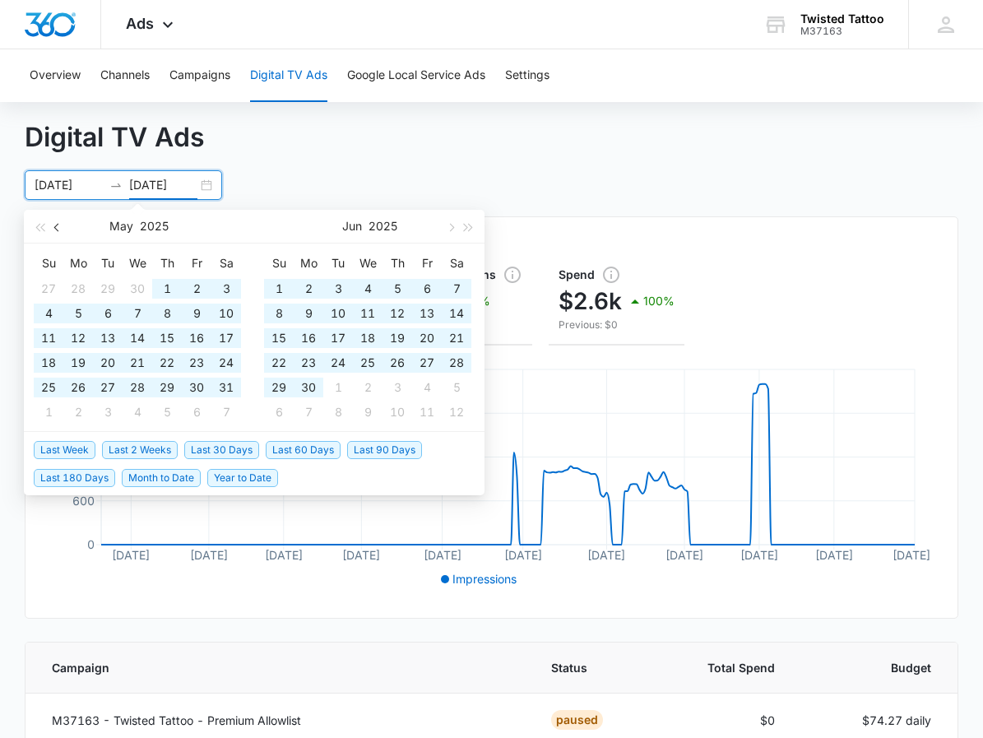
click at [57, 226] on span "button" at bounding box center [58, 227] width 8 height 8
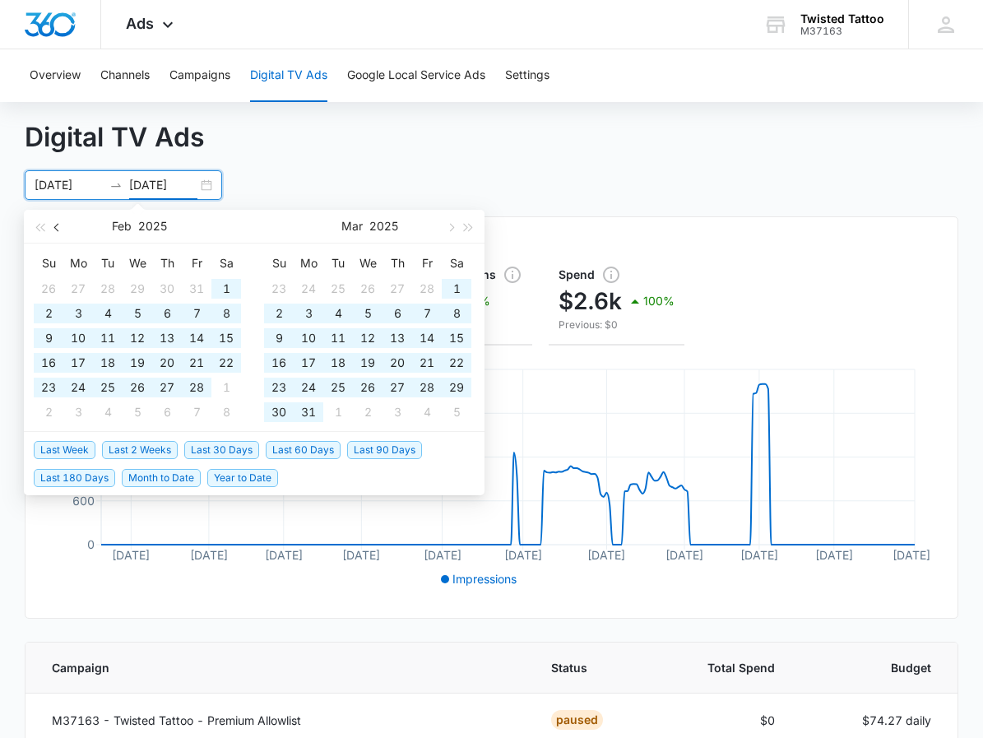
click at [57, 226] on span "button" at bounding box center [58, 227] width 8 height 8
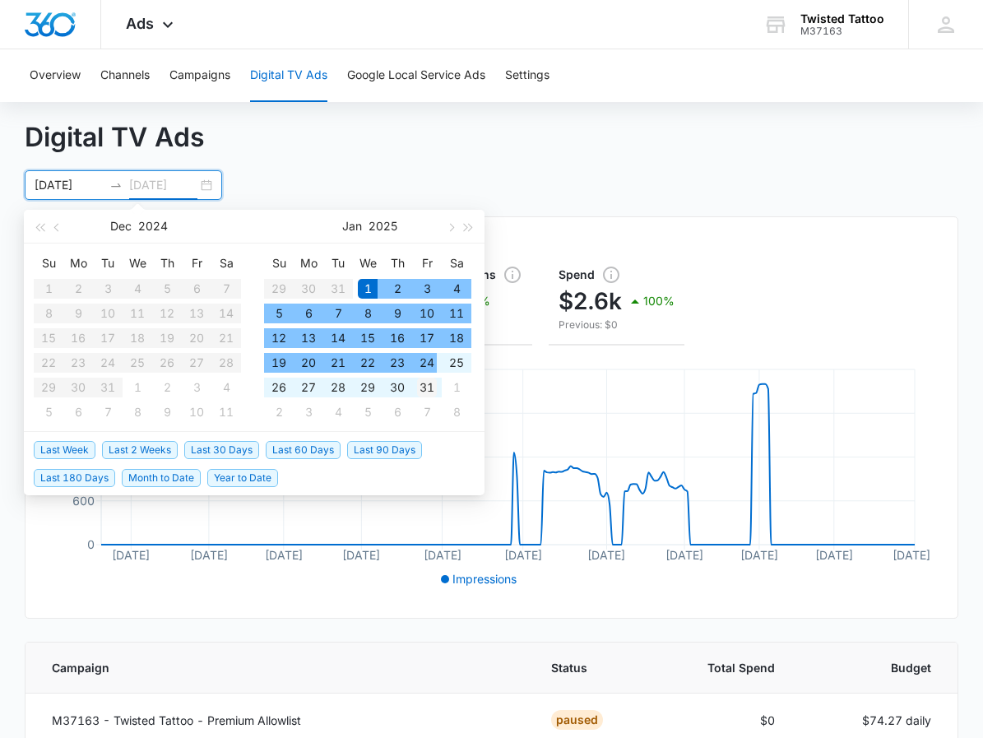
type input "01/31/2025"
click at [428, 383] on div "31" at bounding box center [427, 387] width 20 height 20
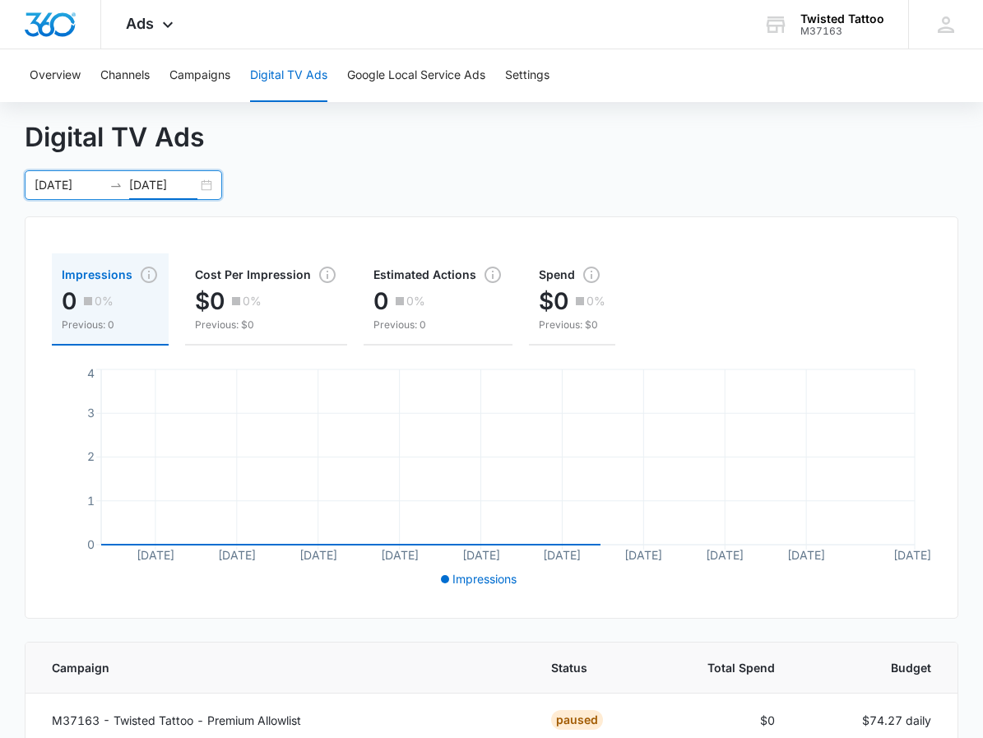
click at [206, 185] on div "01/01/2025 01/31/2025" at bounding box center [123, 185] width 197 height 30
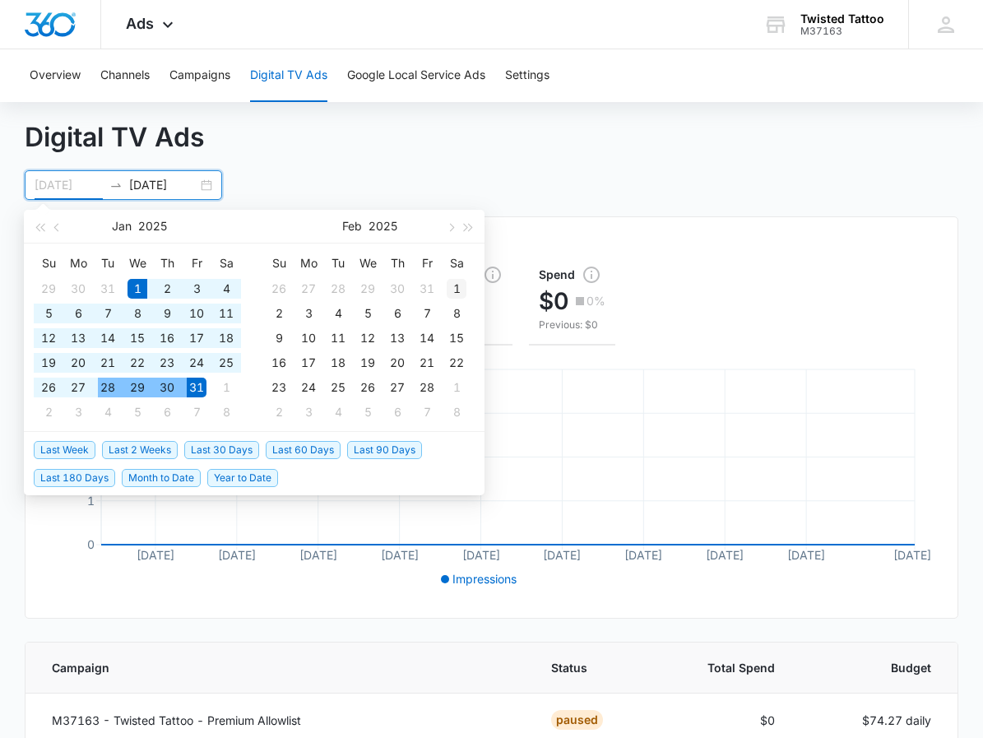
type input "02/01/2025"
click at [455, 285] on div "1" at bounding box center [456, 289] width 20 height 20
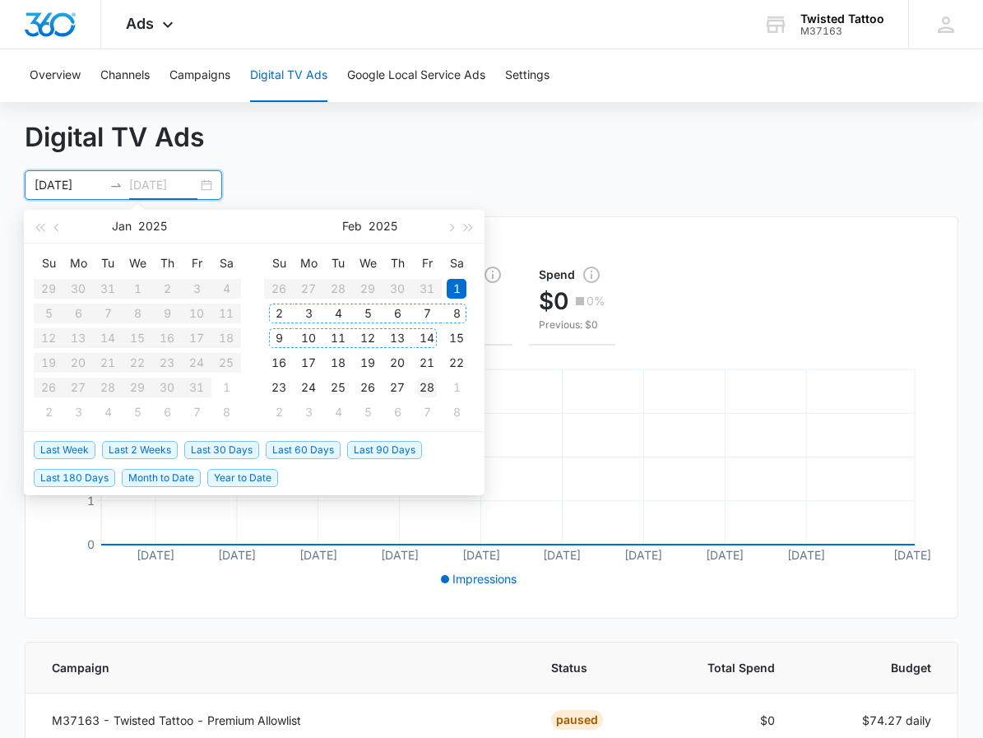
type input "02/28/2025"
click at [427, 390] on div "28" at bounding box center [427, 387] width 20 height 20
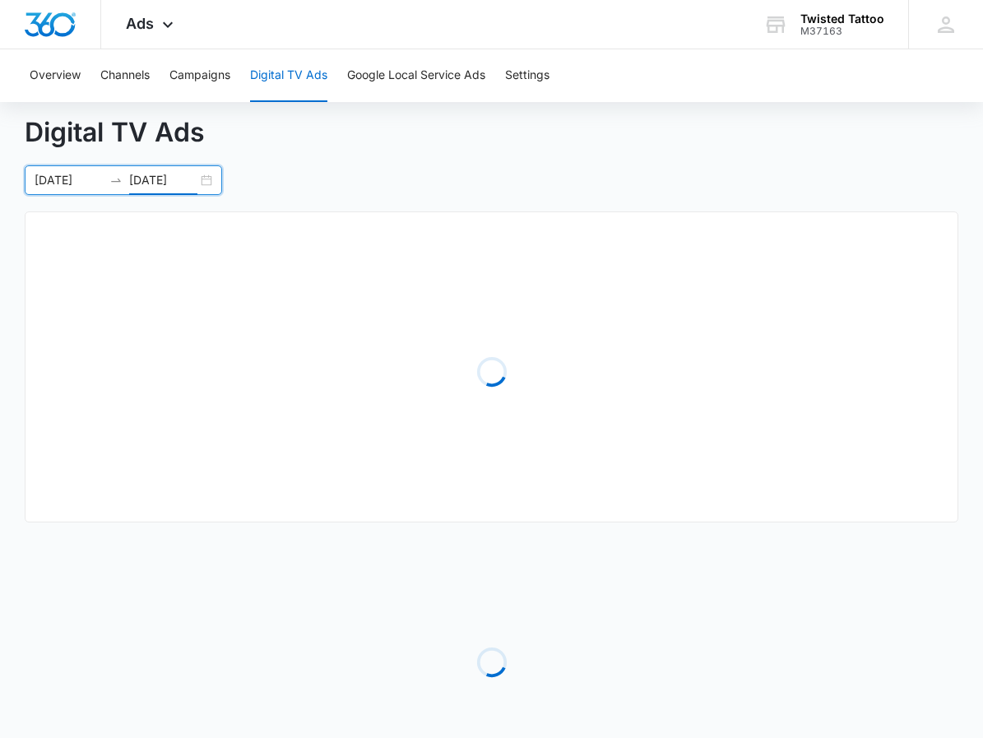
scroll to position [42, 0]
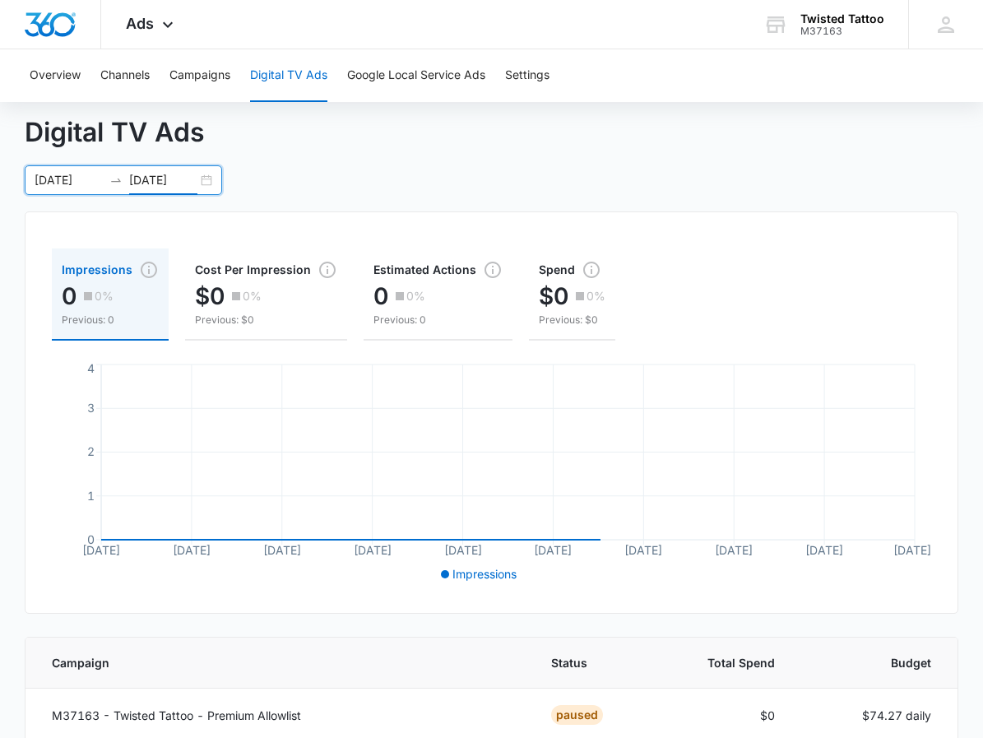
click at [206, 176] on div "02/01/2025 02/28/2025" at bounding box center [123, 180] width 197 height 30
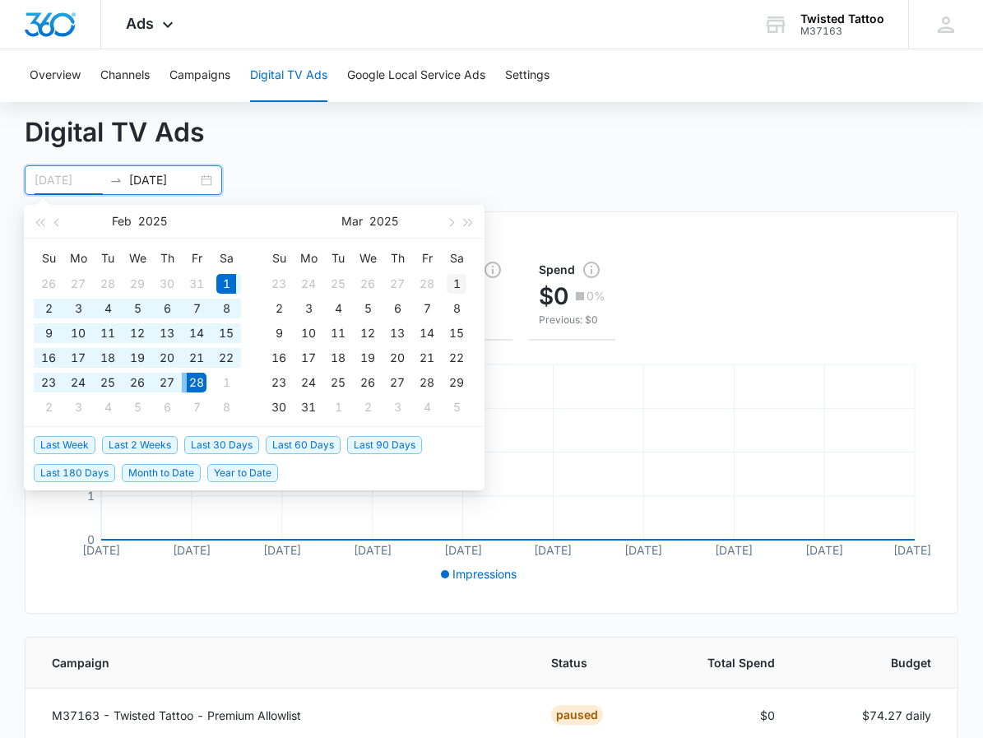
type input "03/01/2025"
click at [452, 281] on div "1" at bounding box center [456, 284] width 20 height 20
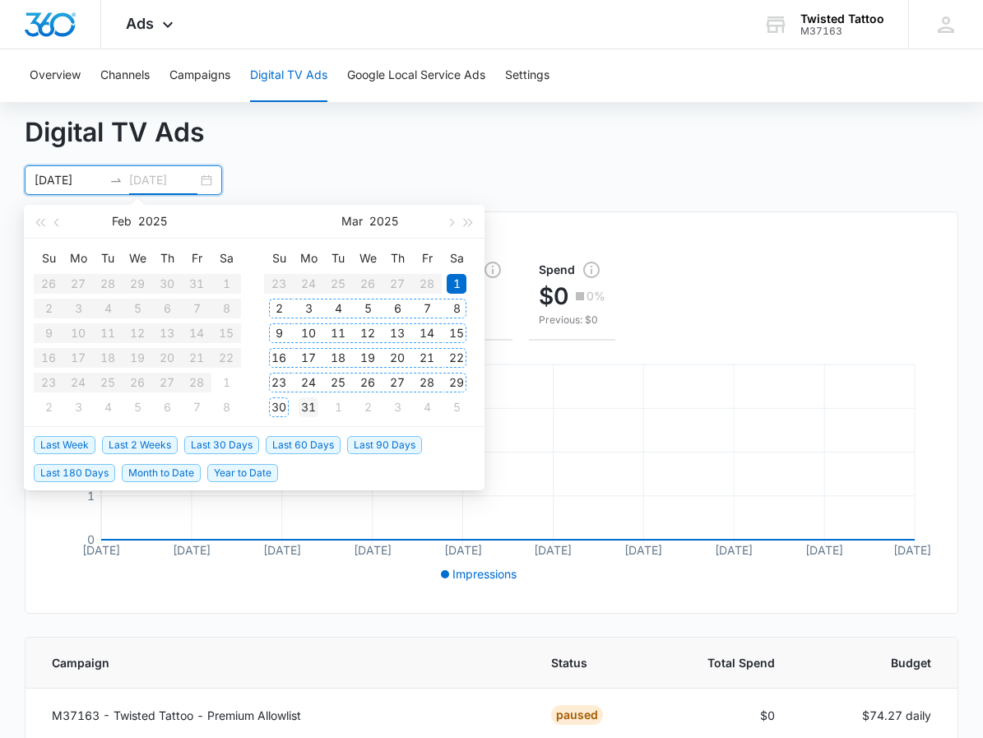
type input "03/31/2025"
click at [304, 408] on div "31" at bounding box center [308, 407] width 20 height 20
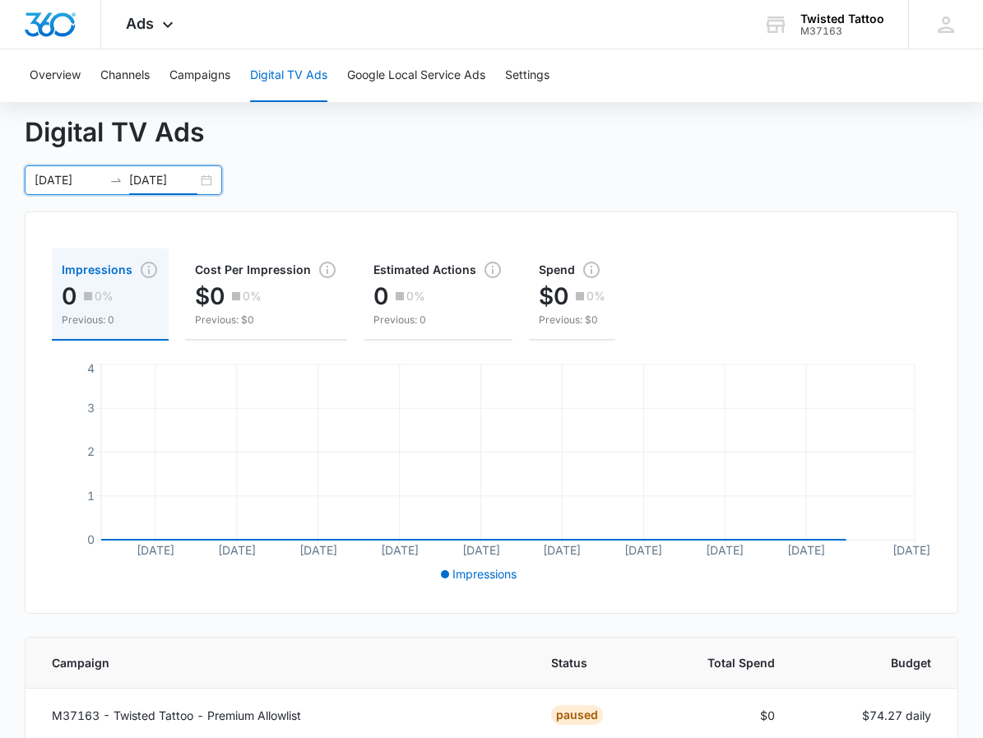
click at [202, 175] on div "03/01/2025 03/31/2025" at bounding box center [123, 180] width 197 height 30
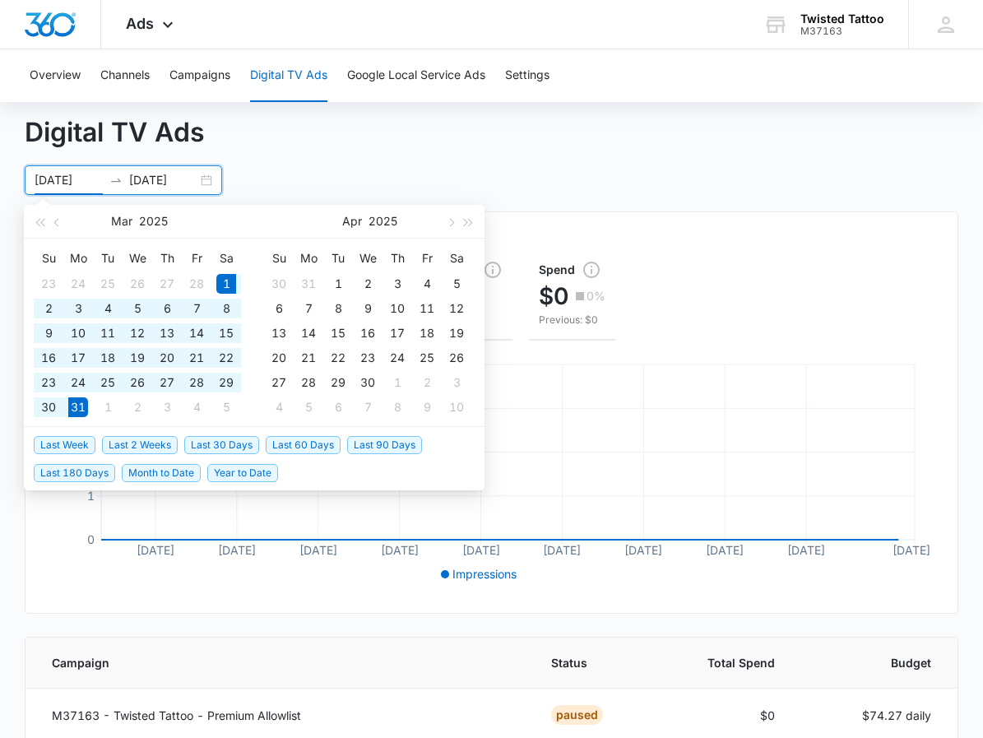
click at [203, 178] on div "03/01/2025 03/31/2025" at bounding box center [123, 180] width 197 height 30
type input "04/01/2025"
click at [344, 279] on div "1" at bounding box center [338, 284] width 20 height 20
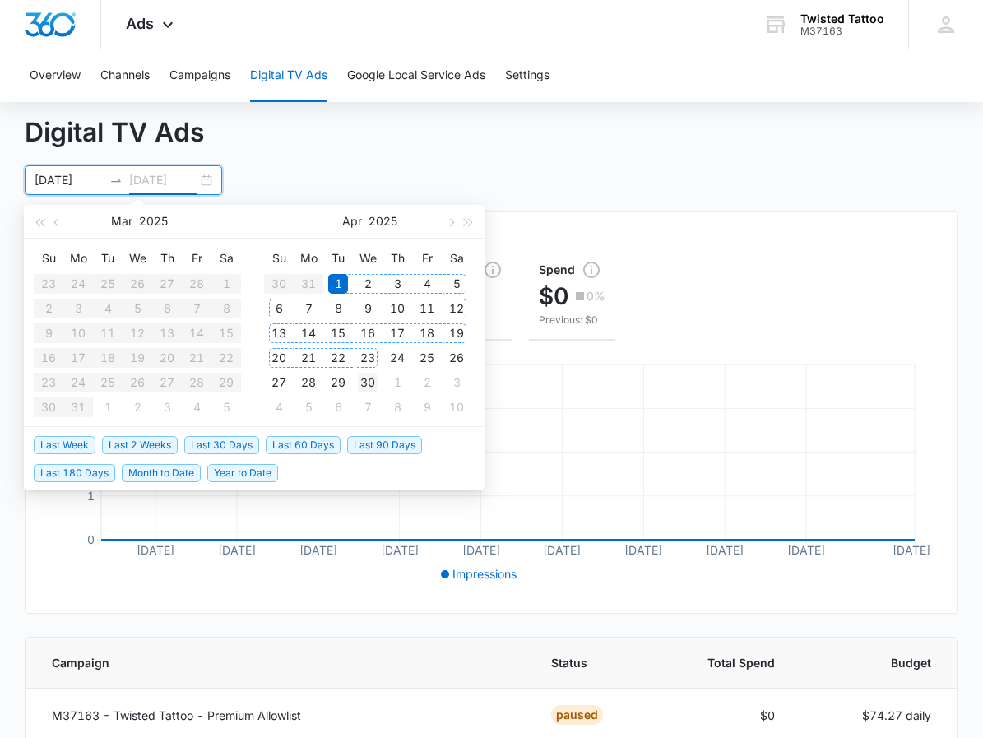
type input "04/30/2025"
click at [371, 378] on div "30" at bounding box center [368, 382] width 20 height 20
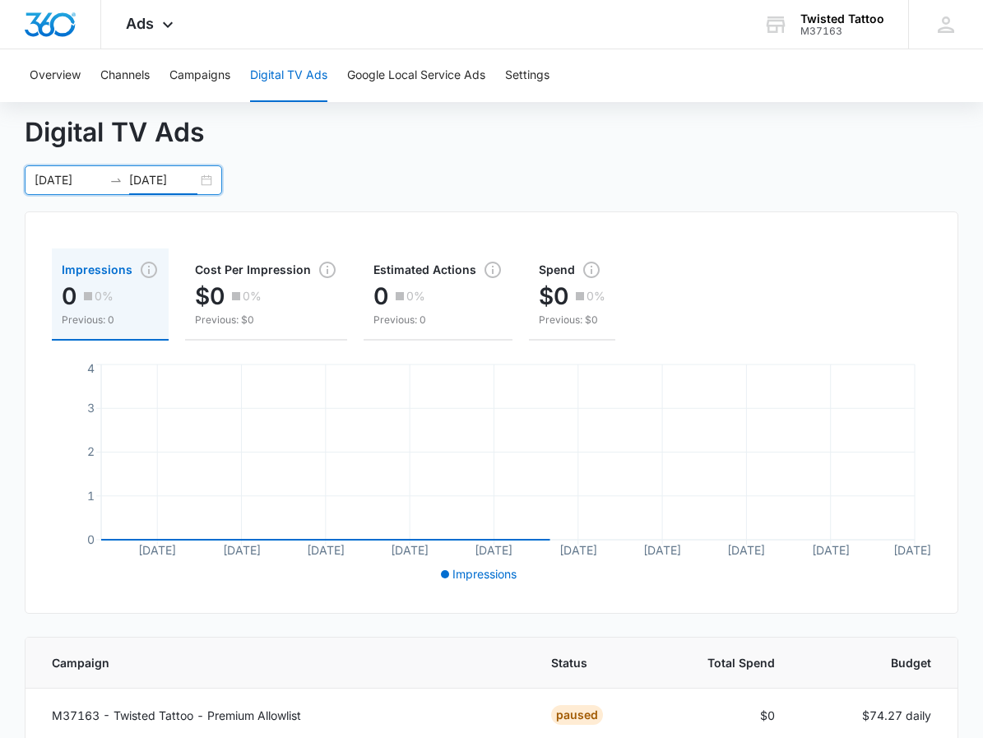
click at [206, 180] on div "04/01/2025 04/30/2025" at bounding box center [123, 180] width 197 height 30
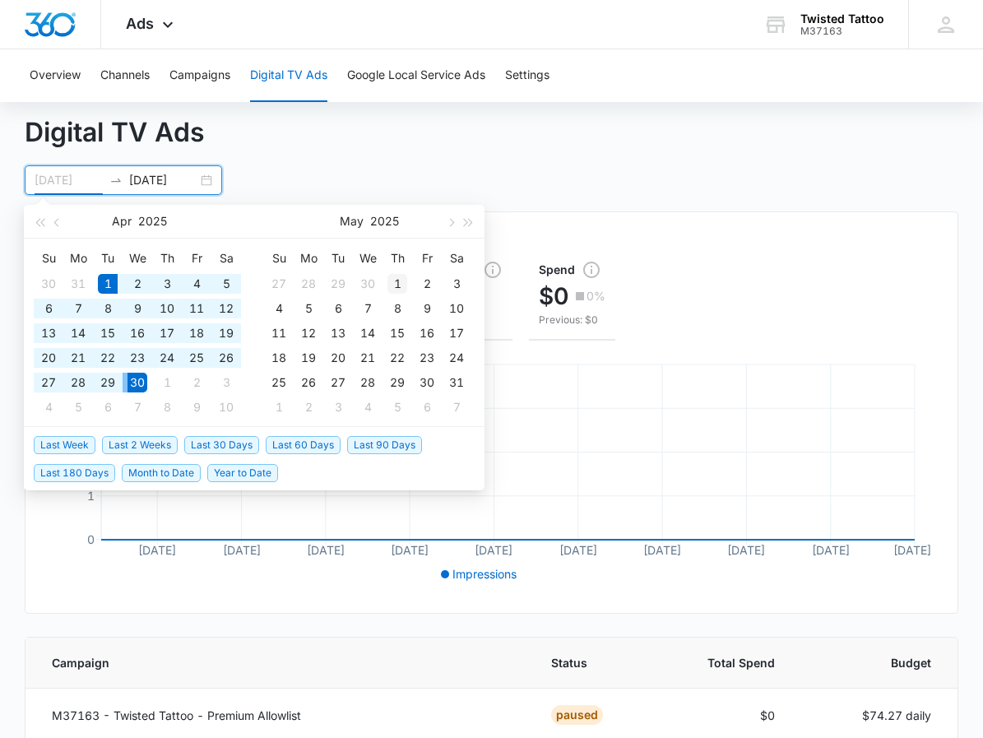
type input "05/01/2025"
drag, startPoint x: 397, startPoint y: 284, endPoint x: 400, endPoint y: 296, distance: 12.6
click at [399, 287] on div "1" at bounding box center [397, 284] width 20 height 20
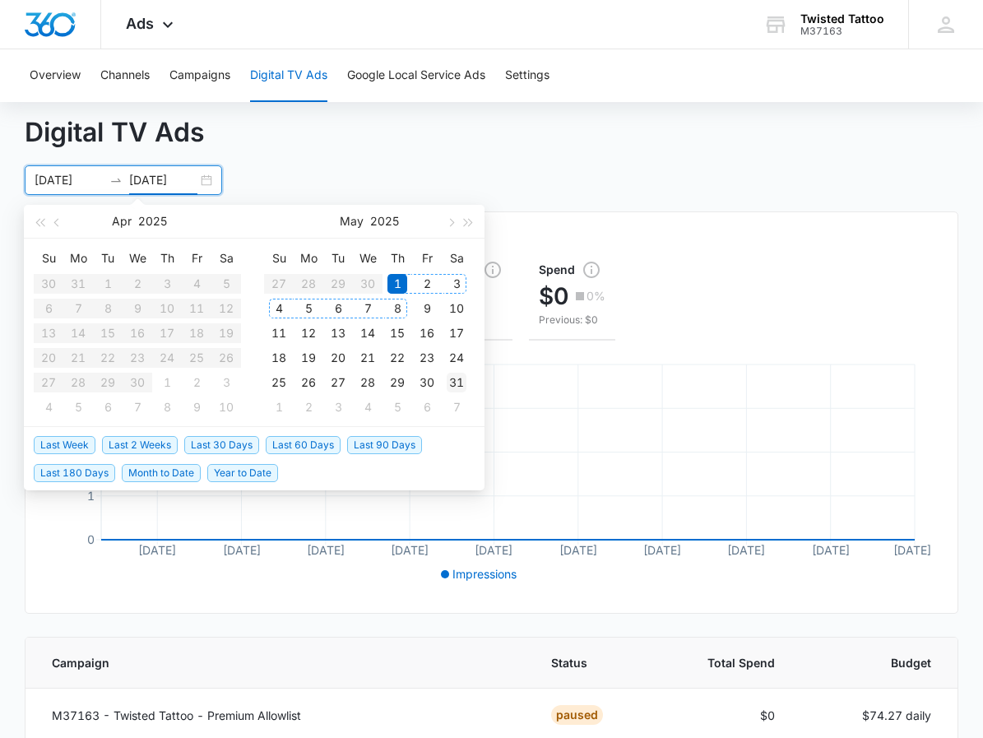
type input "05/31/2025"
click at [460, 379] on div "31" at bounding box center [456, 382] width 20 height 20
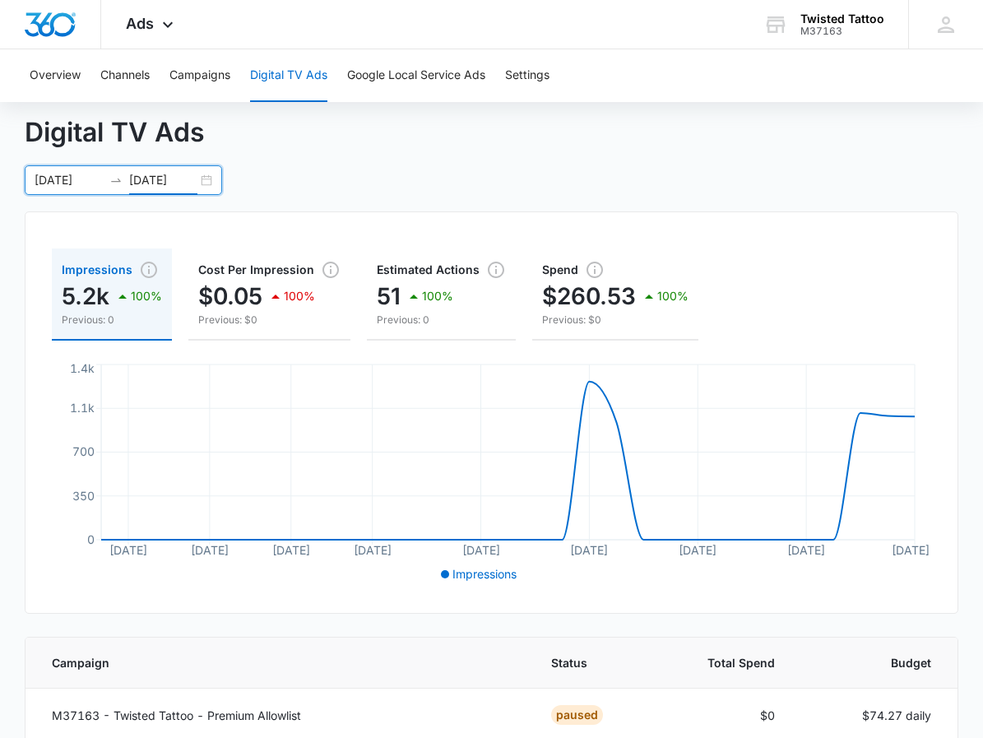
click at [206, 182] on div "05/01/2025 05/31/2025" at bounding box center [123, 180] width 197 height 30
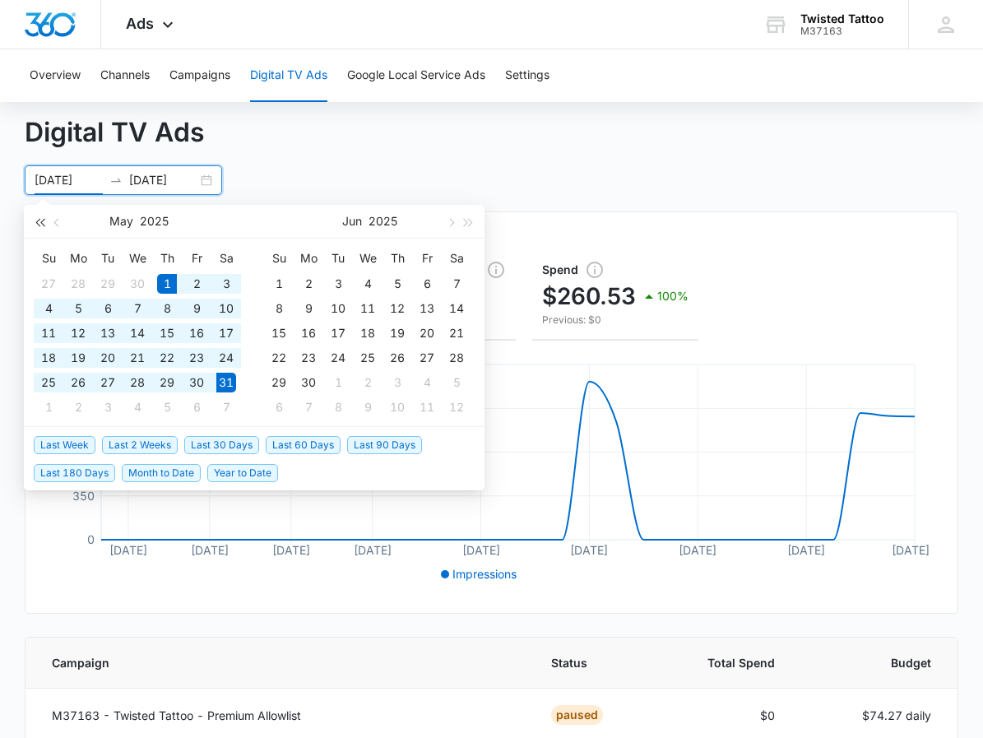
click at [39, 221] on span "button" at bounding box center [39, 222] width 8 height 8
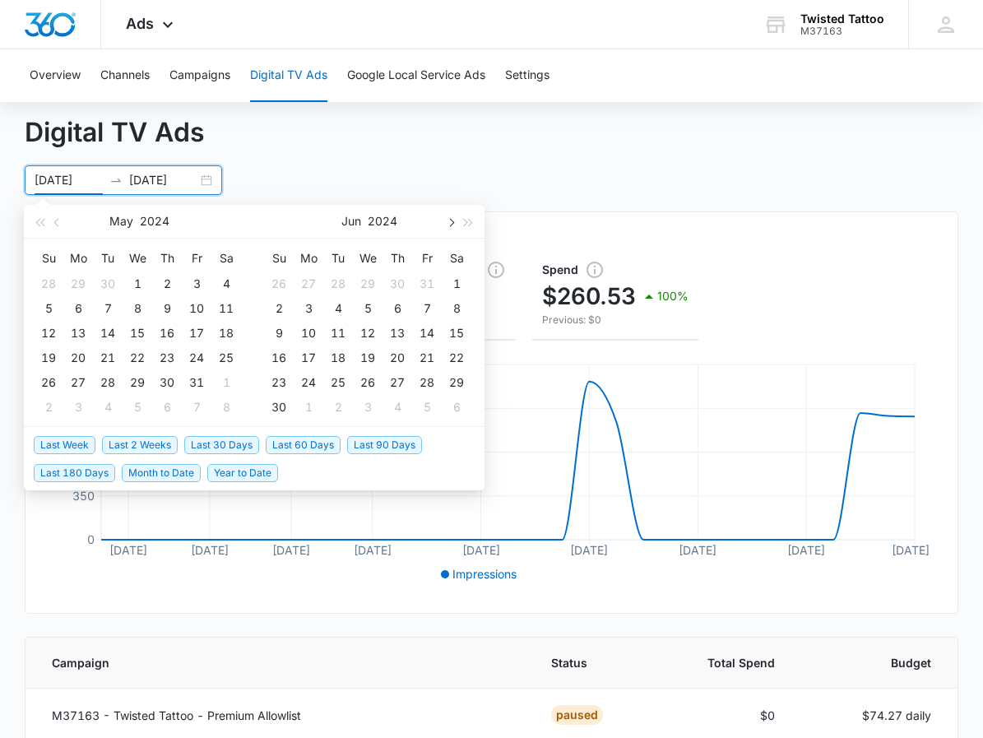
click at [451, 221] on span "button" at bounding box center [450, 222] width 8 height 8
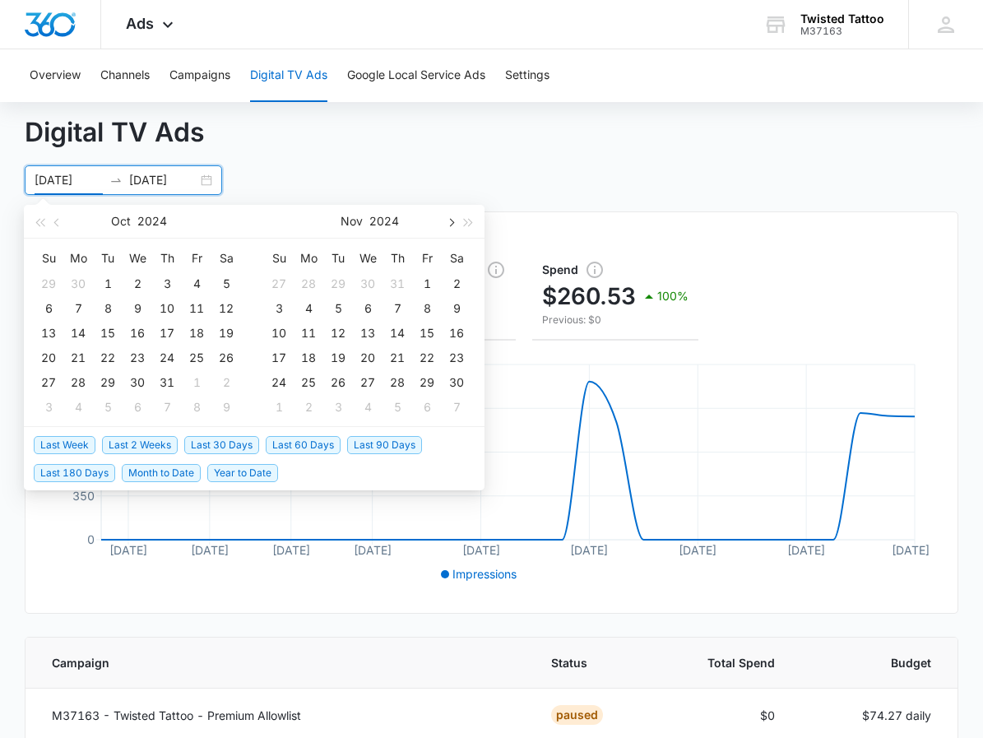
click at [451, 221] on span "button" at bounding box center [450, 222] width 8 height 8
type input "12/01/2024"
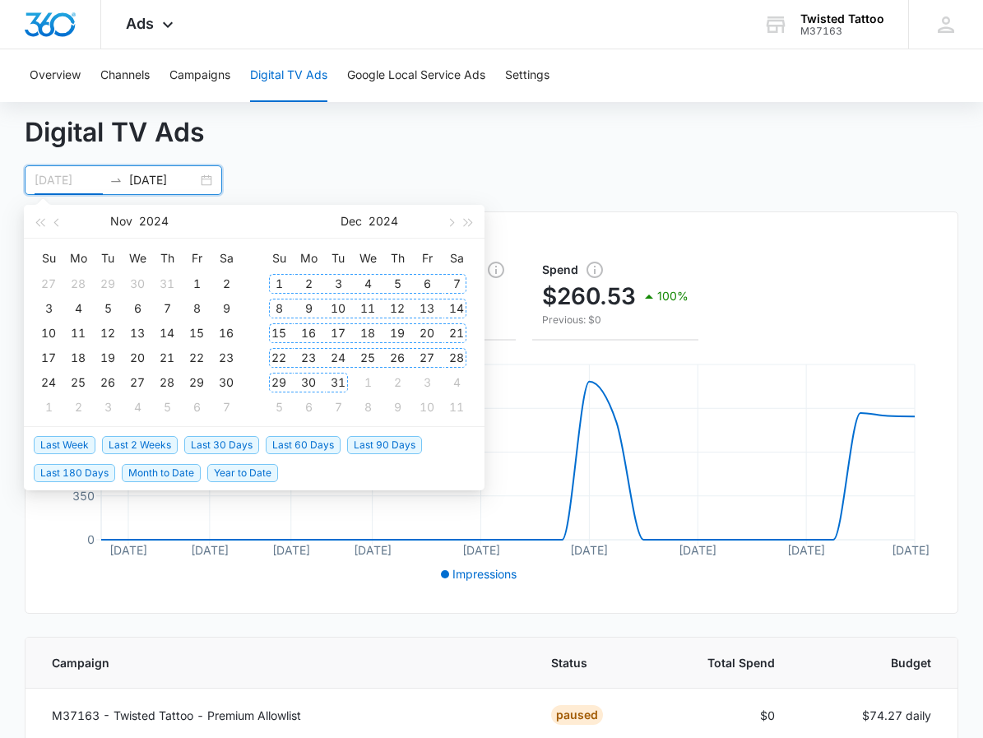
click at [279, 278] on div "1" at bounding box center [279, 284] width 20 height 20
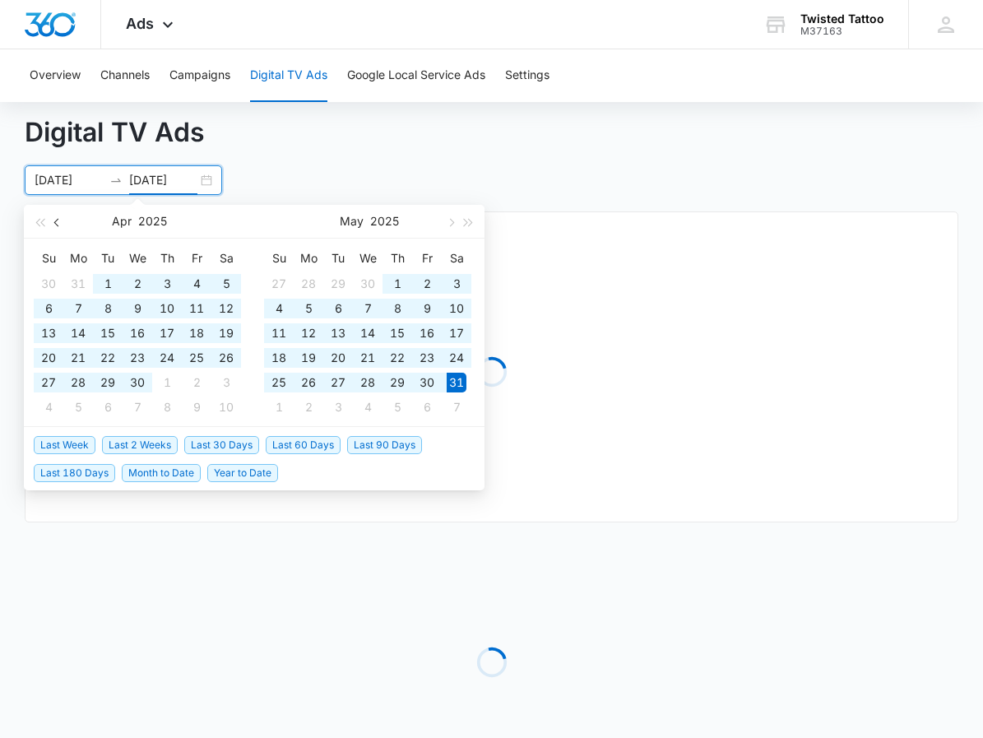
click at [58, 223] on span "button" at bounding box center [58, 222] width 8 height 8
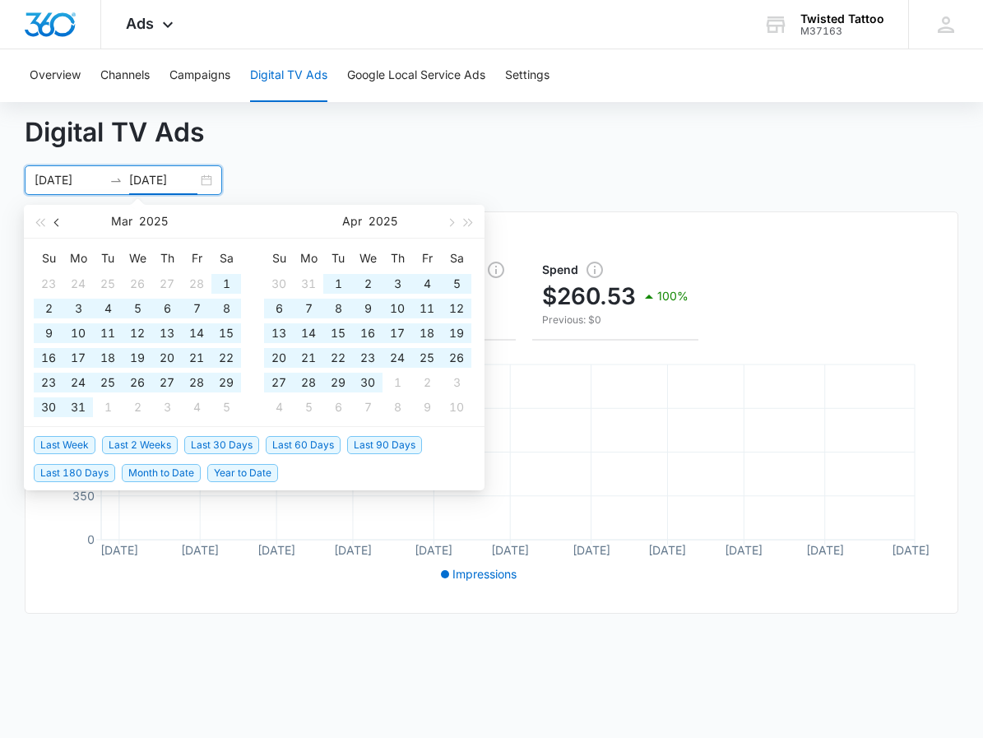
click at [58, 223] on span "button" at bounding box center [58, 222] width 8 height 8
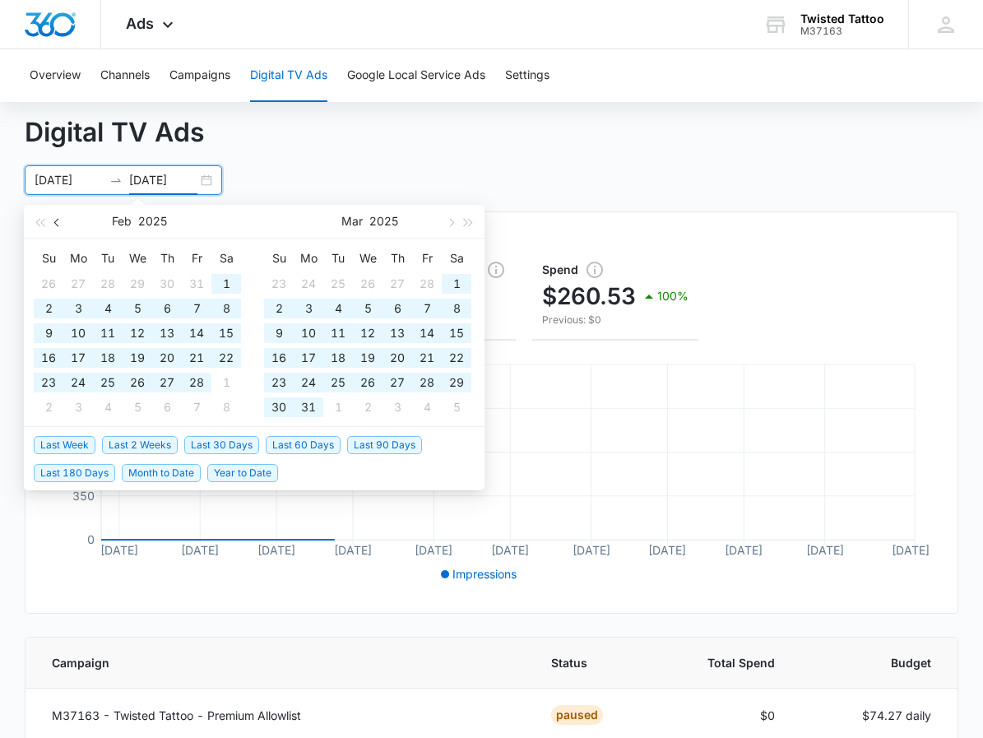
click at [58, 223] on span "button" at bounding box center [58, 222] width 8 height 8
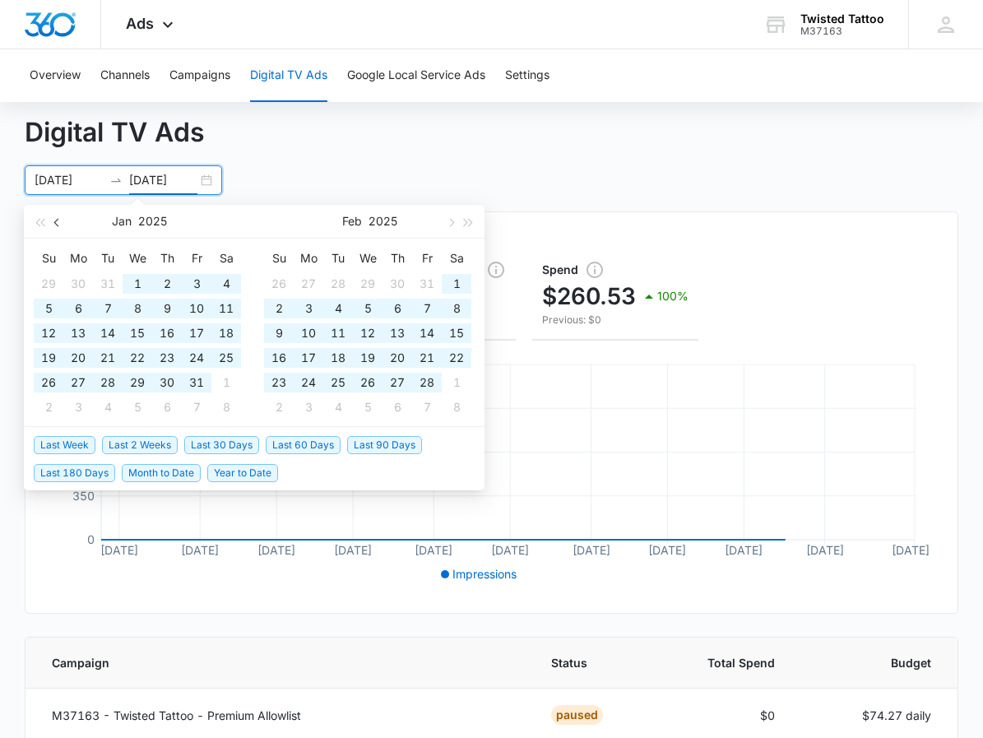
click at [58, 223] on span "button" at bounding box center [58, 222] width 8 height 8
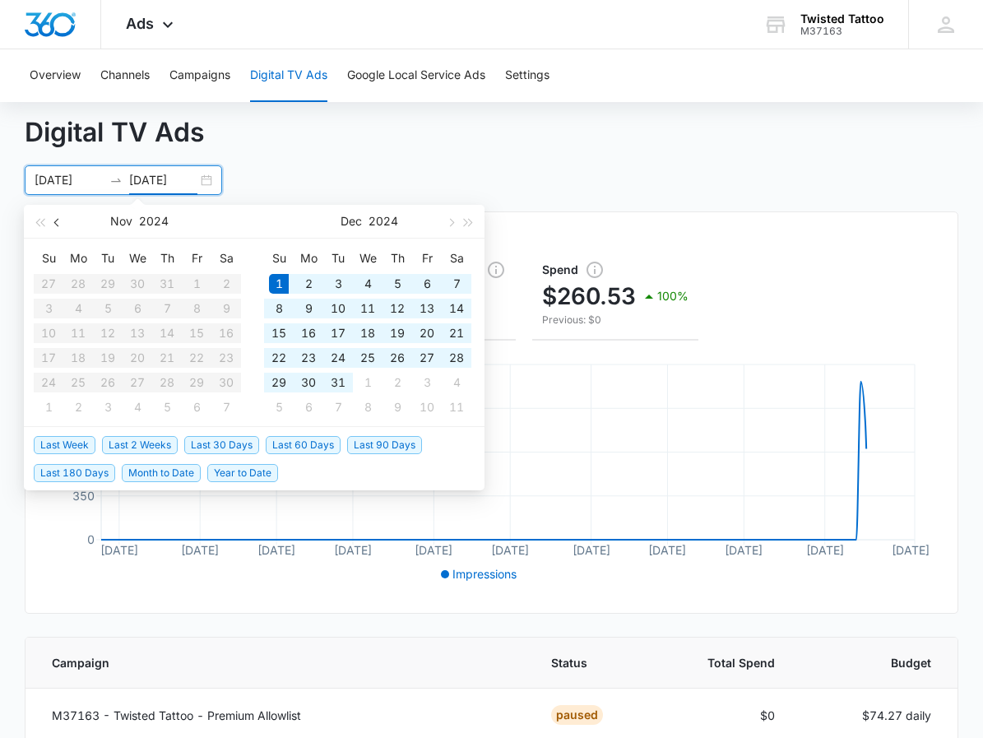
click at [58, 223] on span "button" at bounding box center [58, 222] width 8 height 8
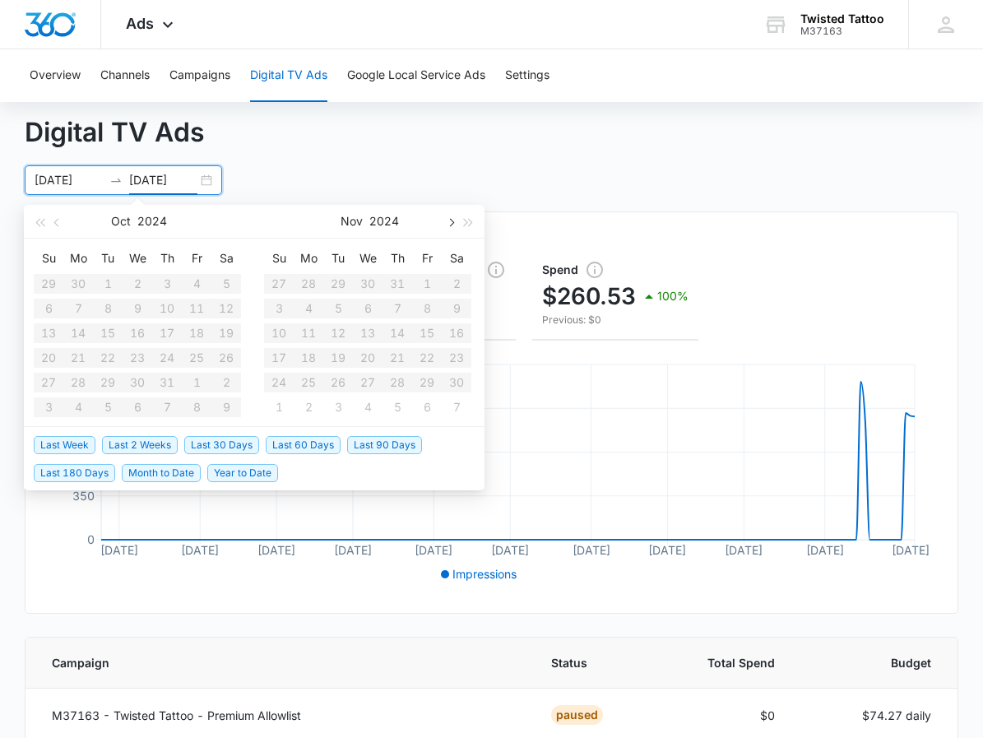
click at [446, 224] on button "button" at bounding box center [450, 221] width 18 height 33
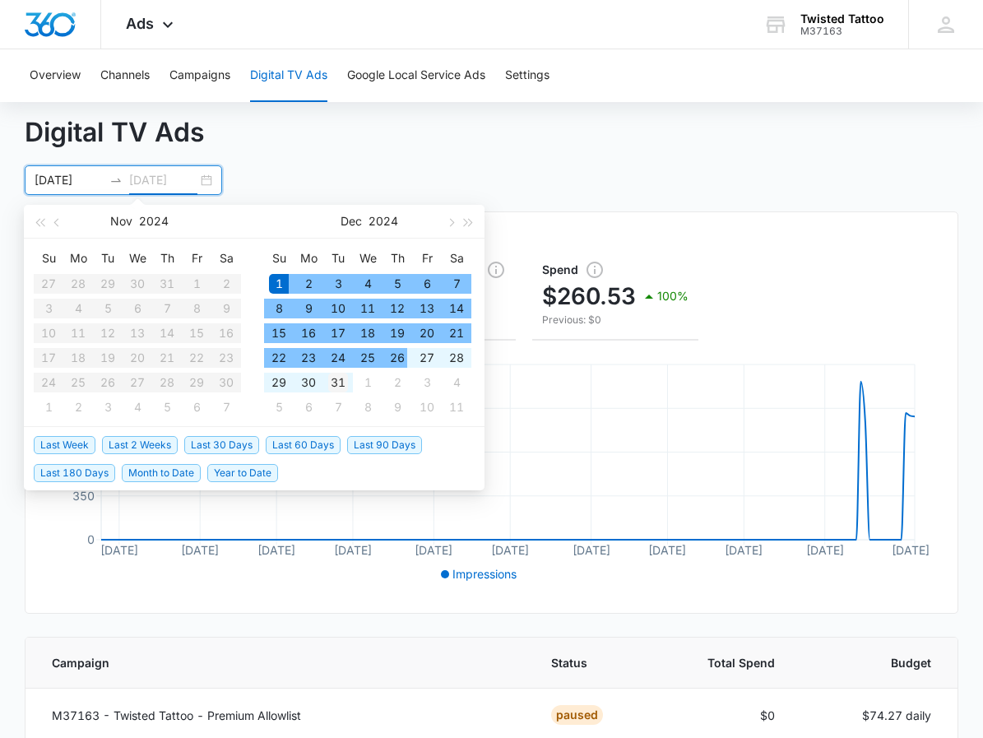
type input "12/31/2024"
click at [336, 381] on div "31" at bounding box center [338, 382] width 20 height 20
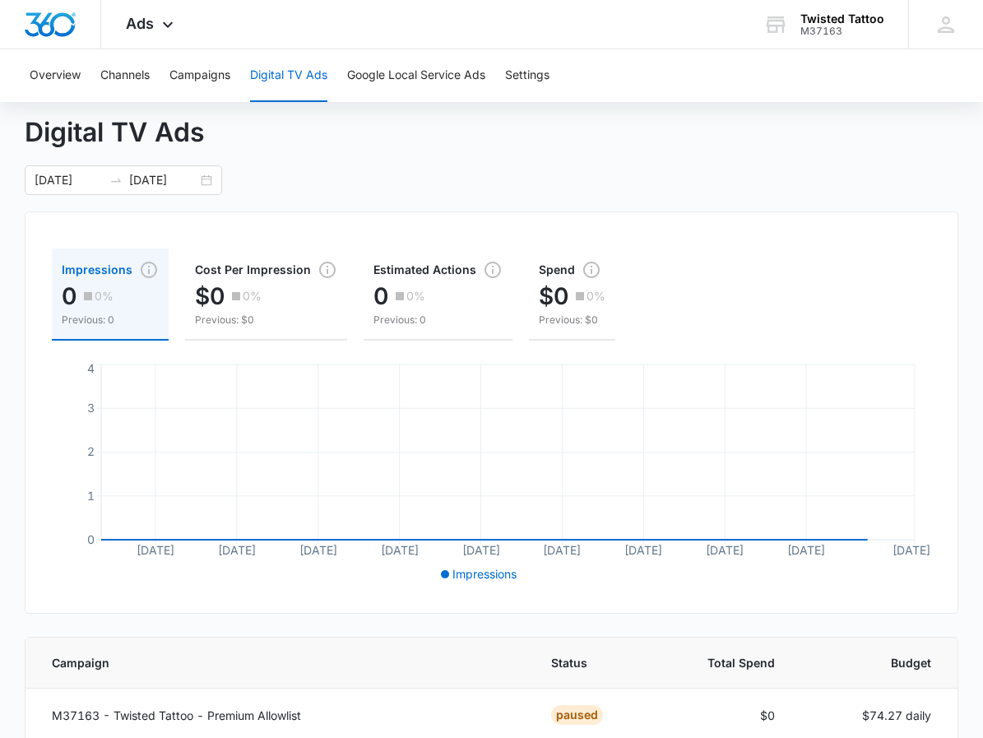
click at [513, 204] on div "Digital TV Ads 12/01/2024 12/31/2024 Impressions 0 0% Previous: 0 Cost Per Impr…" at bounding box center [491, 512] width 933 height 798
click at [223, 81] on button "Campaigns" at bounding box center [199, 75] width 61 height 53
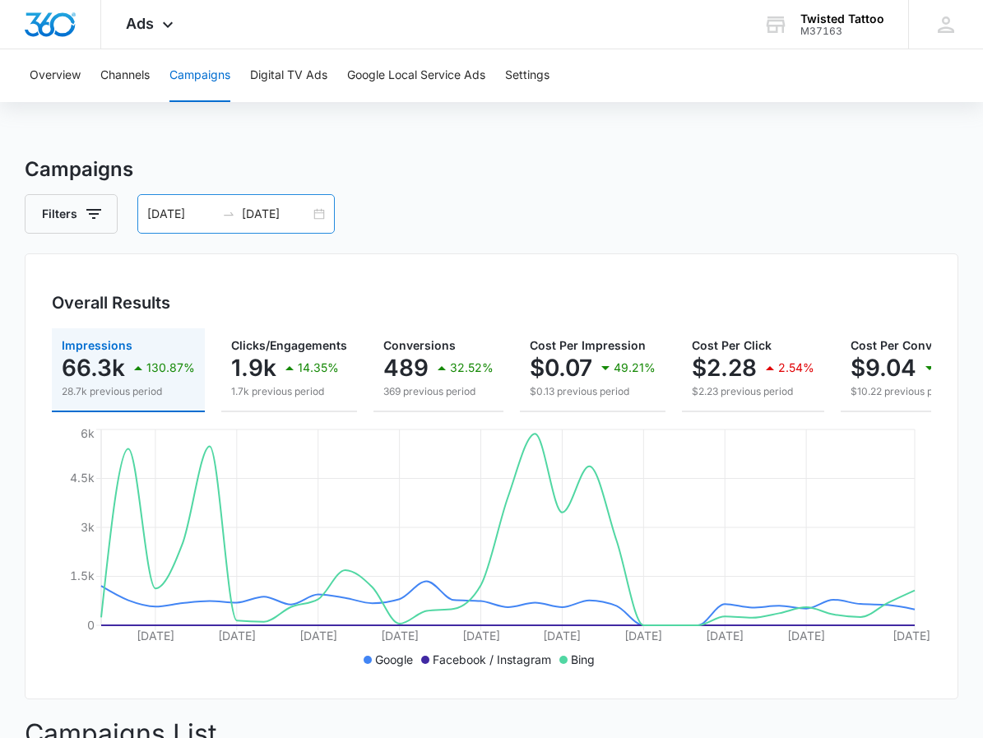
click at [321, 217] on div "12/01/2024 12/31/2024" at bounding box center [235, 213] width 197 height 39
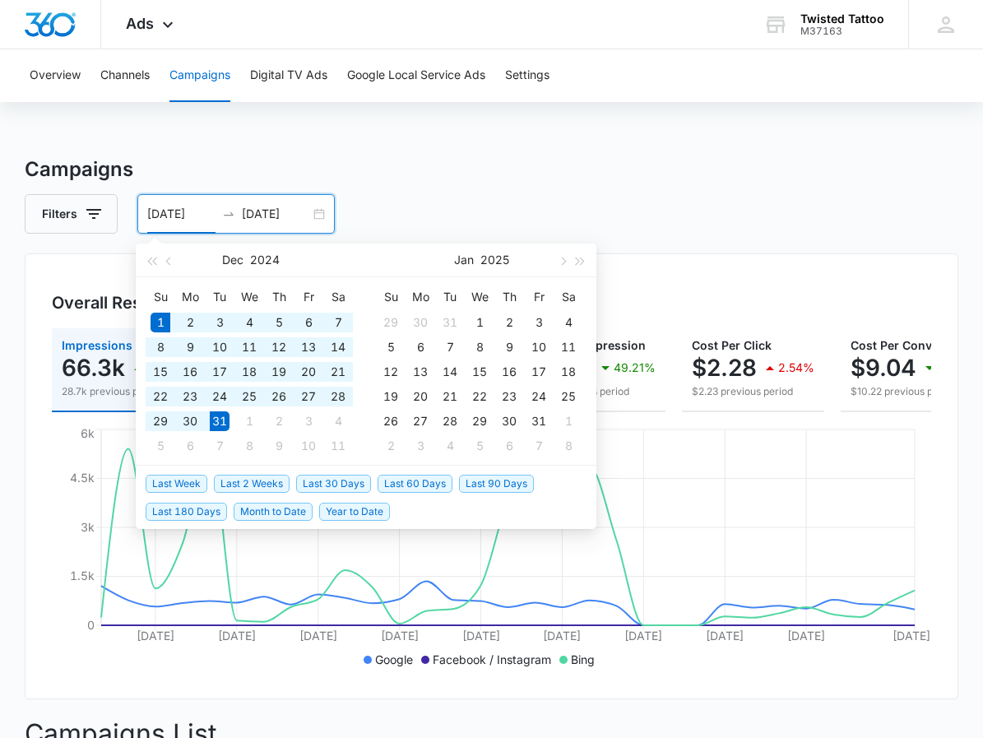
click at [319, 213] on div "12/01/2024 12/31/2024" at bounding box center [235, 213] width 197 height 39
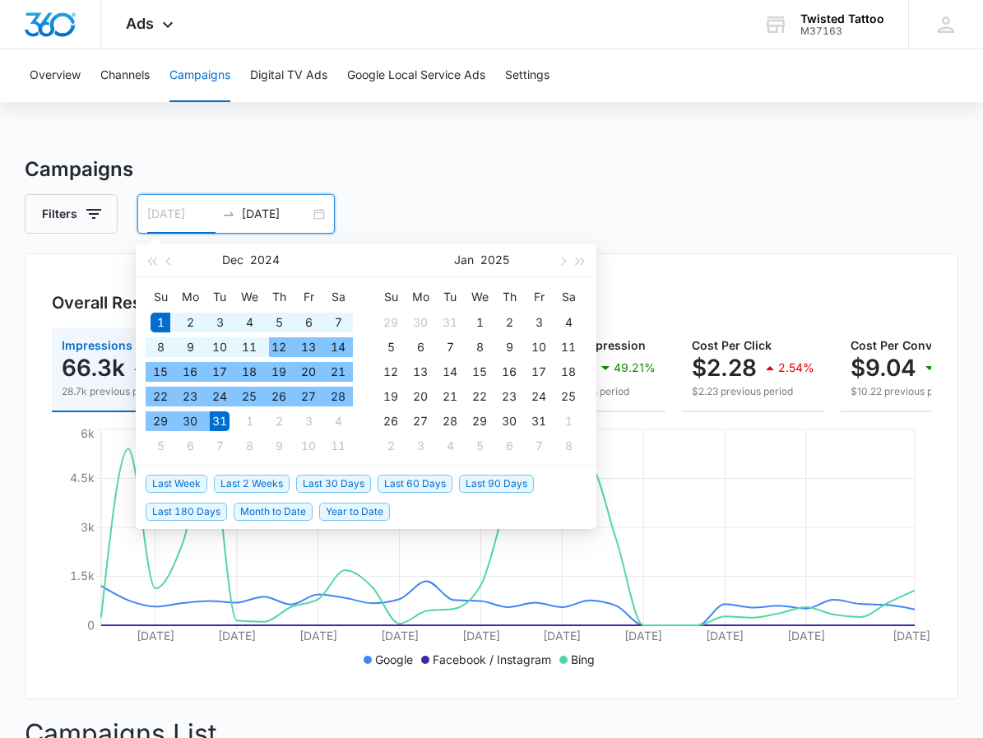
type input "12/01/2024"
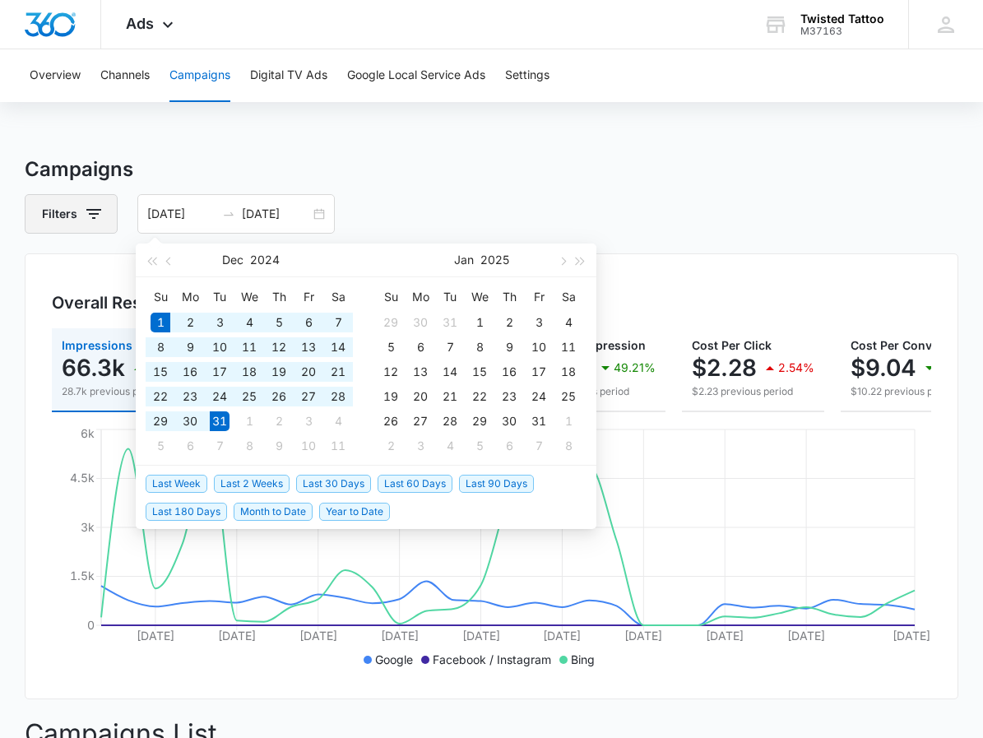
drag, startPoint x: 368, startPoint y: 194, endPoint x: 115, endPoint y: 224, distance: 255.0
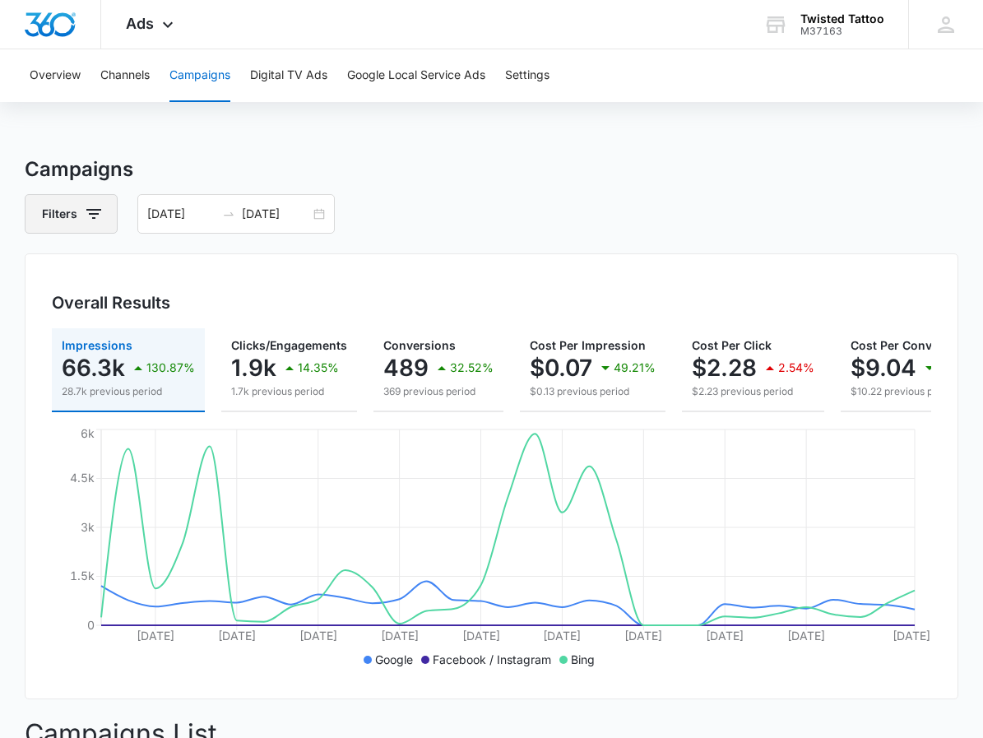
click at [105, 220] on button "Filters" at bounding box center [71, 213] width 93 height 39
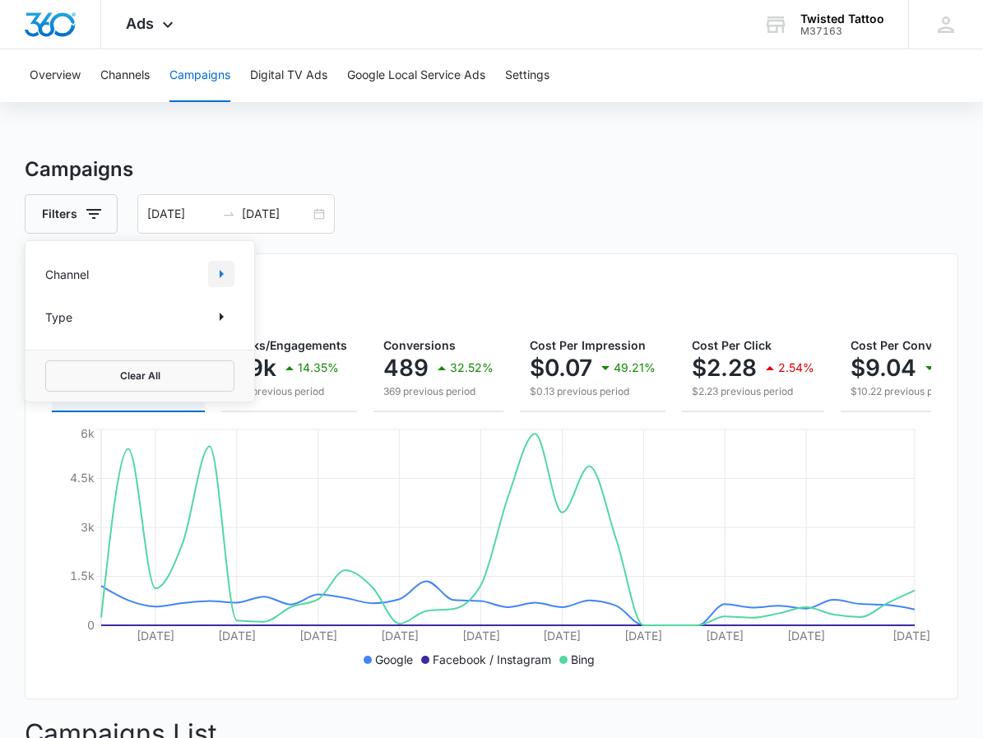
click at [220, 275] on icon "Show Channel filters" at bounding box center [222, 274] width 4 height 8
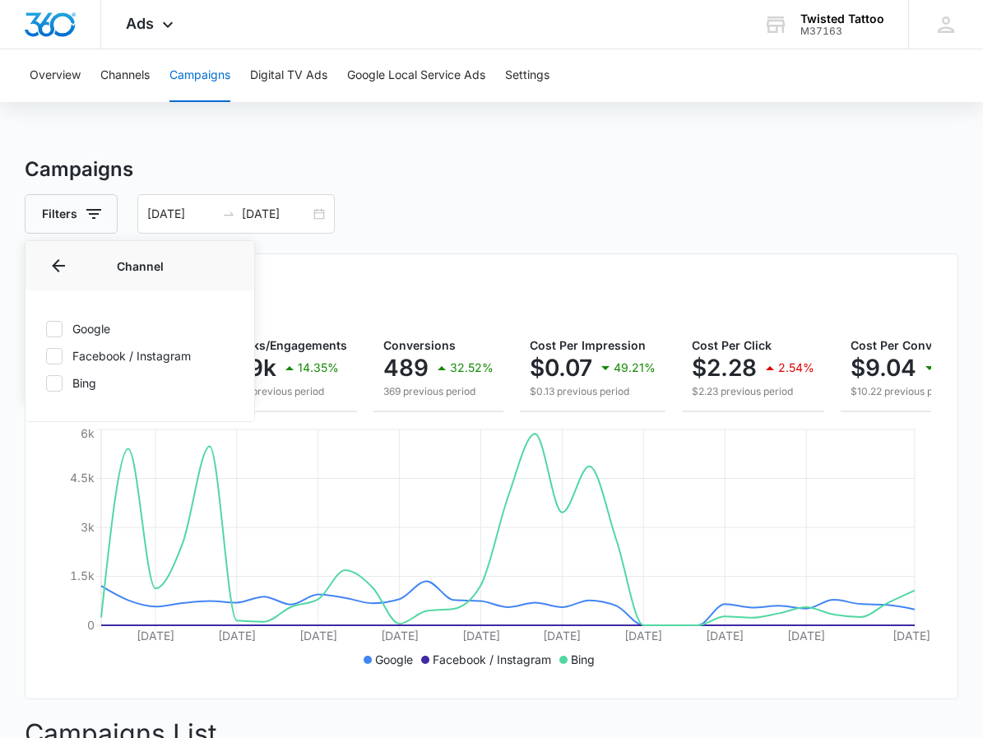
click at [53, 379] on icon at bounding box center [54, 383] width 15 height 15
click at [46, 382] on input "Bing" at bounding box center [45, 382] width 1 height 1
checkbox input "true"
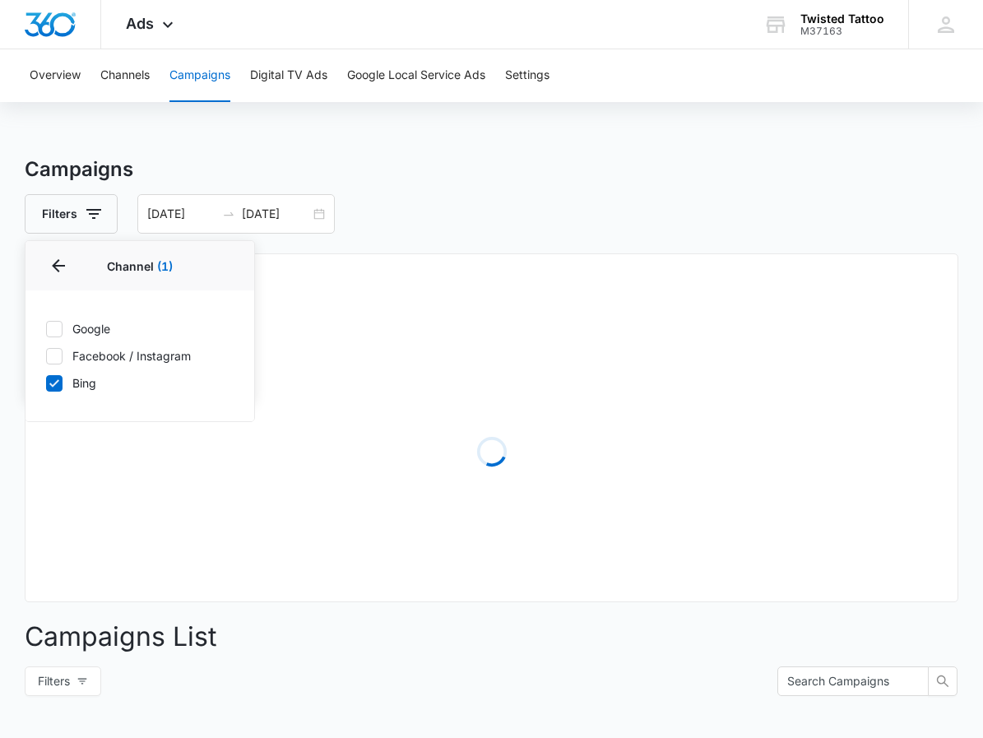
click at [458, 273] on div "Overall Results Loading" at bounding box center [491, 427] width 933 height 349
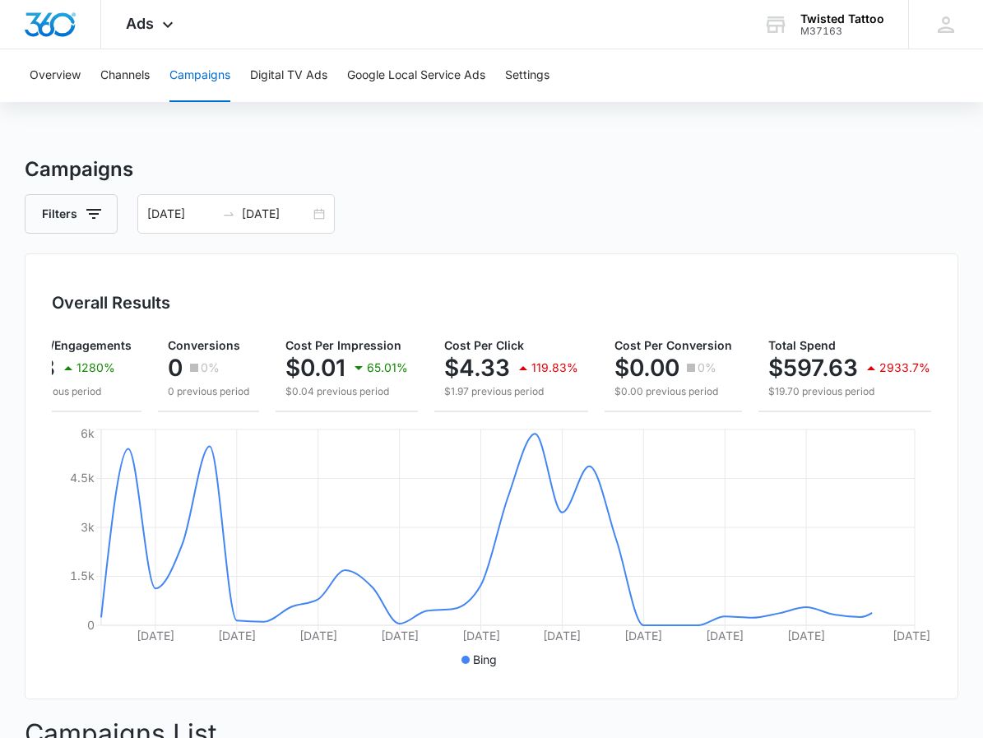
scroll to position [0, 197]
click at [289, 83] on button "Digital TV Ads" at bounding box center [288, 75] width 77 height 53
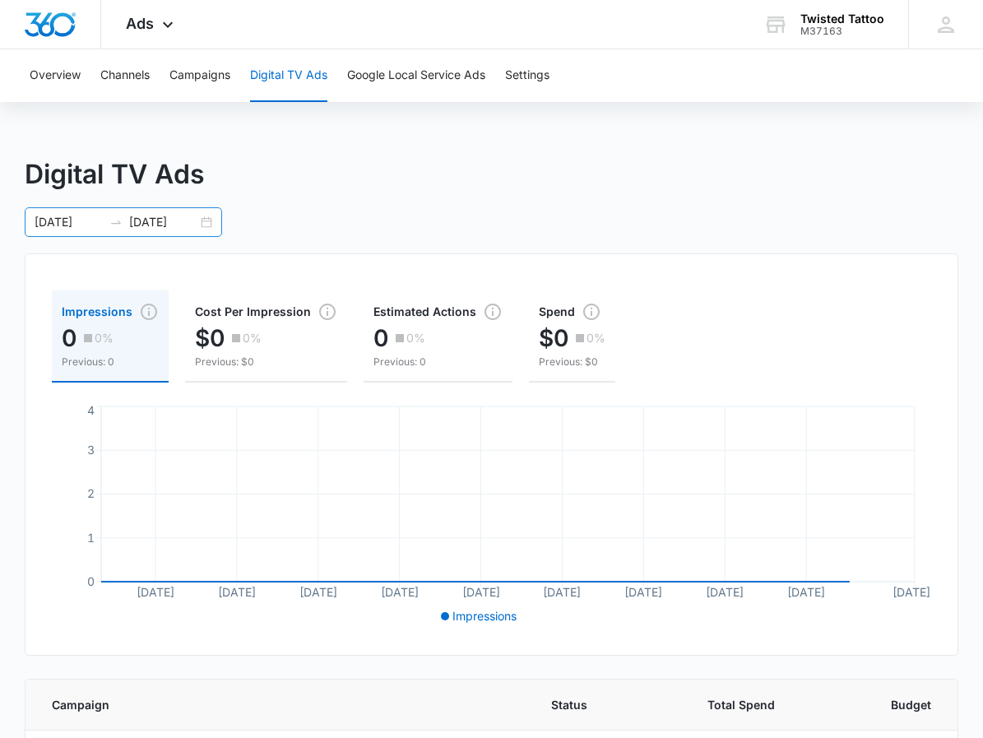
click at [203, 226] on div "12/01/2024 12/31/2024" at bounding box center [123, 222] width 197 height 30
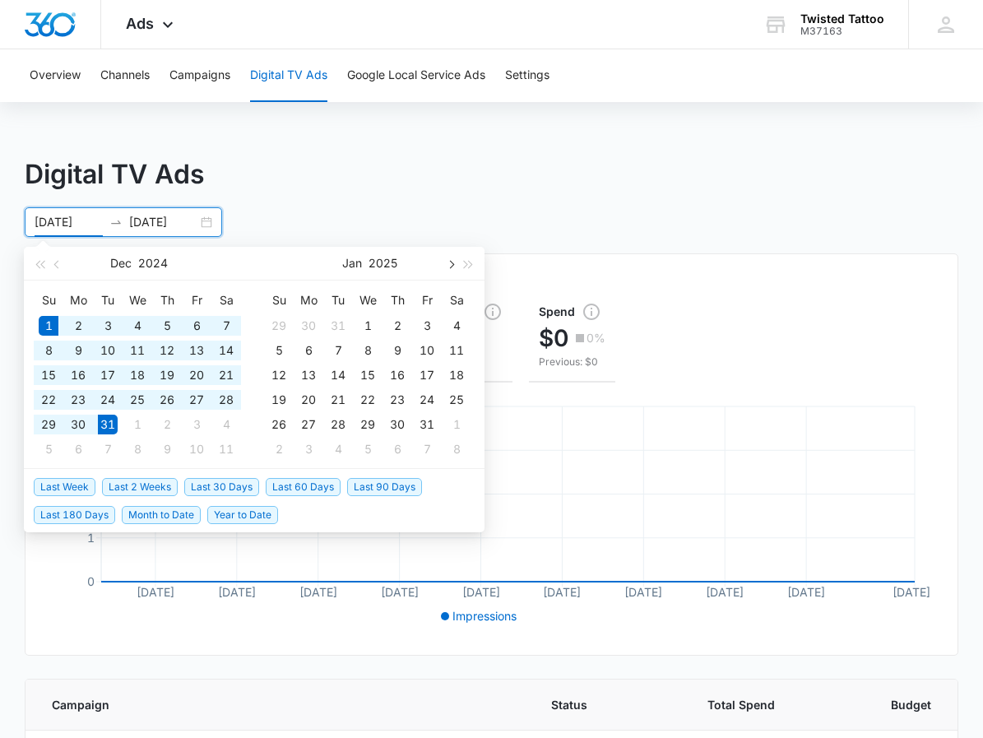
click at [449, 267] on button "button" at bounding box center [450, 263] width 18 height 33
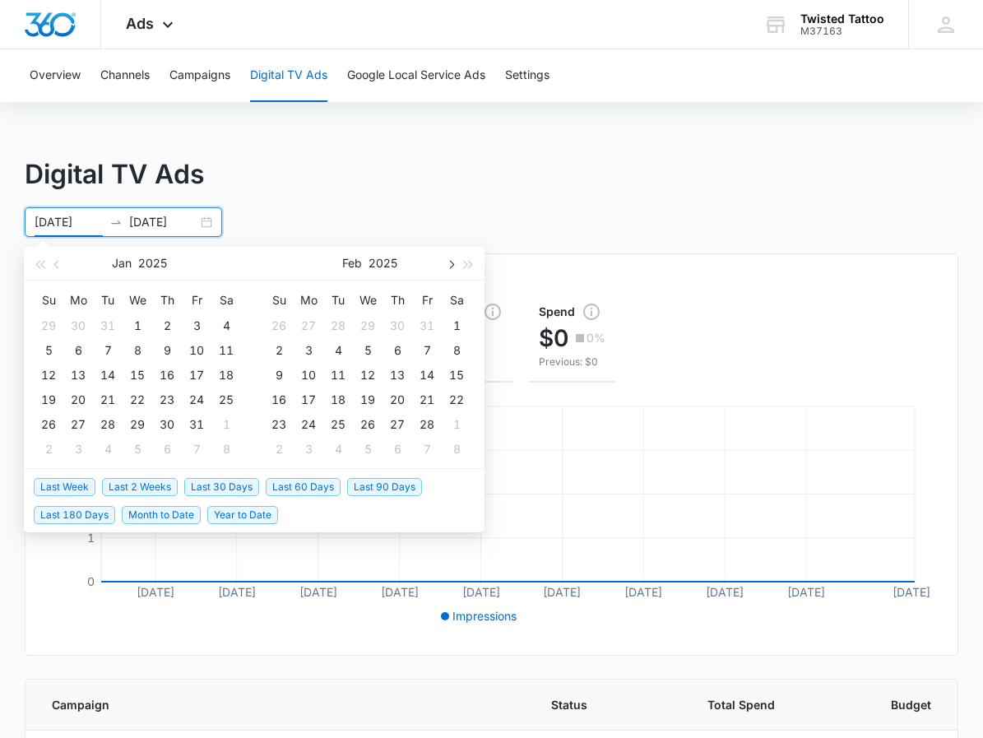
click at [449, 267] on button "button" at bounding box center [450, 263] width 18 height 33
click at [456, 266] on button "button" at bounding box center [450, 263] width 18 height 33
type input "05/01/2025"
click at [395, 324] on div "1" at bounding box center [397, 326] width 20 height 20
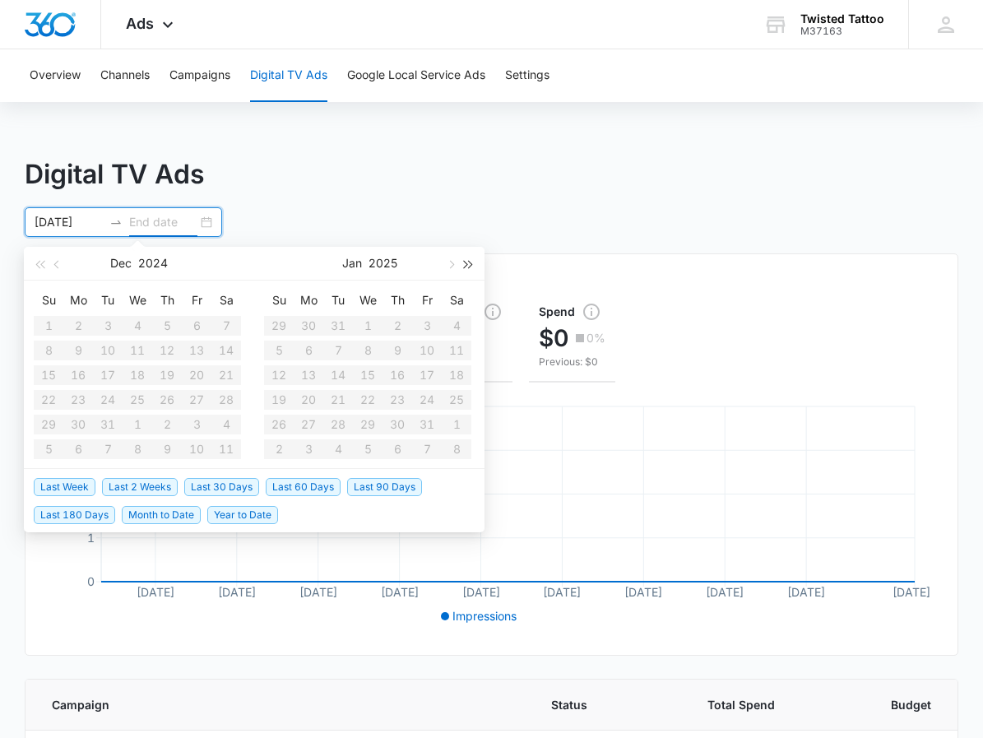
click at [460, 258] on button "button" at bounding box center [469, 263] width 18 height 33
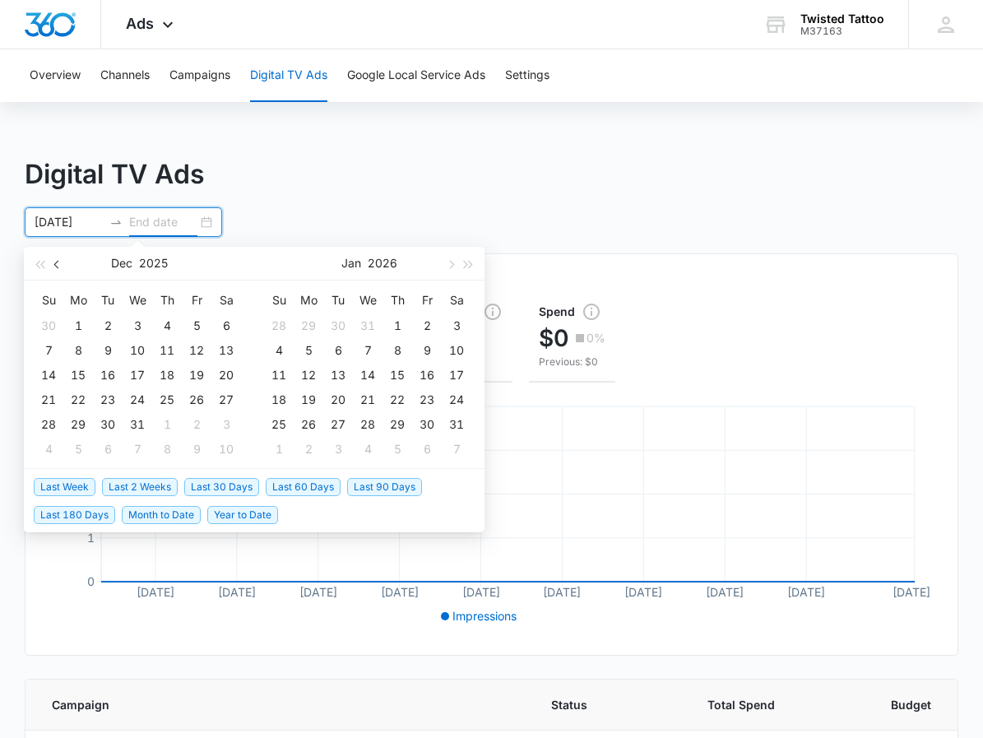
click at [61, 261] on button "button" at bounding box center [58, 263] width 18 height 33
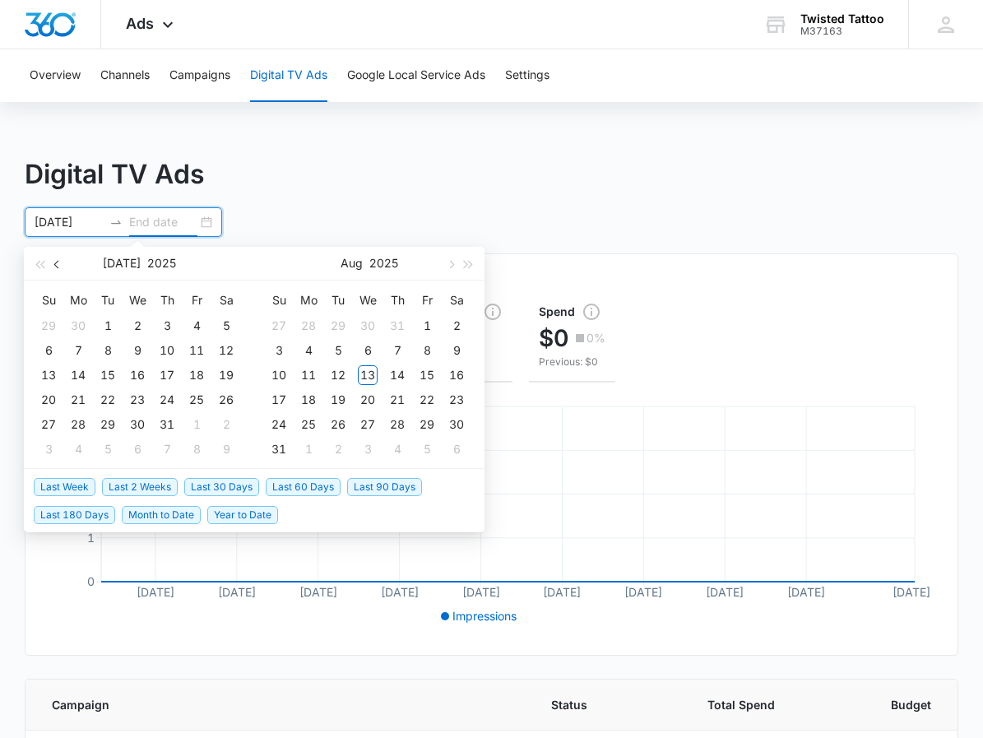
click at [61, 261] on button "button" at bounding box center [58, 263] width 18 height 33
type input "06/03/2025"
click at [56, 261] on button "button" at bounding box center [58, 263] width 18 height 33
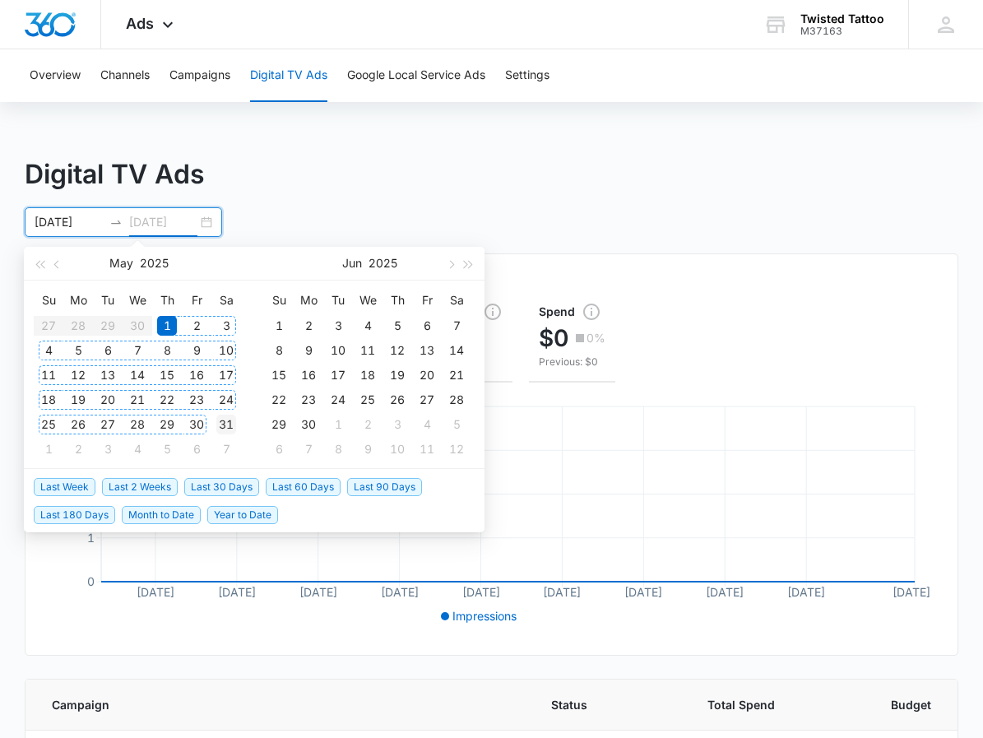
type input "05/31/2025"
click at [220, 423] on div "31" at bounding box center [226, 424] width 20 height 20
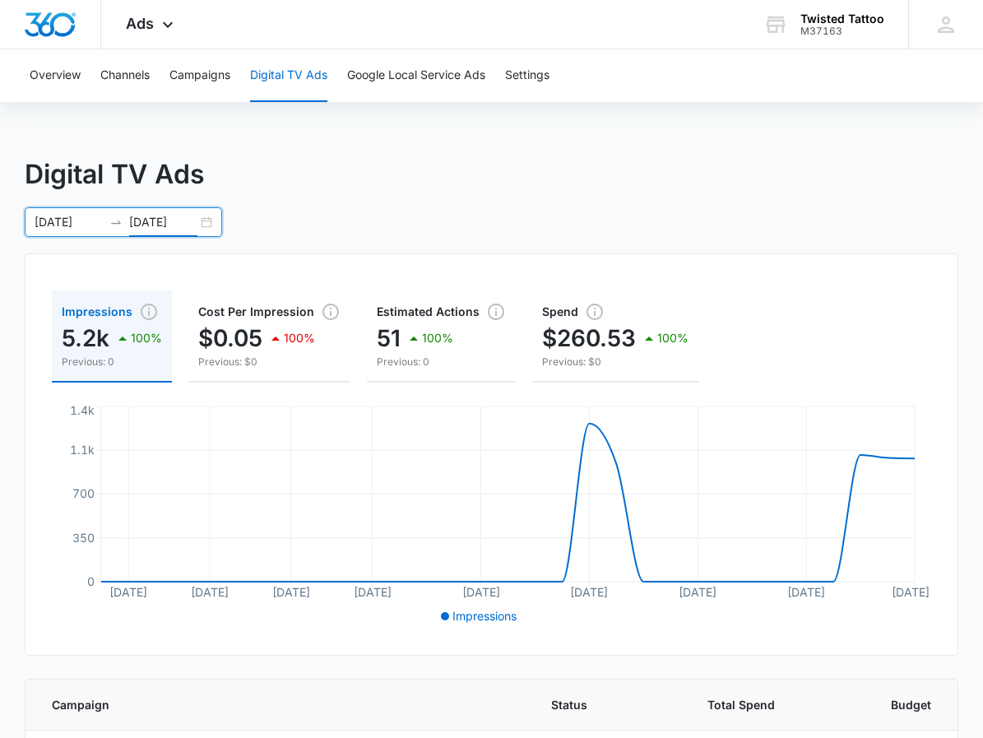
click at [207, 227] on div "05/01/2025 05/31/2025" at bounding box center [123, 222] width 197 height 30
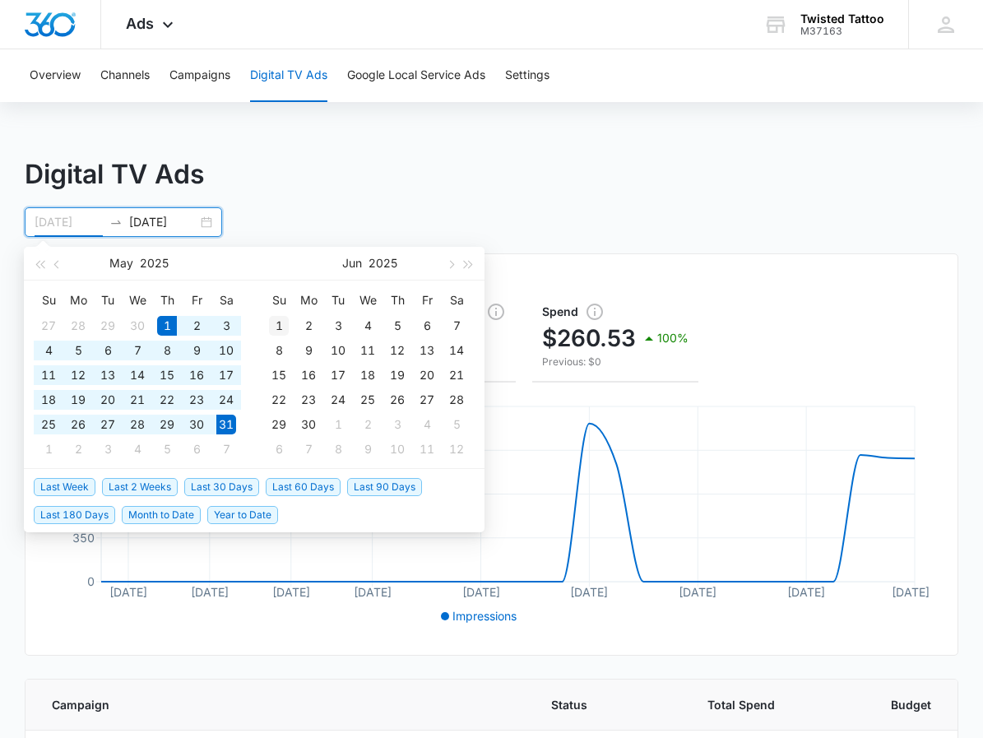
type input "06/01/2025"
click at [277, 321] on div "1" at bounding box center [279, 326] width 20 height 20
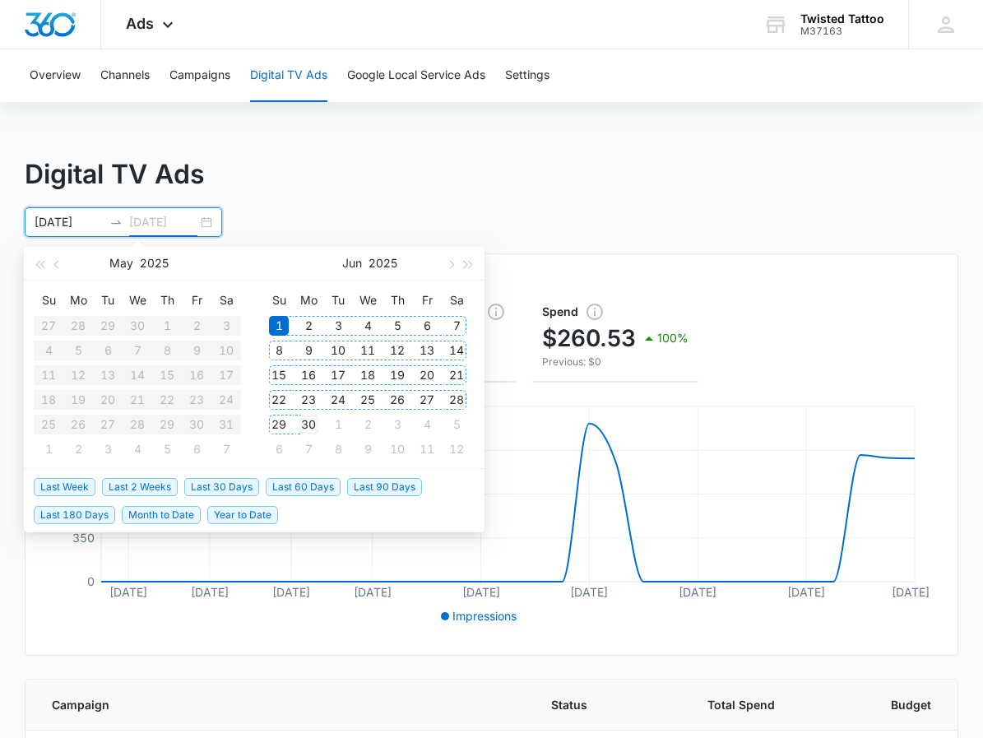
type input "06/30/2025"
click at [306, 422] on div "30" at bounding box center [308, 424] width 20 height 20
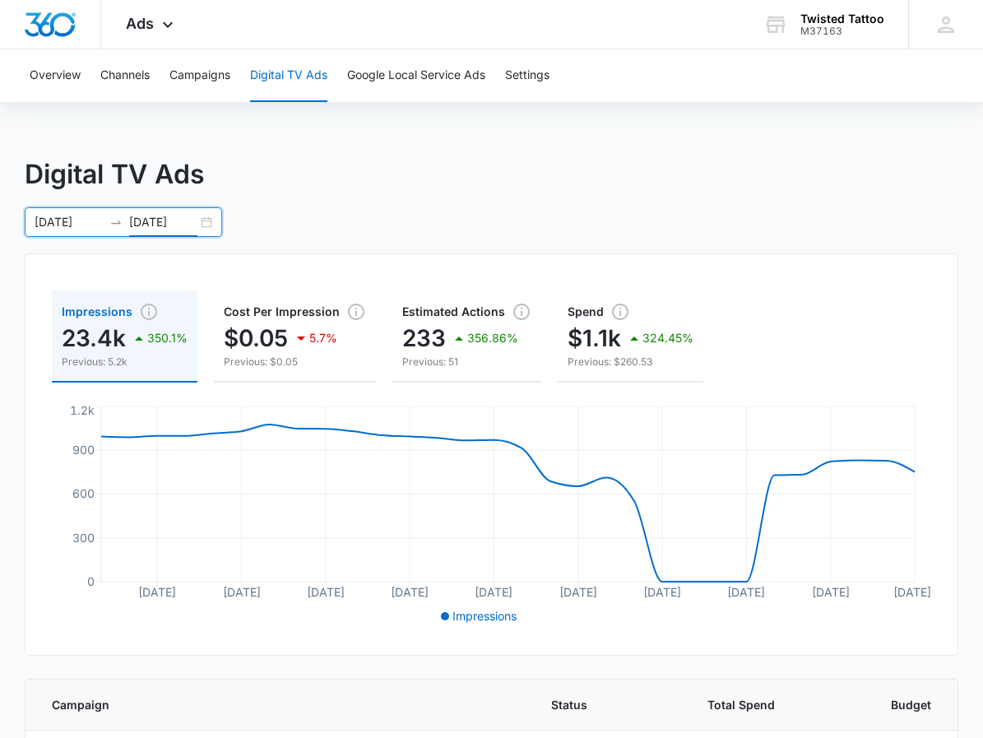
click at [211, 223] on div "06/01/2025 06/30/2025" at bounding box center [123, 222] width 197 height 30
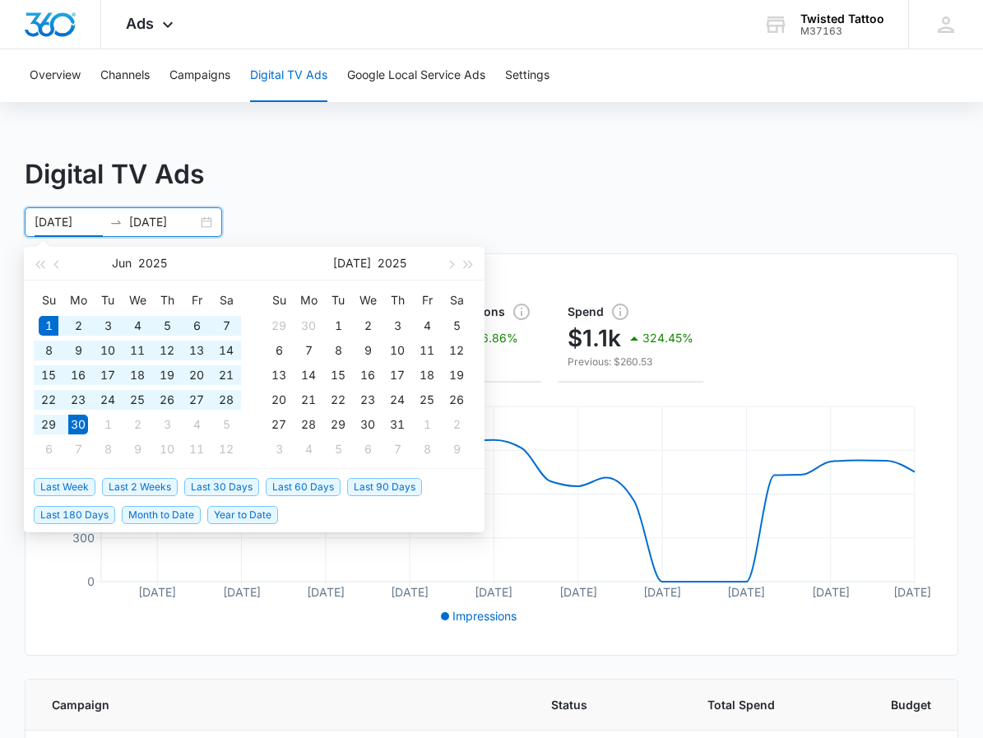
click at [205, 225] on div "06/01/2025 06/30/2025" at bounding box center [123, 222] width 197 height 30
type input "07/01/2025"
click at [334, 323] on div "1" at bounding box center [338, 326] width 20 height 20
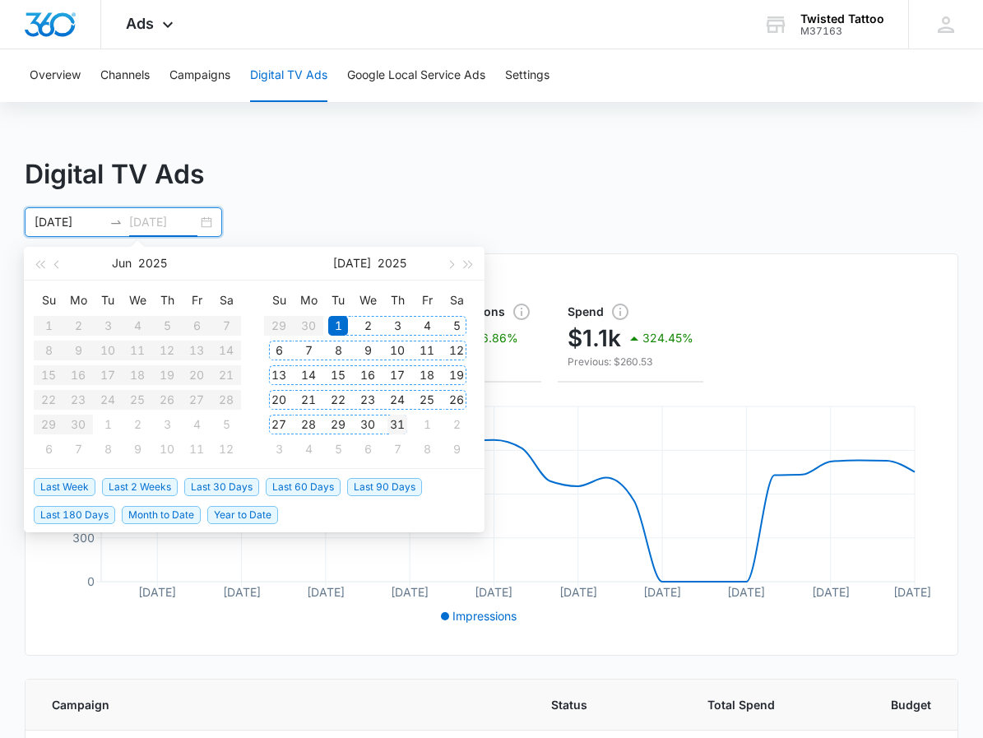
type input "07/31/2025"
click at [394, 425] on div "31" at bounding box center [397, 424] width 20 height 20
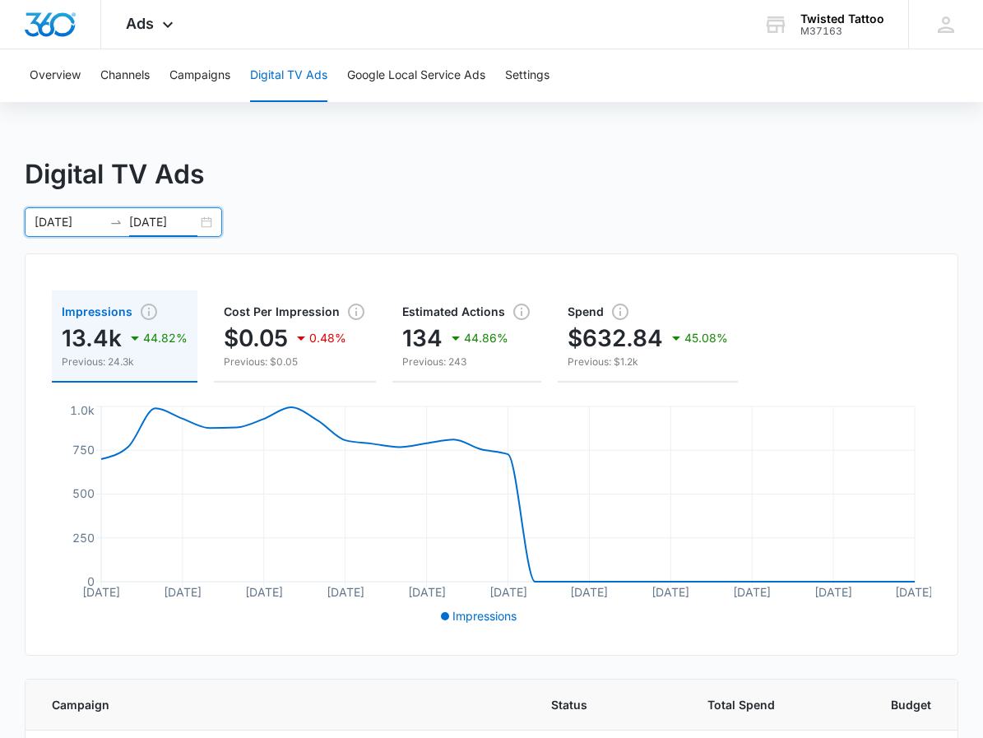
scroll to position [37, 0]
